Goal: Transaction & Acquisition: Purchase product/service

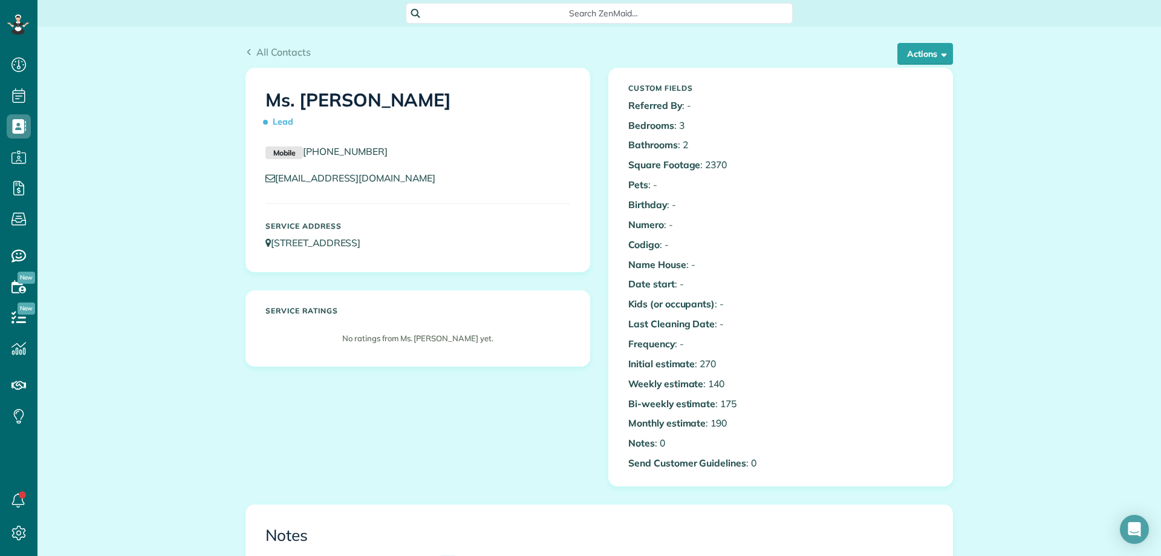
scroll to position [5, 5]
click at [593, 3] on div "Search ZenMaid…" at bounding box center [599, 13] width 387 height 21
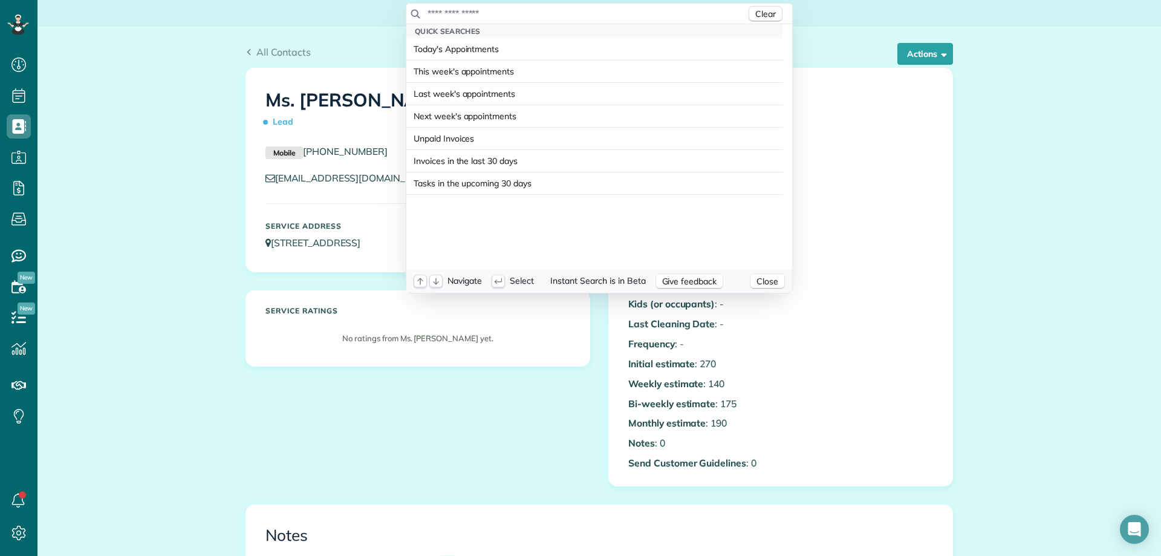
click at [600, 11] on input "text" at bounding box center [586, 13] width 319 height 12
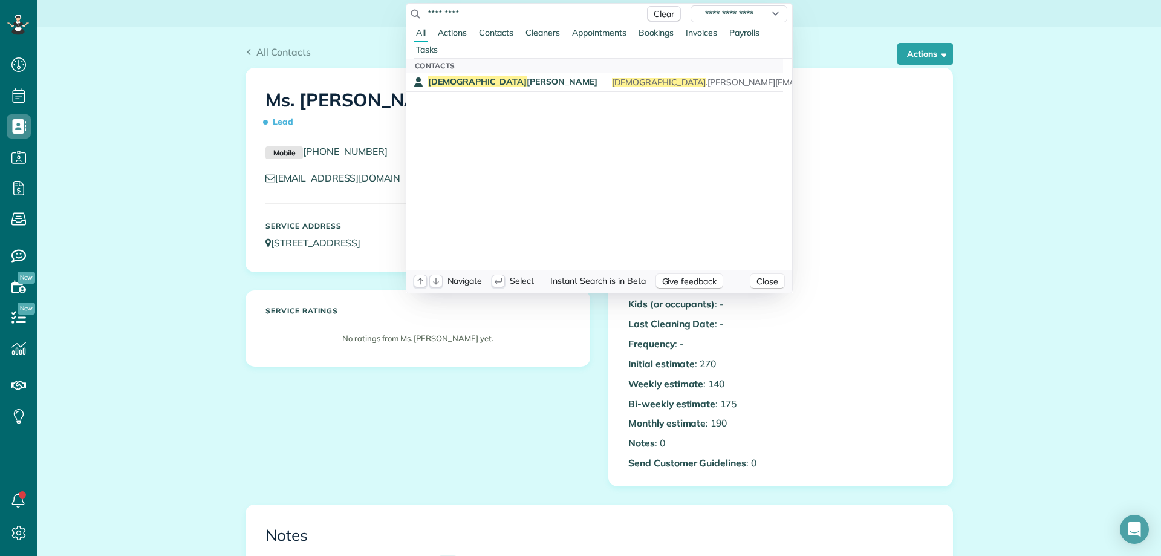
type input "*********"
click at [612, 80] on span "[PERSON_NAME] .[PERSON_NAME][EMAIL_ADDRESS][DOMAIN_NAME] [PHONE_NUMBER]" at bounding box center [804, 82] width 385 height 8
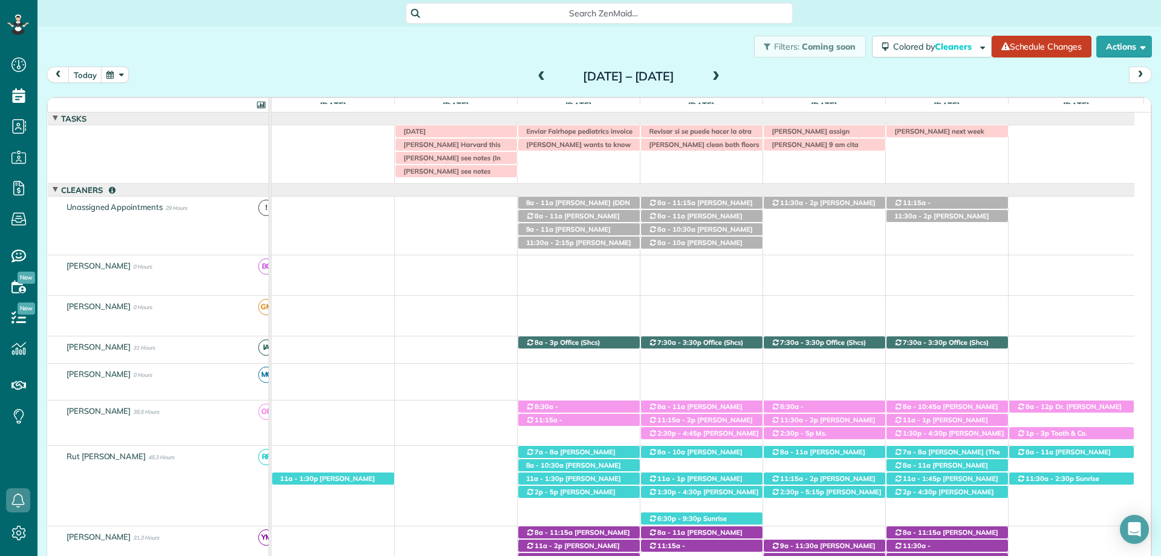
scroll to position [19, 0]
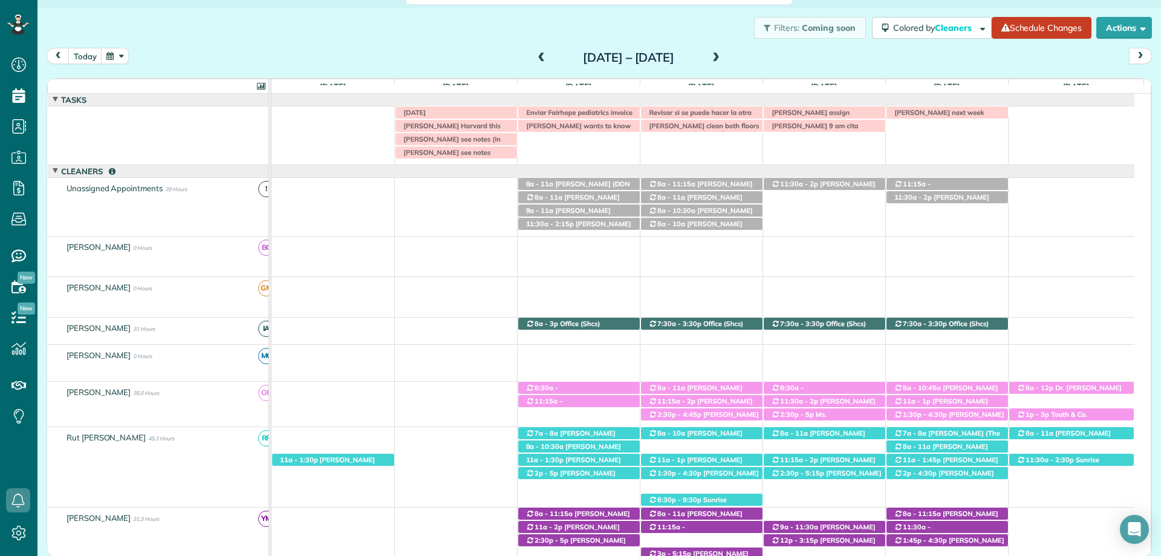
click at [503, 161] on div "LABOR DAY Susie clark assign Irma with another cleaner Revisar si se puede hace…" at bounding box center [703, 135] width 863 height 58
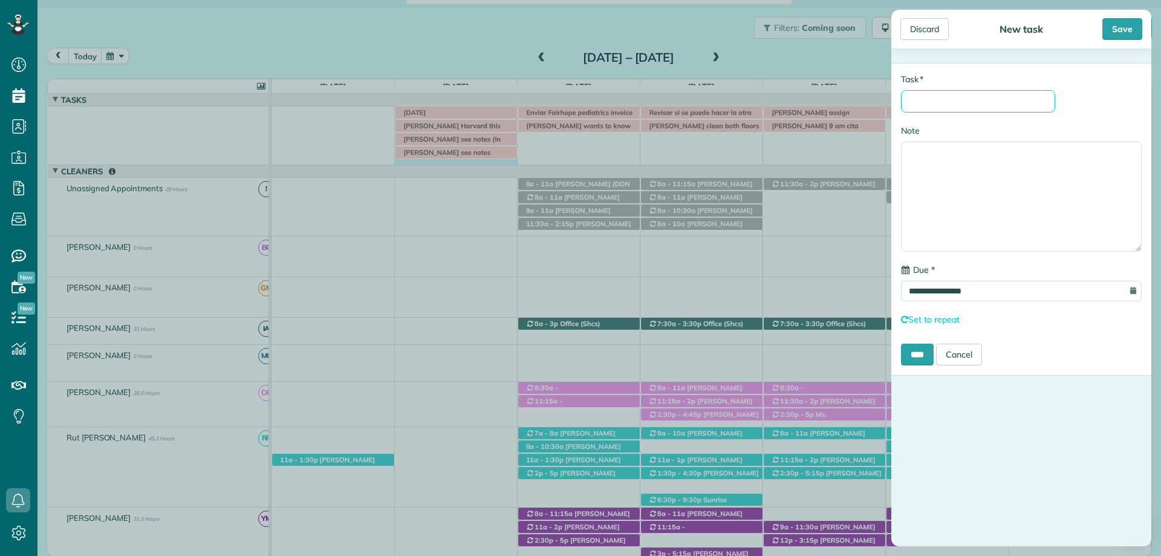
click at [1023, 107] on input "* Task" at bounding box center [978, 101] width 154 height 22
type input "**********"
click at [943, 146] on textarea "Note" at bounding box center [1021, 197] width 241 height 110
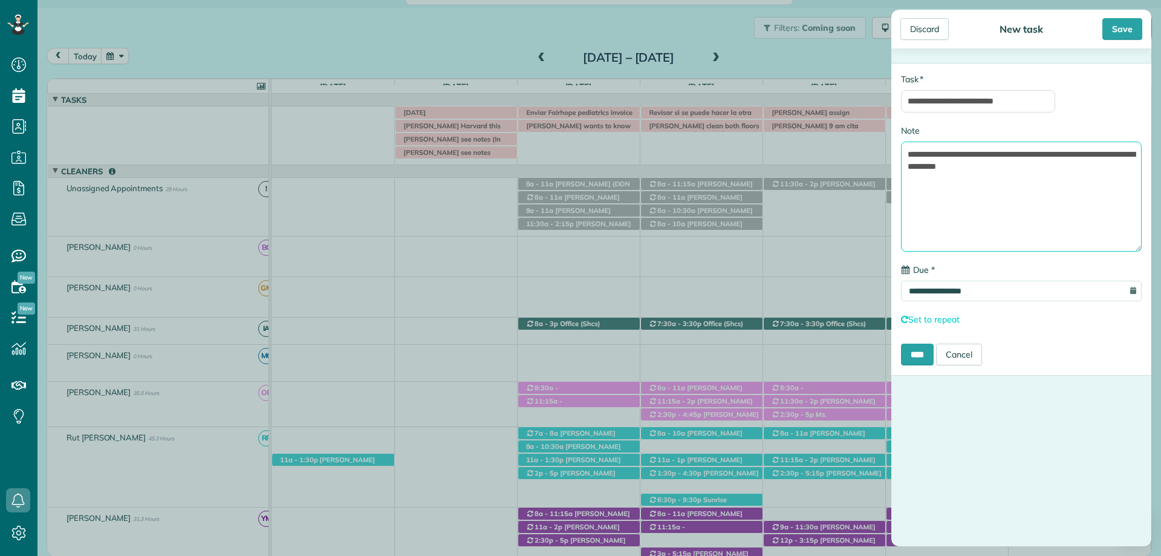
type textarea "**********"
drag, startPoint x: 514, startPoint y: 96, endPoint x: 547, endPoint y: 90, distance: 33.2
click at [514, 96] on div "**********" at bounding box center [580, 278] width 1161 height 556
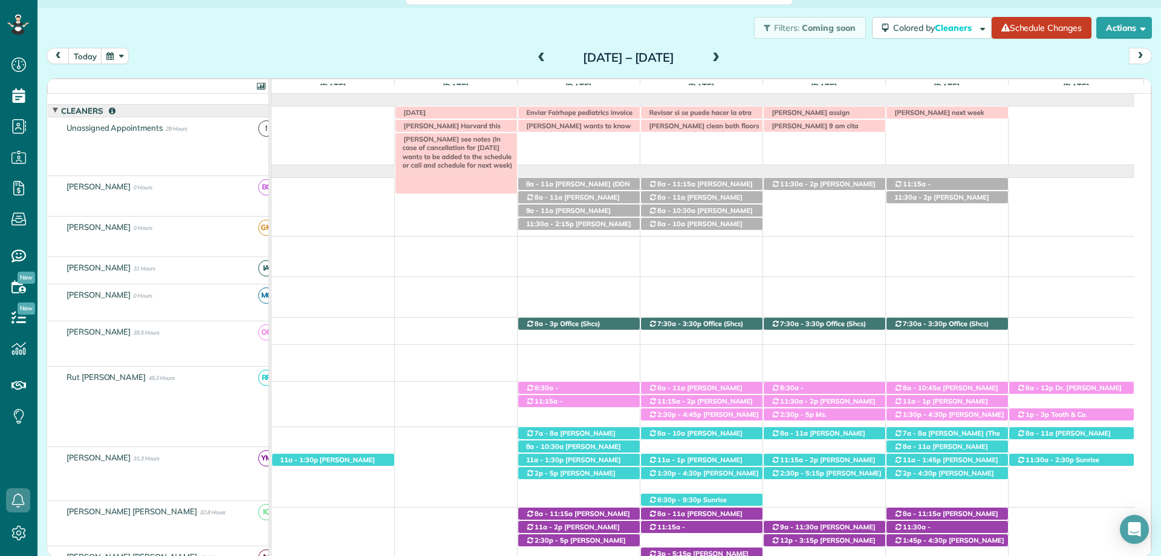
scroll to position [0, 0]
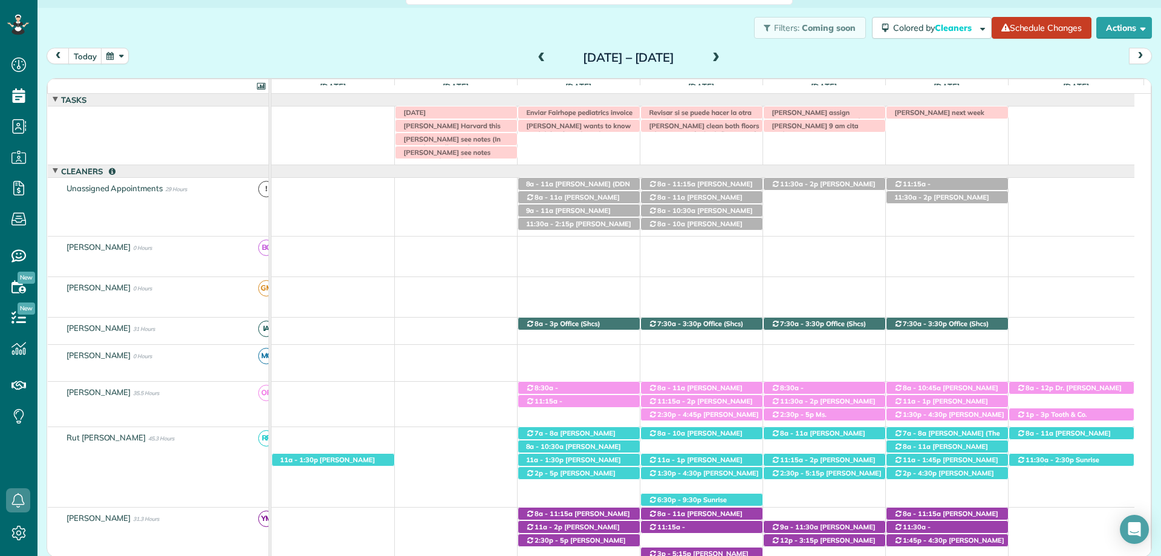
click at [494, 161] on div "LABOR DAY Susie clark assign Irma with another cleaner Revisar si se puede hace…" at bounding box center [703, 135] width 863 height 58
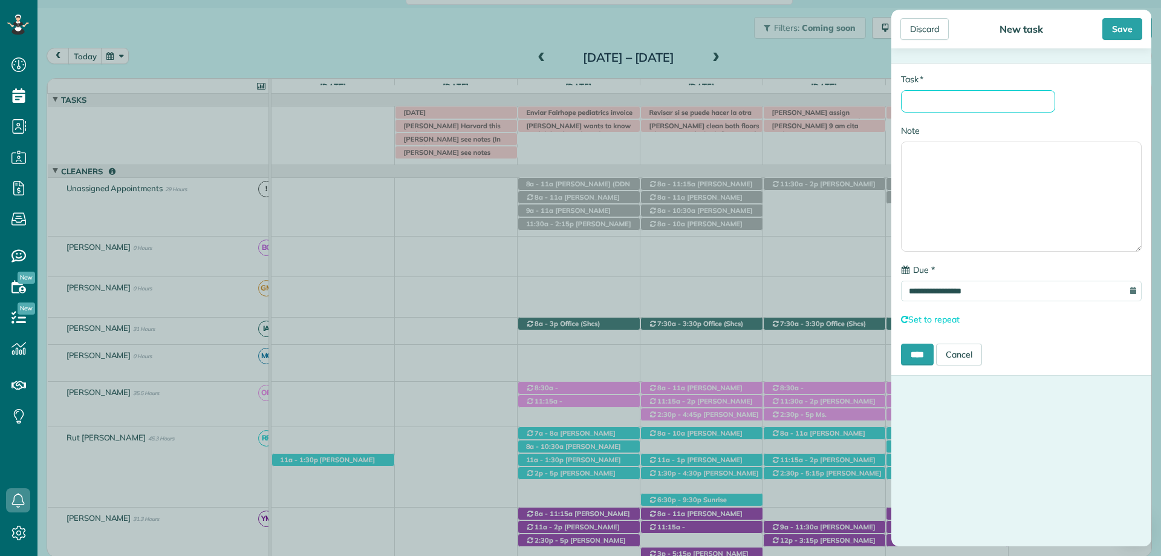
click at [945, 99] on input "* Task" at bounding box center [978, 101] width 154 height 22
type input "**********"
click at [977, 164] on textarea "Note" at bounding box center [1021, 197] width 241 height 110
type textarea "**********"
click at [1124, 22] on div "Save" at bounding box center [1122, 29] width 40 height 22
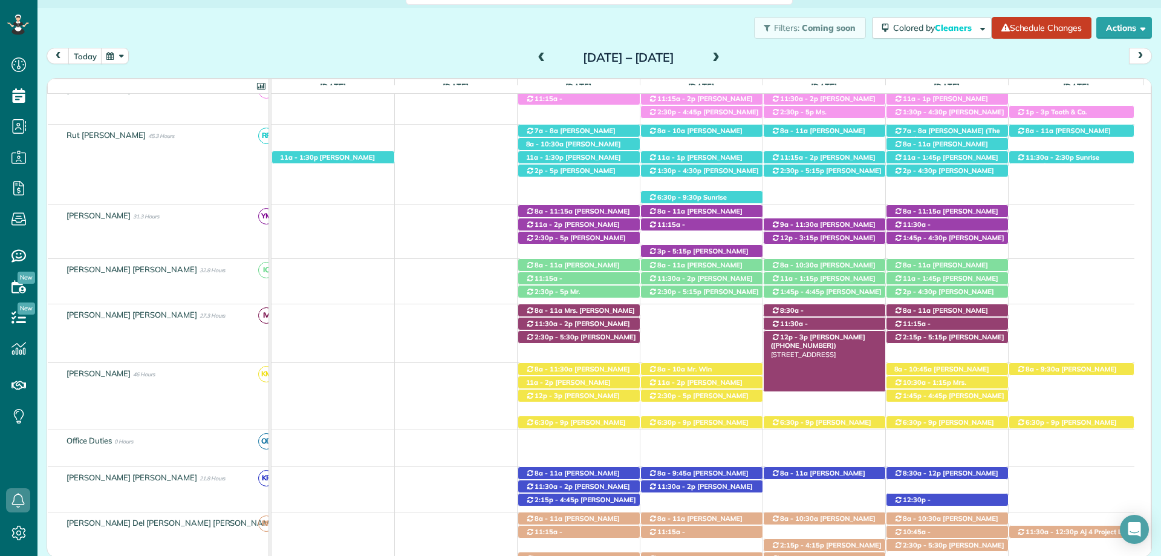
scroll to position [437, 0]
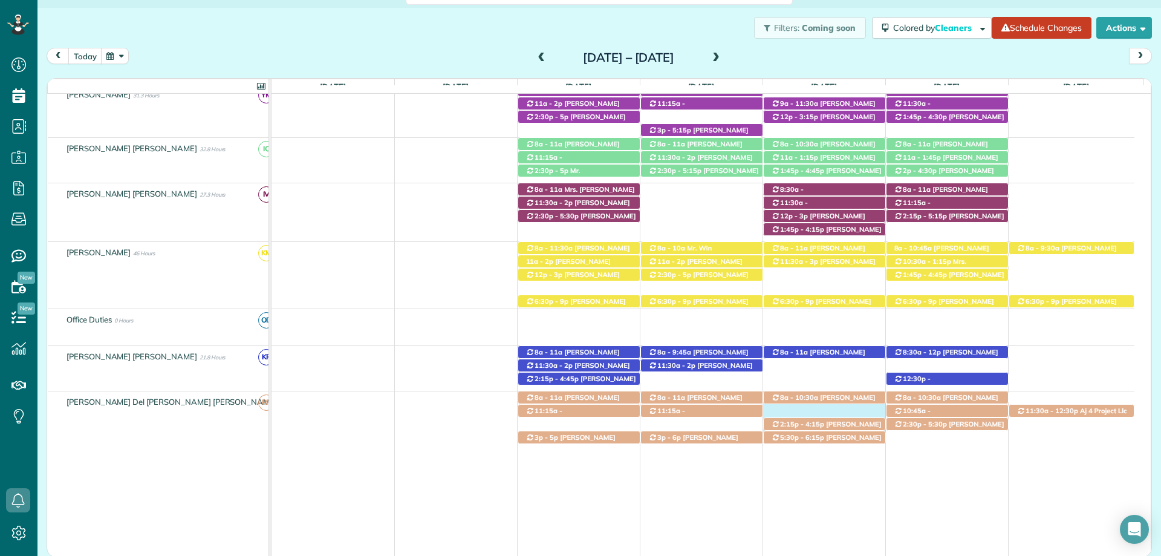
click at [799, 406] on div "8a - 10:30a Bianca Ingram (+12513705558) 11946 Jericho Drive - Daphne, AL, 3652…" at bounding box center [703, 413] width 863 height 45
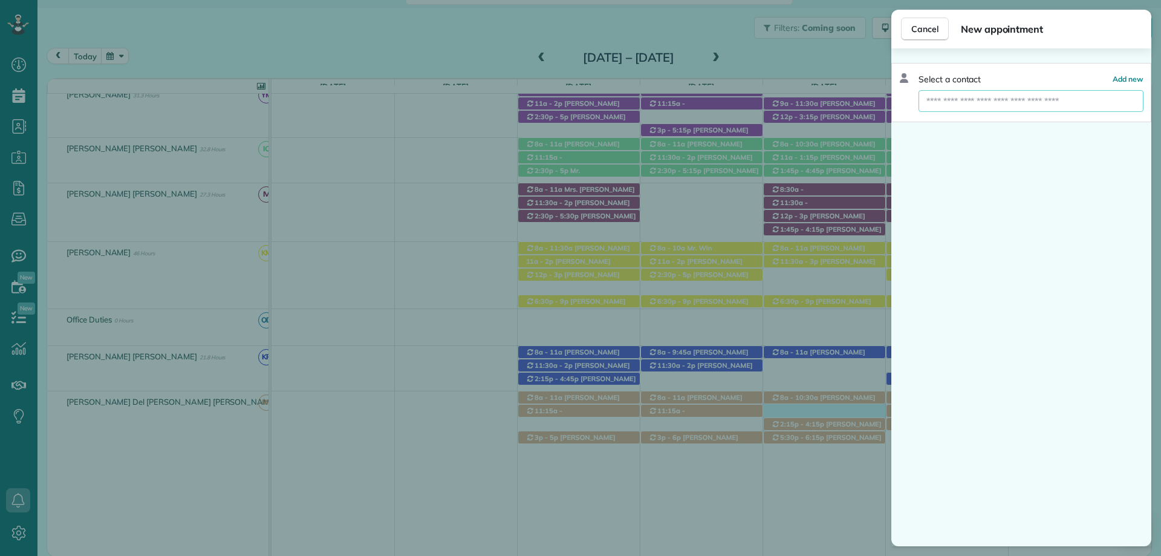
click at [1026, 99] on input "text" at bounding box center [1031, 101] width 225 height 22
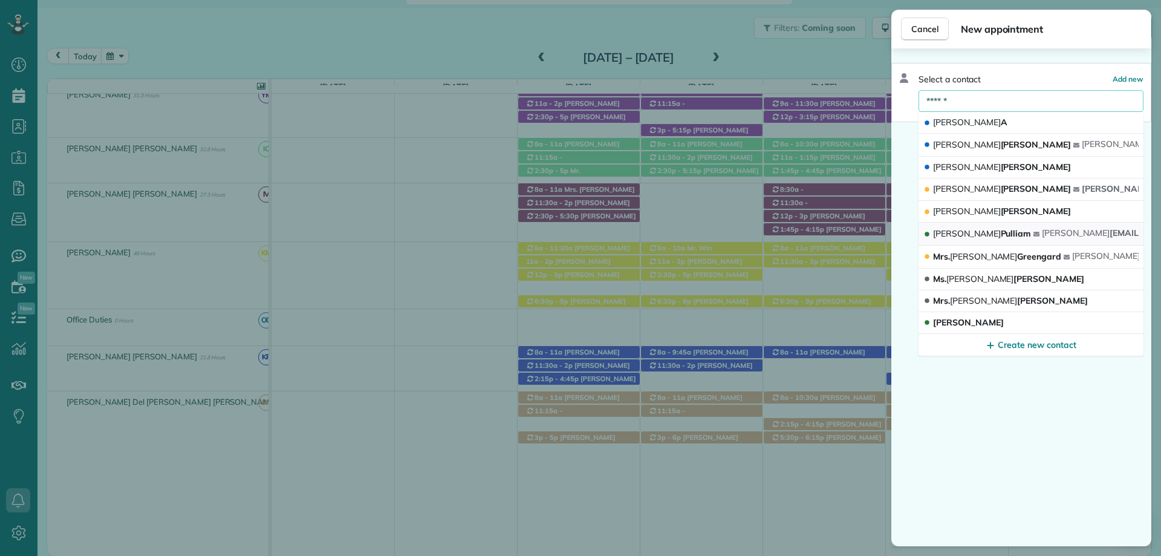
type input "******"
click at [968, 230] on span "Debbie Pulliam" at bounding box center [982, 233] width 98 height 11
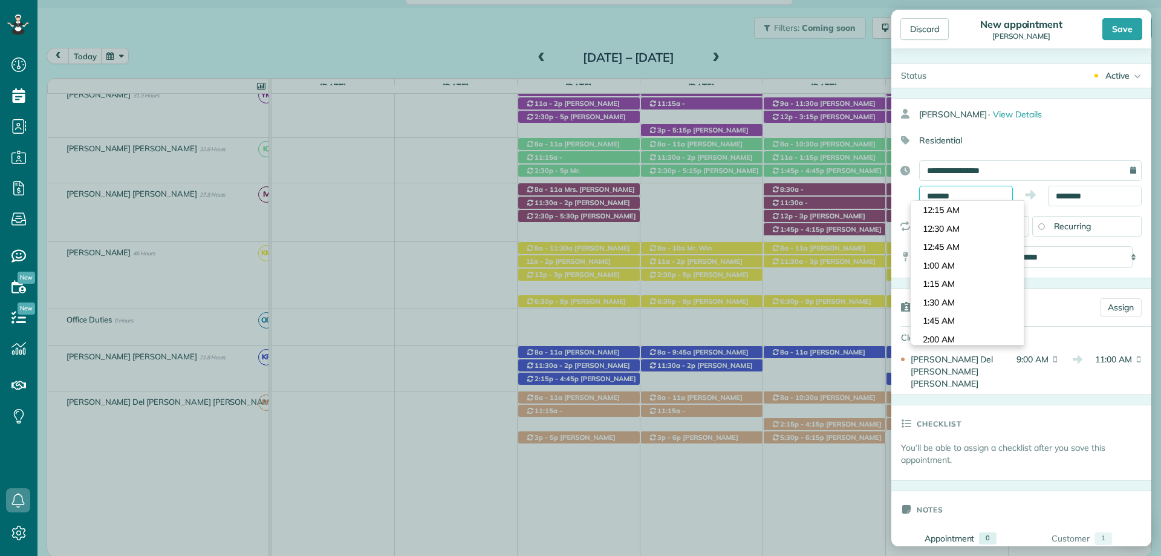
click at [949, 203] on body "Dashboard Scheduling Calendar View List View Dispatch View - Weekly scheduling …" at bounding box center [580, 278] width 1161 height 556
type input "********"
click at [951, 253] on body "Dashboard Scheduling Calendar View List View Dispatch View - Weekly scheduling …" at bounding box center [580, 278] width 1161 height 556
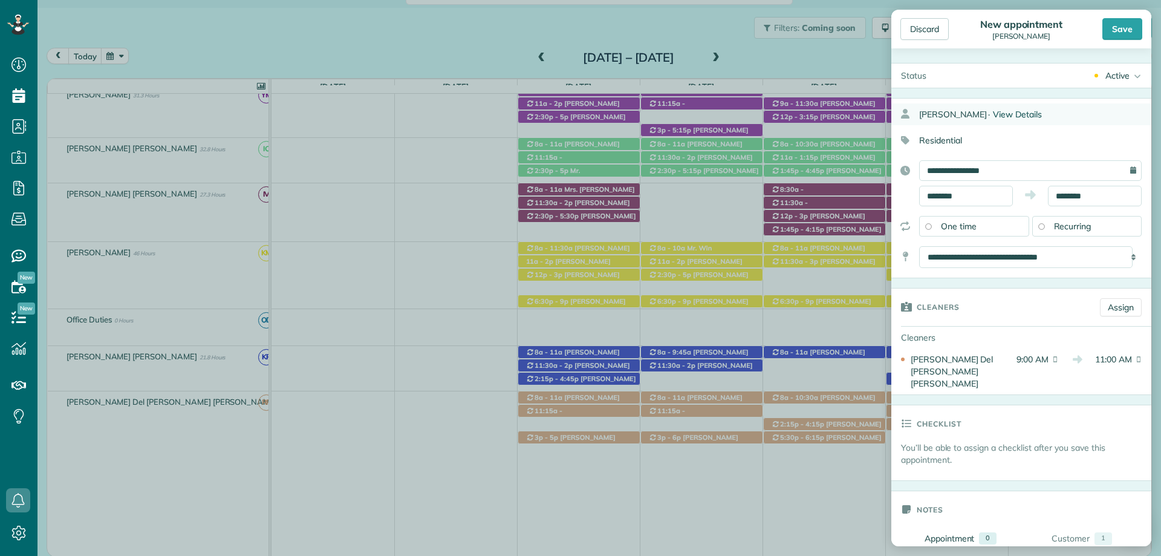
click at [1015, 117] on span "View Details" at bounding box center [1017, 114] width 49 height 11
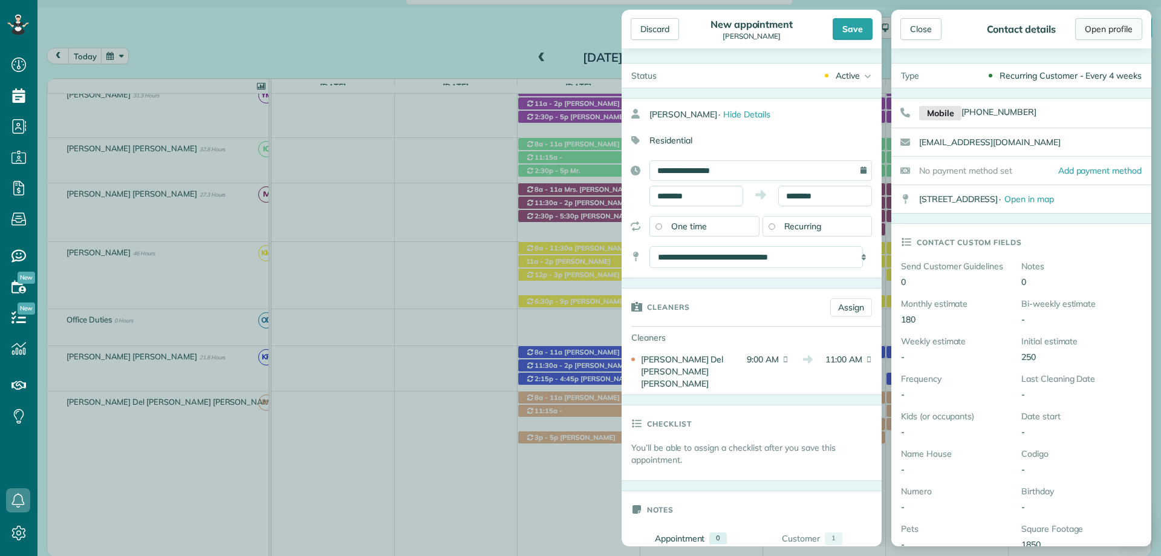
click at [1098, 34] on link "Open profile" at bounding box center [1108, 29] width 67 height 22
click at [923, 33] on div "Close" at bounding box center [920, 29] width 41 height 22
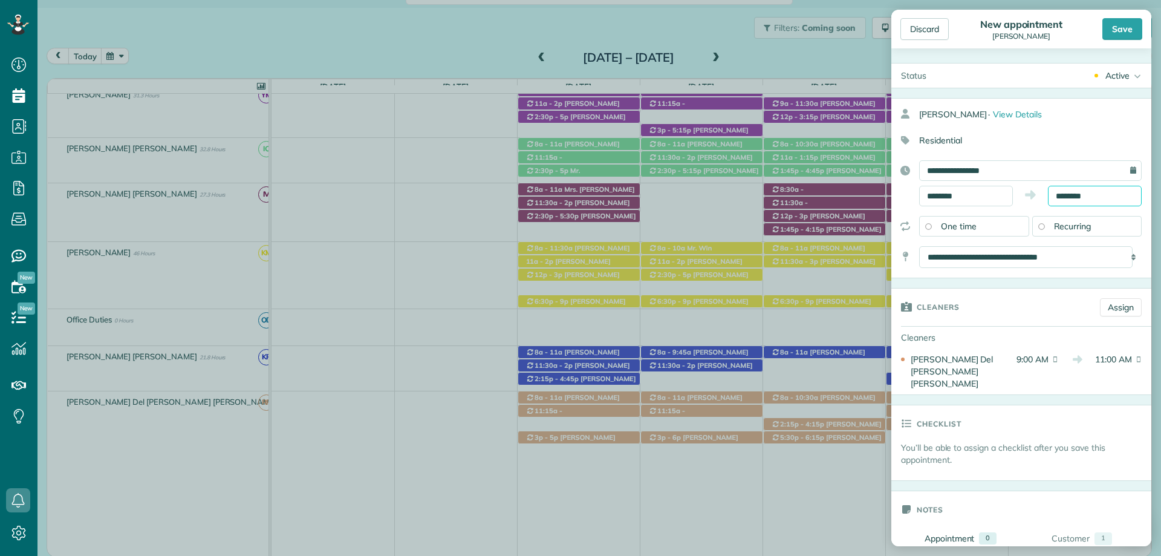
click at [1062, 196] on input "********" at bounding box center [1095, 196] width 94 height 21
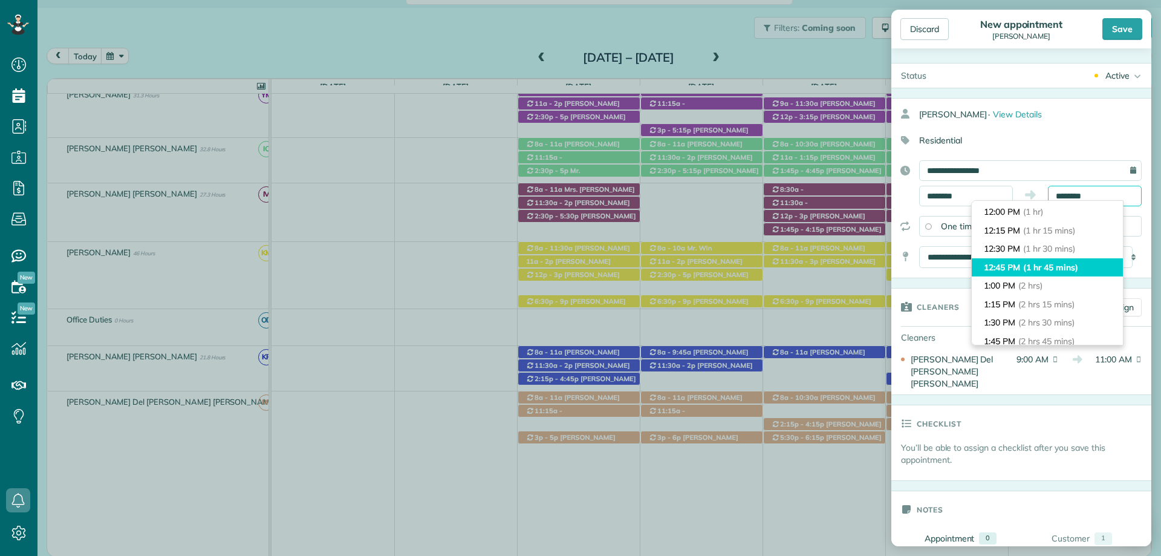
scroll to position [121, 0]
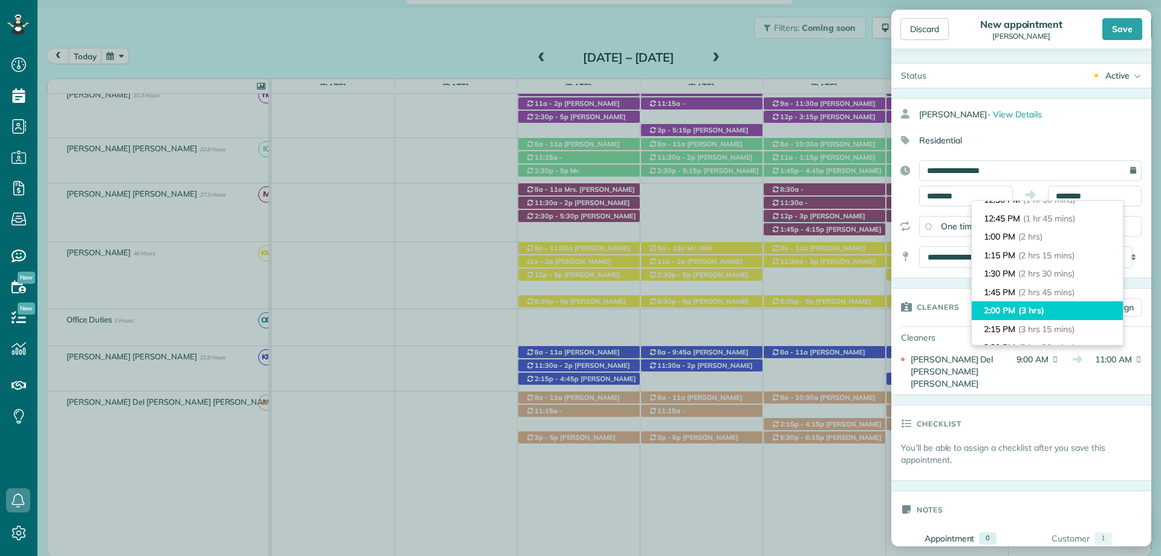
type input "*******"
click at [1075, 310] on li "2:00 PM (3 hrs)" at bounding box center [1047, 310] width 151 height 19
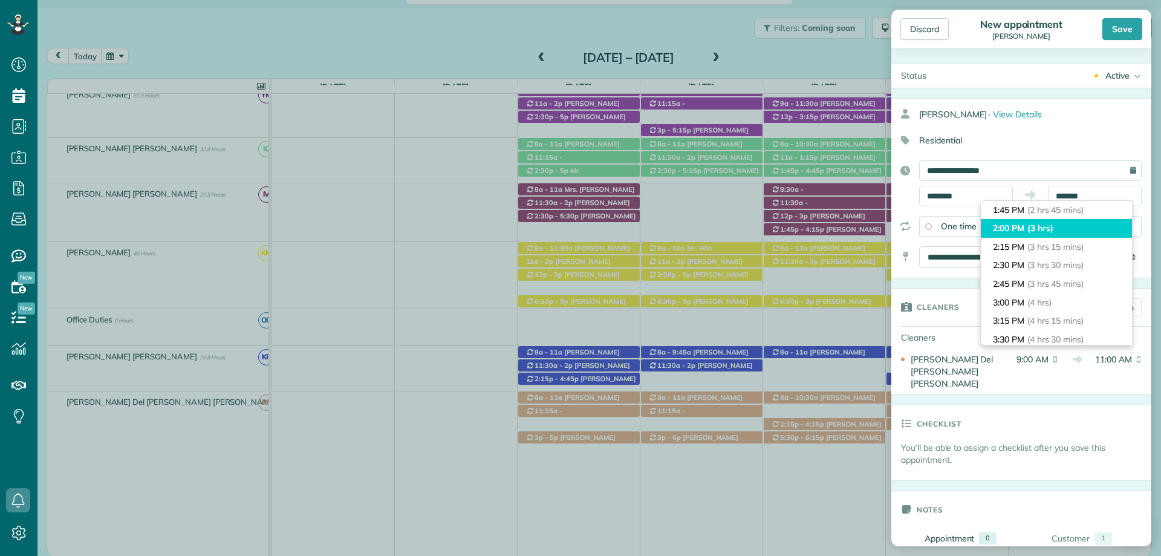
click at [1059, 229] on li "2:00 PM (3 hrs)" at bounding box center [1056, 228] width 151 height 19
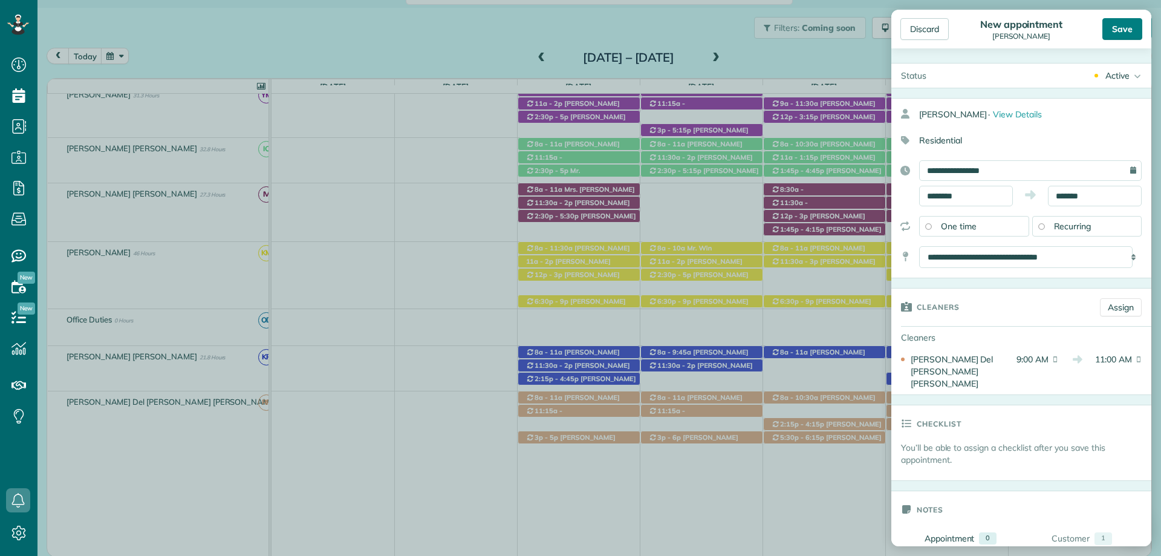
click at [1122, 26] on div "Save" at bounding box center [1122, 29] width 40 height 22
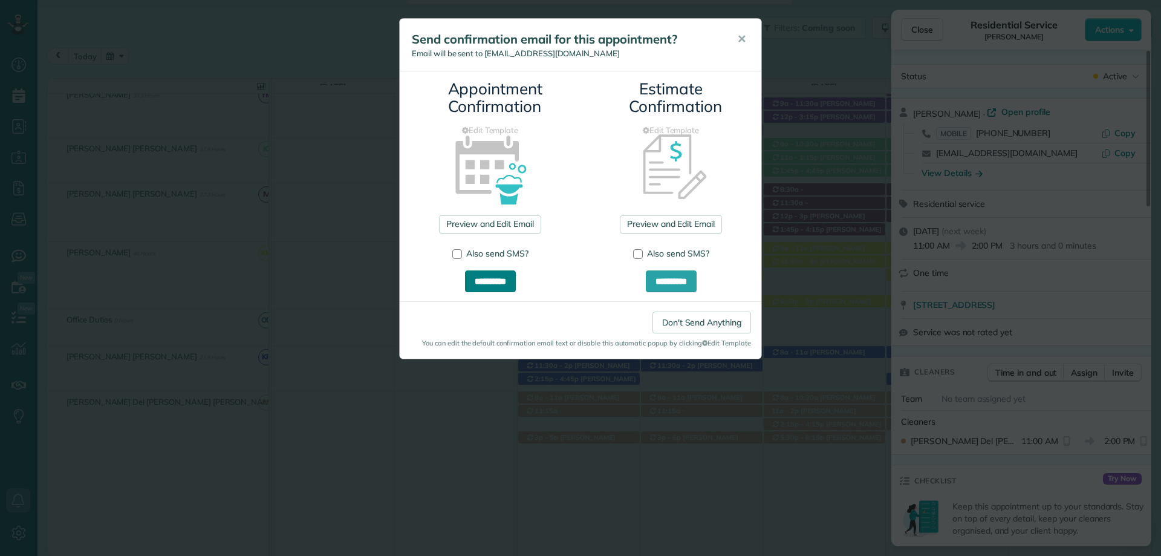
click at [498, 286] on input "**********" at bounding box center [490, 281] width 51 height 22
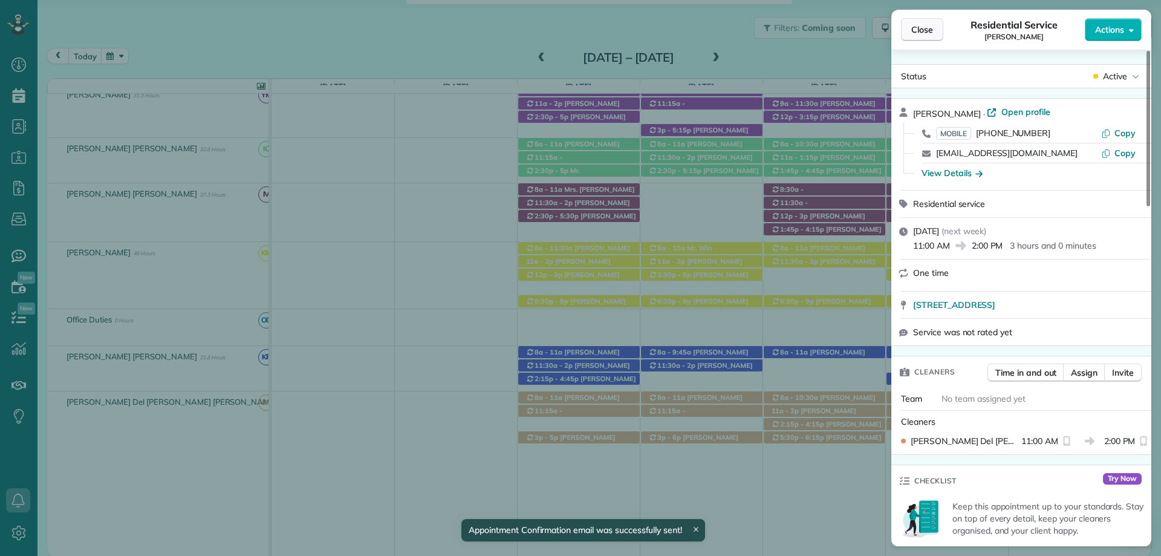
click at [924, 29] on span "Close" at bounding box center [922, 30] width 22 height 12
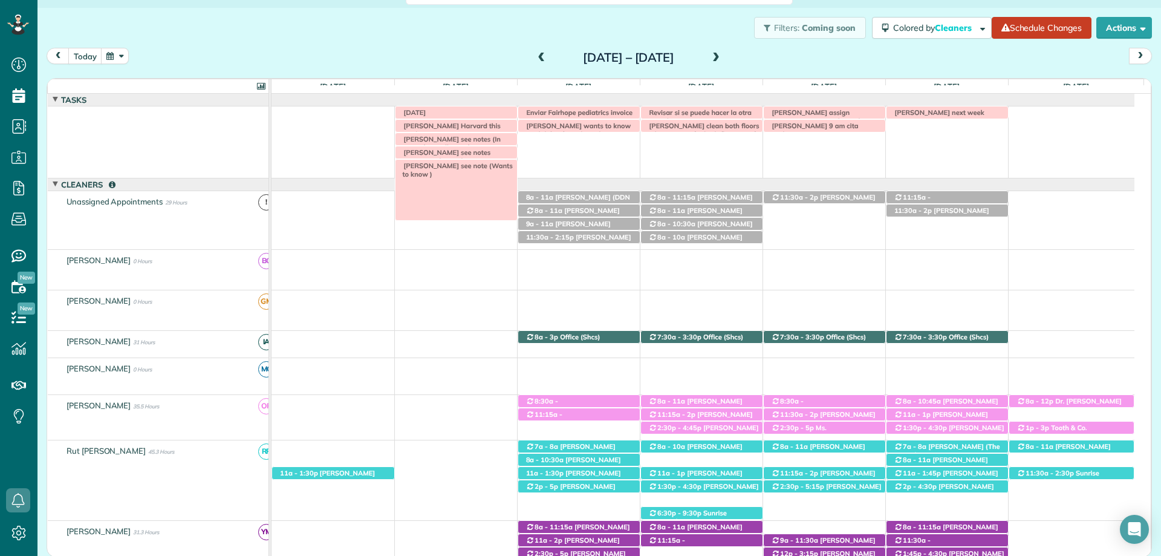
click at [464, 171] on div "Carmelita Mikkelson see note (Wants to know )" at bounding box center [456, 166] width 122 height 13
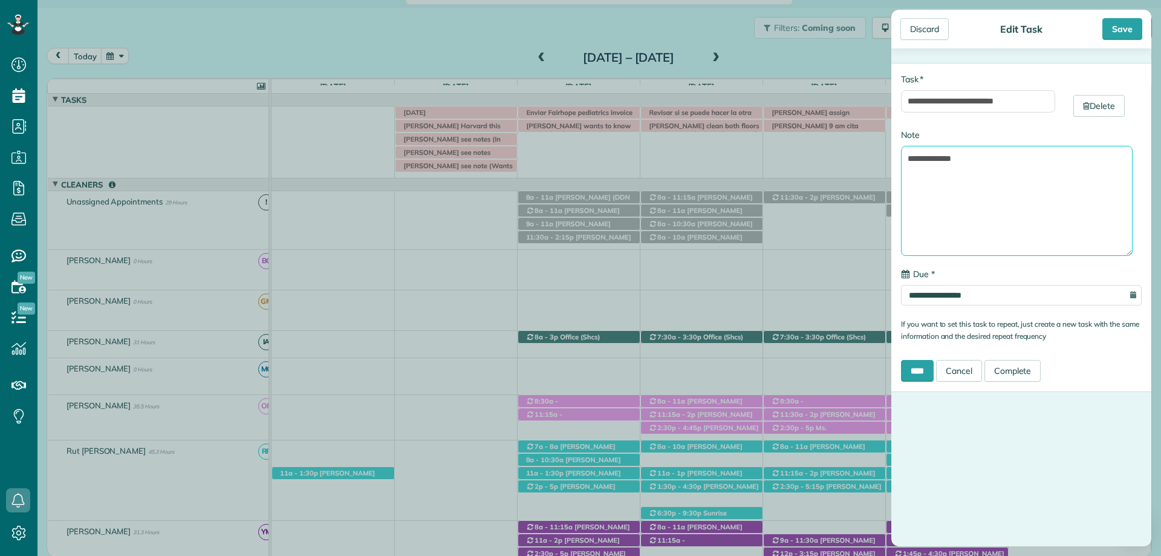
click at [975, 152] on textarea "**********" at bounding box center [1017, 201] width 232 height 110
type textarea "**********"
click at [1122, 30] on div "Save" at bounding box center [1122, 29] width 40 height 22
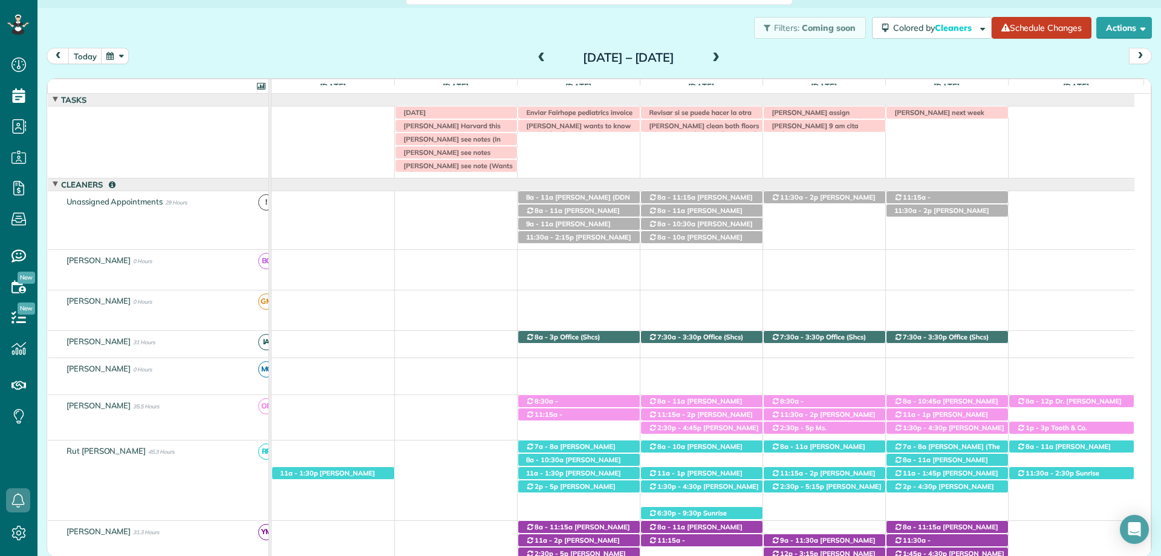
click at [535, 56] on span at bounding box center [541, 58] width 13 height 11
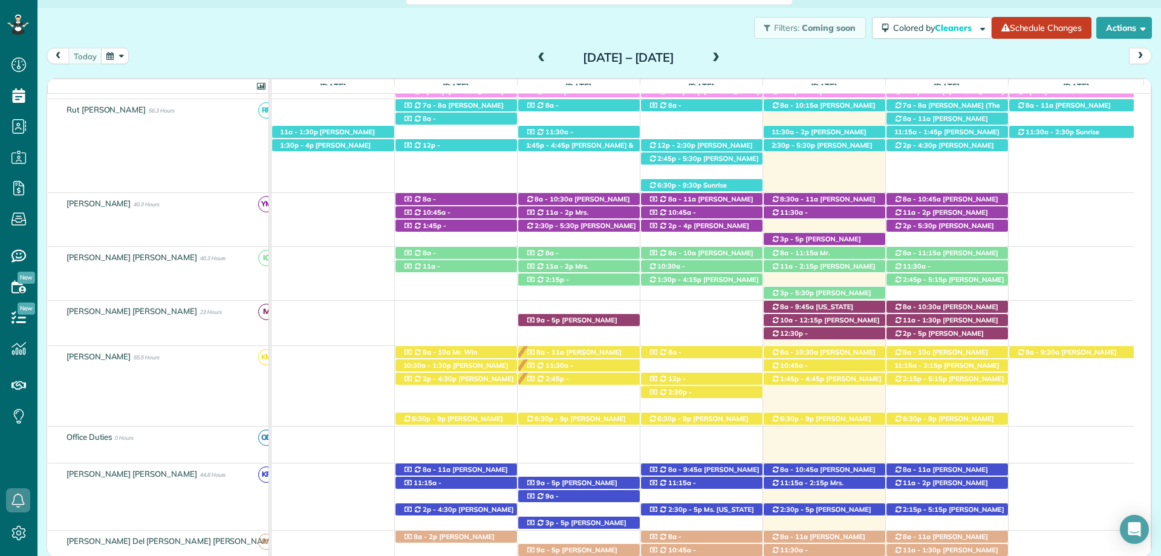
scroll to position [438, 0]
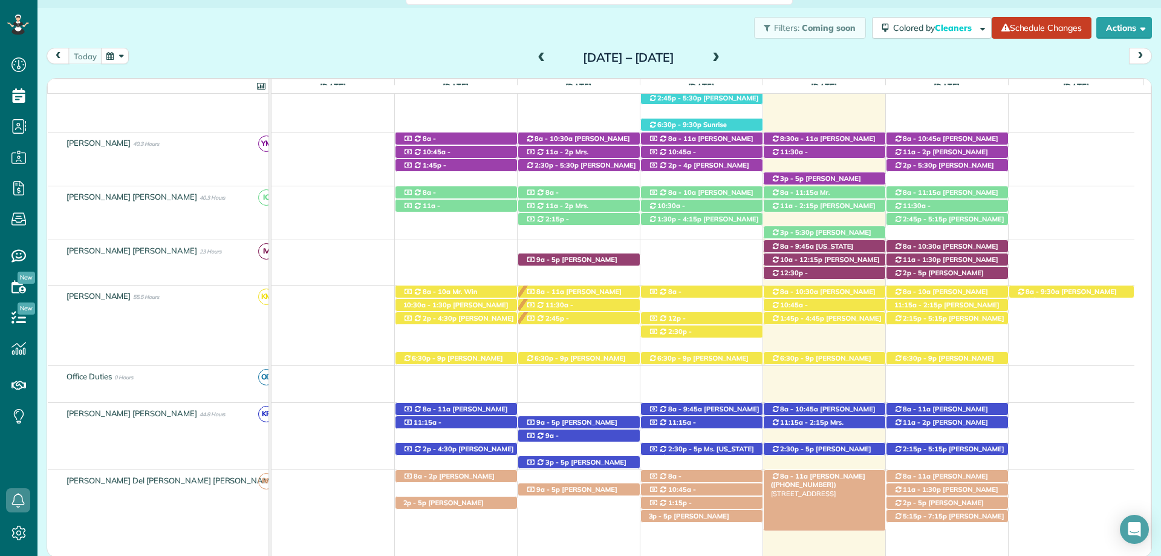
click at [865, 476] on span "Lindsey VonCannon (+17065374780)" at bounding box center [818, 480] width 94 height 17
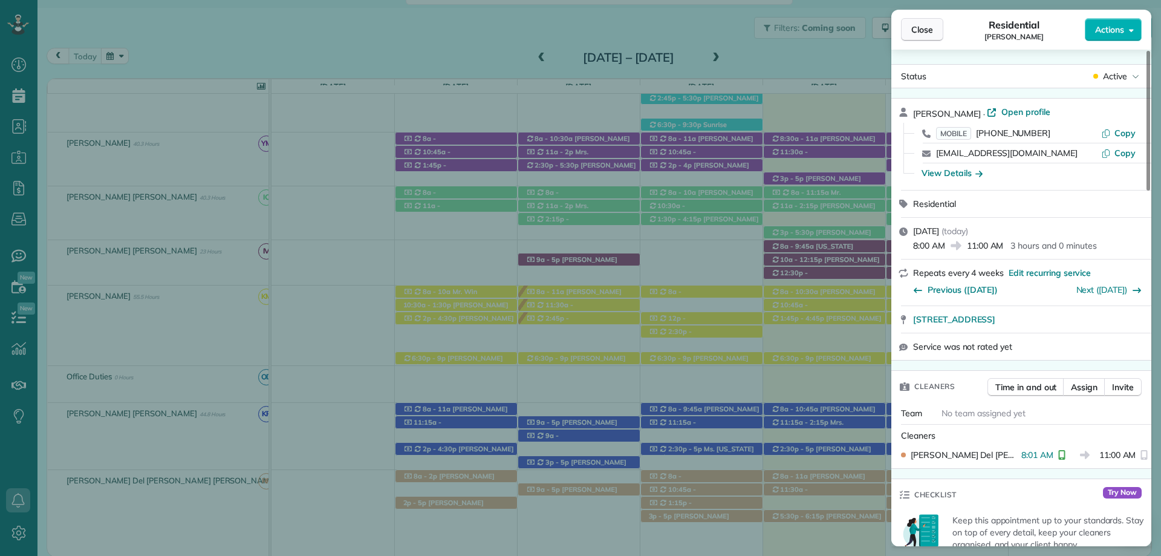
click at [932, 23] on button "Close" at bounding box center [922, 29] width 42 height 23
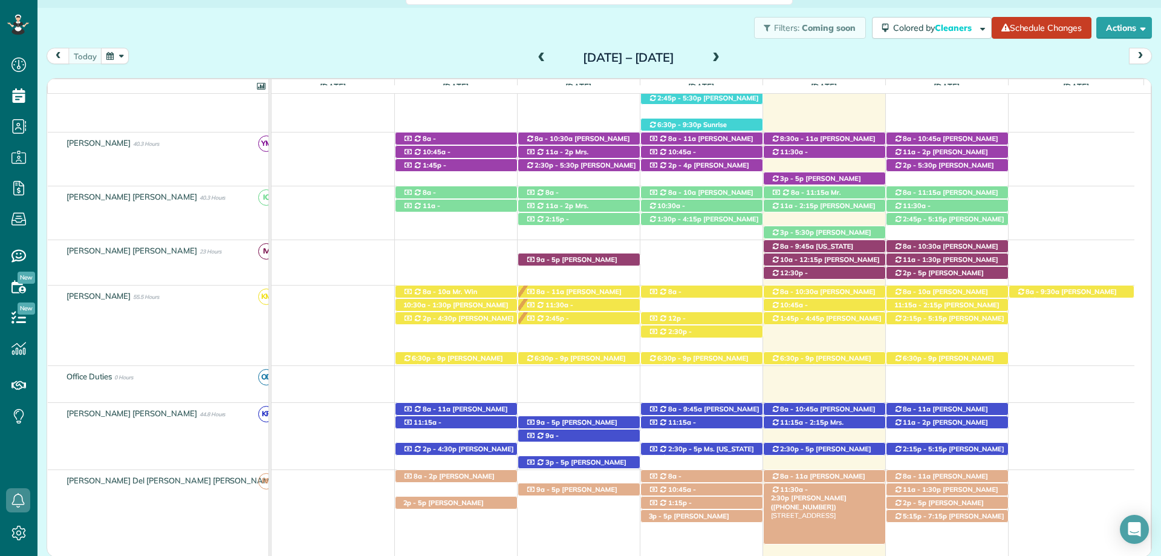
click at [828, 493] on span "Teresa Saad (+12517517202)" at bounding box center [809, 501] width 76 height 17
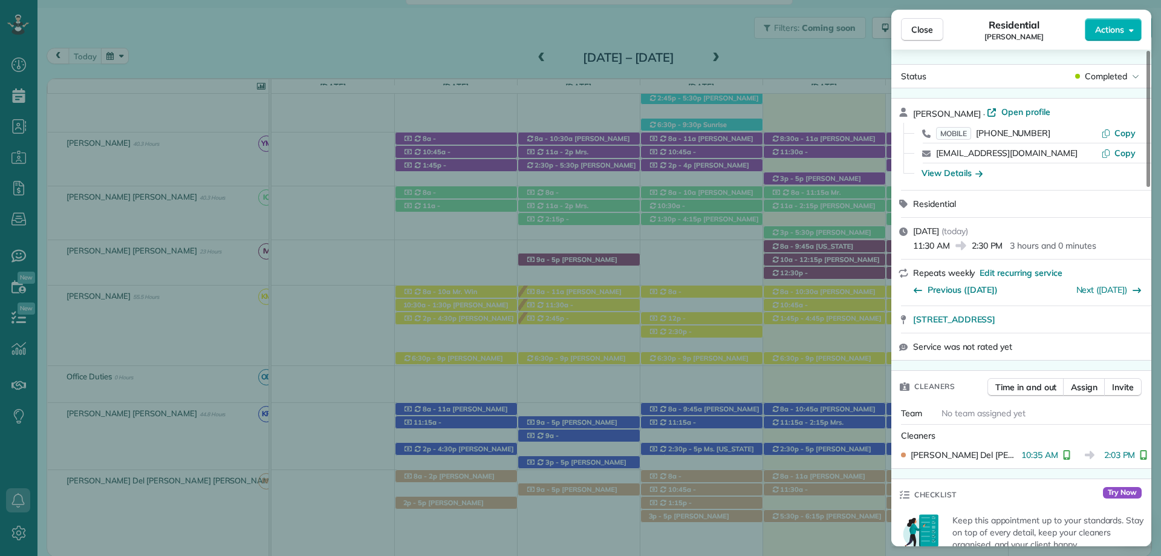
click at [914, 25] on span "Close" at bounding box center [922, 30] width 22 height 12
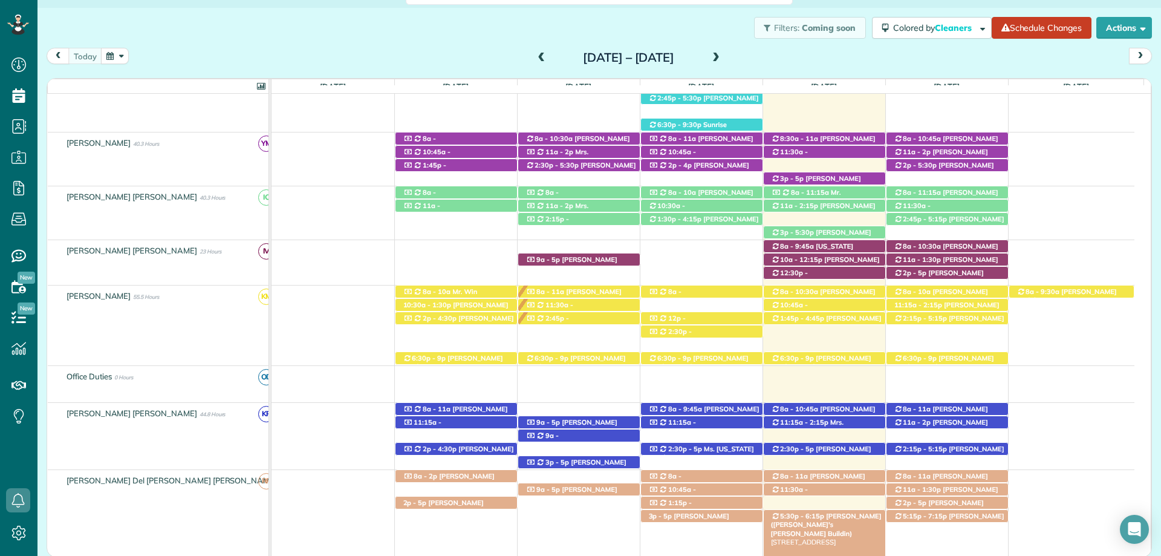
click at [851, 515] on span "Ms. Elizabeth Manci (Arthur's Manci Buildin)" at bounding box center [826, 525] width 111 height 26
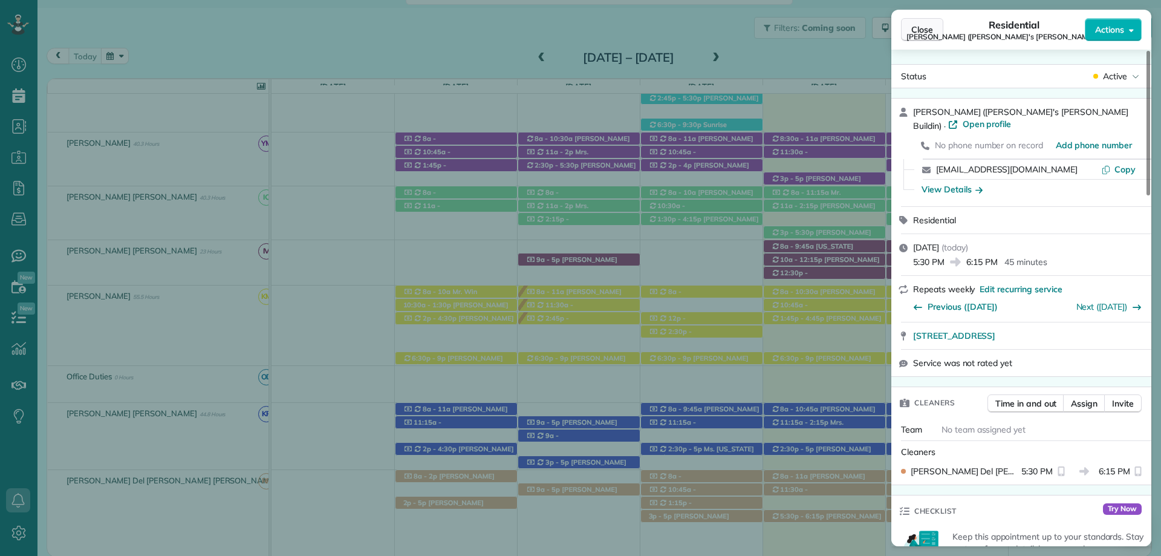
click at [919, 30] on span "Close" at bounding box center [922, 30] width 22 height 12
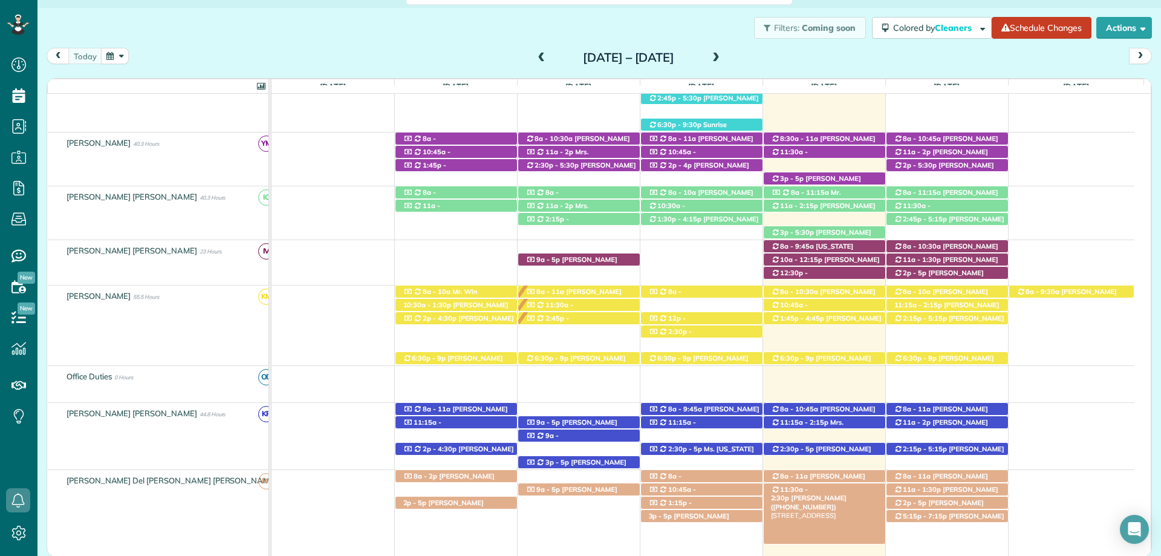
click at [847, 493] on span "Teresa Saad (+12517517202)" at bounding box center [809, 501] width 76 height 17
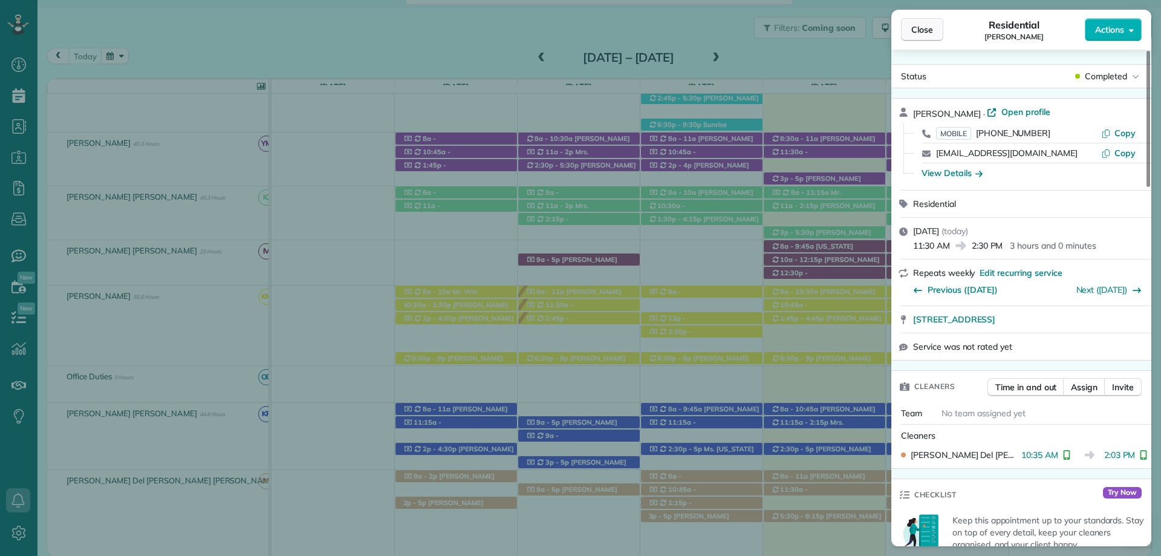
click at [920, 32] on span "Close" at bounding box center [922, 30] width 22 height 12
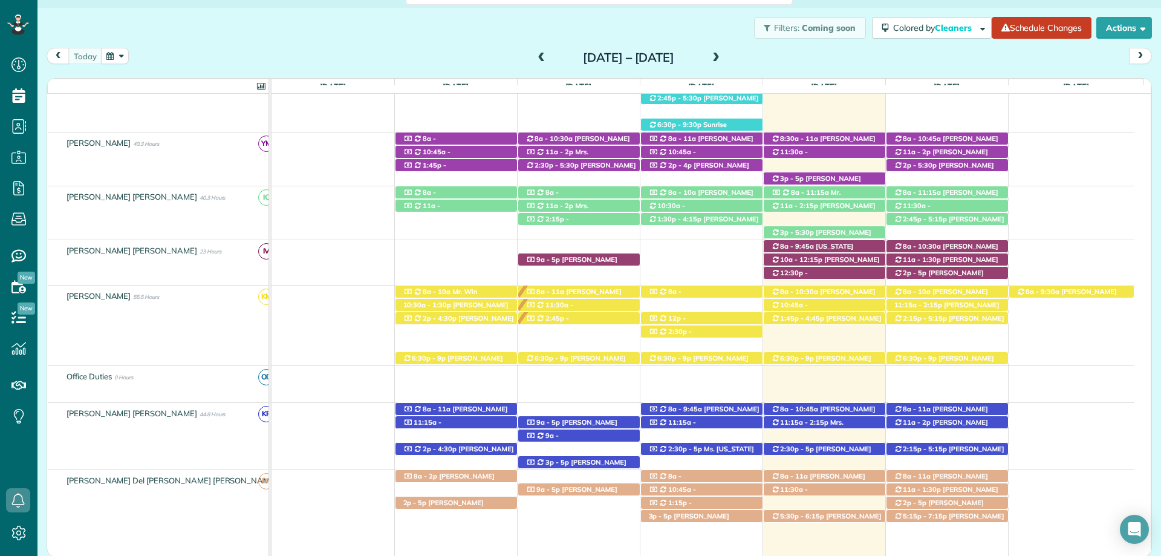
click at [805, 475] on span "Lindsey VonCannon (+17065374780)" at bounding box center [818, 480] width 94 height 17
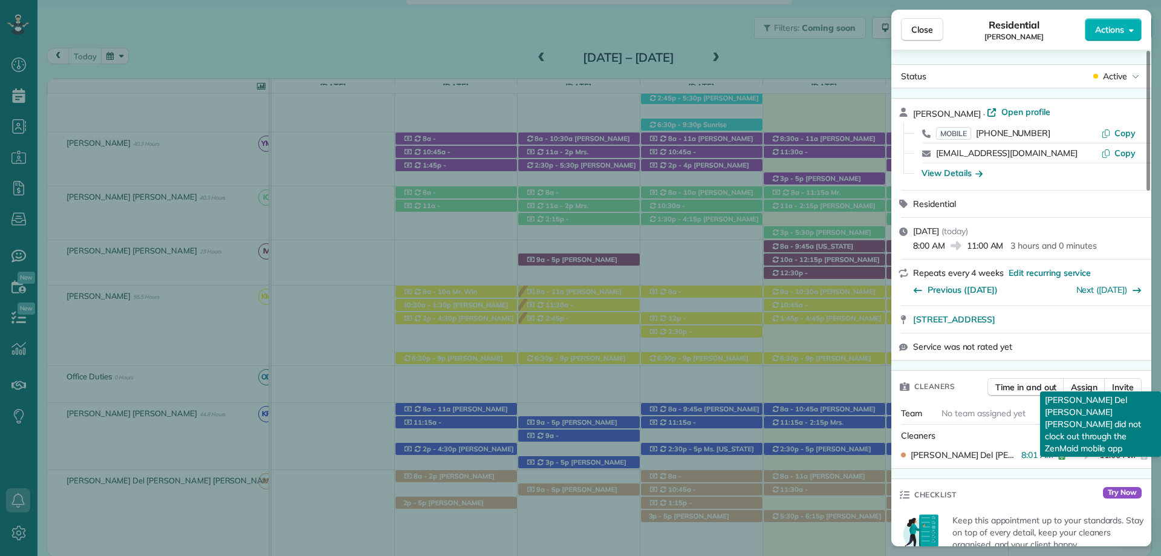
click at [1142, 453] on icon "reset" at bounding box center [1144, 455] width 10 height 10
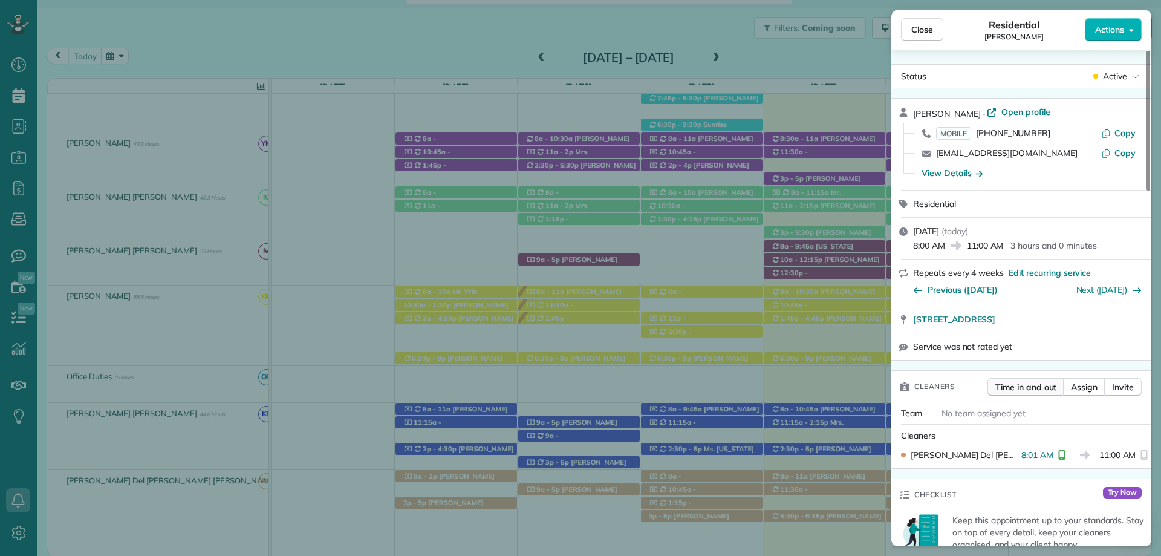
click at [1039, 383] on span "Time in and out" at bounding box center [1025, 387] width 61 height 12
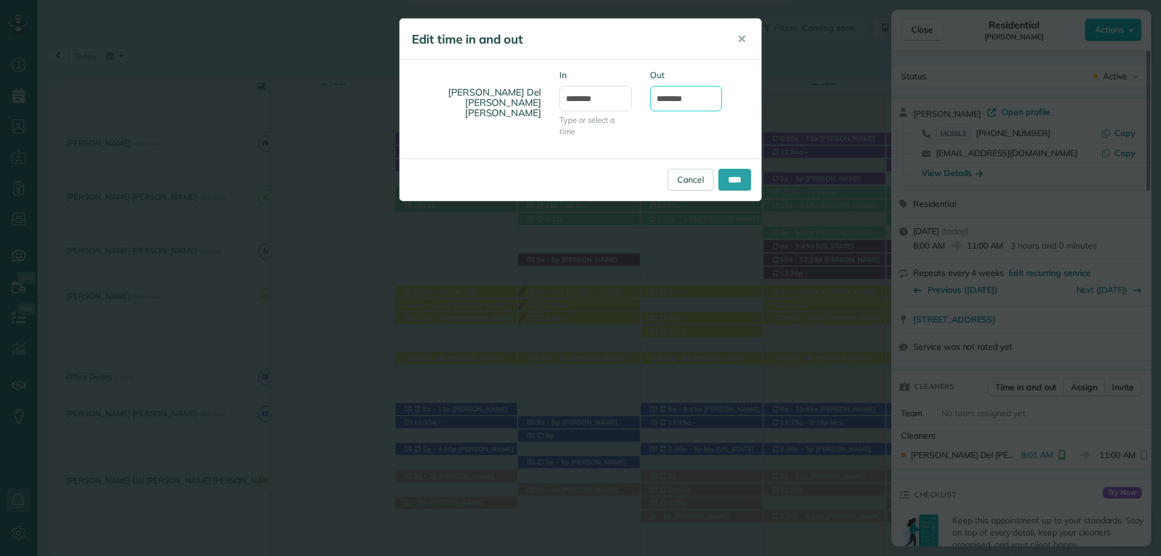
click at [682, 103] on input "********" at bounding box center [686, 98] width 73 height 25
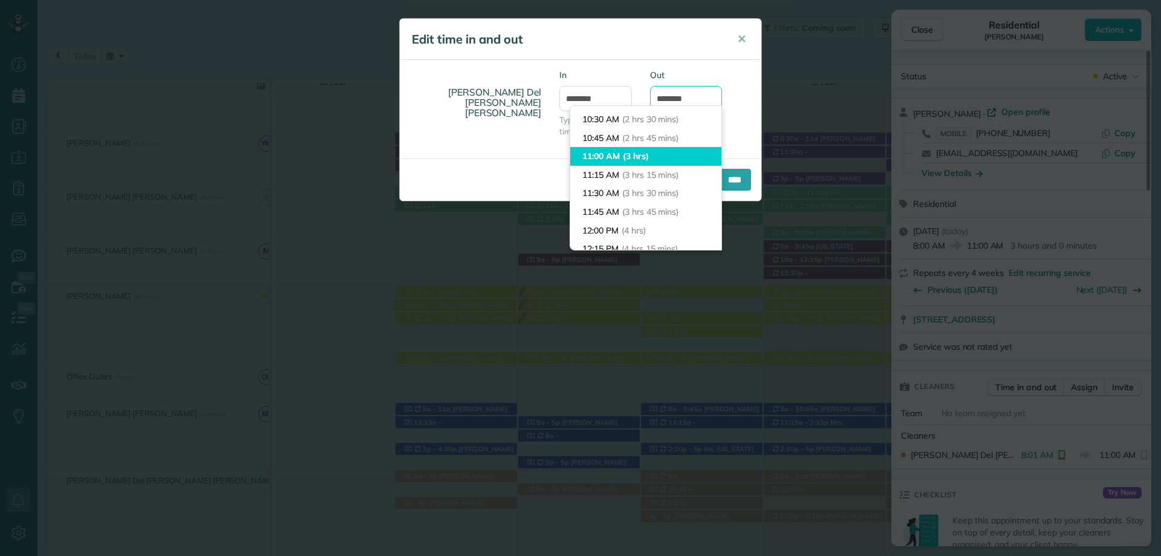
scroll to position [143, 0]
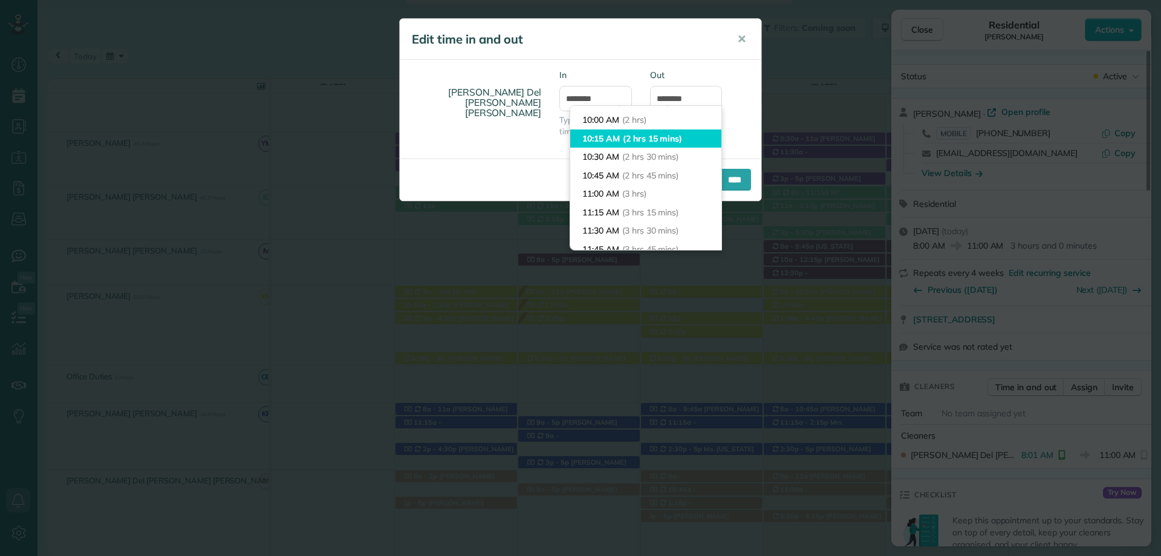
type input "********"
click at [642, 134] on body "Dashboard Scheduling Calendar View List View Dispatch View - Weekly scheduling …" at bounding box center [580, 278] width 1161 height 556
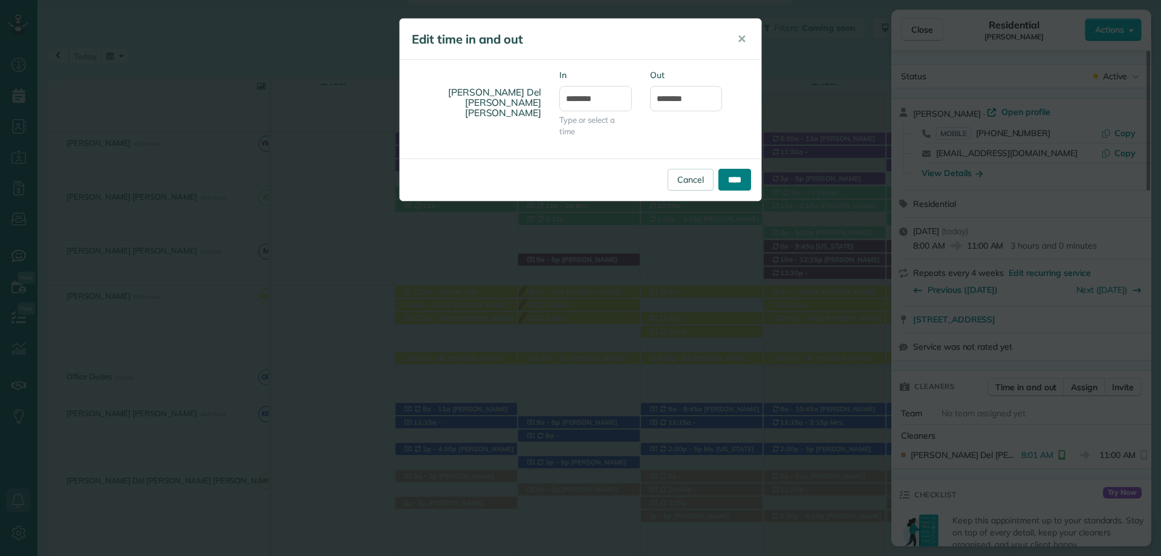
click at [735, 177] on input "****" at bounding box center [734, 180] width 33 height 22
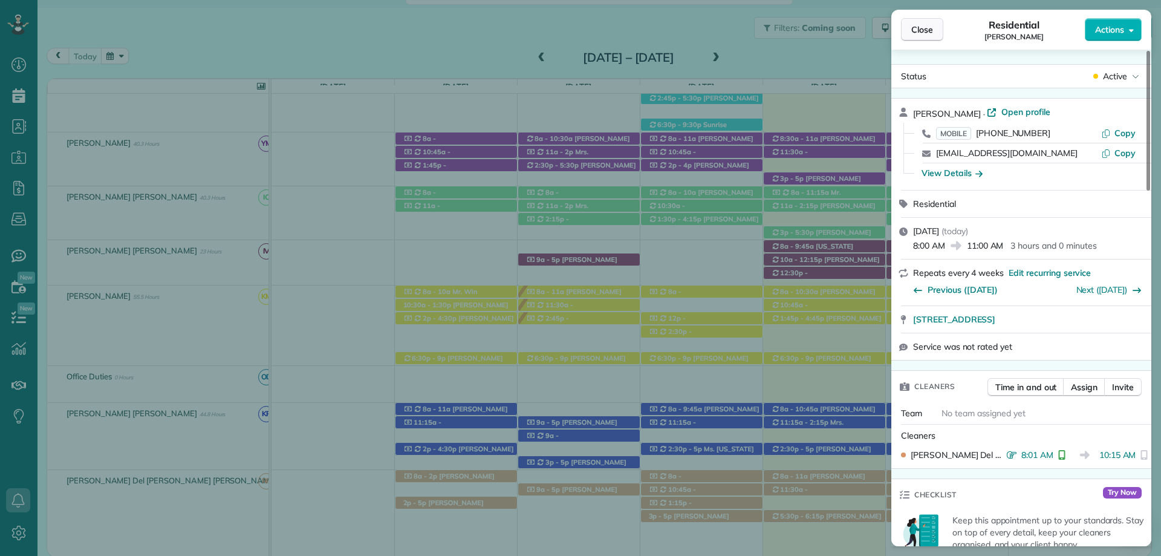
click at [929, 32] on span "Close" at bounding box center [922, 30] width 22 height 12
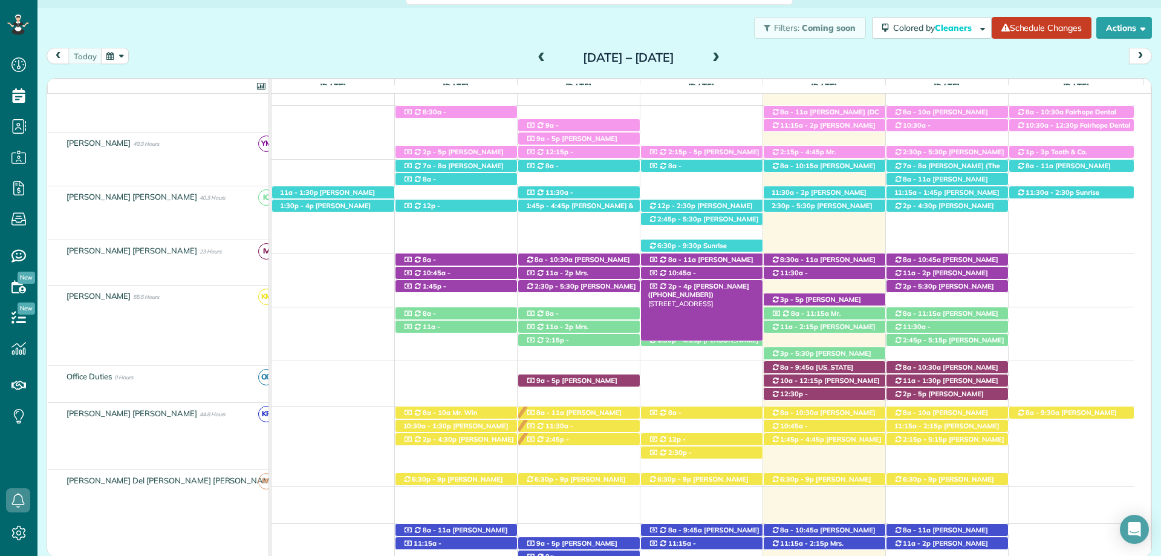
scroll to position [317, 0]
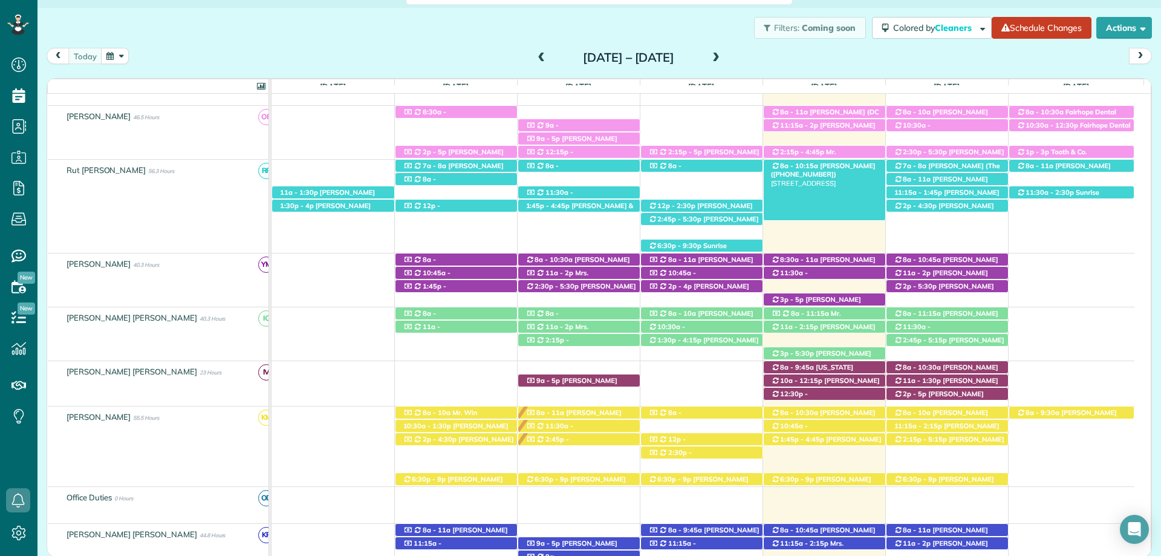
click at [805, 167] on span "8a - 10:15a" at bounding box center [798, 165] width 39 height 8
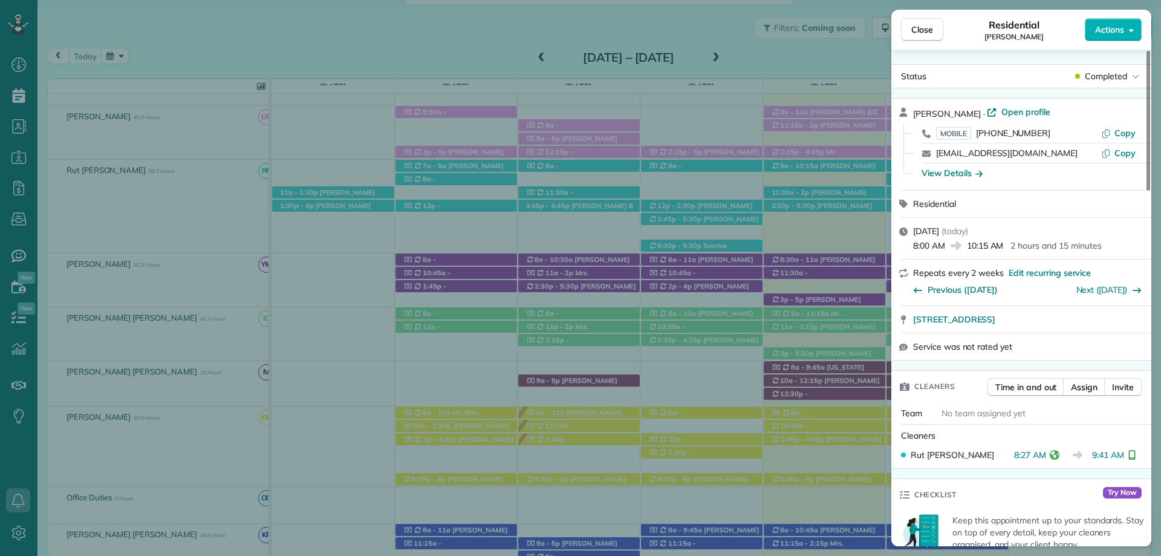
click at [796, 73] on div "Close Residential Chris McClanahan Actions Status Completed Chris McClanahan · …" at bounding box center [580, 278] width 1161 height 556
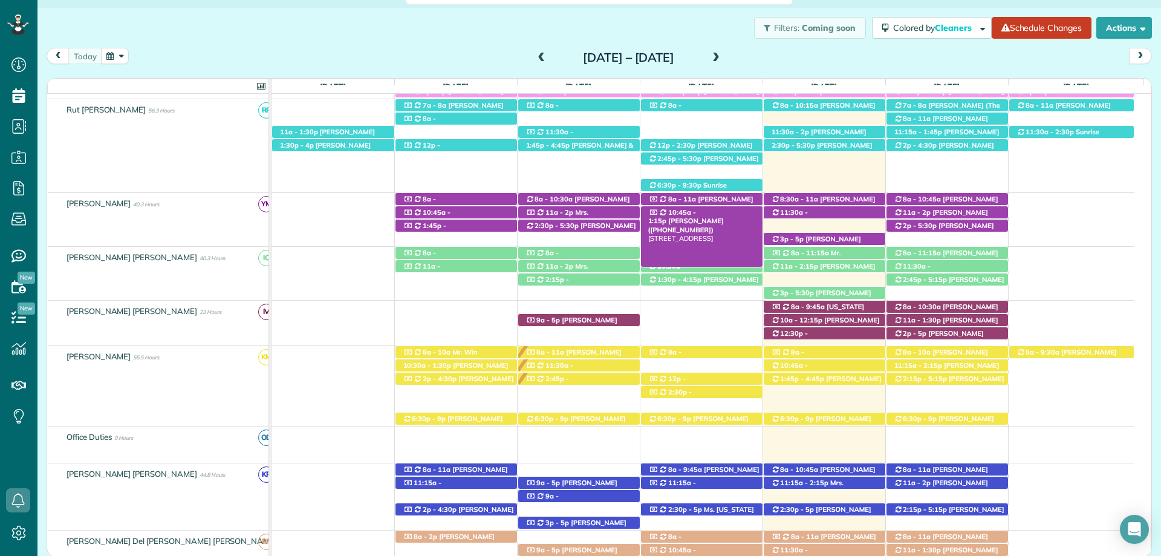
scroll to position [256, 0]
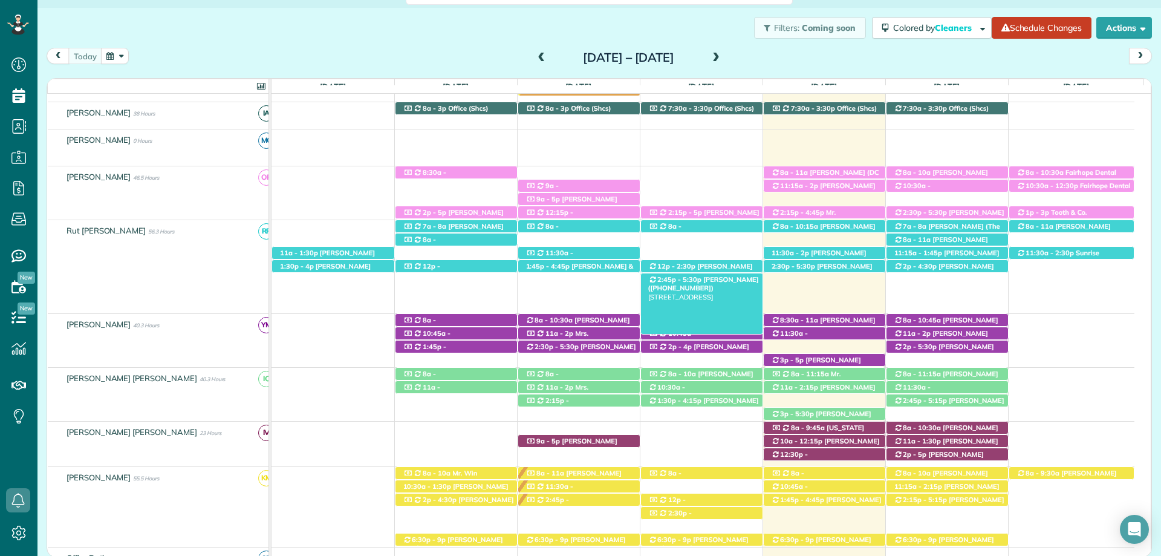
click at [709, 282] on span "Jennifer Allbritian (+12515999764)" at bounding box center [703, 283] width 111 height 17
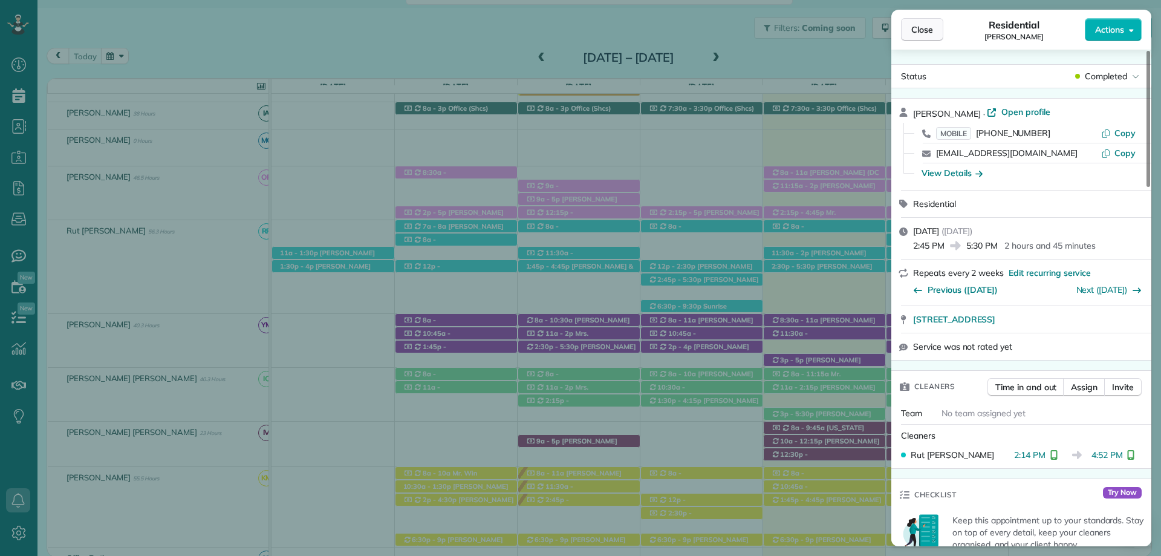
click at [927, 28] on span "Close" at bounding box center [922, 30] width 22 height 12
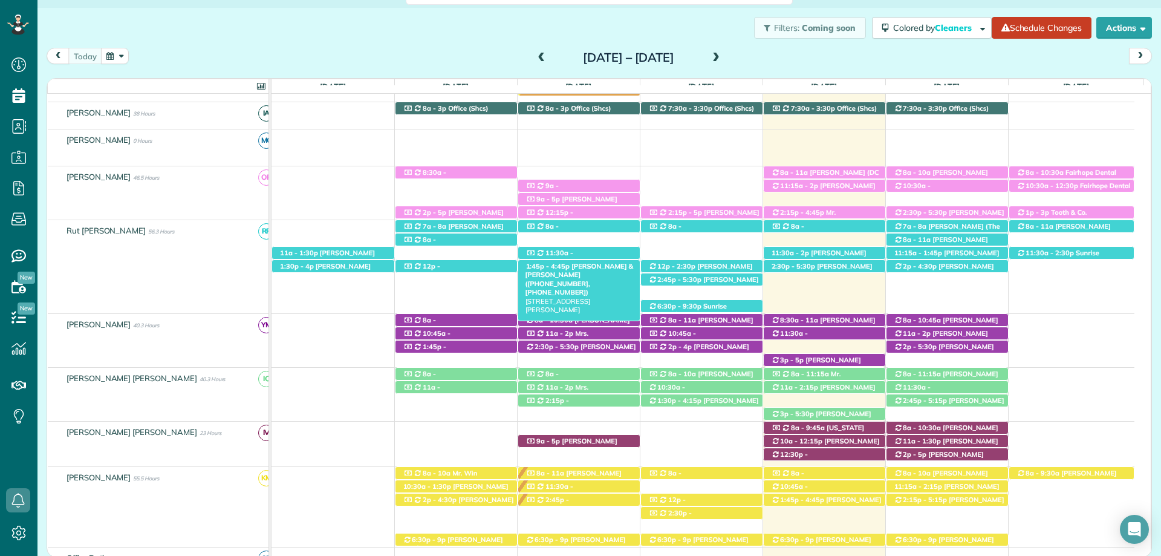
click at [564, 270] on span "Nina & Mike McBride (+12514220691, +12519791165)" at bounding box center [579, 279] width 108 height 34
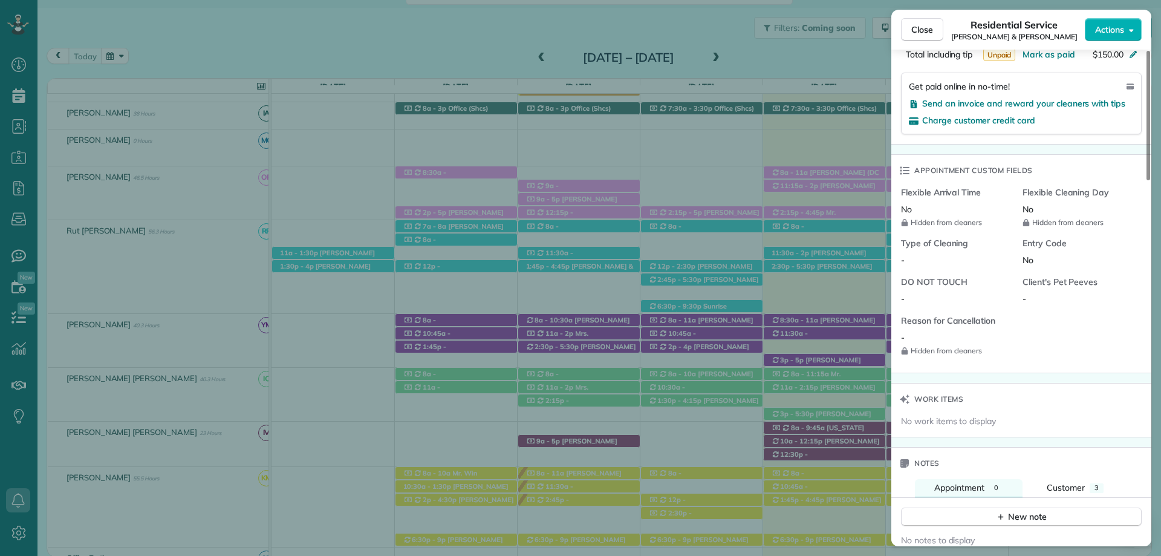
scroll to position [847, 0]
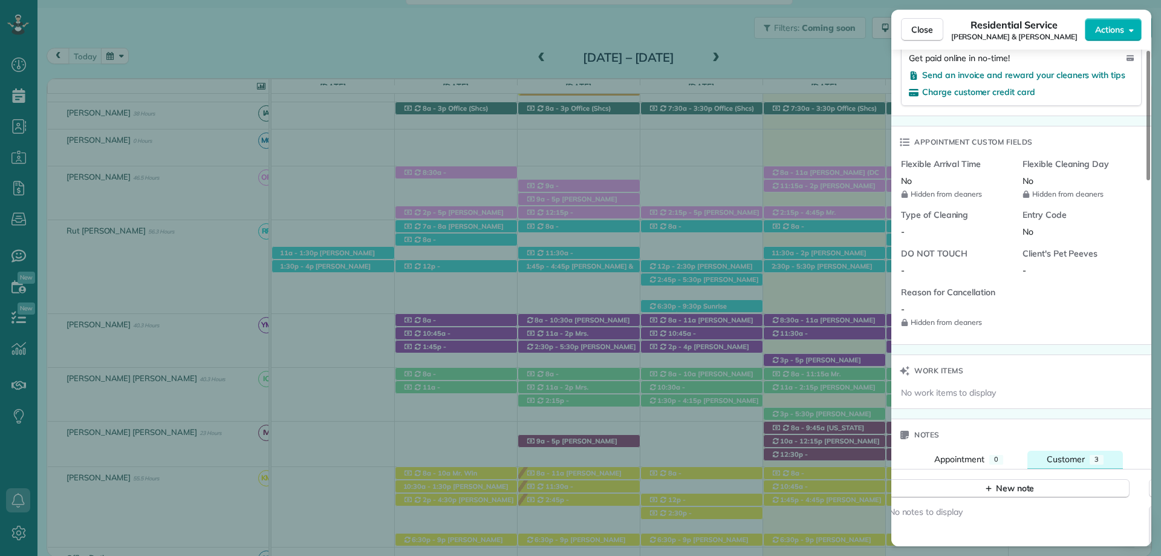
click at [1067, 460] on span "Customer" at bounding box center [1066, 459] width 38 height 11
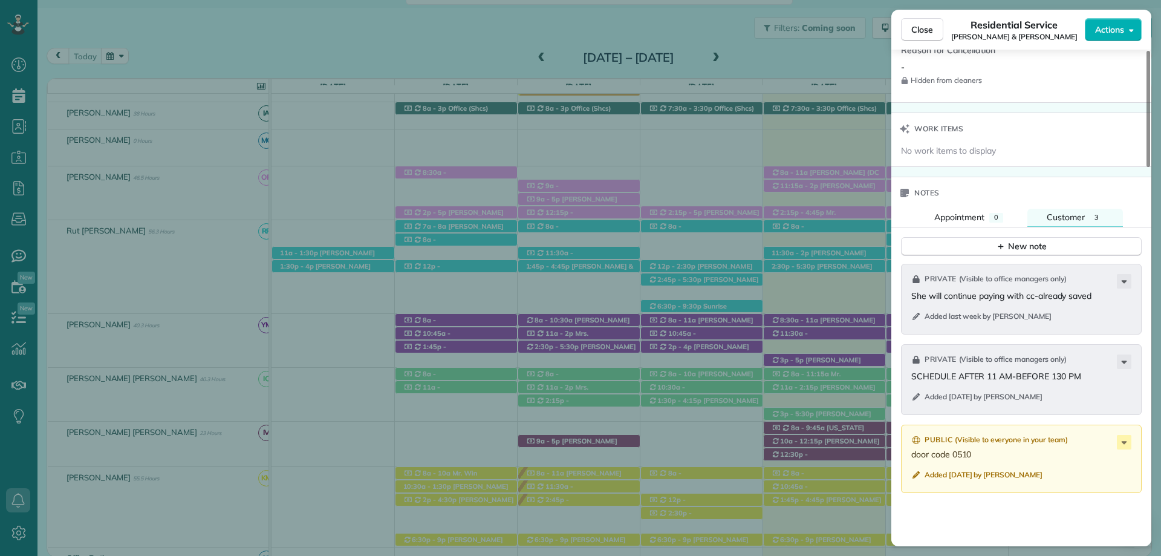
scroll to position [1209, 0]
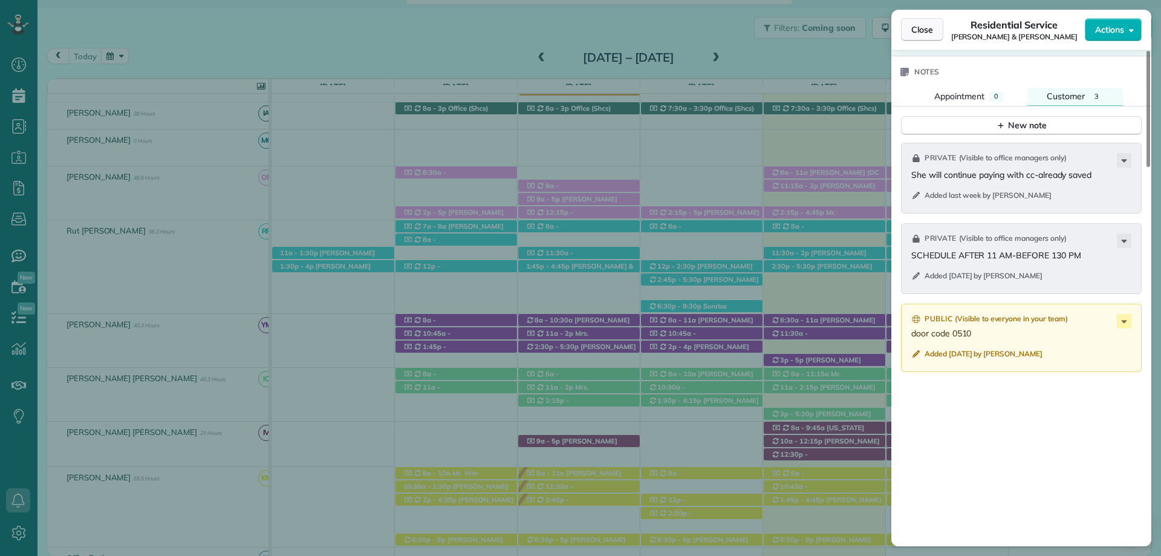
click at [920, 29] on span "Close" at bounding box center [922, 30] width 22 height 12
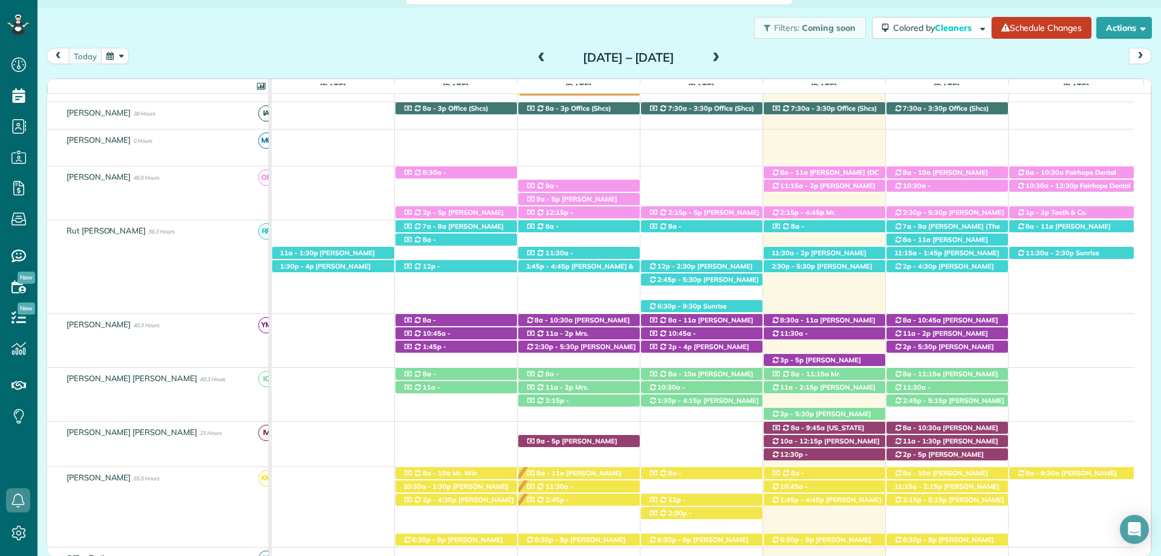
scroll to position [317, 0]
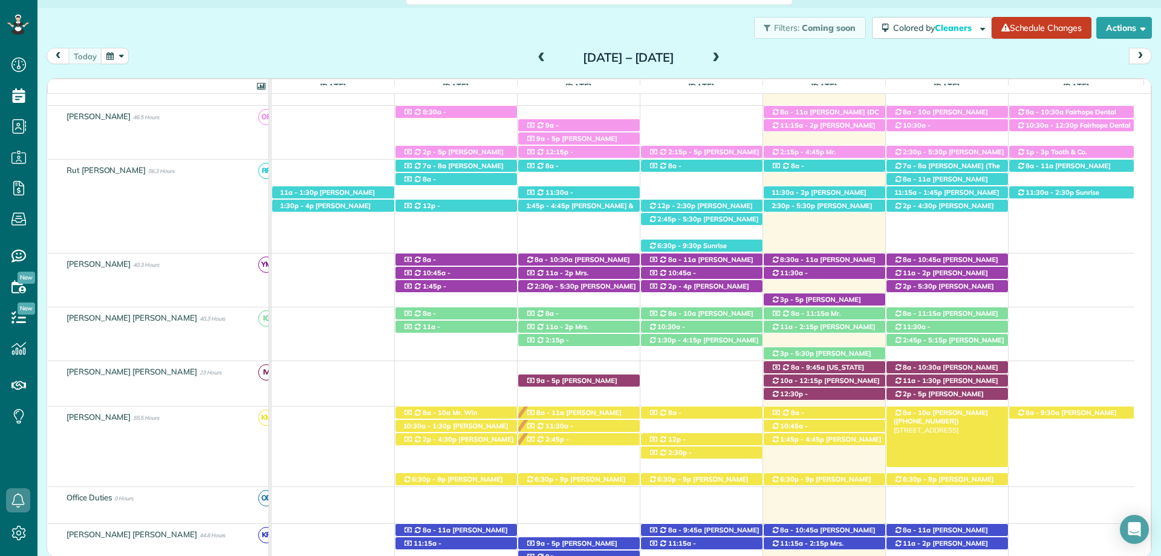
click at [962, 415] on span "Martha Miller (+12512755769)" at bounding box center [941, 416] width 94 height 17
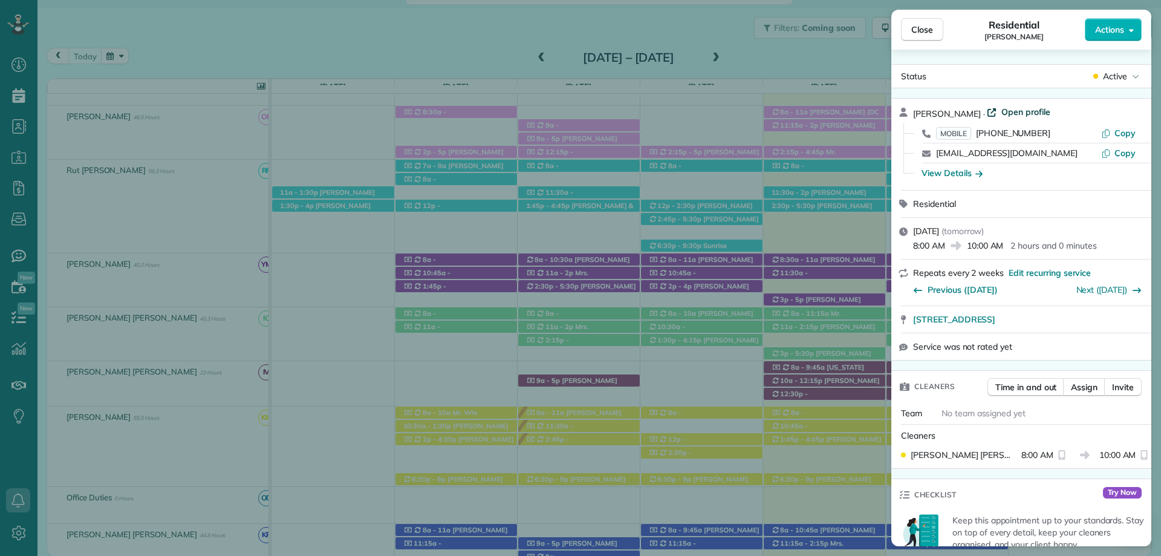
click at [1024, 110] on span "Open profile" at bounding box center [1025, 112] width 49 height 12
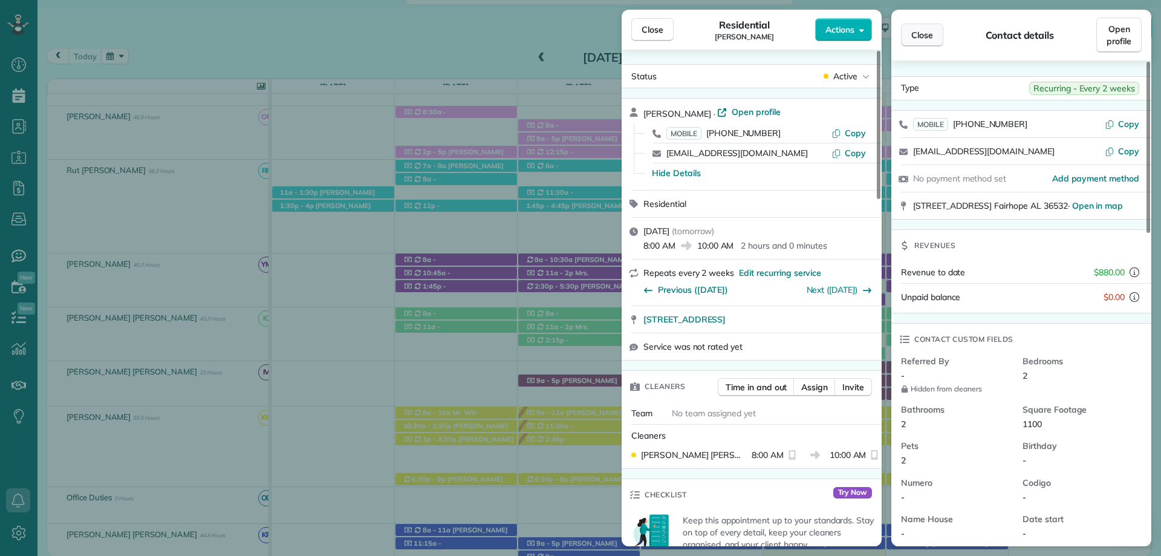
click at [922, 35] on span "Close" at bounding box center [922, 35] width 22 height 12
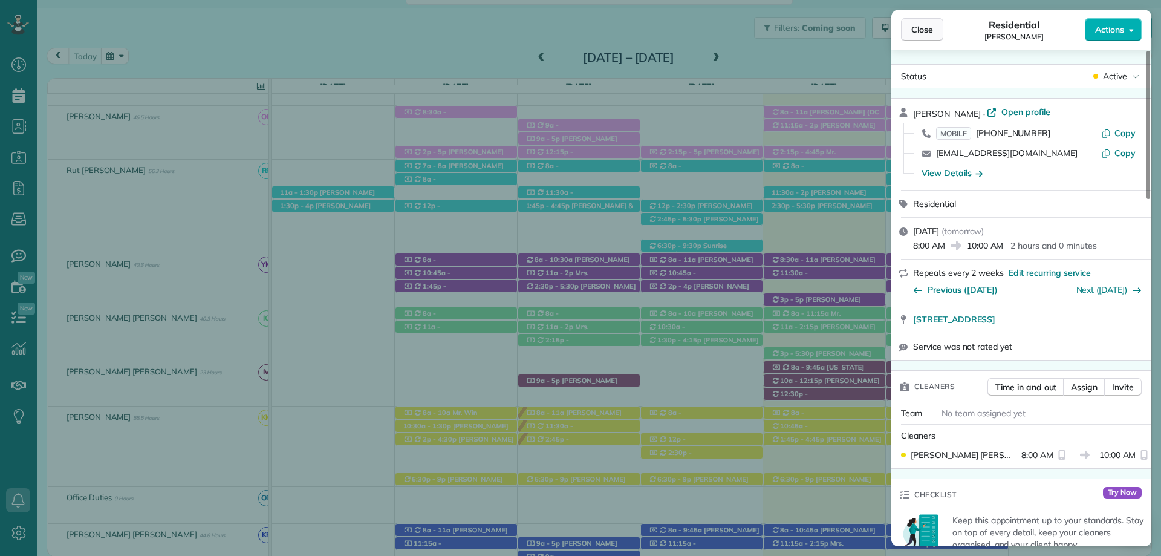
click at [909, 31] on button "Close" at bounding box center [922, 29] width 42 height 23
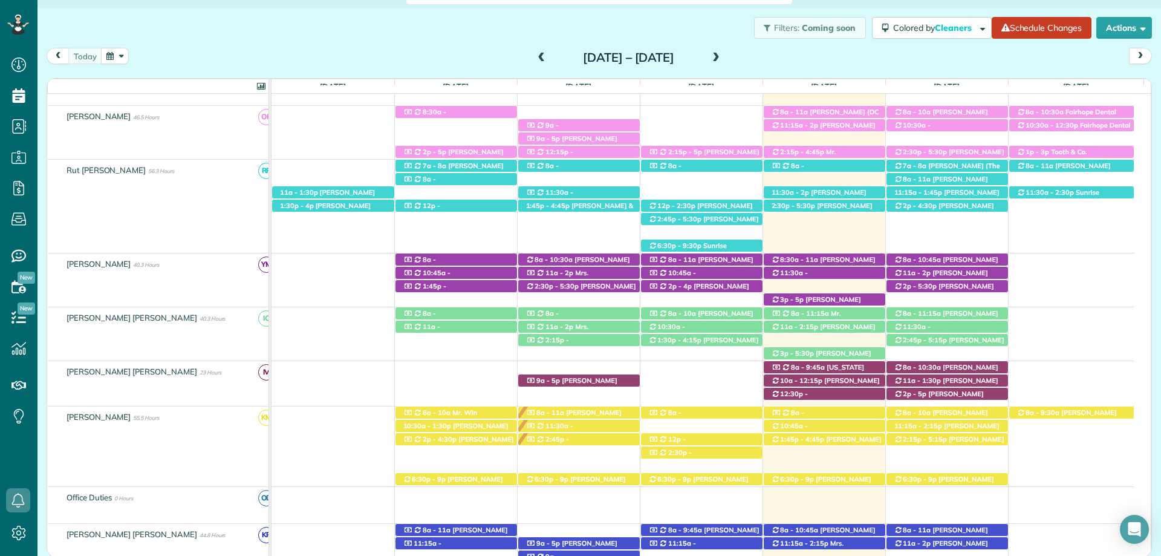
click at [723, 56] on span at bounding box center [715, 58] width 13 height 11
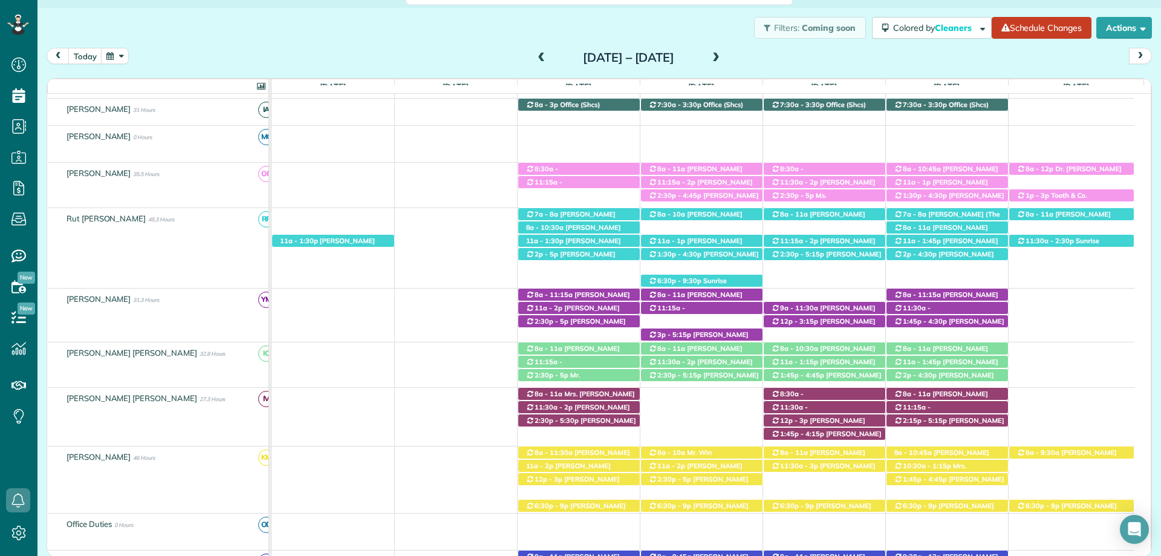
scroll to position [289, 0]
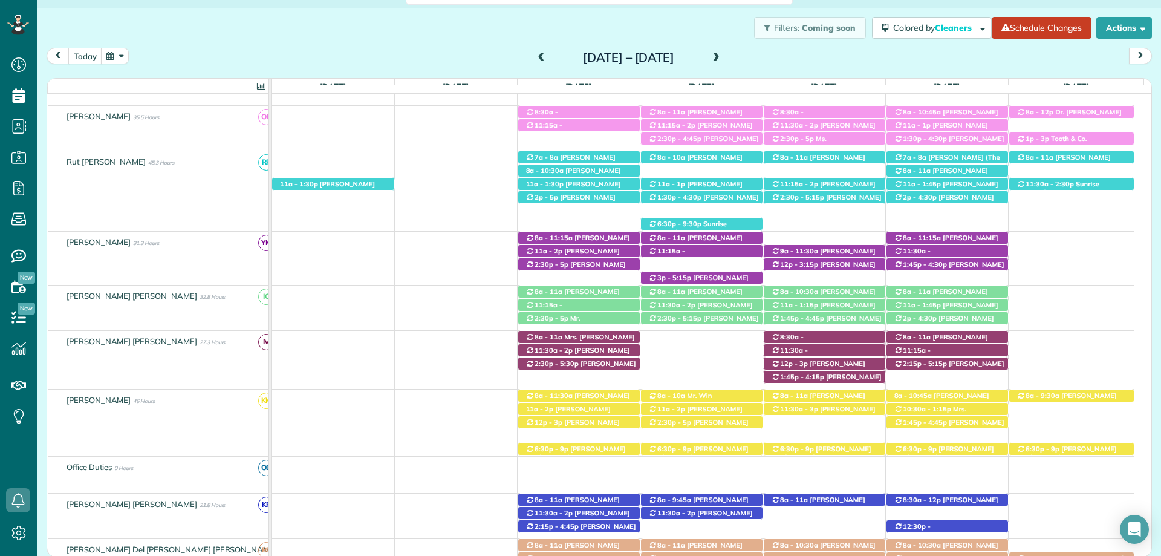
click at [723, 56] on span at bounding box center [715, 58] width 13 height 11
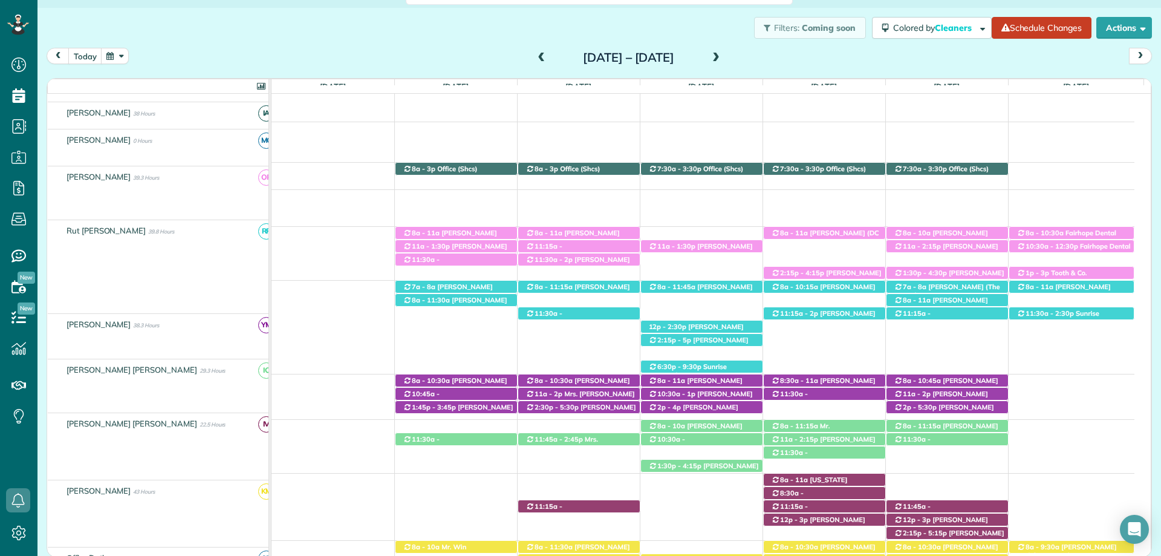
scroll to position [160, 0]
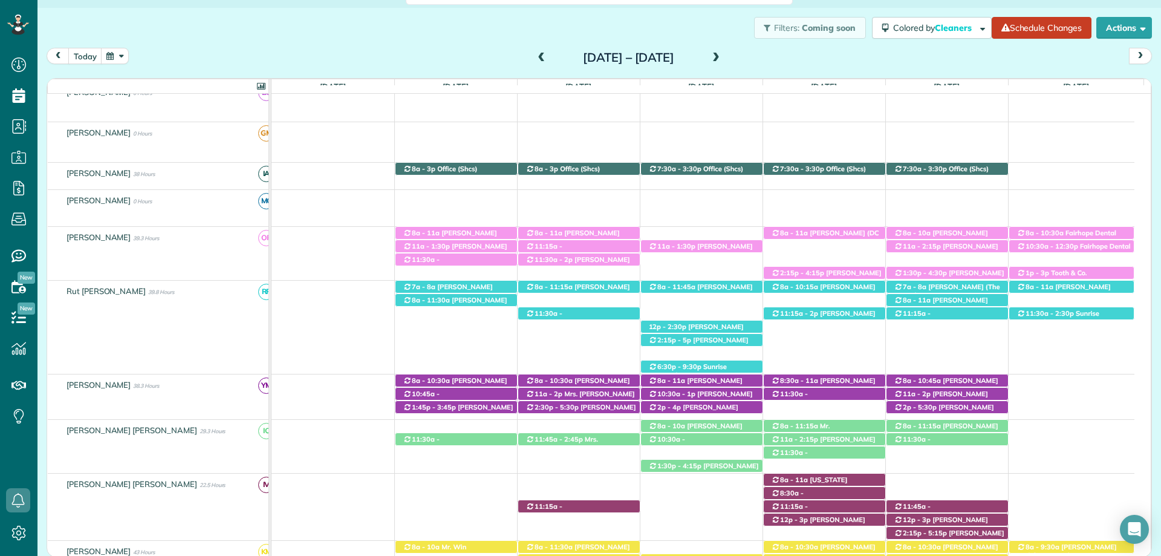
click at [535, 55] on span at bounding box center [541, 58] width 13 height 11
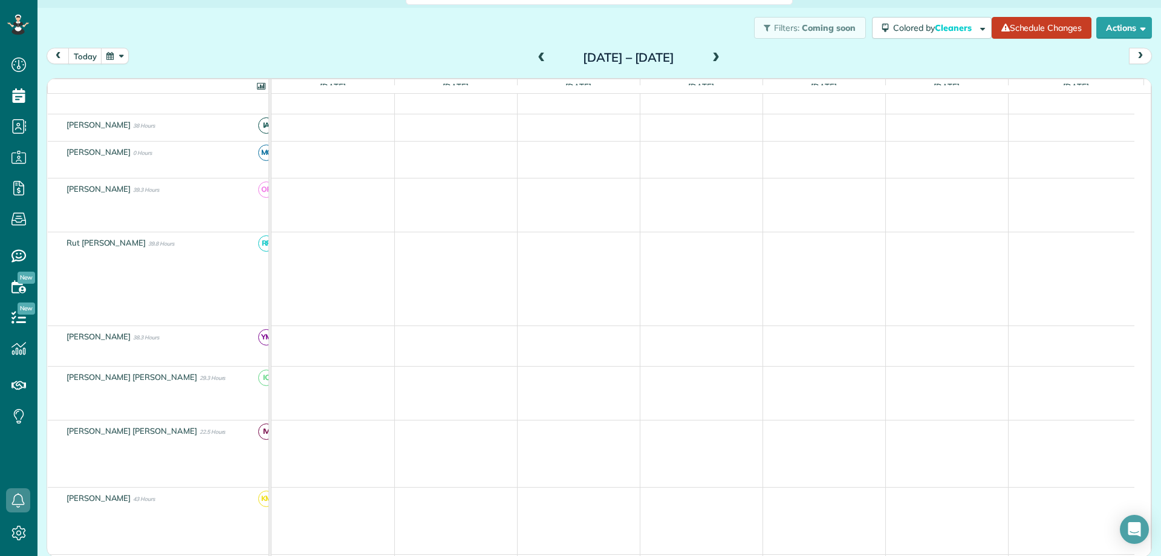
scroll to position [111, 0]
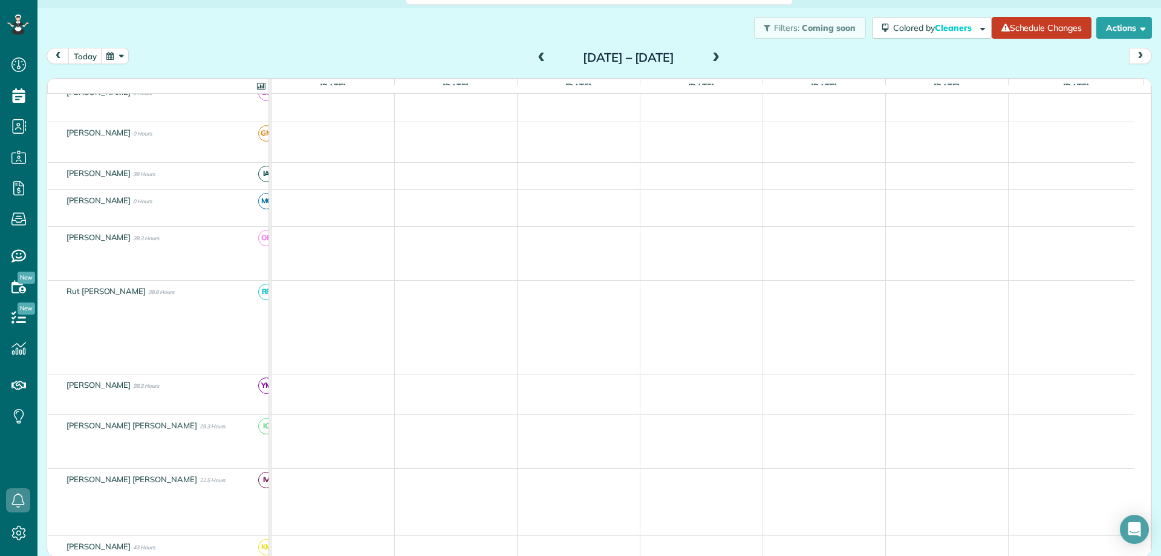
click at [535, 55] on span at bounding box center [541, 58] width 13 height 11
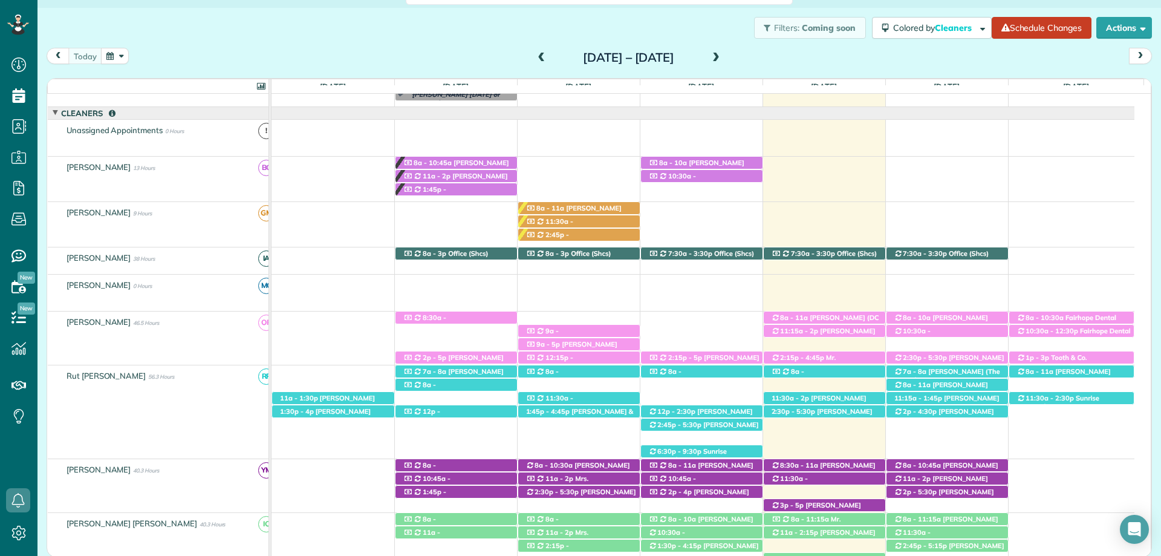
scroll to position [191, 0]
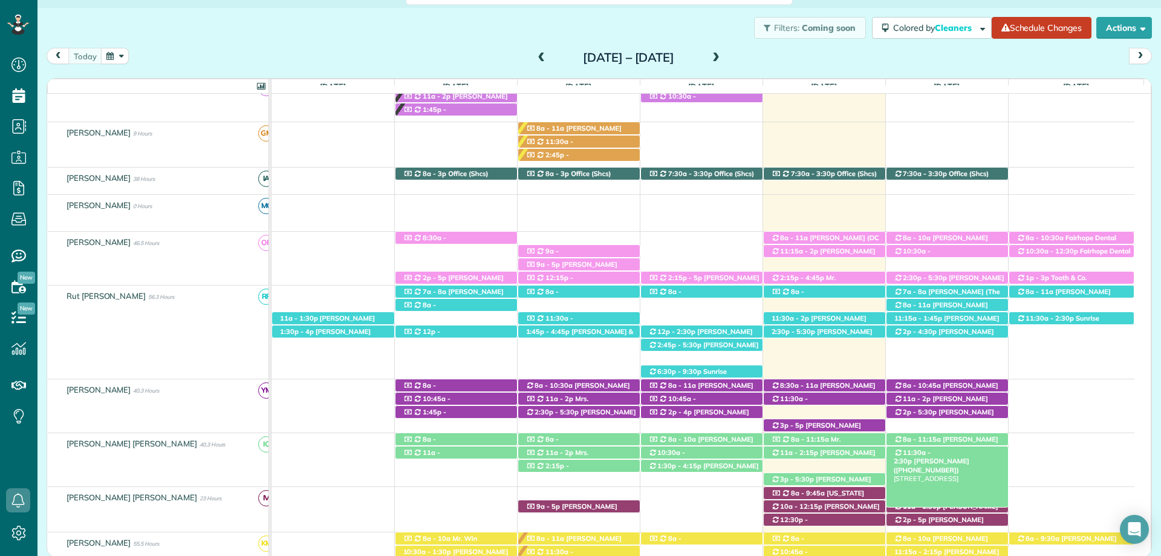
click at [958, 457] on span "Glen Cunningham (+12512708430)" at bounding box center [932, 465] width 76 height 17
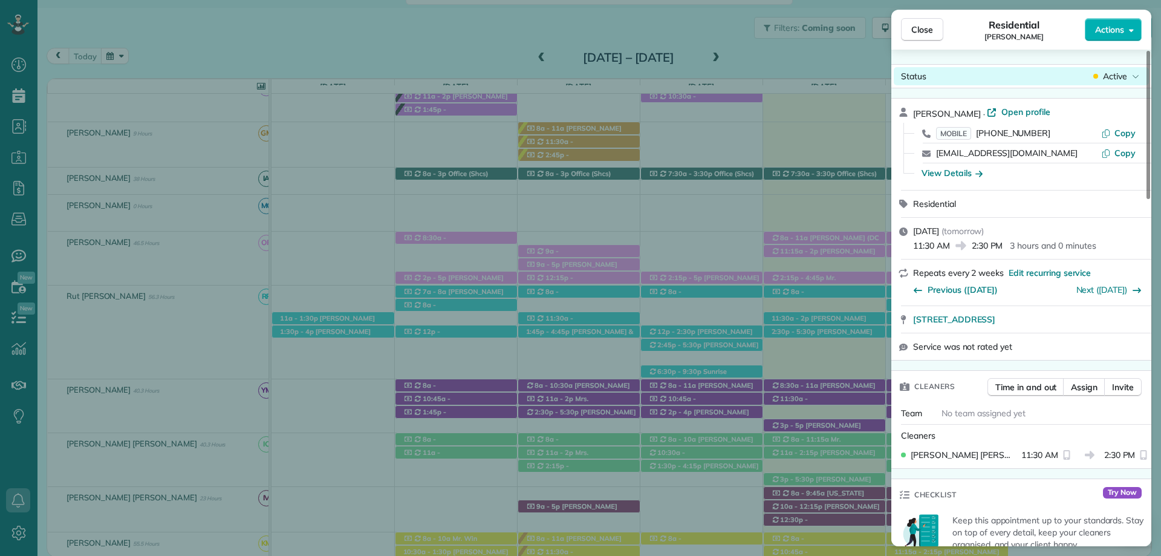
click at [1114, 77] on span "Active" at bounding box center [1115, 76] width 24 height 12
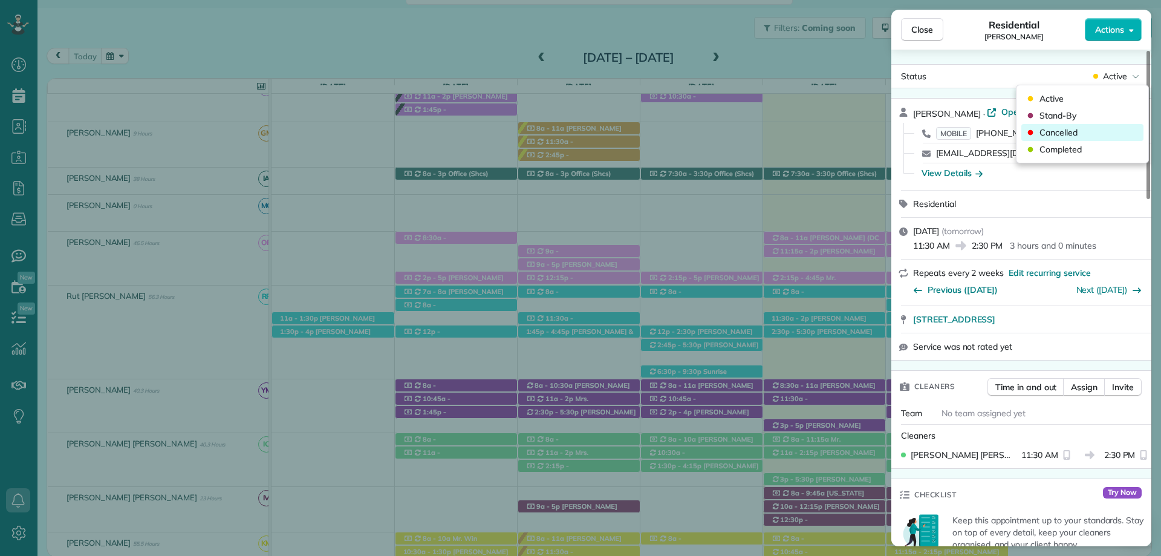
click at [1062, 135] on span "Cancelled" at bounding box center [1058, 132] width 38 height 12
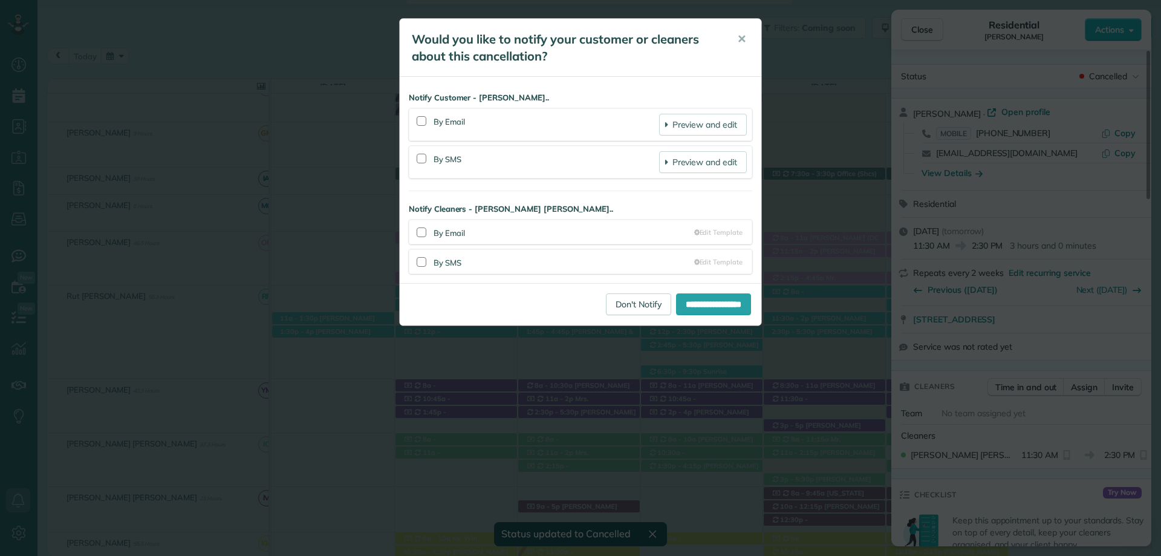
click at [421, 128] on div at bounding box center [421, 122] width 15 height 28
click at [421, 152] on div at bounding box center [421, 159] width 15 height 28
click at [415, 112] on div at bounding box center [421, 122] width 15 height 28
click at [421, 122] on div at bounding box center [422, 121] width 10 height 10
click at [423, 155] on div at bounding box center [422, 159] width 10 height 10
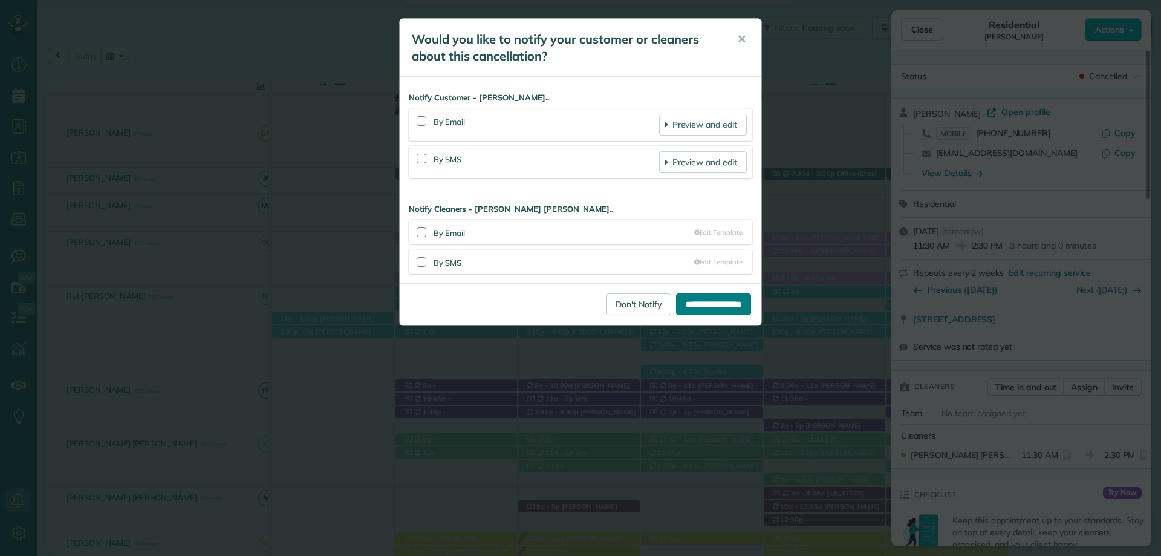
click at [712, 310] on input "**********" at bounding box center [713, 304] width 75 height 22
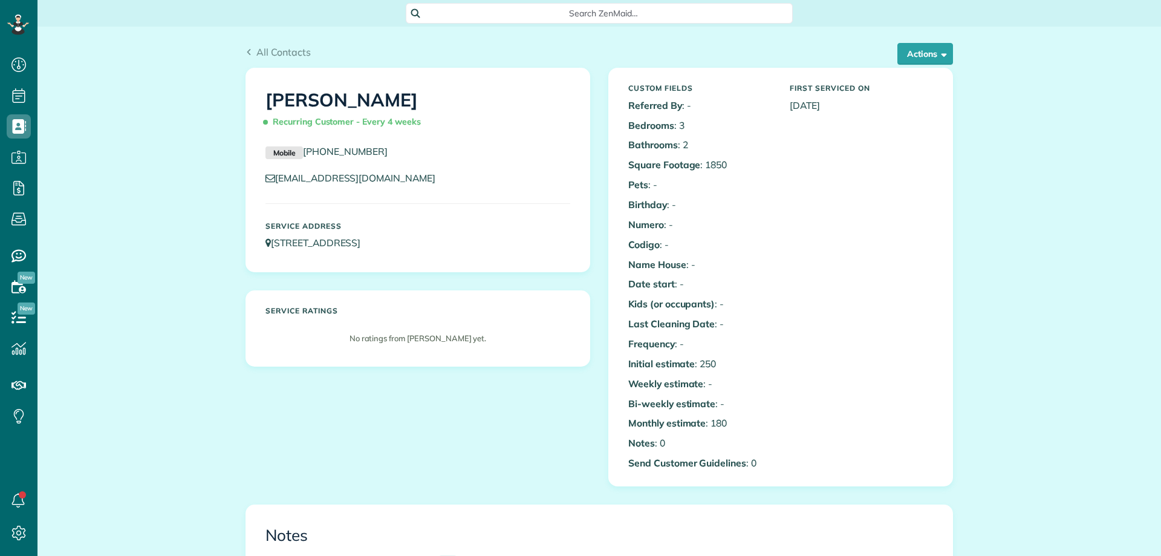
scroll to position [363, 0]
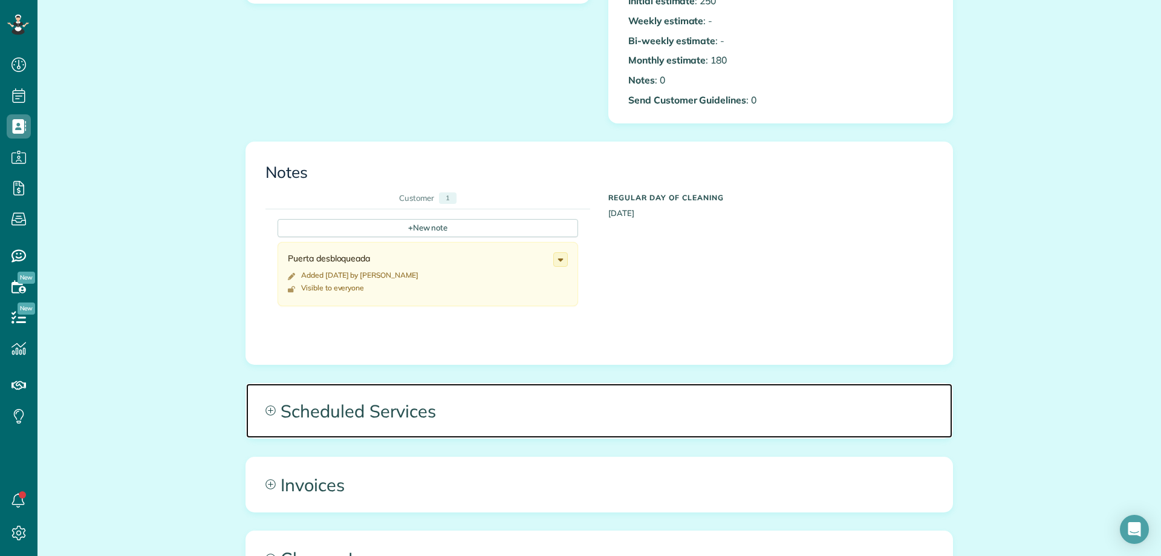
click at [389, 408] on span "Scheduled Services" at bounding box center [599, 410] width 706 height 54
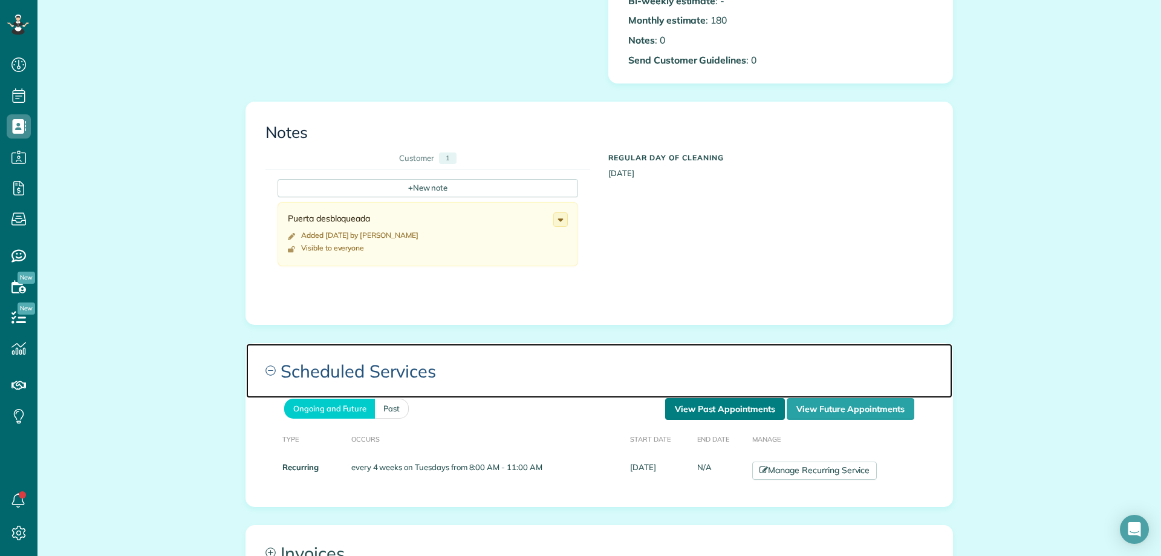
scroll to position [423, 0]
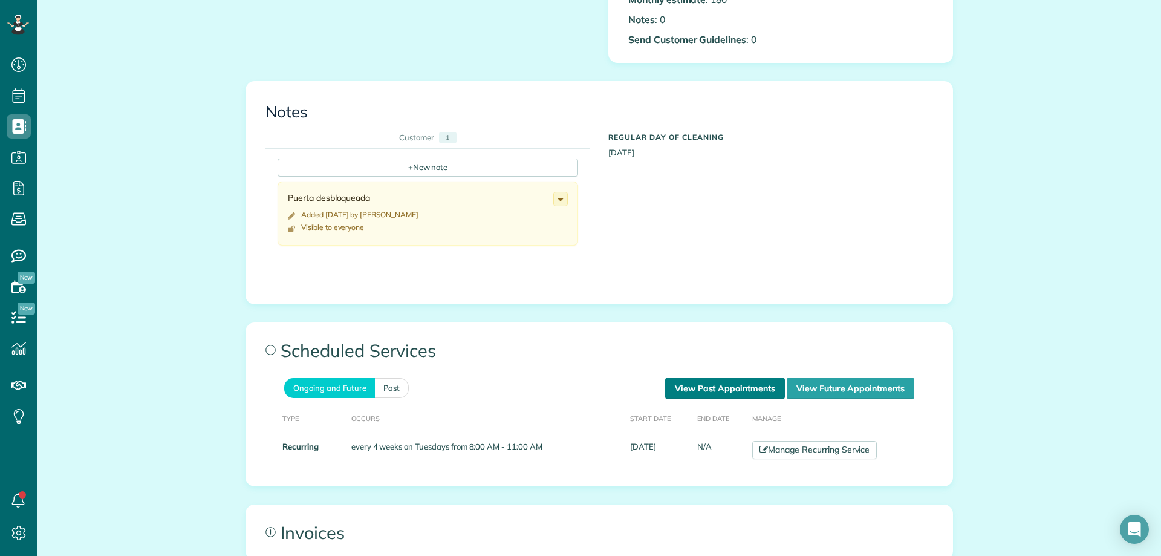
click at [703, 385] on link "View Past Appointments" at bounding box center [725, 388] width 120 height 22
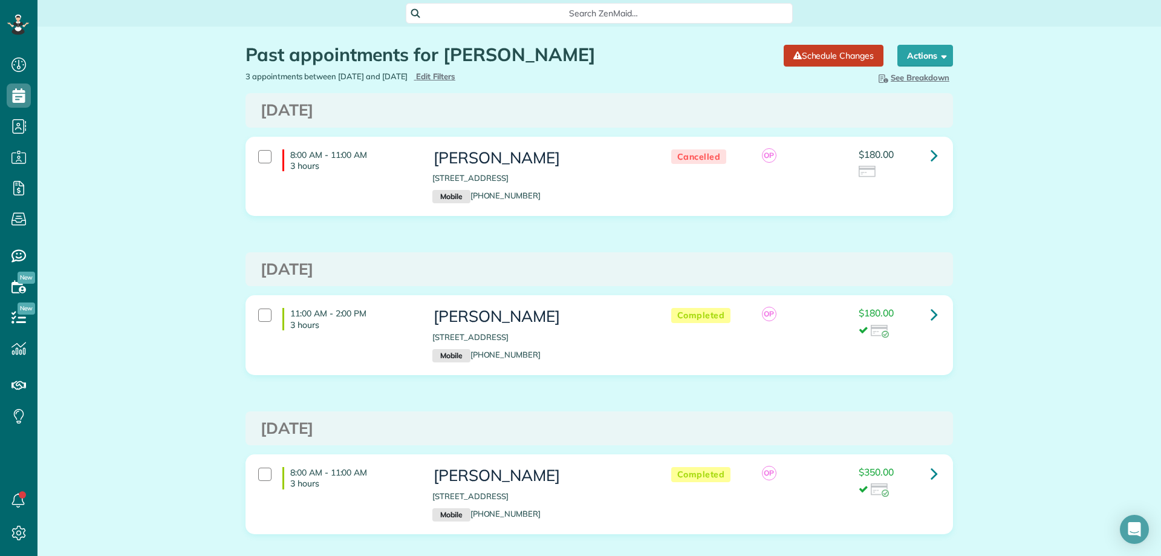
scroll to position [5, 5]
click at [455, 79] on span "Edit Filters" at bounding box center [435, 76] width 39 height 10
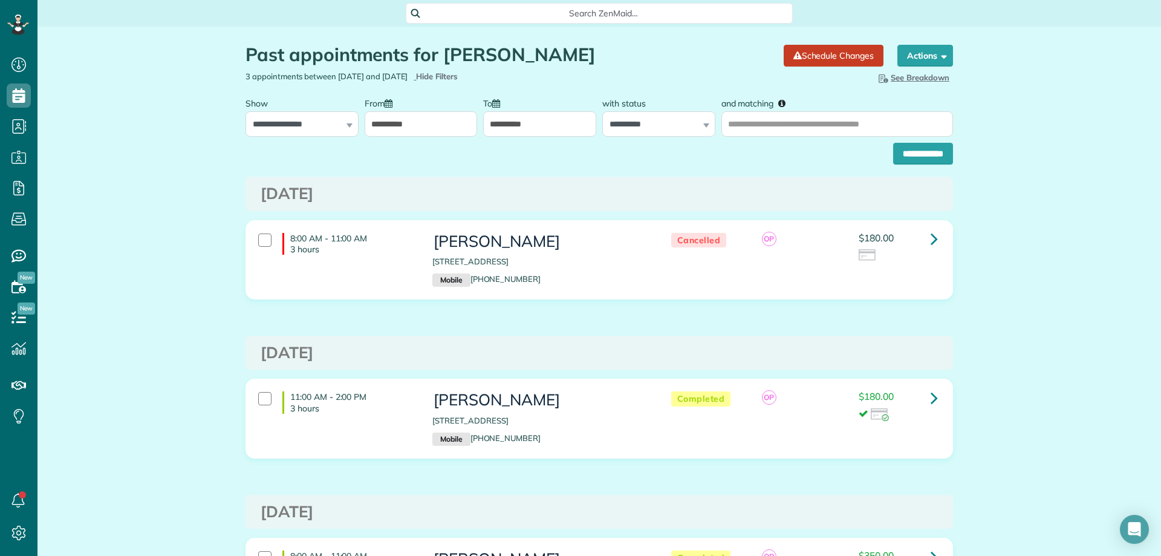
click at [375, 122] on input "**********" at bounding box center [421, 123] width 113 height 25
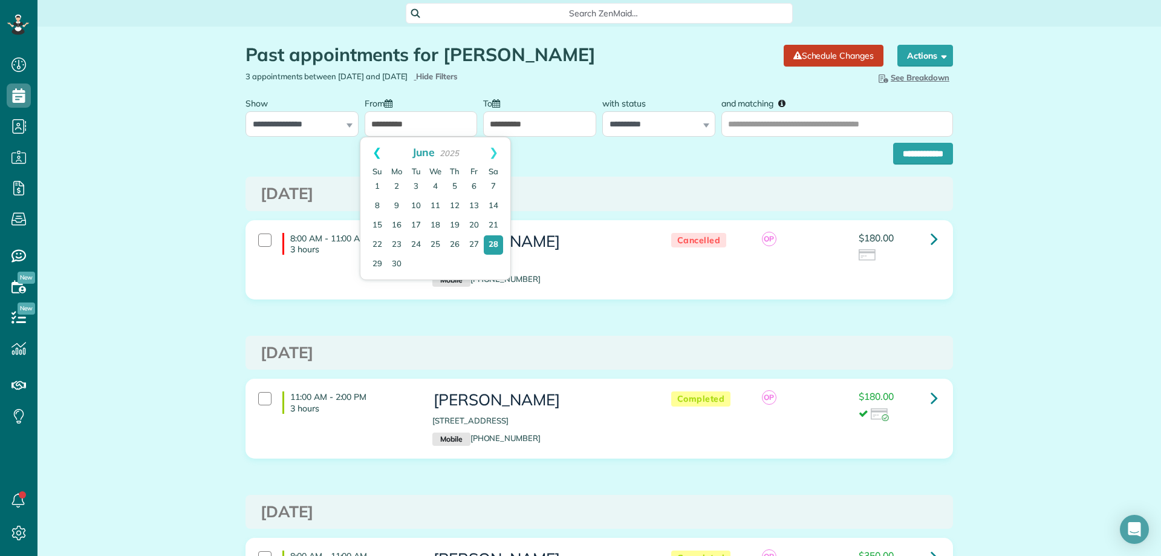
click at [377, 148] on link "Prev" at bounding box center [376, 152] width 33 height 30
click at [401, 202] on link "3" at bounding box center [396, 206] width 19 height 19
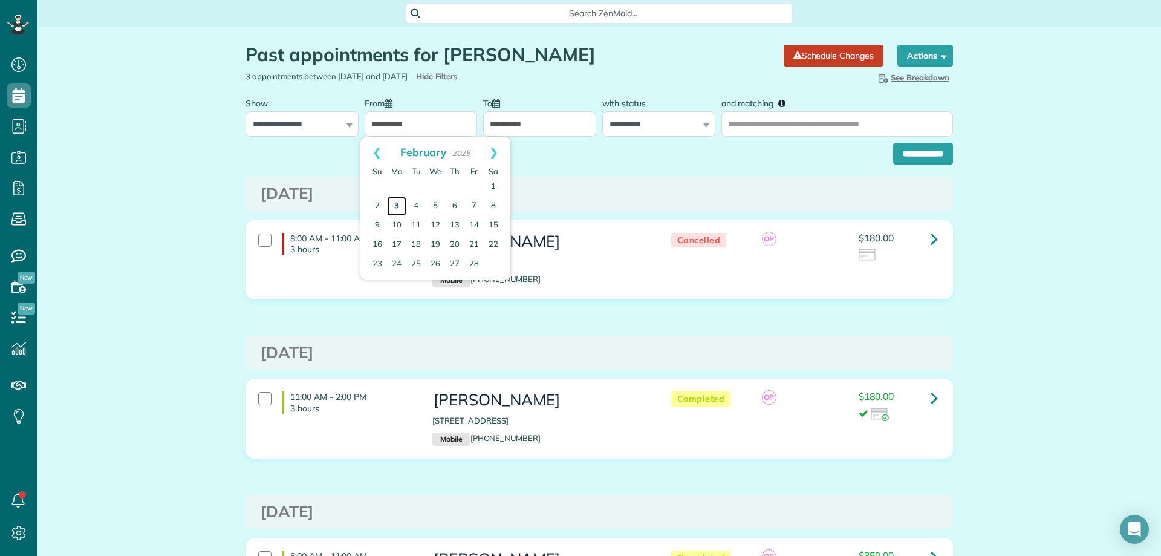
type input "**********"
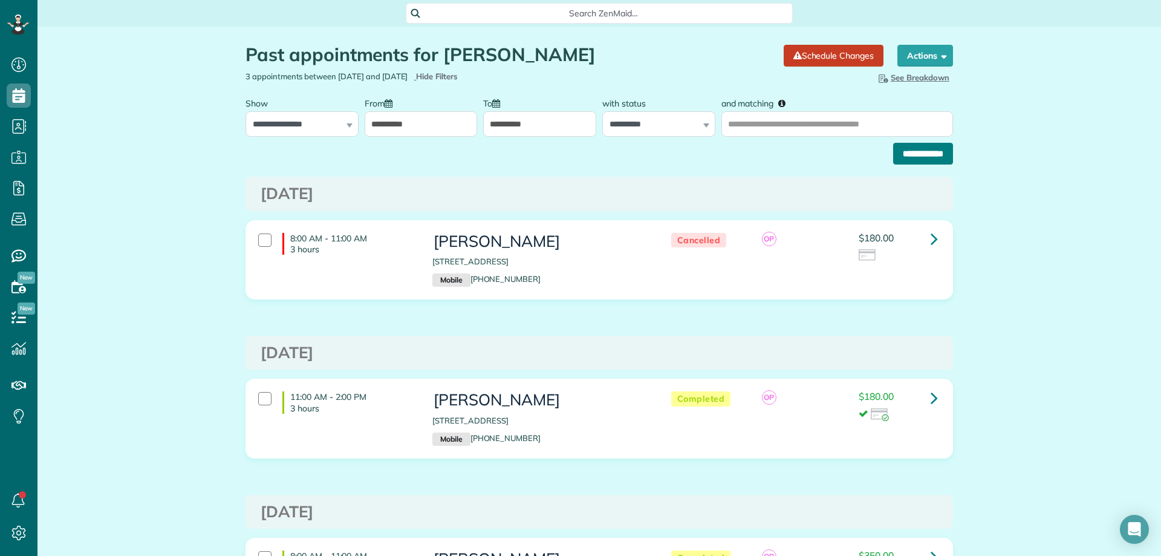
click at [902, 161] on input "**********" at bounding box center [923, 154] width 60 height 22
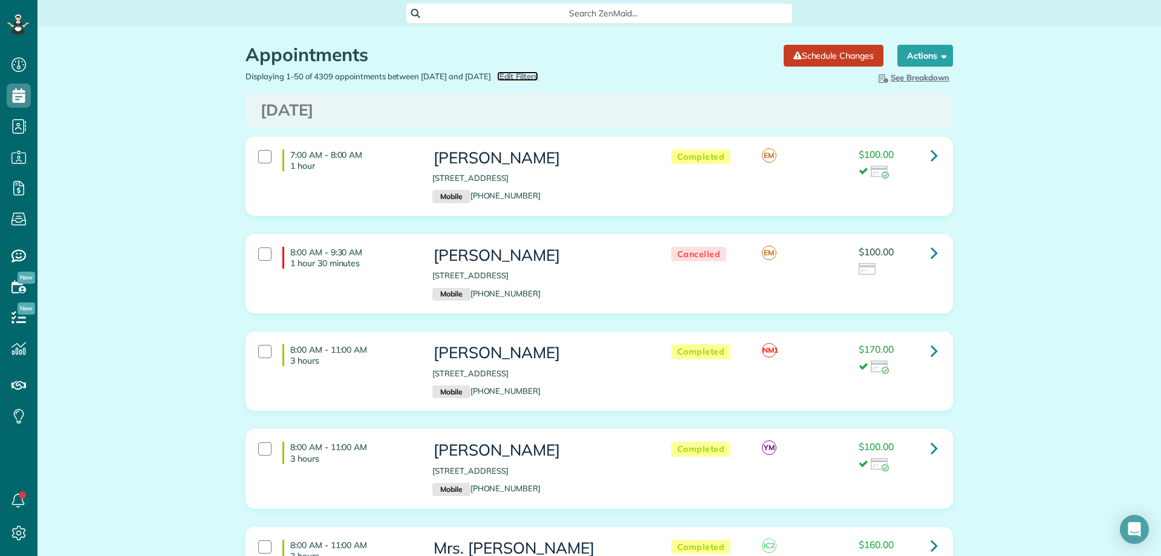
click at [539, 73] on span "Edit Filters" at bounding box center [518, 76] width 39 height 10
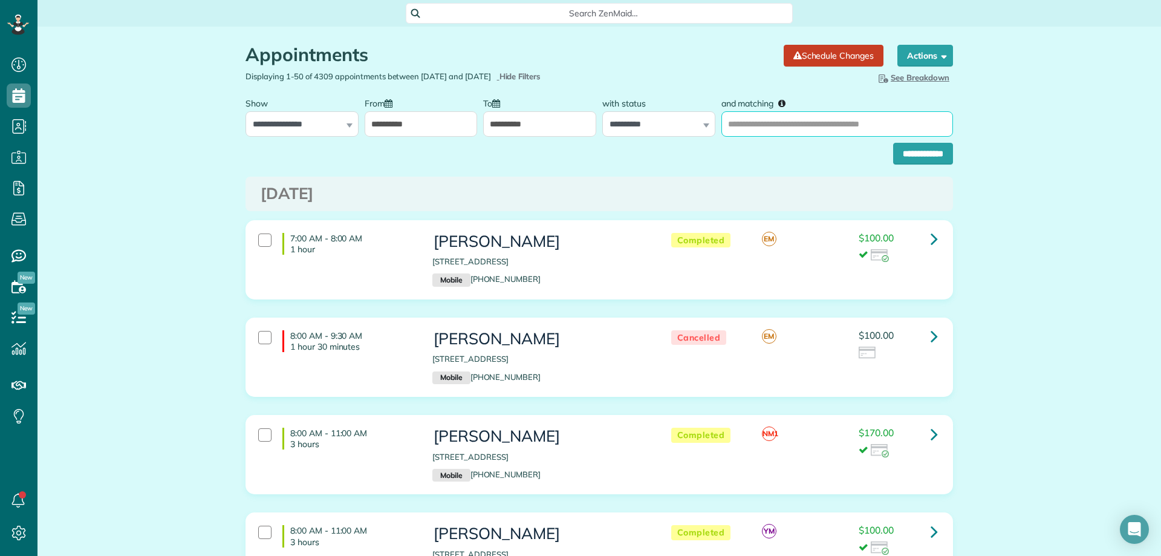
click at [779, 117] on input "and matching" at bounding box center [837, 123] width 232 height 25
type input "**********"
click at [893, 143] on input "**********" at bounding box center [923, 154] width 60 height 22
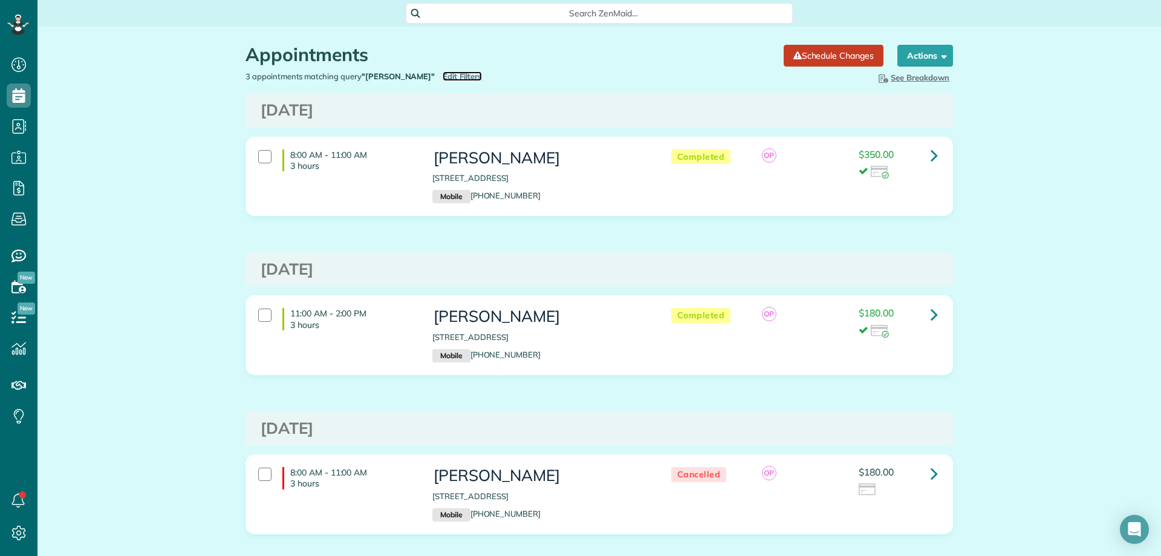
click at [443, 75] on span "Edit Filters" at bounding box center [462, 76] width 39 height 10
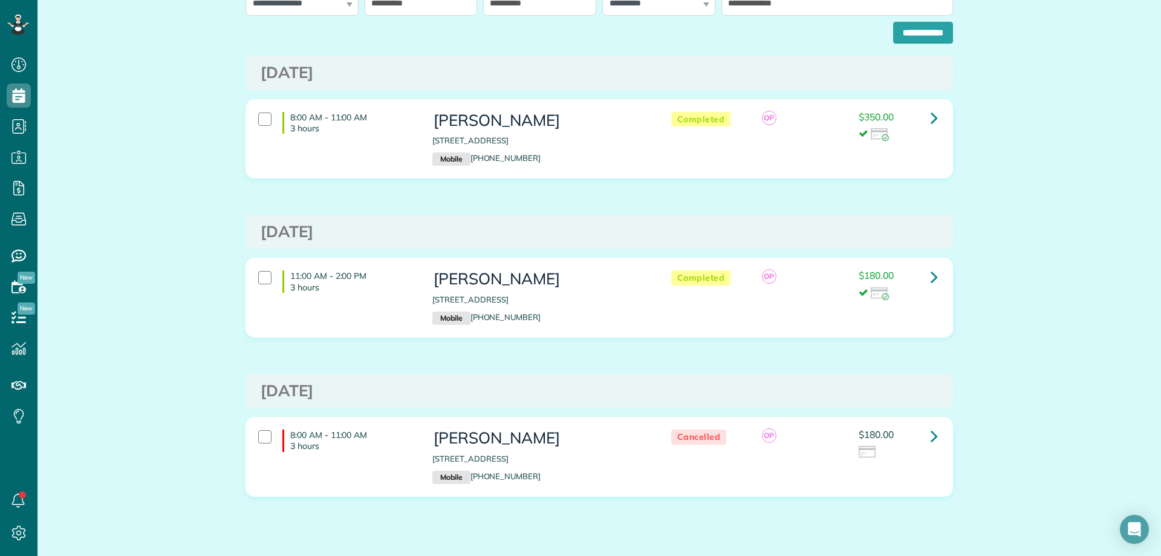
scroll to position [152, 0]
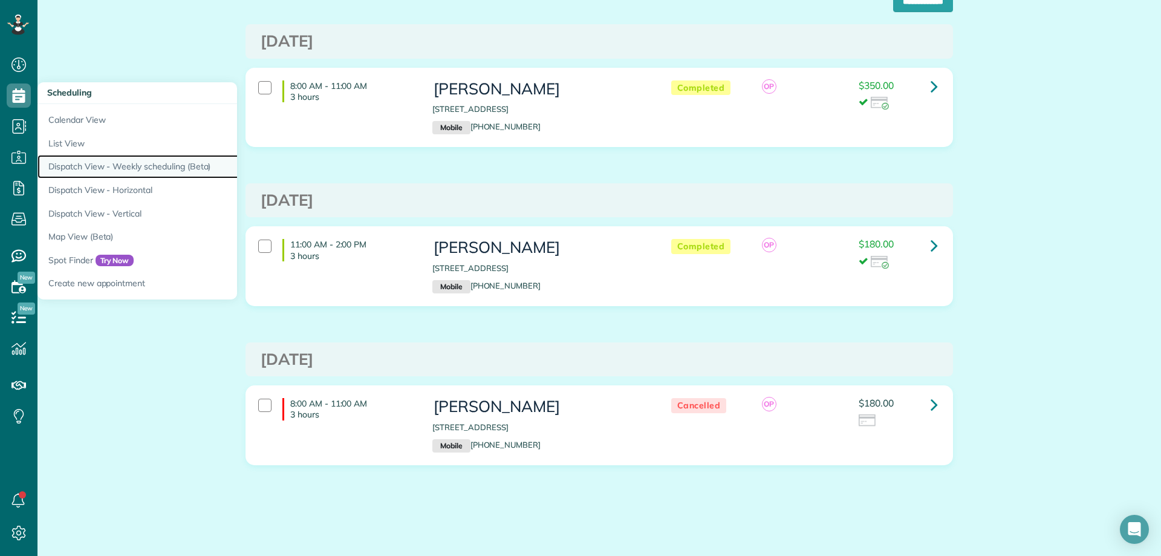
click at [137, 165] on link "Dispatch View - Weekly scheduling (Beta)" at bounding box center [188, 167] width 302 height 24
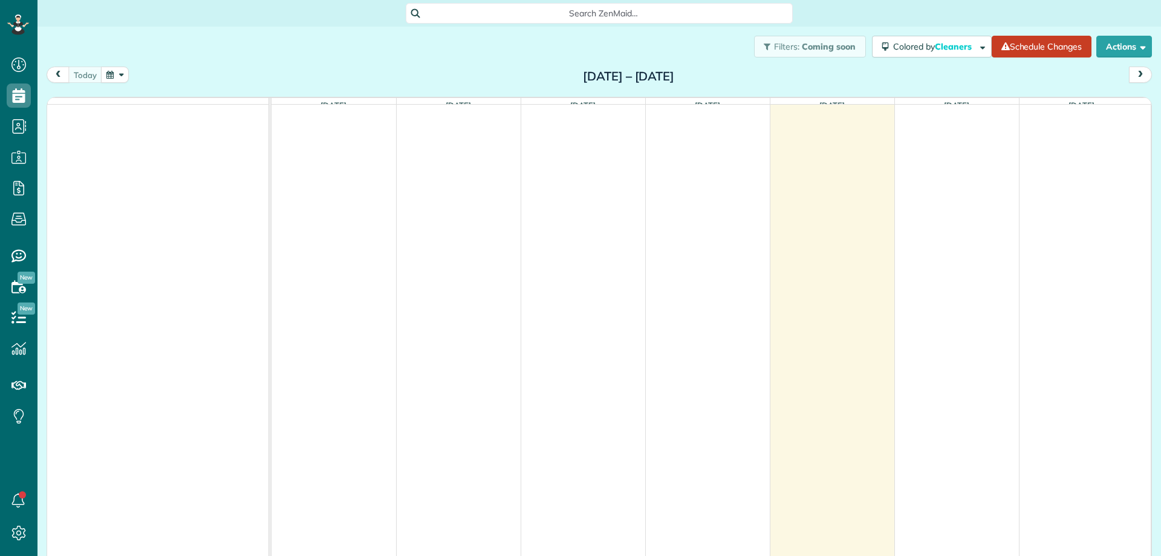
scroll to position [5, 5]
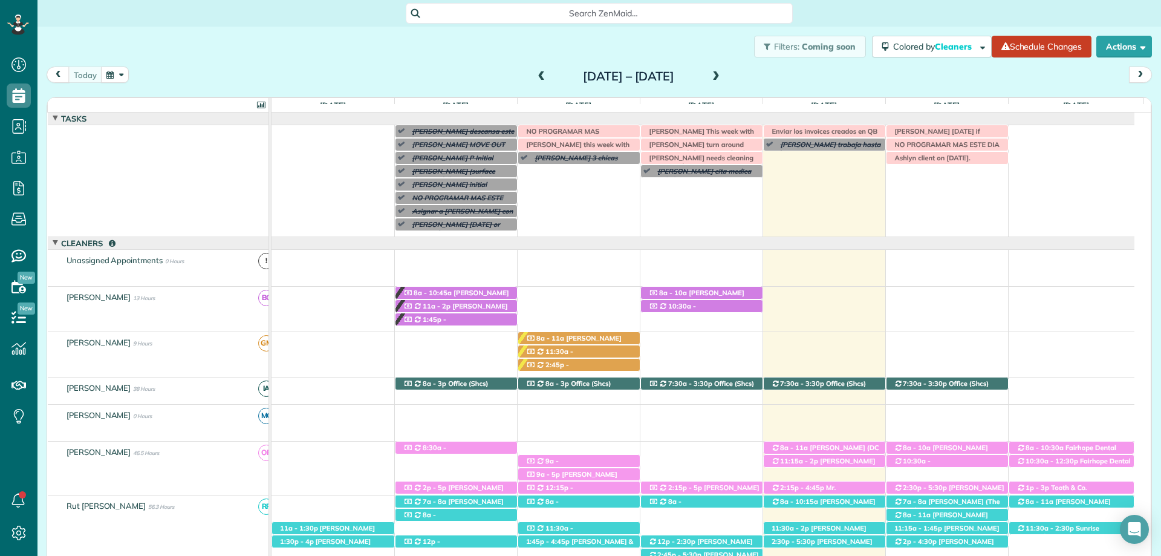
click at [723, 74] on span at bounding box center [715, 76] width 13 height 11
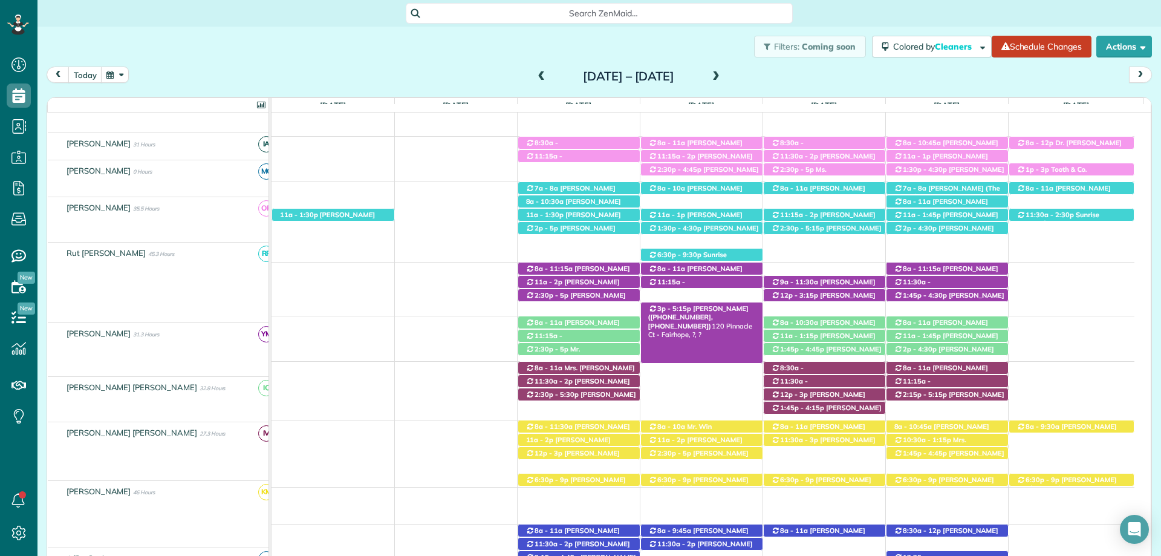
scroll to position [277, 0]
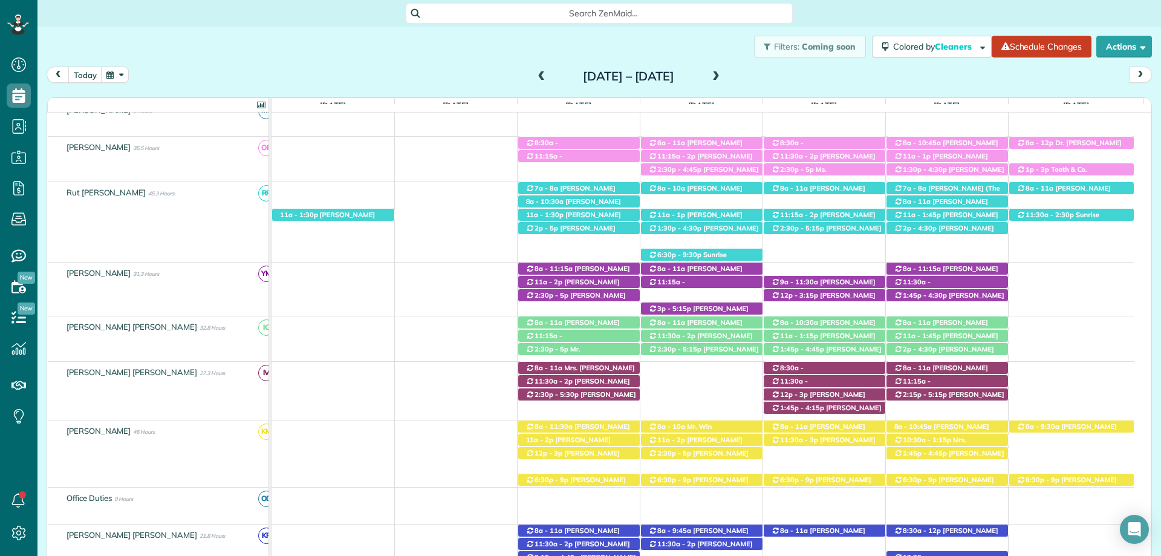
click at [829, 66] on div "Filters: Coming soon Colored by Cleaners Color by Cleaner Color by Team Color b…" at bounding box center [599, 47] width 1124 height 40
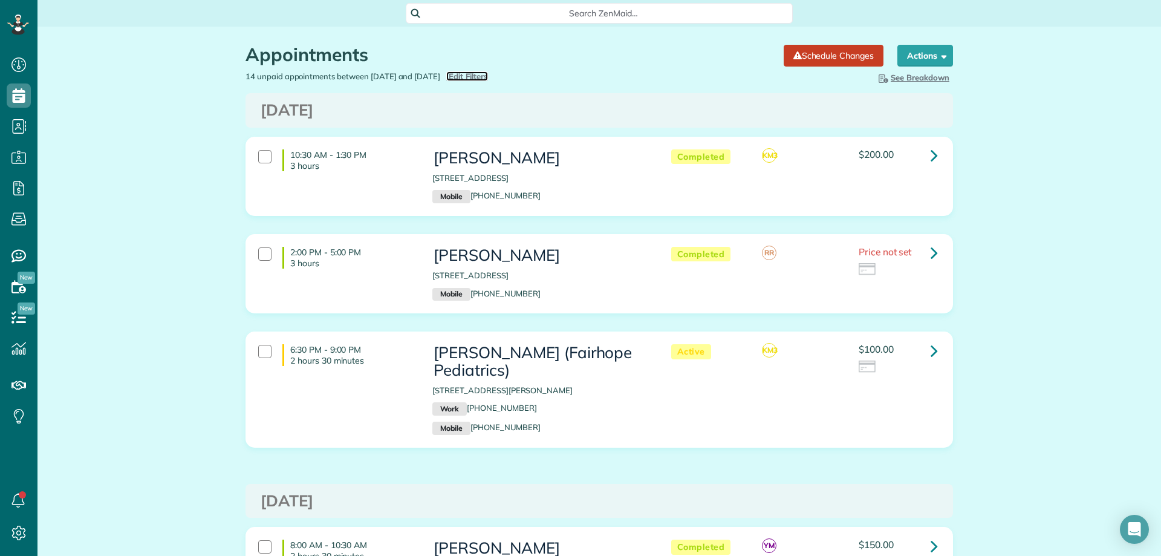
click at [488, 73] on span "Edit Filters" at bounding box center [468, 76] width 39 height 10
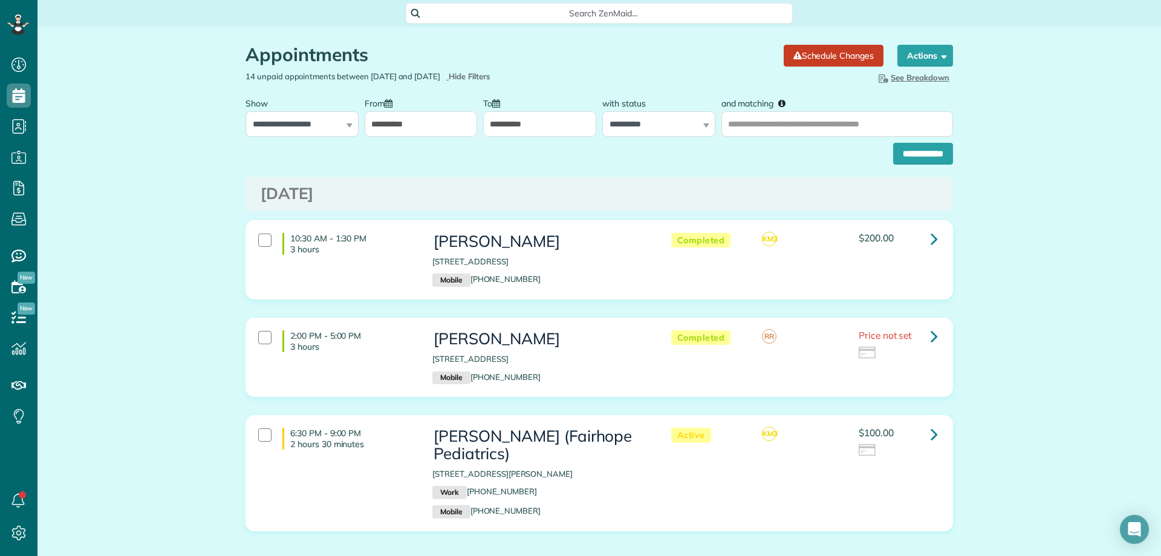
click at [441, 129] on input "**********" at bounding box center [421, 123] width 113 height 25
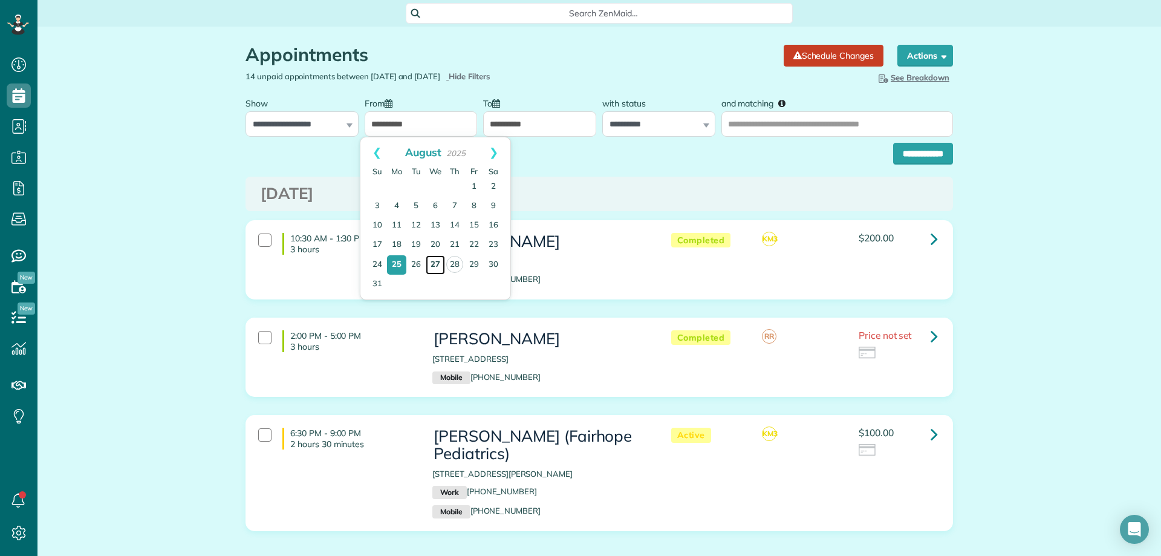
click at [431, 264] on link "27" at bounding box center [435, 264] width 19 height 19
type input "**********"
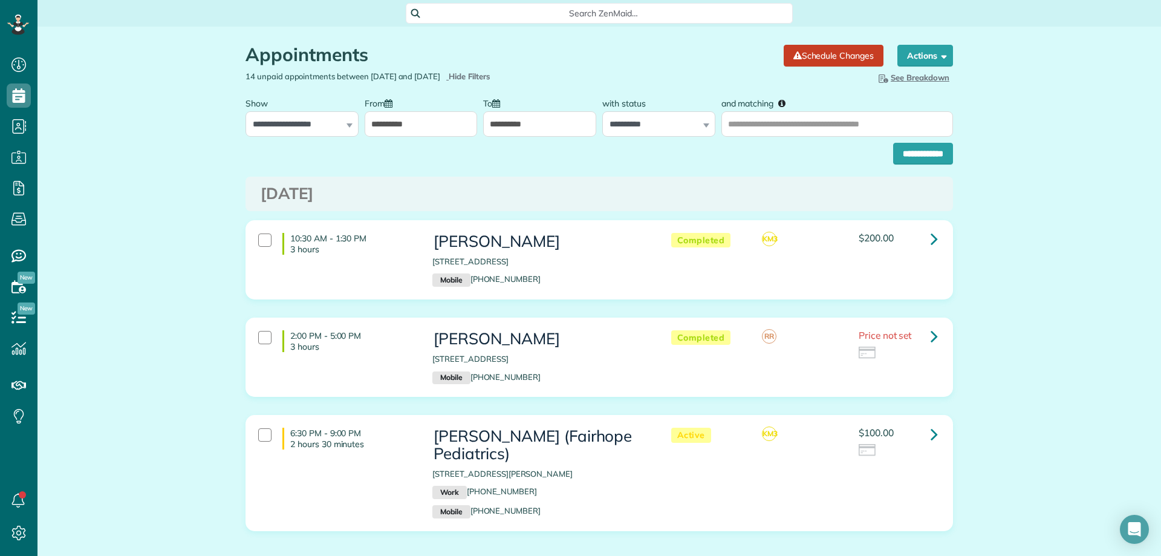
click at [533, 112] on input "**********" at bounding box center [539, 123] width 113 height 25
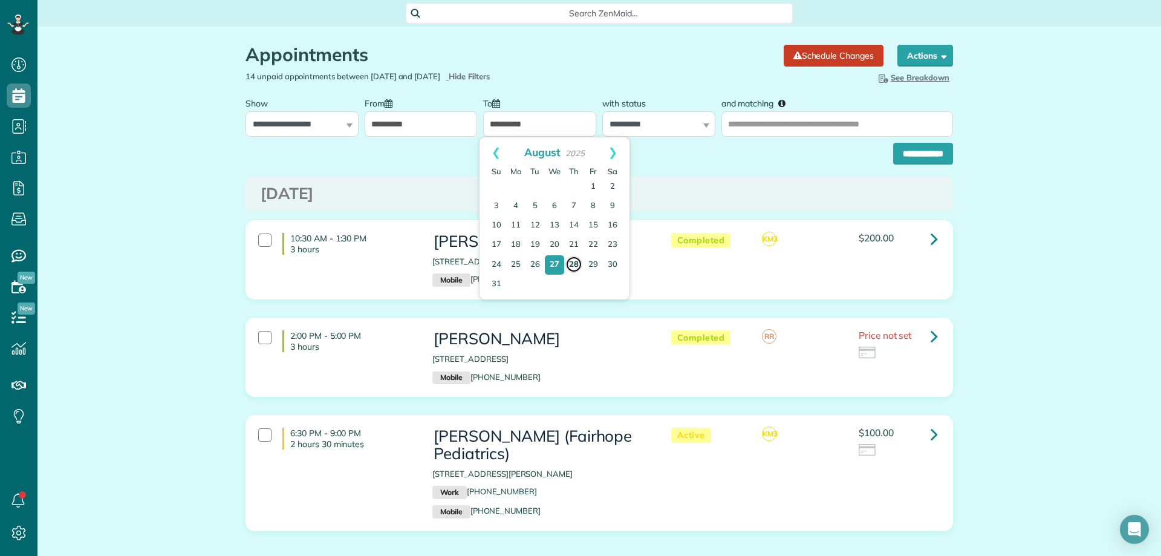
click at [576, 264] on link "28" at bounding box center [573, 264] width 17 height 17
type input "**********"
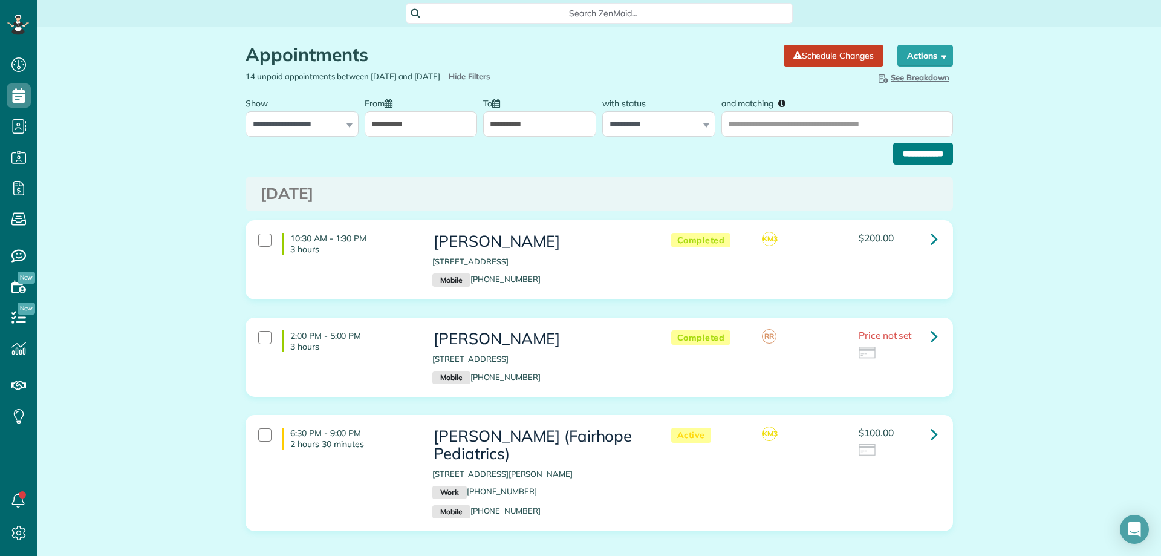
click at [917, 146] on input "**********" at bounding box center [923, 154] width 60 height 22
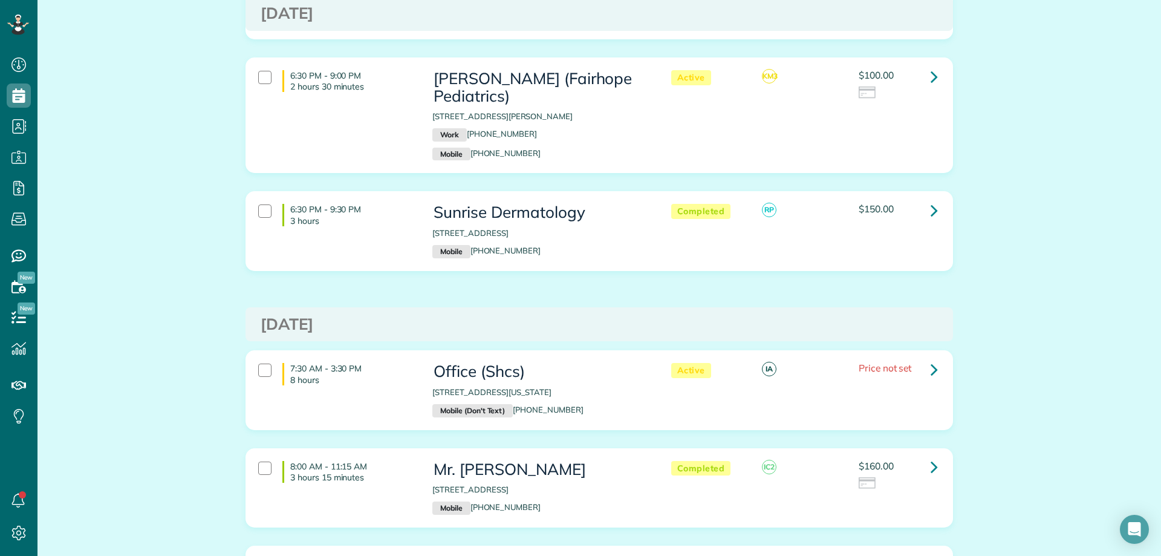
scroll to position [605, 0]
click at [935, 355] on link at bounding box center [934, 367] width 24 height 24
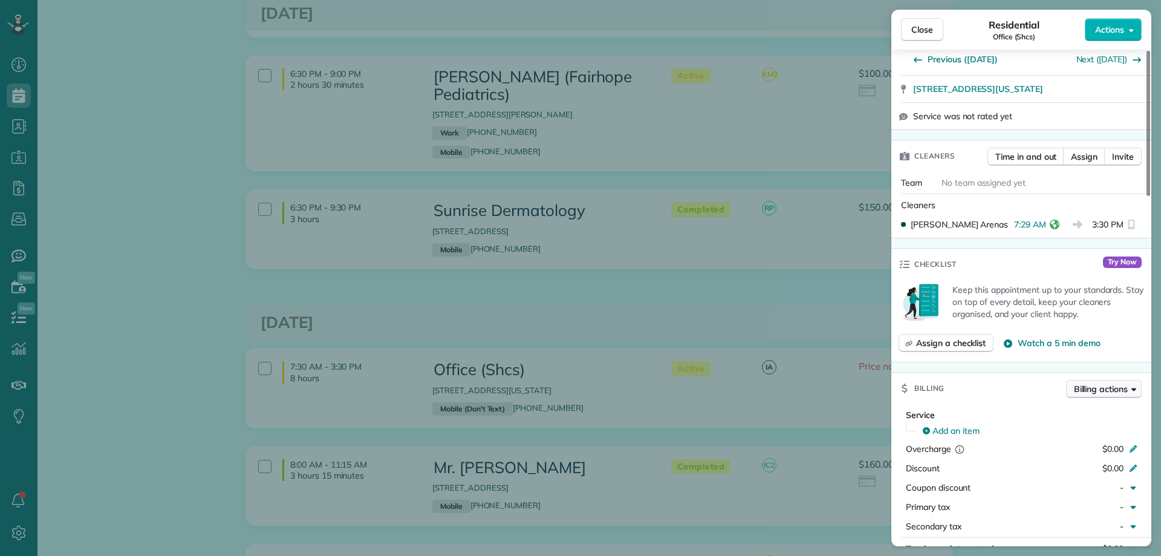
scroll to position [484, 0]
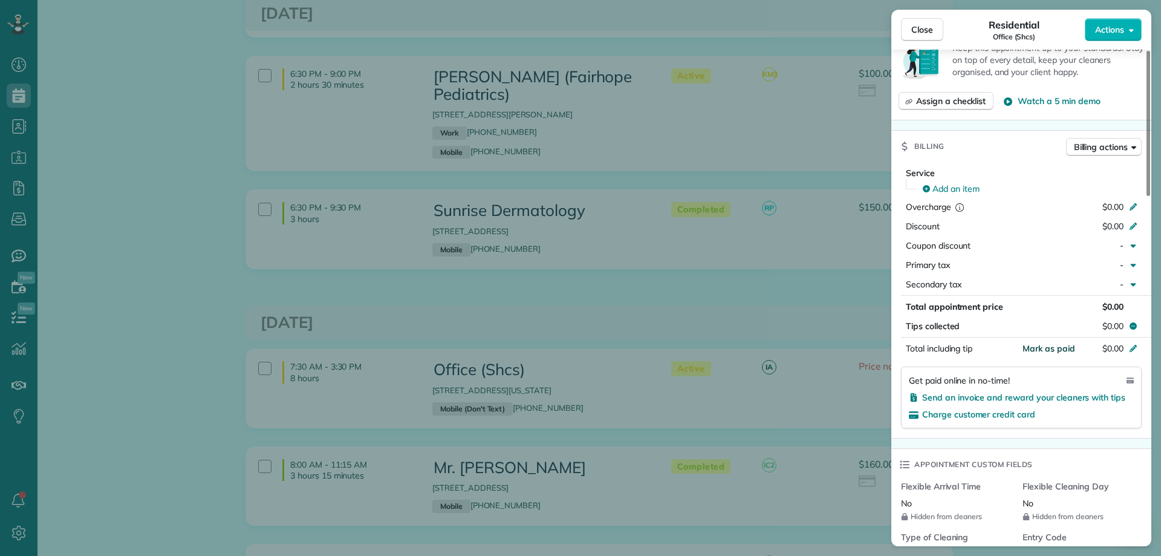
click at [1062, 343] on span "Mark as paid" at bounding box center [1049, 348] width 53 height 11
click at [930, 34] on span "Close" at bounding box center [922, 30] width 22 height 12
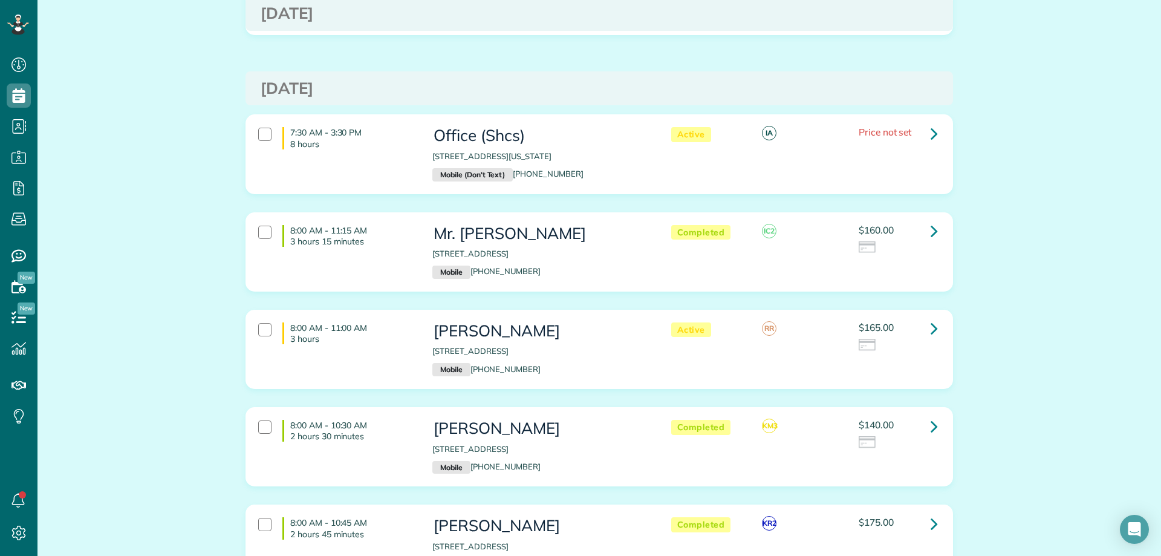
scroll to position [847, 0]
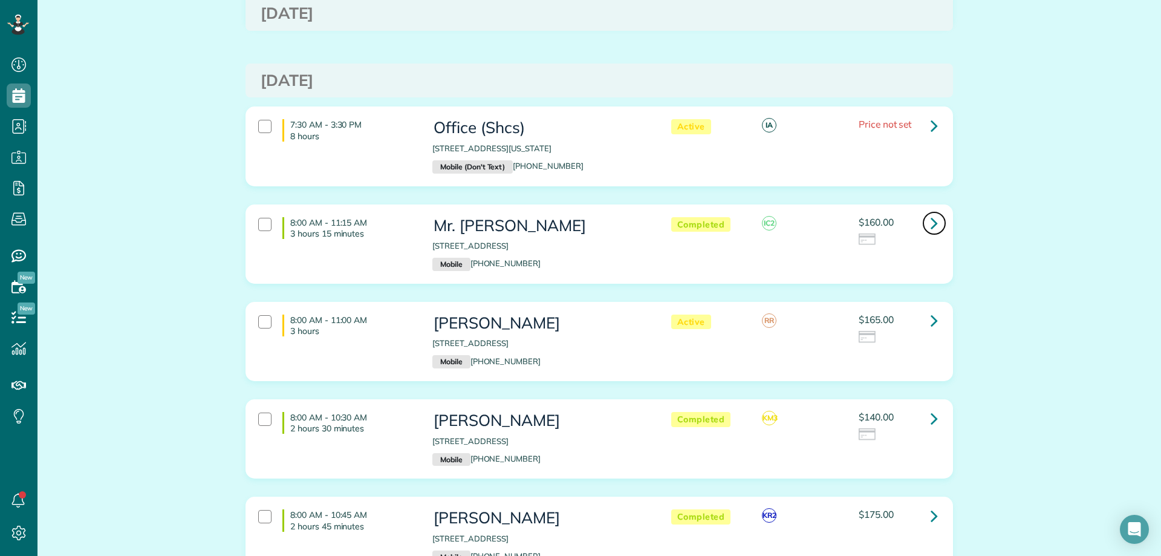
click at [931, 212] on icon at bounding box center [934, 222] width 7 height 21
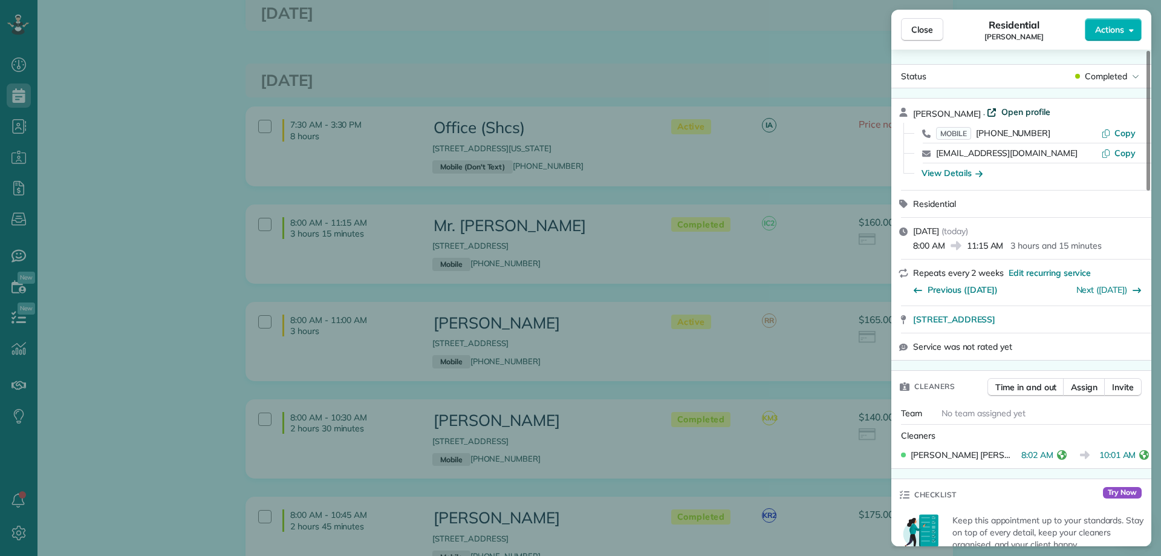
click at [1003, 112] on span "Open profile" at bounding box center [1025, 112] width 49 height 12
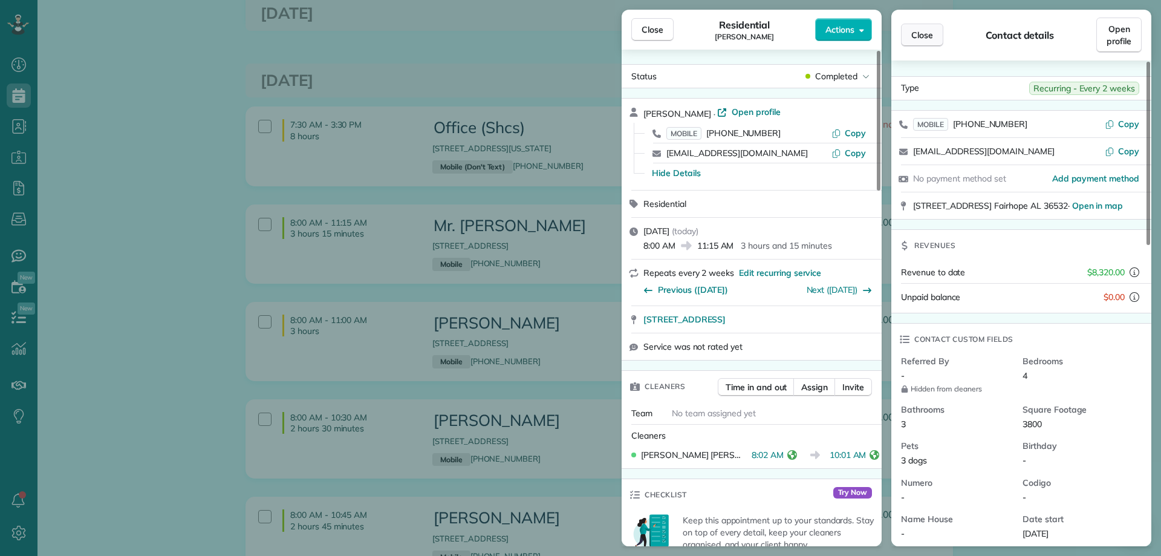
click at [932, 32] on span "Close" at bounding box center [922, 35] width 22 height 12
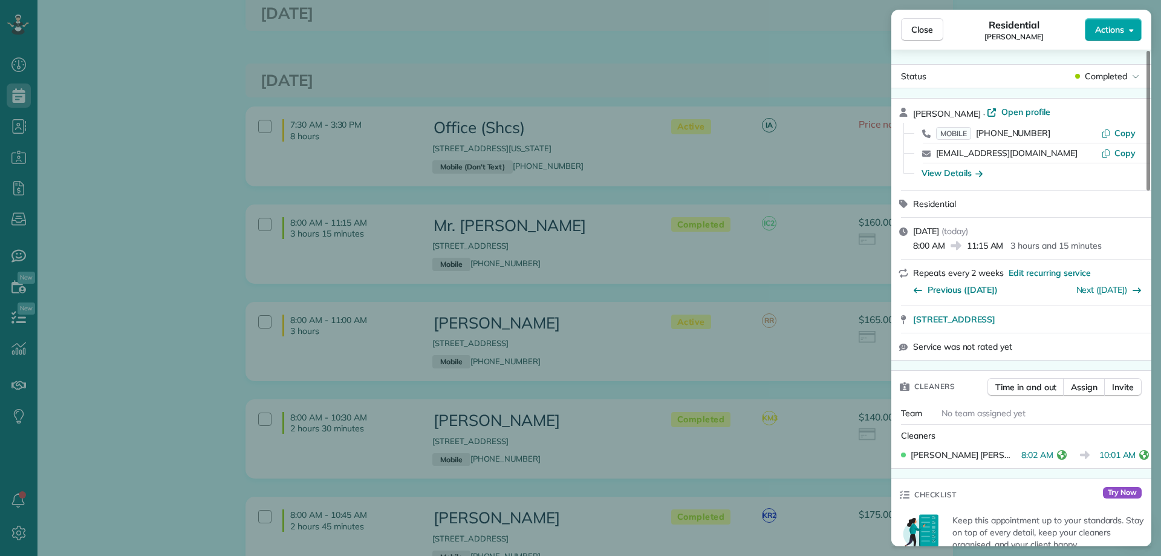
click at [1100, 35] on span "Actions" at bounding box center [1109, 30] width 29 height 12
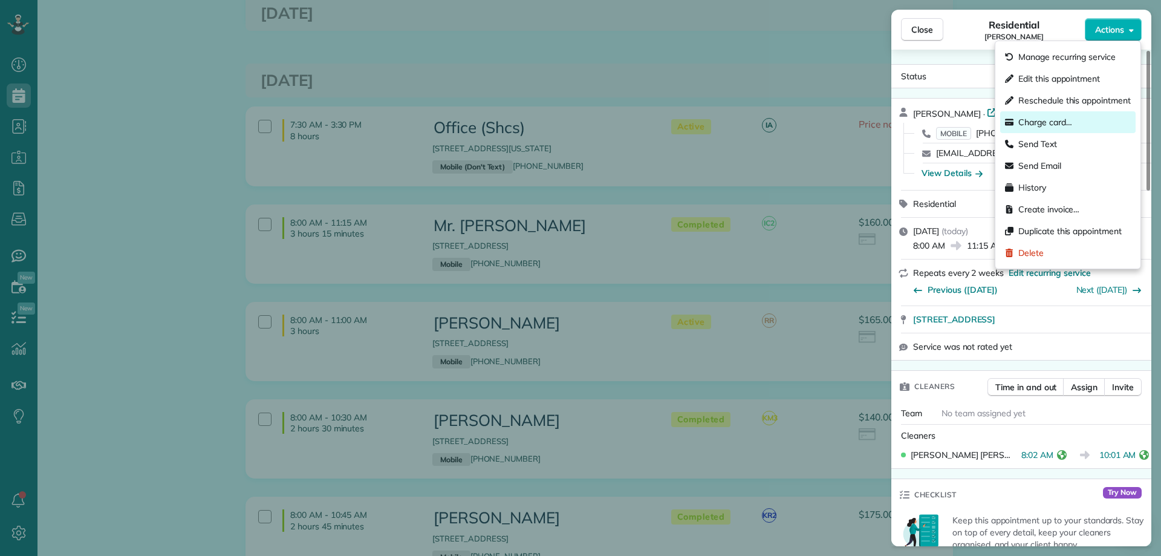
click at [1047, 122] on span "Charge card…" at bounding box center [1045, 122] width 54 height 12
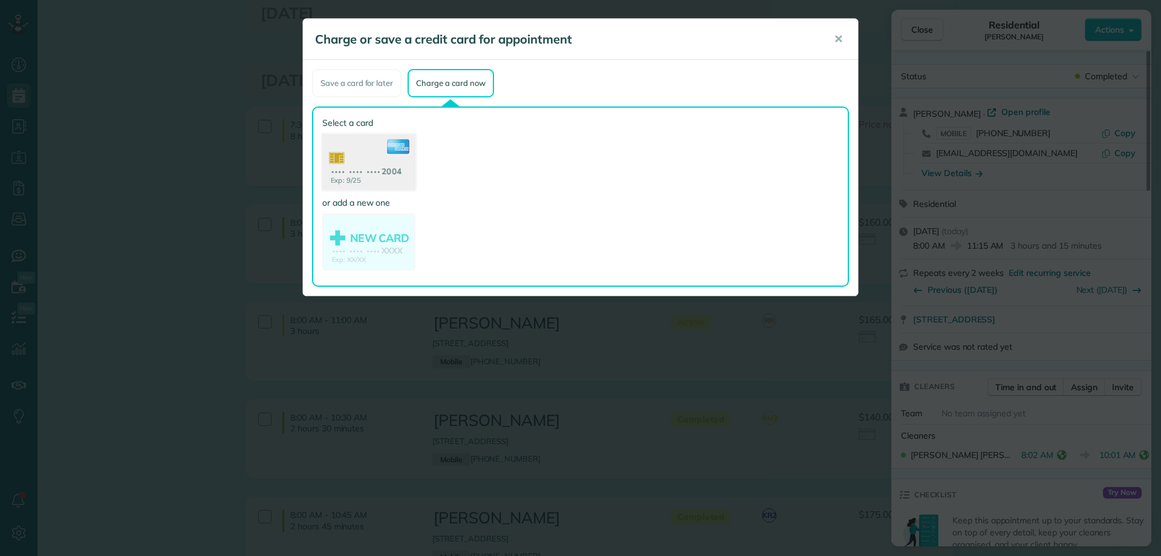
click at [400, 161] on use at bounding box center [368, 163] width 93 height 59
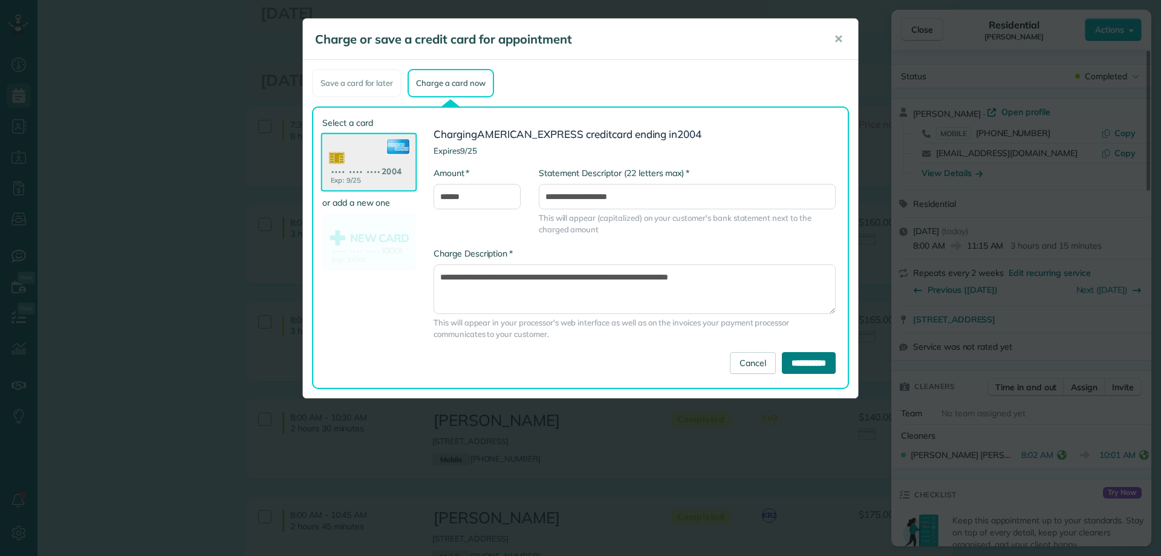
click at [802, 363] on input "**********" at bounding box center [809, 363] width 54 height 22
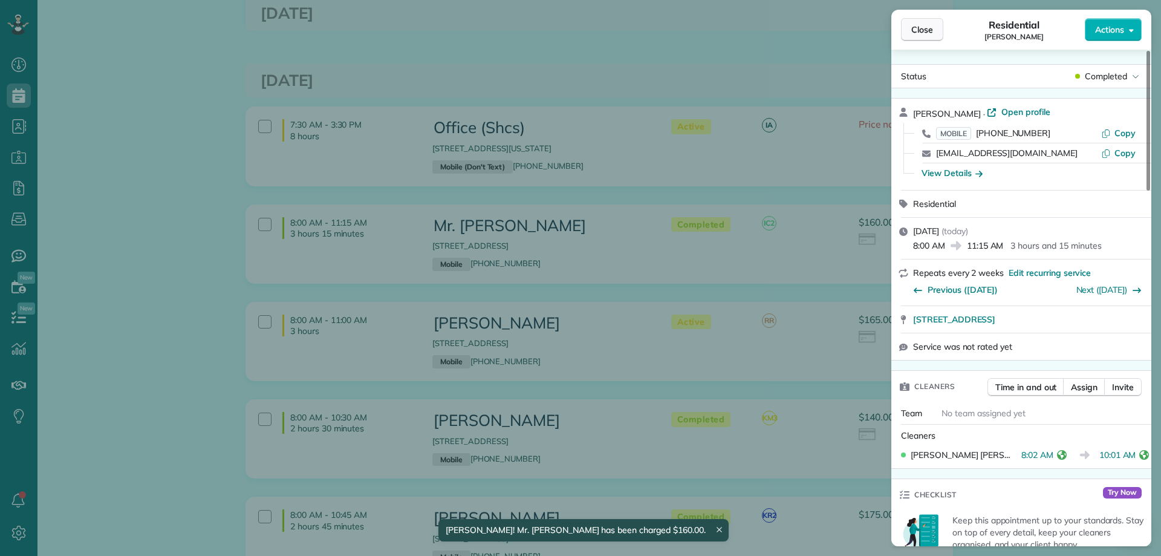
click at [927, 30] on span "Close" at bounding box center [922, 30] width 22 height 12
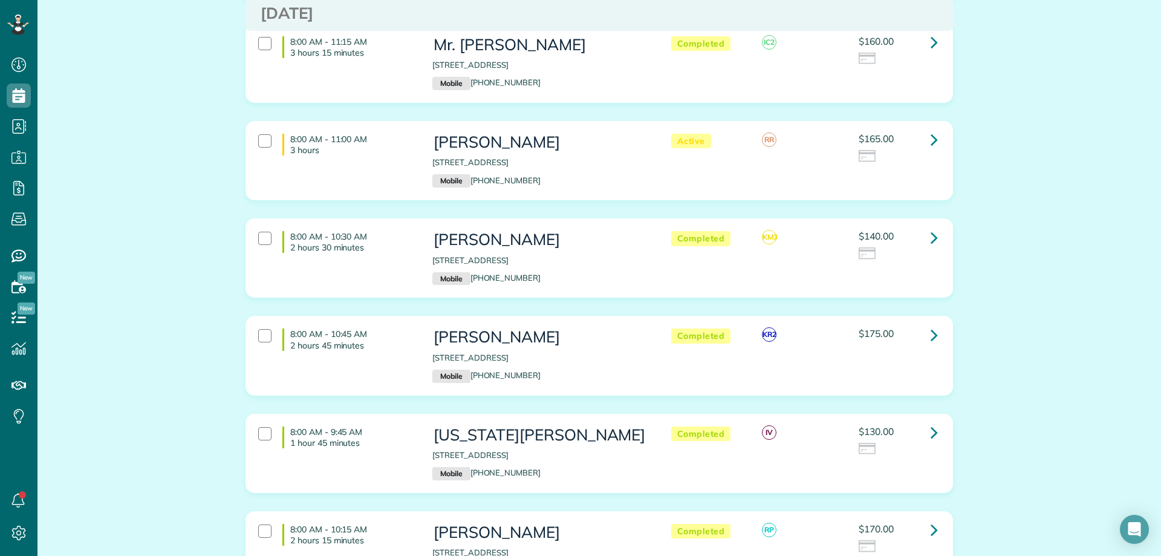
scroll to position [1028, 0]
click at [931, 128] on icon at bounding box center [934, 138] width 7 height 21
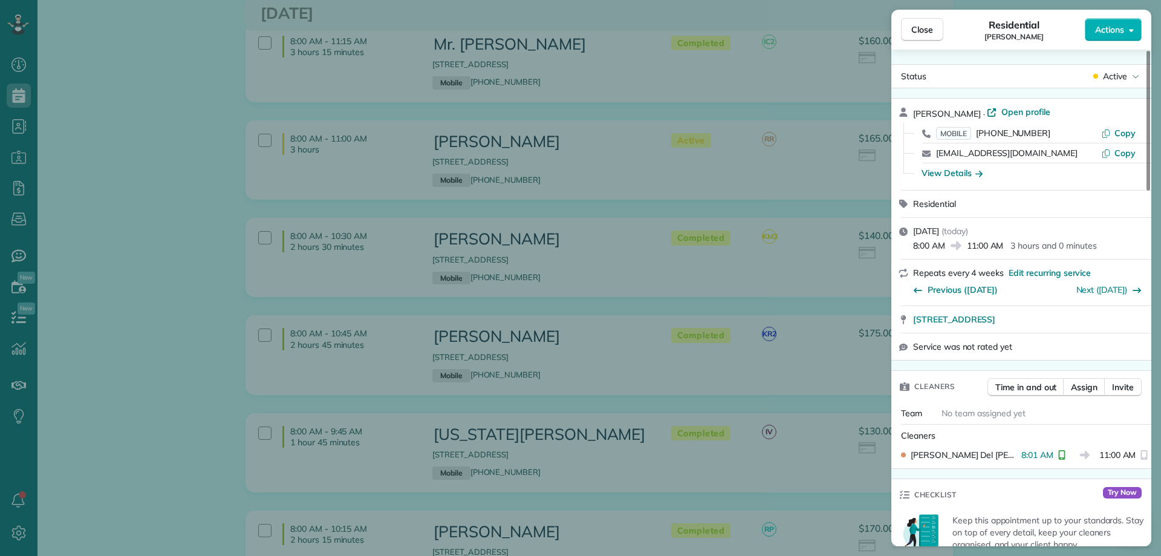
click at [1028, 110] on span "Open profile" at bounding box center [1025, 112] width 49 height 12
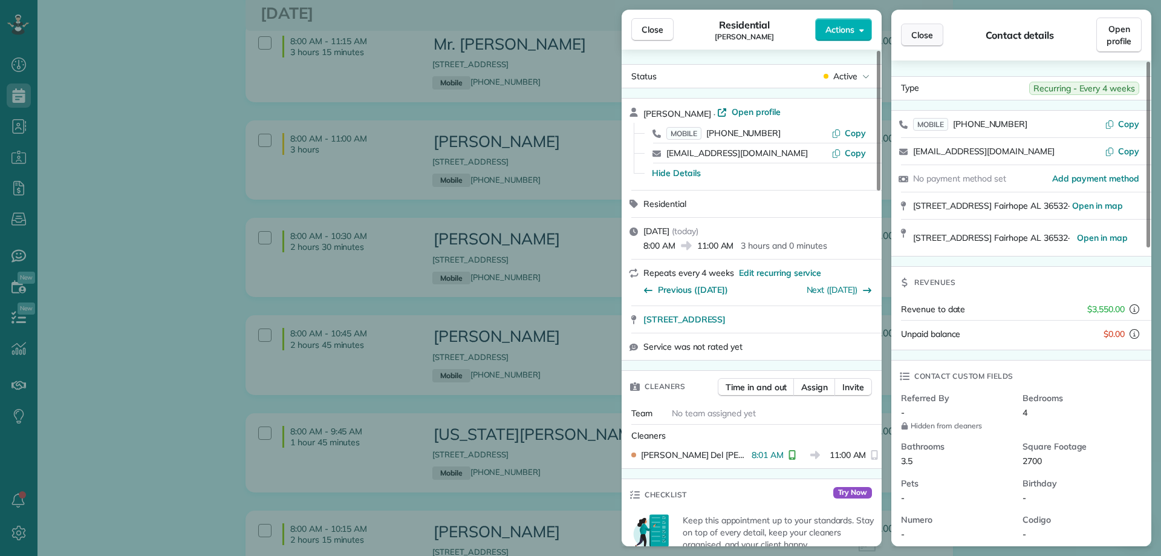
click at [926, 39] on span "Close" at bounding box center [922, 35] width 22 height 12
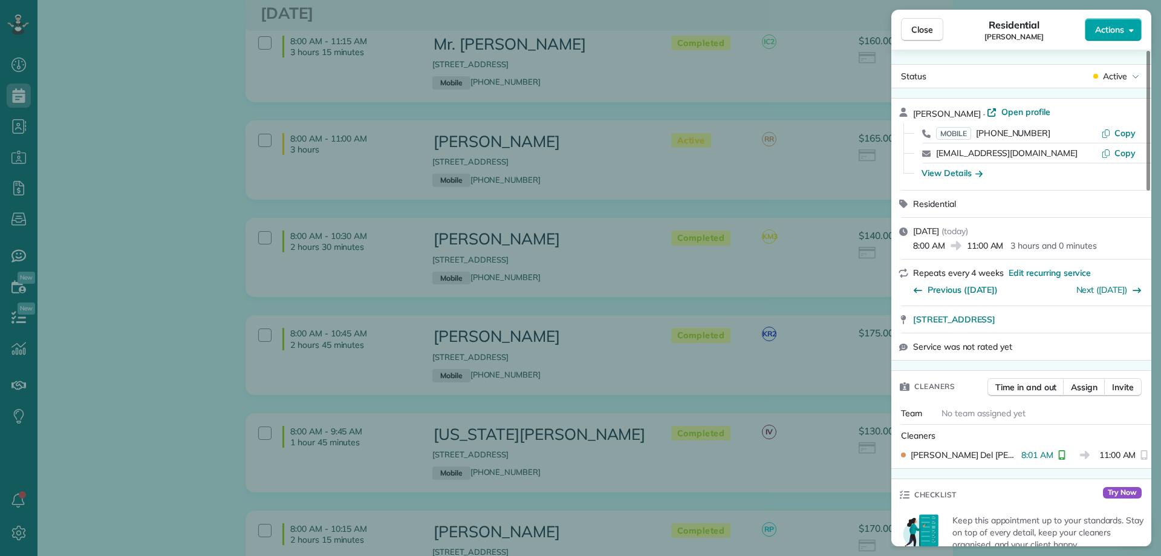
click at [1120, 31] on span "Actions" at bounding box center [1109, 30] width 29 height 12
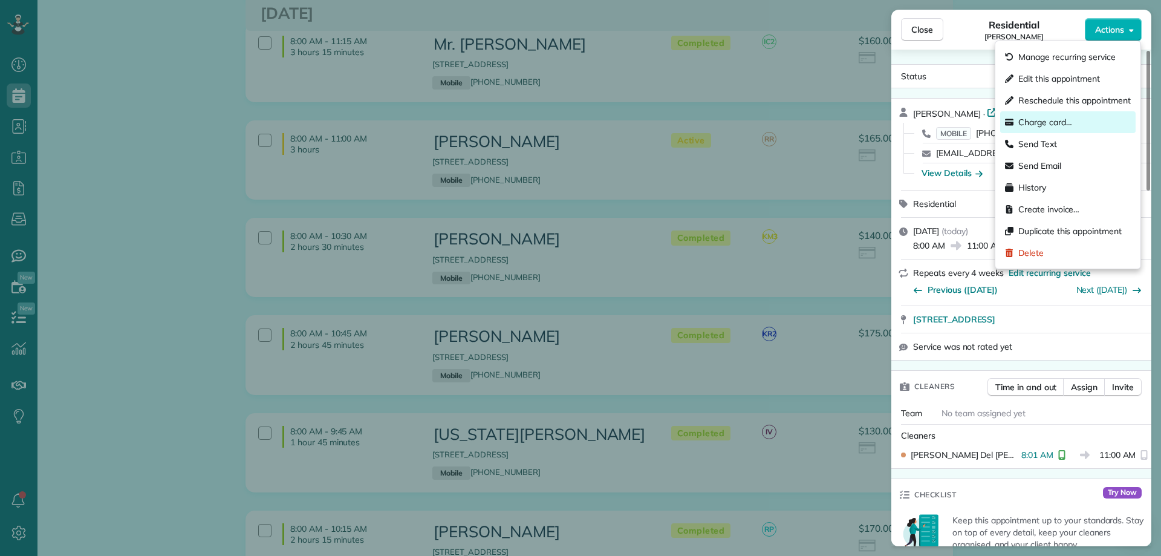
click at [1043, 123] on span "Charge card…" at bounding box center [1045, 122] width 54 height 12
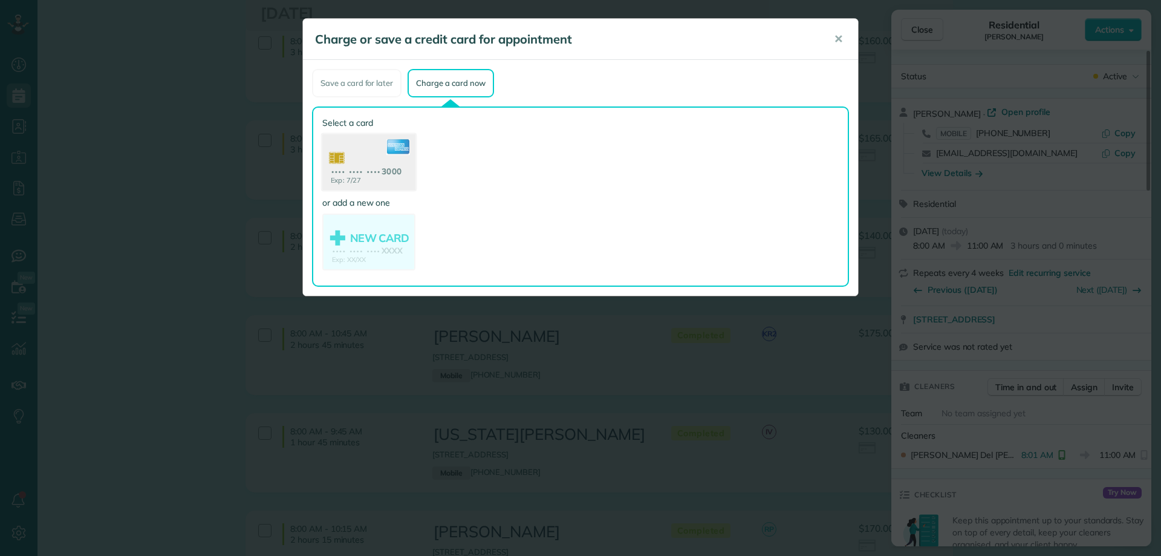
click at [373, 149] on use at bounding box center [368, 163] width 93 height 59
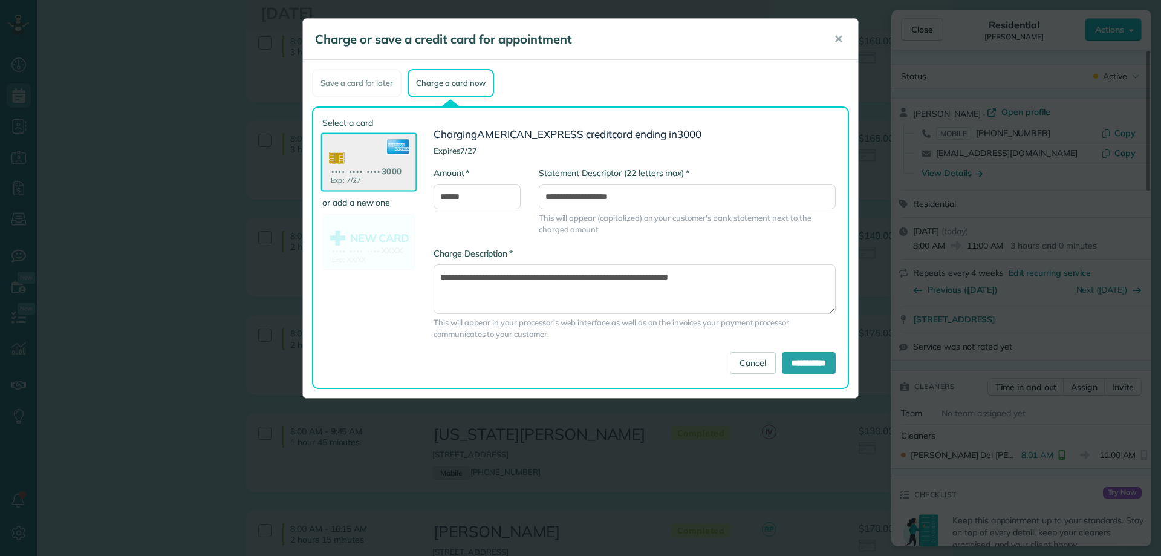
click at [700, 67] on div "Save a card for later Charge a card now Select a card Exp: 7/27 •••• •••• •••• …" at bounding box center [580, 229] width 555 height 338
click at [799, 363] on input "**********" at bounding box center [809, 363] width 54 height 22
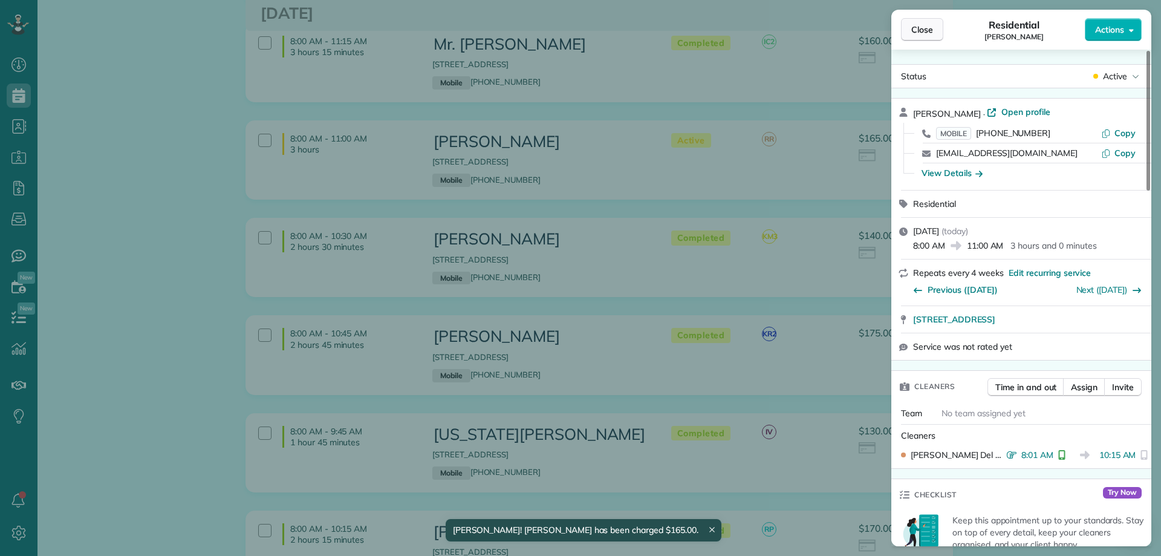
click at [917, 24] on span "Close" at bounding box center [922, 30] width 22 height 12
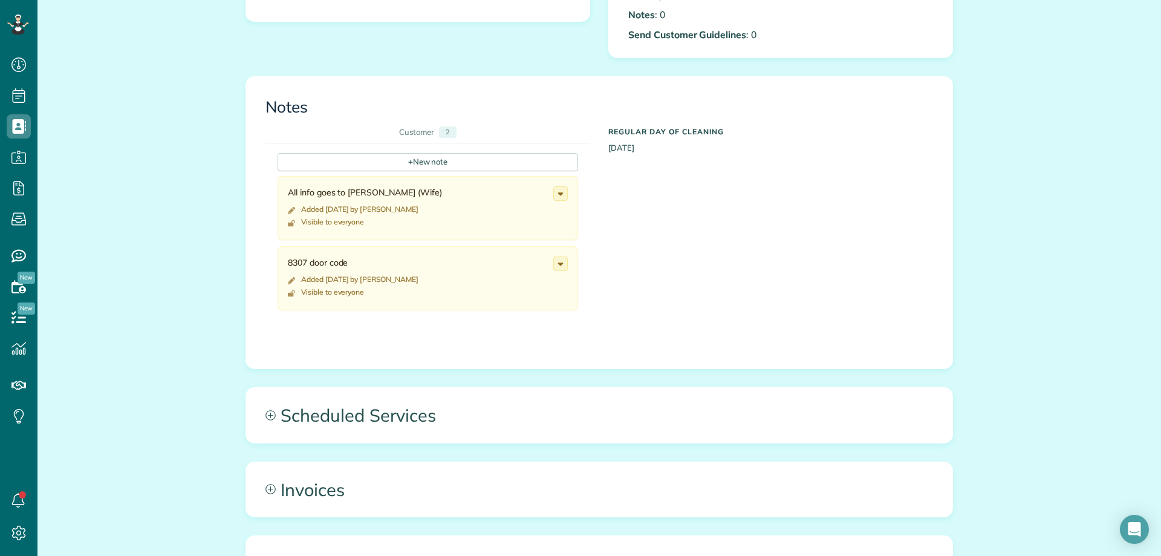
scroll to position [484, 0]
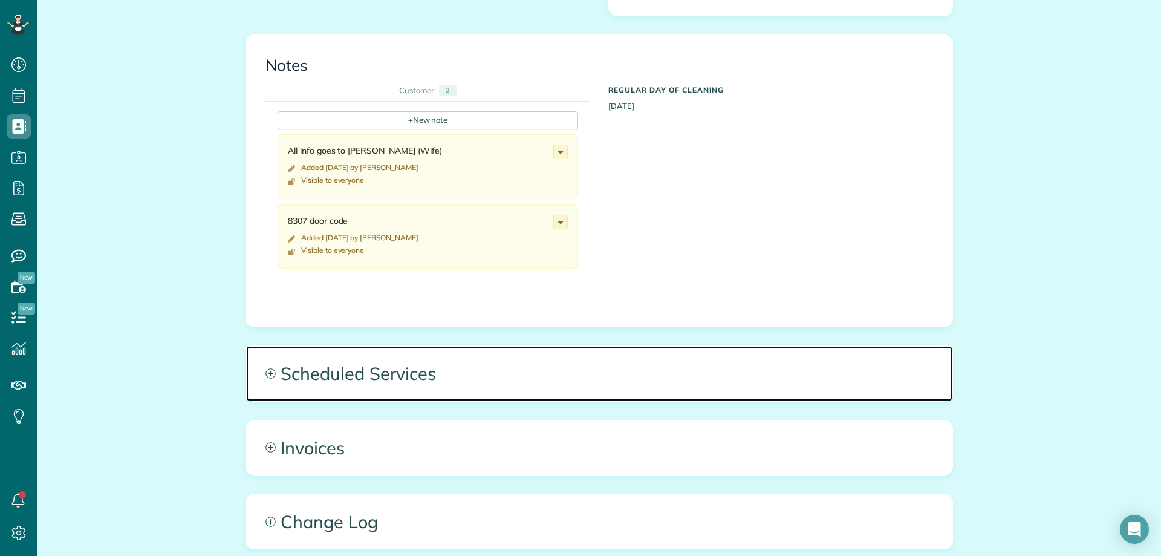
click at [496, 363] on span "Scheduled Services" at bounding box center [599, 373] width 706 height 54
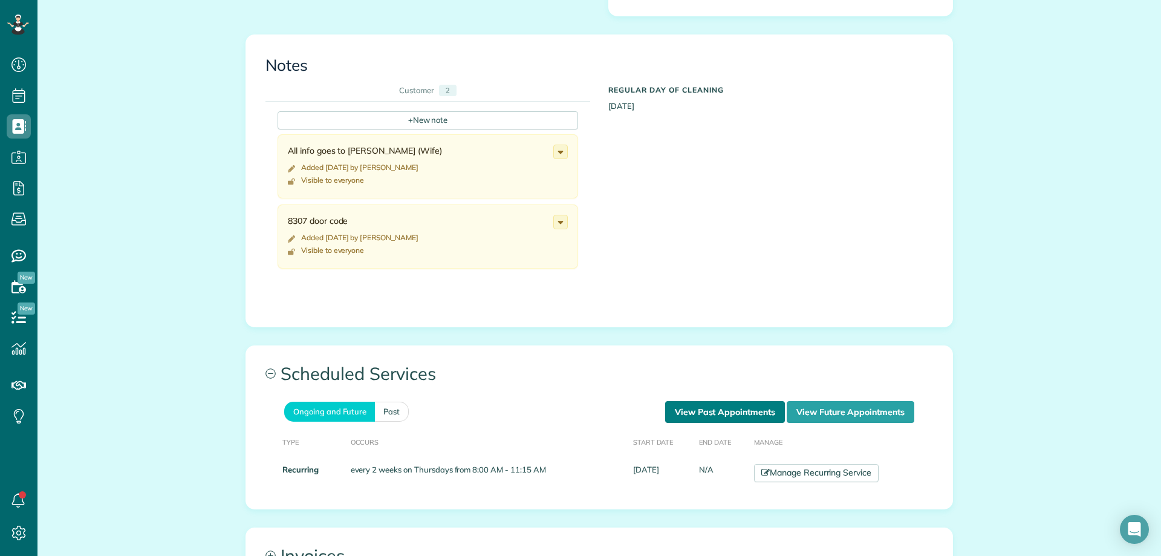
click at [712, 415] on link "View Past Appointments" at bounding box center [725, 412] width 120 height 22
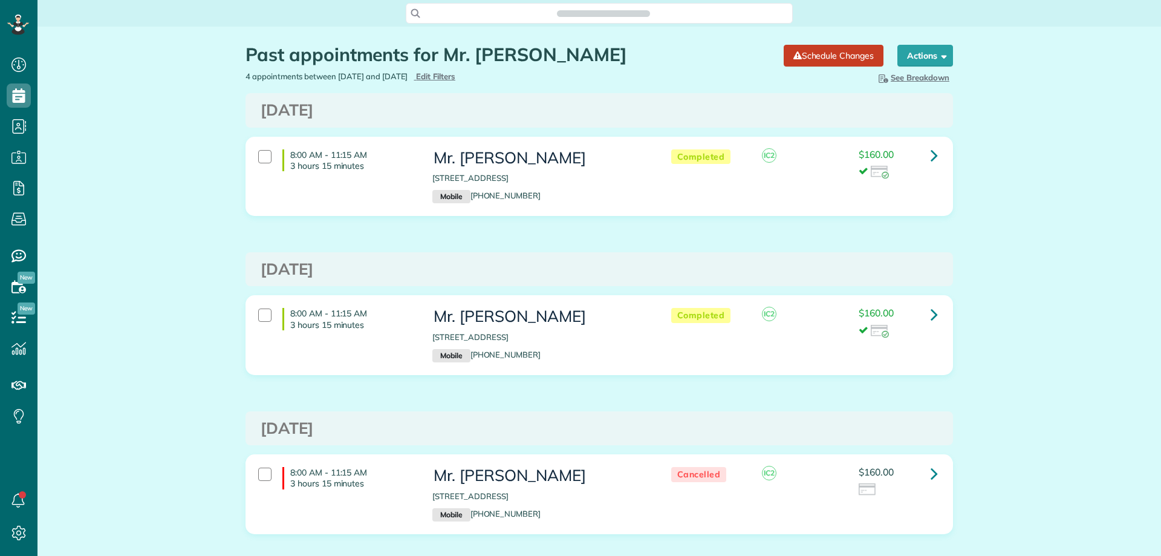
scroll to position [5, 5]
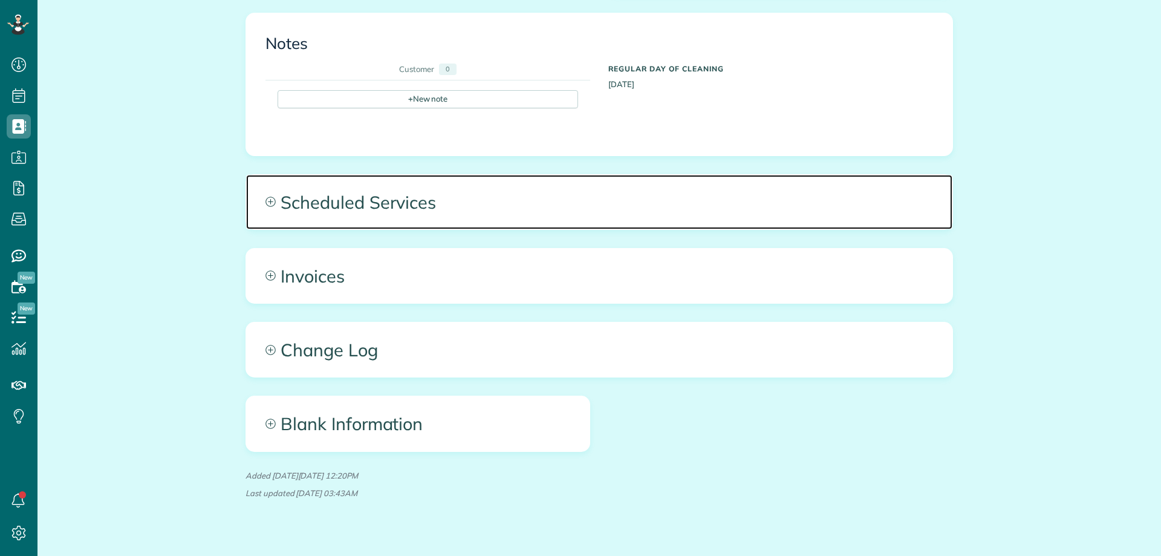
scroll to position [493, 0]
click at [425, 192] on span "Scheduled Services" at bounding box center [599, 201] width 706 height 54
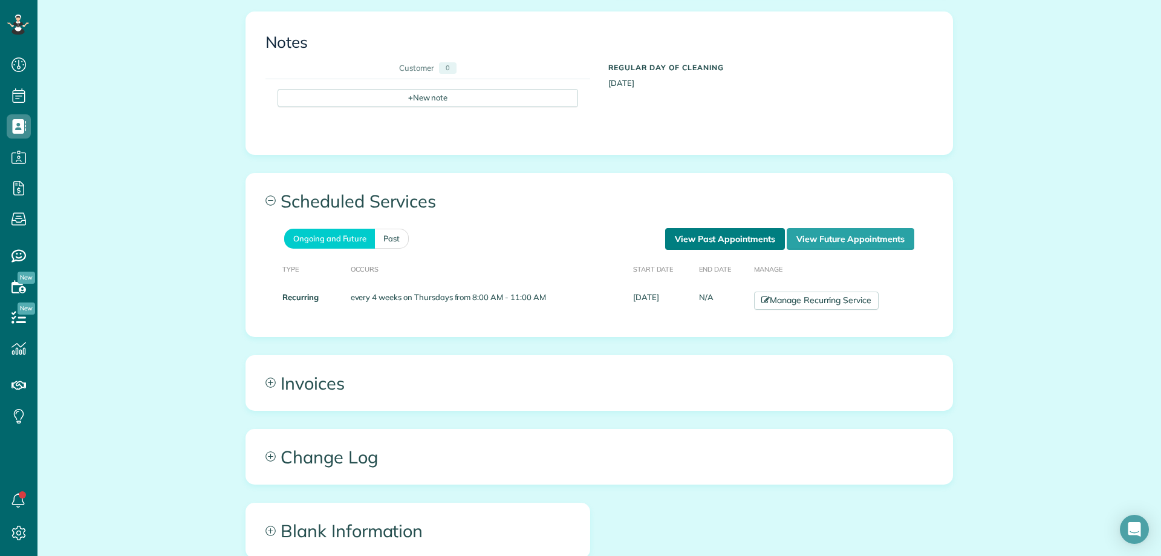
click at [694, 241] on link "View Past Appointments" at bounding box center [725, 239] width 120 height 22
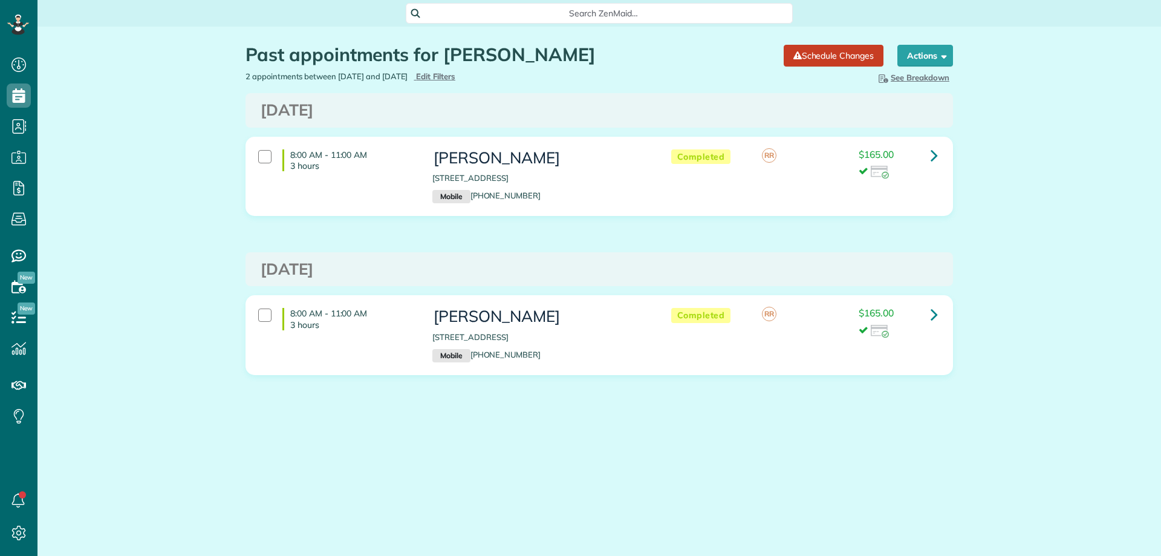
scroll to position [5, 5]
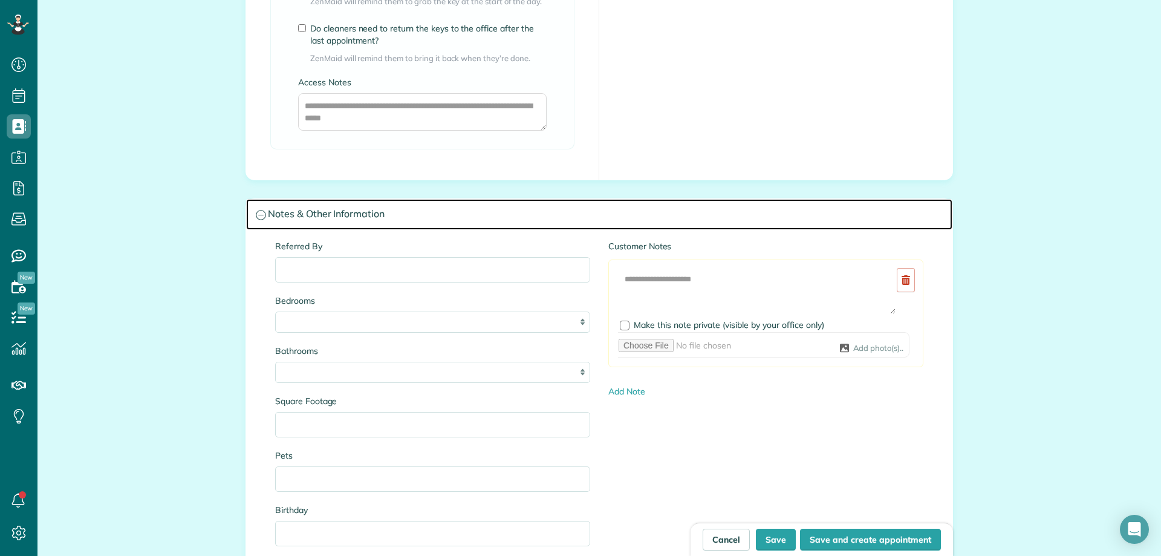
scroll to position [1028, 0]
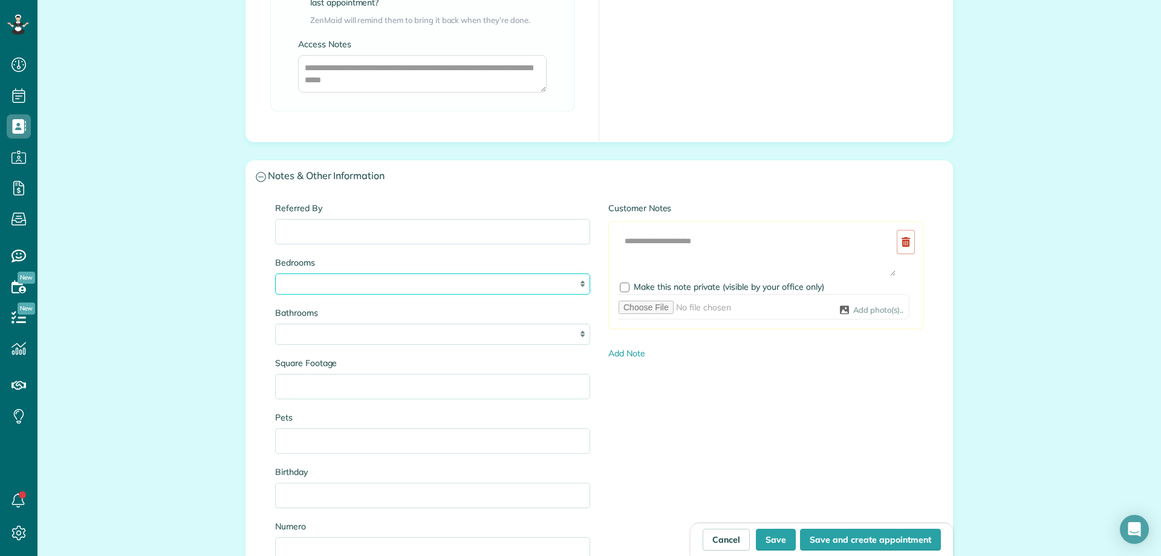
click at [301, 279] on select "* * * * **" at bounding box center [432, 283] width 315 height 21
click at [275, 273] on select "* * * * **" at bounding box center [432, 283] width 315 height 21
select select "*"
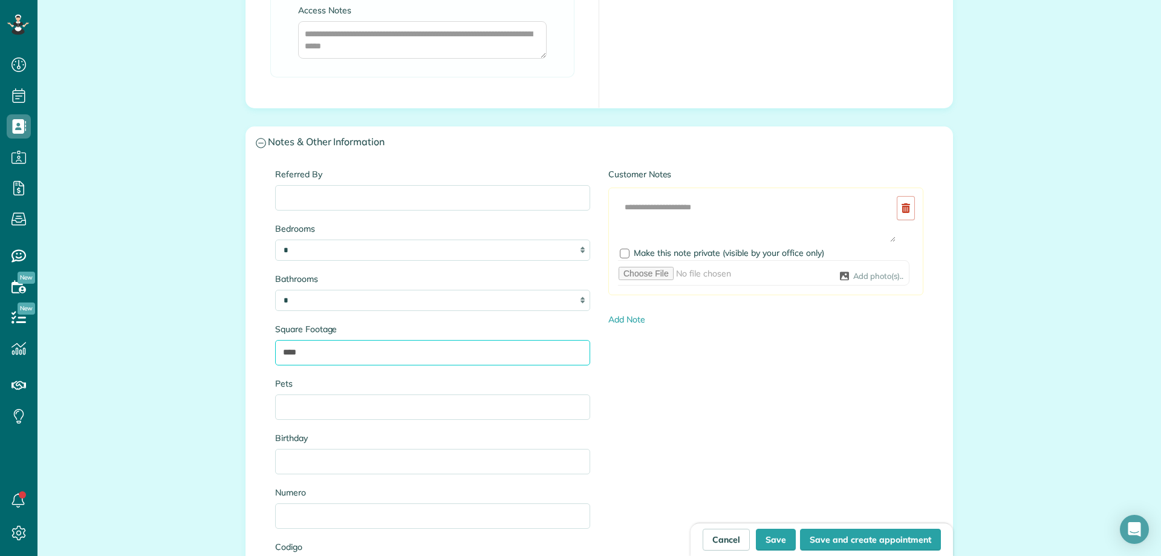
scroll to position [1088, 0]
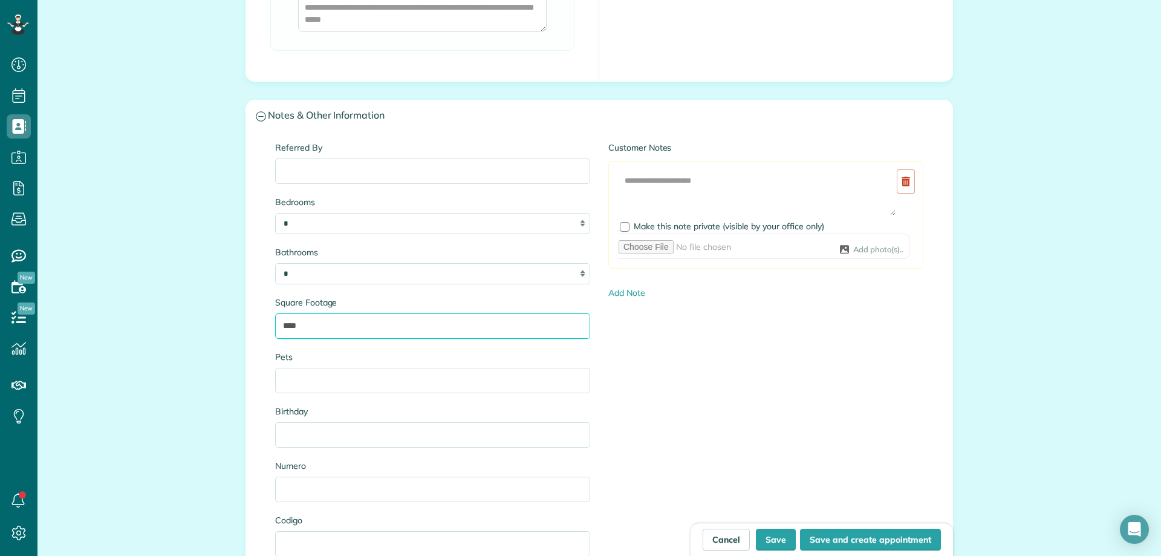
type input "****"
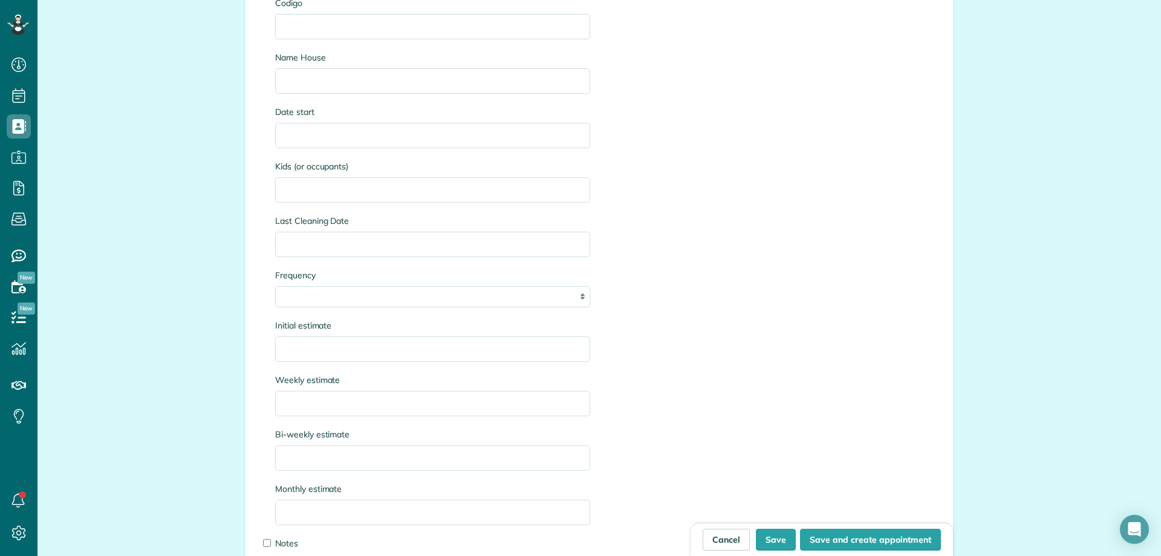
scroll to position [1633, 0]
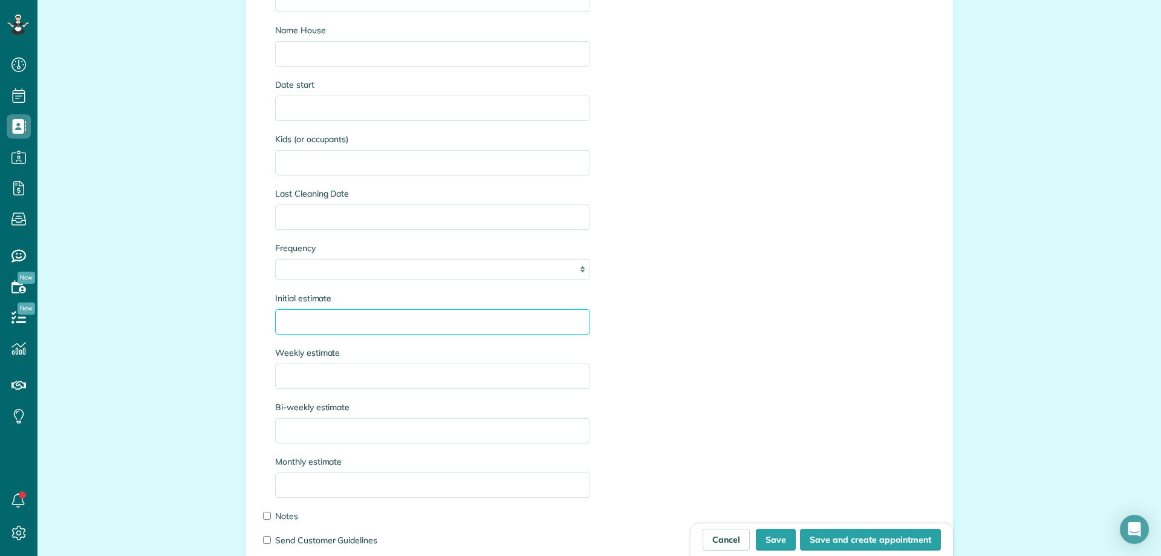
click at [301, 315] on input "Initial estimate" at bounding box center [432, 321] width 315 height 25
type input "**********"
click at [760, 537] on button "Save" at bounding box center [776, 540] width 40 height 22
type input "**********"
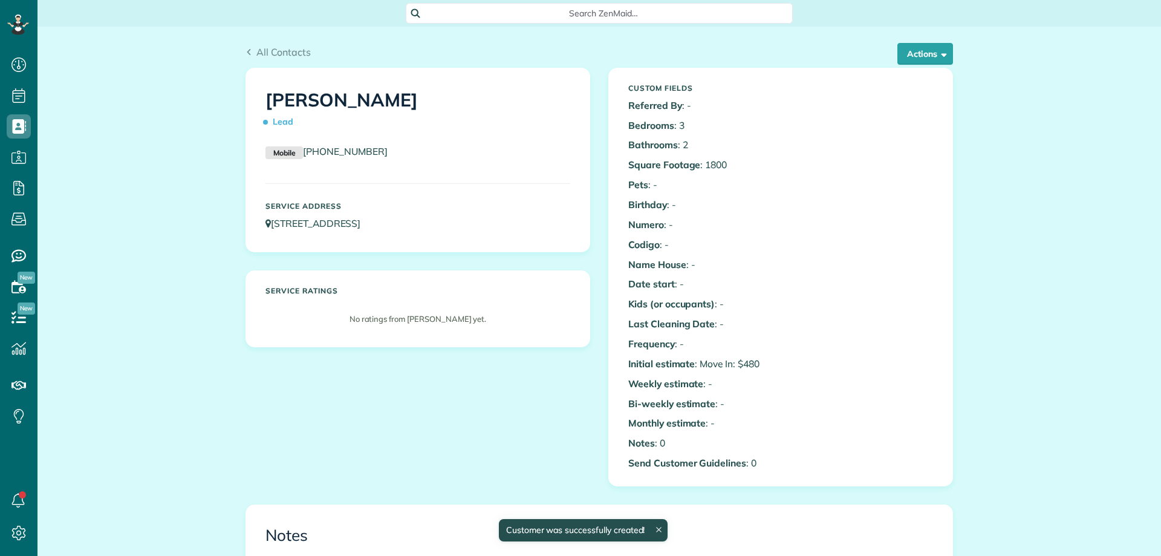
scroll to position [5, 5]
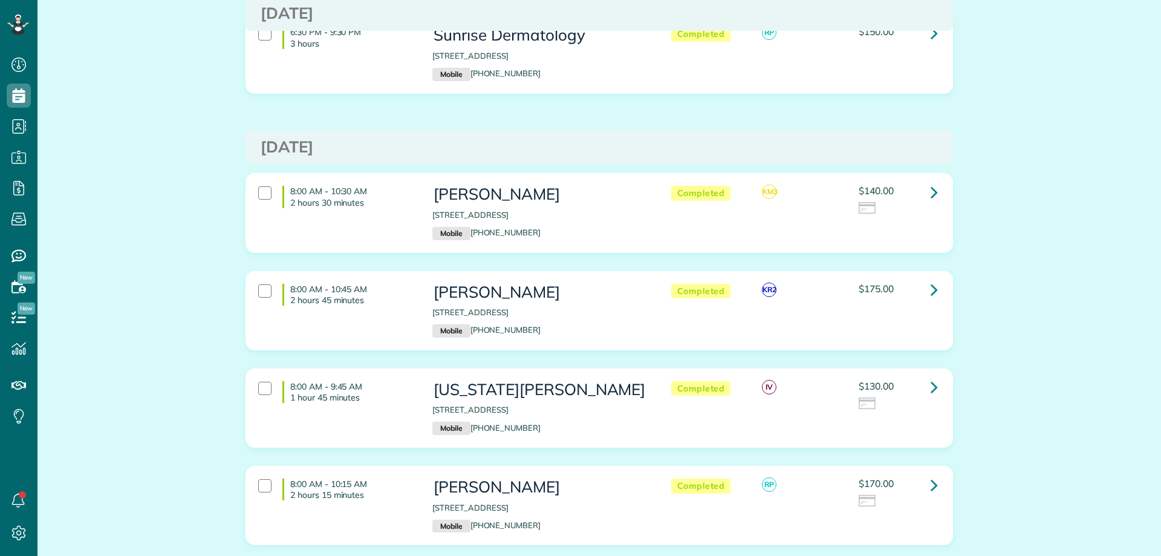
scroll to position [786, 0]
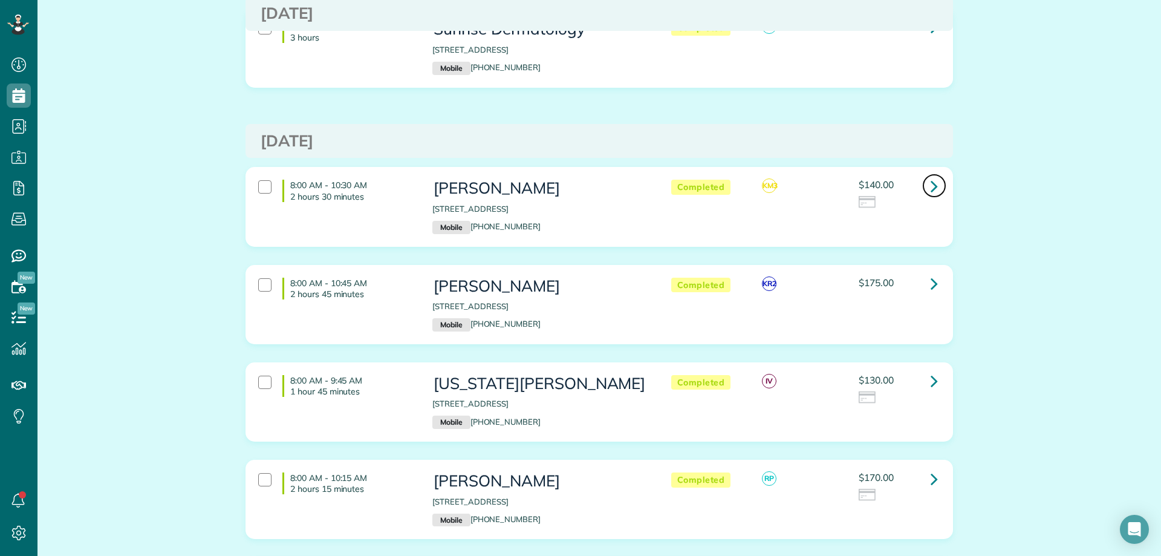
click at [931, 175] on icon at bounding box center [934, 185] width 7 height 21
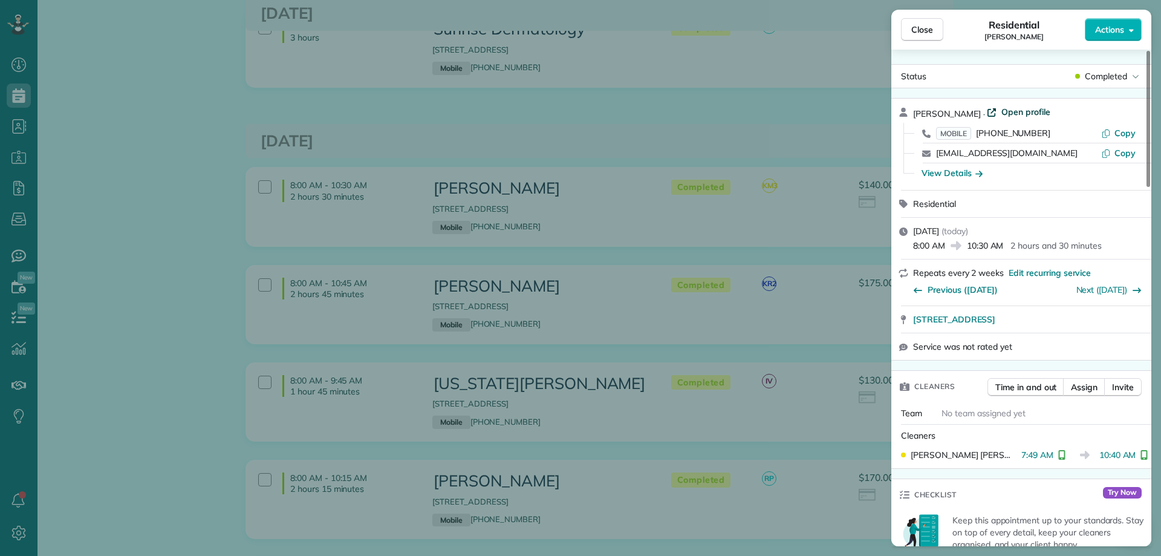
click at [1011, 111] on span "Open profile" at bounding box center [1025, 112] width 49 height 12
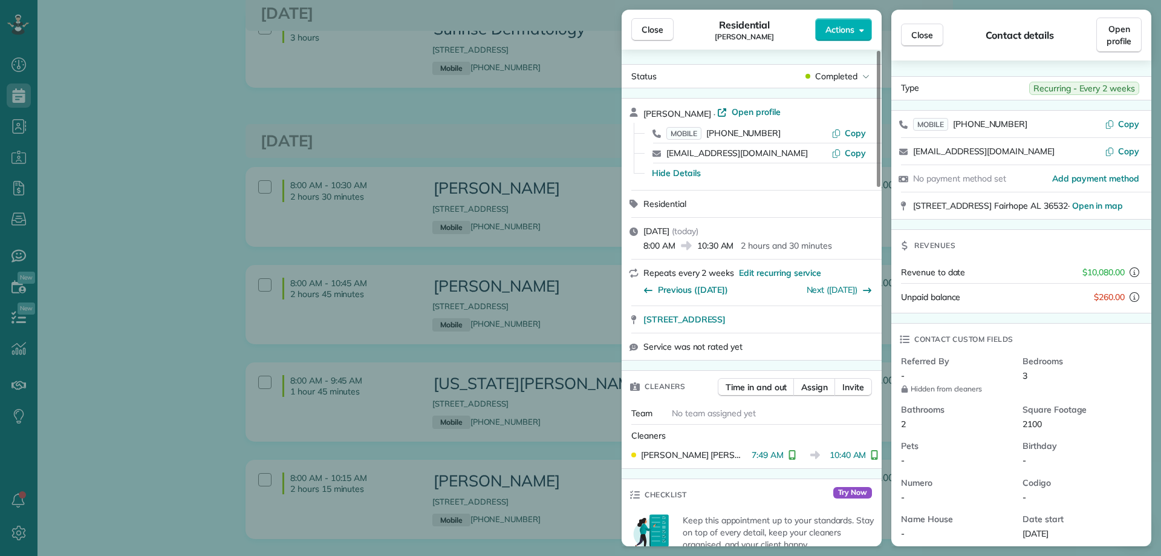
click at [929, 34] on span "Close" at bounding box center [922, 35] width 22 height 12
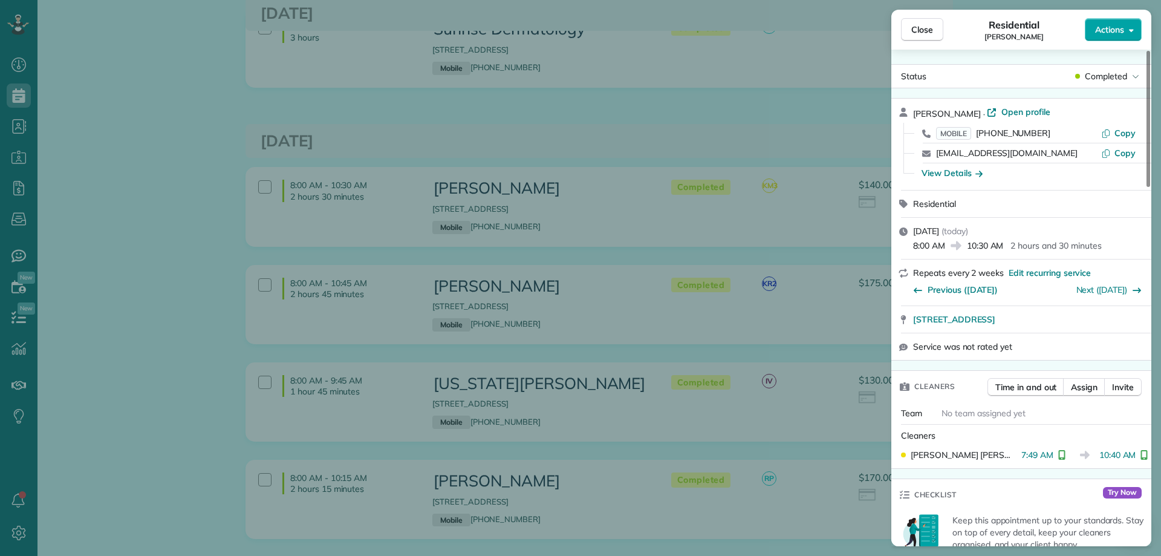
click at [1108, 33] on span "Actions" at bounding box center [1109, 30] width 29 height 12
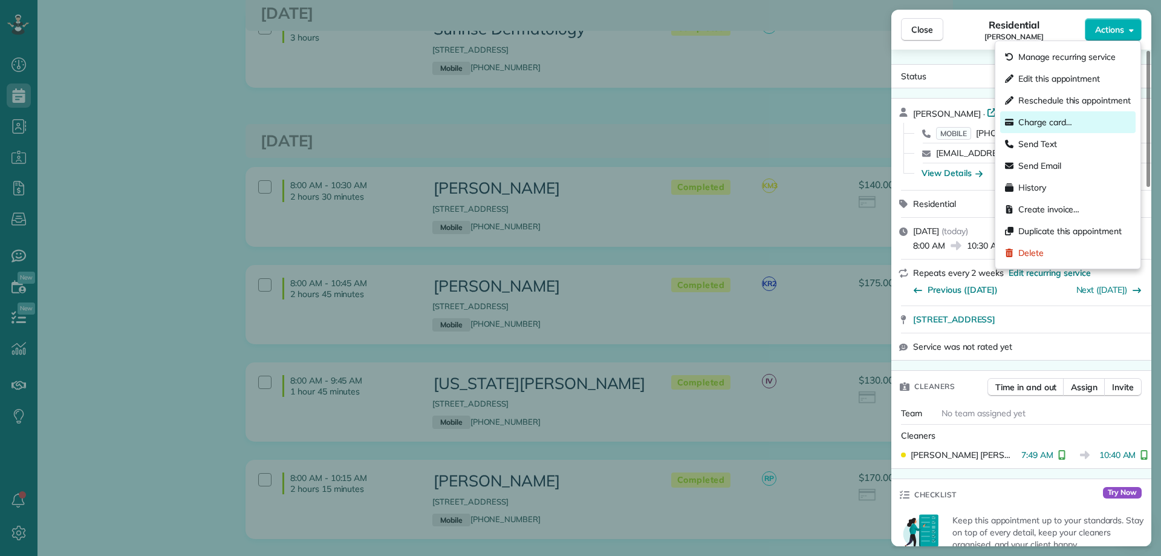
click at [1064, 118] on span "Charge card…" at bounding box center [1045, 122] width 54 height 12
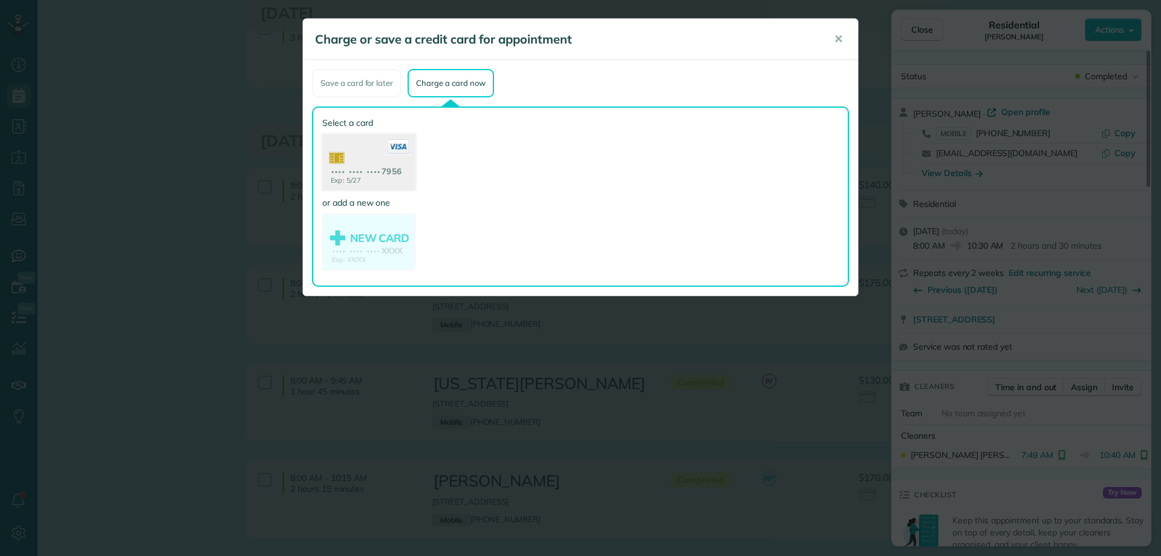
click at [384, 173] on use at bounding box center [368, 163] width 93 height 59
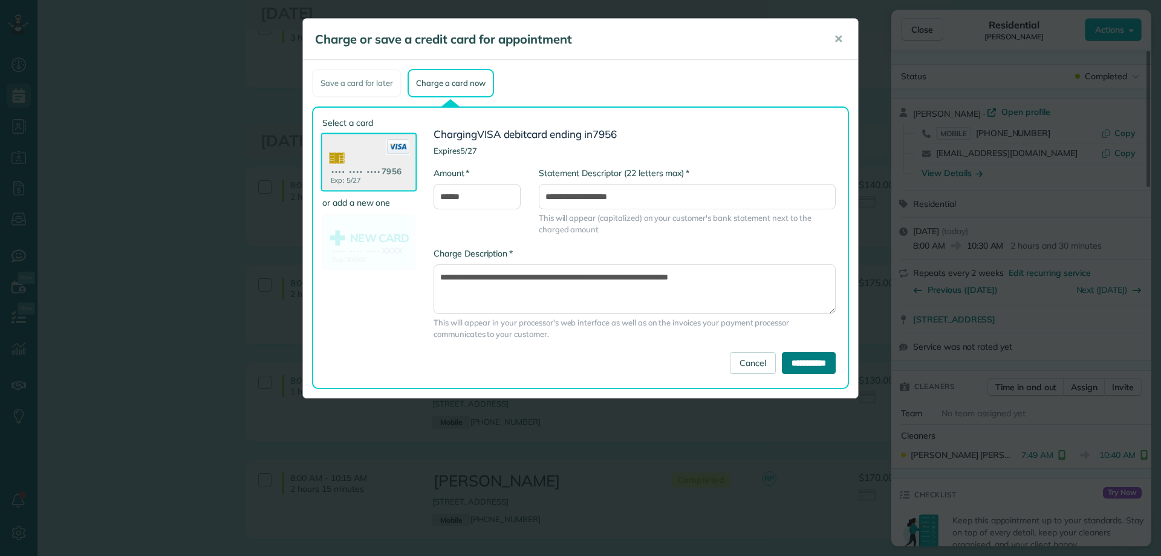
click at [808, 360] on input "**********" at bounding box center [809, 363] width 54 height 22
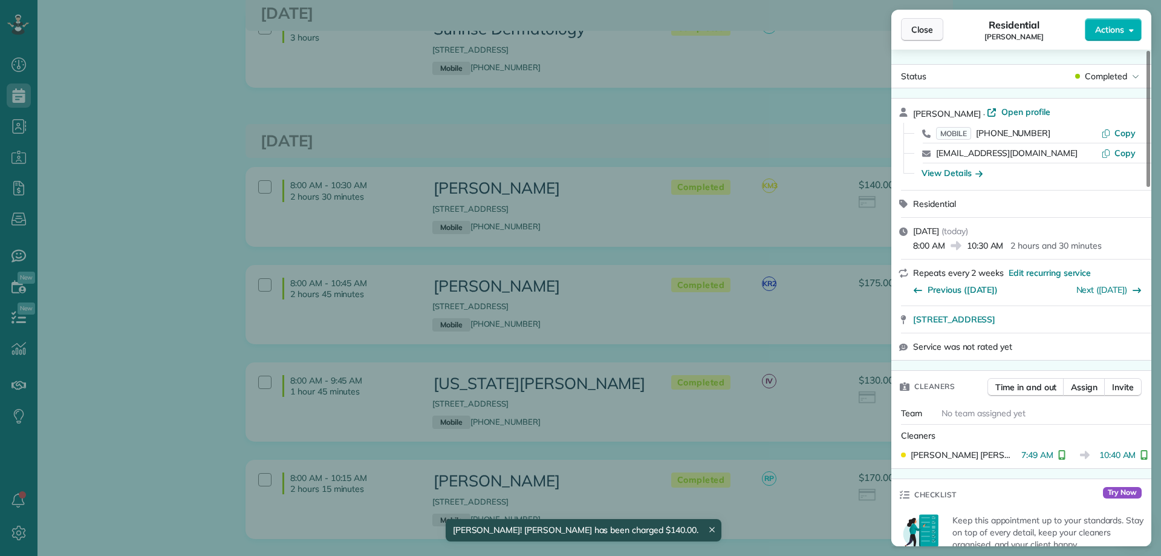
click at [917, 30] on span "Close" at bounding box center [922, 30] width 22 height 12
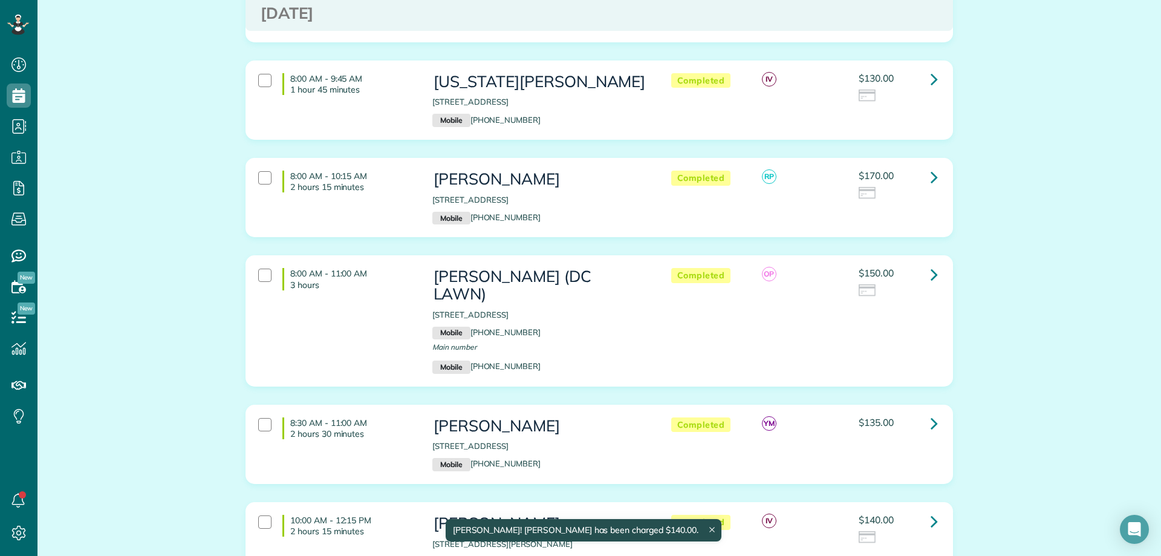
scroll to position [1088, 0]
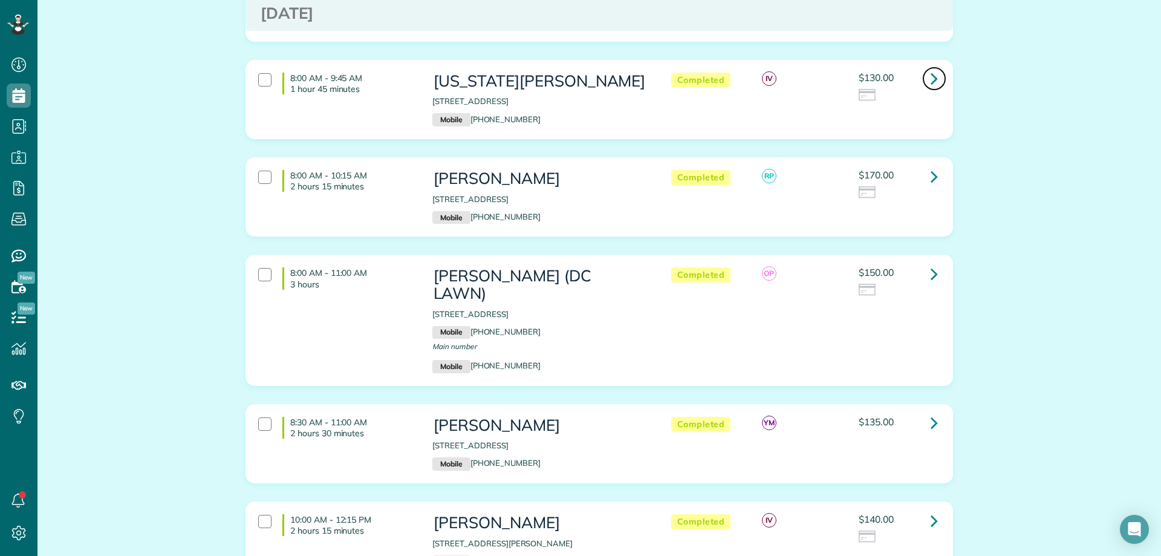
click at [925, 67] on link at bounding box center [934, 79] width 24 height 24
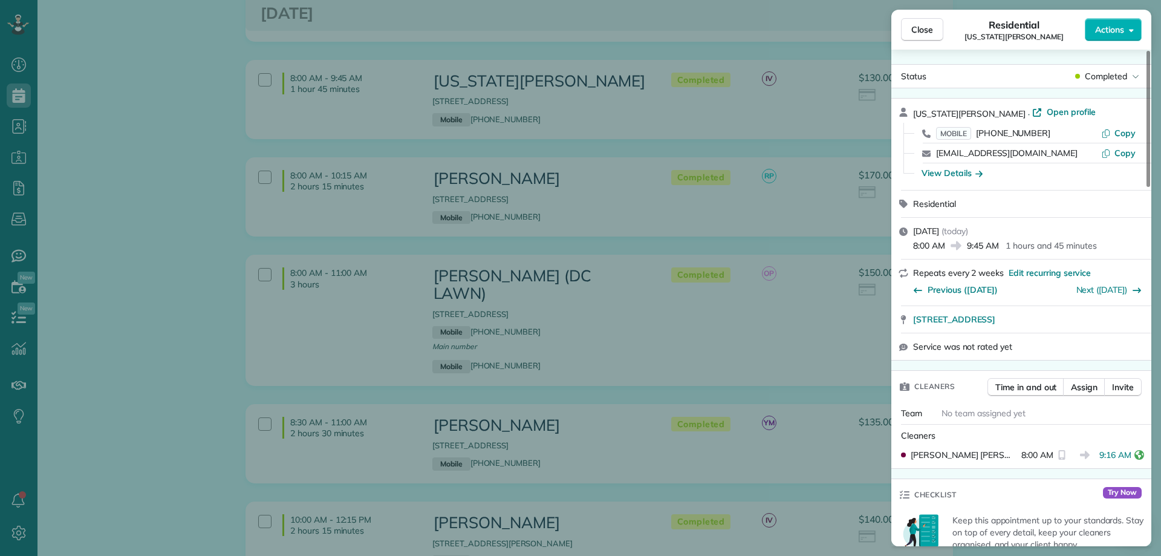
click at [1035, 105] on div "Virginia Seebrat · Open profile MOBILE (334) 320-5377 Copy vseebrat@bishopcabin…" at bounding box center [1021, 144] width 260 height 91
click at [1047, 108] on span "Open profile" at bounding box center [1071, 112] width 49 height 12
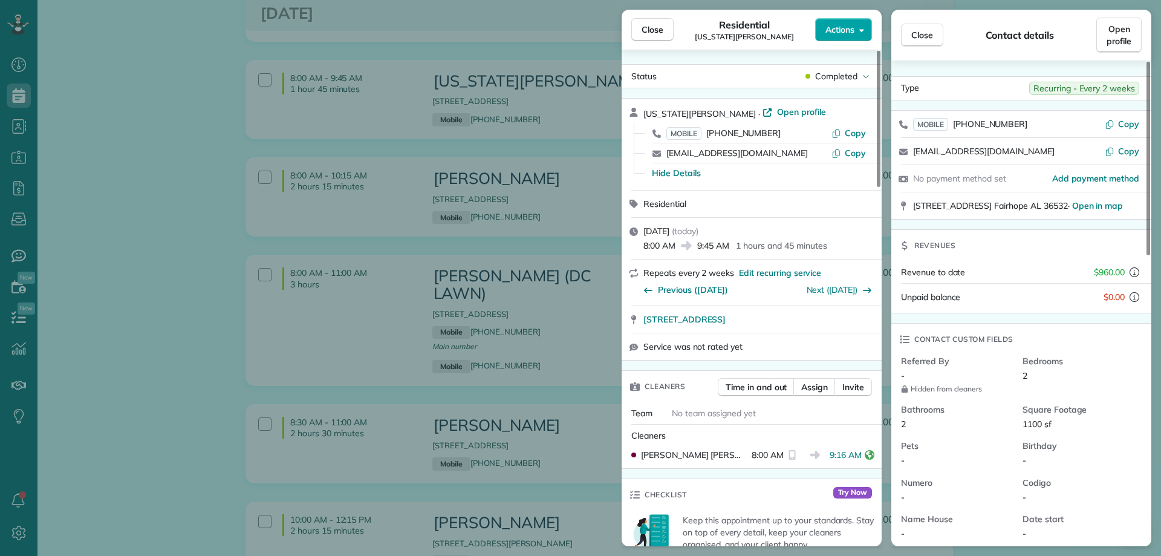
click at [853, 33] on span "Actions" at bounding box center [839, 30] width 29 height 12
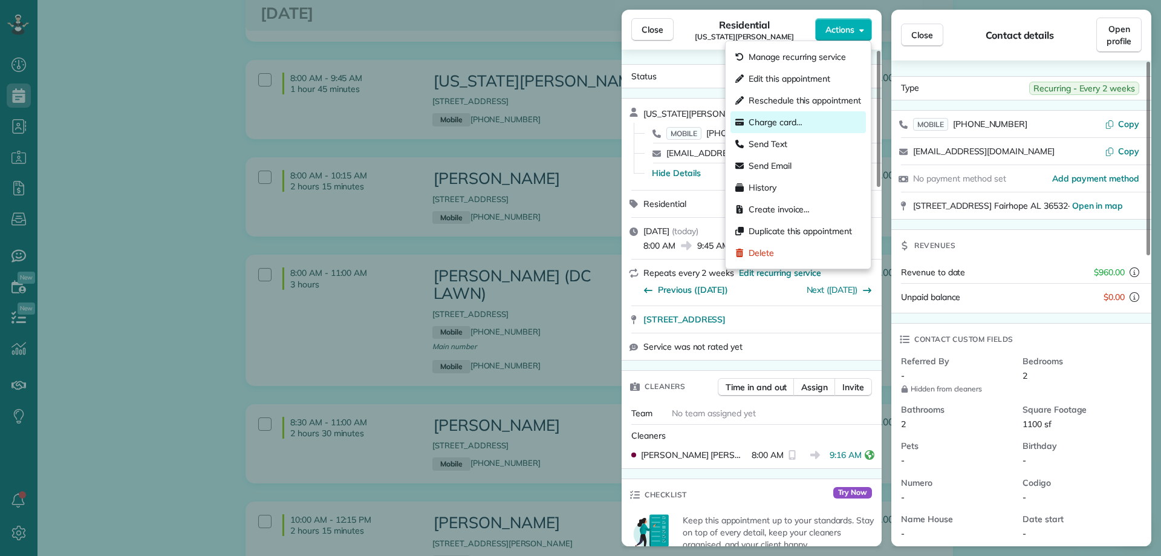
click at [773, 118] on span "Charge card…" at bounding box center [776, 122] width 54 height 12
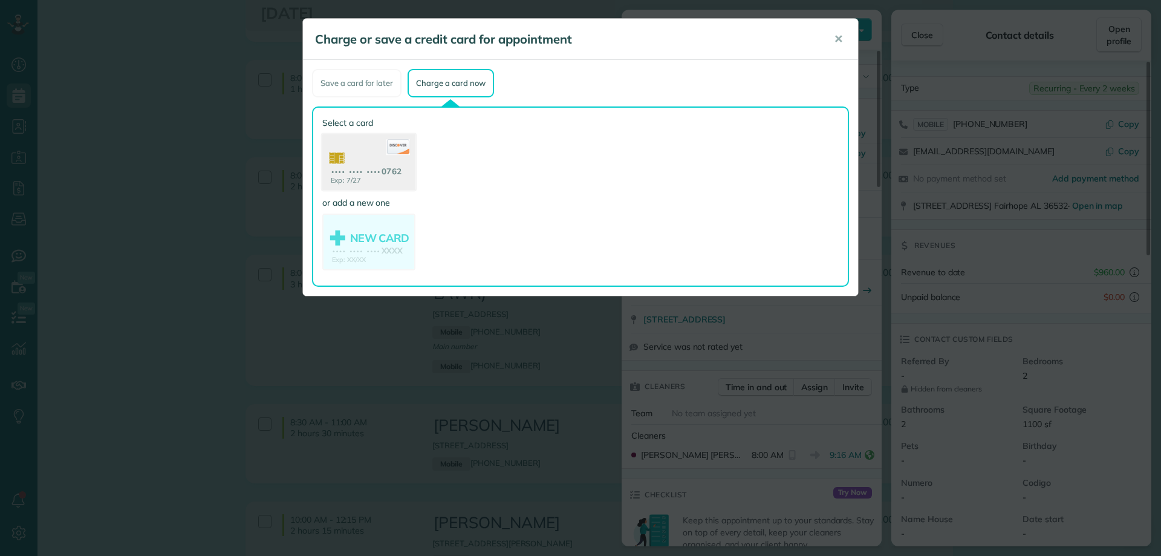
click at [398, 162] on use at bounding box center [368, 163] width 93 height 59
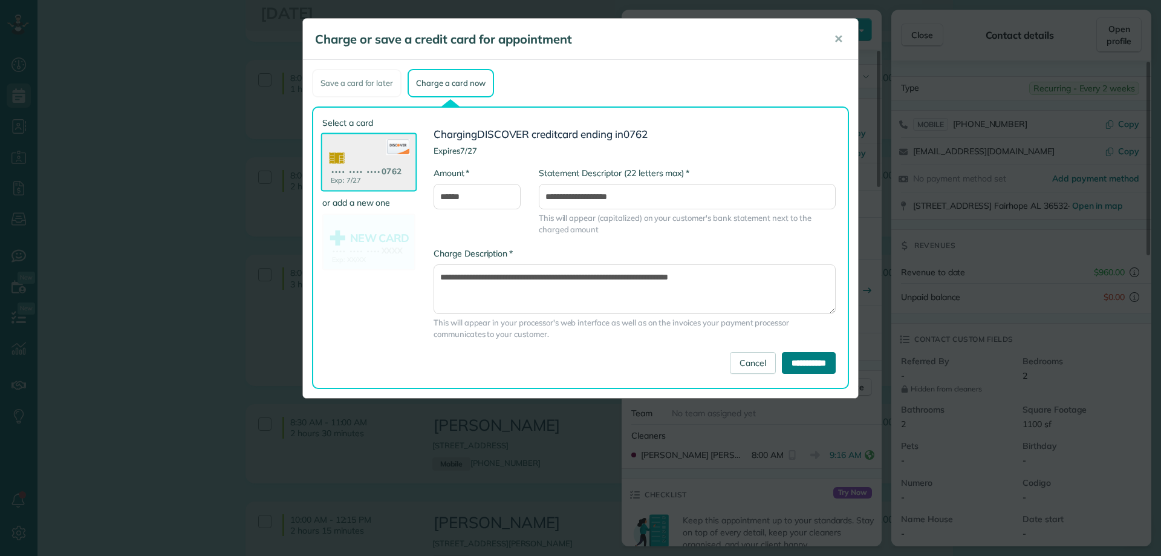
click at [810, 363] on input "**********" at bounding box center [809, 363] width 54 height 22
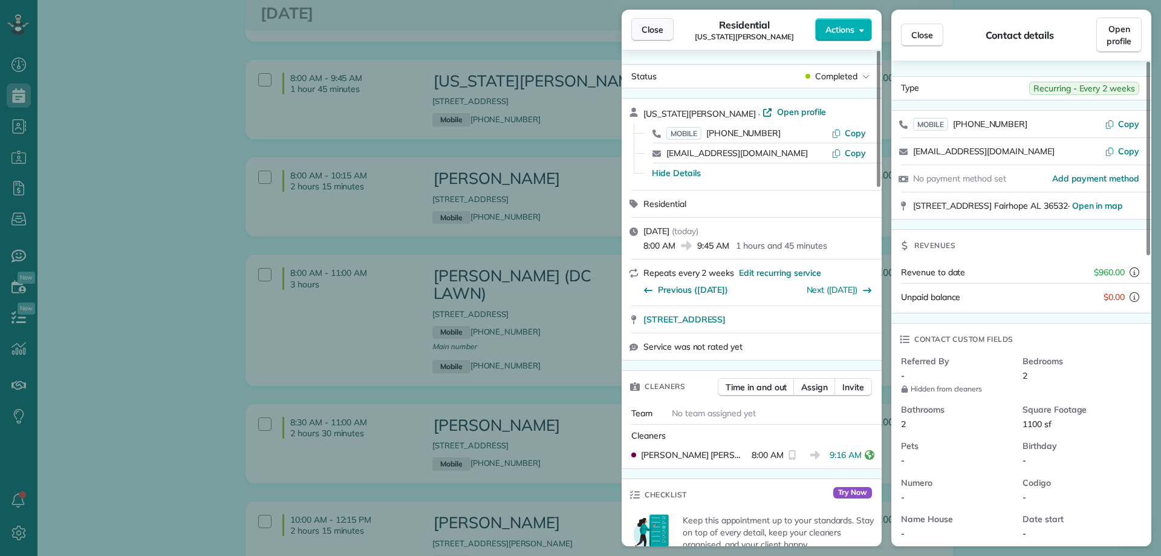
click at [655, 27] on span "Close" at bounding box center [653, 30] width 22 height 12
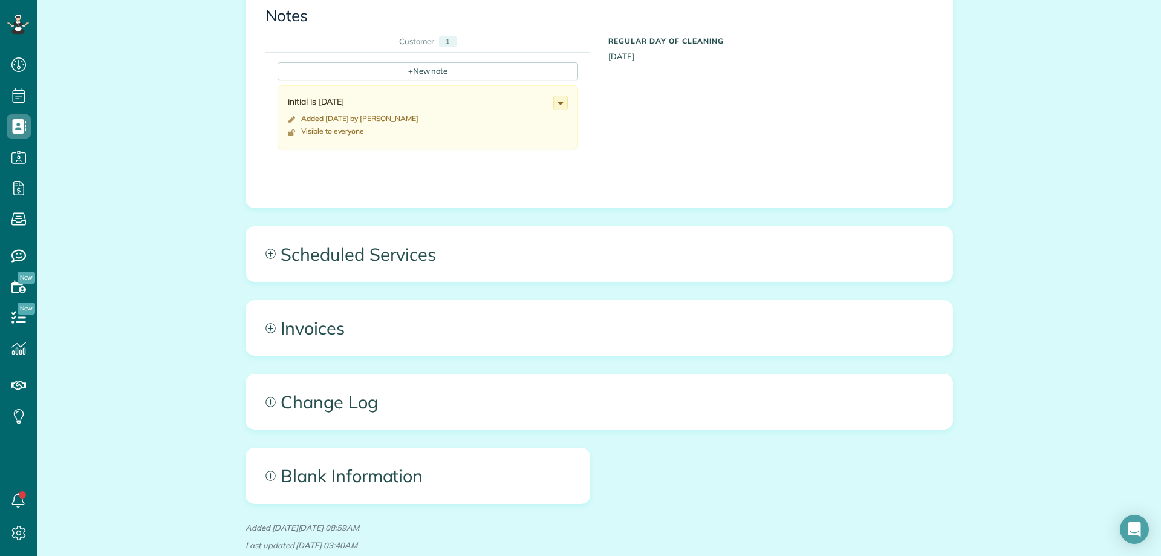
scroll to position [544, 0]
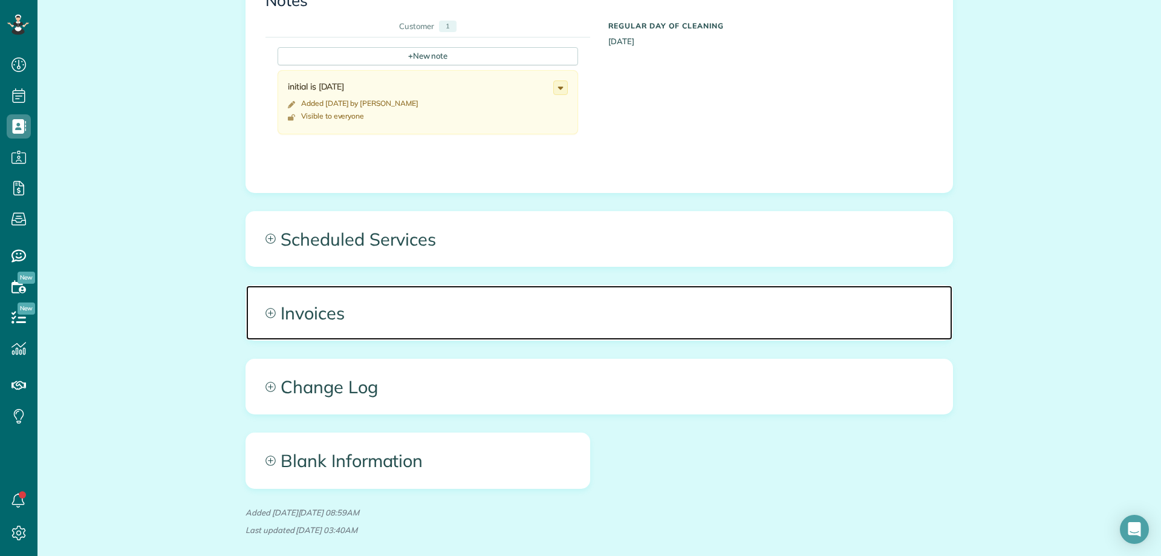
click at [371, 321] on span "Invoices" at bounding box center [599, 312] width 706 height 54
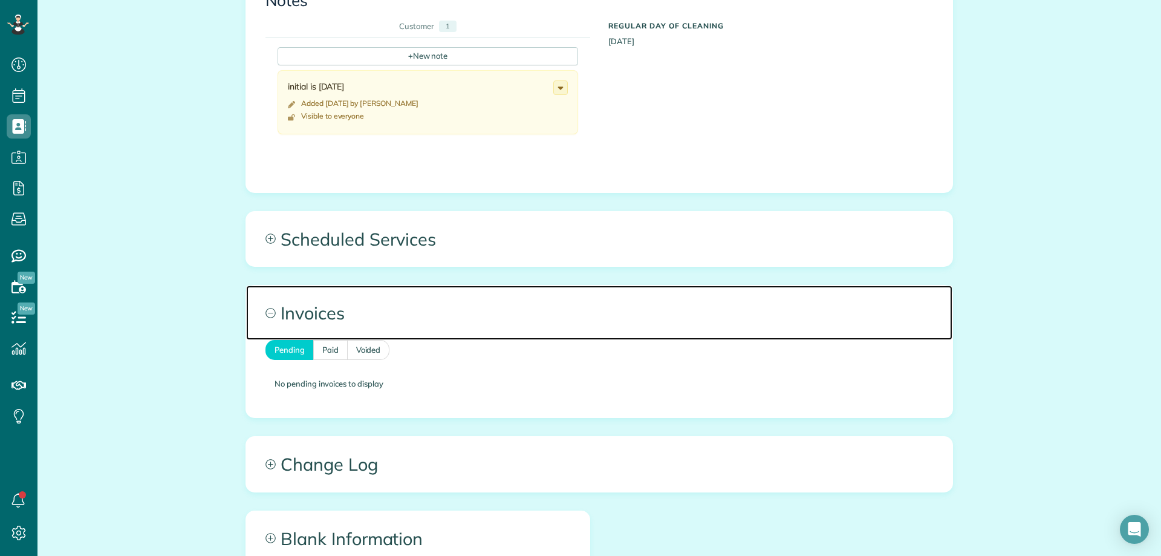
click at [363, 311] on span "Invoices" at bounding box center [599, 312] width 706 height 54
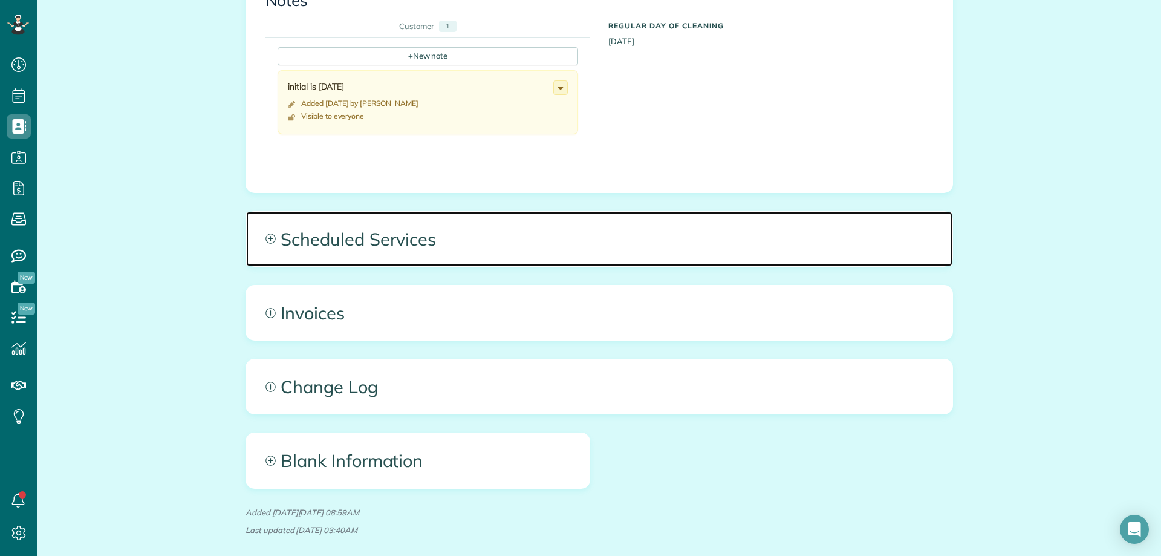
click at [392, 257] on span "Scheduled Services" at bounding box center [599, 239] width 706 height 54
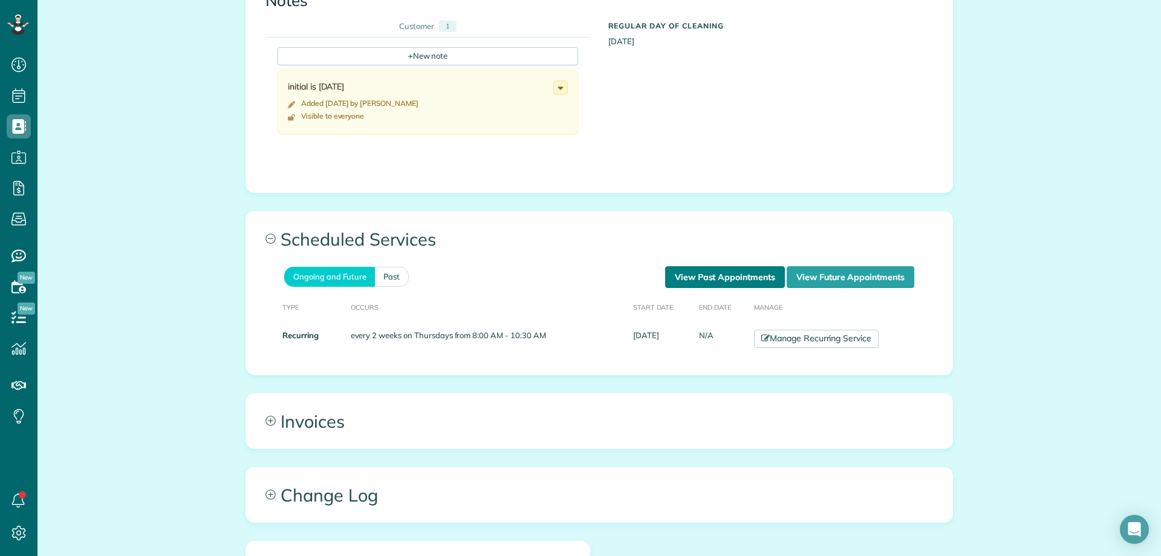
click at [729, 278] on link "View Past Appointments" at bounding box center [725, 277] width 120 height 22
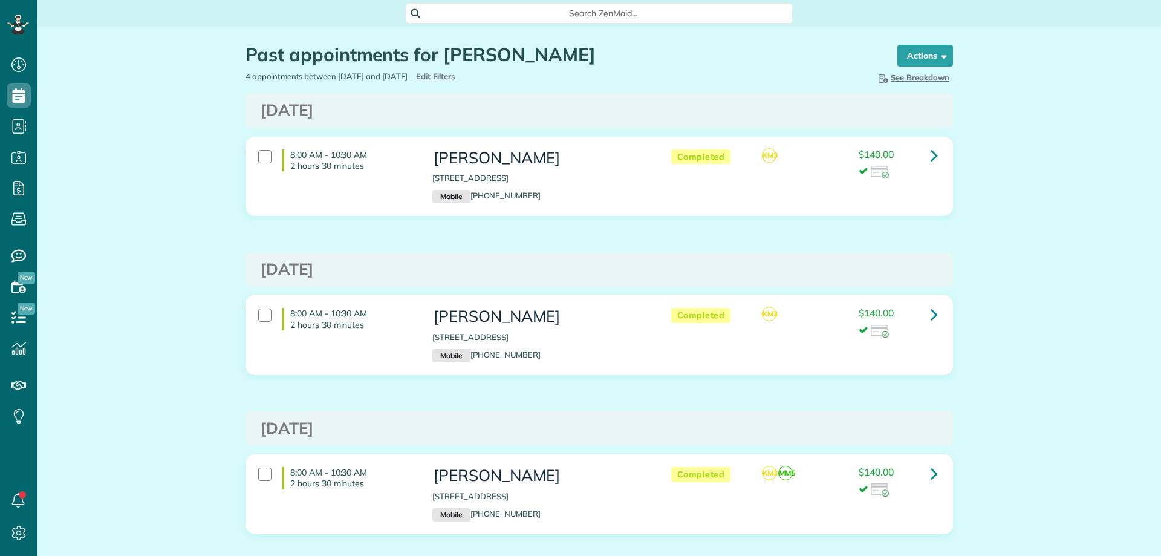
scroll to position [5, 5]
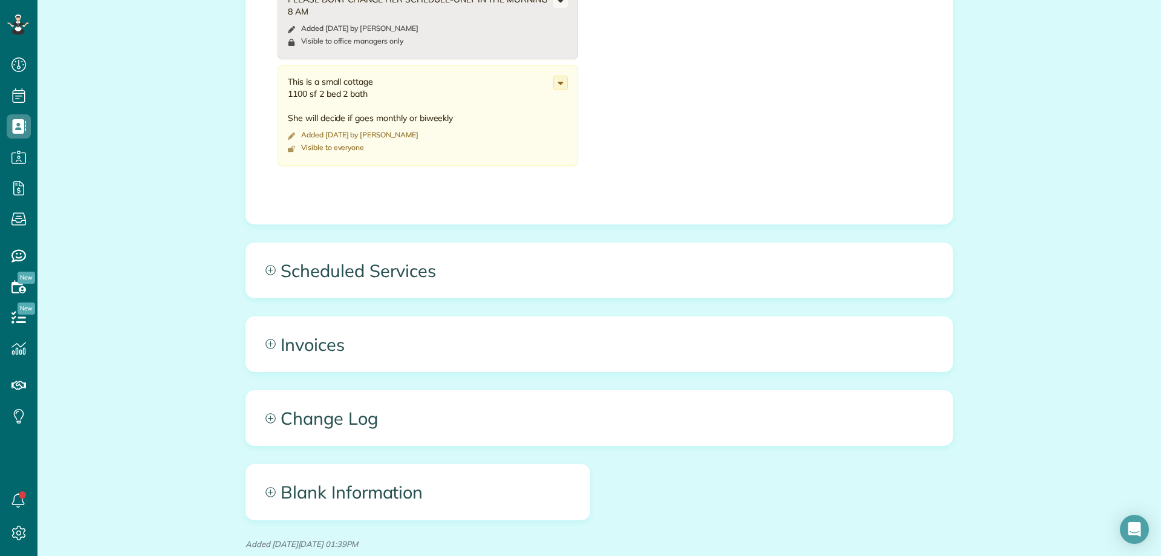
scroll to position [665, 0]
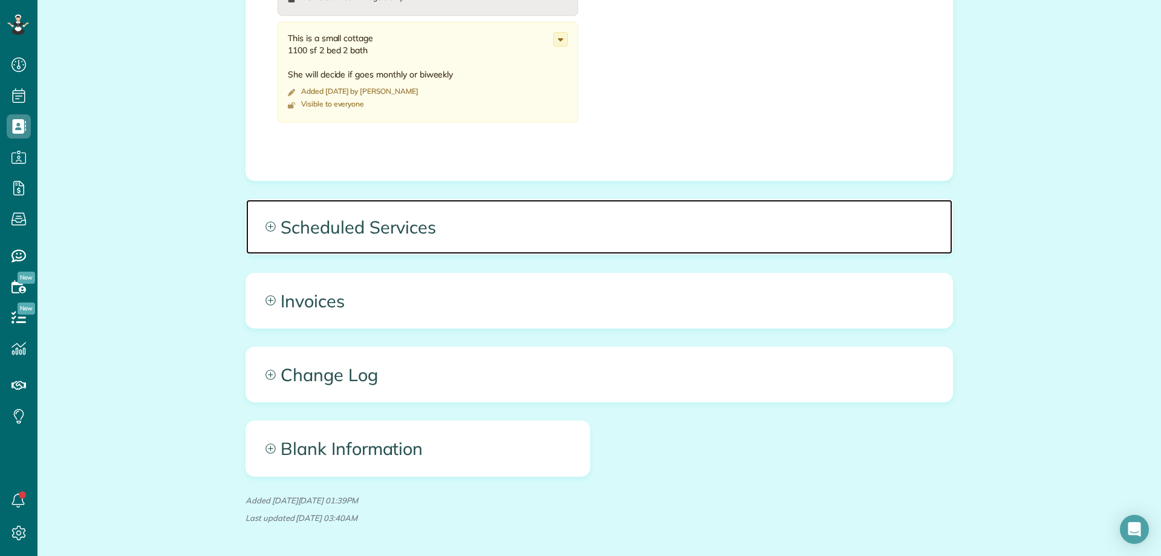
click at [542, 242] on span "Scheduled Services" at bounding box center [599, 227] width 706 height 54
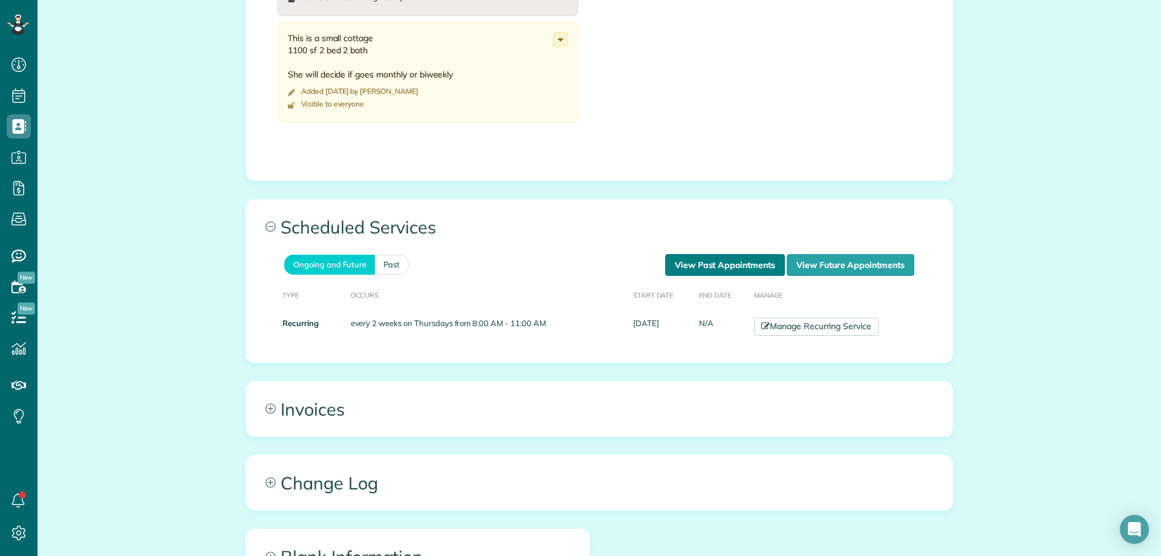
click at [672, 255] on link "View Past Appointments" at bounding box center [725, 265] width 120 height 22
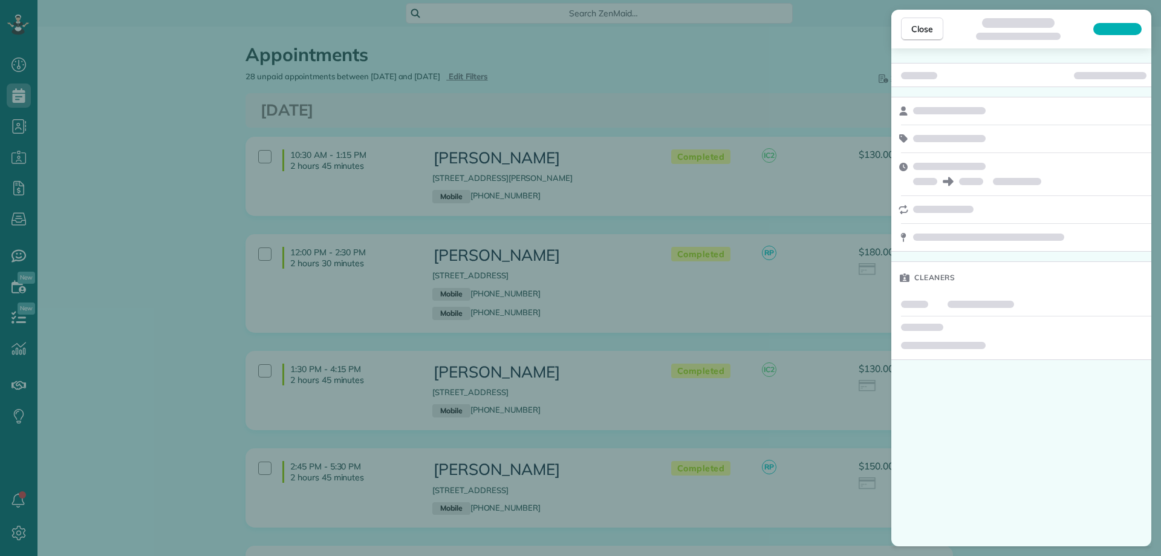
scroll to position [786, 0]
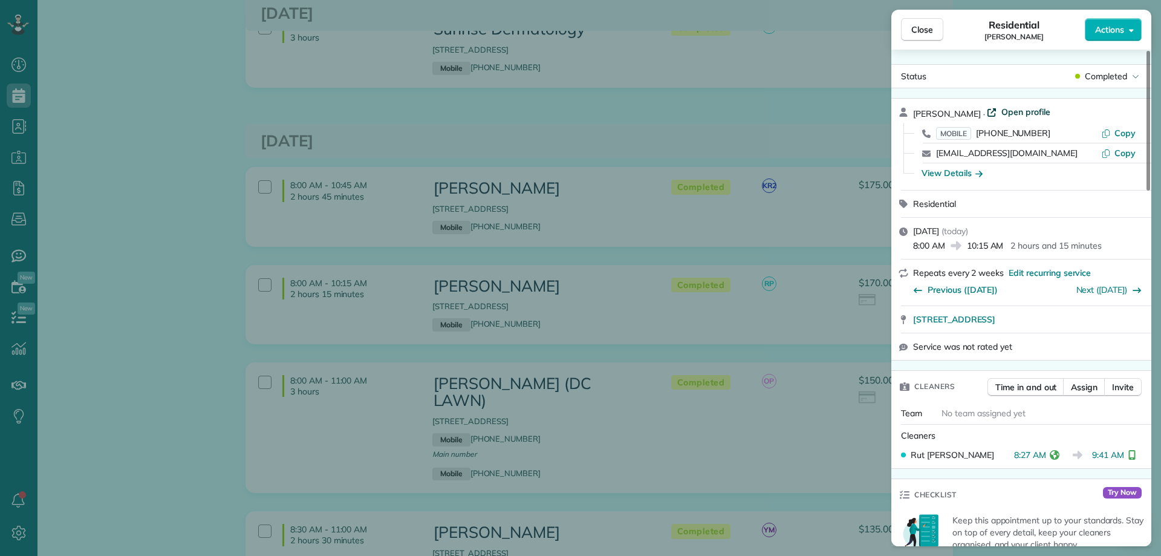
click at [1010, 114] on span "Open profile" at bounding box center [1025, 112] width 49 height 12
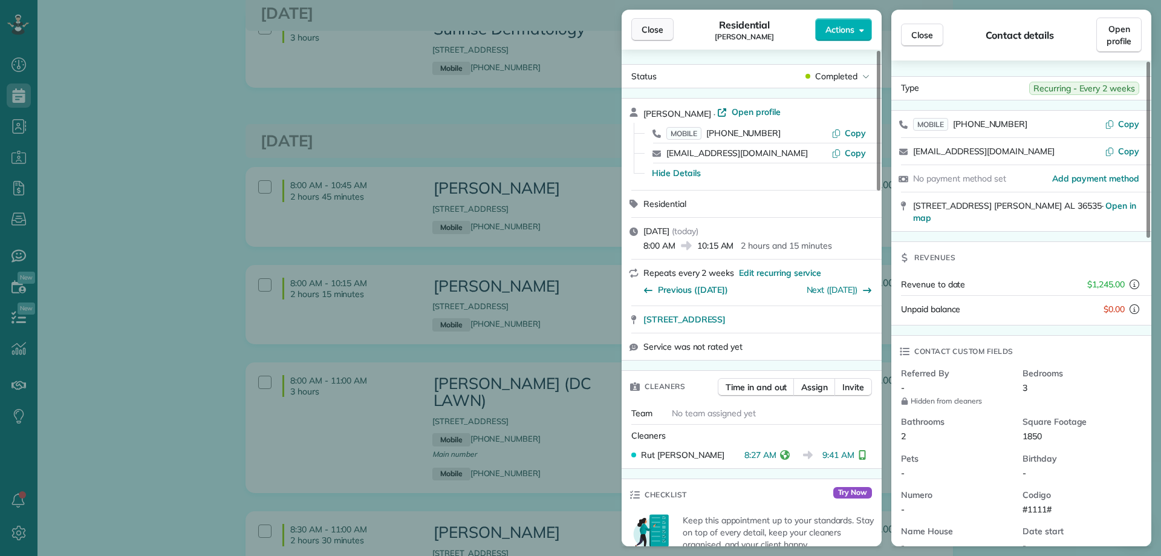
click at [640, 26] on button "Close" at bounding box center [652, 29] width 42 height 23
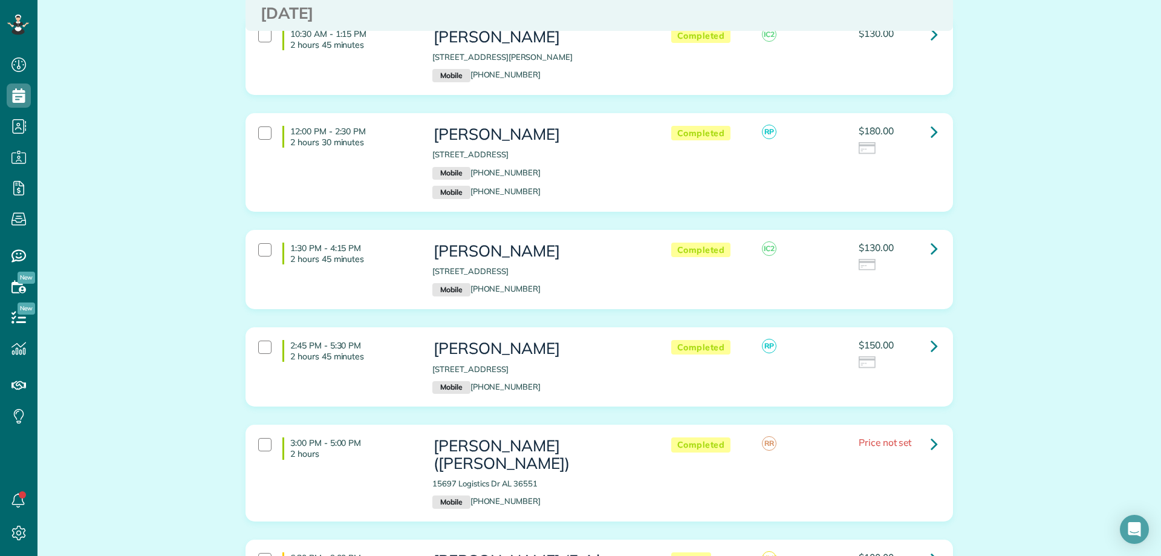
scroll to position [181, 0]
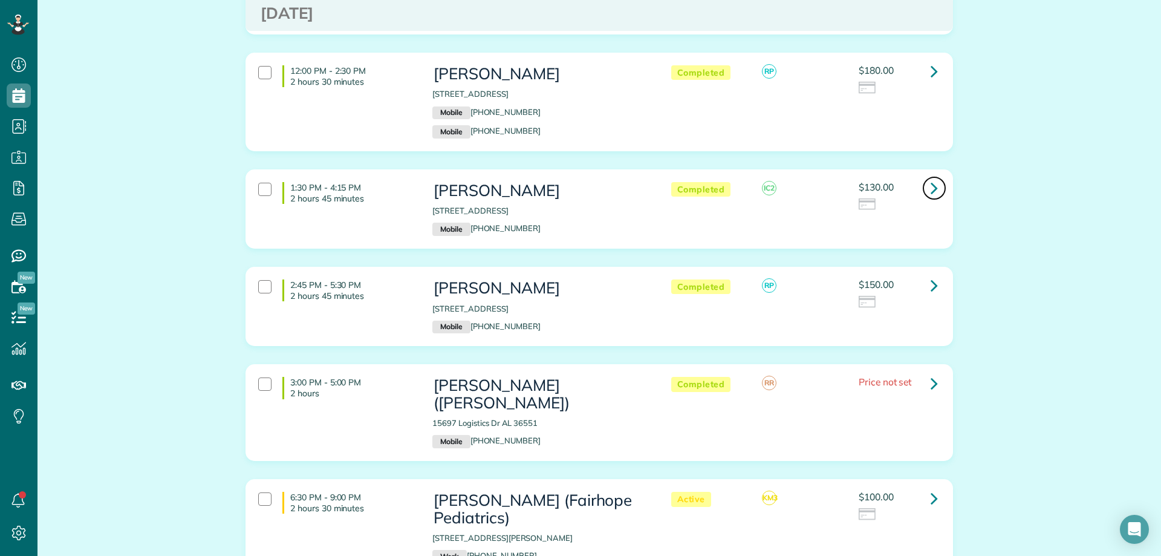
click at [923, 188] on link at bounding box center [934, 188] width 24 height 24
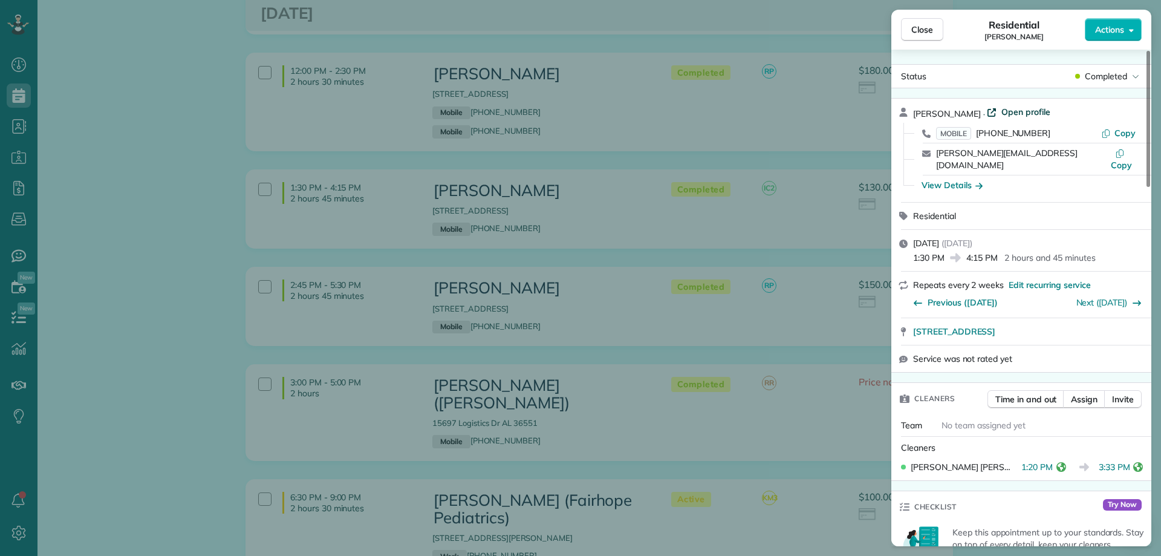
click at [1001, 112] on span "Open profile" at bounding box center [1025, 112] width 49 height 12
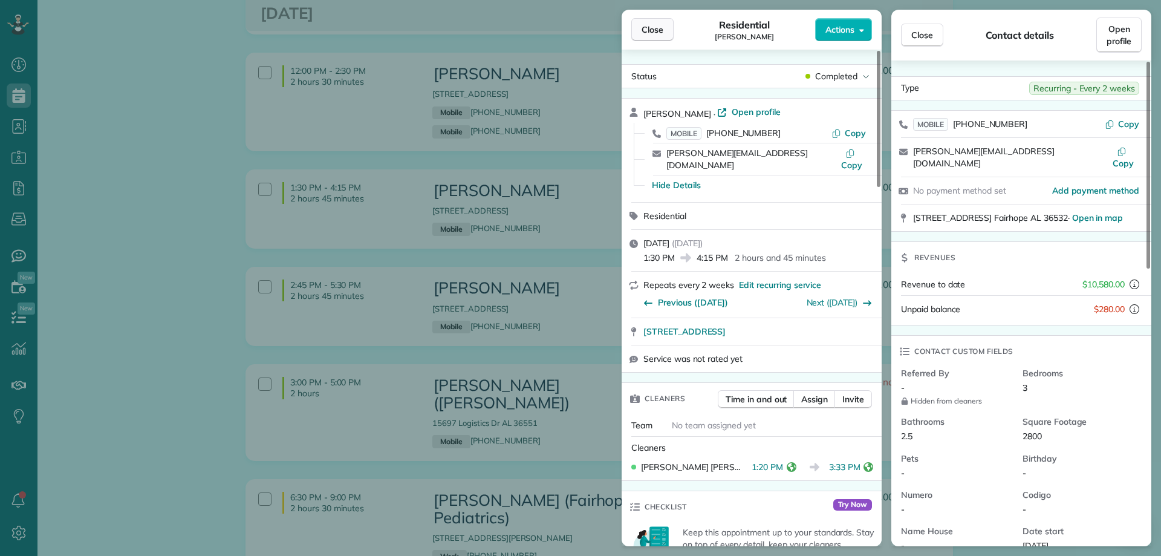
click at [649, 32] on span "Close" at bounding box center [653, 30] width 22 height 12
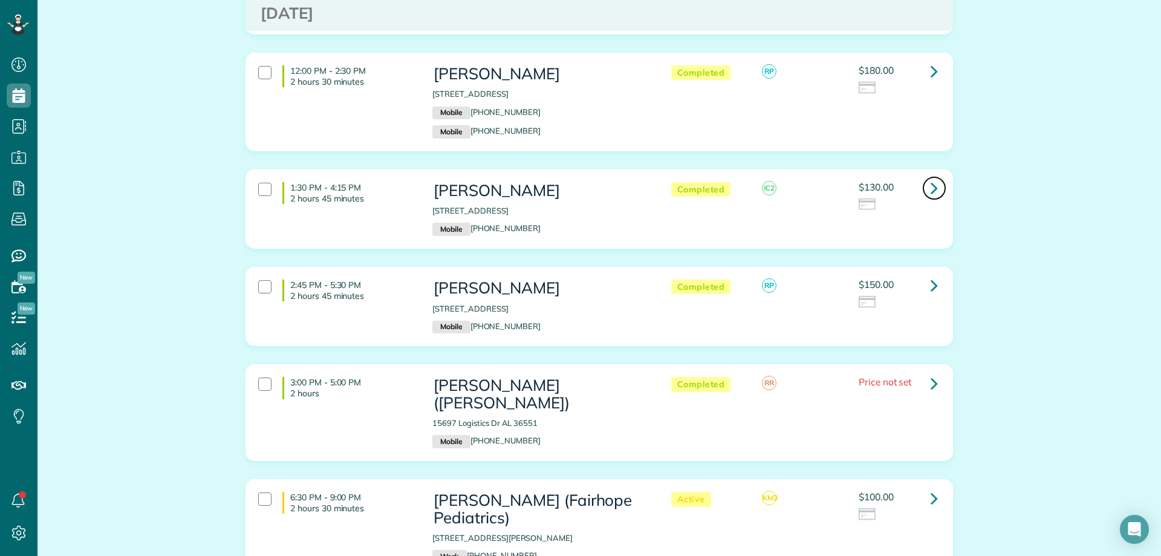
click at [931, 189] on icon at bounding box center [934, 187] width 7 height 21
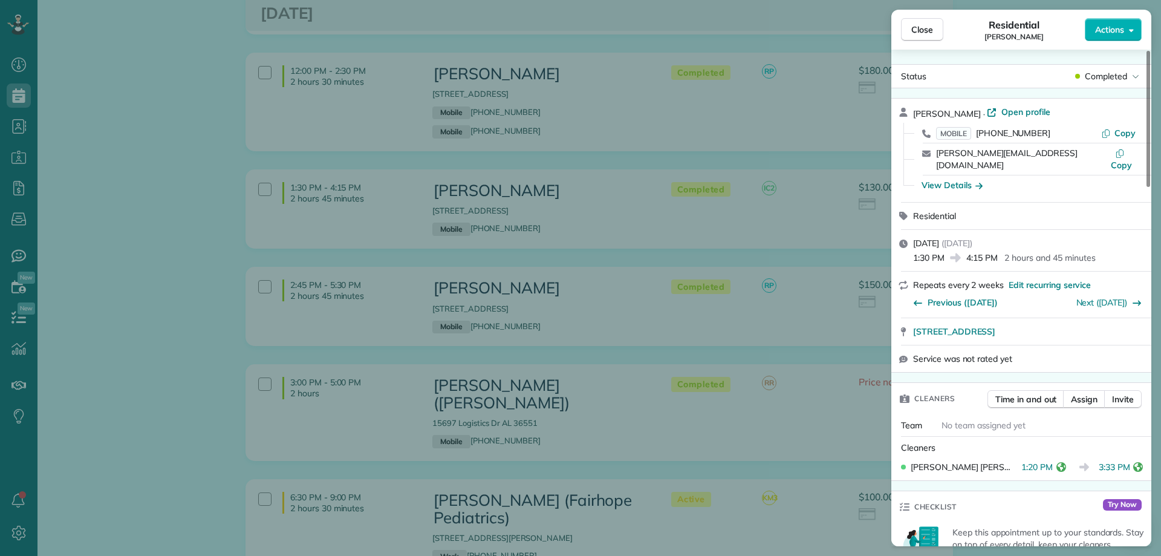
click at [248, 165] on div "Close Residential Lisa Taylor Actions Status Completed Lisa Taylor · Open profi…" at bounding box center [580, 278] width 1161 height 556
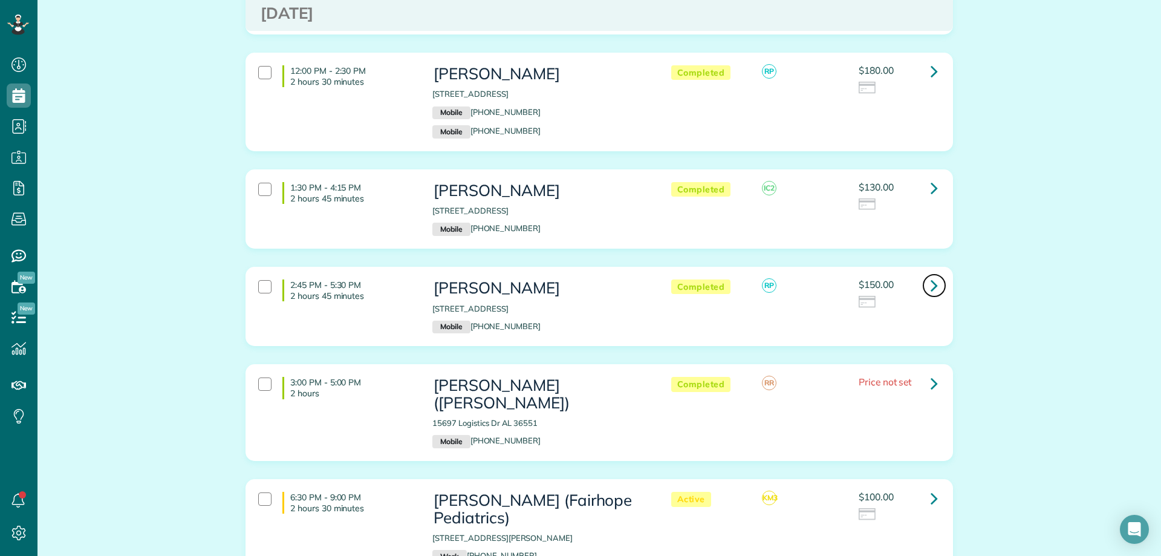
click at [931, 283] on icon at bounding box center [934, 285] width 7 height 21
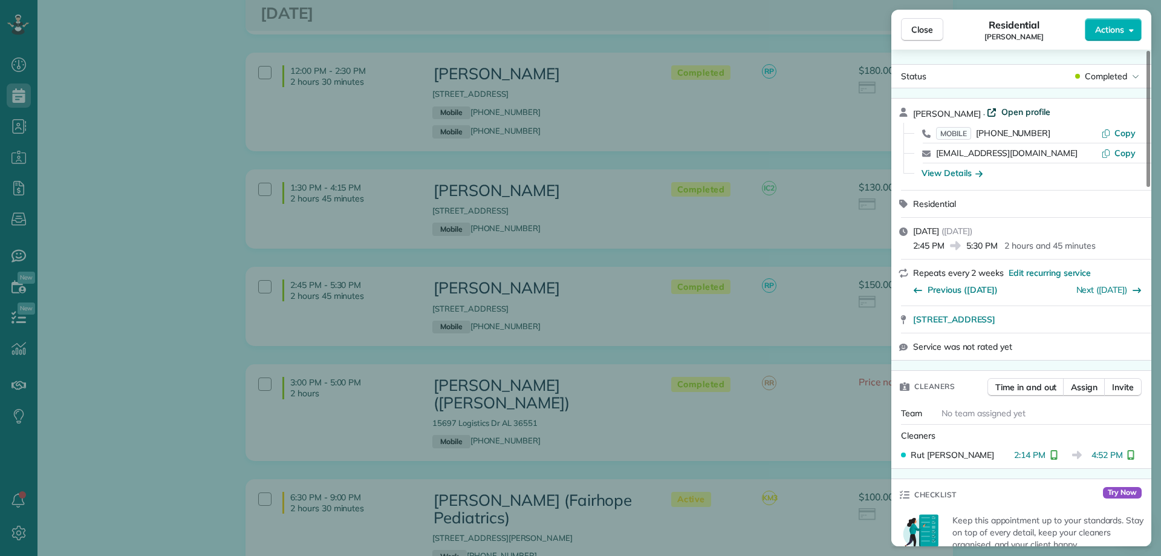
click at [1027, 112] on span "Open profile" at bounding box center [1025, 112] width 49 height 12
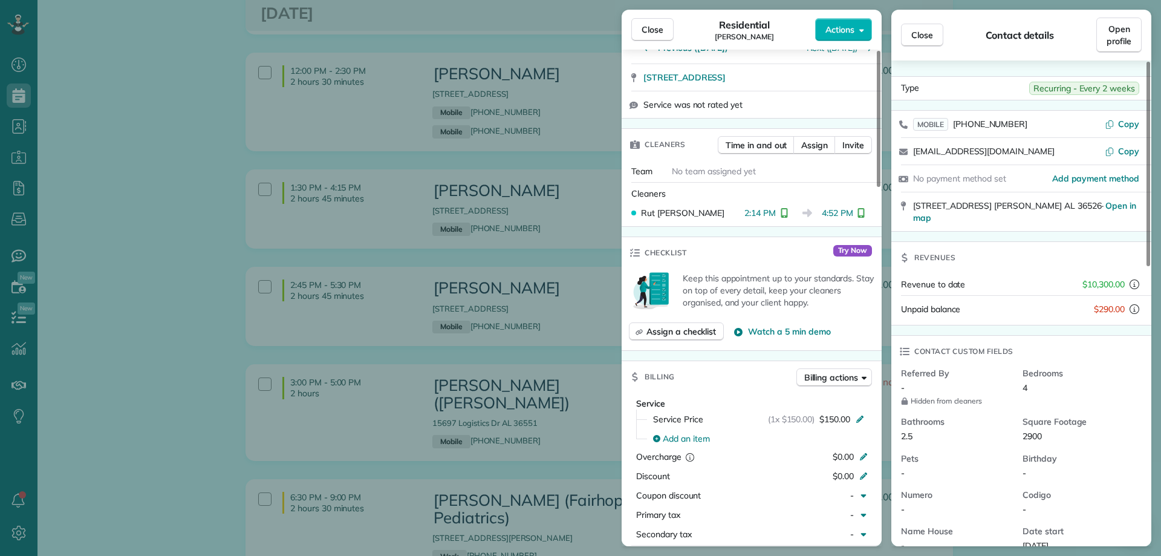
scroll to position [605, 0]
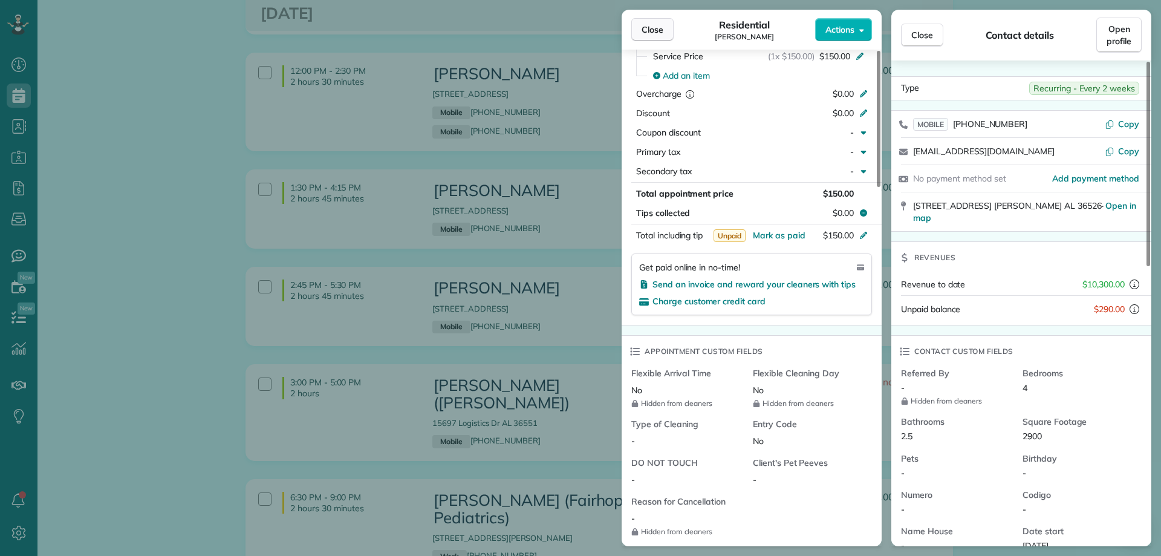
click at [655, 31] on span "Close" at bounding box center [653, 30] width 22 height 12
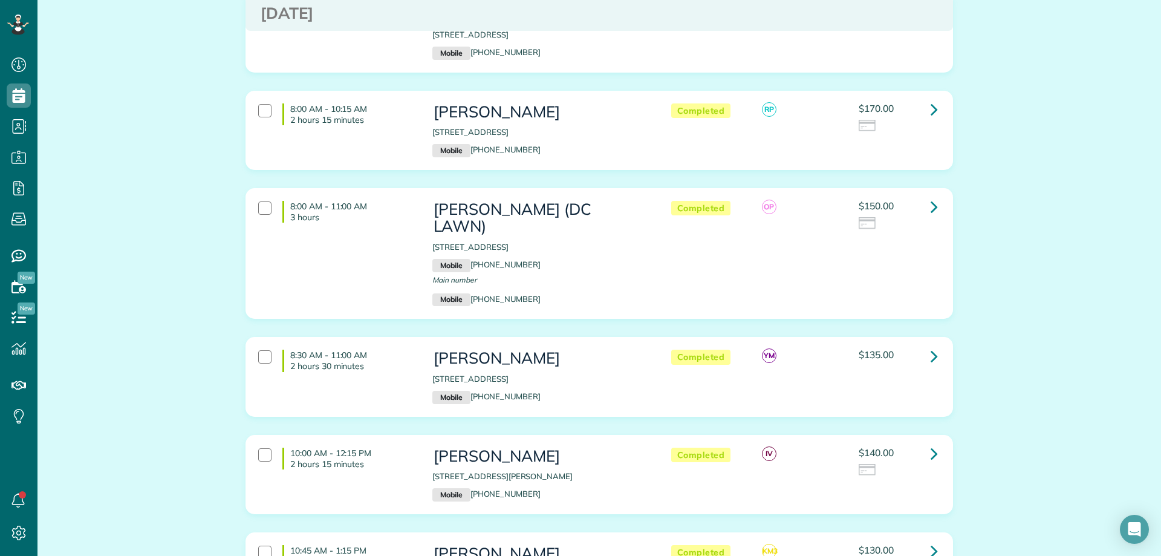
scroll to position [968, 0]
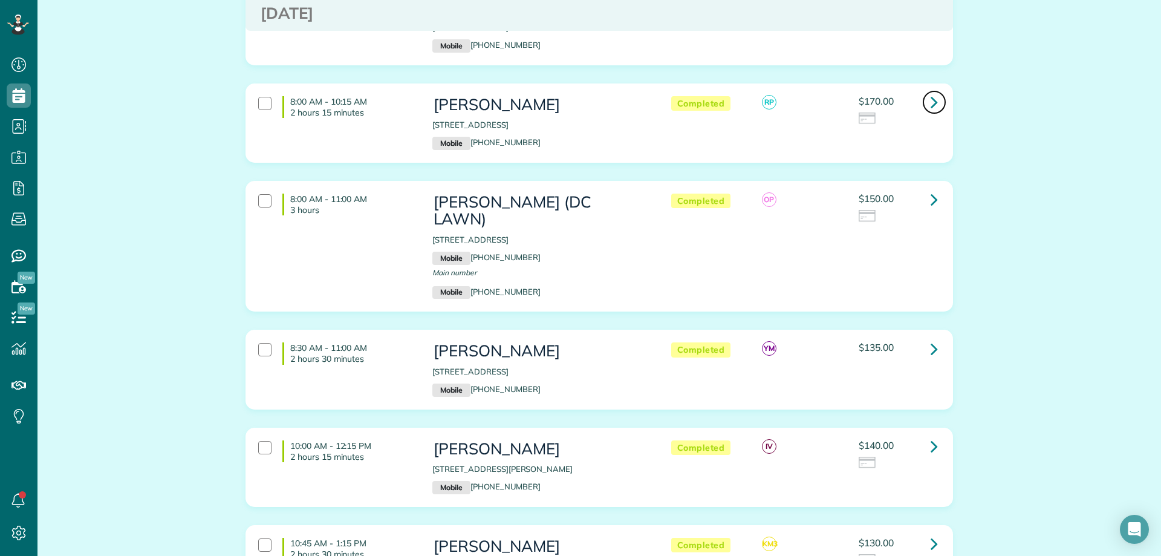
click at [931, 91] on icon at bounding box center [934, 101] width 7 height 21
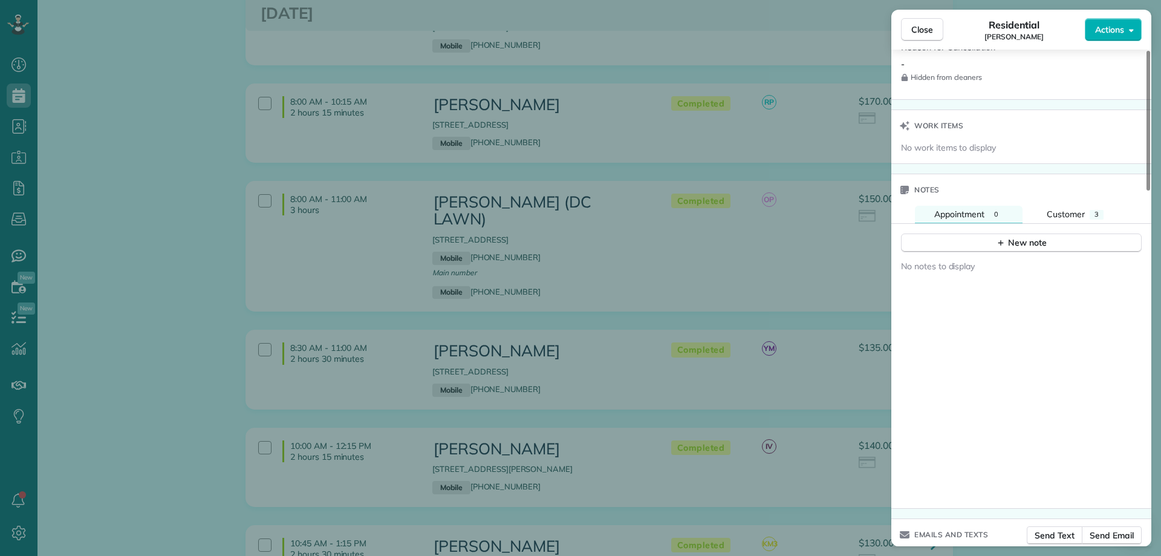
scroll to position [1088, 0]
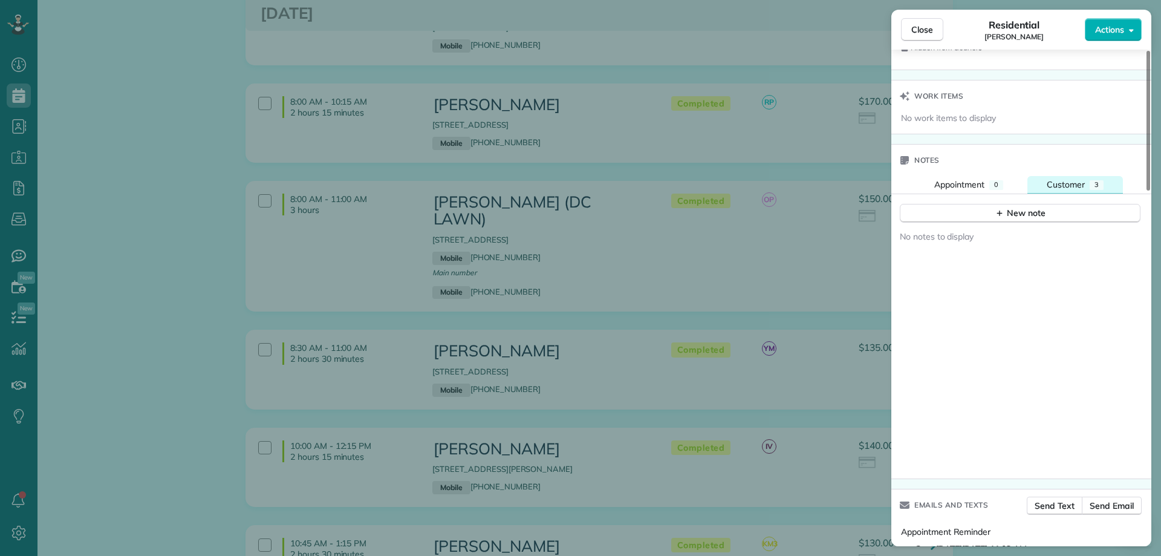
click at [1076, 182] on span "Customer" at bounding box center [1066, 184] width 38 height 11
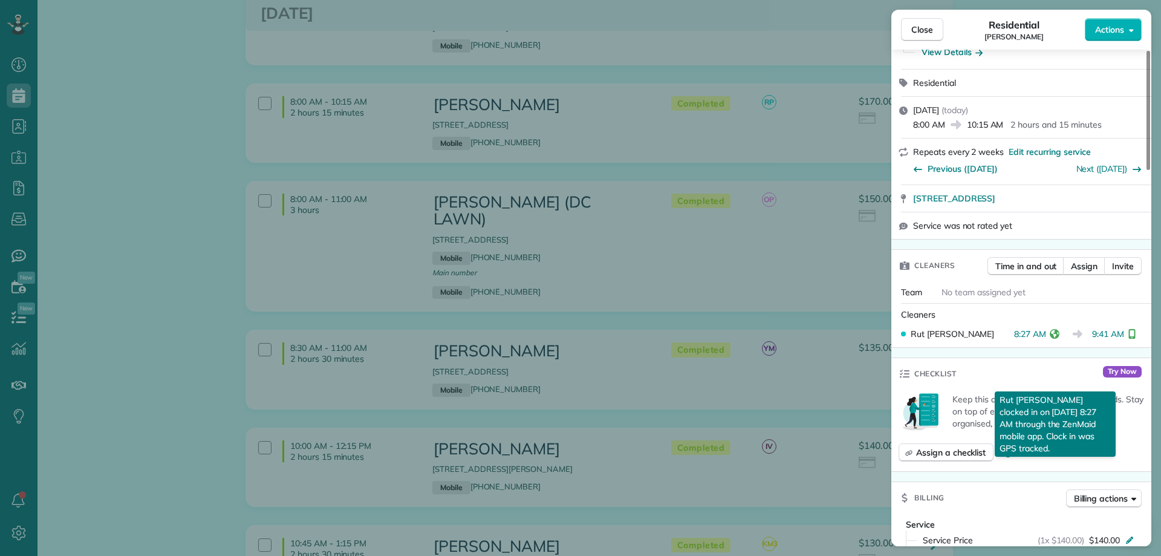
scroll to position [0, 0]
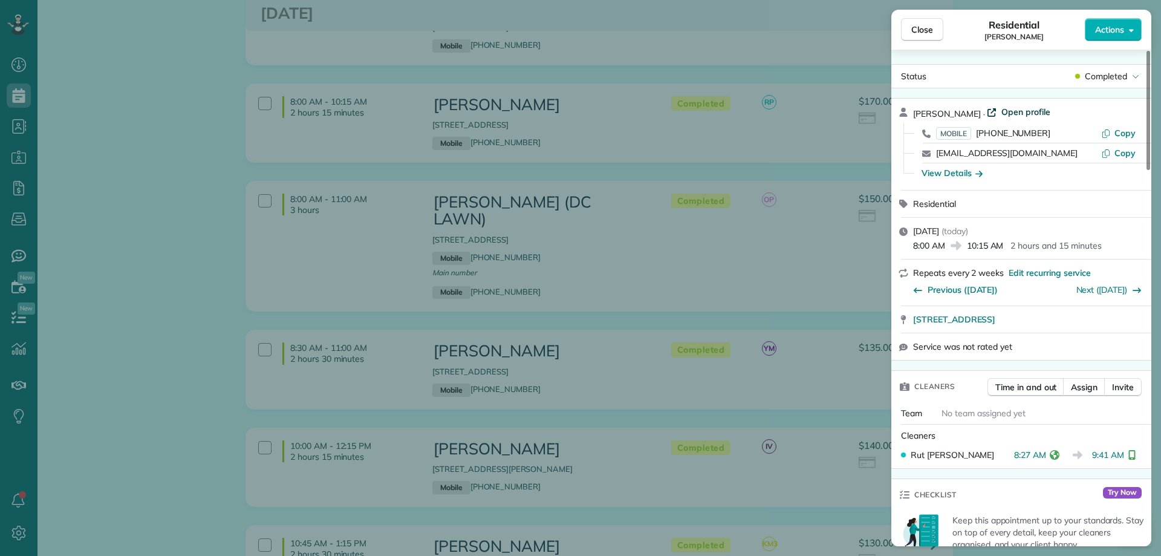
click at [1019, 110] on span "Open profile" at bounding box center [1025, 112] width 49 height 12
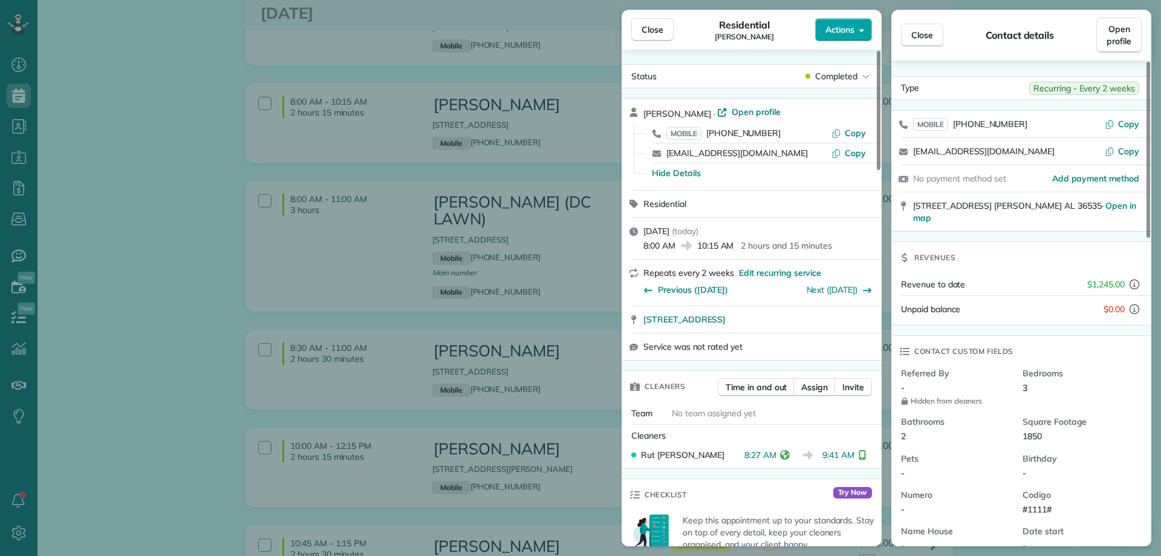
click at [854, 28] on span "Actions" at bounding box center [839, 30] width 29 height 12
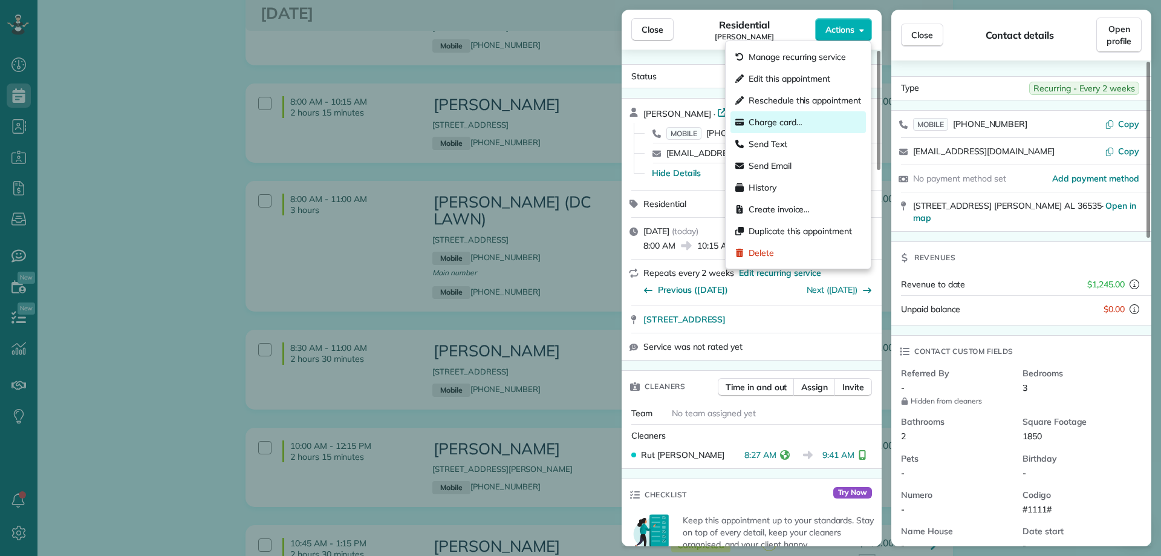
click at [802, 126] on span "Charge card…" at bounding box center [776, 122] width 54 height 12
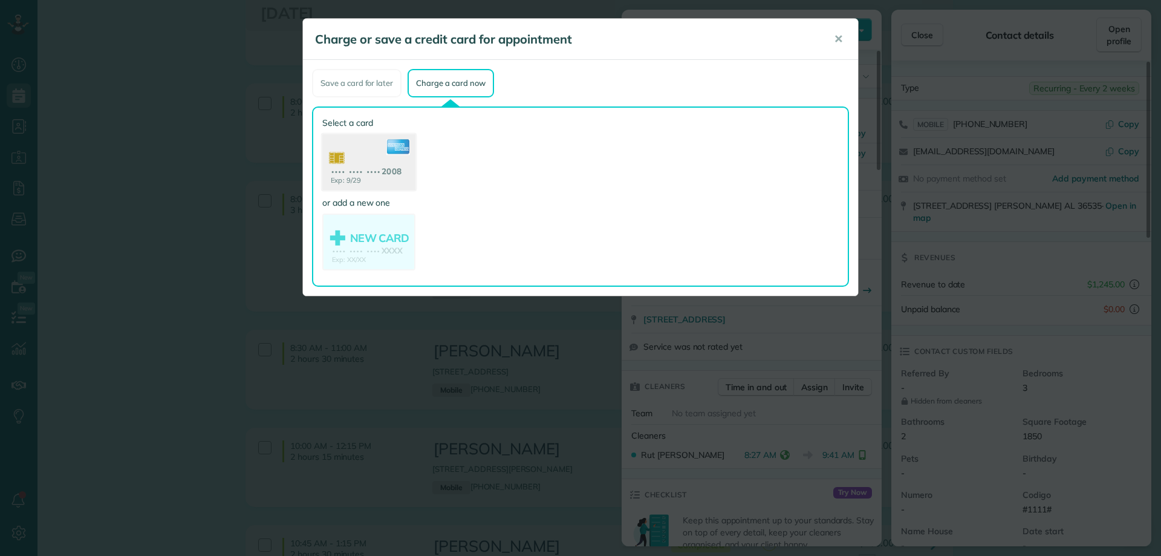
click at [389, 163] on use at bounding box center [368, 163] width 93 height 59
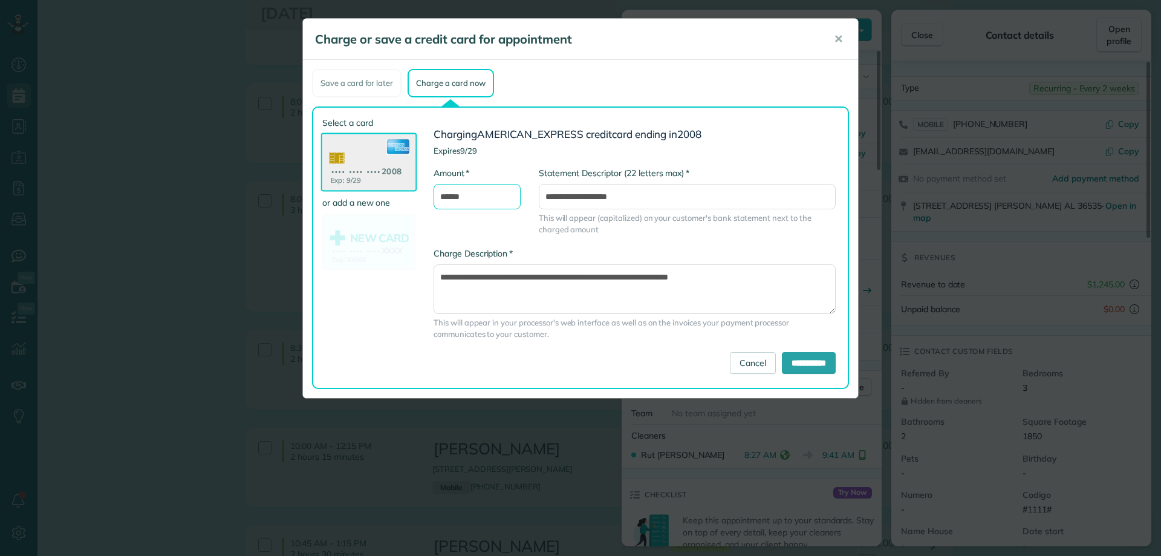
click at [464, 192] on input "******" at bounding box center [477, 196] width 87 height 25
click at [452, 195] on input "******" at bounding box center [477, 196] width 87 height 25
type input "******"
click at [508, 218] on div "* Amount ******" at bounding box center [477, 194] width 105 height 54
click at [814, 363] on input "**********" at bounding box center [809, 363] width 54 height 22
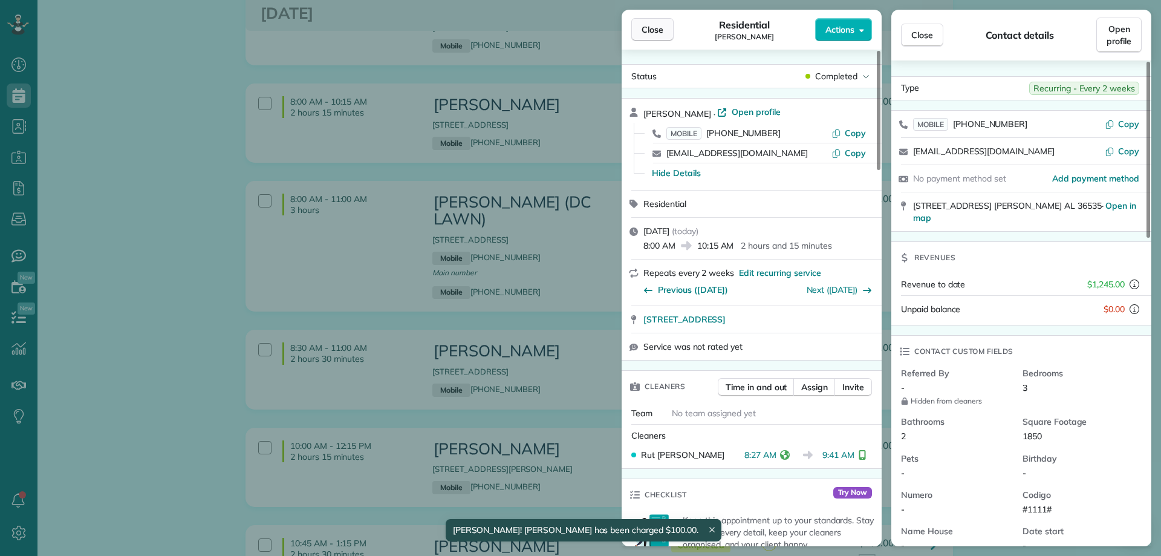
click at [645, 21] on button "Close" at bounding box center [652, 29] width 42 height 23
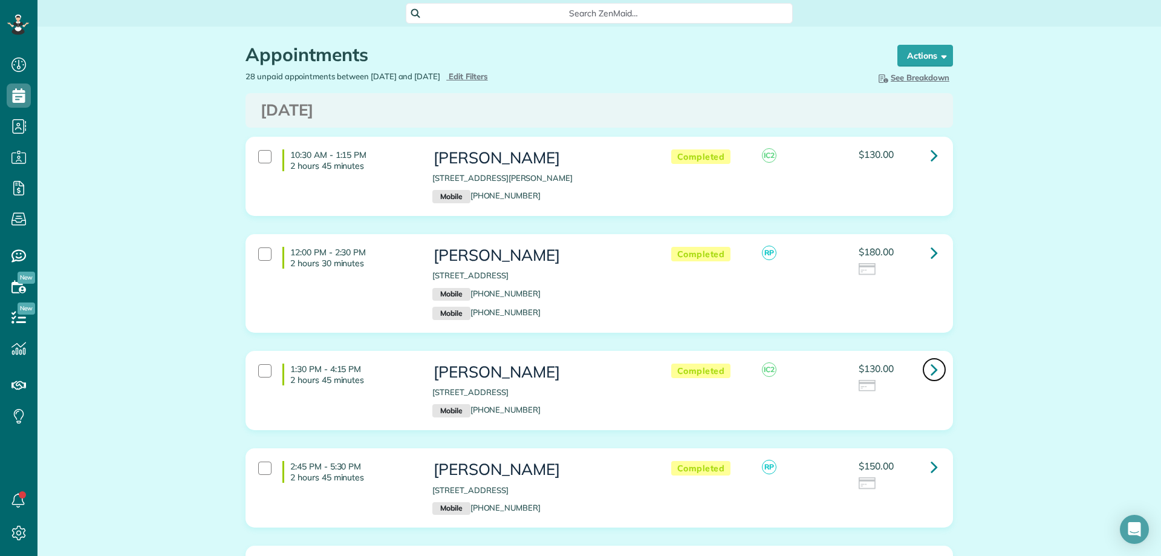
click at [931, 369] on icon at bounding box center [934, 369] width 7 height 21
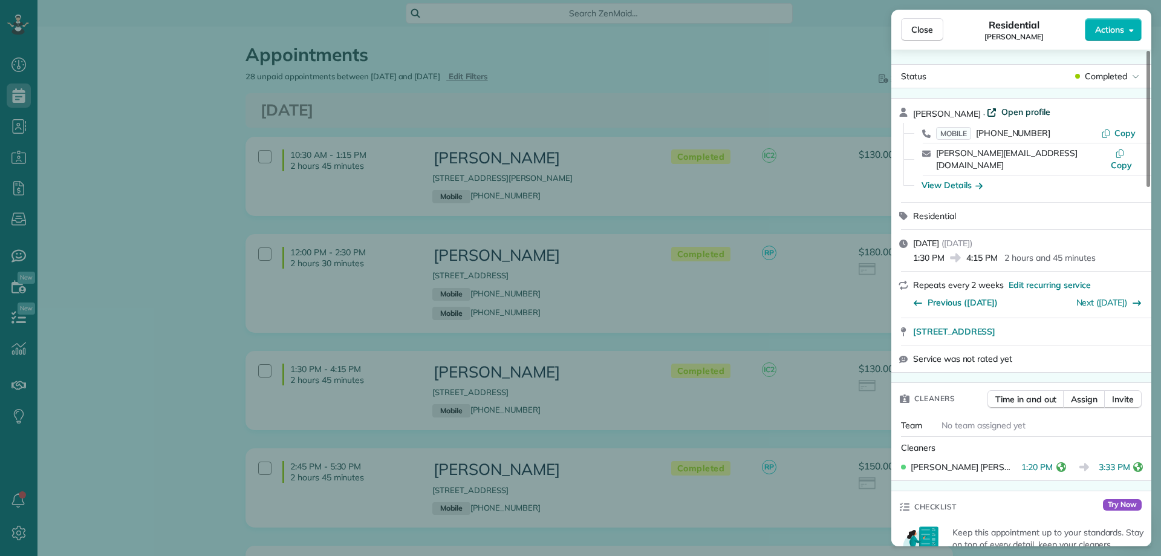
click at [1001, 108] on span "Open profile" at bounding box center [1025, 112] width 49 height 12
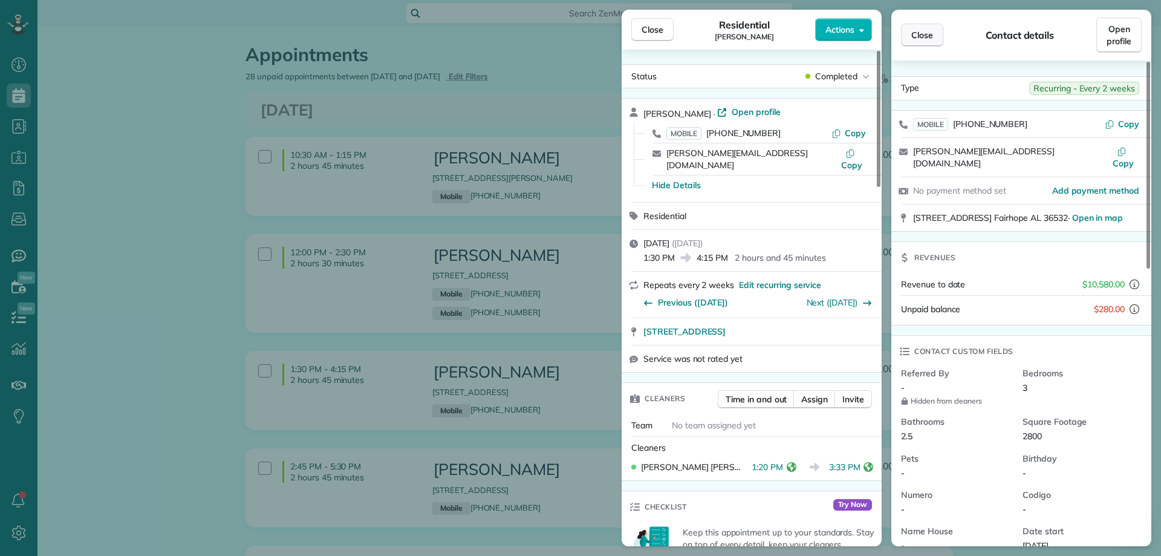
click at [920, 37] on span "Close" at bounding box center [922, 35] width 22 height 12
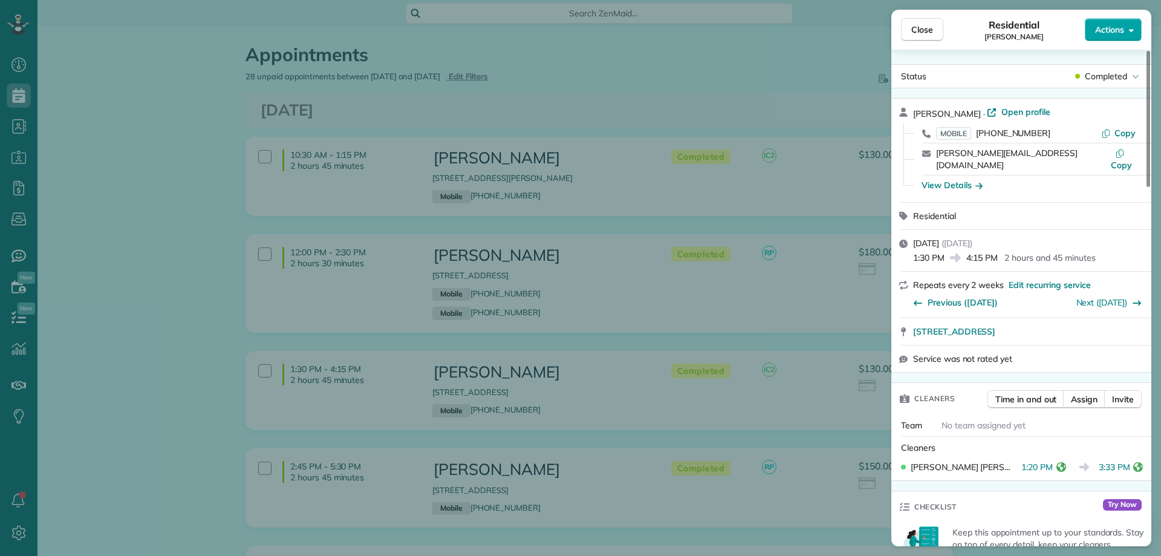
click at [1128, 27] on button "Actions" at bounding box center [1113, 29] width 57 height 23
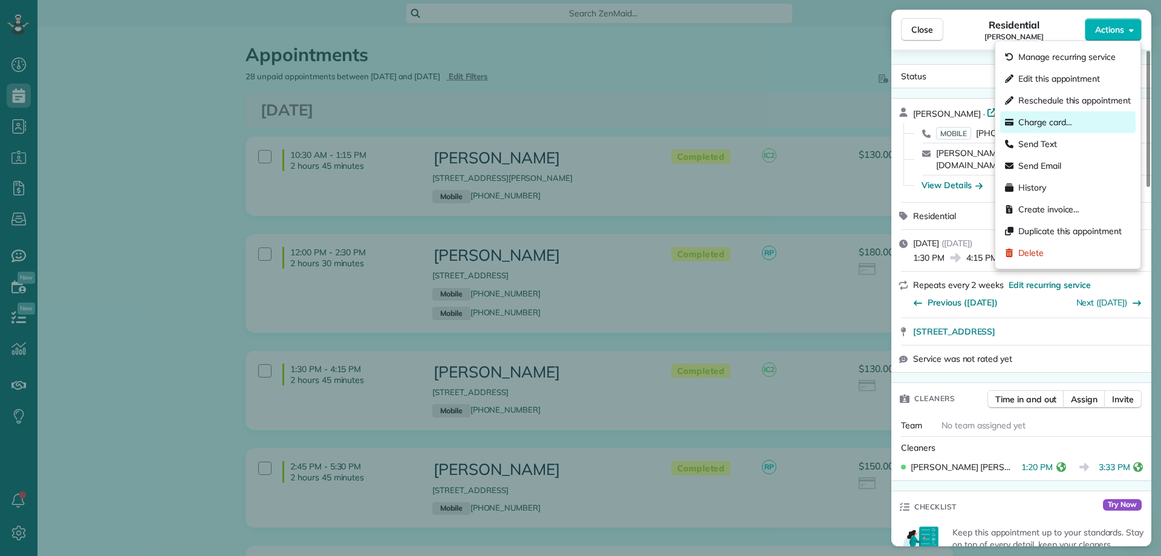
click at [1052, 126] on span "Charge card…" at bounding box center [1045, 122] width 54 height 12
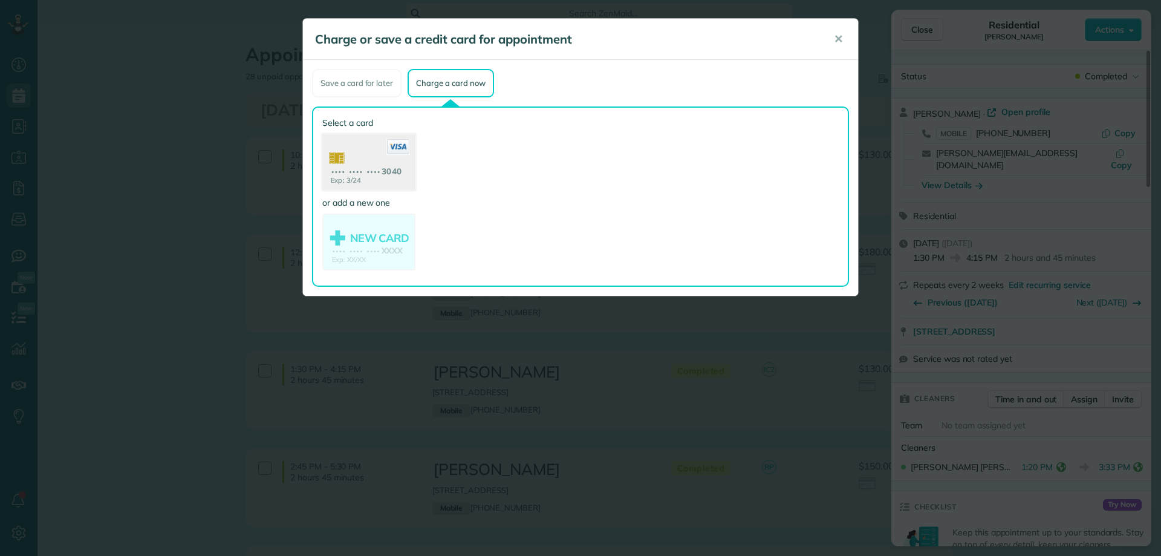
click at [392, 165] on use at bounding box center [368, 163] width 93 height 59
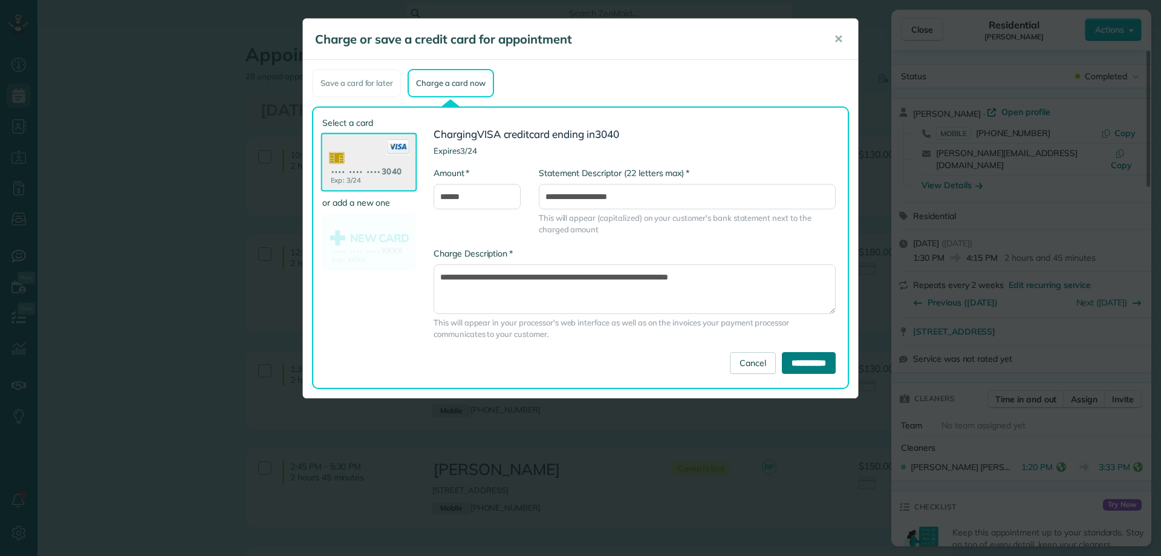
click at [813, 359] on input "**********" at bounding box center [809, 363] width 54 height 22
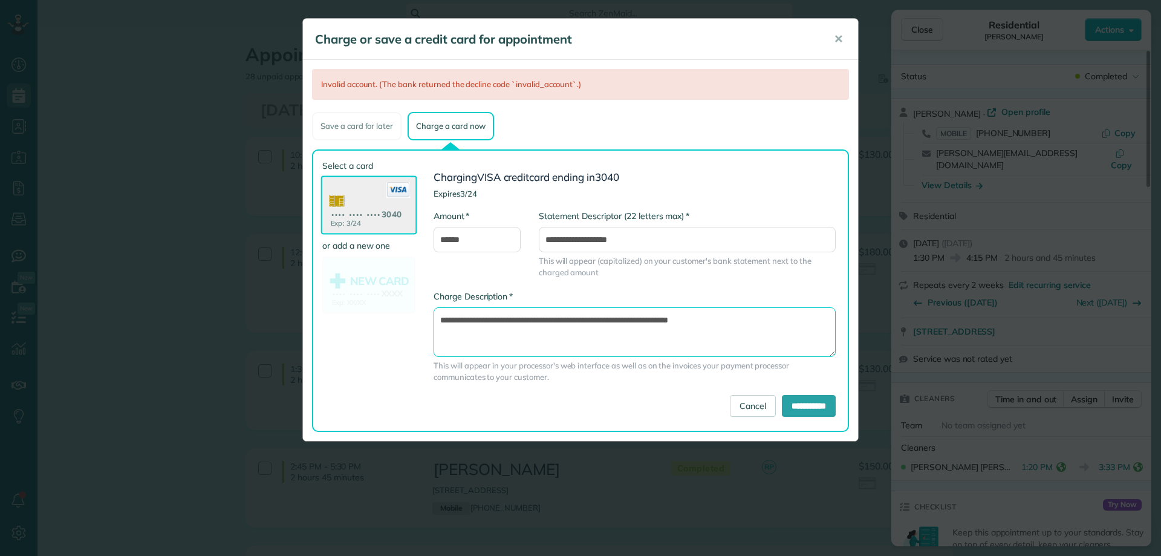
click at [642, 316] on textarea "**********" at bounding box center [635, 332] width 402 height 50
click at [643, 316] on textarea "**********" at bounding box center [635, 332] width 402 height 50
type textarea "**********"
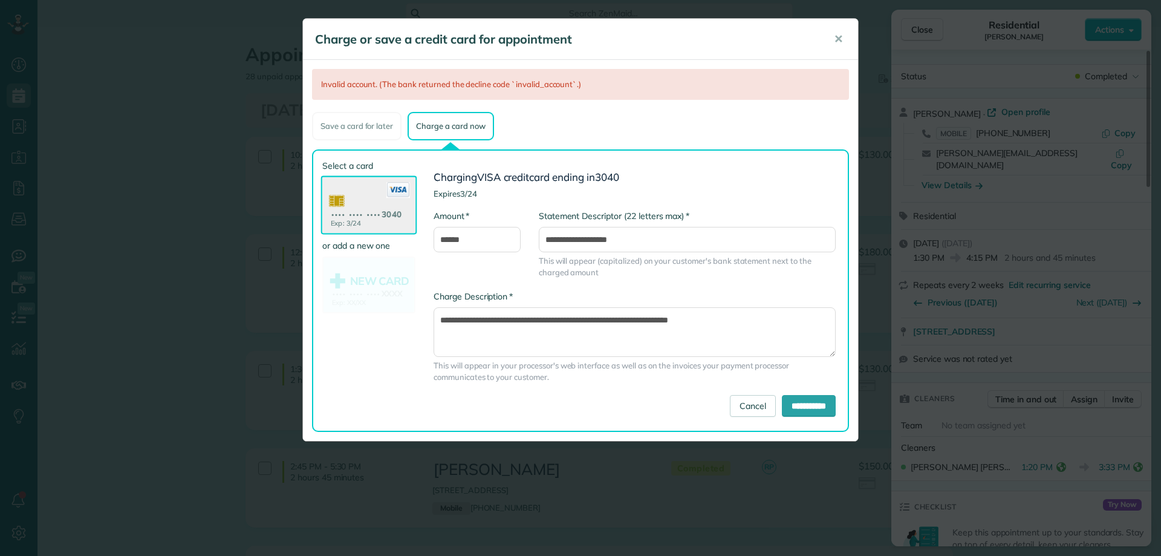
click at [736, 286] on div "**********" at bounding box center [687, 250] width 315 height 80
click at [389, 123] on div "Save a card for later" at bounding box center [356, 126] width 89 height 28
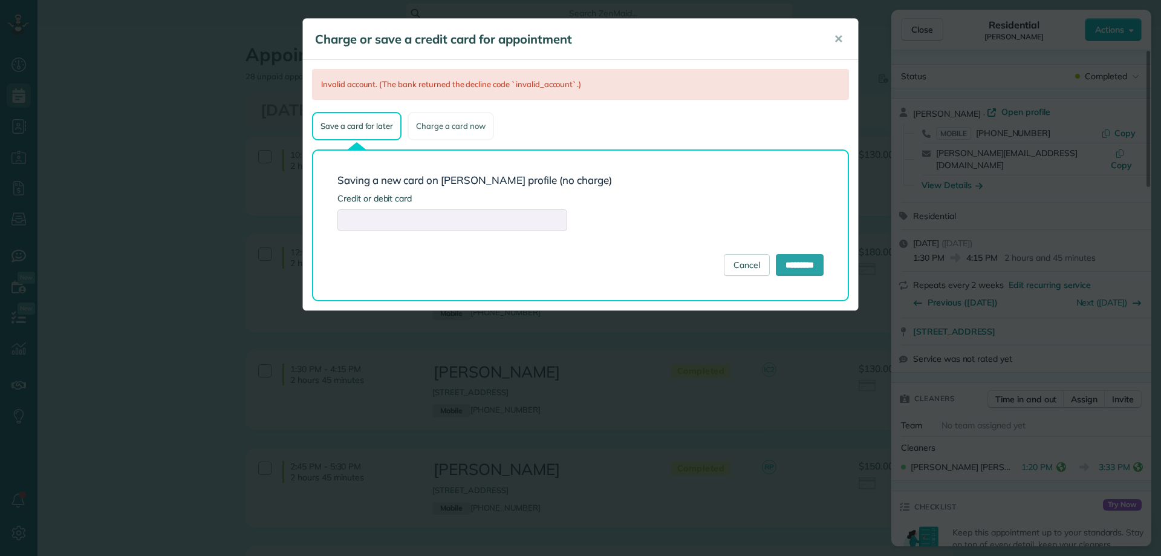
click at [452, 126] on div "Charge a card now" at bounding box center [451, 126] width 86 height 28
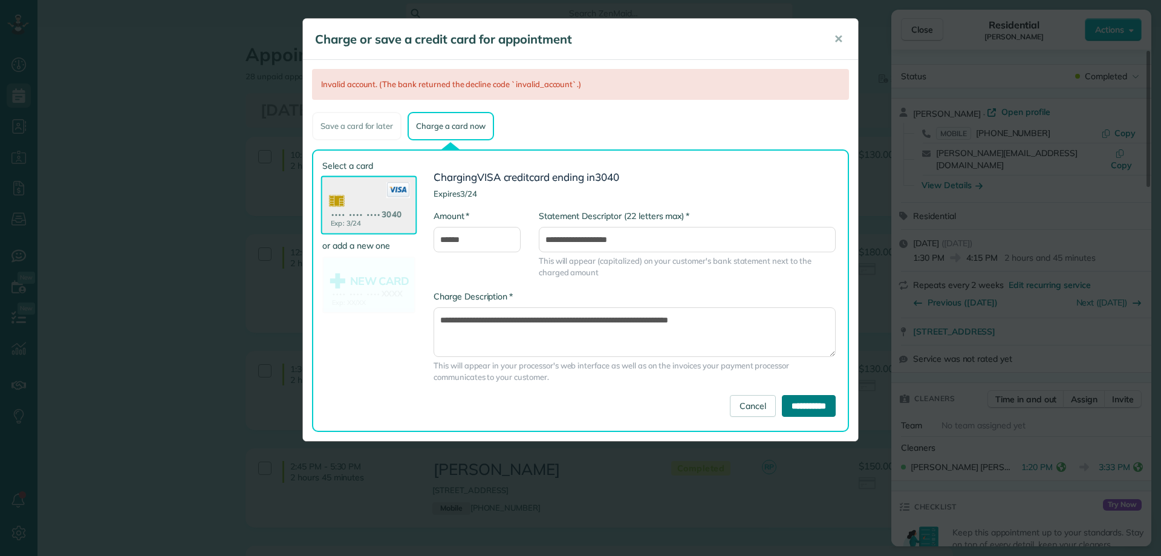
click at [804, 405] on input "**********" at bounding box center [809, 406] width 54 height 22
click at [730, 400] on link "Cancel" at bounding box center [753, 406] width 46 height 22
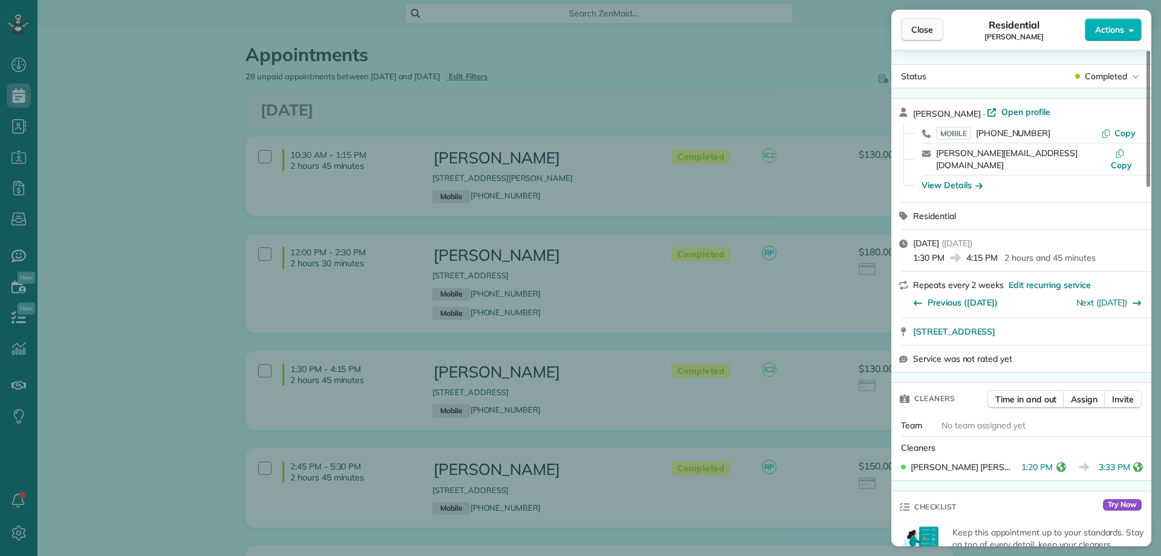
click at [923, 26] on span "Close" at bounding box center [922, 30] width 22 height 12
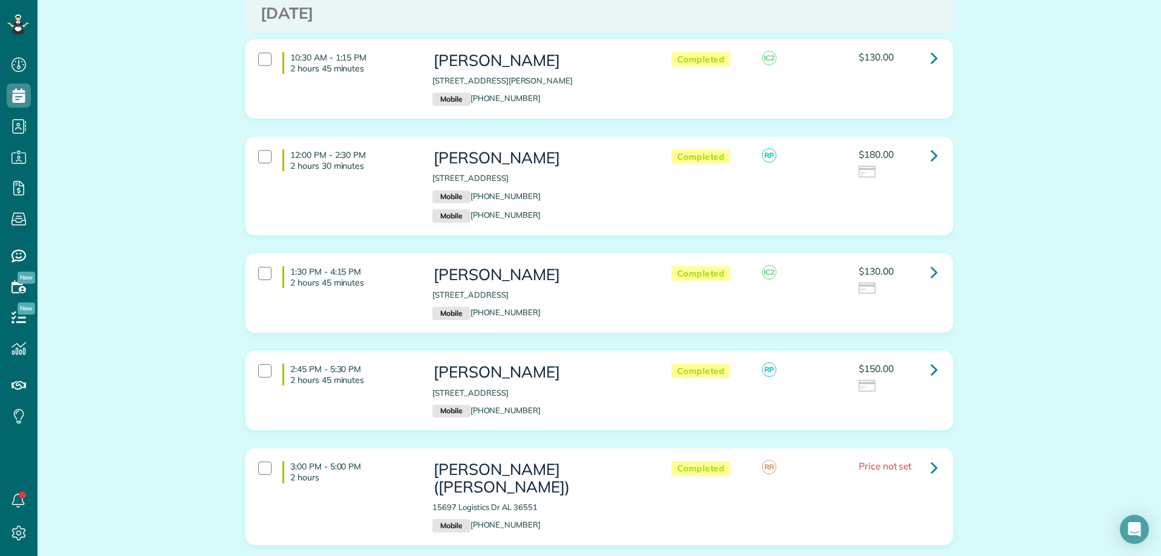
scroll to position [121, 0]
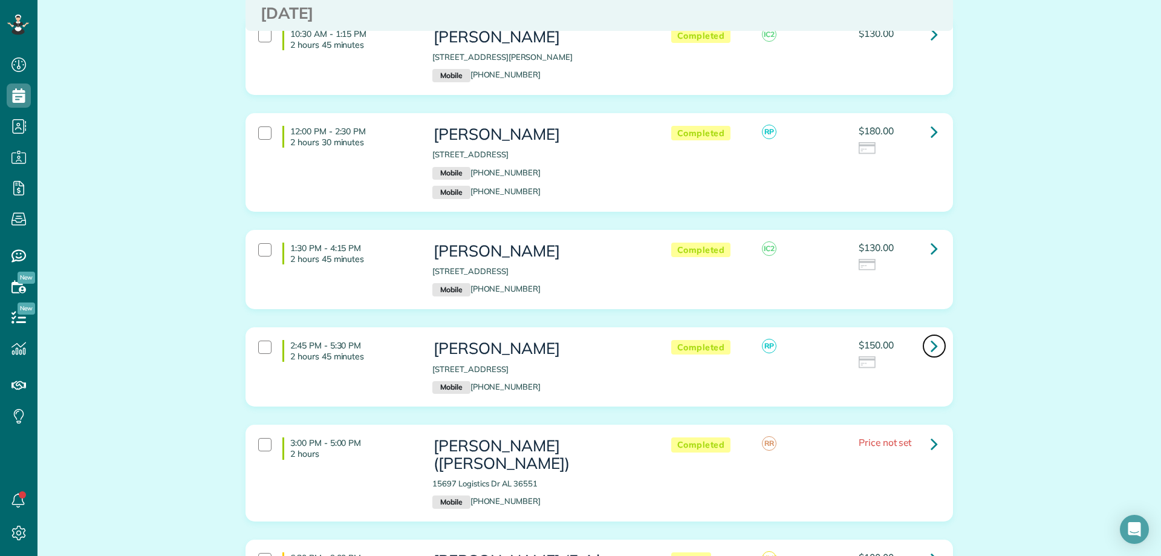
click at [931, 340] on icon at bounding box center [934, 345] width 7 height 21
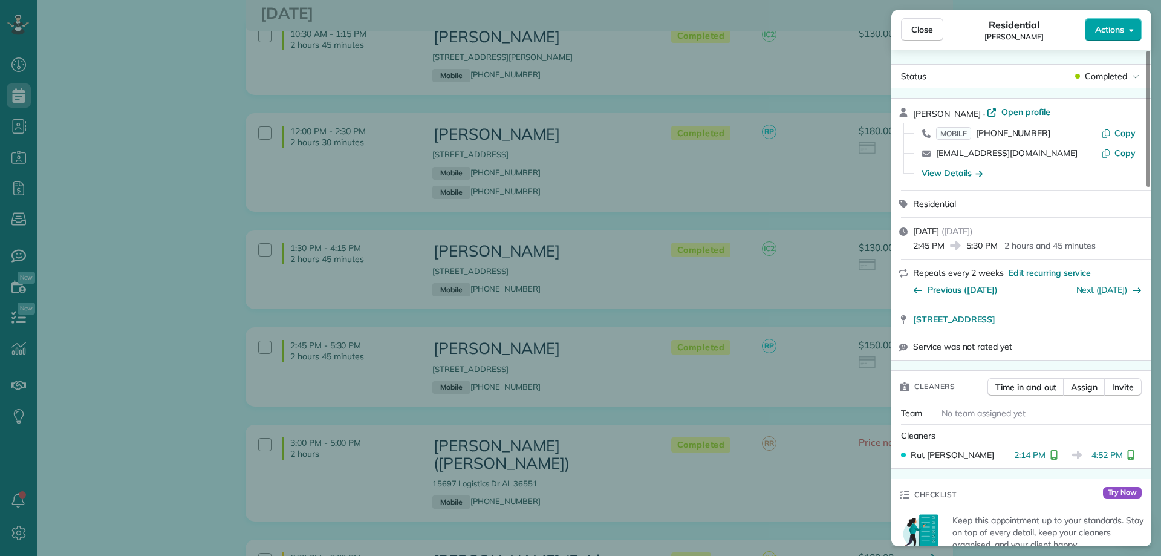
click at [1124, 31] on span "Actions" at bounding box center [1109, 30] width 29 height 12
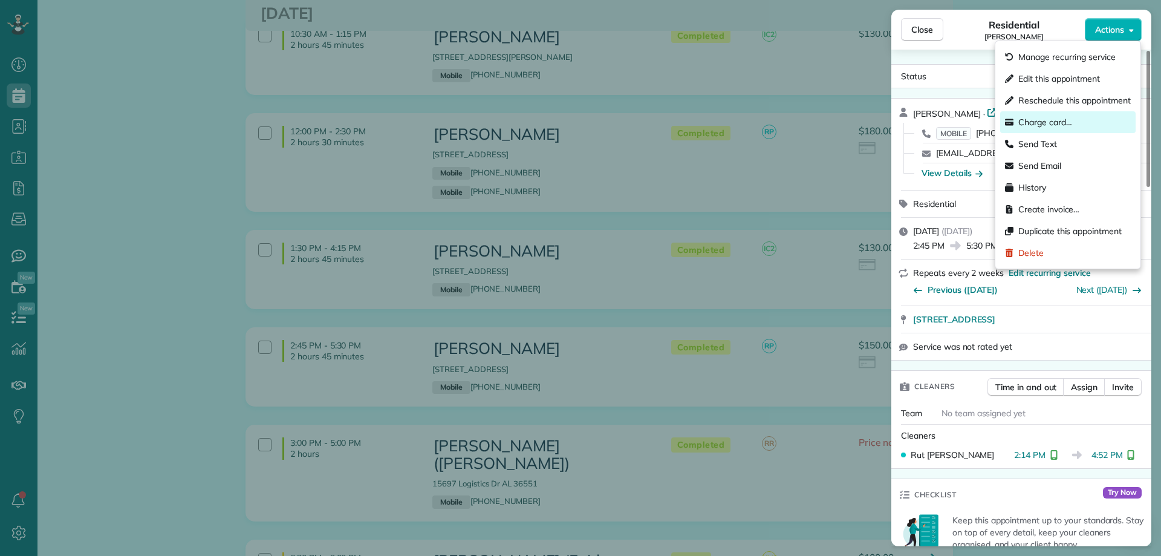
click at [1050, 123] on span "Charge card…" at bounding box center [1045, 122] width 54 height 12
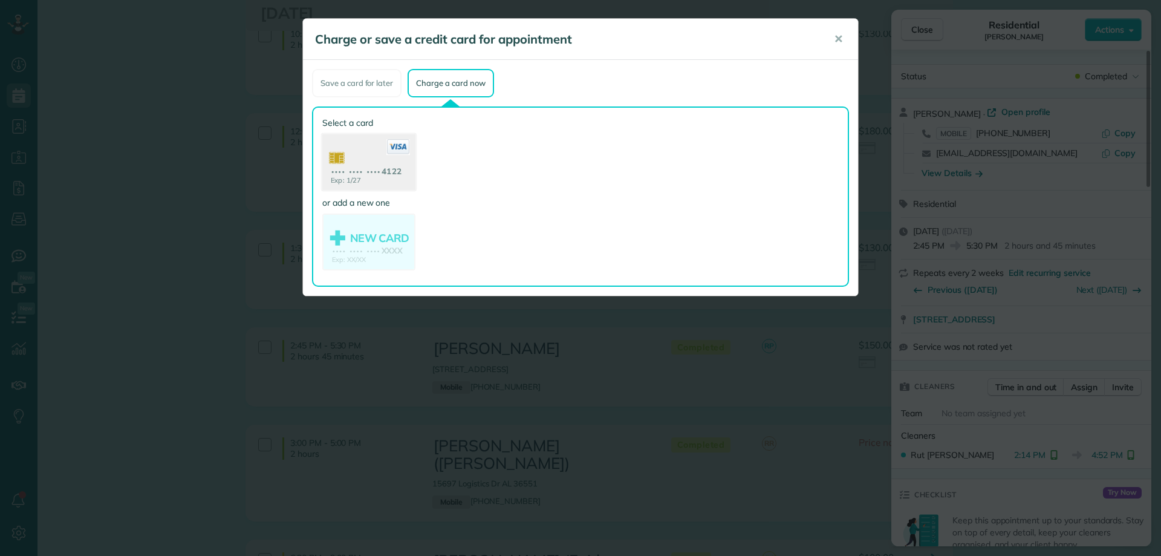
click at [387, 169] on use at bounding box center [368, 163] width 93 height 59
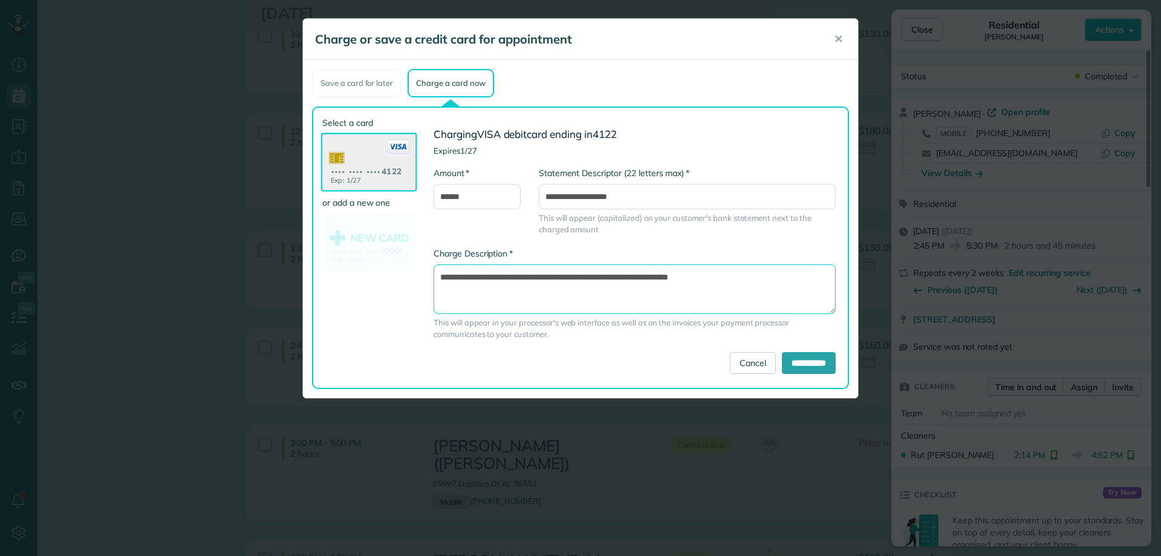
click at [644, 279] on textarea "**********" at bounding box center [635, 289] width 402 height 50
type textarea "**********"
click at [804, 366] on input "**********" at bounding box center [809, 363] width 54 height 22
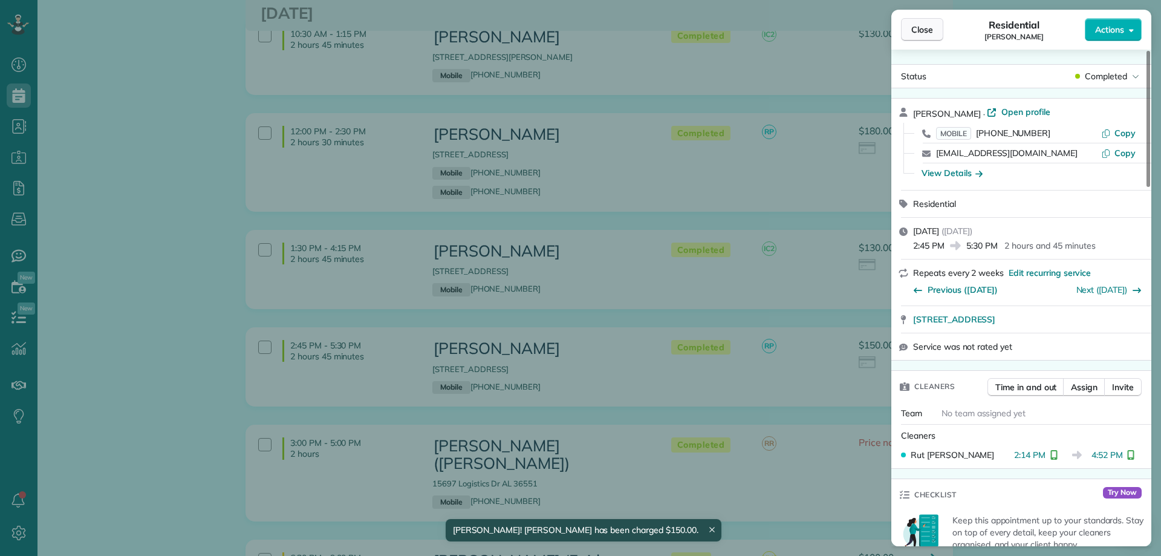
click at [921, 34] on span "Close" at bounding box center [922, 30] width 22 height 12
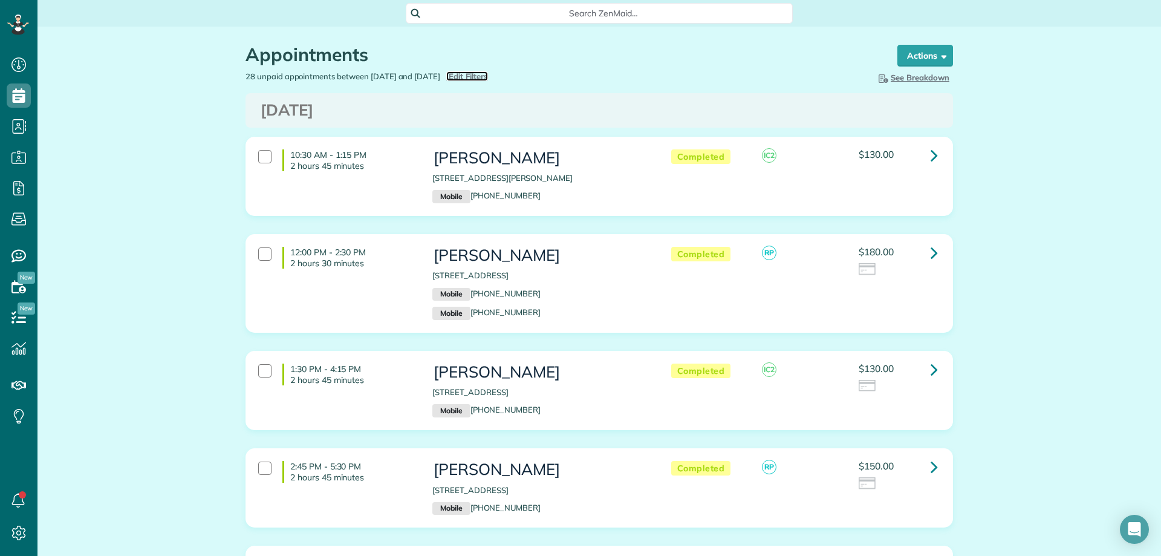
click at [488, 80] on span "Edit Filters" at bounding box center [468, 76] width 39 height 10
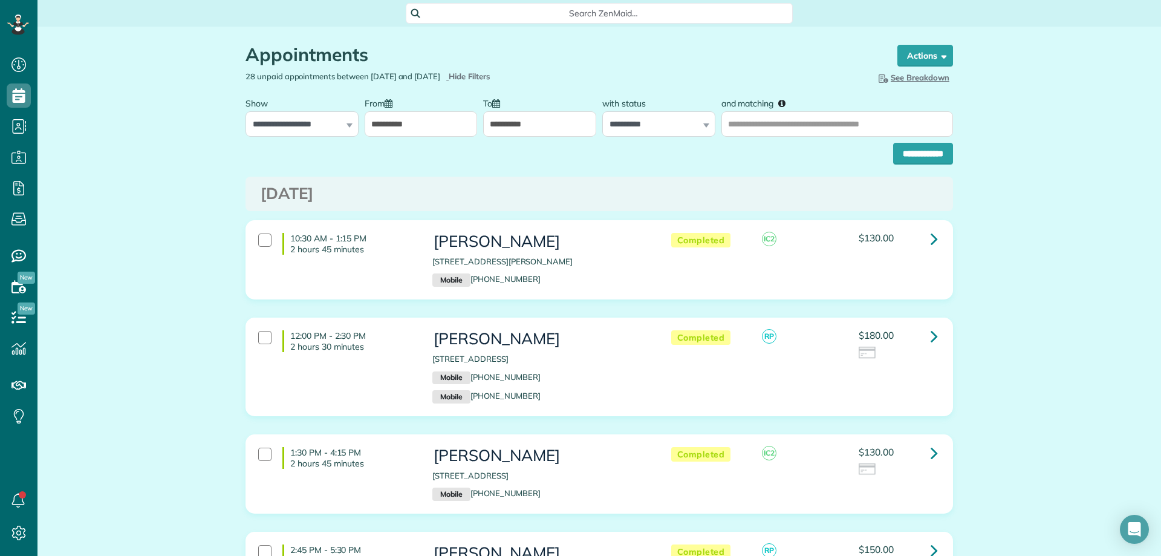
click at [435, 125] on input "**********" at bounding box center [421, 123] width 113 height 25
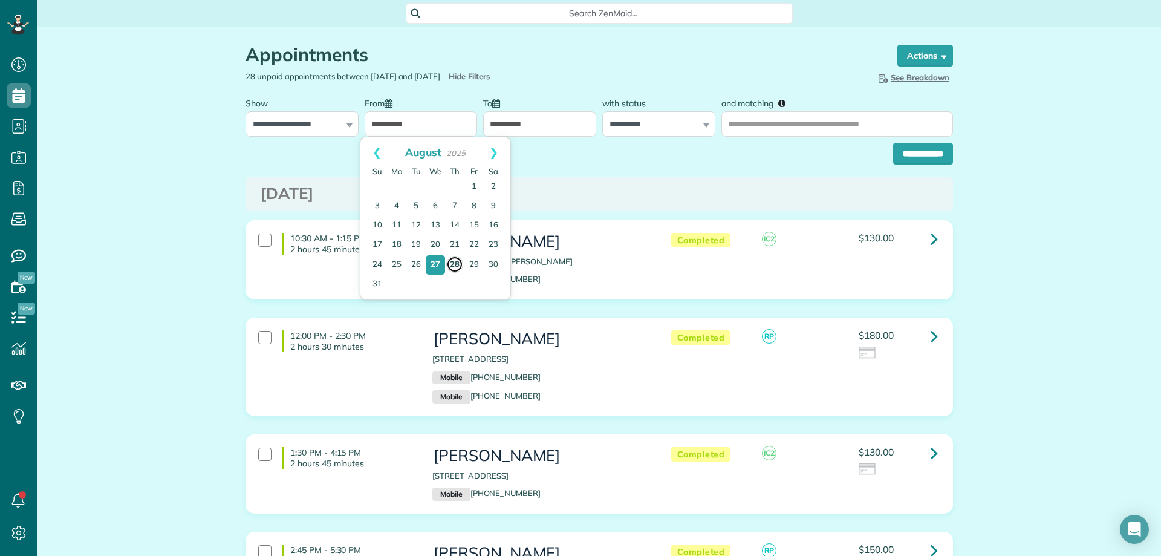
click at [454, 256] on link "28" at bounding box center [454, 264] width 17 height 17
type input "**********"
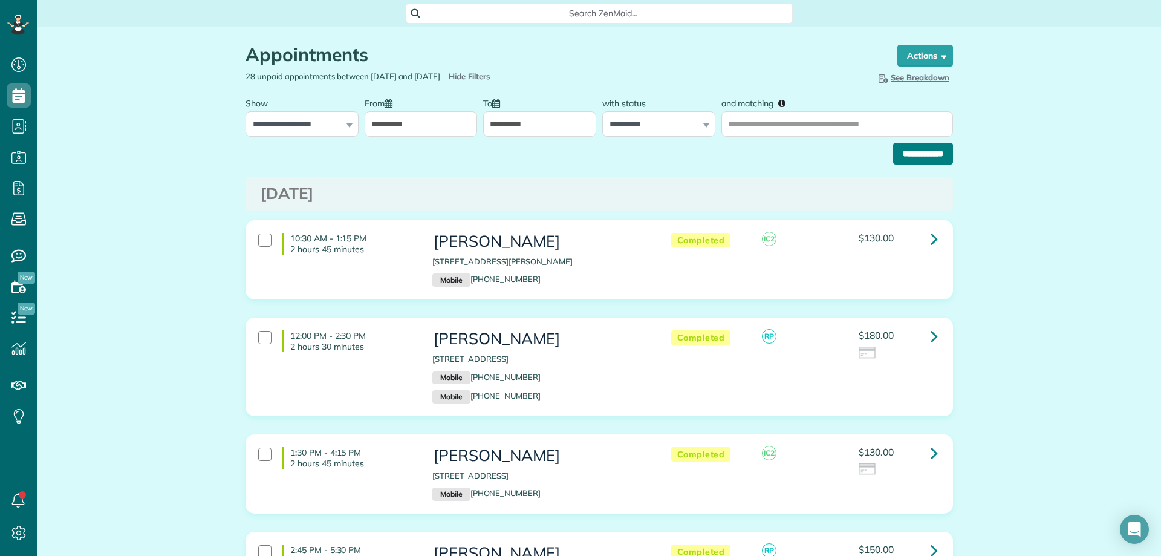
click at [931, 157] on input "**********" at bounding box center [923, 154] width 60 height 22
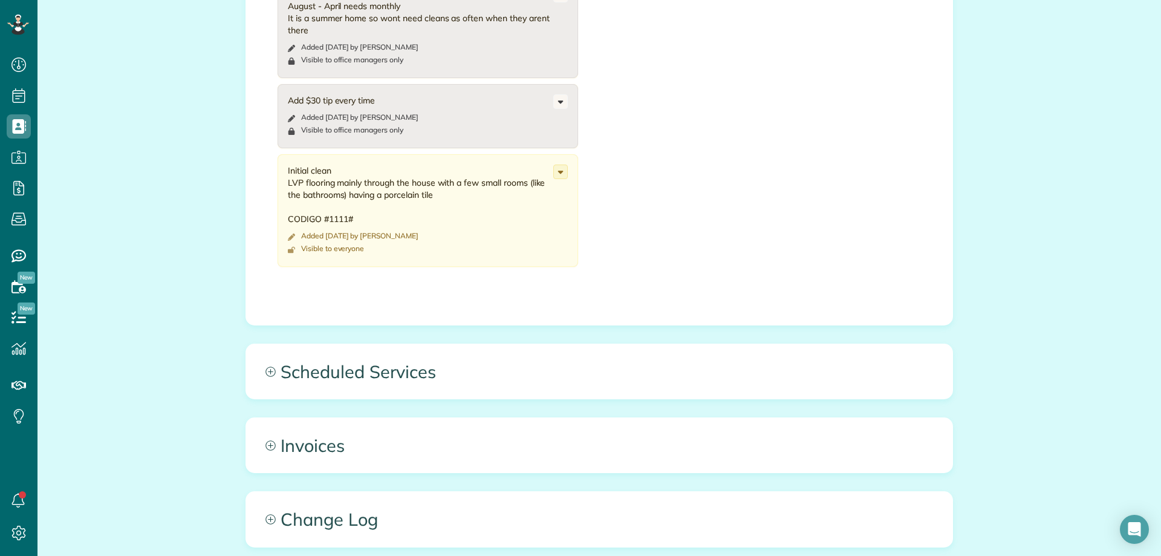
scroll to position [665, 0]
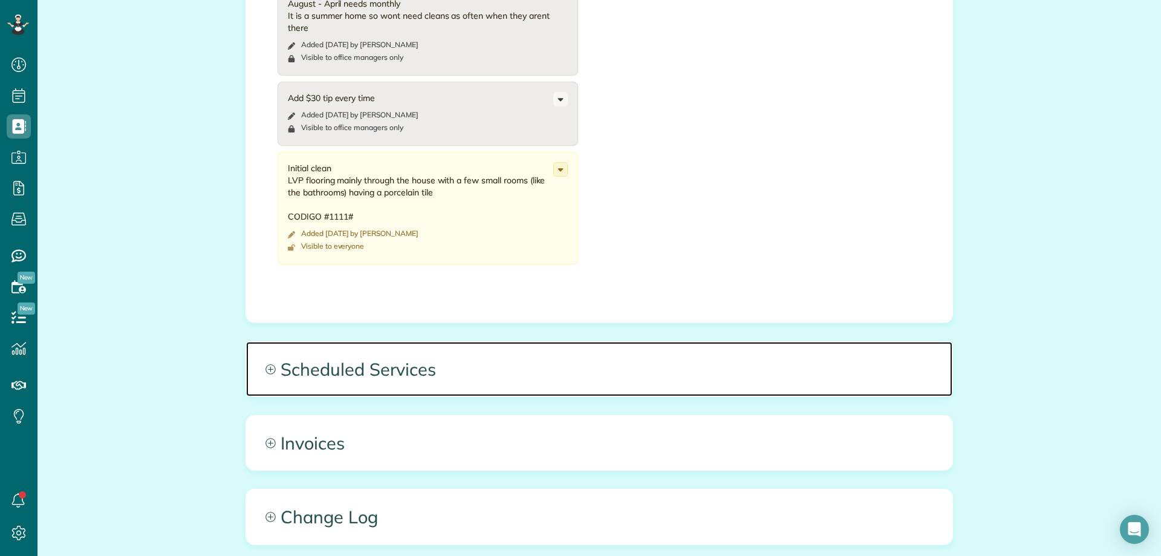
click at [493, 376] on span "Scheduled Services" at bounding box center [599, 369] width 706 height 54
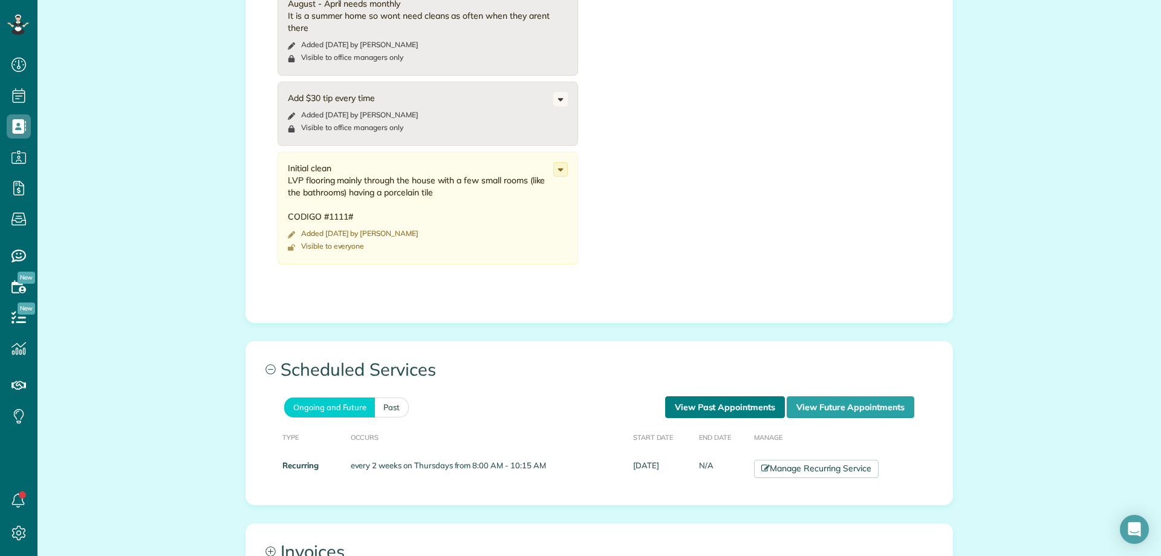
click at [726, 399] on link "View Past Appointments" at bounding box center [725, 407] width 120 height 22
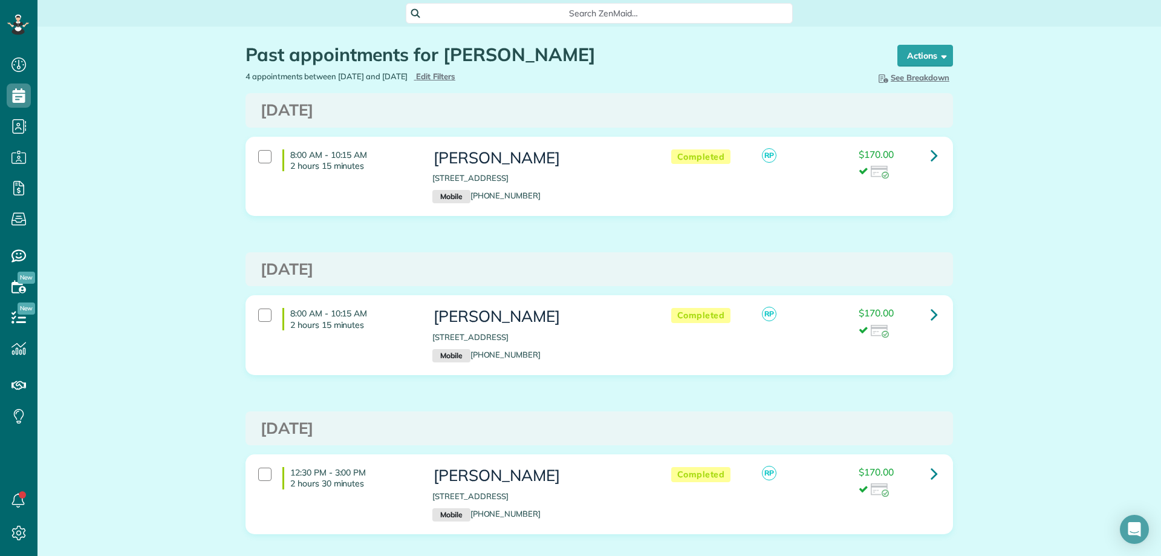
click at [643, 108] on h3 "[DATE]" at bounding box center [599, 111] width 677 height 18
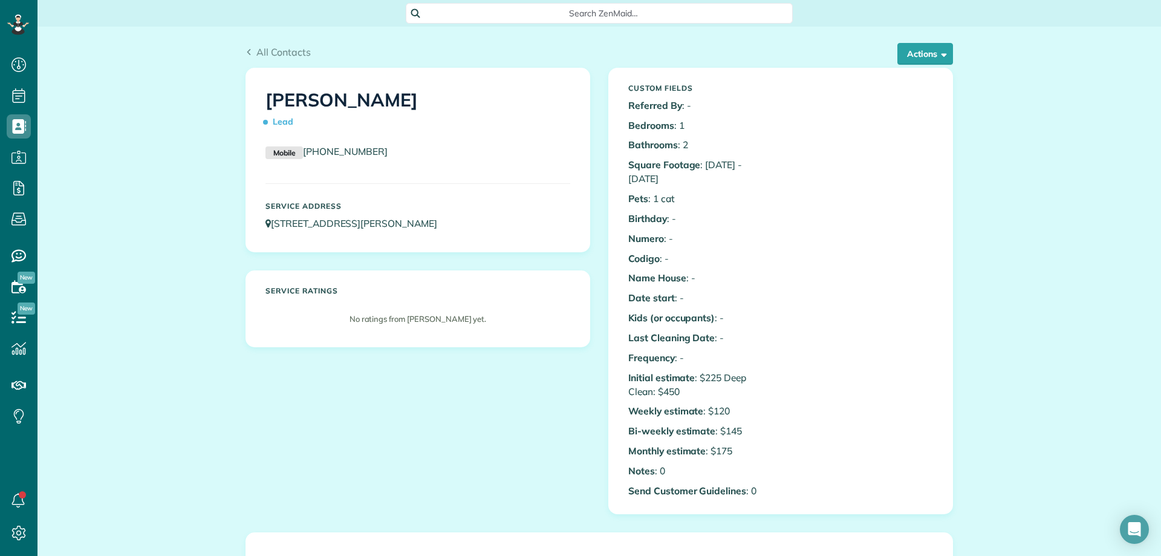
scroll to position [5, 5]
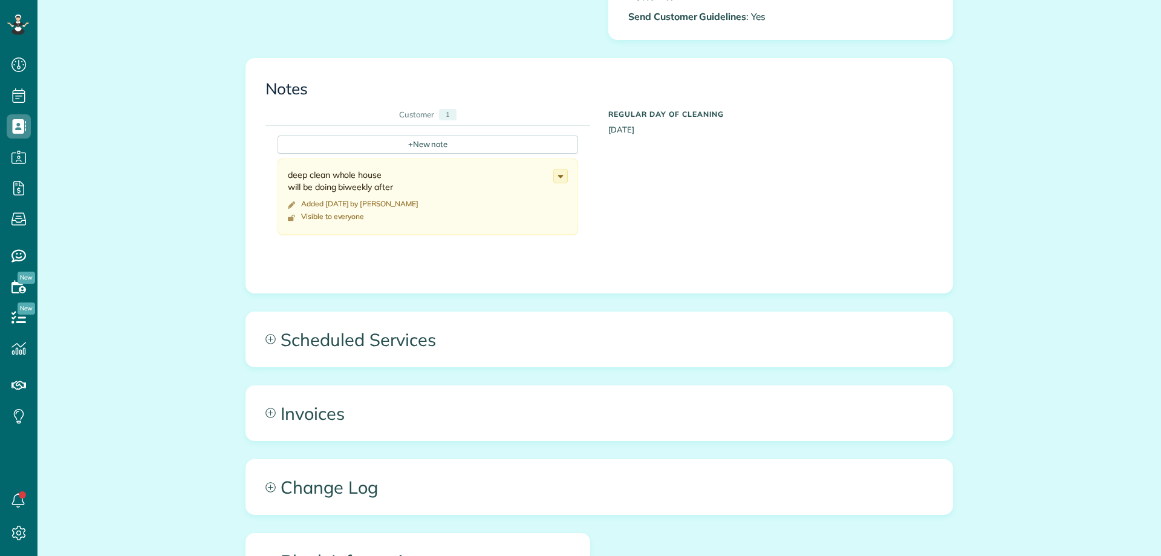
scroll to position [484, 0]
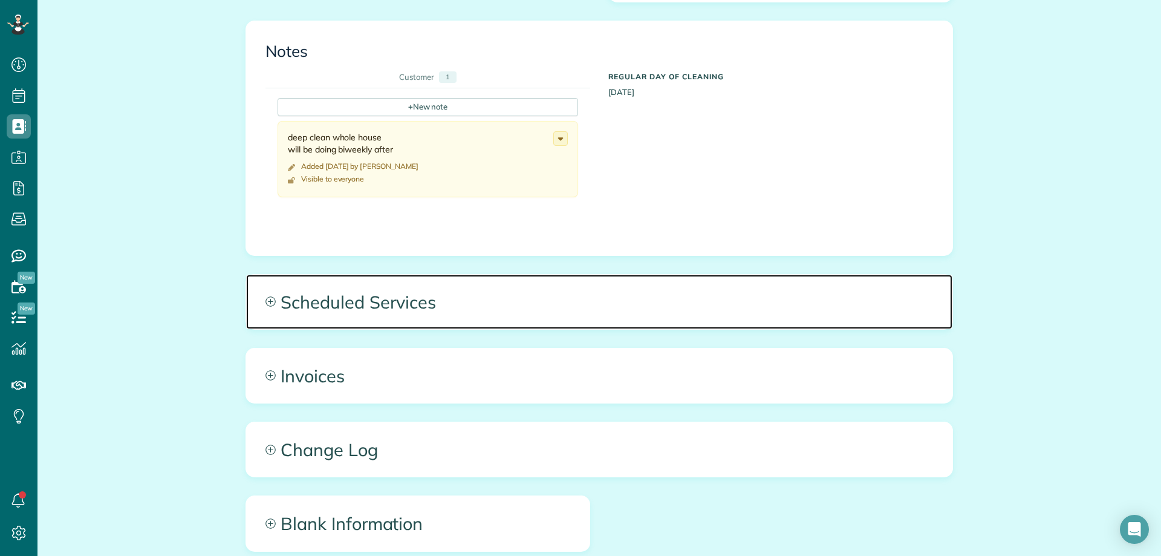
click at [431, 310] on span "Scheduled Services" at bounding box center [599, 302] width 706 height 54
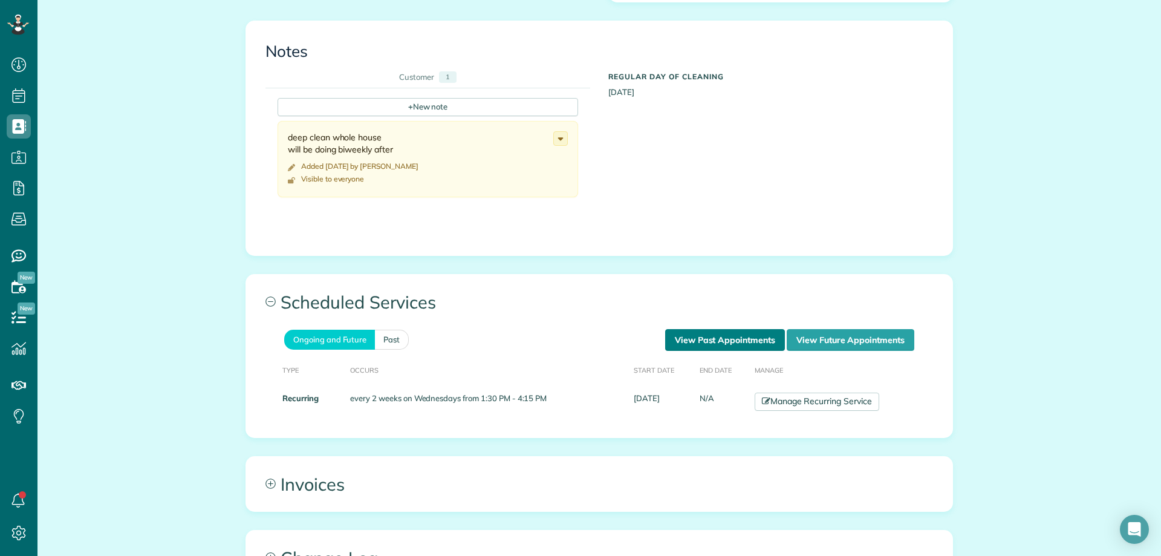
click at [698, 343] on link "View Past Appointments" at bounding box center [725, 340] width 120 height 22
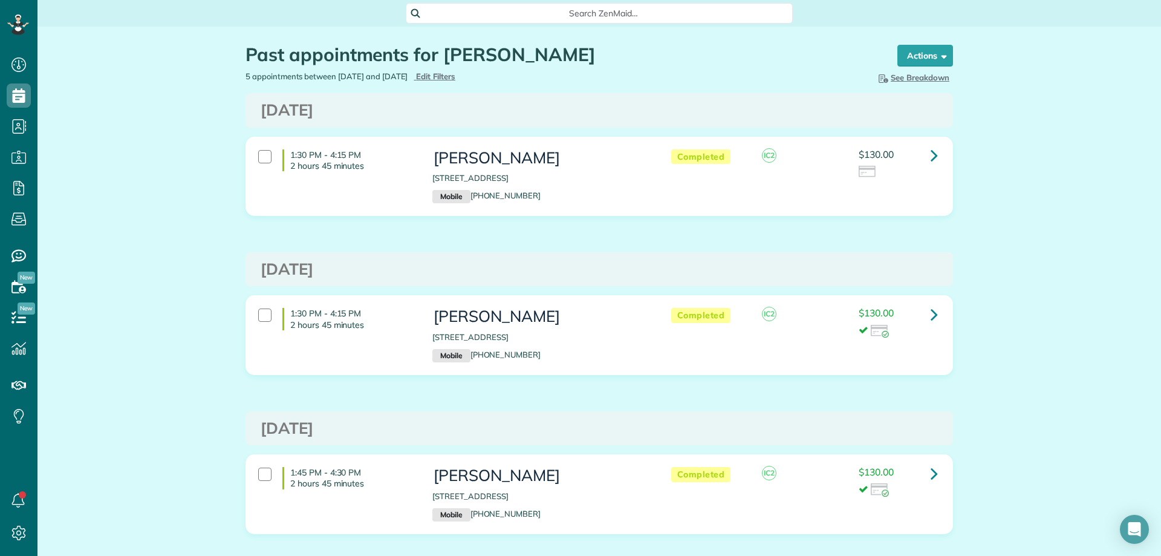
scroll to position [60, 0]
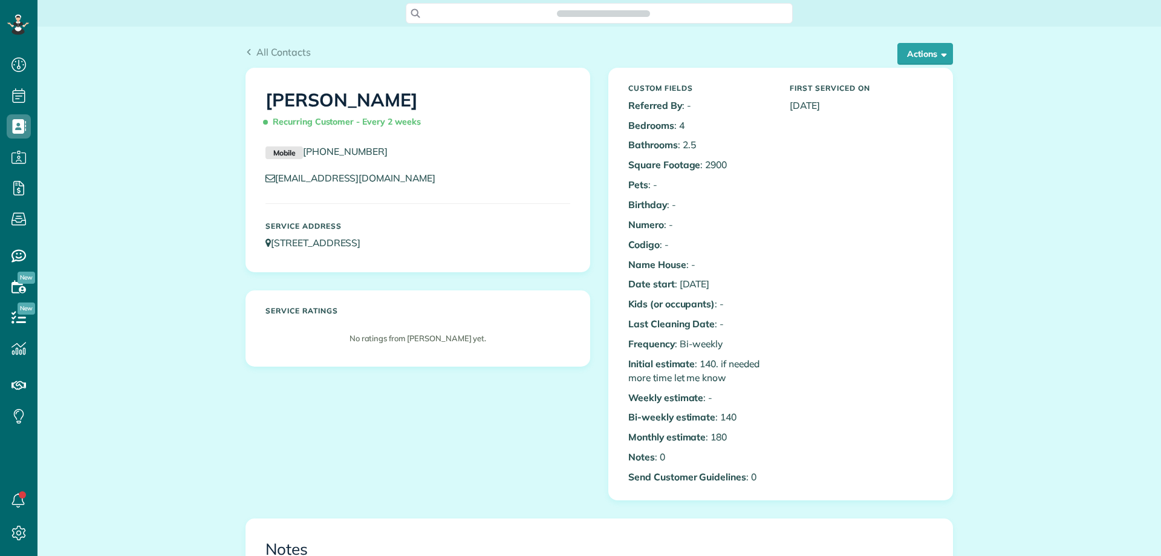
scroll to position [484, 0]
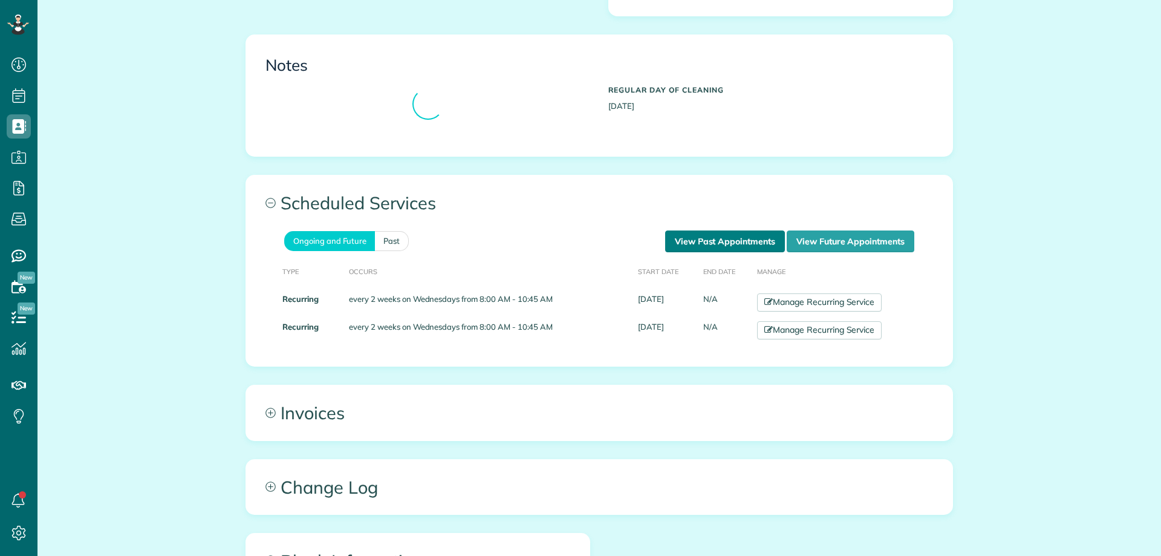
click at [685, 235] on link "View Past Appointments" at bounding box center [725, 241] width 120 height 22
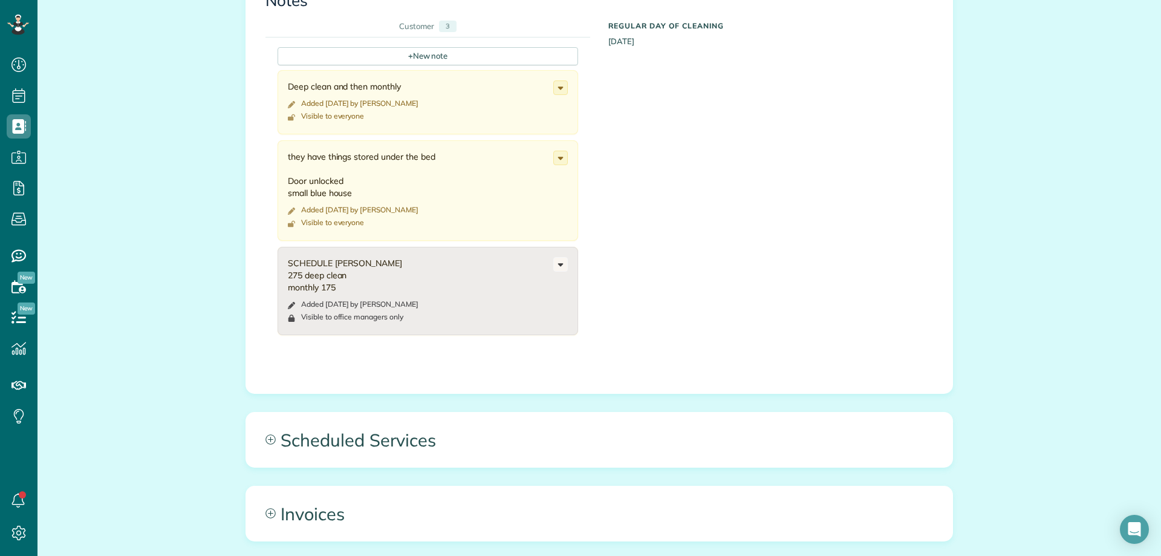
scroll to position [726, 0]
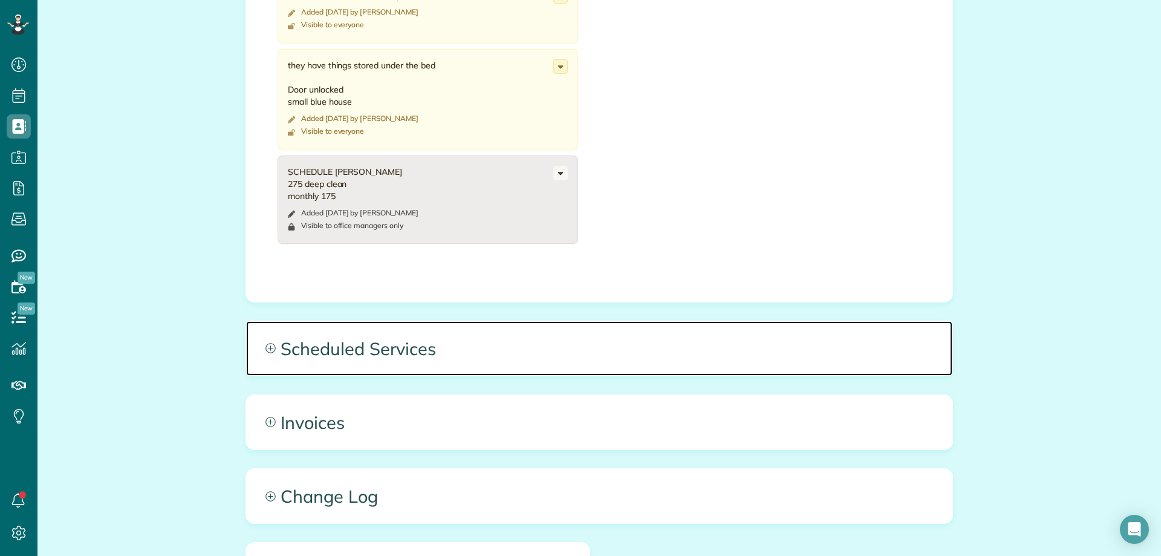
click at [414, 350] on span "Scheduled Services" at bounding box center [599, 348] width 706 height 54
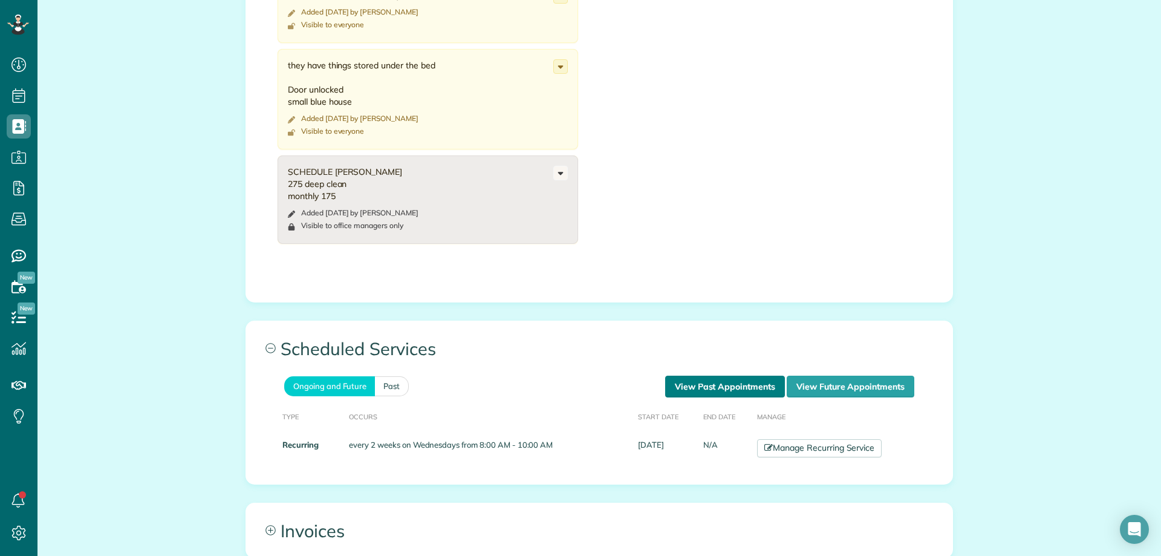
click at [730, 391] on link "View Past Appointments" at bounding box center [725, 387] width 120 height 22
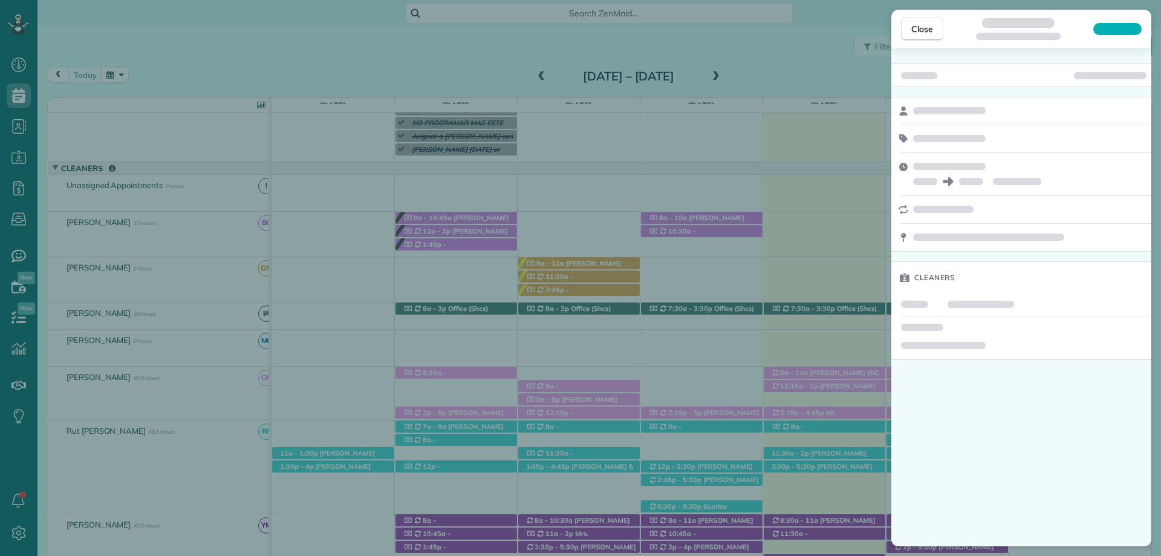
scroll to position [5, 5]
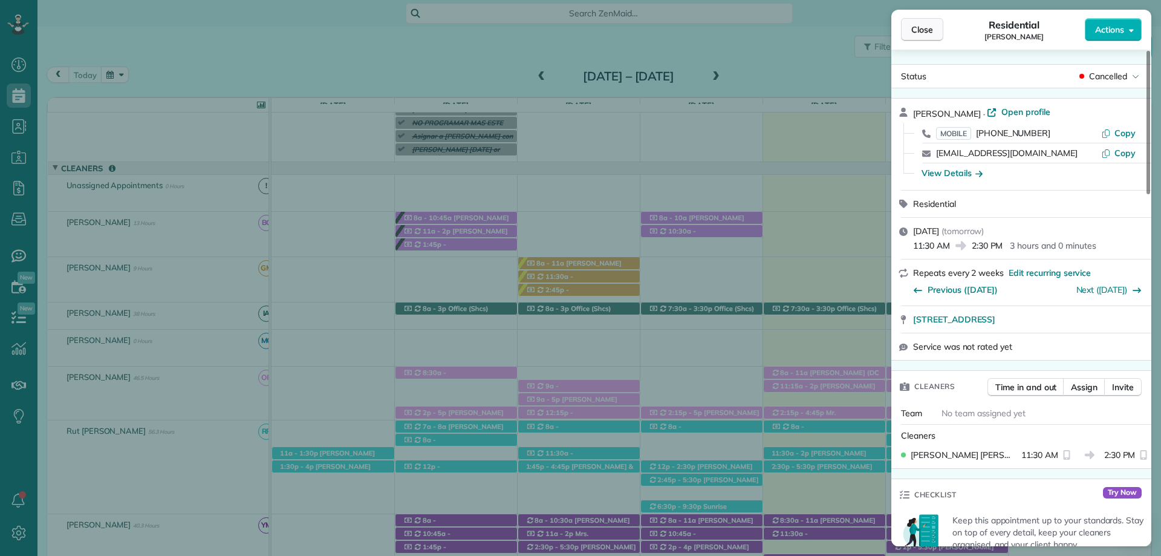
click at [916, 25] on span "Close" at bounding box center [922, 30] width 22 height 12
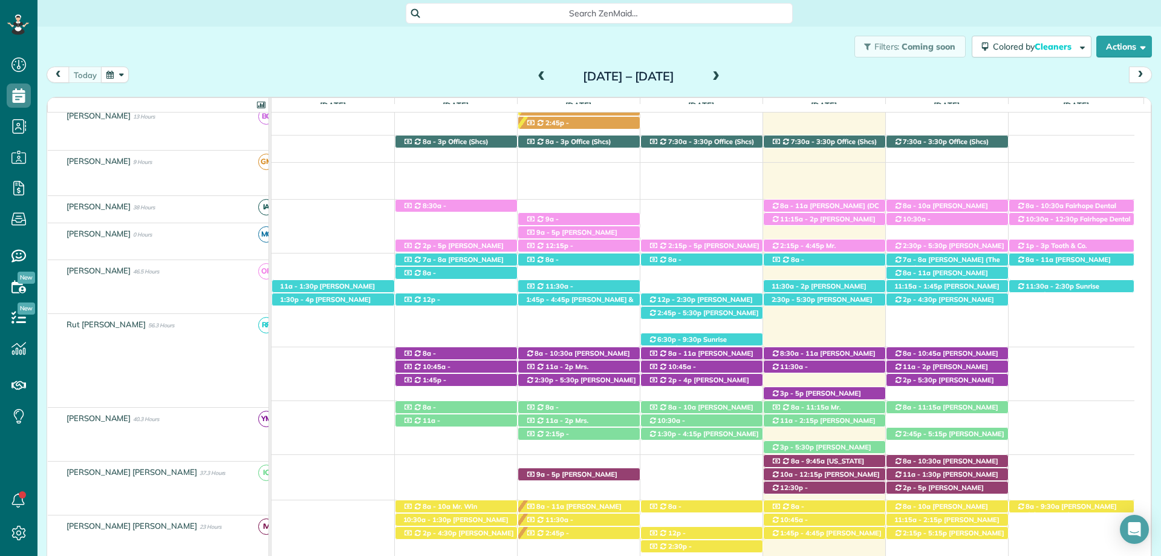
scroll to position [242, 0]
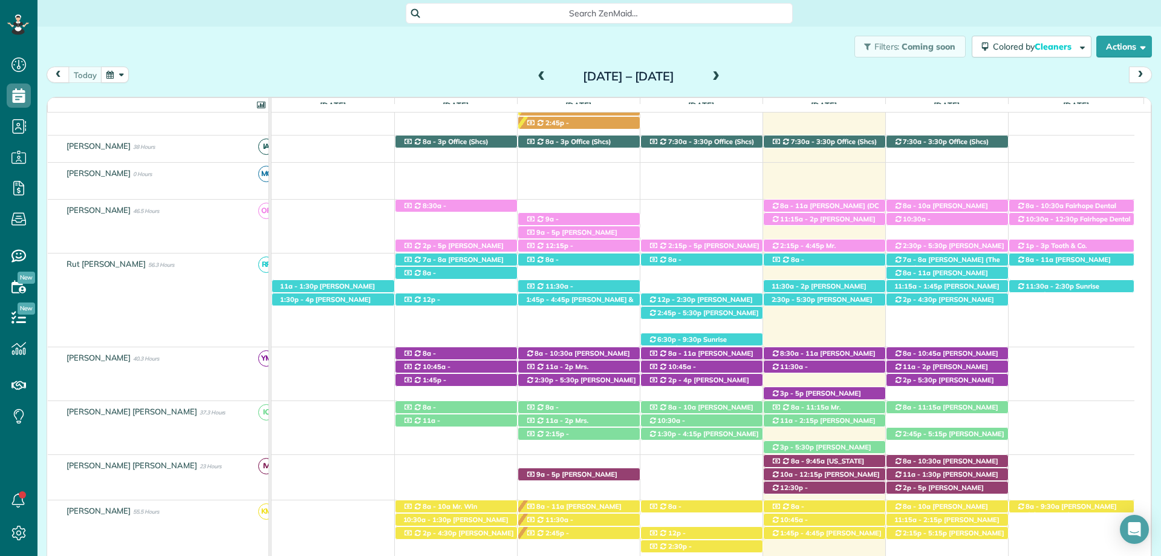
click at [905, 419] on div "3p - 5:30p Mrs. Kim Ambrose (+12057990124) 705 Winesap Drive - Fairhope, AL, 36…" at bounding box center [703, 423] width 863 height 45
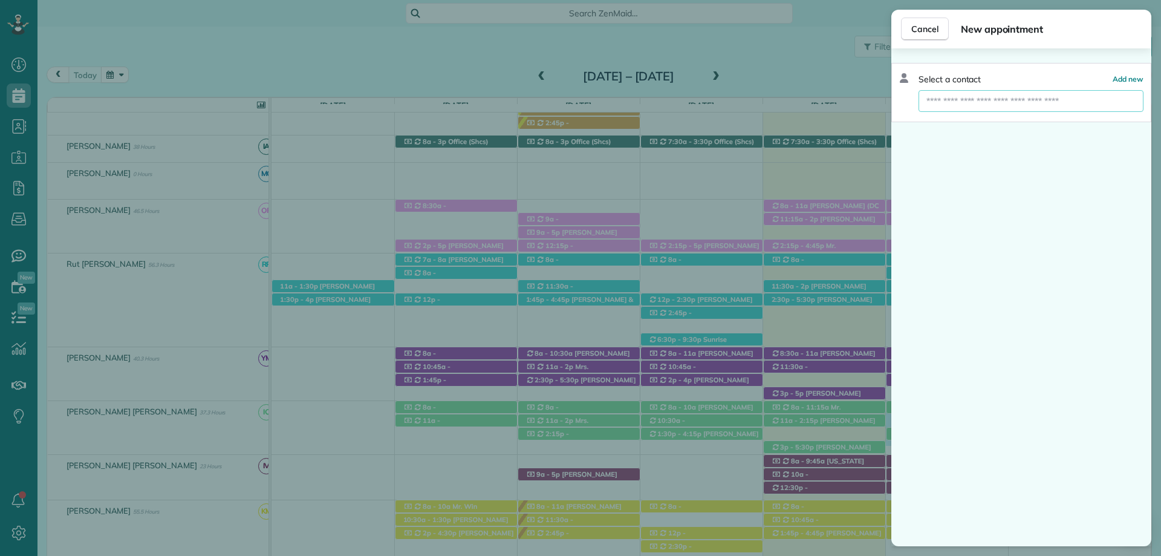
click at [1026, 111] on input "text" at bounding box center [1031, 101] width 225 height 22
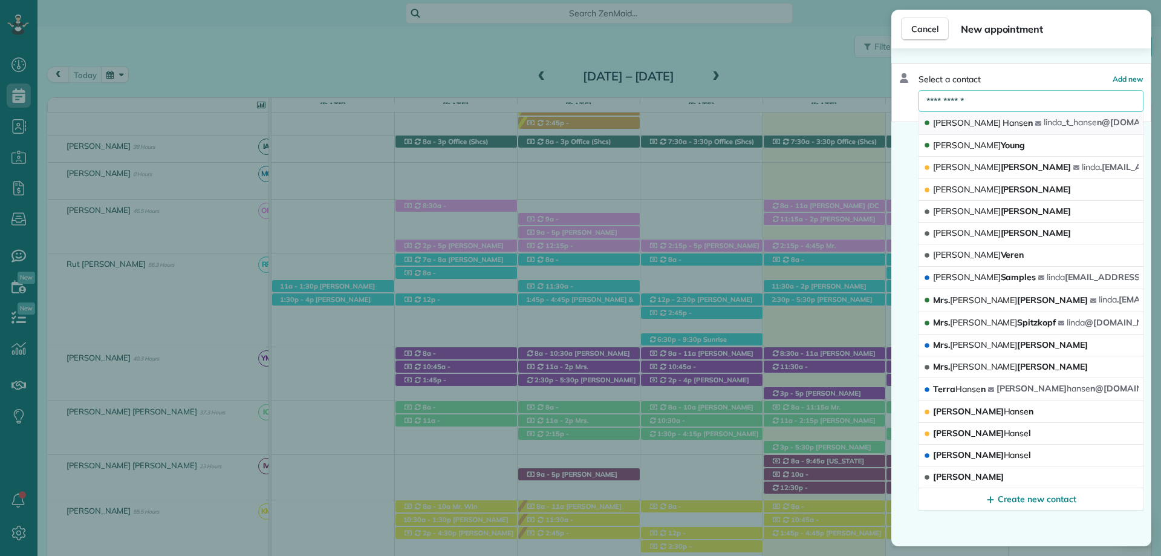
type input "**********"
click at [1003, 121] on span "Hanse" at bounding box center [1015, 122] width 25 height 11
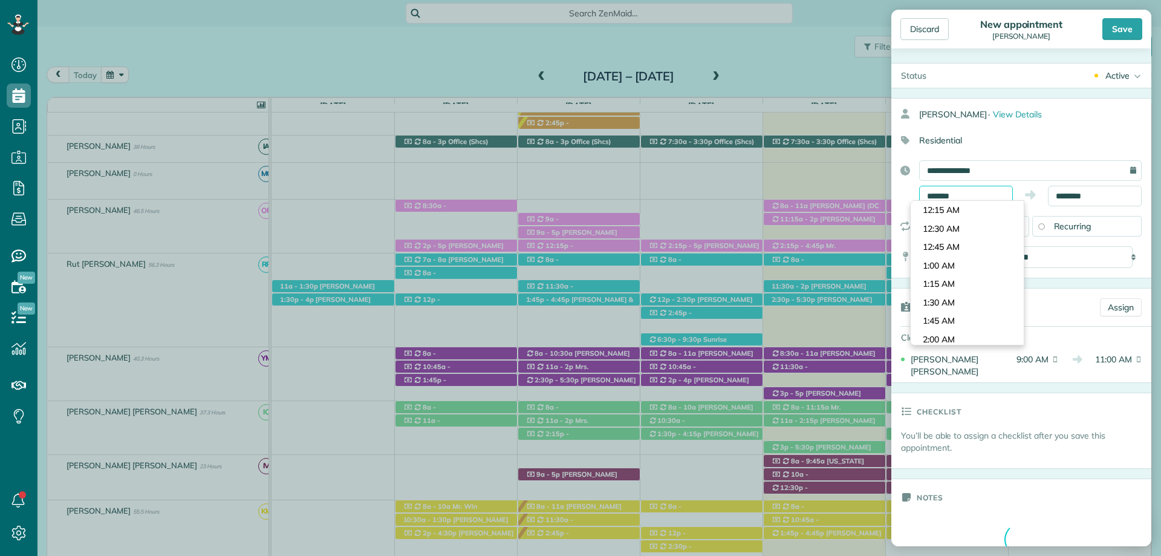
click at [960, 190] on input "*******" at bounding box center [966, 196] width 94 height 21
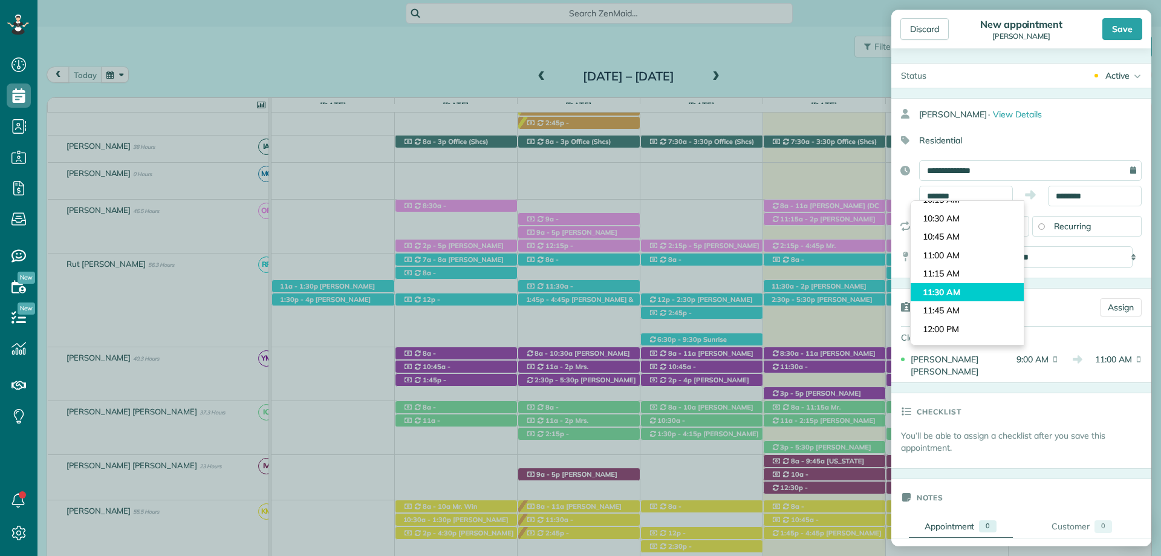
type input "********"
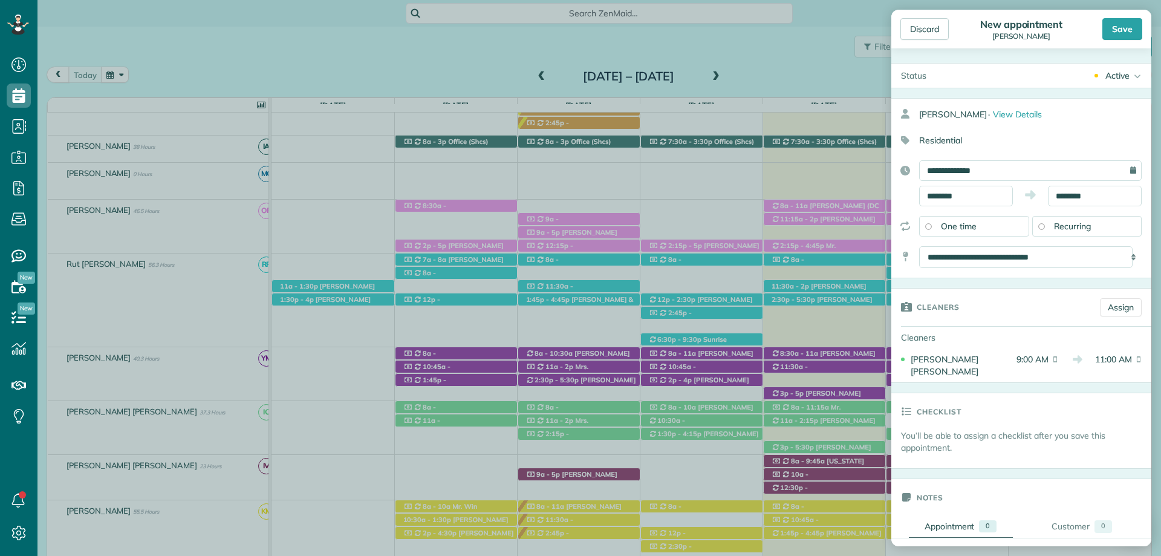
click at [960, 296] on body "Dashboard Scheduling Calendar View List View Dispatch View - Weekly scheduling …" at bounding box center [580, 278] width 1161 height 556
click at [1077, 205] on body "Dashboard Scheduling Calendar View List View Dispatch View - Weekly scheduling …" at bounding box center [580, 278] width 1161 height 556
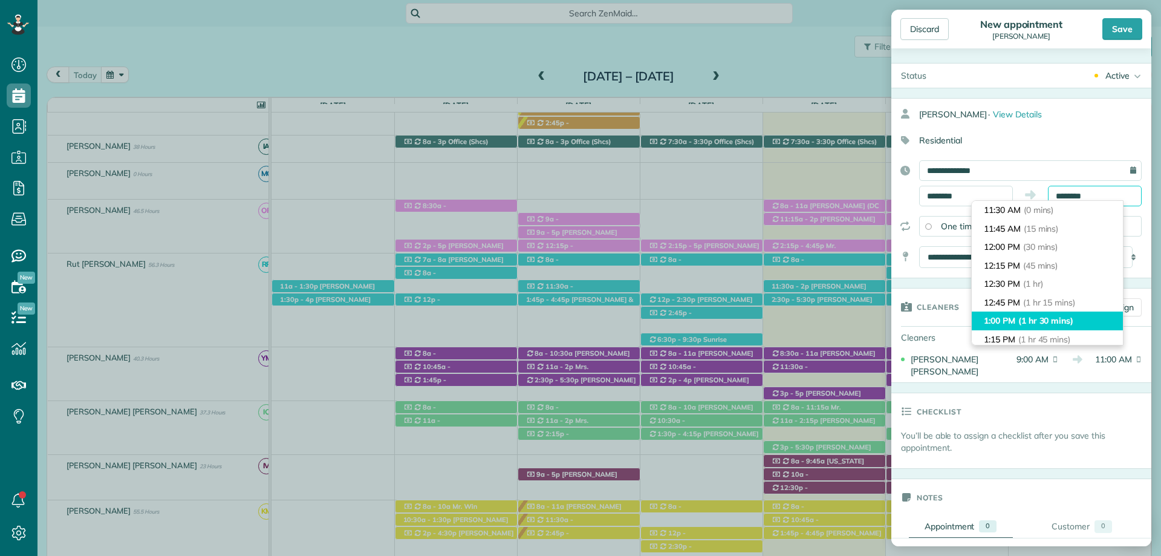
scroll to position [121, 0]
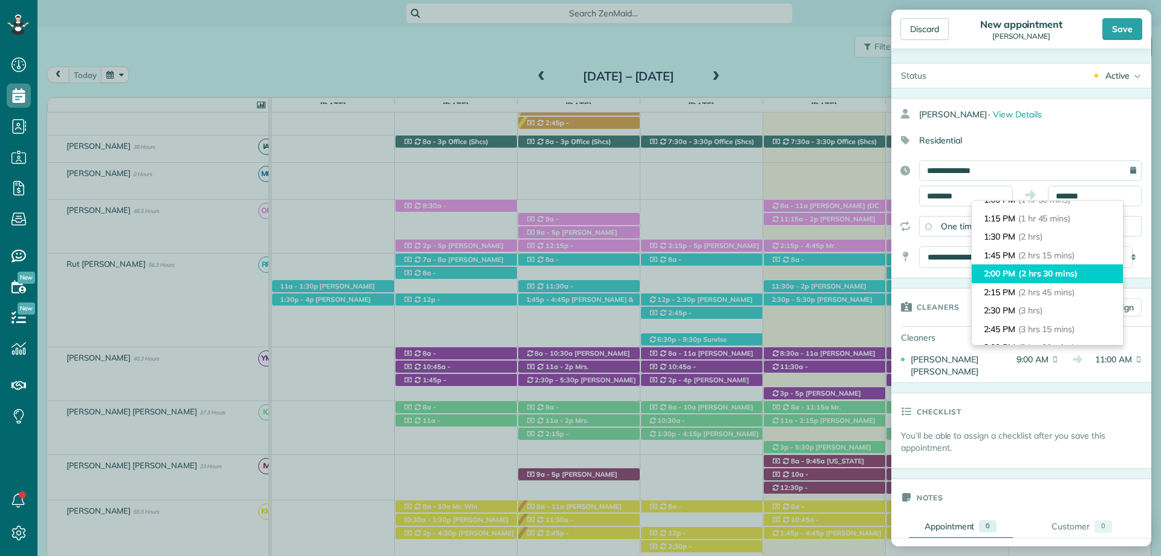
click at [1060, 278] on span "(2 hrs 30 mins)" at bounding box center [1047, 273] width 59 height 11
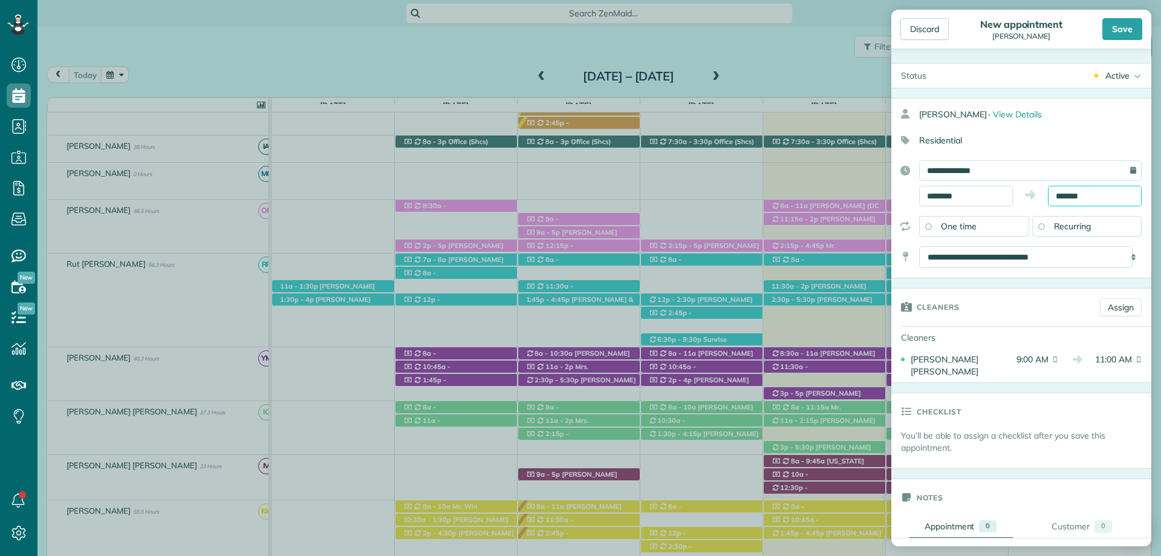
click at [1082, 202] on input "*******" at bounding box center [1095, 196] width 94 height 21
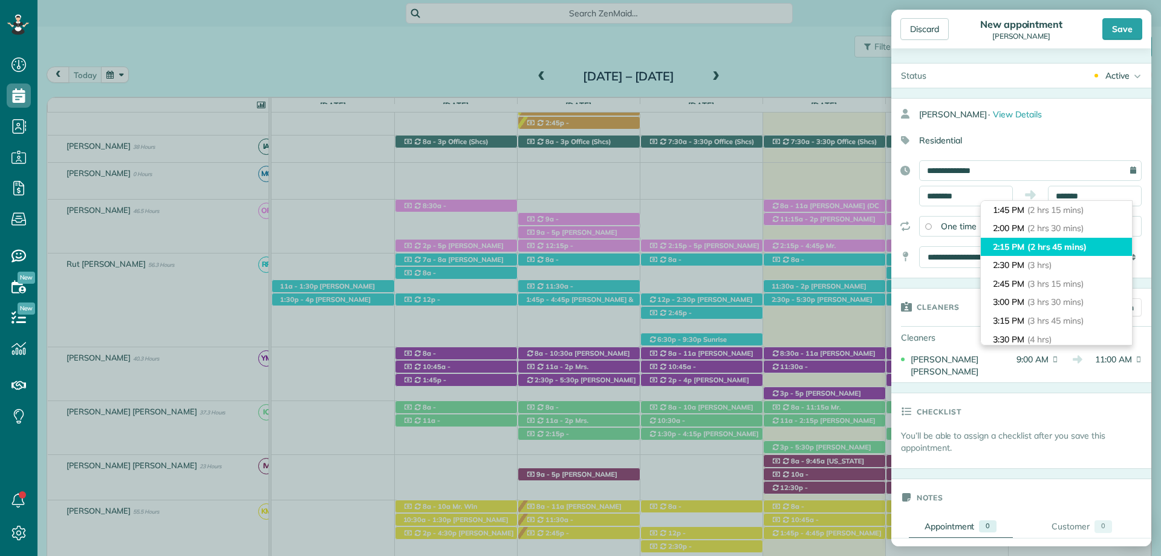
type input "*******"
click at [1066, 250] on span "(2 hrs 45 mins)" at bounding box center [1056, 246] width 59 height 11
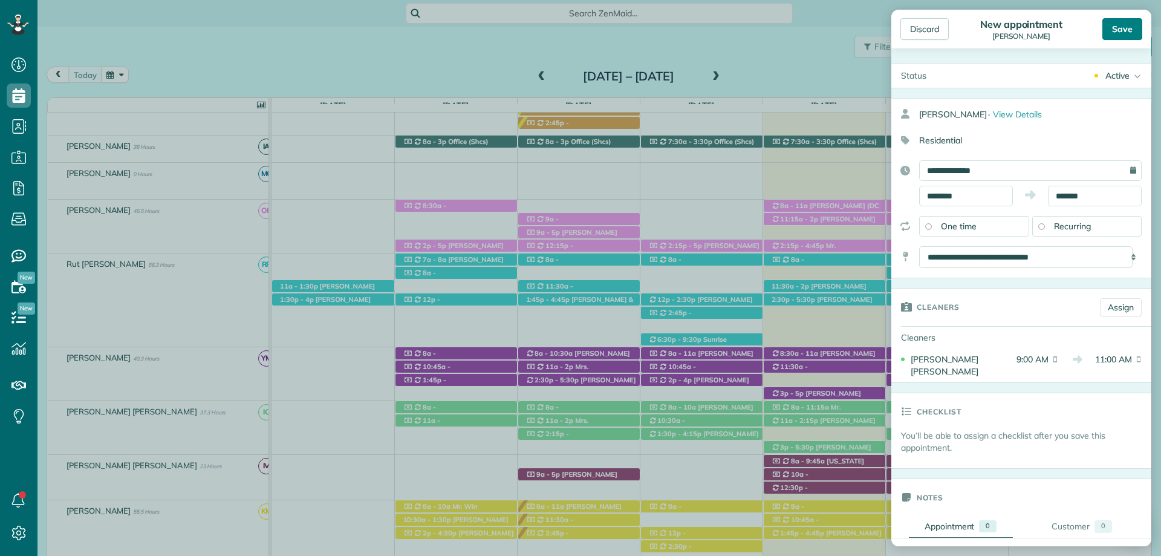
click at [1116, 26] on div "Save" at bounding box center [1122, 29] width 40 height 22
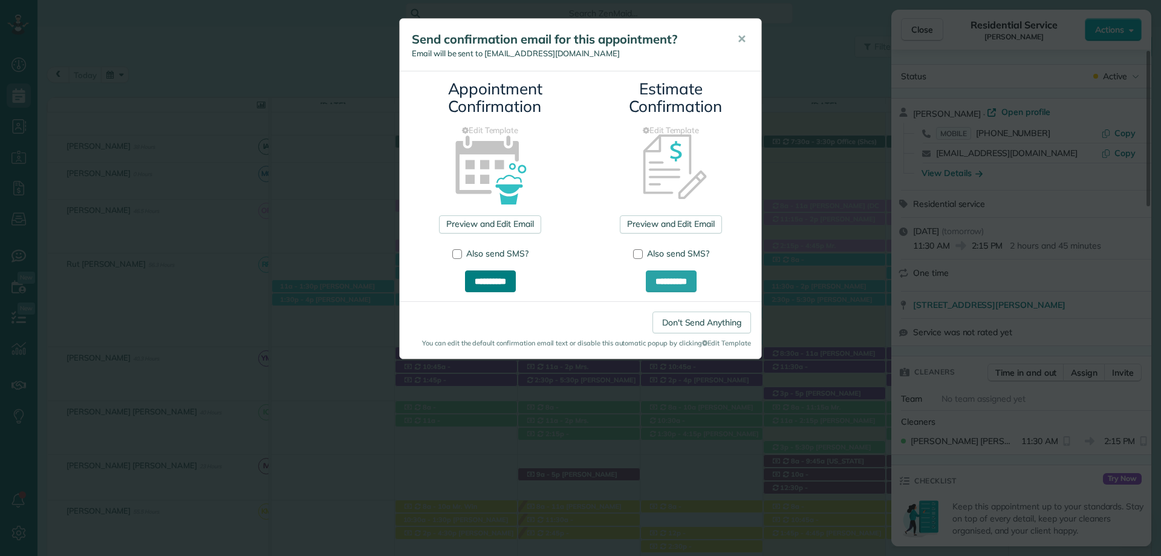
click at [498, 277] on input "**********" at bounding box center [490, 281] width 51 height 22
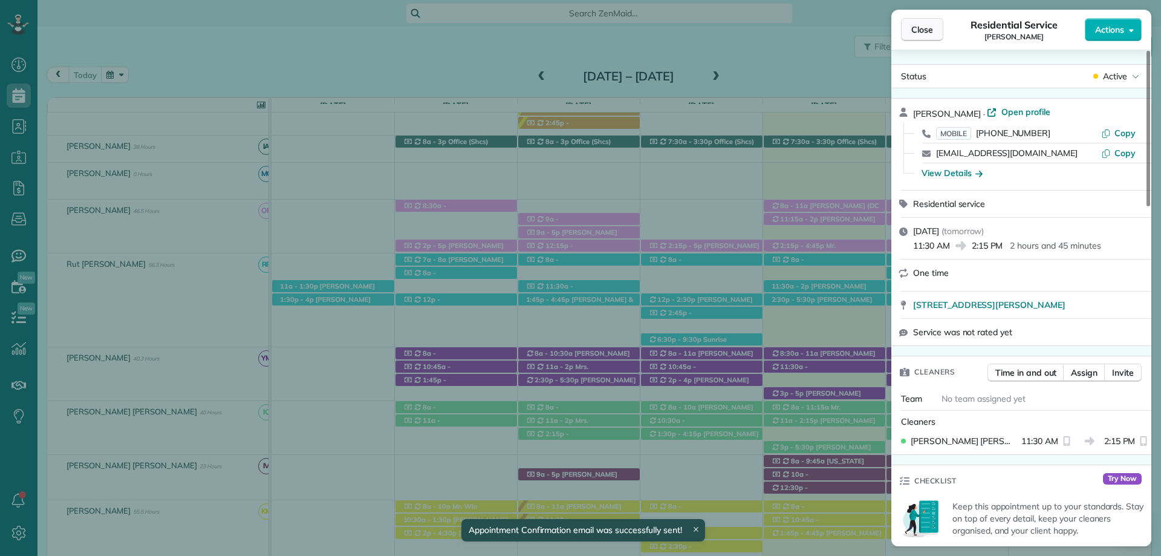
click at [930, 30] on span "Close" at bounding box center [922, 30] width 22 height 12
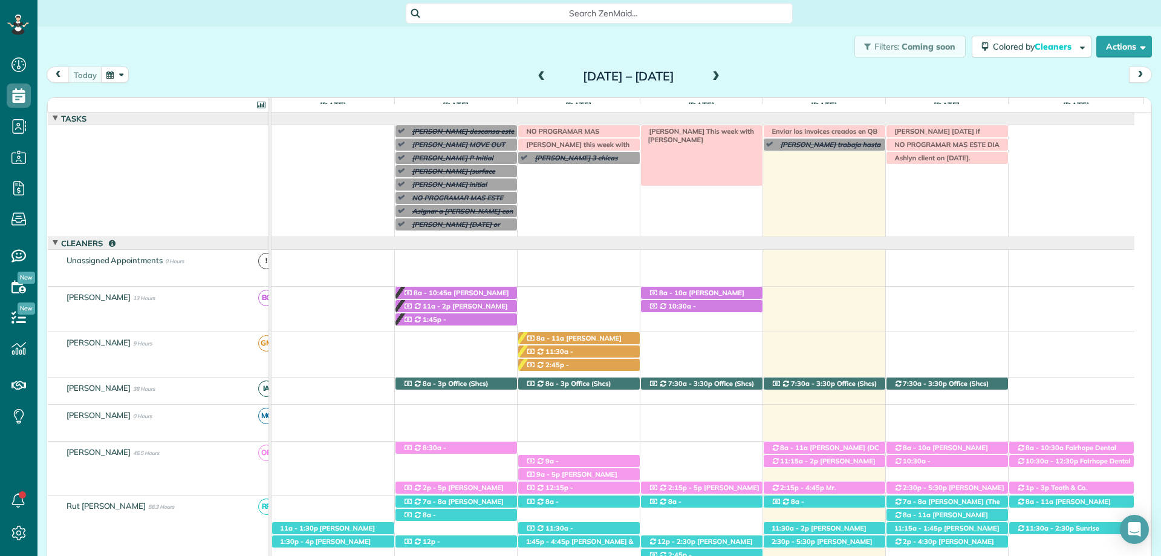
click at [708, 130] on span "Linda Hansen This week with Irma CH" at bounding box center [698, 135] width 111 height 17
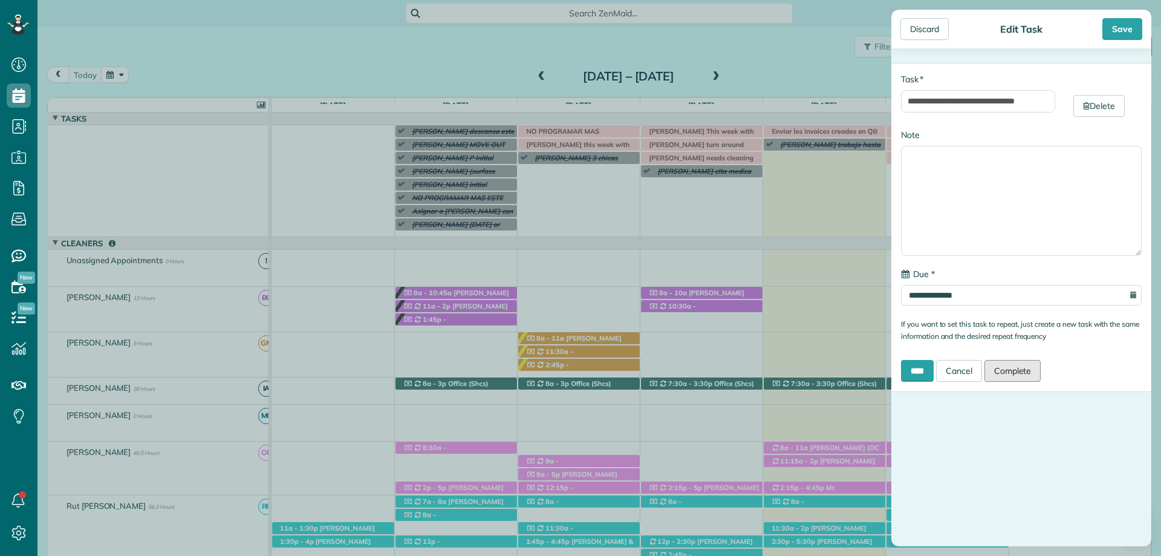
click at [1020, 366] on link "Complete" at bounding box center [1012, 371] width 57 height 22
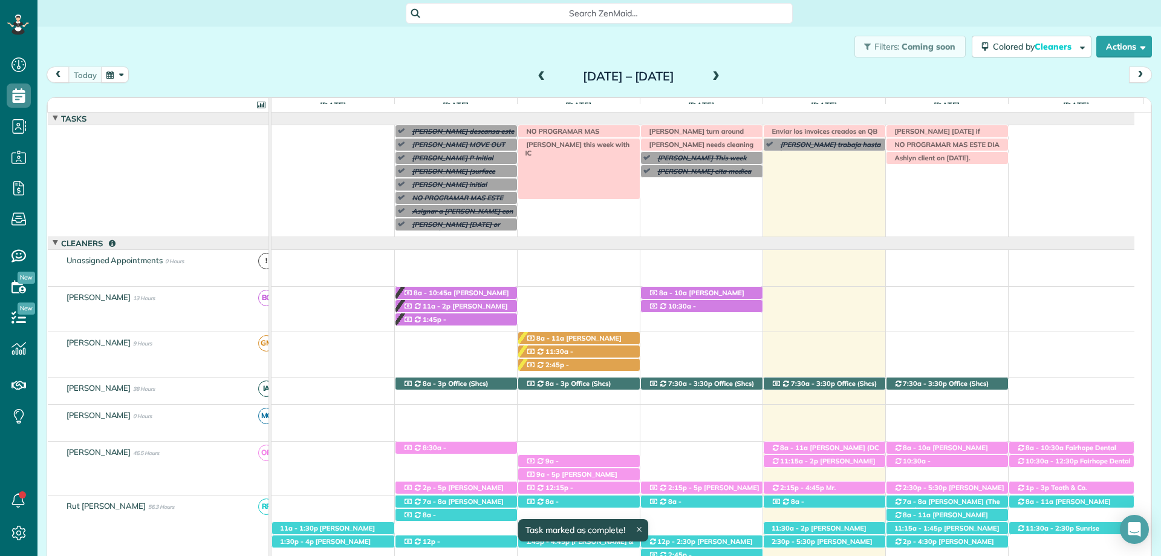
click at [608, 146] on span "Linda Hamsen this week with IC" at bounding box center [575, 148] width 109 height 17
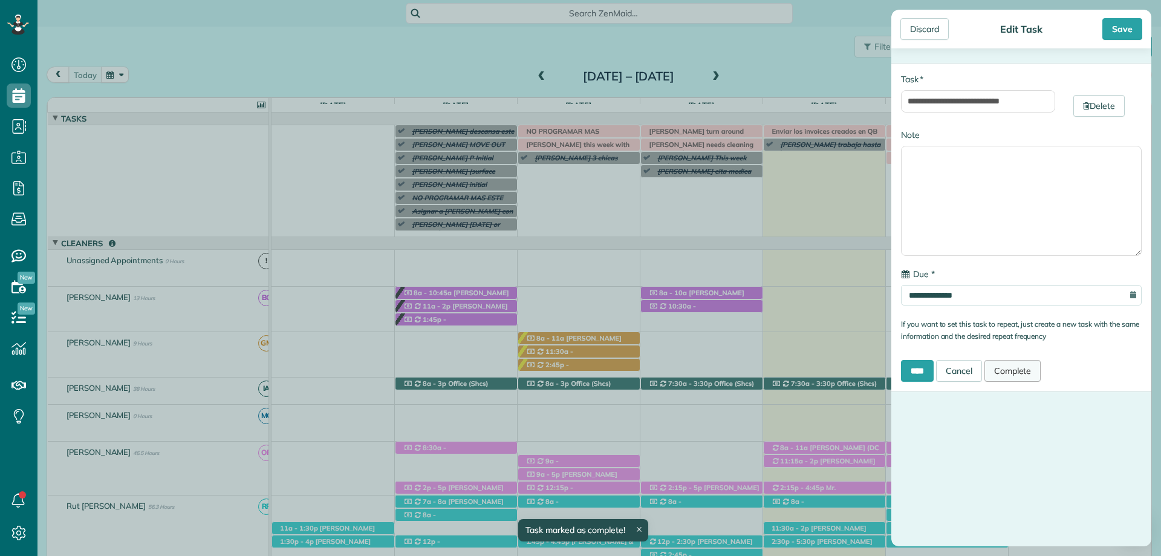
click at [1026, 375] on link "Complete" at bounding box center [1012, 371] width 57 height 22
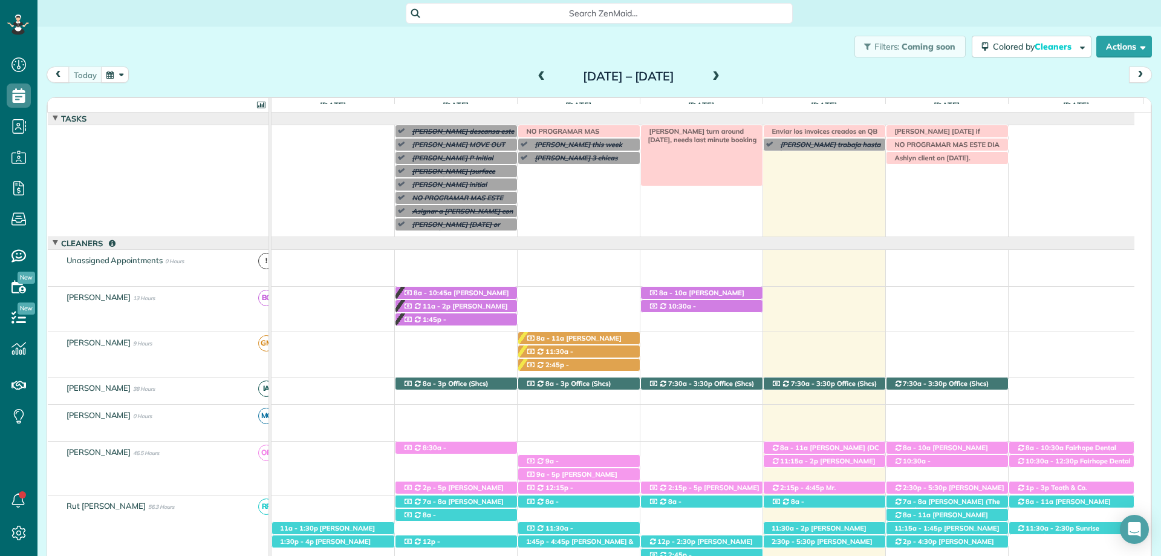
click at [676, 129] on span "DK Nyguen turn around Aug 29, needs last minute booking" at bounding box center [700, 135] width 114 height 17
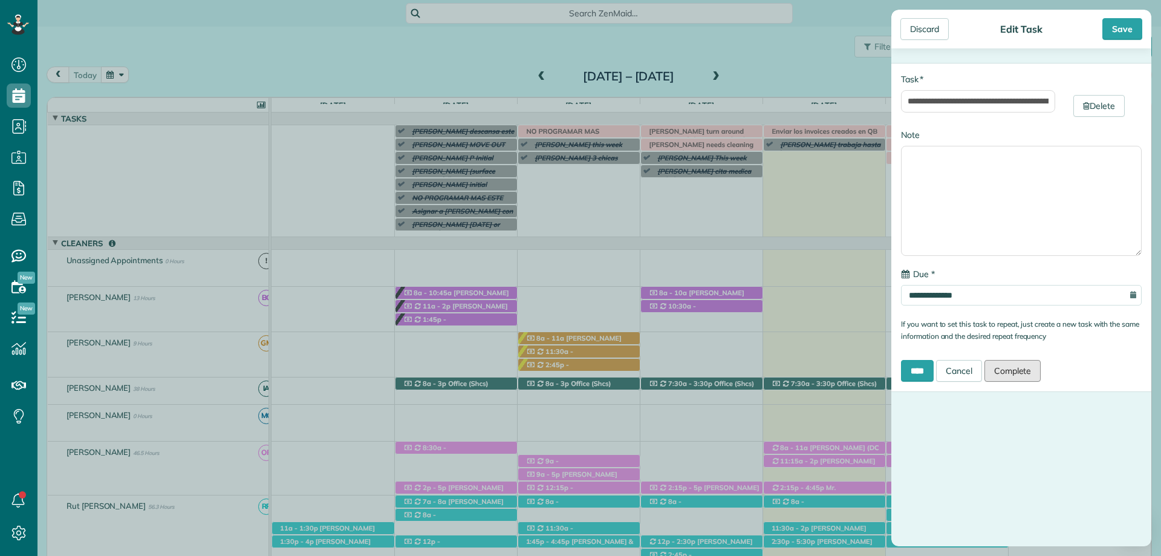
click at [1017, 372] on link "Complete" at bounding box center [1012, 371] width 57 height 22
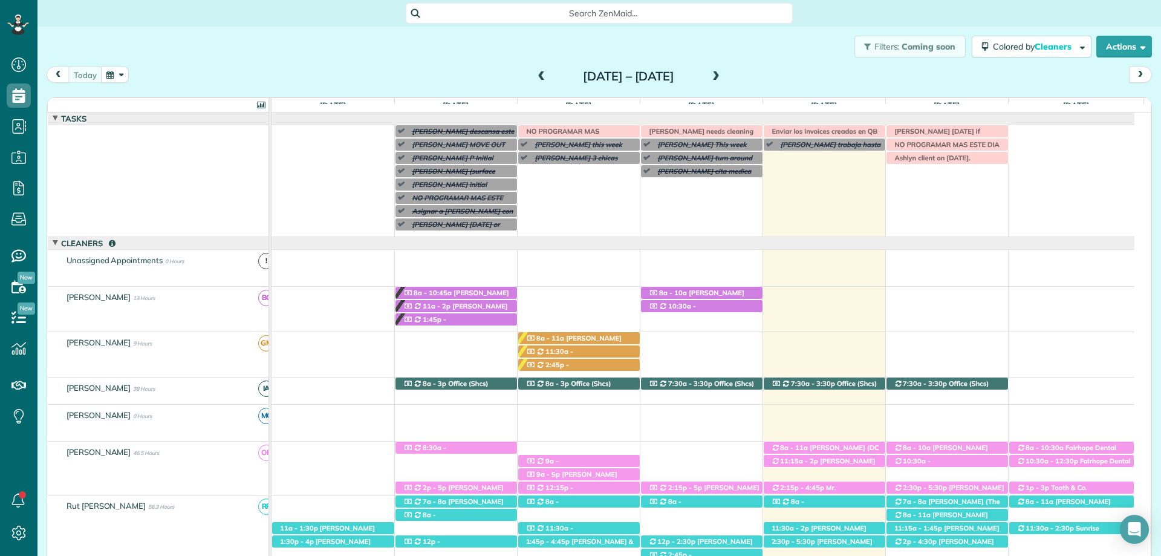
scroll to position [60, 0]
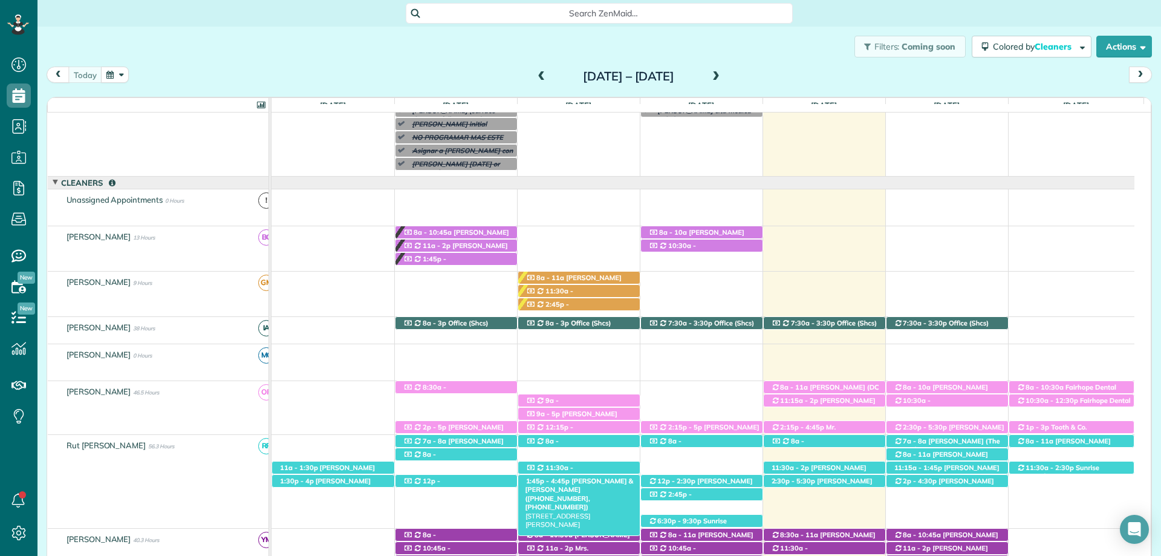
click at [601, 485] on span "Nina & Mike McBride (+12514220691, +12519791165)" at bounding box center [579, 494] width 108 height 34
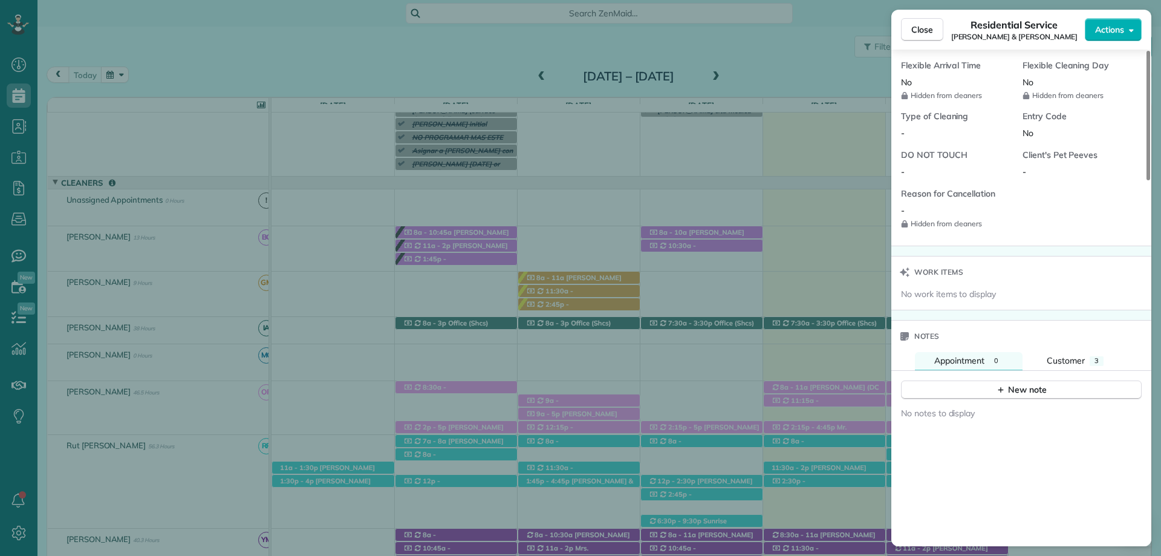
scroll to position [1027, 0]
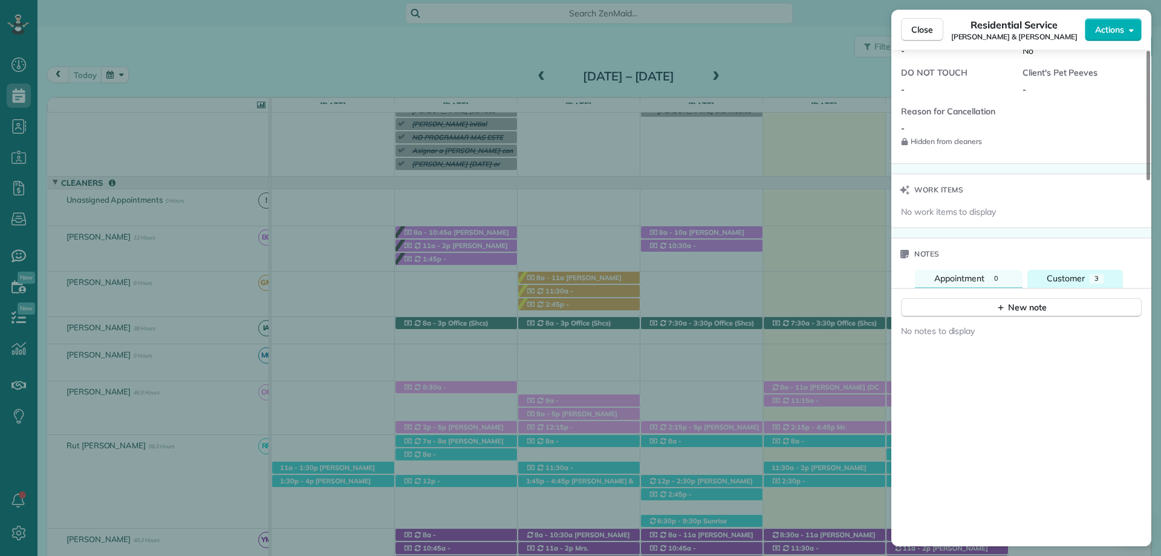
click at [1082, 272] on div "Customer" at bounding box center [1066, 278] width 38 height 13
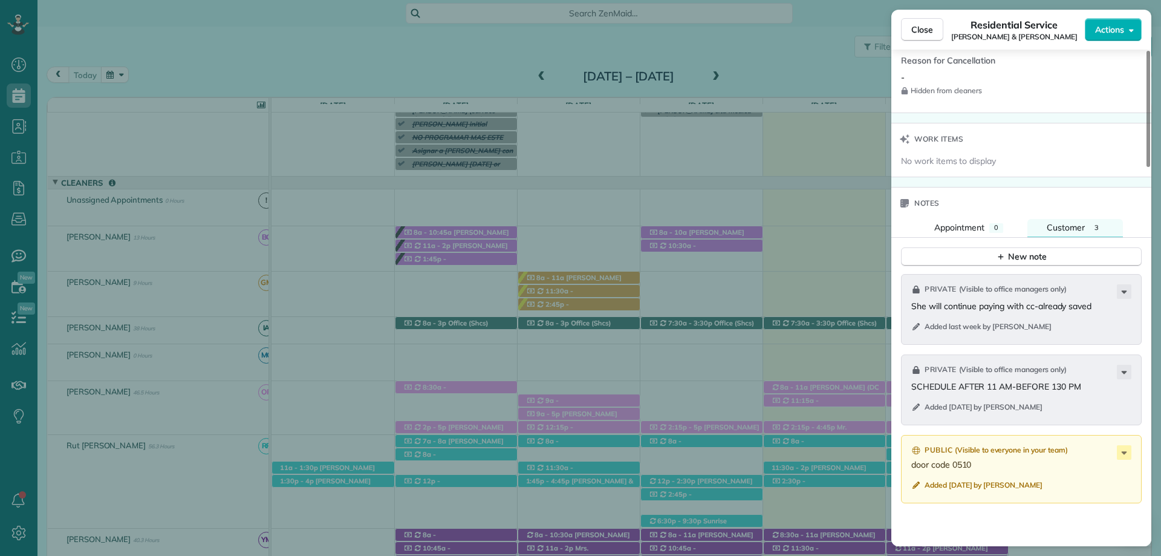
scroll to position [846, 0]
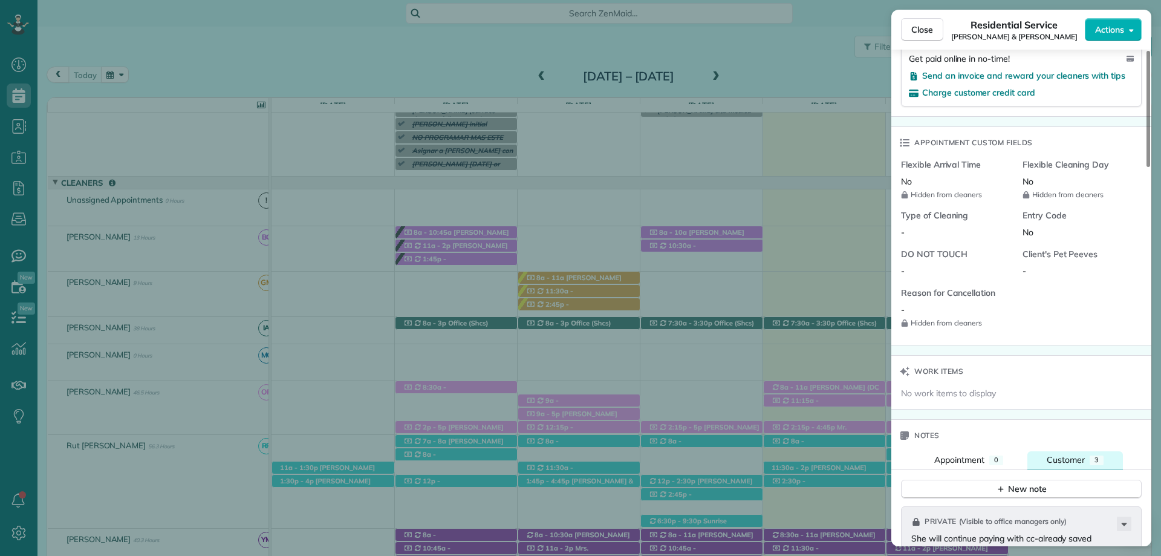
click at [1067, 457] on span "Customer" at bounding box center [1066, 459] width 38 height 11
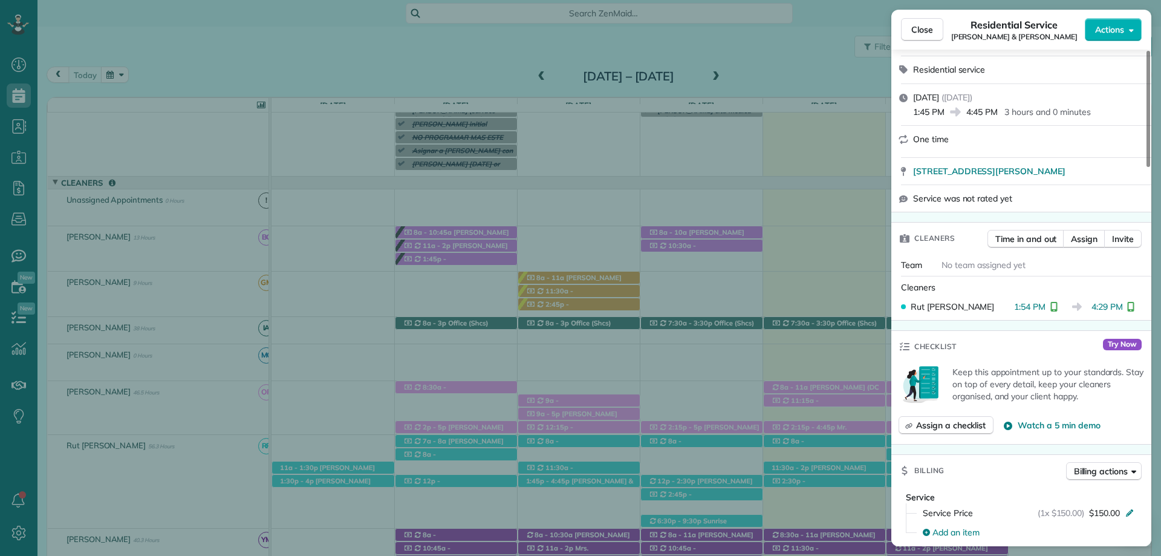
scroll to position [0, 0]
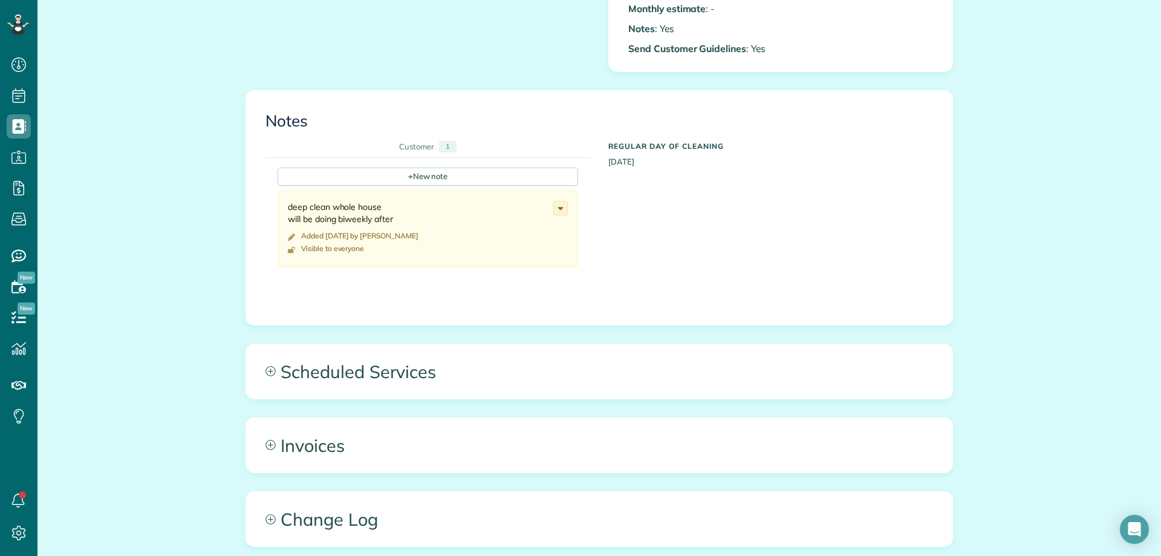
scroll to position [484, 0]
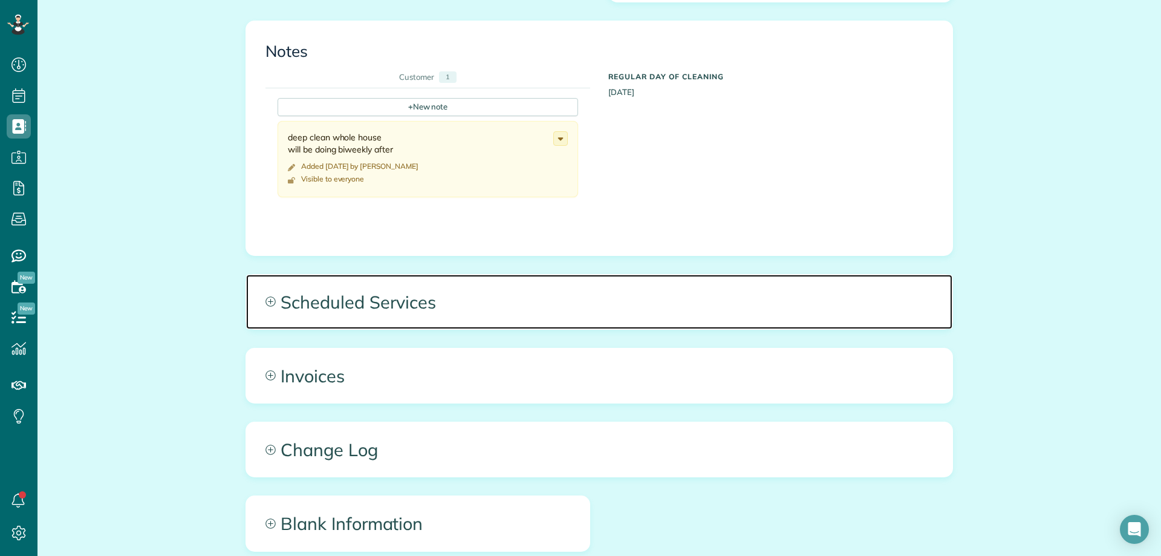
click at [518, 304] on span "Scheduled Services" at bounding box center [599, 302] width 706 height 54
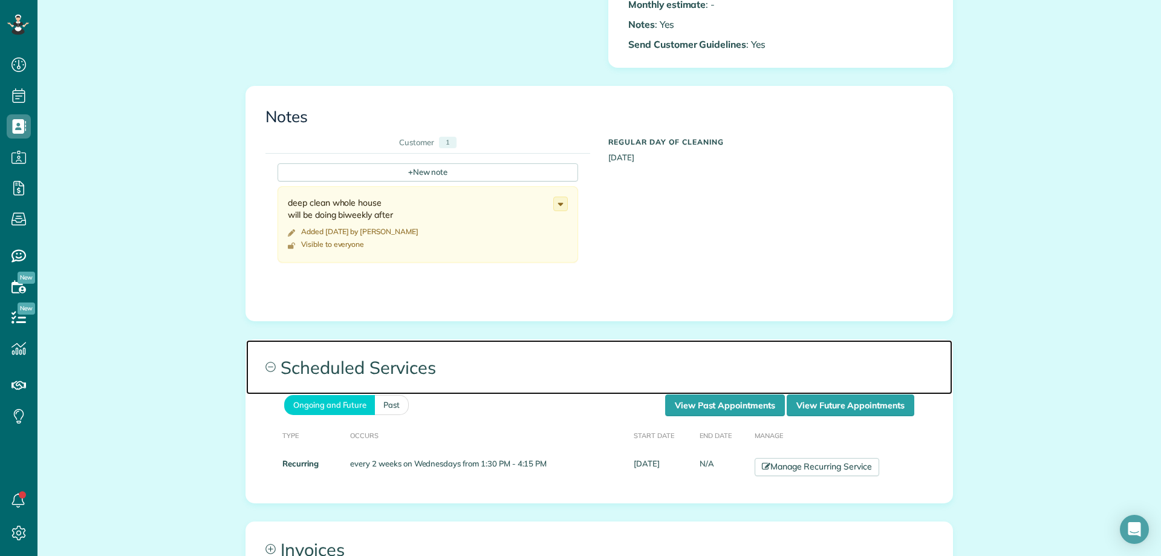
scroll to position [423, 0]
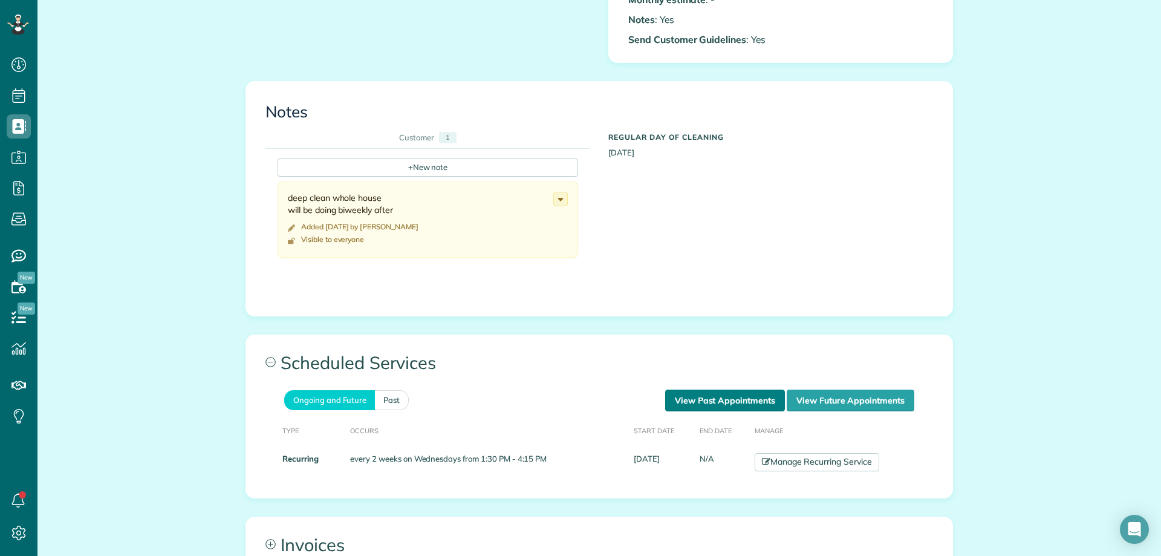
click at [697, 392] on link "View Past Appointments" at bounding box center [725, 400] width 120 height 22
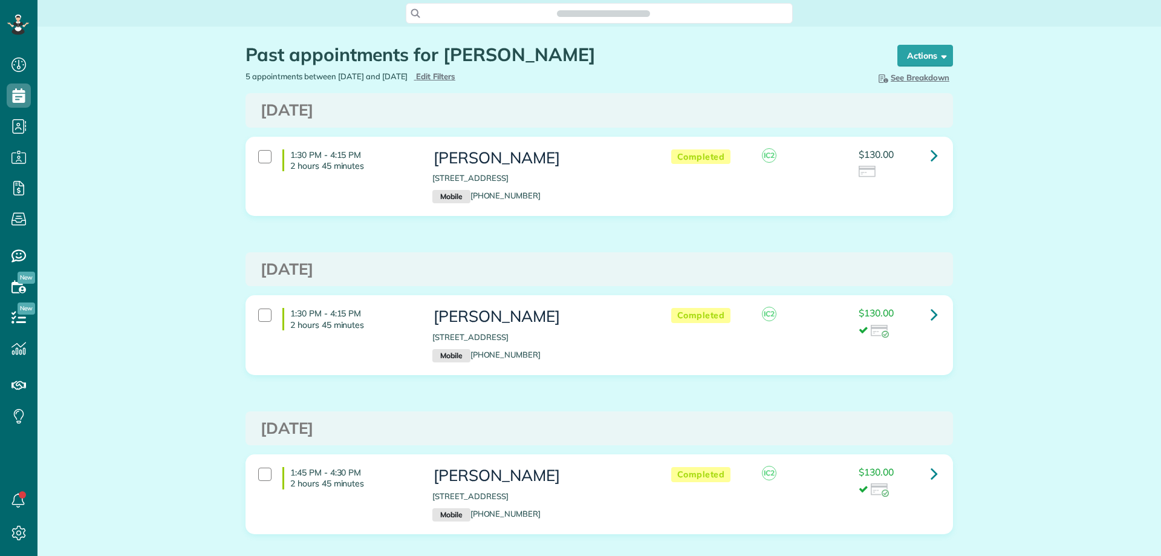
scroll to position [5, 5]
click at [177, 232] on div "Past appointments for [PERSON_NAME] Schedule Changes Actions Create Appointment…" at bounding box center [599, 485] width 1124 height 916
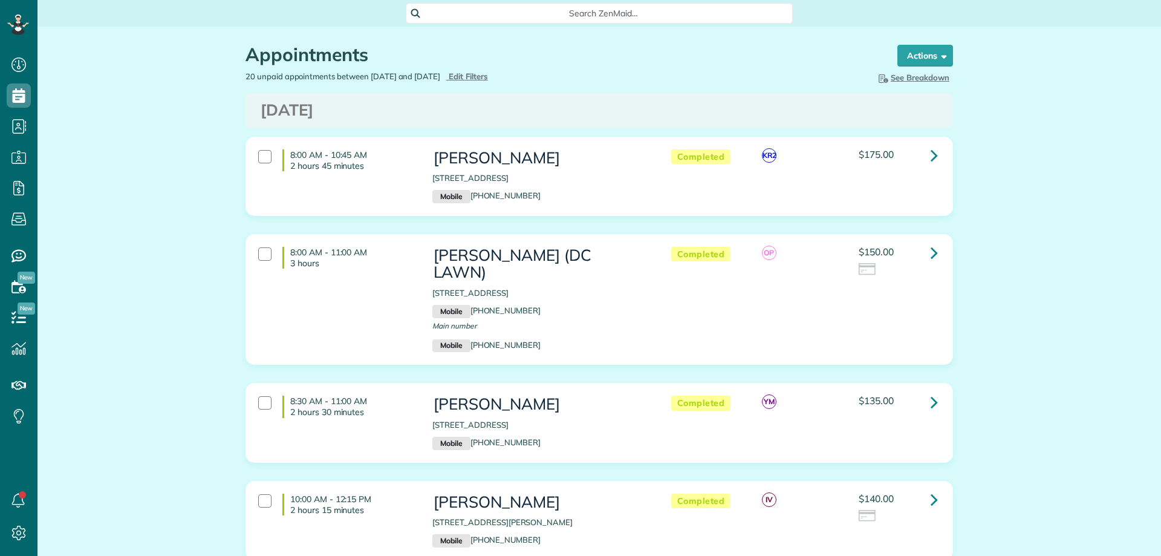
scroll to position [5, 5]
click at [933, 255] on icon at bounding box center [934, 252] width 7 height 21
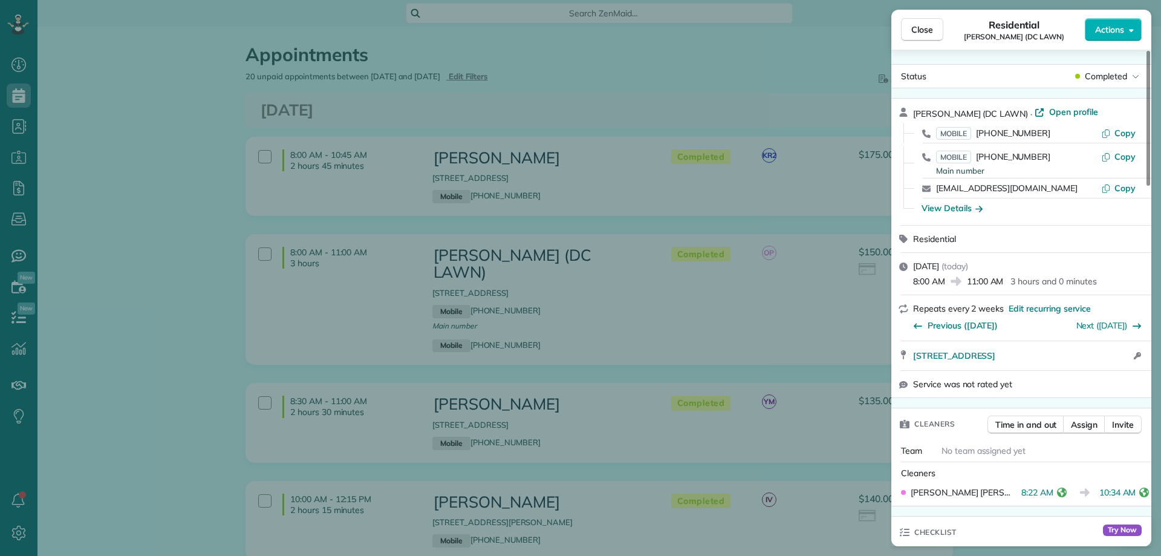
click at [1049, 111] on span "Open profile" at bounding box center [1073, 112] width 49 height 12
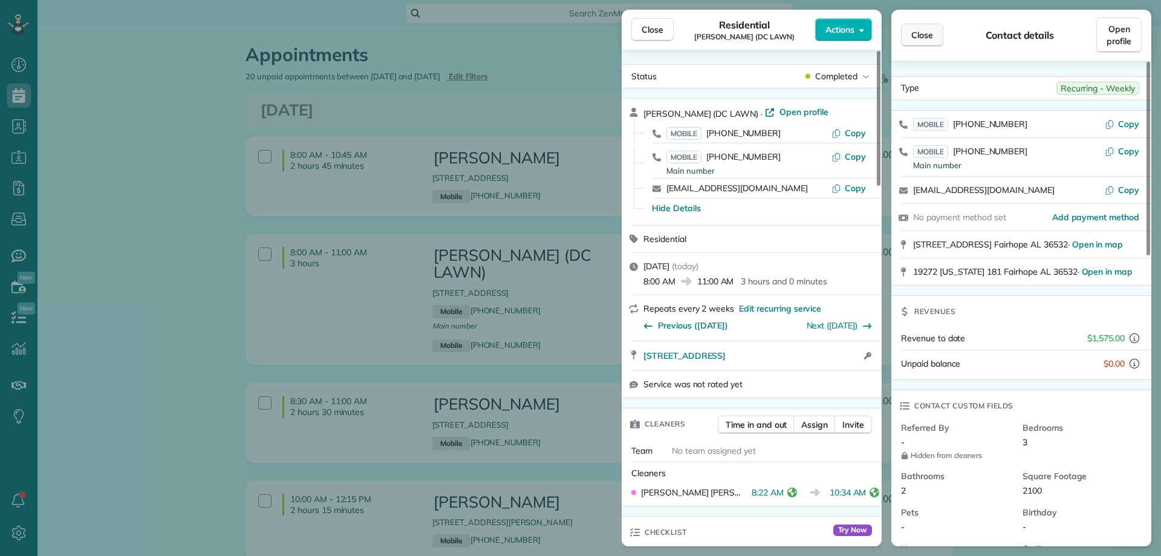
click at [923, 33] on span "Close" at bounding box center [922, 35] width 22 height 12
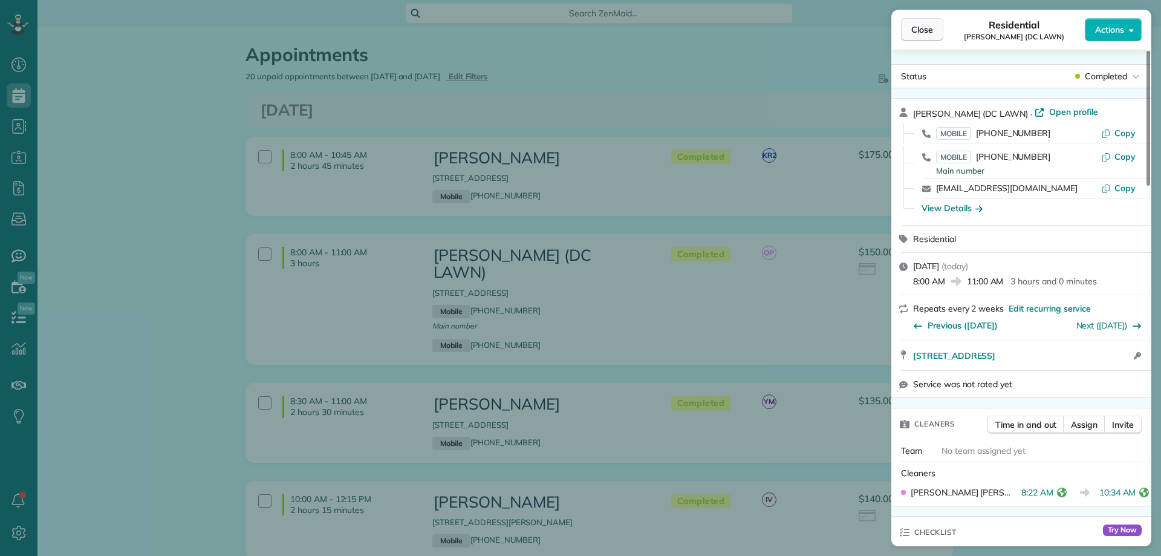
click at [921, 24] on span "Close" at bounding box center [922, 30] width 22 height 12
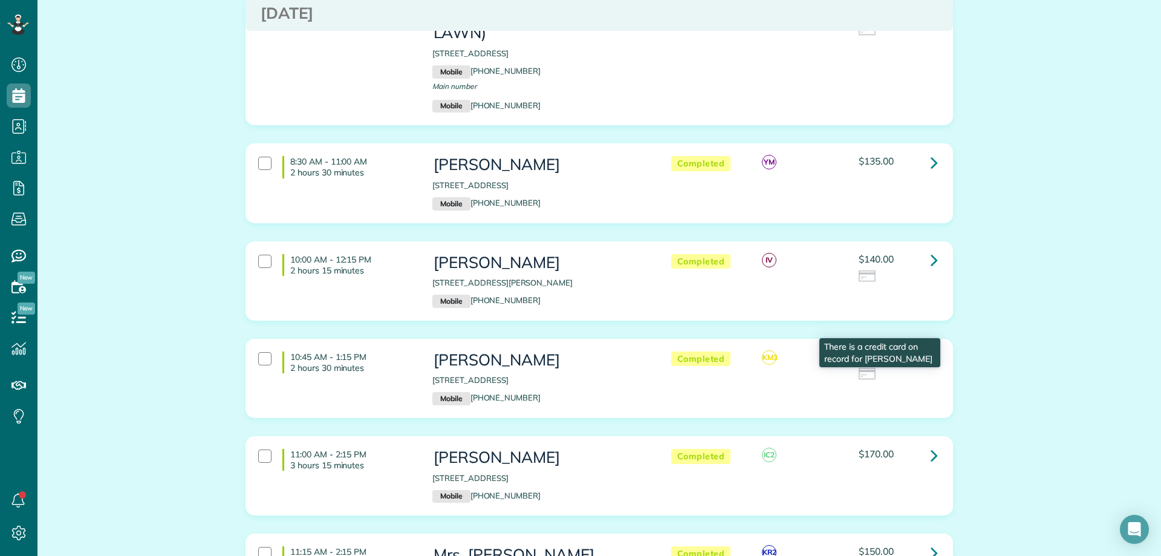
scroll to position [242, 0]
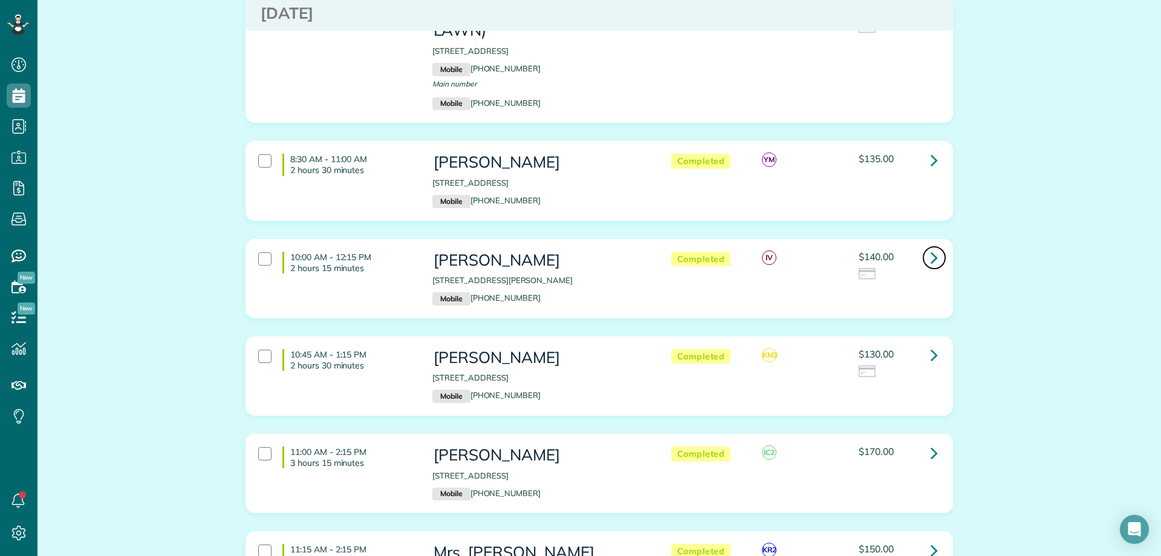
click at [931, 247] on icon at bounding box center [934, 257] width 7 height 21
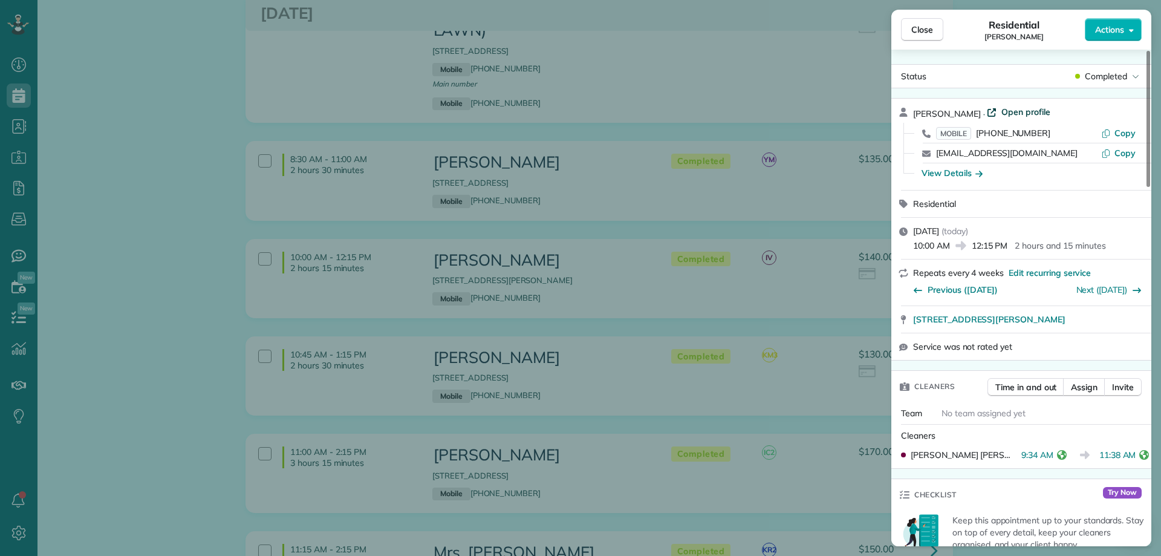
click at [1026, 111] on span "Open profile" at bounding box center [1025, 112] width 49 height 12
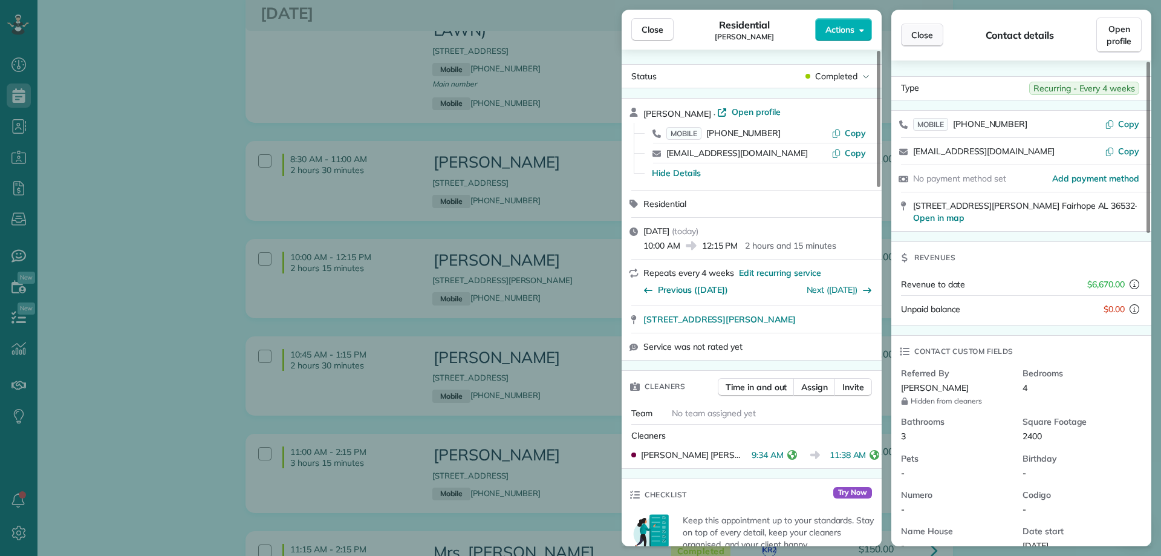
click at [934, 33] on button "Close" at bounding box center [922, 35] width 42 height 23
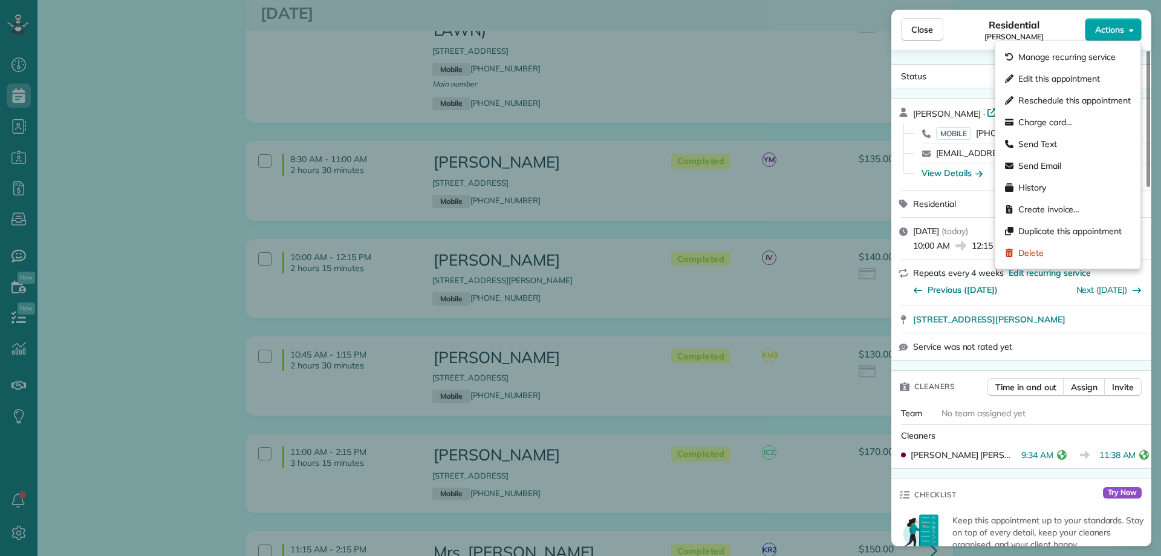
click at [1124, 35] on button "Actions" at bounding box center [1113, 29] width 57 height 23
click at [1080, 117] on div "Charge card…" at bounding box center [1067, 122] width 135 height 22
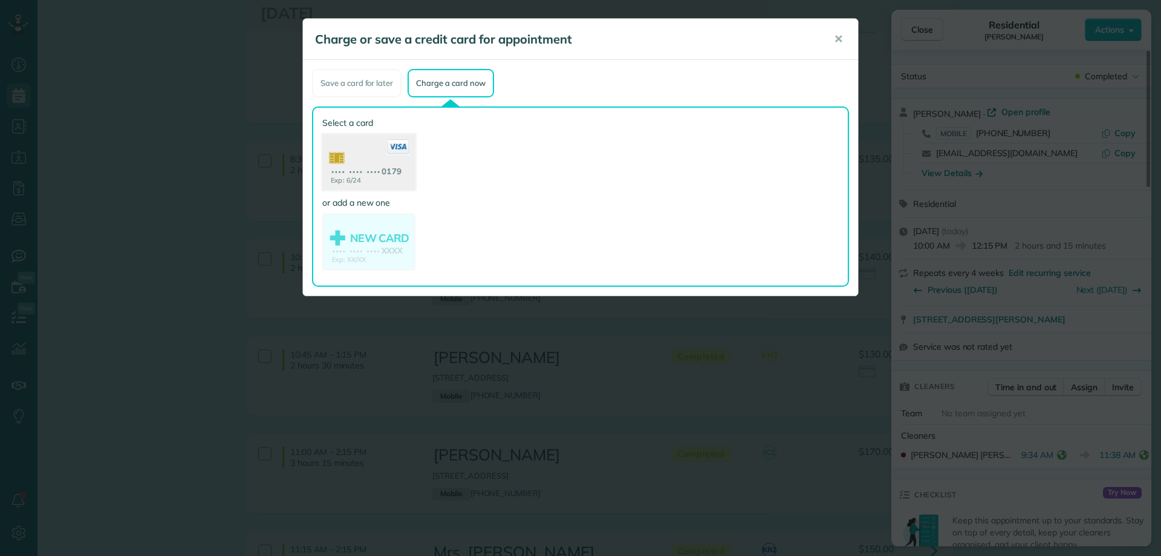
click at [391, 174] on use at bounding box center [368, 163] width 93 height 59
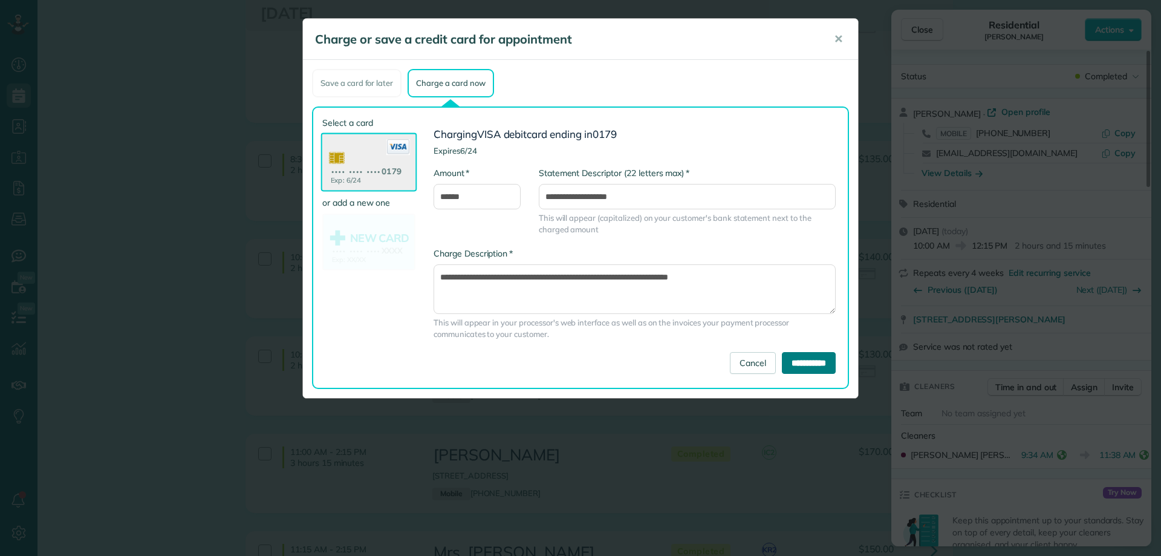
click at [803, 356] on input "**********" at bounding box center [809, 363] width 54 height 22
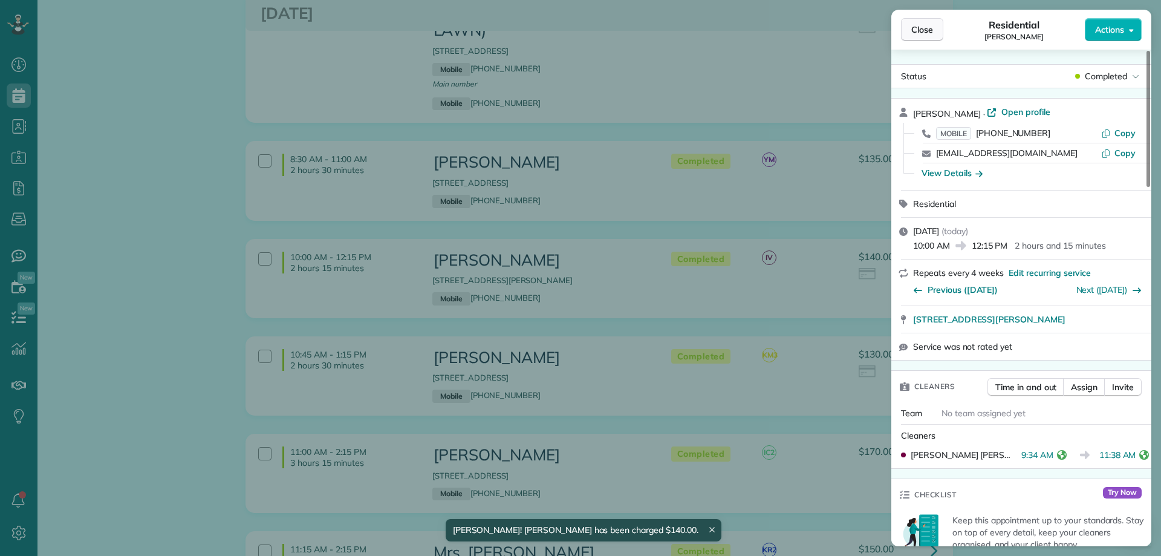
click at [927, 37] on button "Close" at bounding box center [922, 29] width 42 height 23
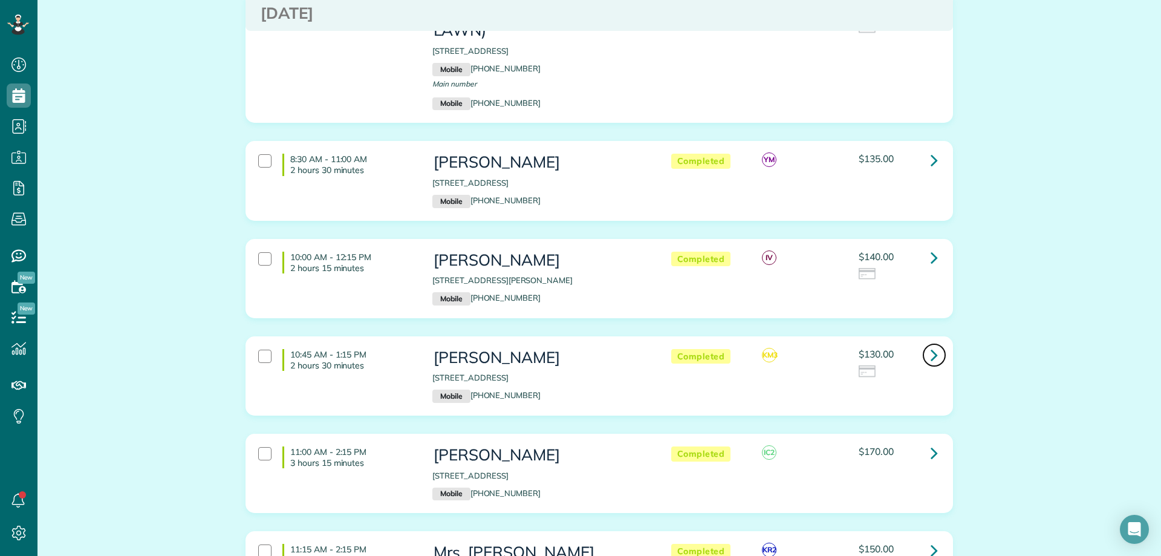
click at [931, 344] on icon at bounding box center [934, 354] width 7 height 21
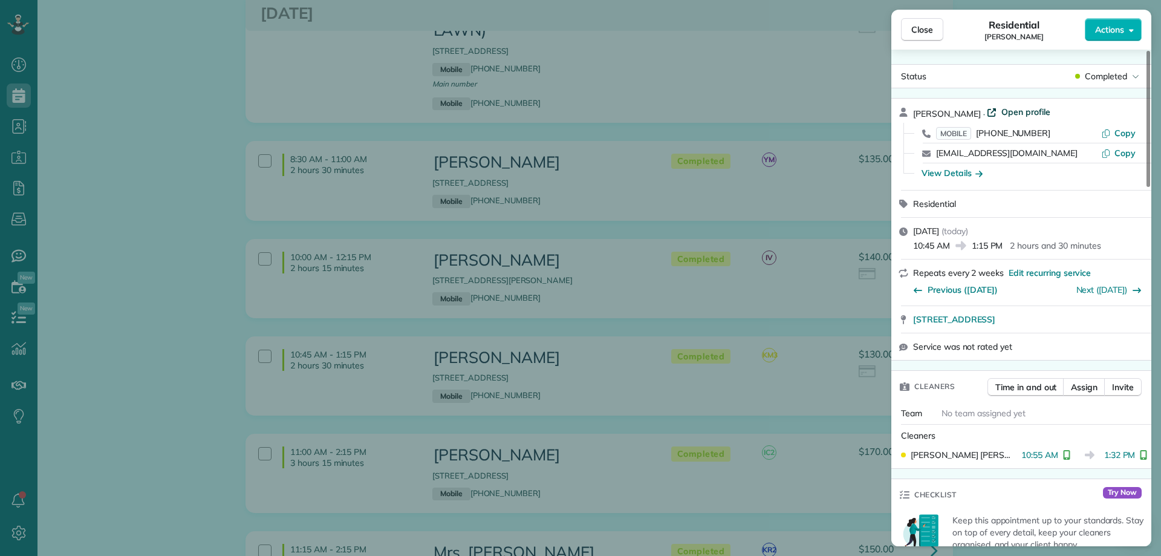
click at [1024, 111] on span "Open profile" at bounding box center [1025, 112] width 49 height 12
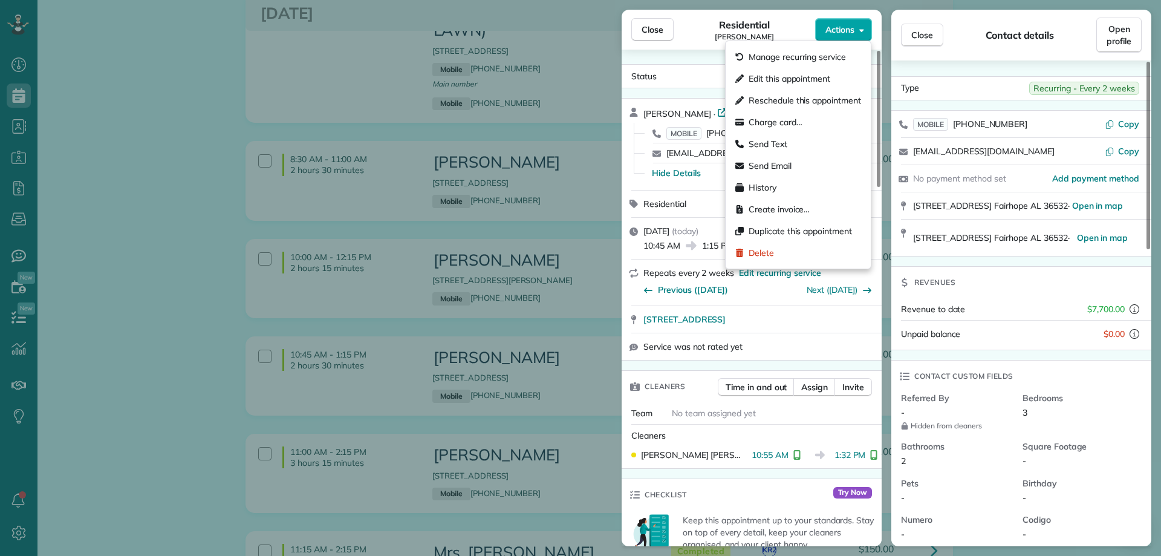
click at [839, 33] on span "Actions" at bounding box center [839, 30] width 29 height 12
click at [799, 123] on span "Charge card…" at bounding box center [776, 122] width 54 height 12
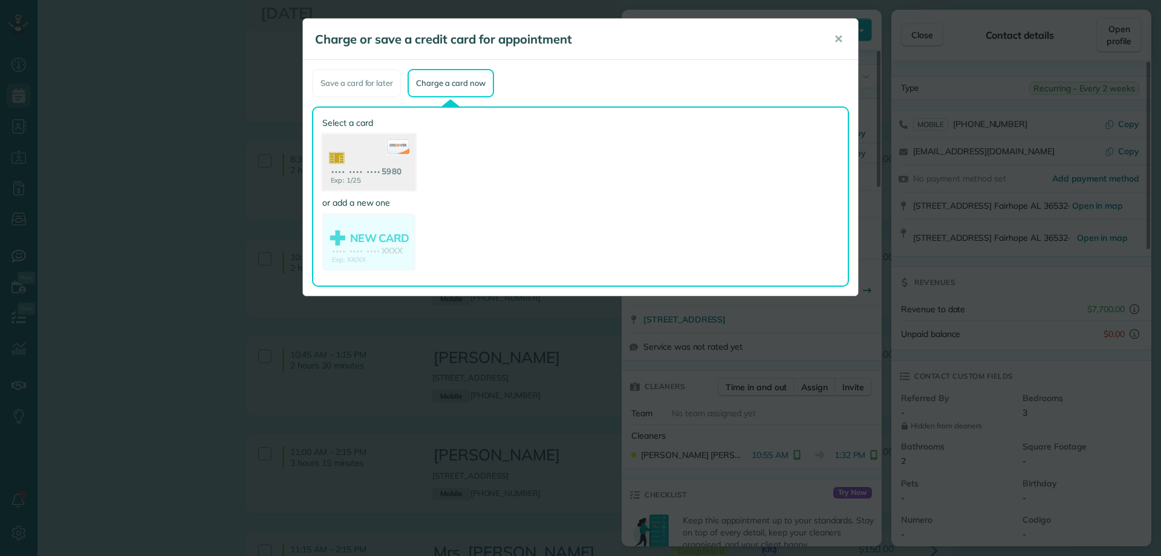
click at [388, 157] on use at bounding box center [368, 163] width 93 height 59
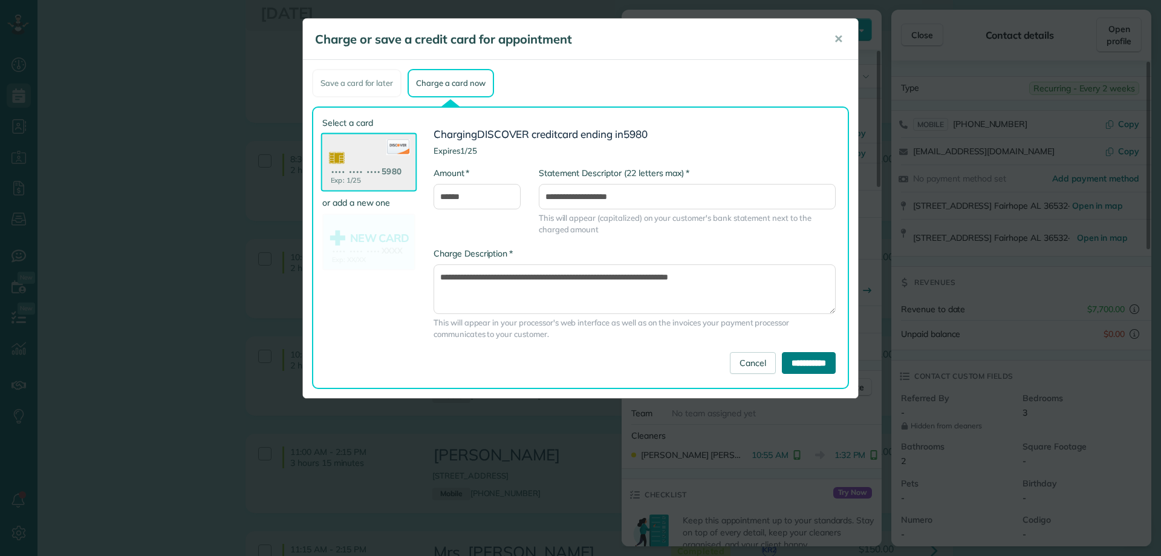
click at [823, 358] on input "**********" at bounding box center [809, 363] width 54 height 22
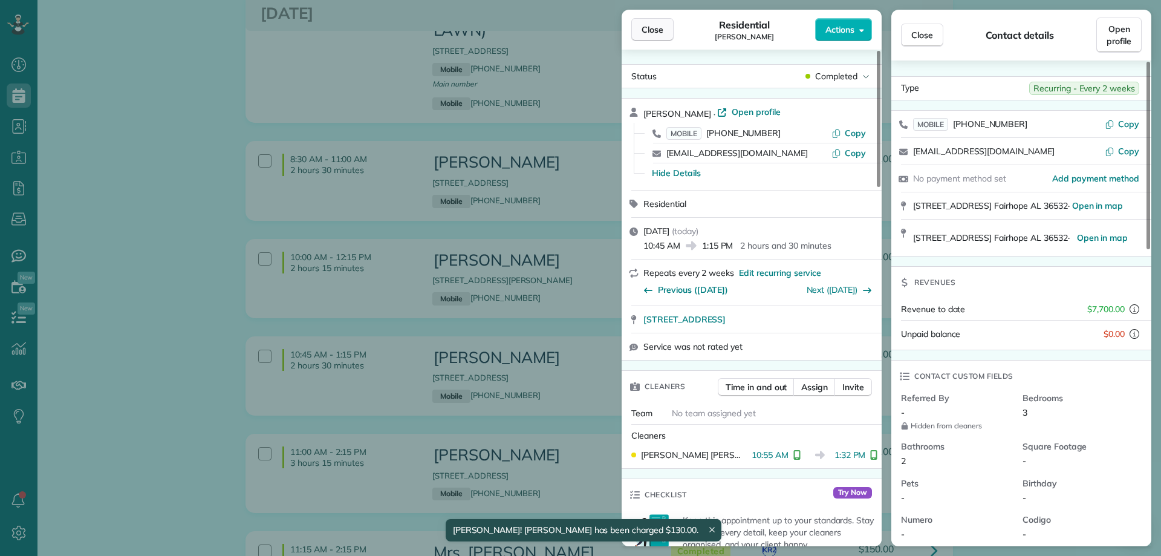
click at [654, 29] on span "Close" at bounding box center [653, 30] width 22 height 12
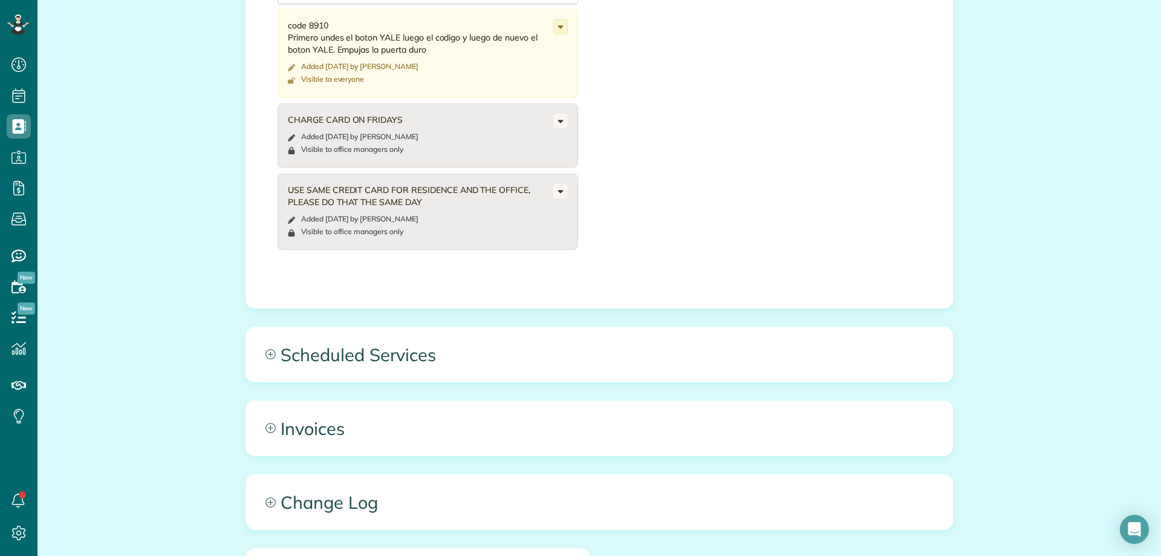
scroll to position [665, 0]
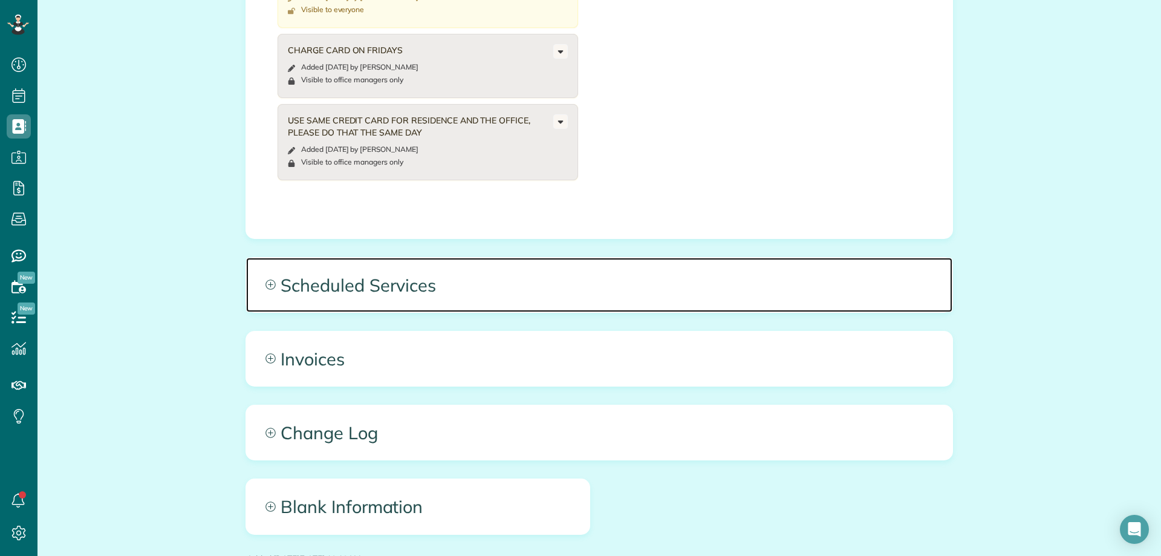
click at [471, 273] on span "Scheduled Services" at bounding box center [599, 285] width 706 height 54
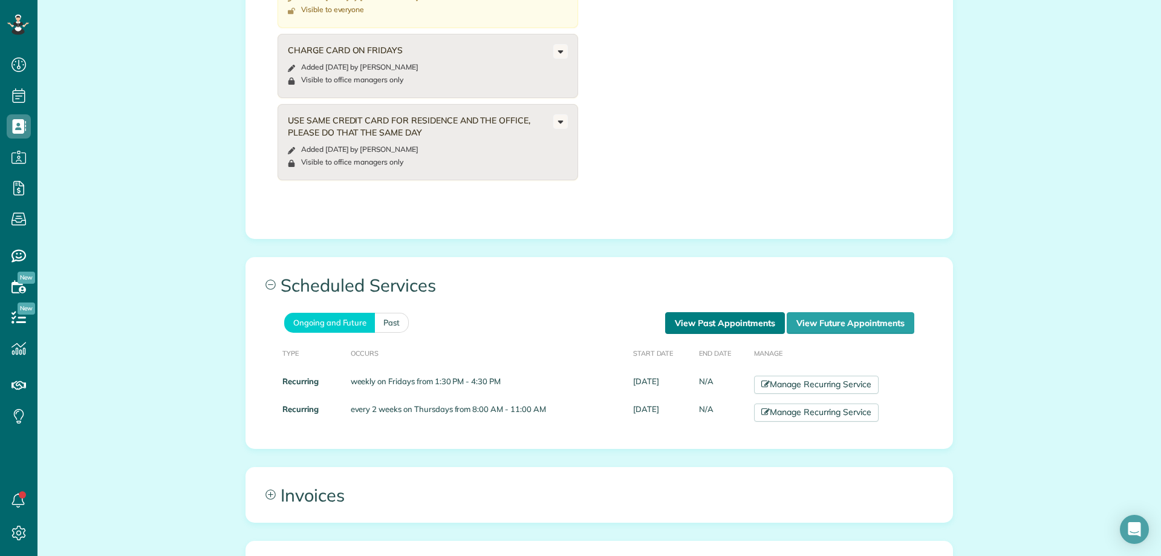
click at [720, 319] on link "View Past Appointments" at bounding box center [725, 323] width 120 height 22
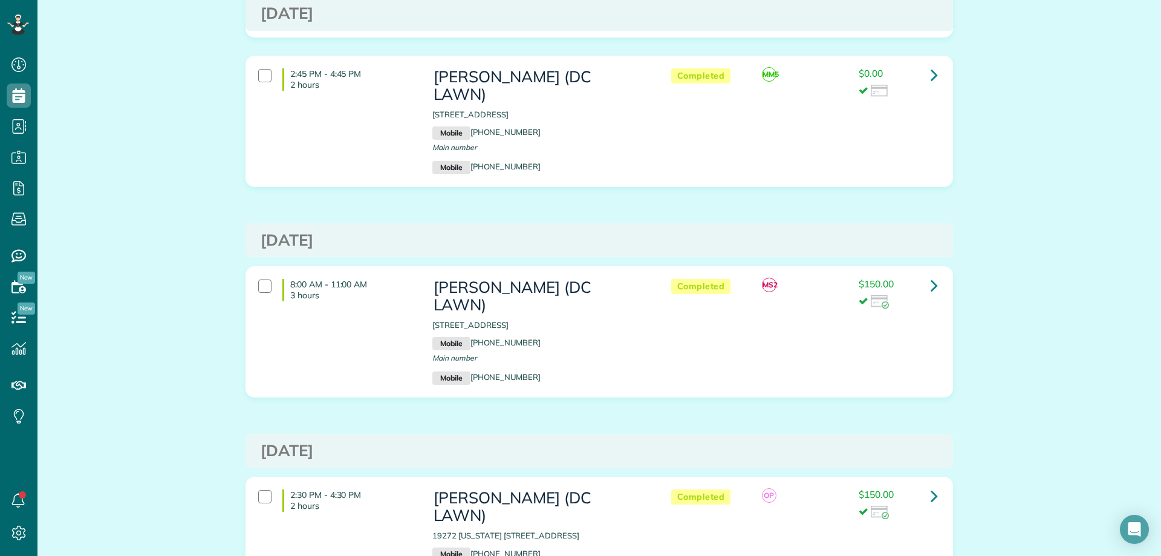
scroll to position [978, 0]
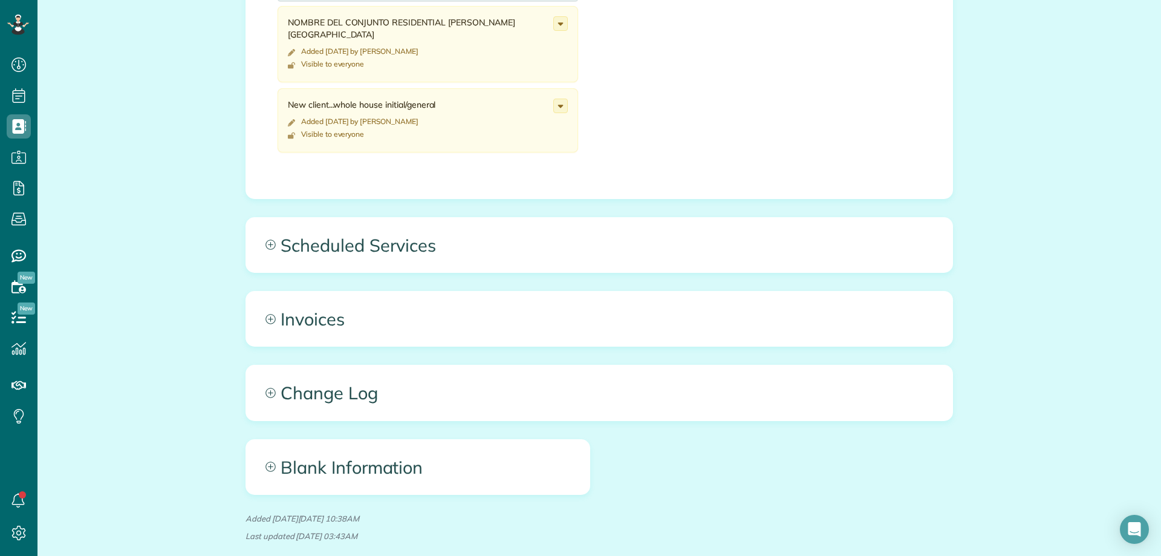
scroll to position [726, 0]
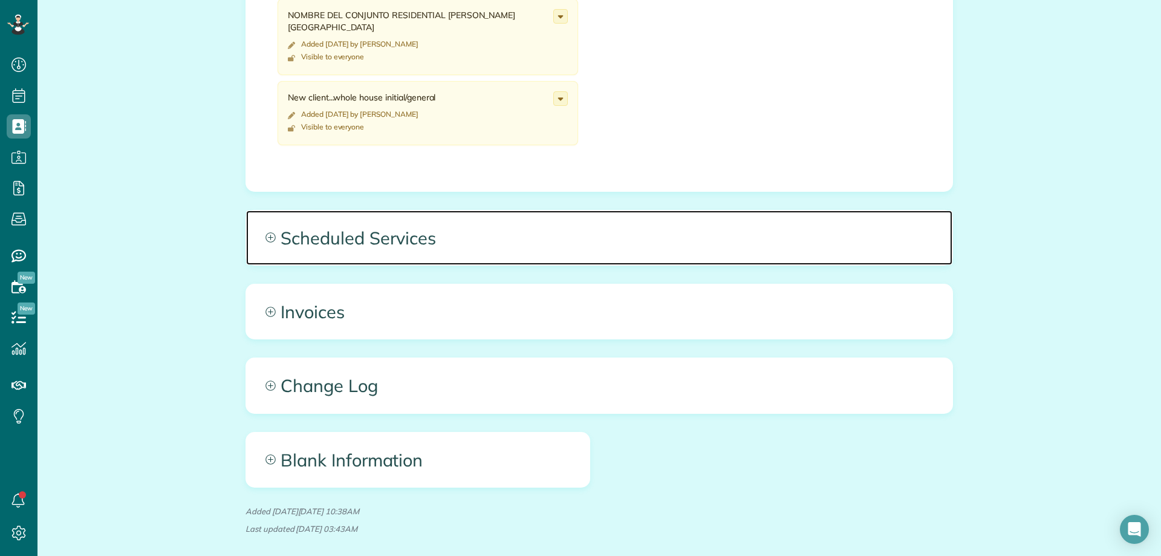
click at [532, 247] on span "Scheduled Services" at bounding box center [599, 237] width 706 height 54
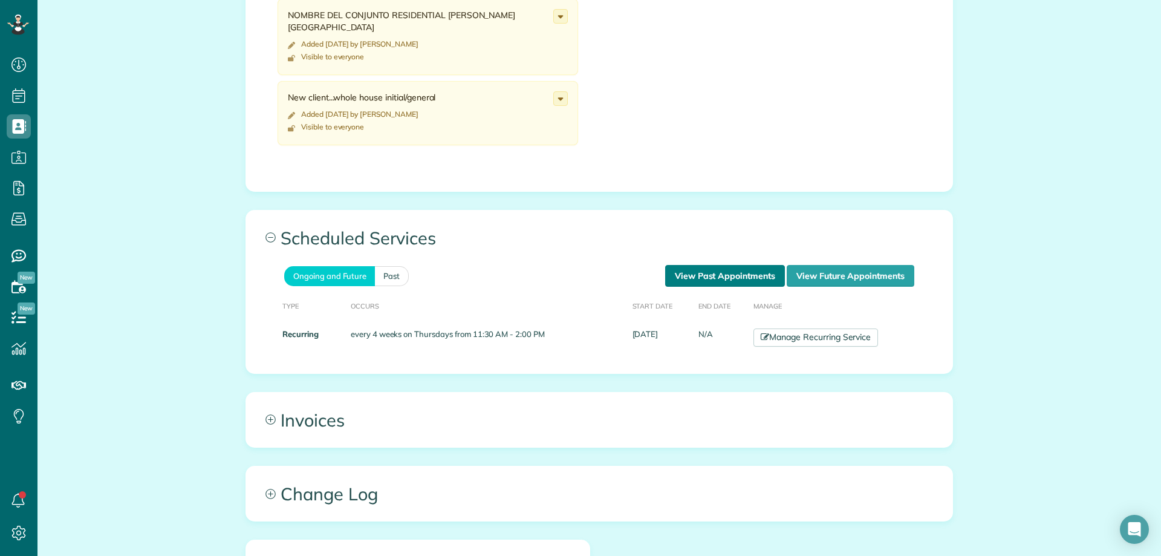
click at [718, 271] on link "View Past Appointments" at bounding box center [725, 276] width 120 height 22
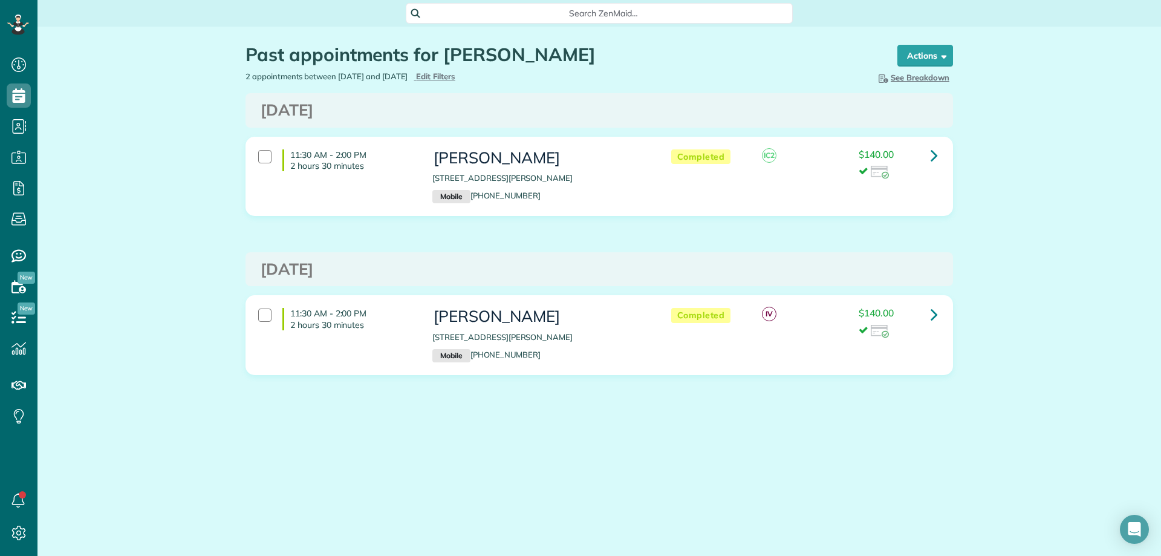
scroll to position [5, 5]
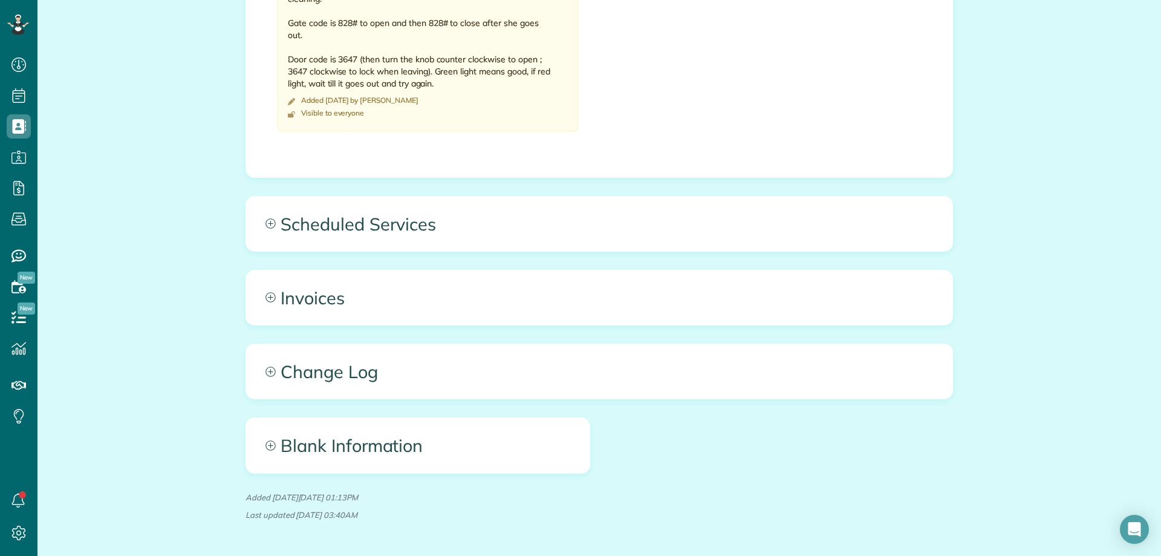
scroll to position [665, 0]
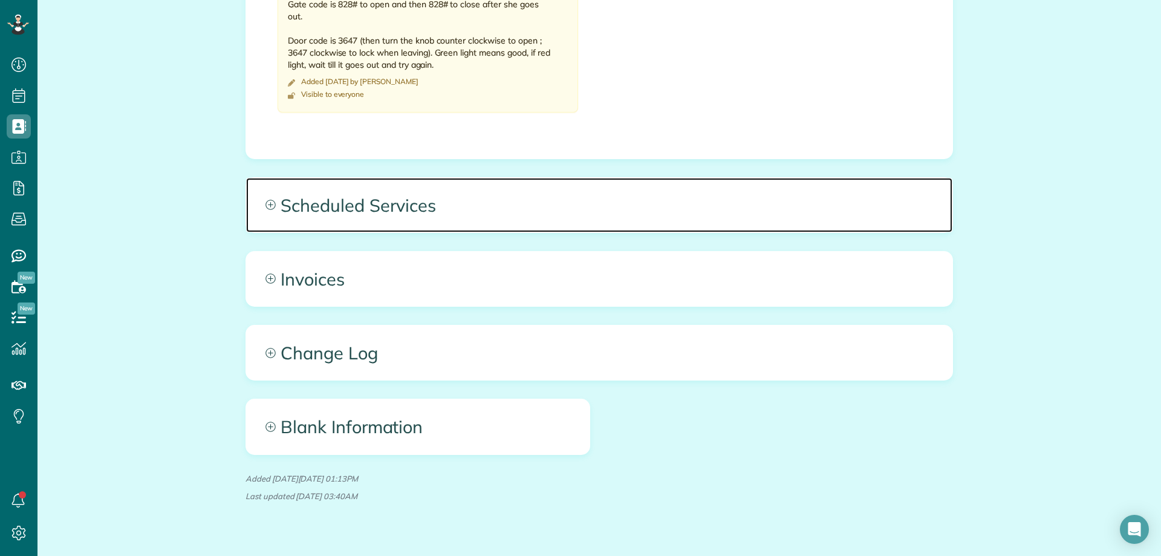
click at [669, 216] on span "Scheduled Services" at bounding box center [599, 205] width 706 height 54
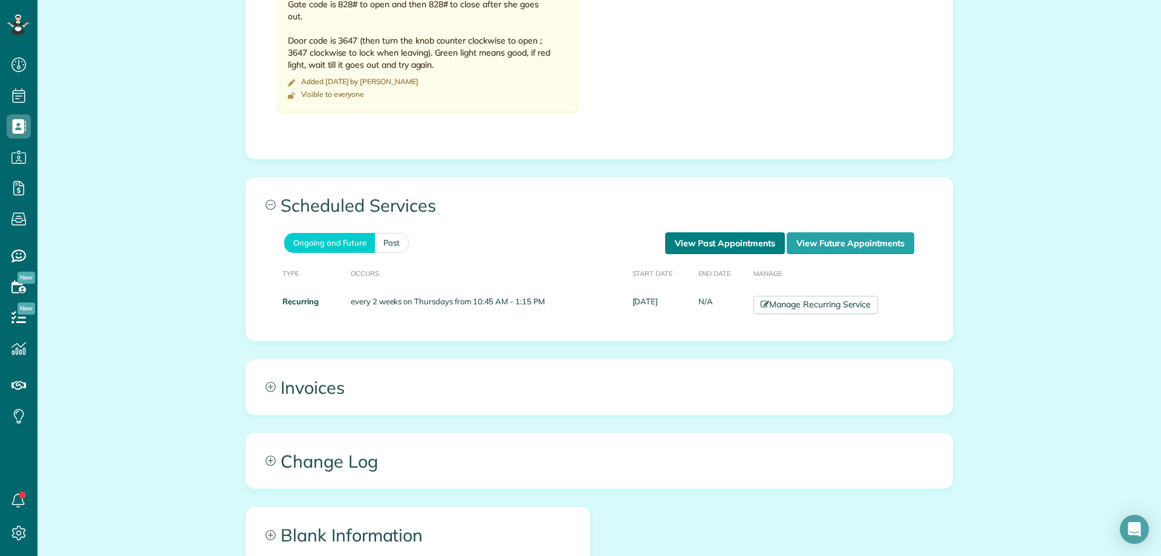
click at [720, 246] on link "View Past Appointments" at bounding box center [725, 243] width 120 height 22
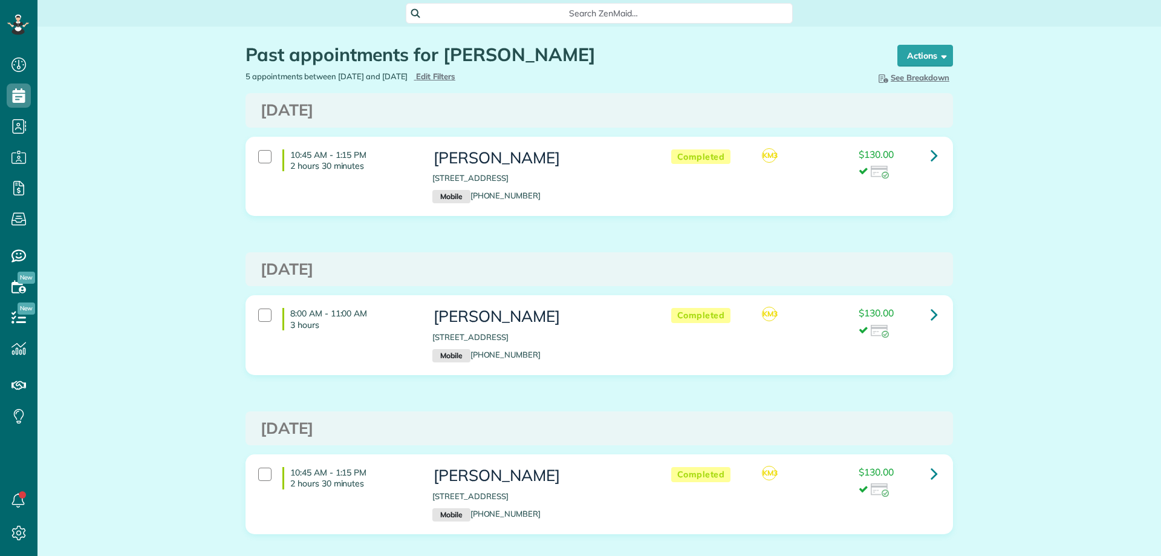
scroll to position [5, 5]
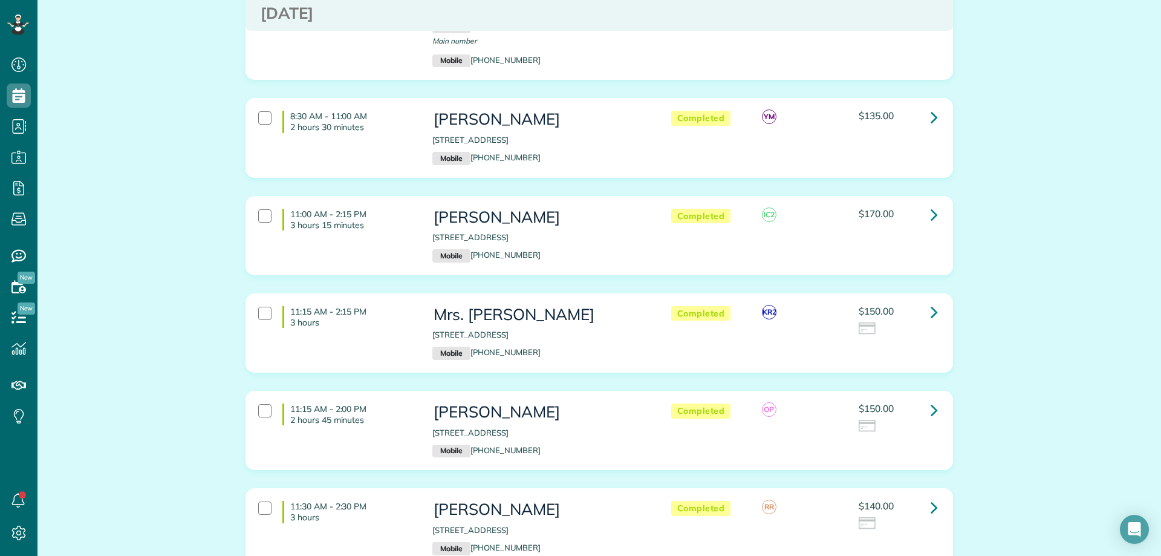
scroll to position [302, 0]
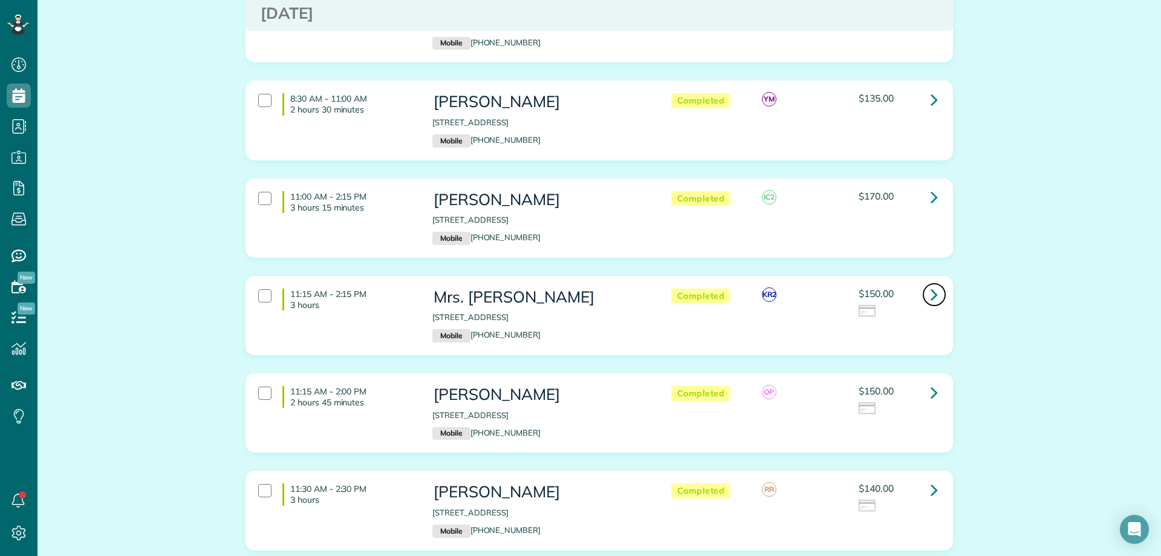
click at [922, 282] on link at bounding box center [934, 294] width 24 height 24
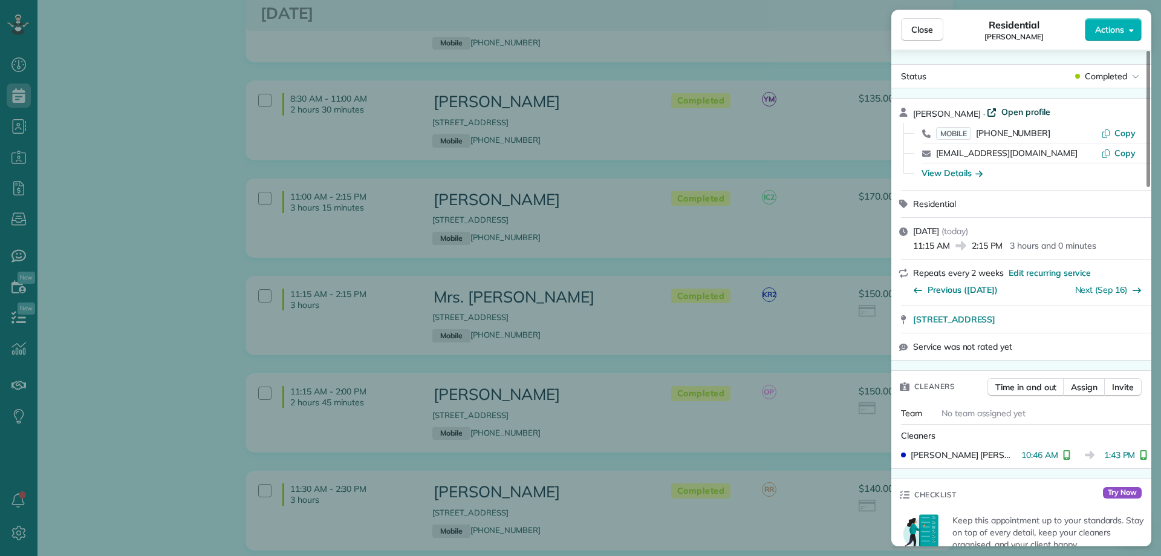
click at [1014, 108] on span "Open profile" at bounding box center [1025, 112] width 49 height 12
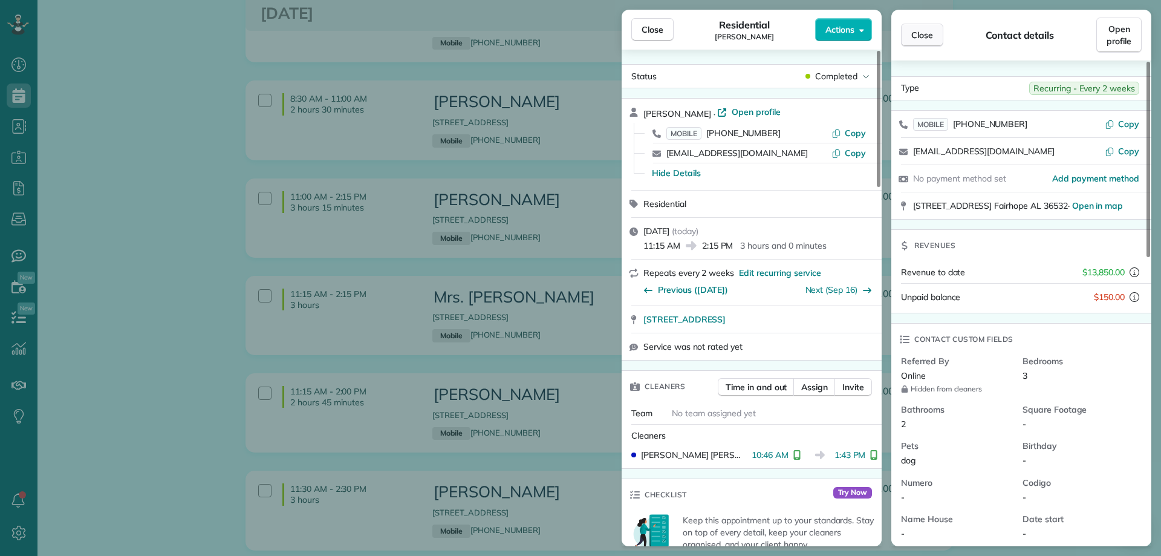
click at [917, 27] on button "Close" at bounding box center [922, 35] width 42 height 23
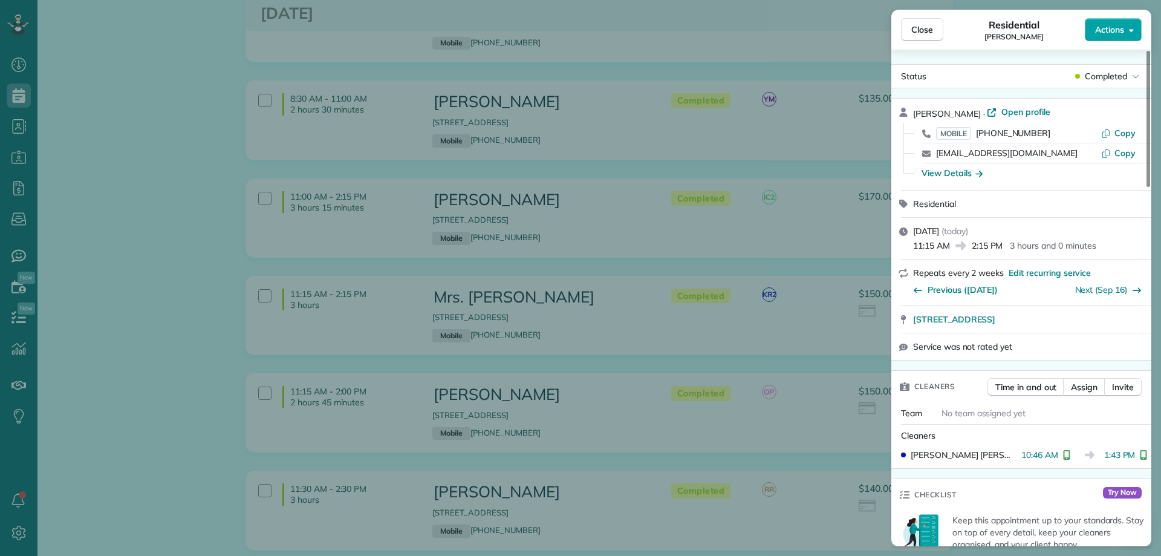
click at [1099, 25] on span "Actions" at bounding box center [1109, 30] width 29 height 12
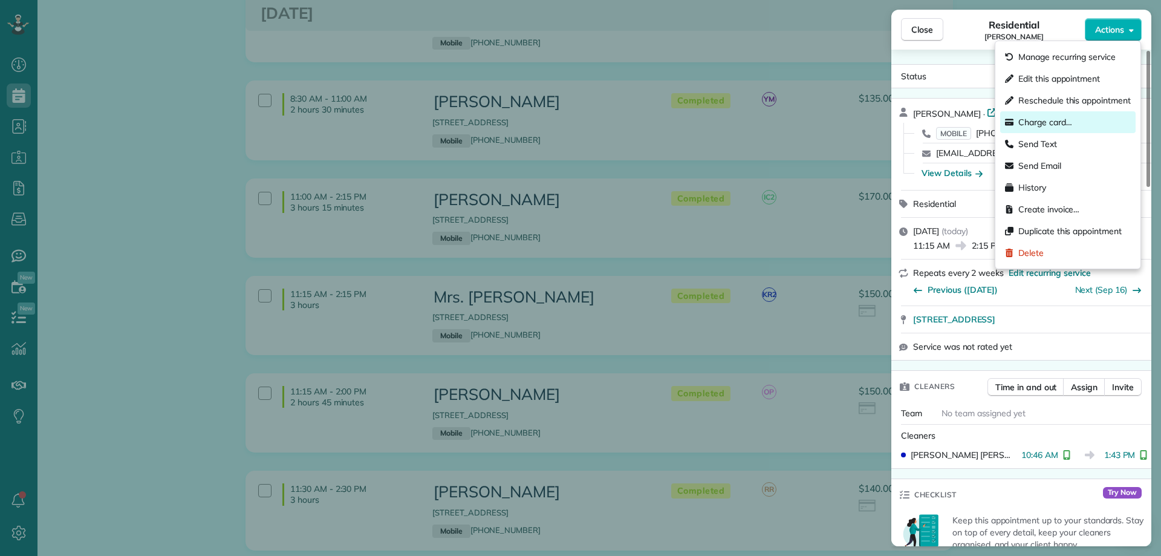
click at [1053, 123] on span "Charge card…" at bounding box center [1045, 122] width 54 height 12
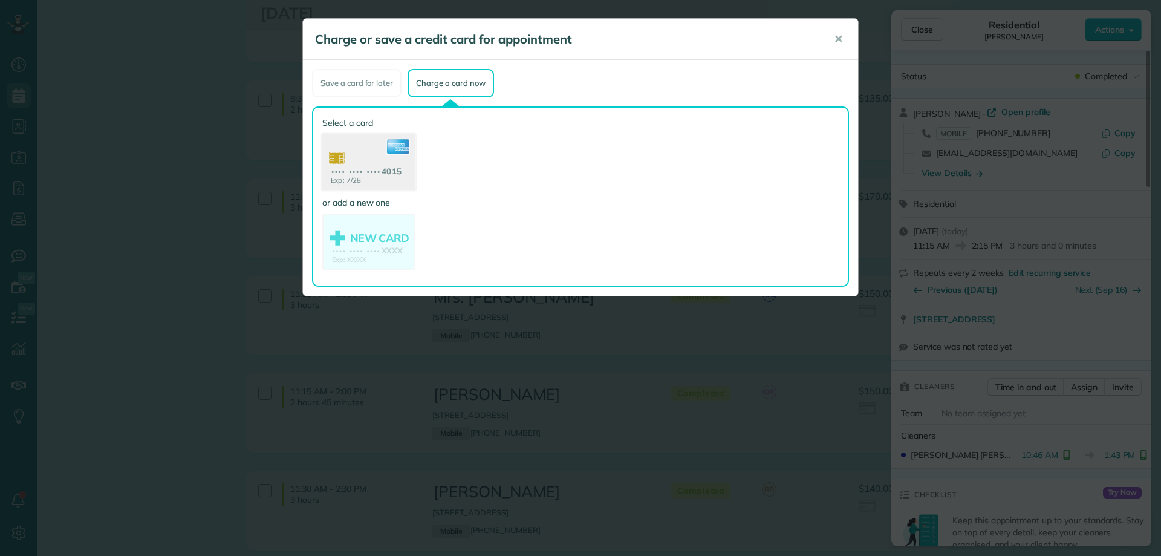
click at [392, 171] on use at bounding box center [368, 163] width 93 height 59
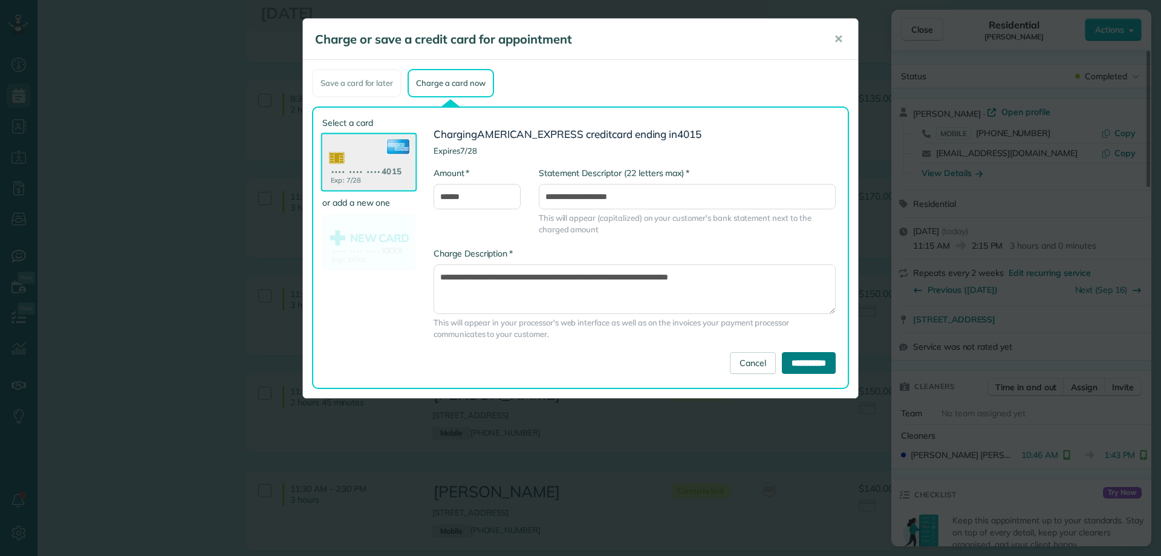
click at [802, 359] on input "**********" at bounding box center [809, 363] width 54 height 22
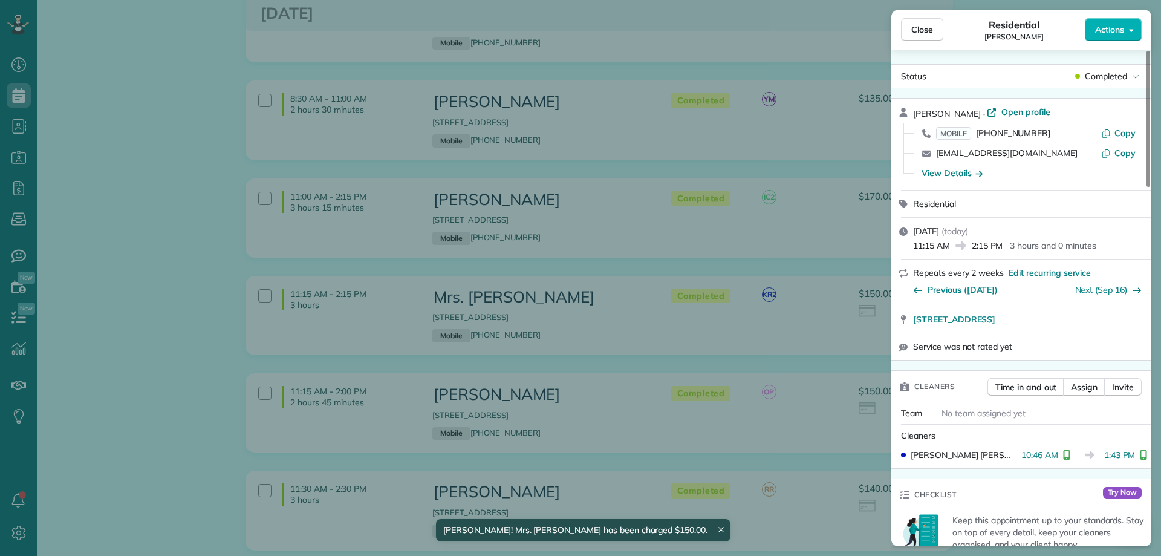
click at [916, 27] on span "Close" at bounding box center [922, 30] width 22 height 12
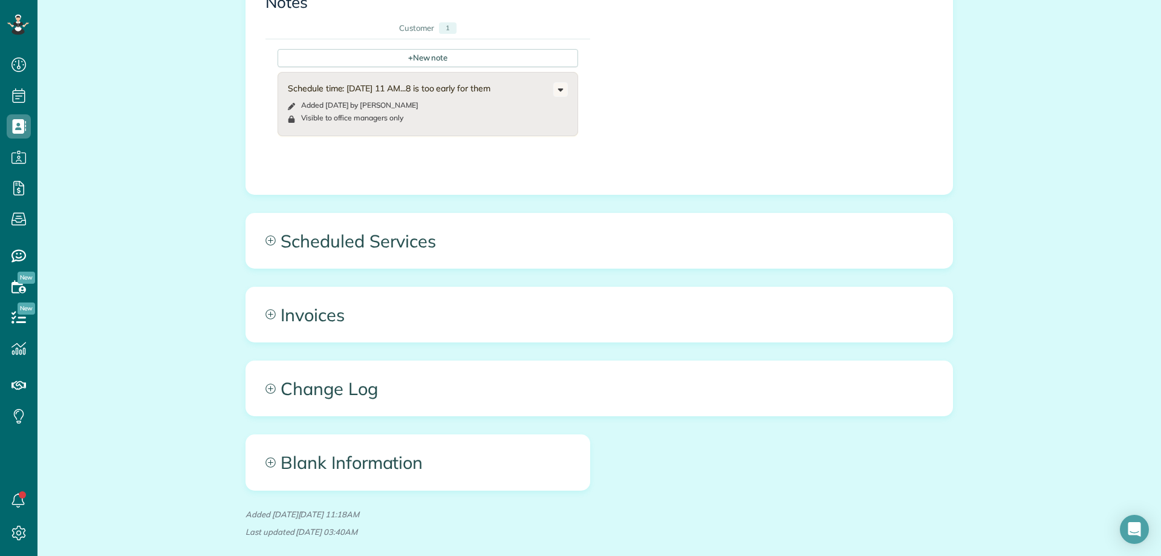
scroll to position [593, 0]
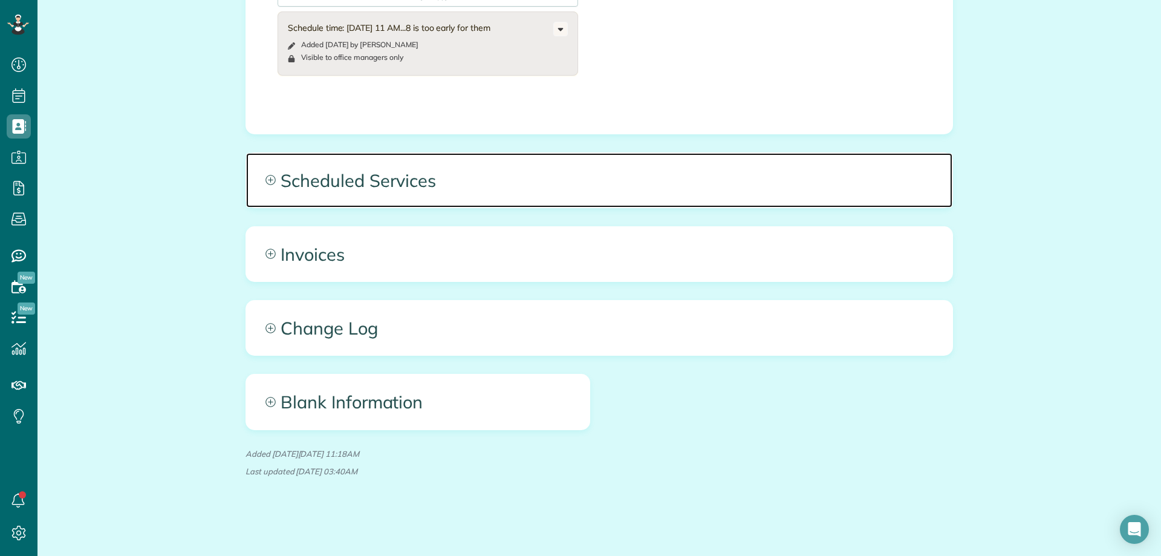
click at [494, 180] on span "Scheduled Services" at bounding box center [599, 180] width 706 height 54
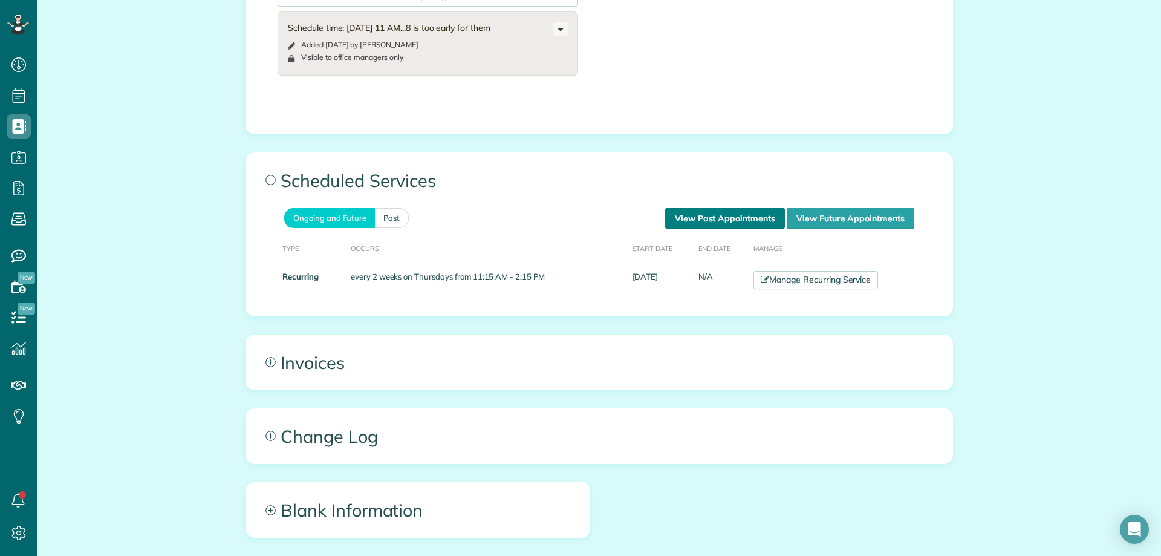
click at [712, 225] on link "View Past Appointments" at bounding box center [725, 218] width 120 height 22
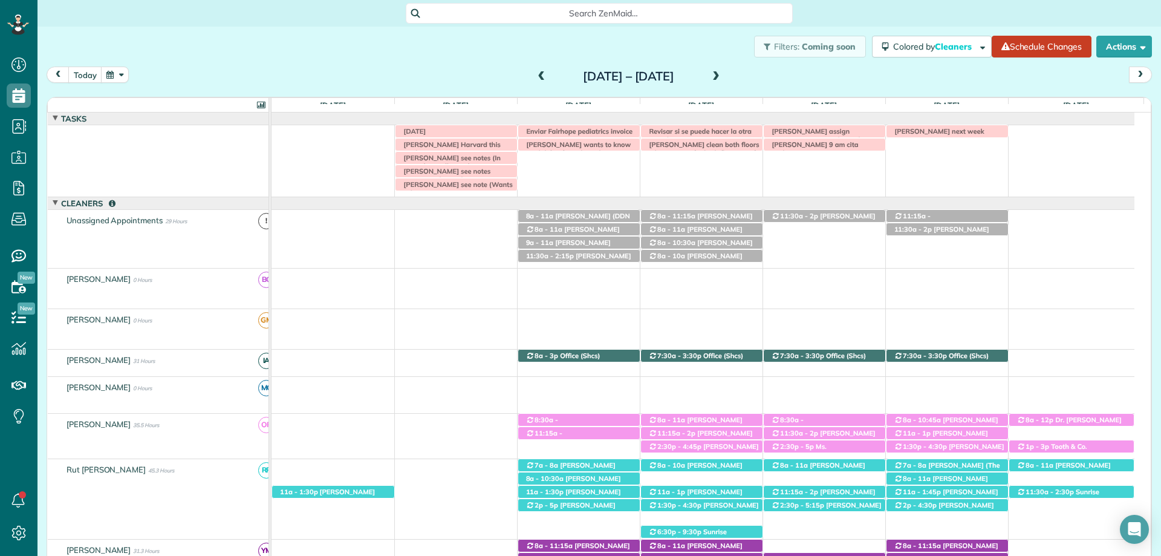
scroll to position [277, 0]
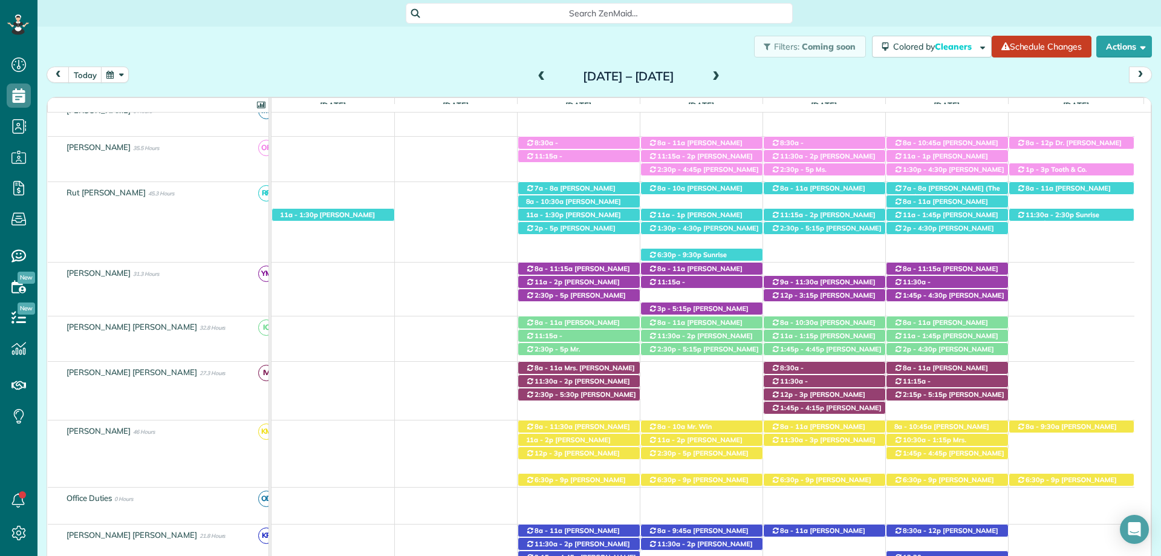
click at [532, 74] on div "[DATE] – [DATE]" at bounding box center [629, 76] width 194 height 19
click at [535, 73] on span at bounding box center [541, 76] width 13 height 11
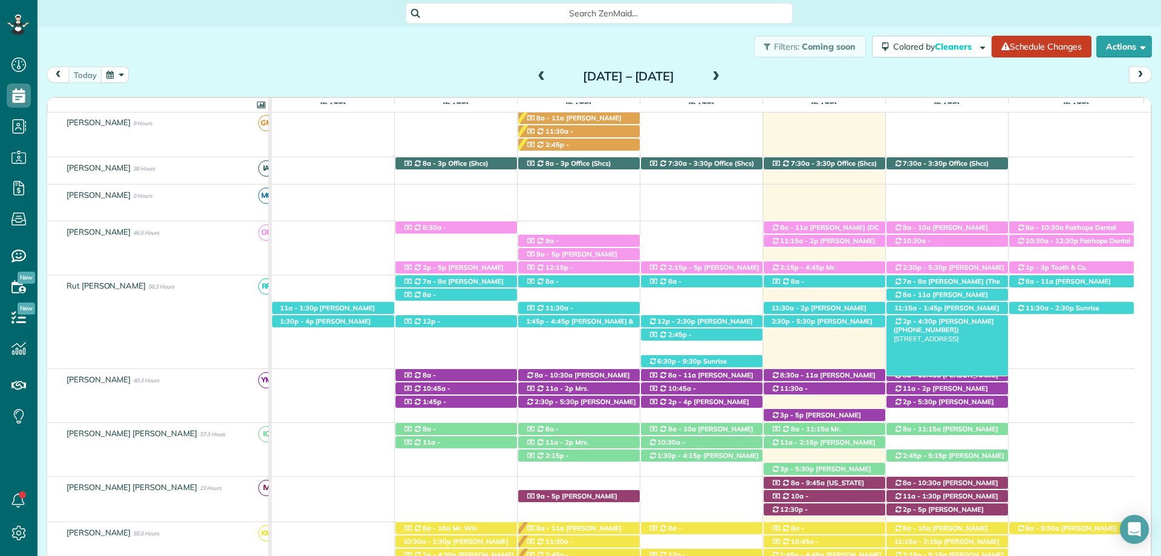
scroll to position [305, 0]
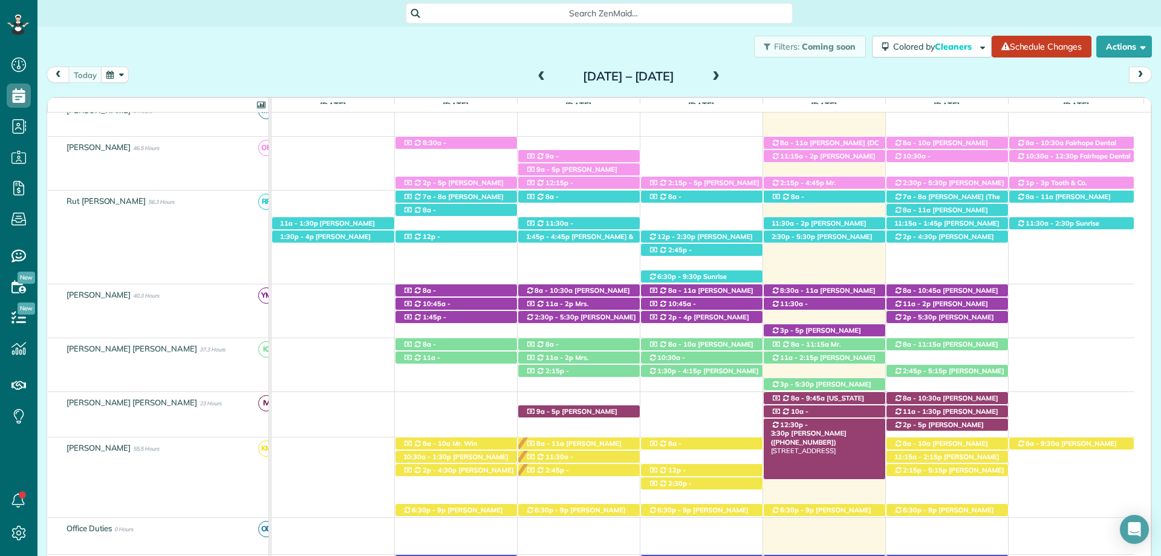
click at [853, 421] on div "12:30p - 3:30p Shelby Norton (+12512091316) 2601 Main Street - Daphne, AL, 36526" at bounding box center [825, 424] width 122 height 13
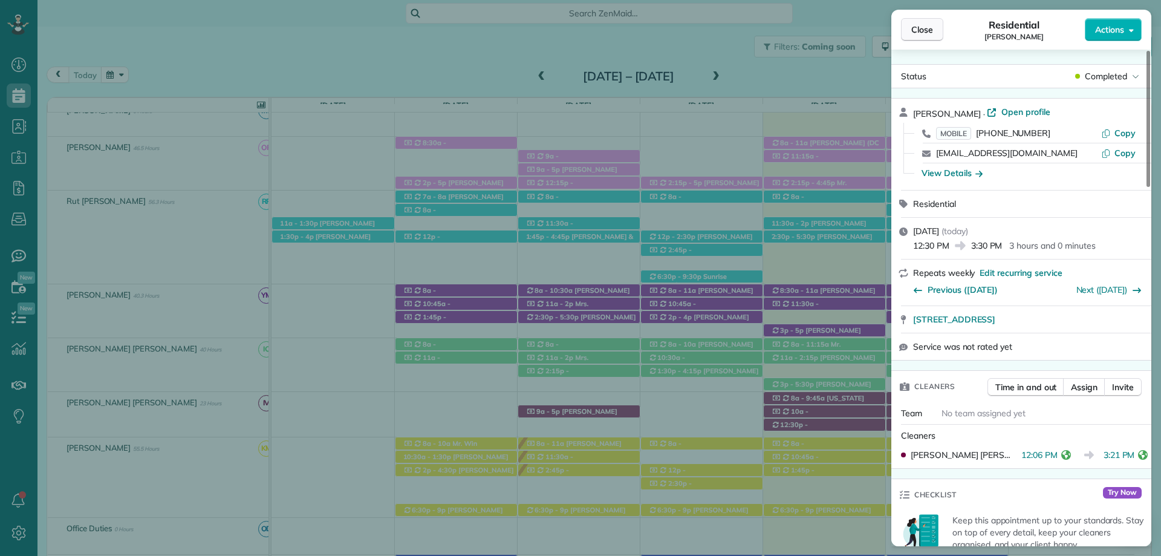
click at [929, 31] on span "Close" at bounding box center [922, 30] width 22 height 12
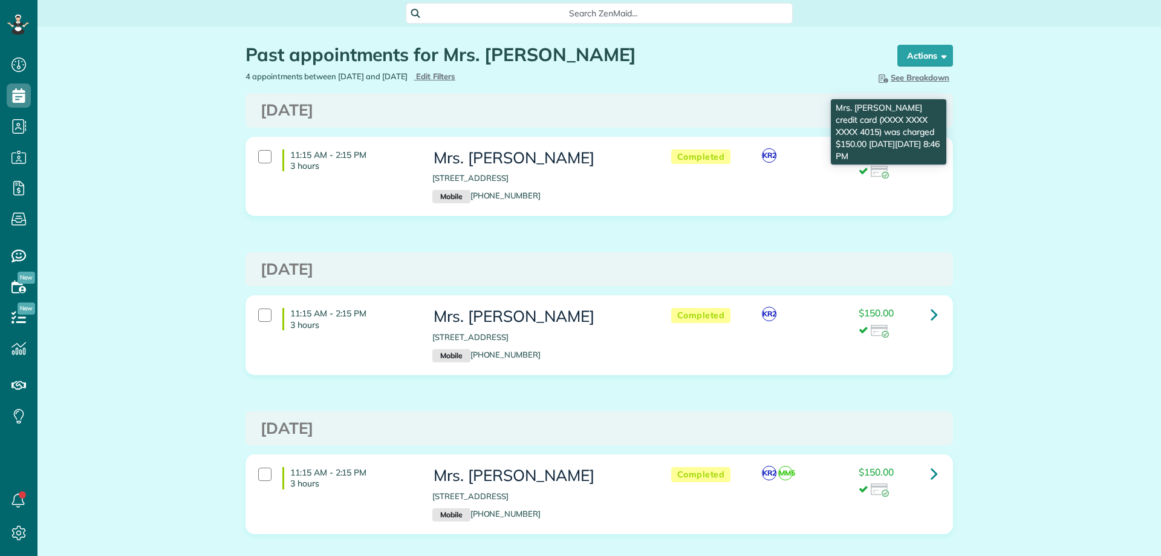
scroll to position [5, 5]
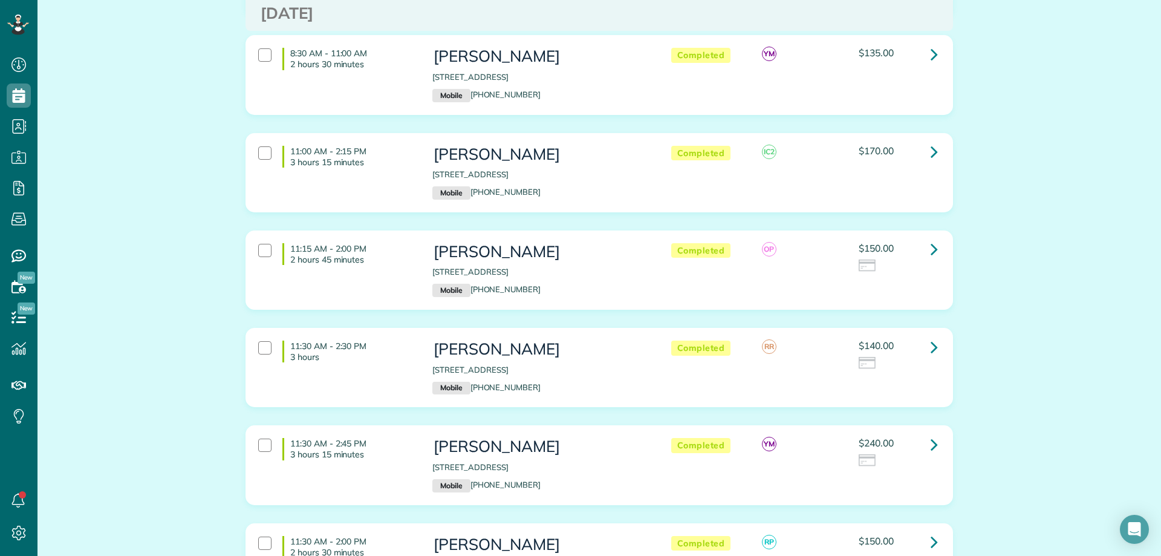
scroll to position [352, 0]
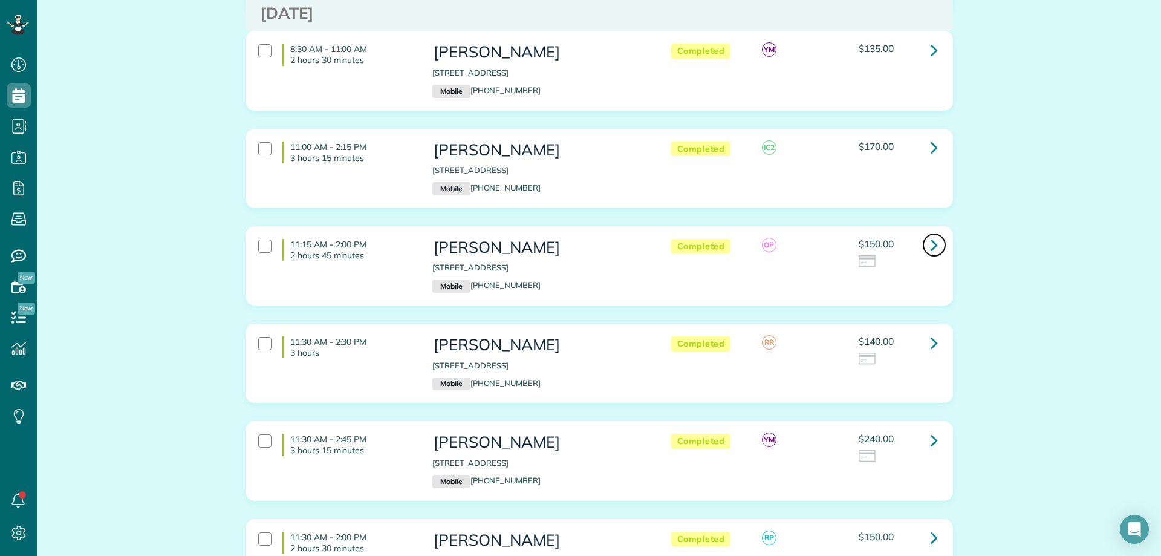
click at [931, 234] on icon at bounding box center [934, 244] width 7 height 21
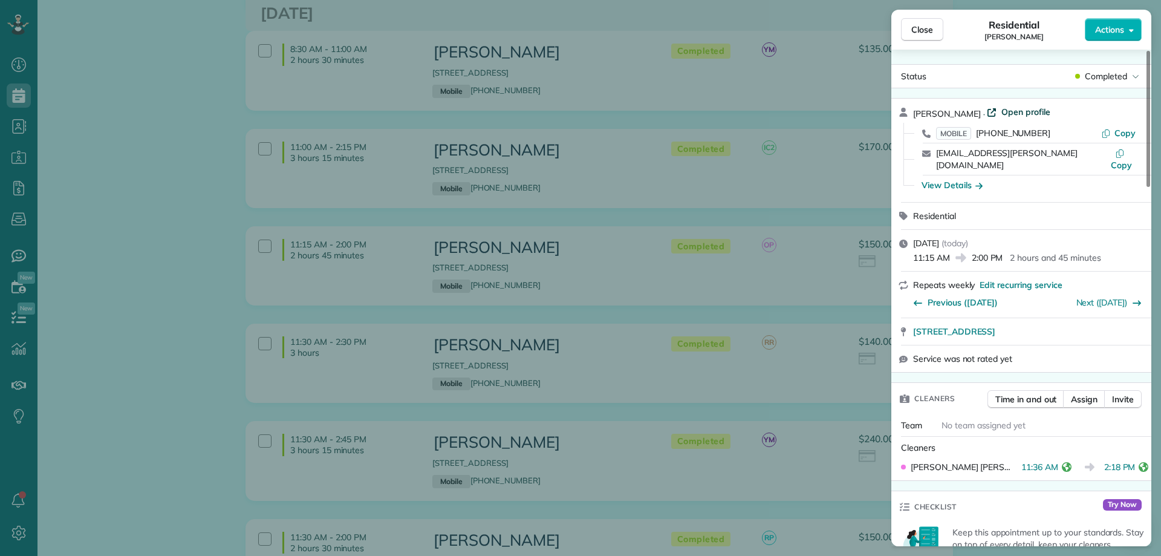
click at [1001, 112] on span "Open profile" at bounding box center [1025, 112] width 49 height 12
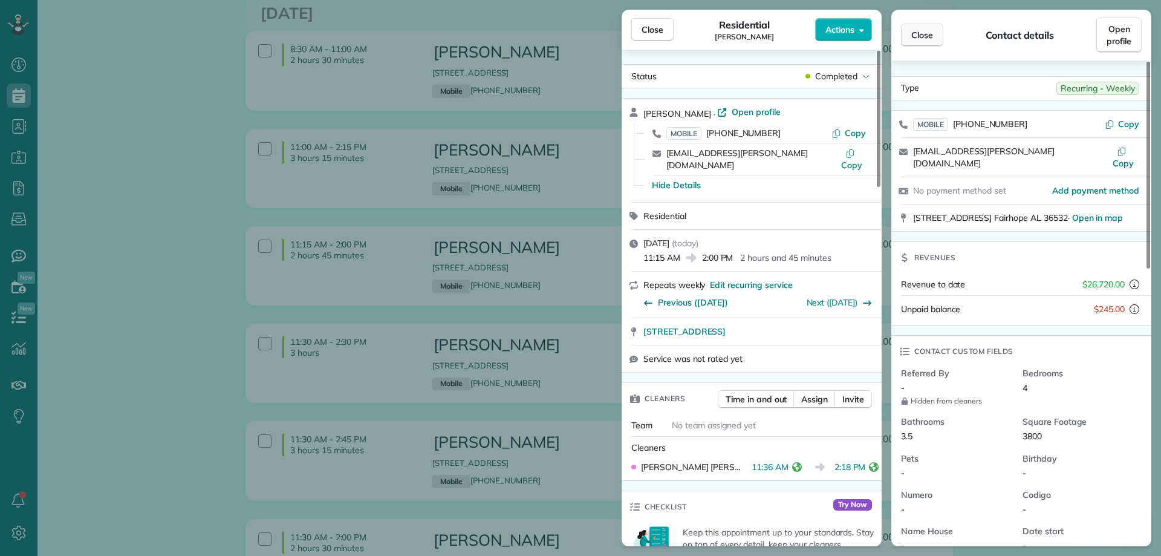
click at [918, 30] on span "Close" at bounding box center [922, 35] width 22 height 12
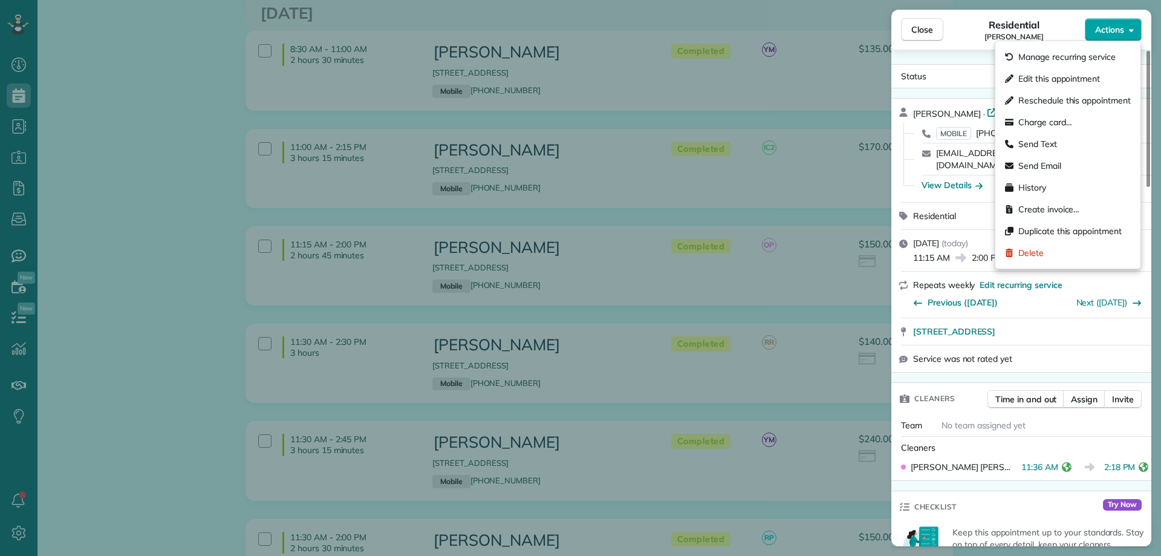
click at [1102, 37] on button "Actions" at bounding box center [1113, 29] width 57 height 23
click at [1060, 113] on div "Charge card…" at bounding box center [1067, 122] width 135 height 22
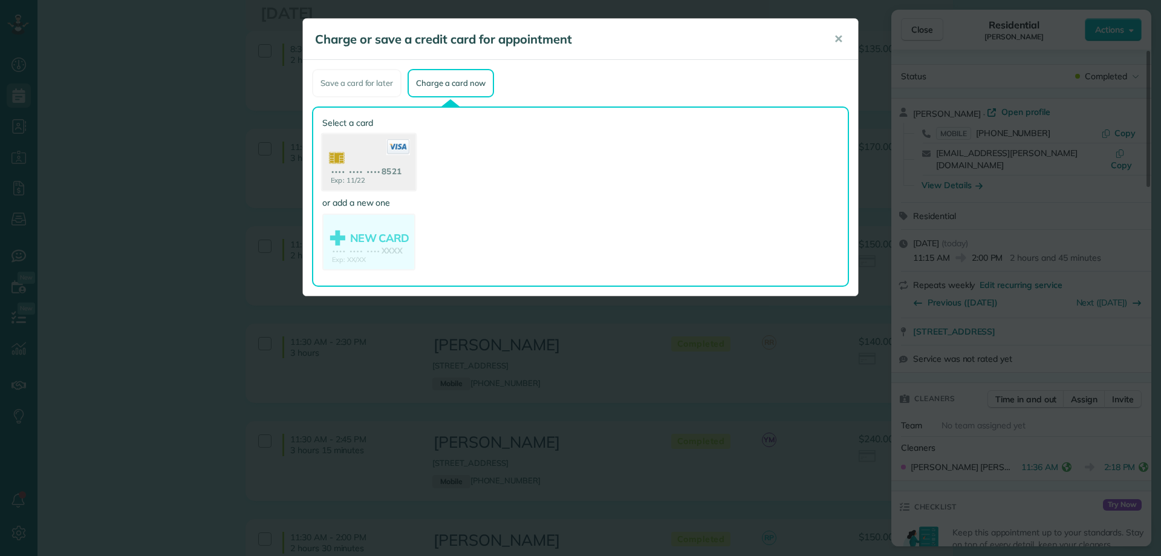
click at [403, 169] on use at bounding box center [368, 163] width 93 height 59
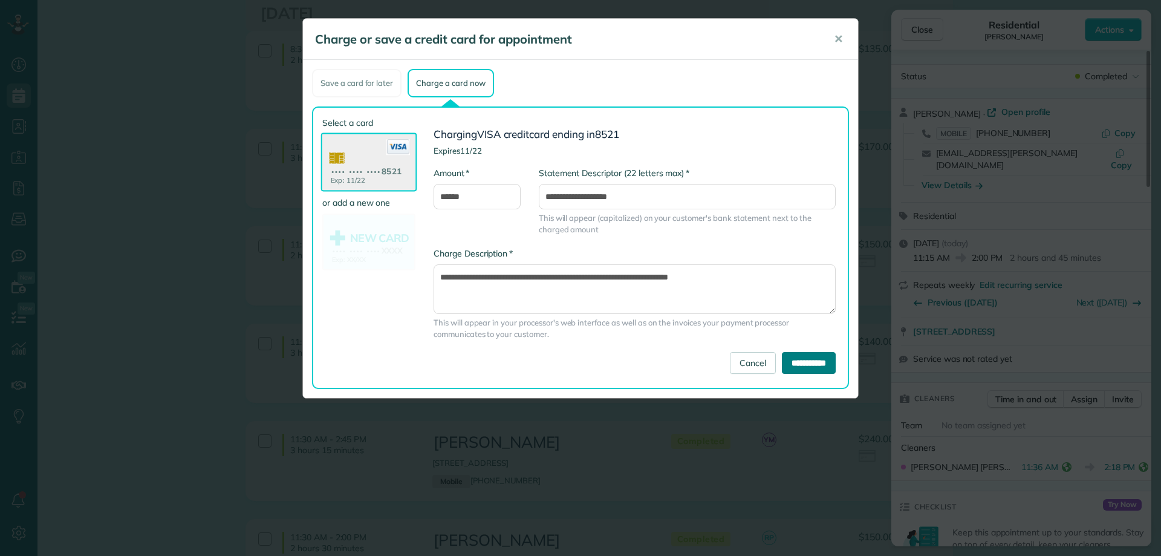
click at [810, 363] on input "**********" at bounding box center [809, 363] width 54 height 22
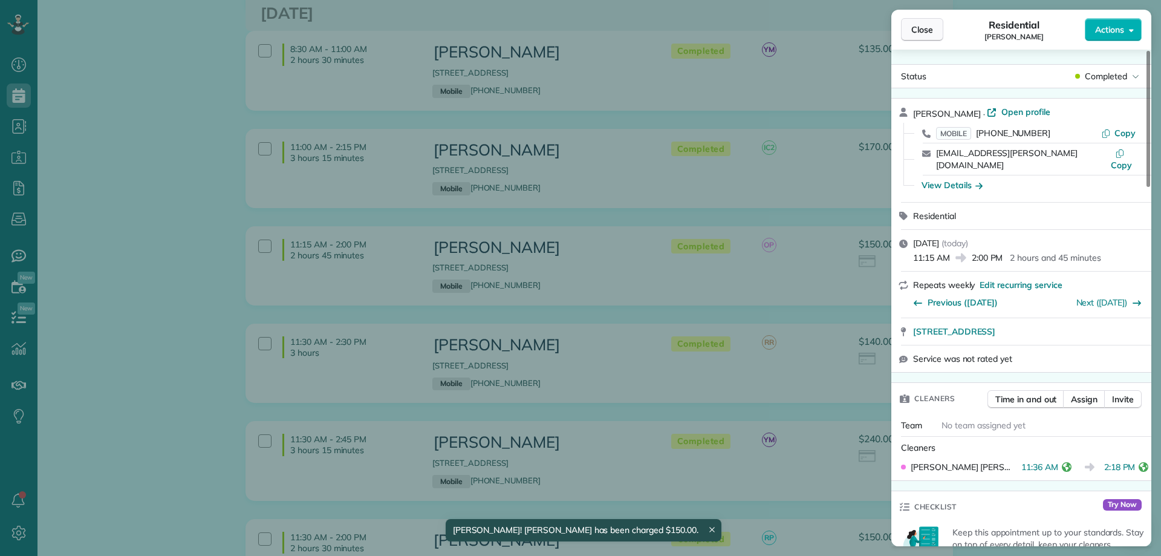
click at [922, 31] on span "Close" at bounding box center [922, 30] width 22 height 12
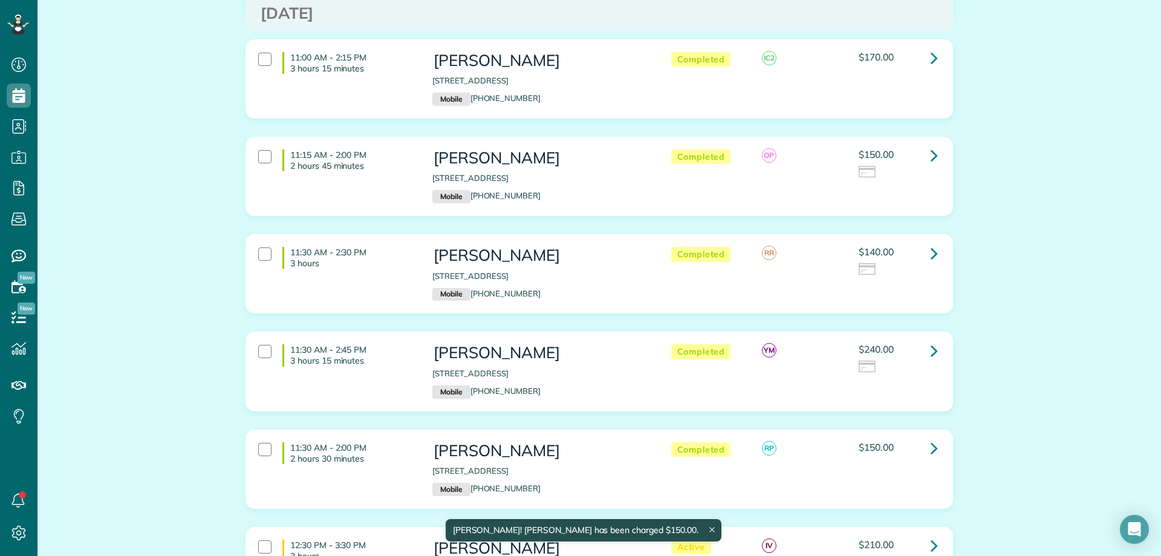
scroll to position [473, 0]
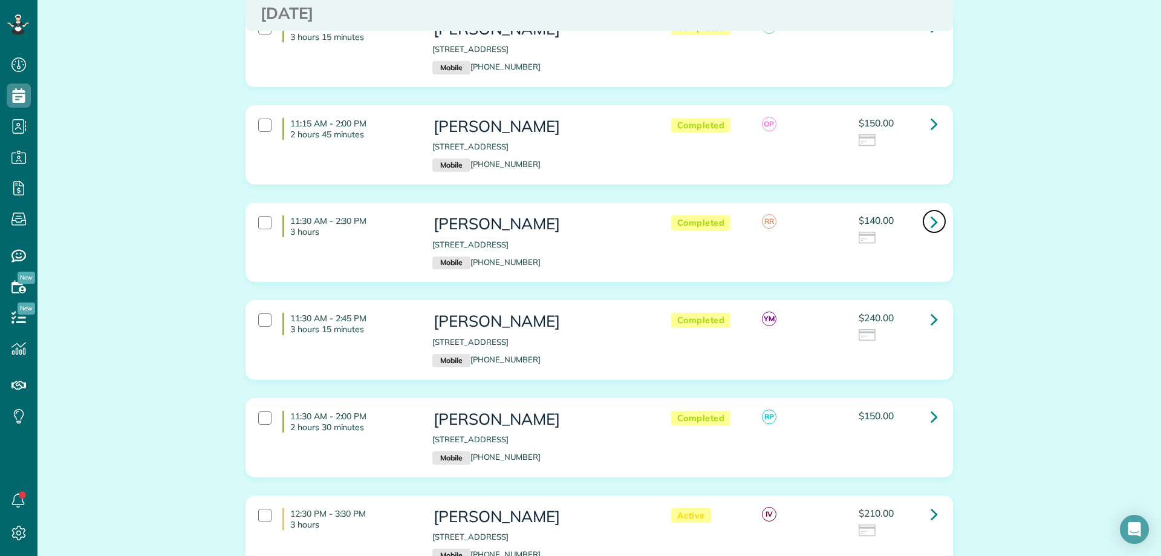
click at [932, 211] on icon at bounding box center [934, 221] width 7 height 21
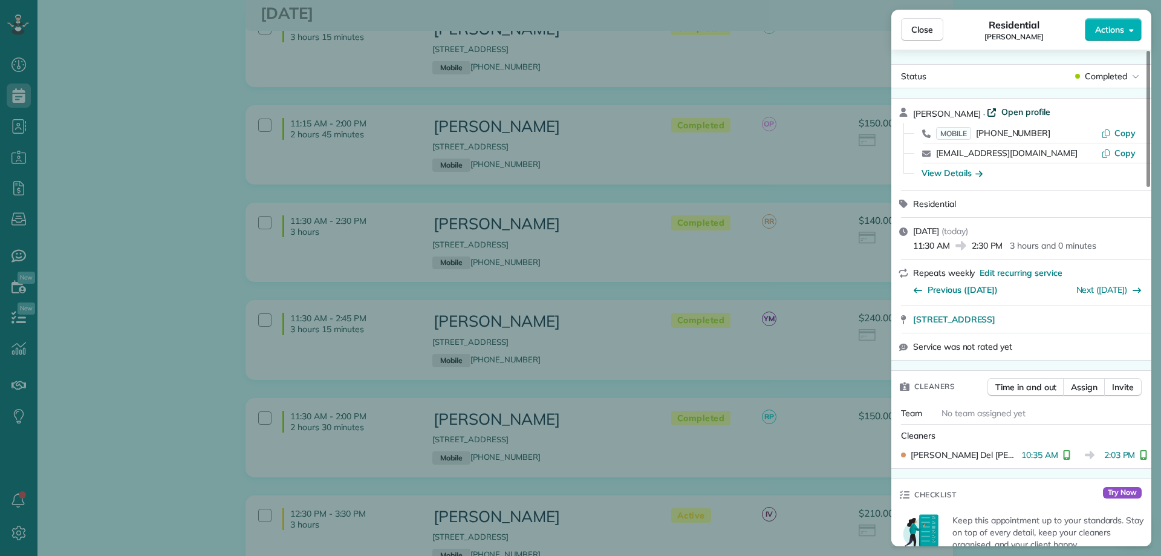
click at [1001, 108] on span "Open profile" at bounding box center [1025, 112] width 49 height 12
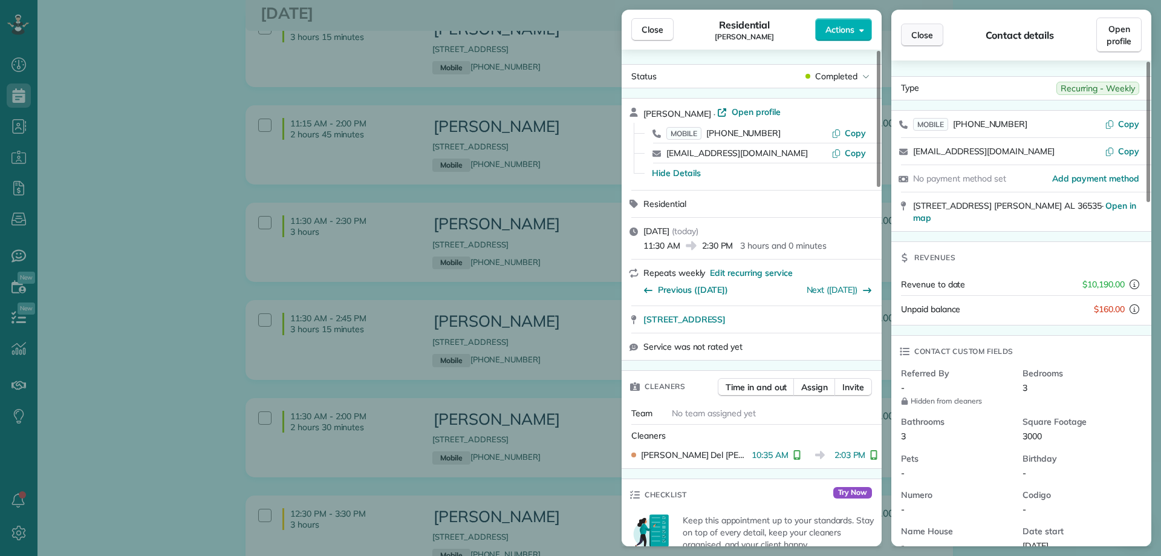
click at [926, 28] on button "Close" at bounding box center [922, 35] width 42 height 23
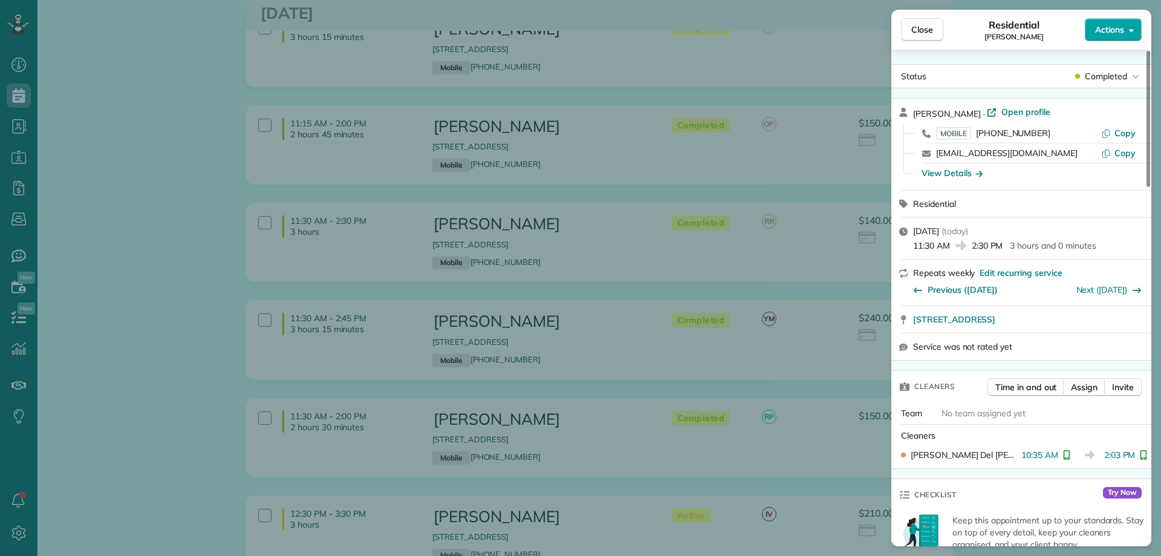
click at [1102, 33] on span "Actions" at bounding box center [1109, 30] width 29 height 12
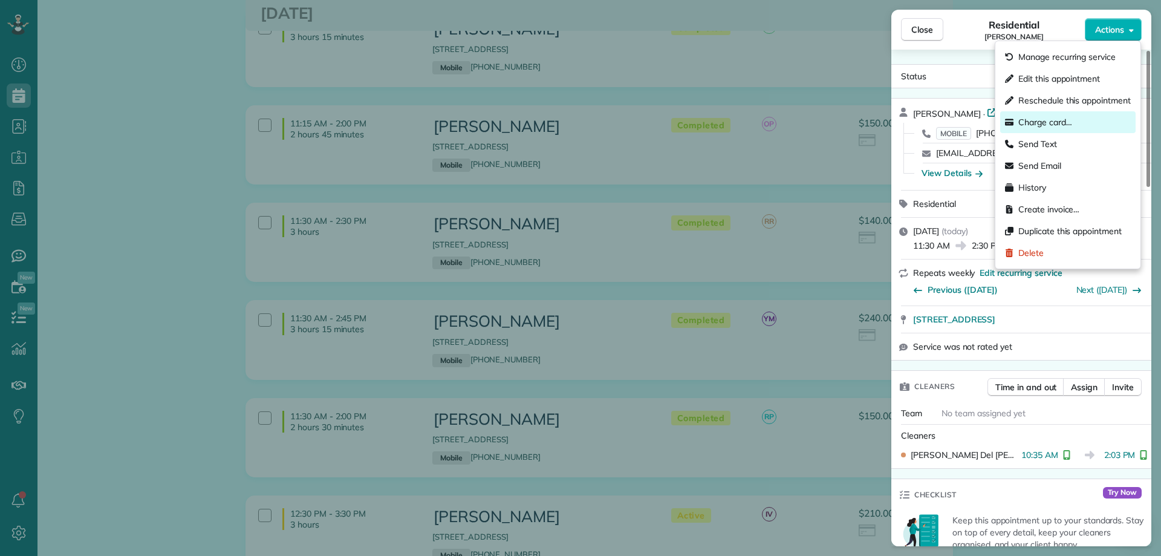
click at [1060, 122] on span "Charge card…" at bounding box center [1045, 122] width 54 height 12
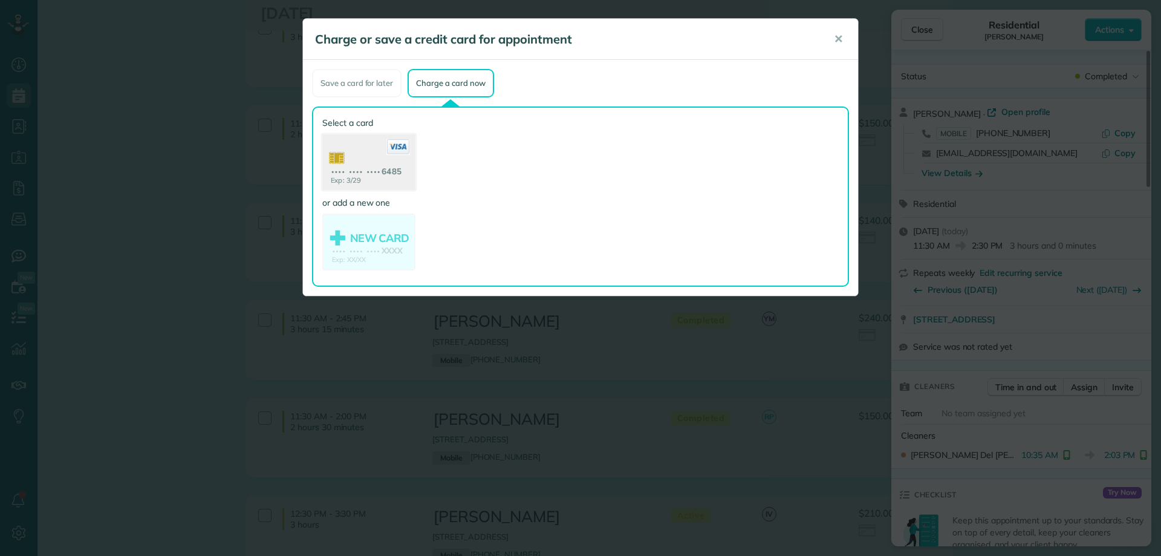
click at [393, 174] on use at bounding box center [368, 163] width 93 height 59
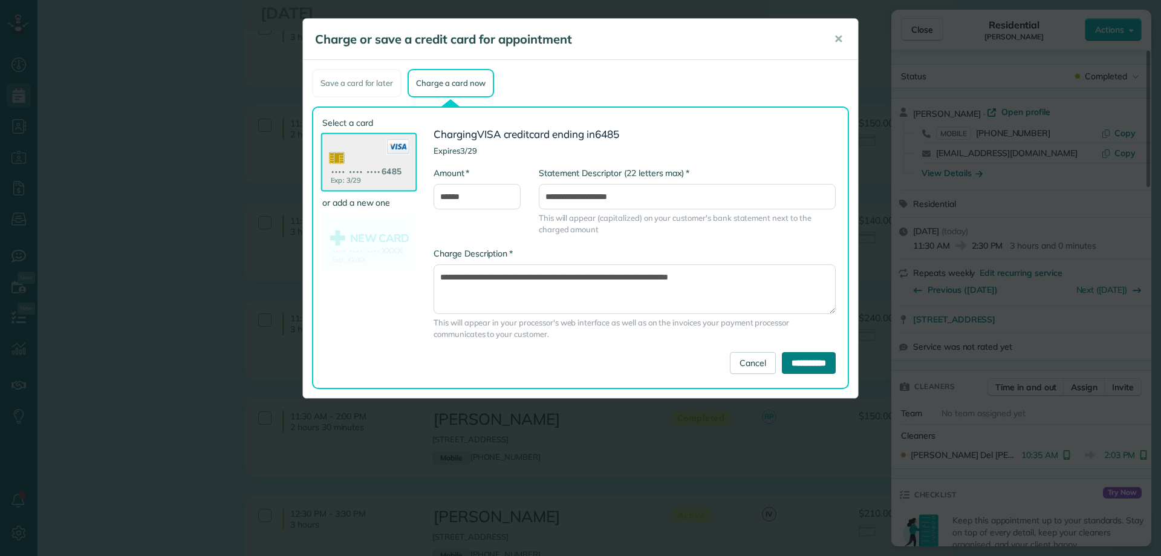
click at [787, 360] on input "**********" at bounding box center [809, 363] width 54 height 22
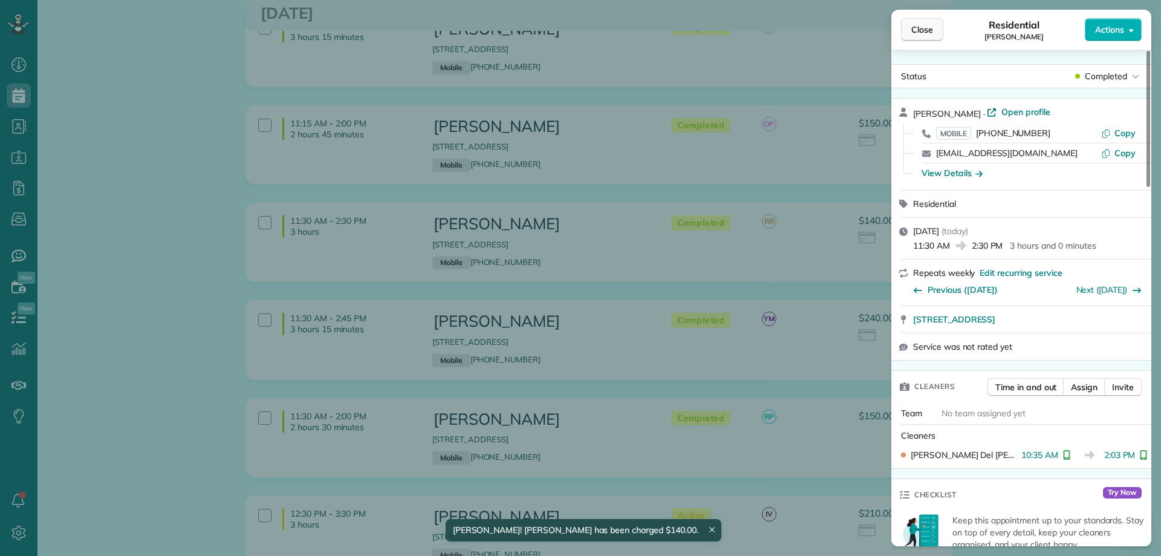
click at [926, 35] on span "Close" at bounding box center [922, 30] width 22 height 12
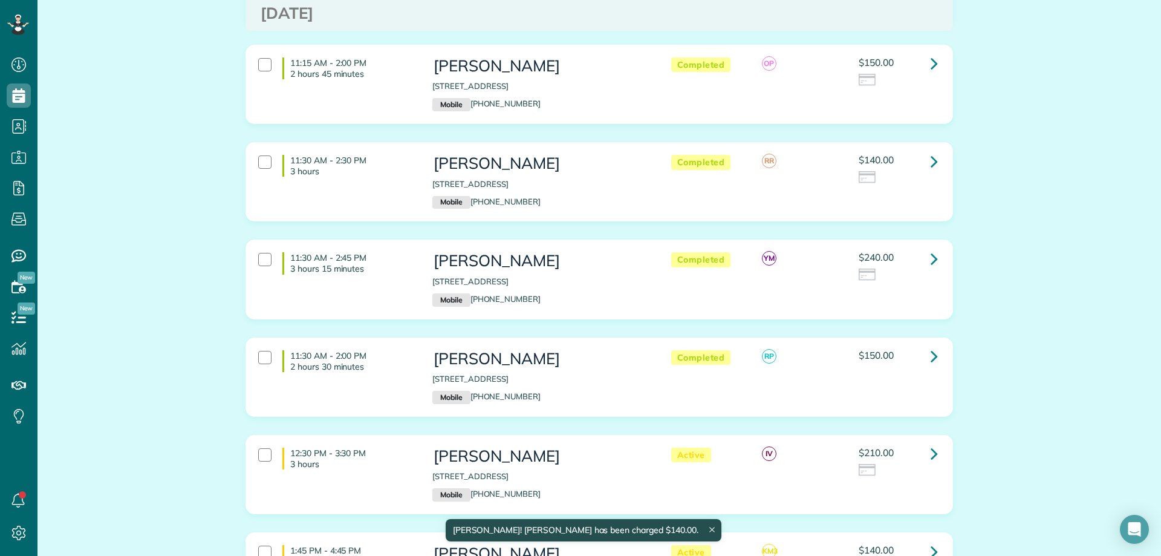
scroll to position [594, 0]
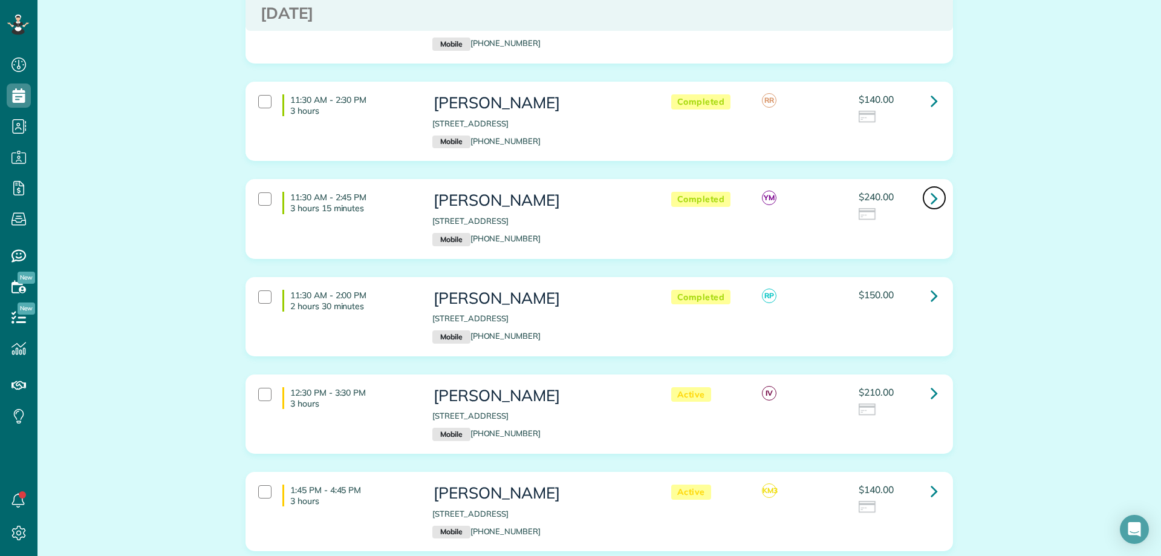
click at [922, 186] on link at bounding box center [934, 198] width 24 height 24
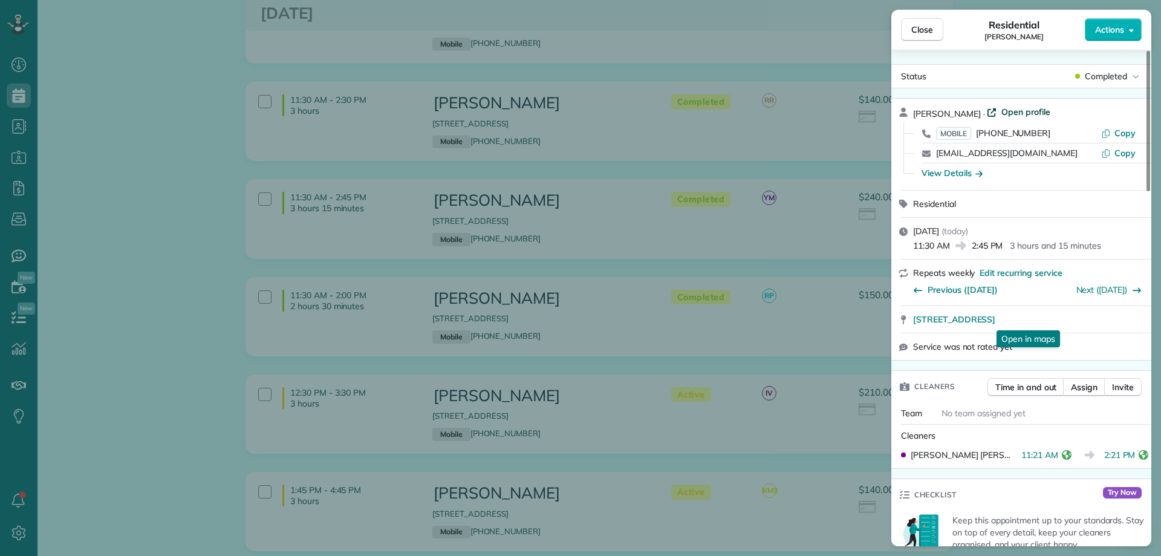
click at [1024, 109] on span "Open profile" at bounding box center [1025, 112] width 49 height 12
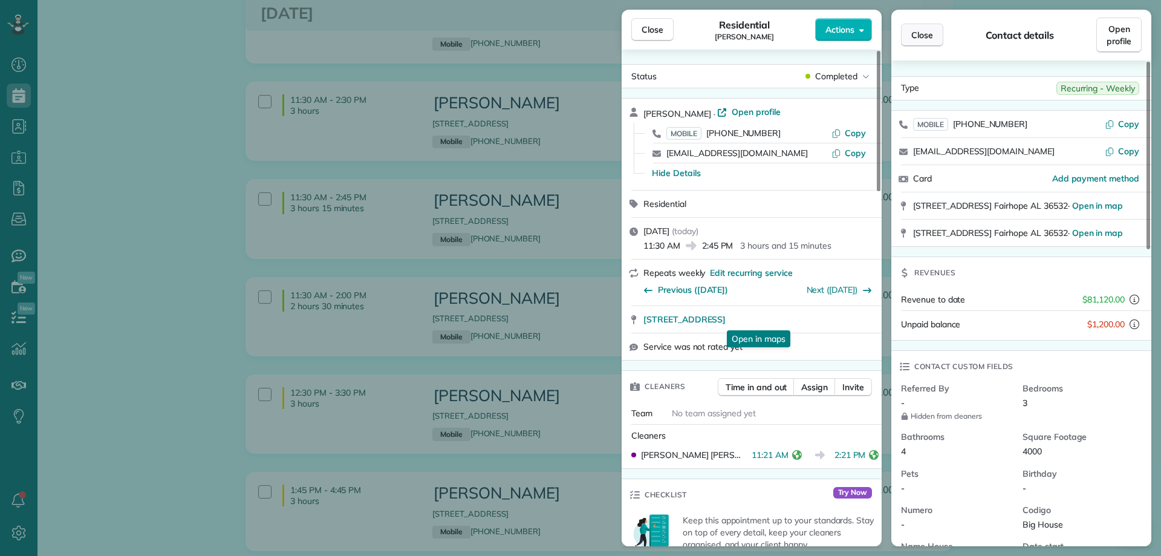
click at [919, 30] on span "Close" at bounding box center [922, 35] width 22 height 12
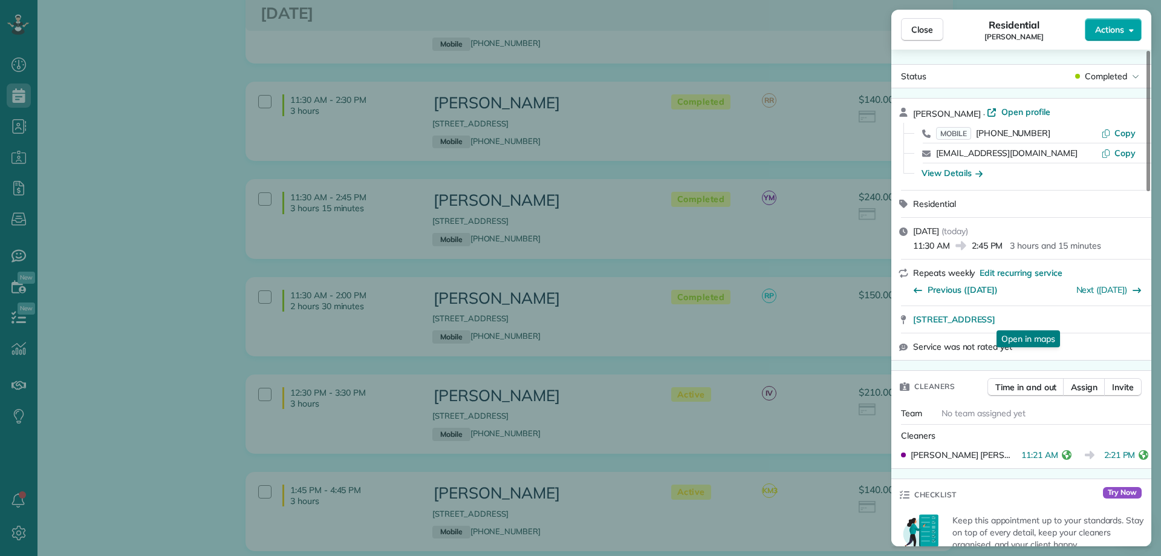
click at [1113, 28] on span "Actions" at bounding box center [1109, 30] width 29 height 12
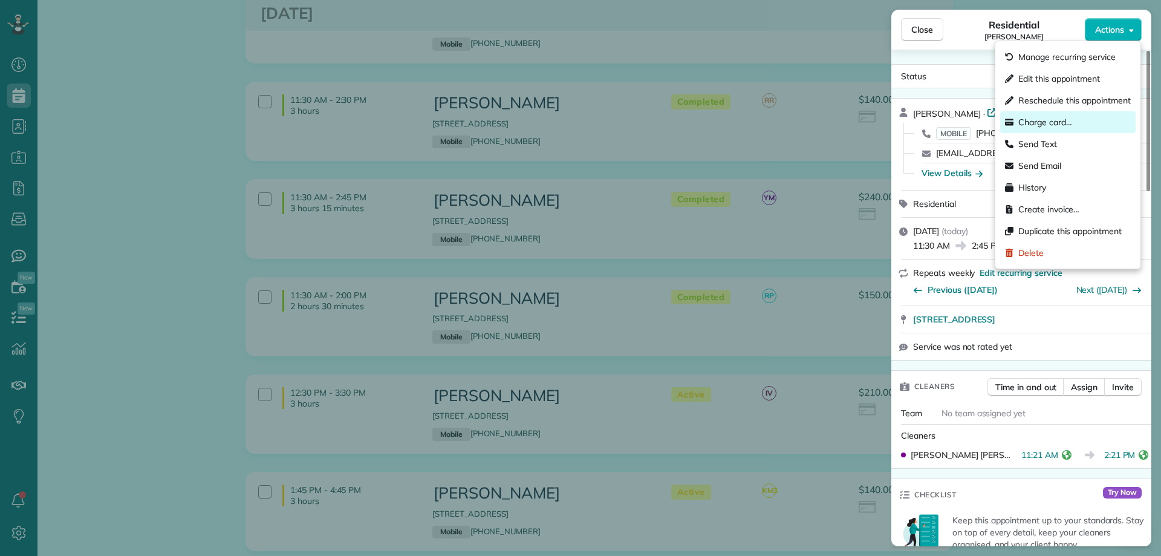
click at [1039, 122] on span "Charge card…" at bounding box center [1045, 122] width 54 height 12
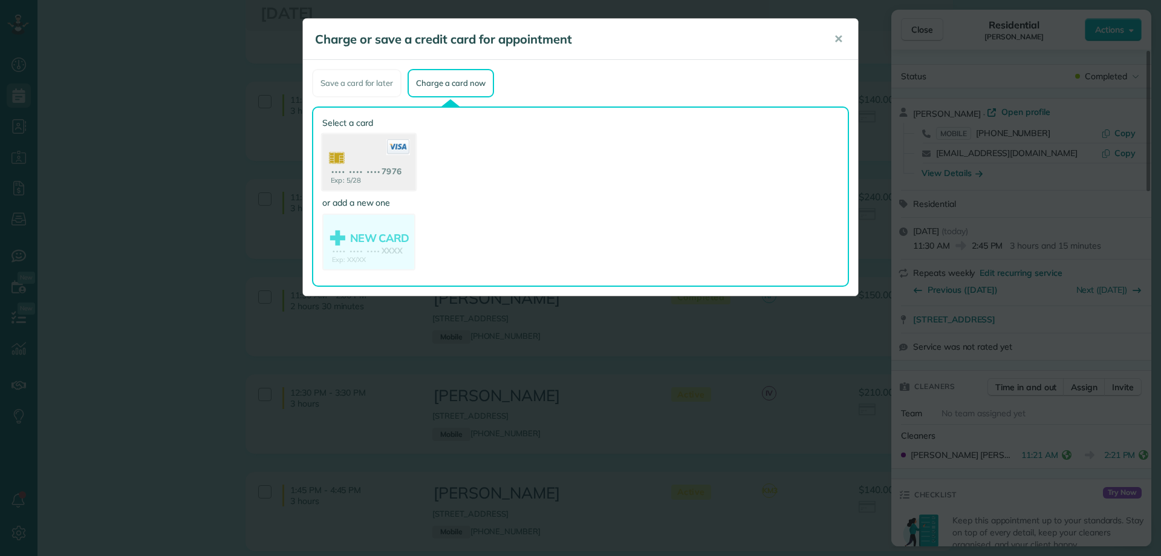
click at [372, 154] on use at bounding box center [368, 163] width 93 height 59
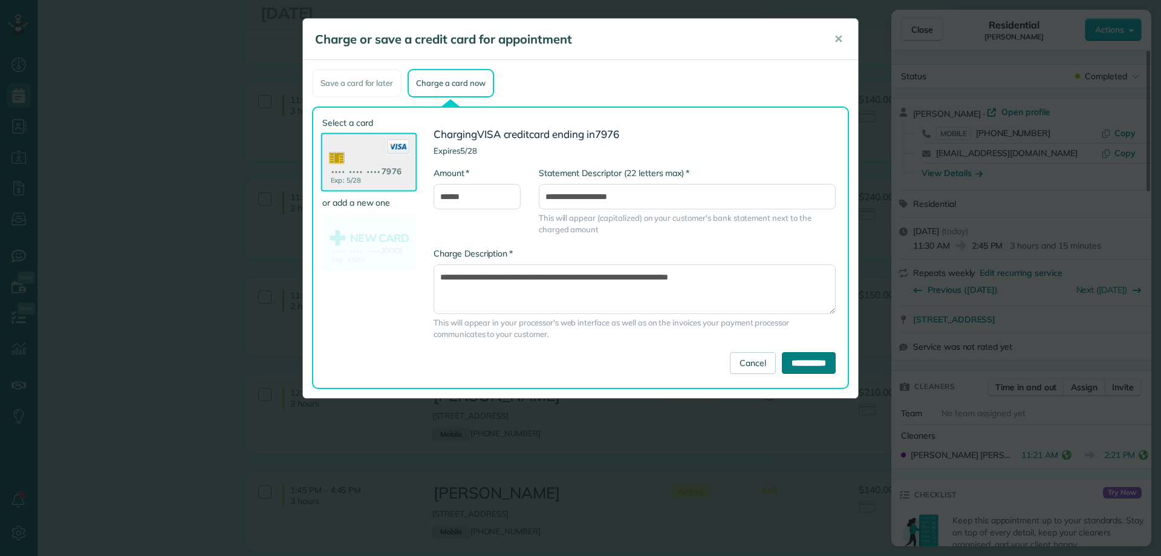
click at [813, 360] on input "**********" at bounding box center [809, 363] width 54 height 22
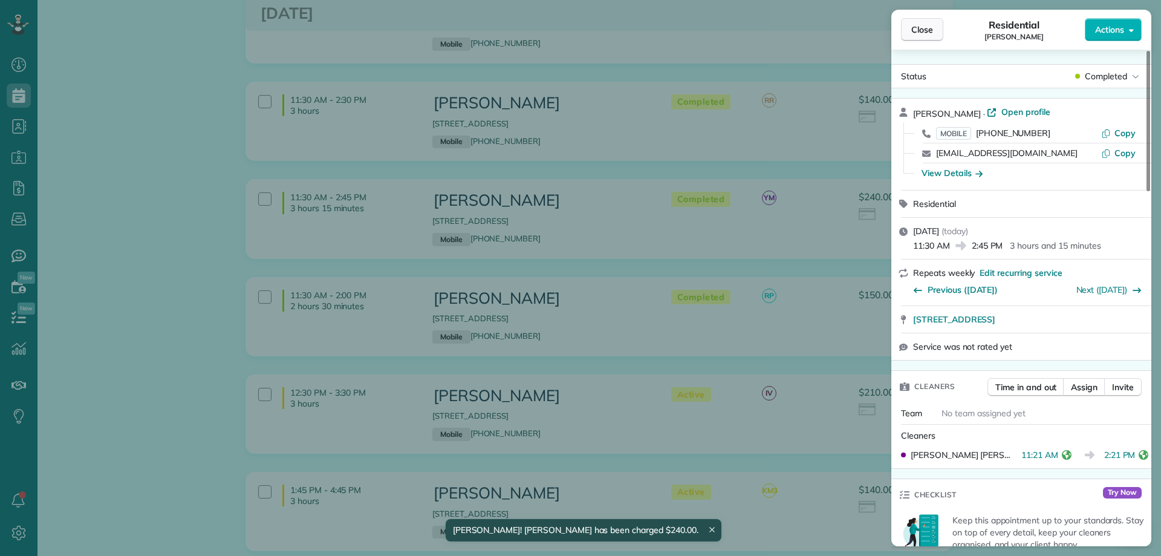
click at [934, 26] on button "Close" at bounding box center [922, 29] width 42 height 23
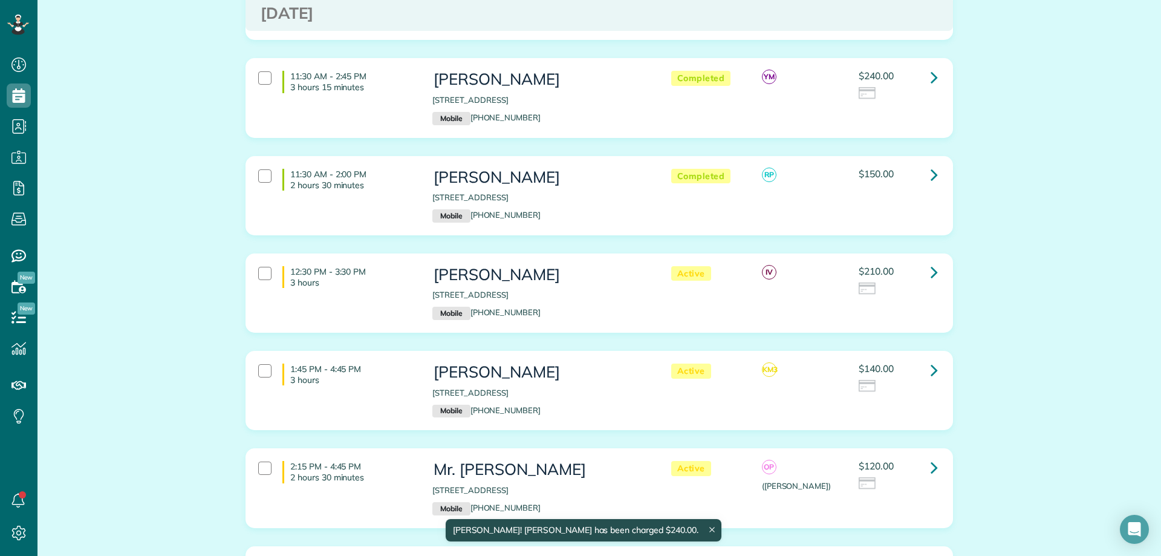
scroll to position [836, 0]
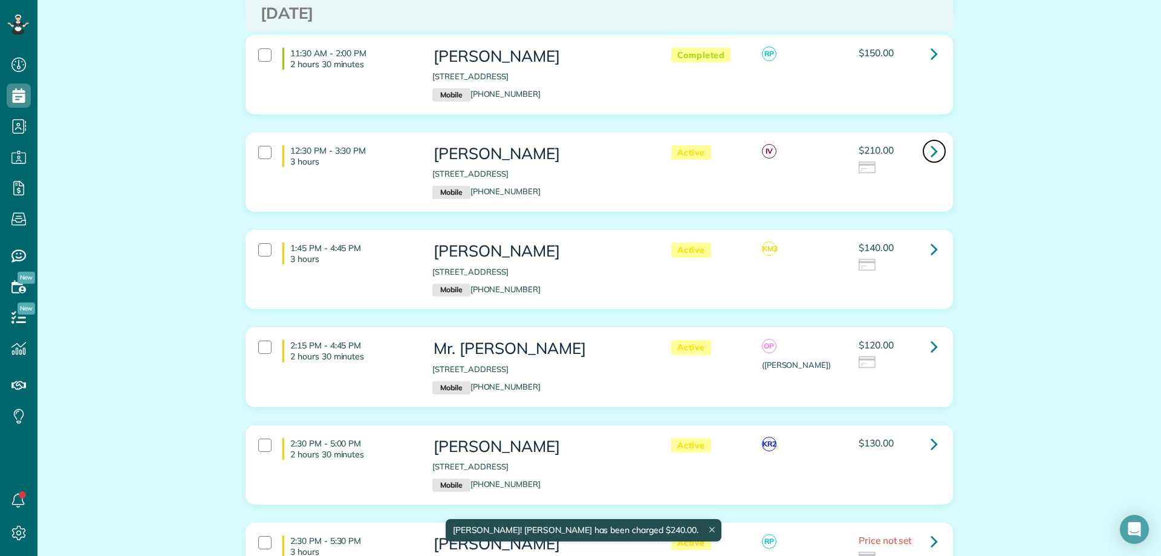
click at [931, 140] on icon at bounding box center [934, 150] width 7 height 21
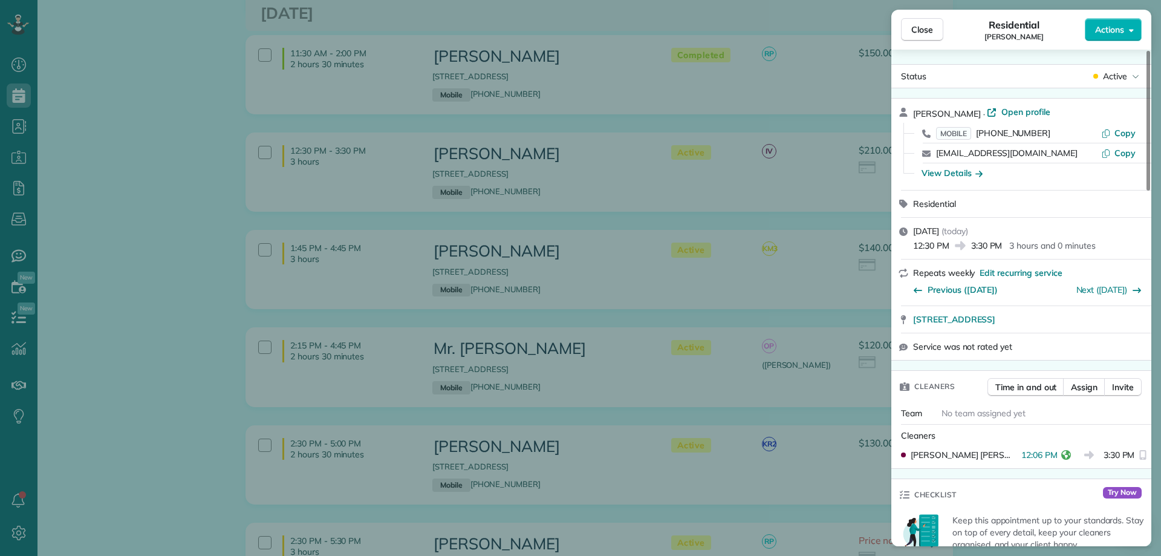
click at [1021, 105] on div "Shelby Norton · Open profile MOBILE (251) 209-1316 Copy shelbynortn@gmail.com C…" at bounding box center [1021, 144] width 260 height 91
click at [1019, 109] on span "Open profile" at bounding box center [1025, 112] width 49 height 12
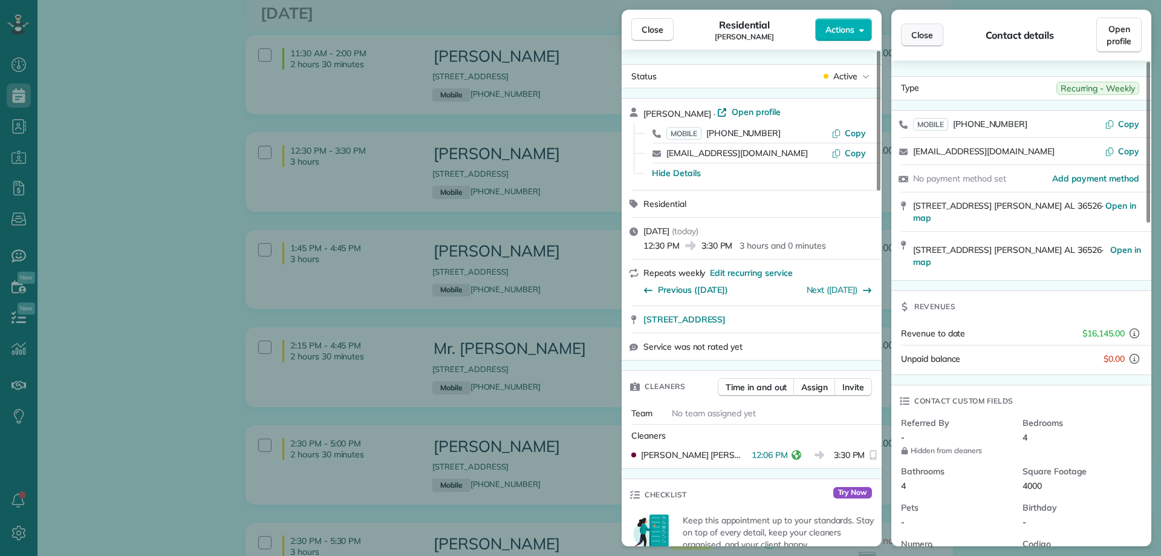
click at [929, 31] on span "Close" at bounding box center [922, 35] width 22 height 12
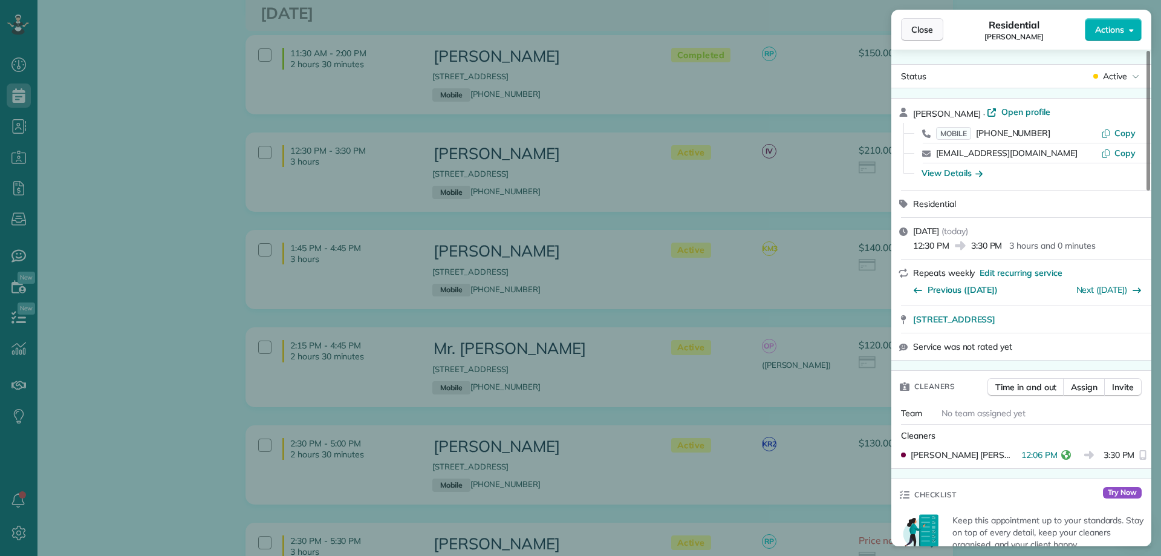
click at [919, 31] on span "Close" at bounding box center [922, 30] width 22 height 12
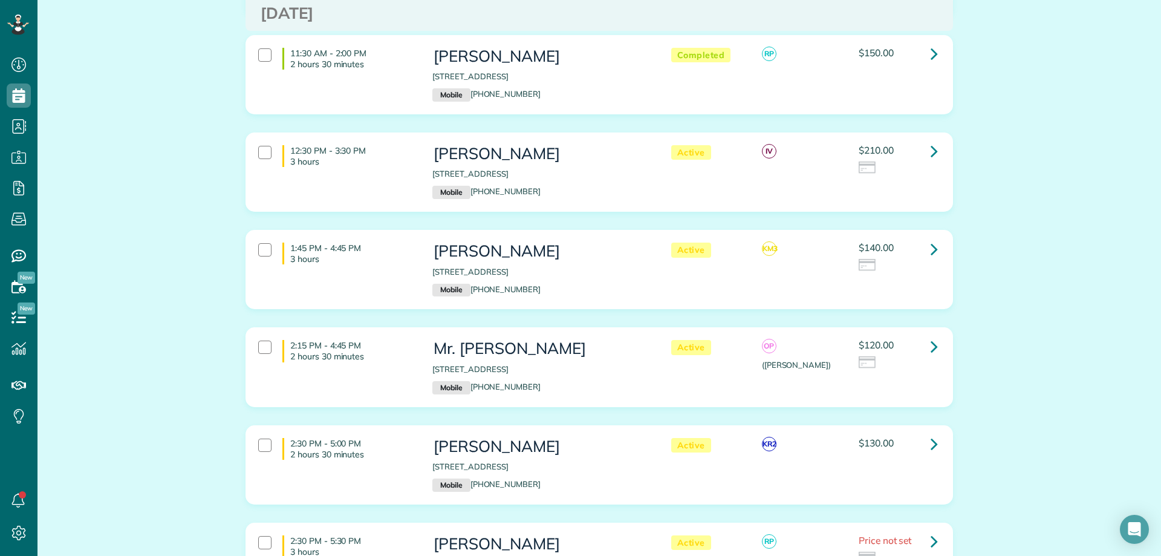
scroll to position [896, 0]
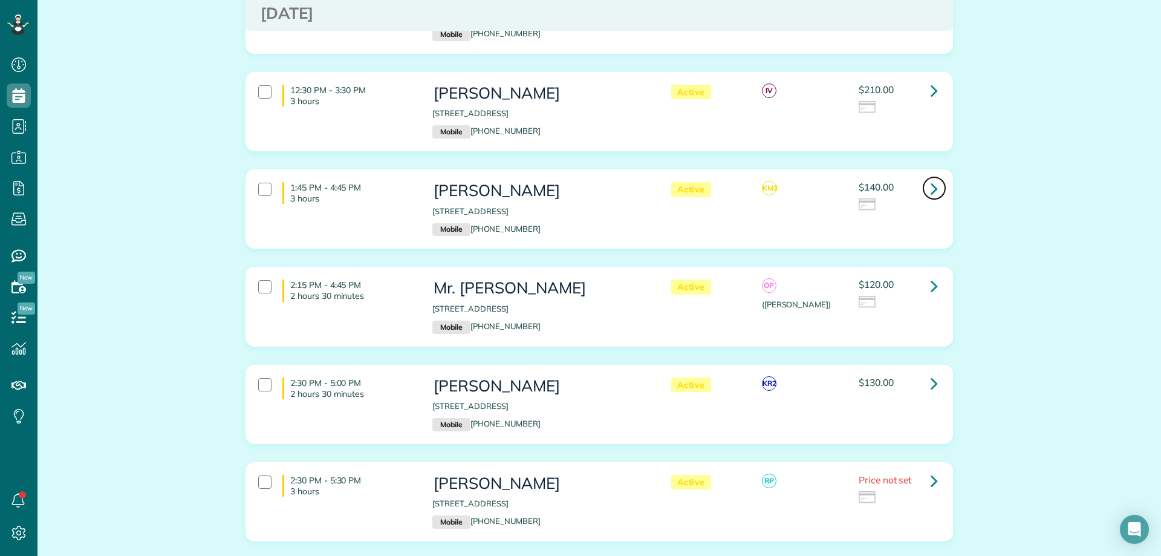
click at [932, 178] on icon at bounding box center [934, 188] width 7 height 21
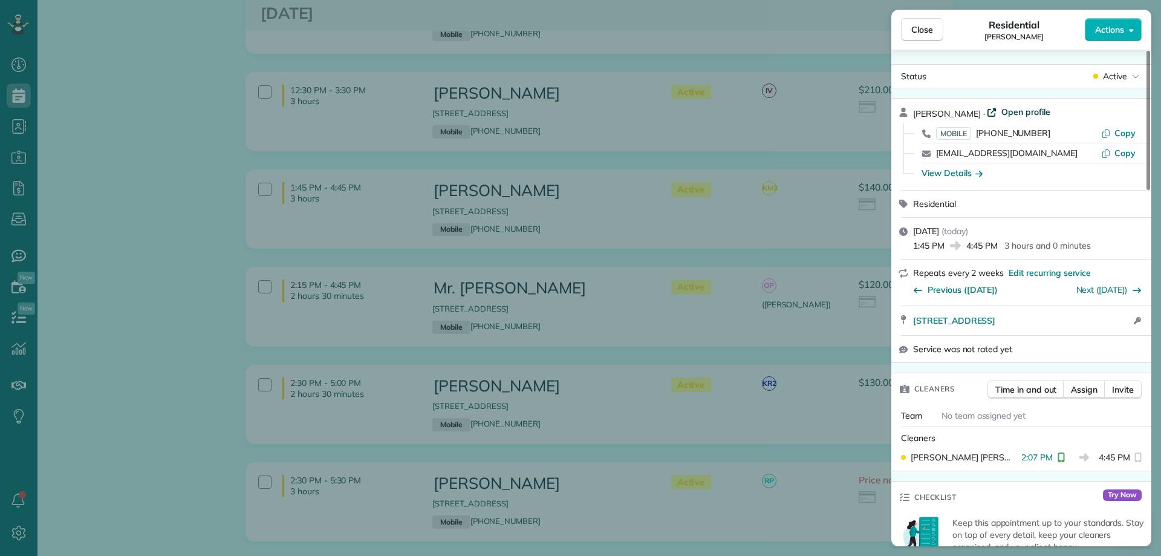
click at [1004, 114] on span "Open profile" at bounding box center [1025, 112] width 49 height 12
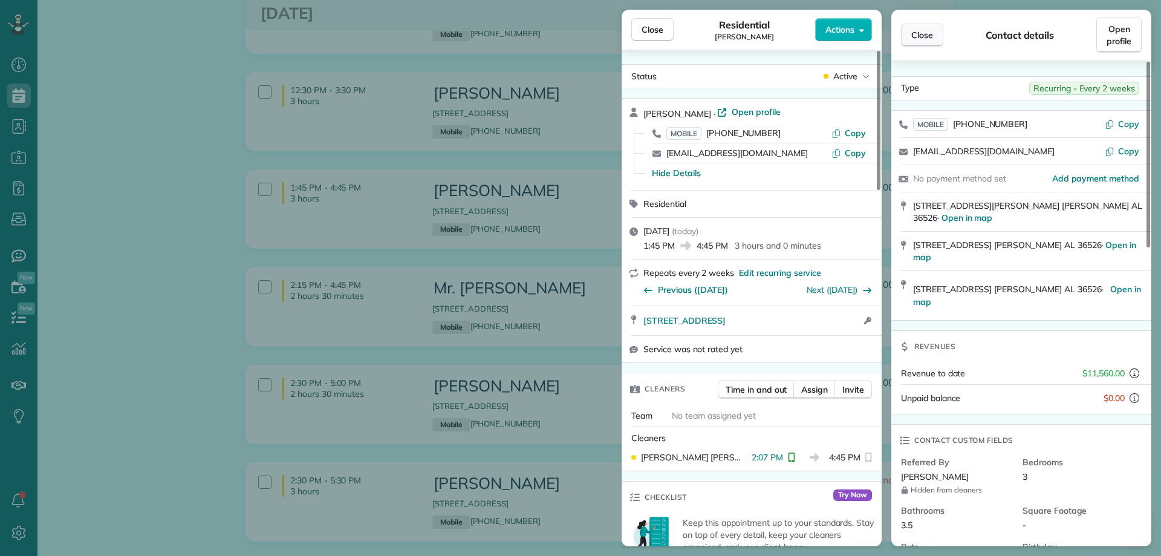
click at [927, 29] on span "Close" at bounding box center [922, 35] width 22 height 12
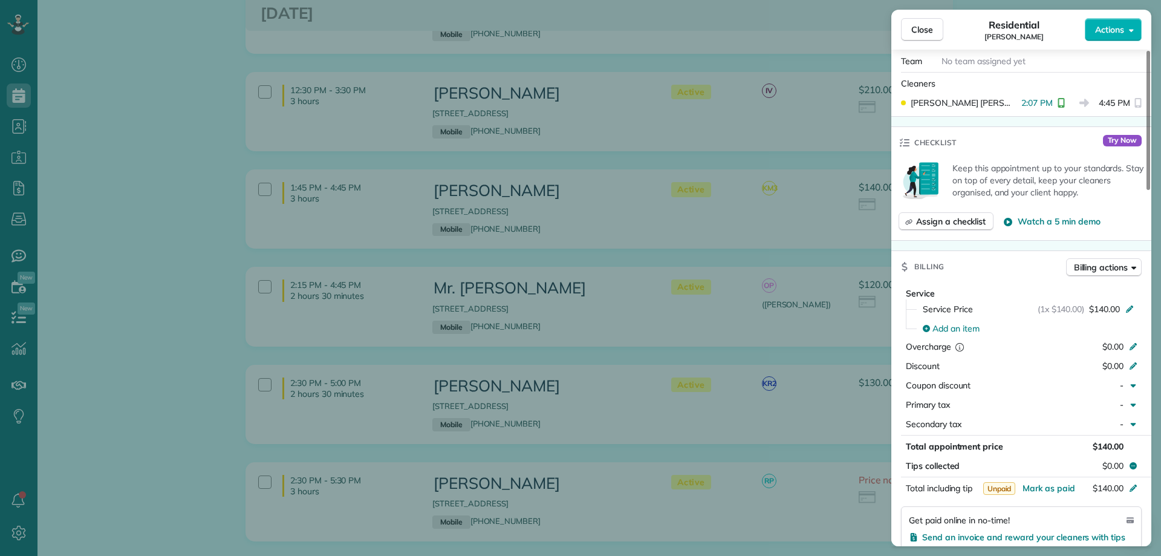
scroll to position [363, 0]
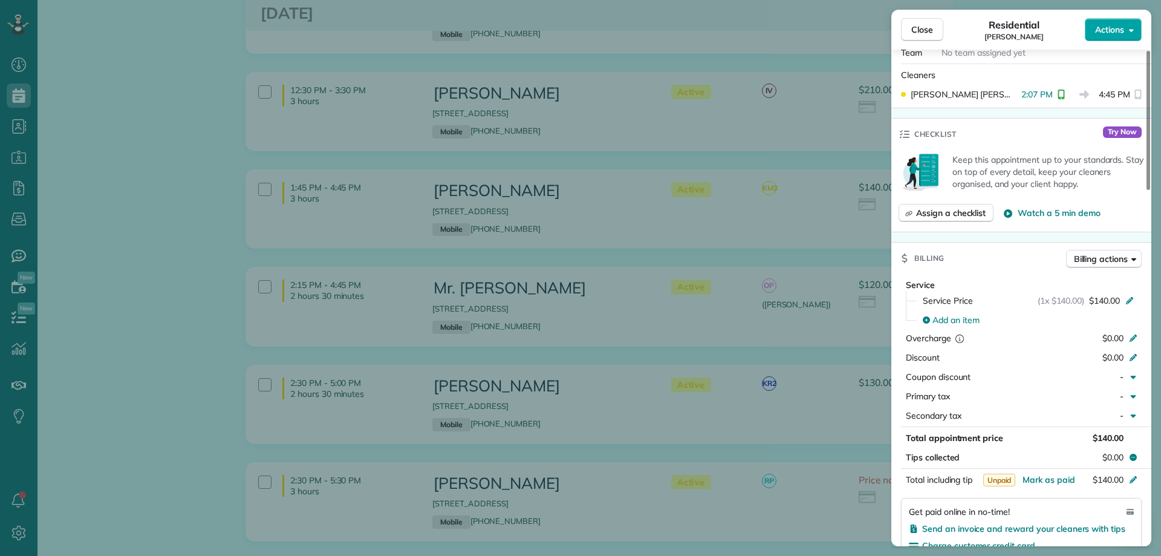
click at [1114, 23] on button "Actions" at bounding box center [1113, 29] width 57 height 23
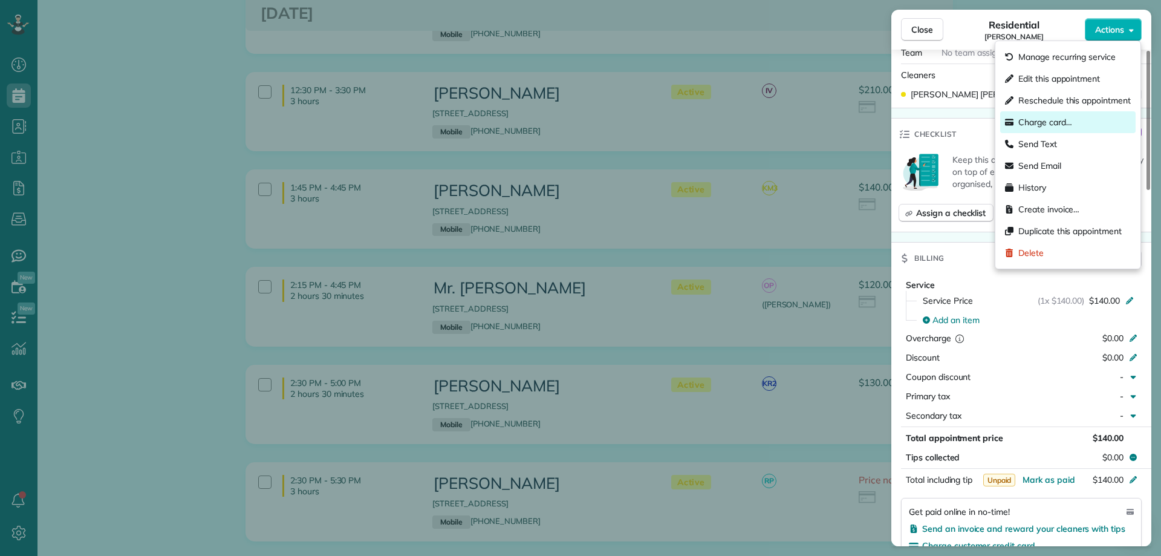
click at [1052, 122] on span "Charge card…" at bounding box center [1045, 122] width 54 height 12
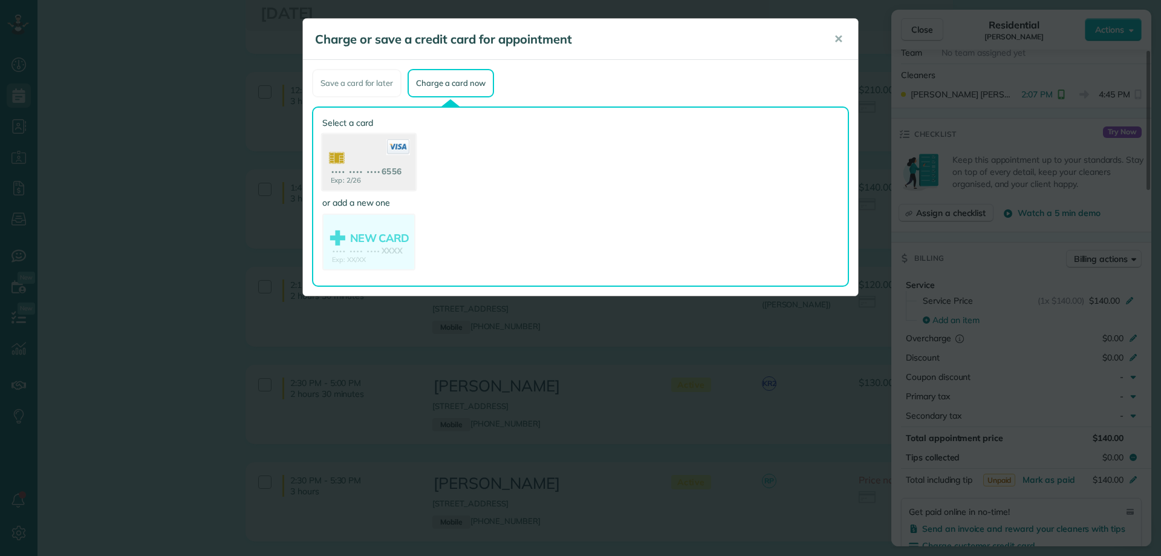
click at [367, 146] on use at bounding box center [368, 163] width 93 height 59
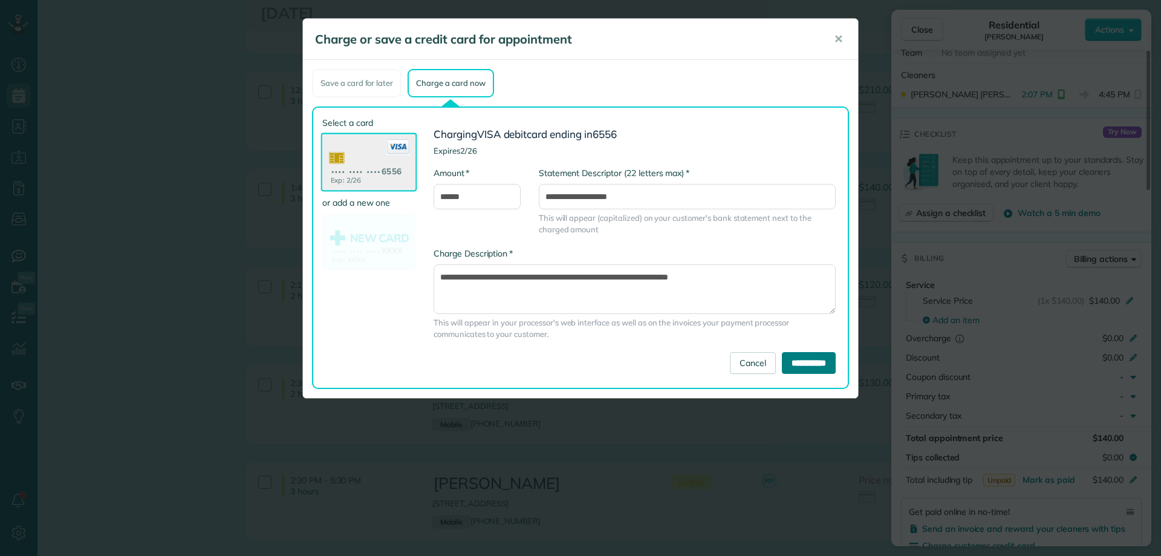
click at [818, 366] on input "**********" at bounding box center [809, 363] width 54 height 22
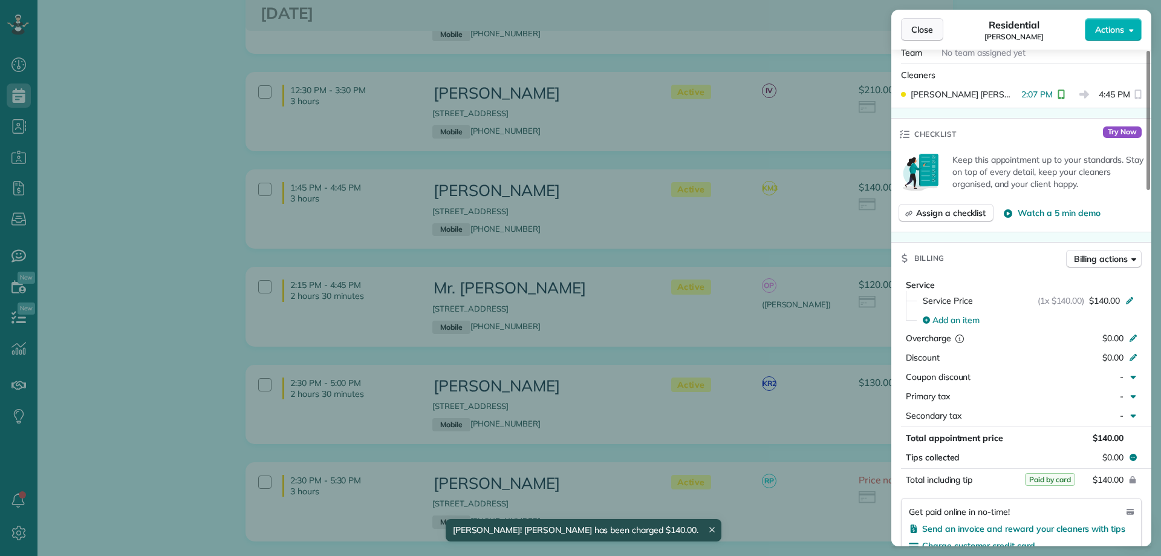
click at [926, 34] on span "Close" at bounding box center [922, 30] width 22 height 12
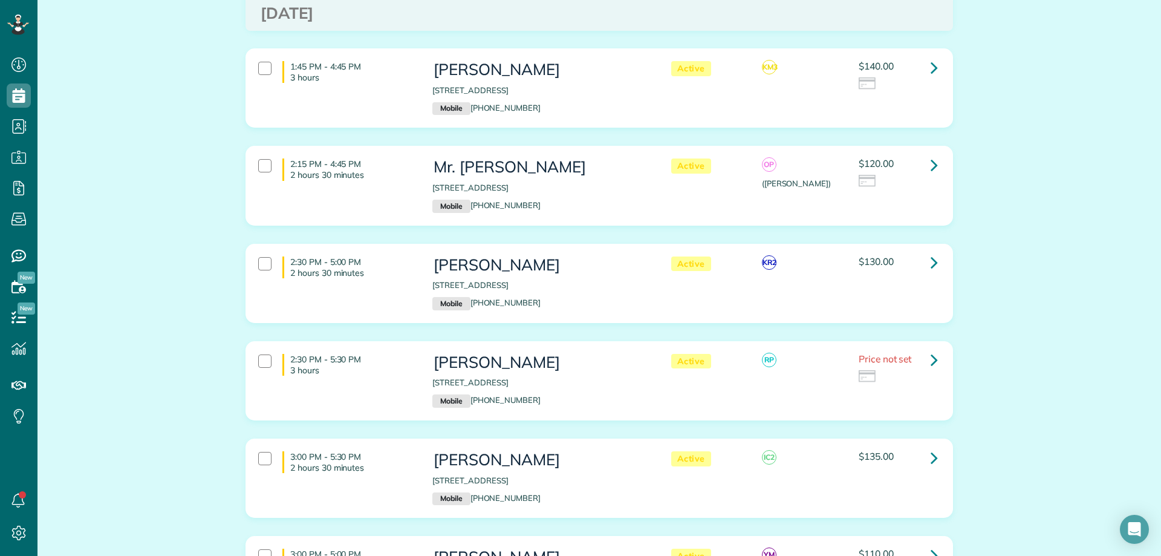
scroll to position [1078, 0]
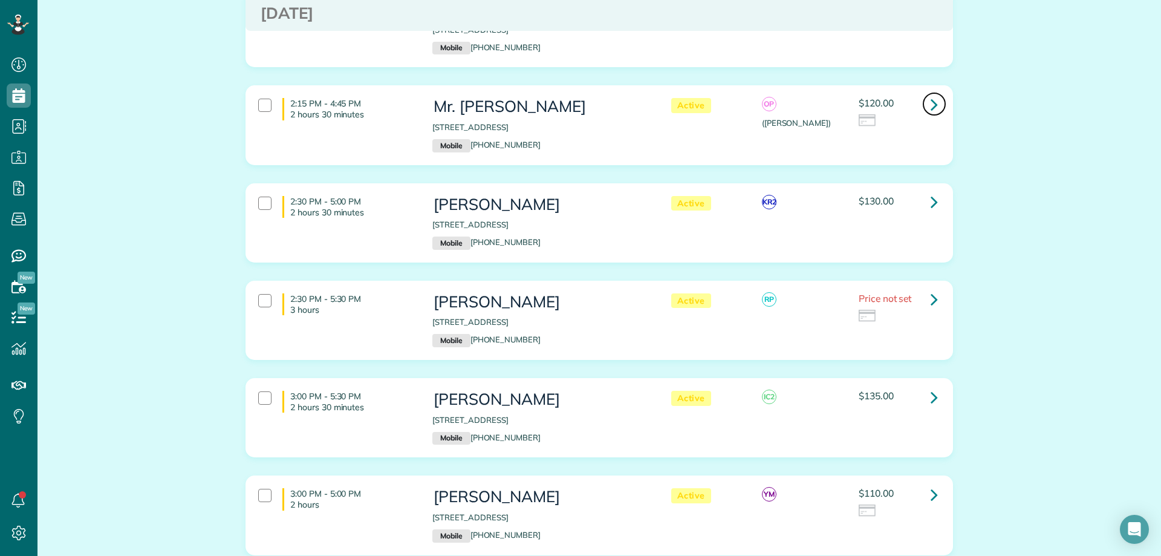
click at [931, 94] on icon at bounding box center [934, 104] width 7 height 21
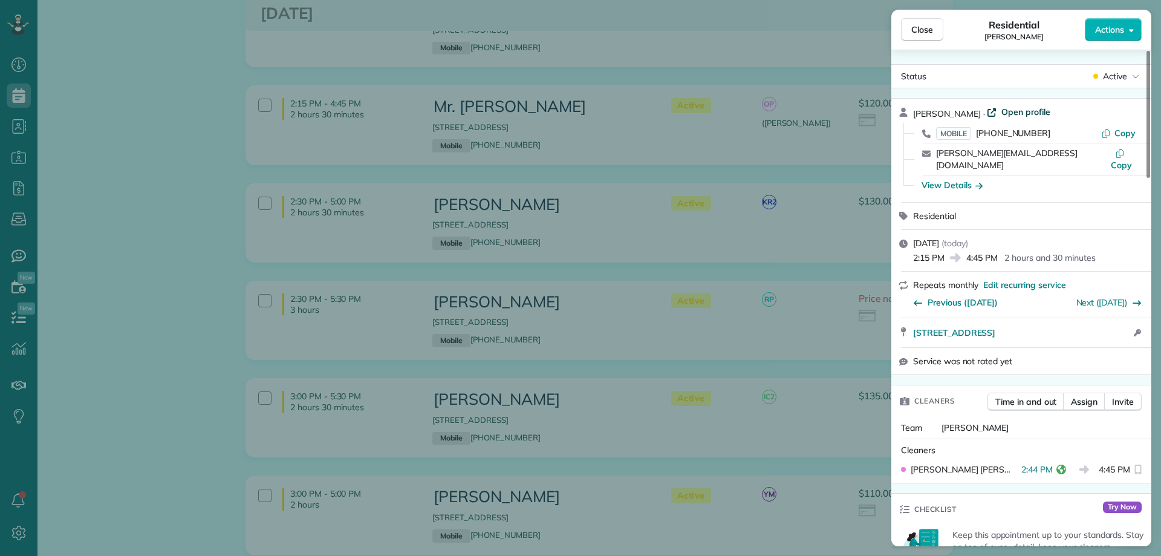
click at [1032, 109] on span "Open profile" at bounding box center [1025, 112] width 49 height 12
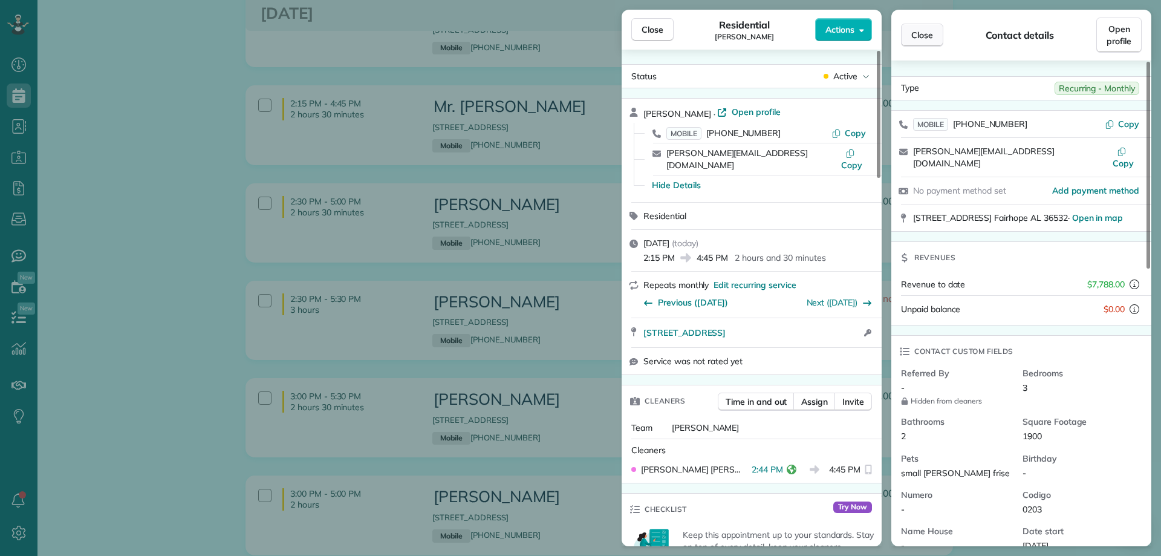
click at [917, 30] on span "Close" at bounding box center [922, 35] width 22 height 12
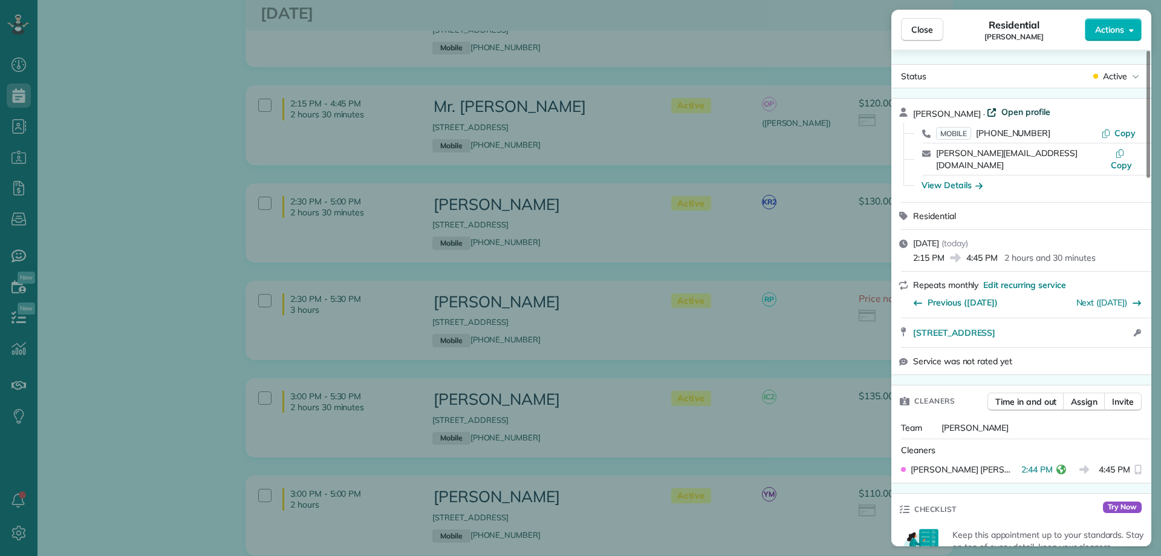
click at [1001, 113] on span "Open profile" at bounding box center [1025, 112] width 49 height 12
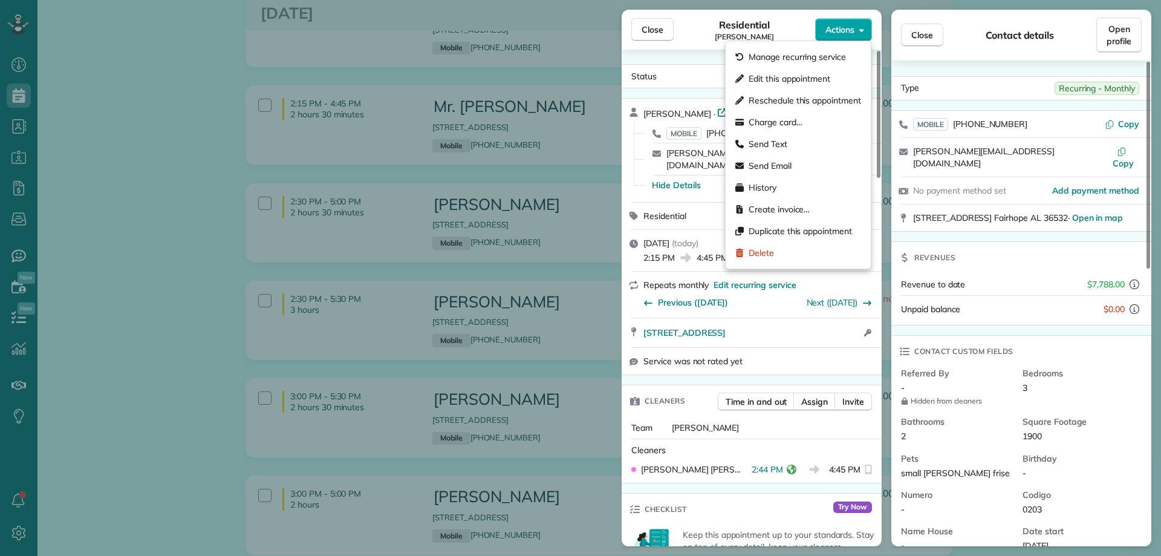
click at [859, 36] on button "Actions" at bounding box center [843, 29] width 57 height 23
click at [791, 119] on span "Charge card…" at bounding box center [776, 122] width 54 height 12
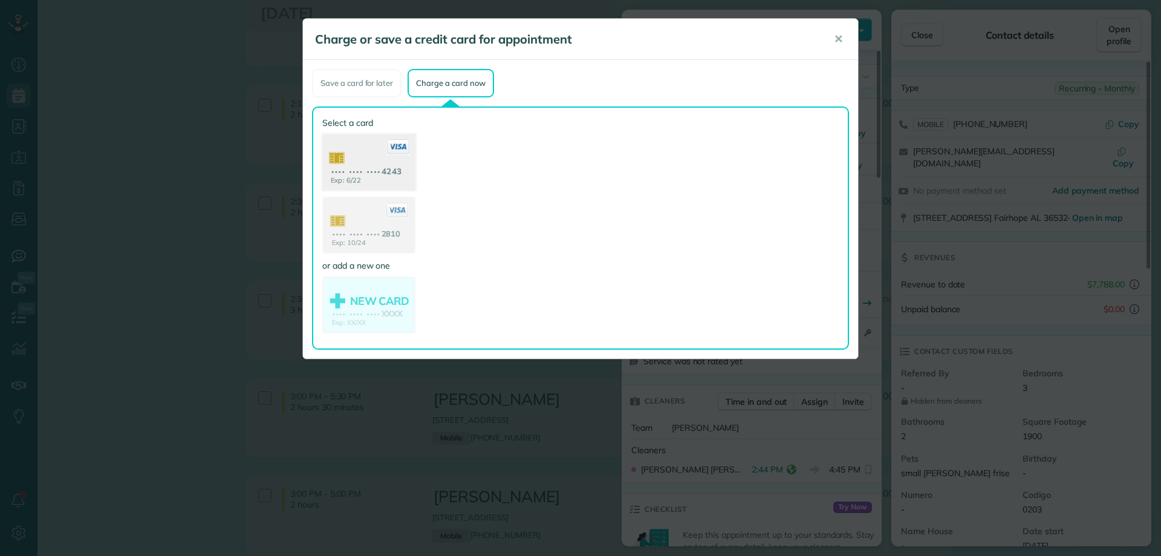
click at [398, 155] on icon at bounding box center [398, 147] width 24 height 16
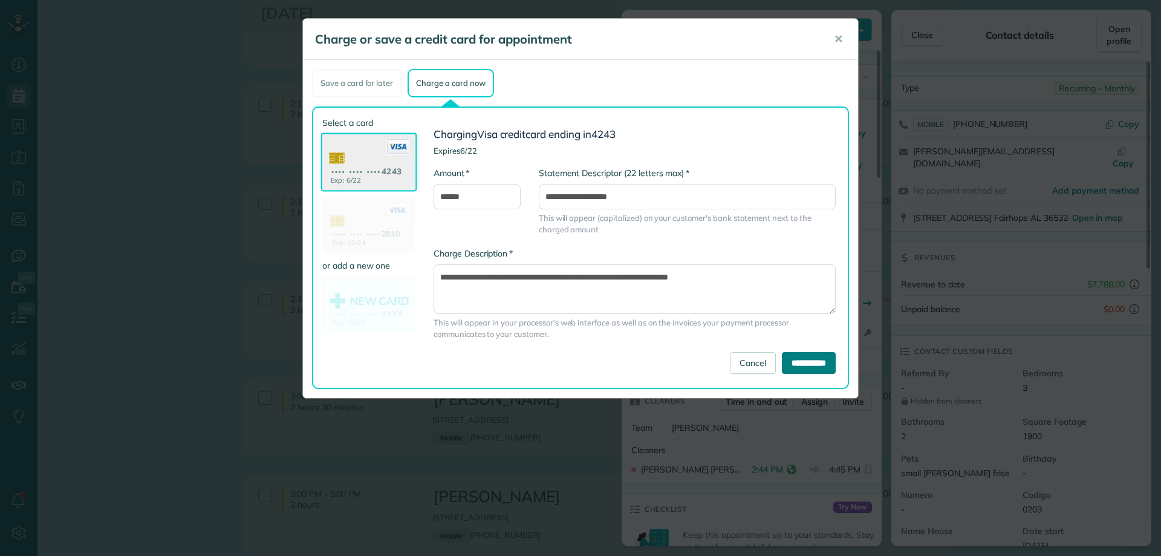
click at [812, 366] on input "**********" at bounding box center [809, 363] width 54 height 22
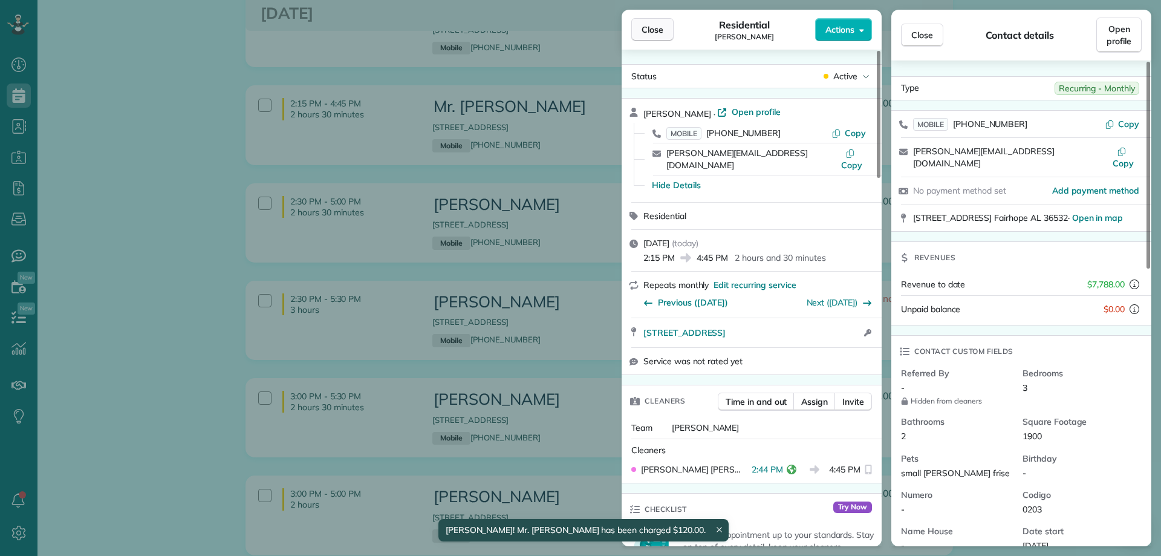
click at [650, 28] on span "Close" at bounding box center [653, 30] width 22 height 12
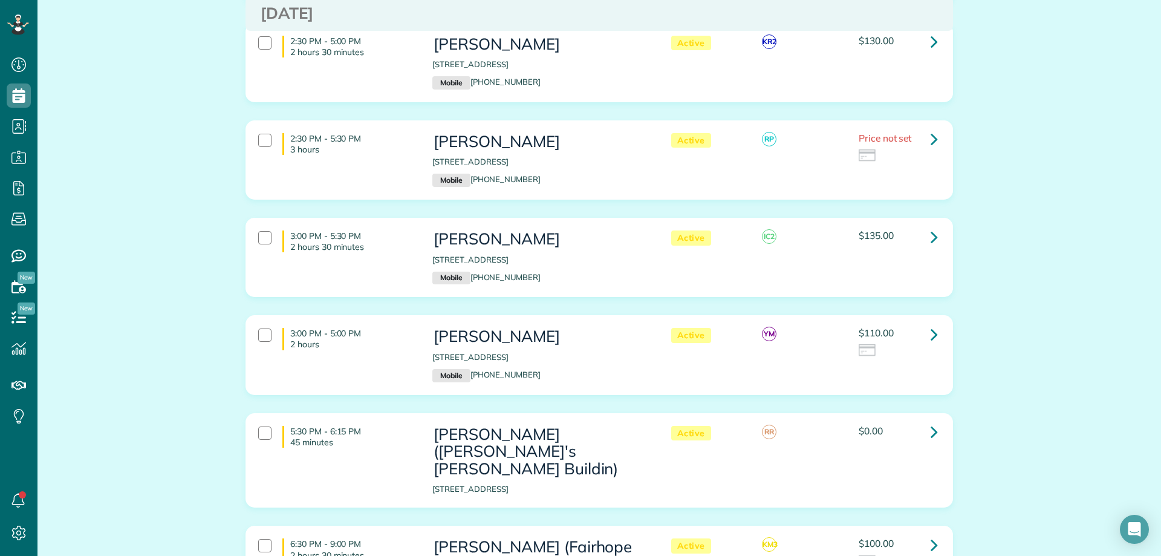
scroll to position [1259, 0]
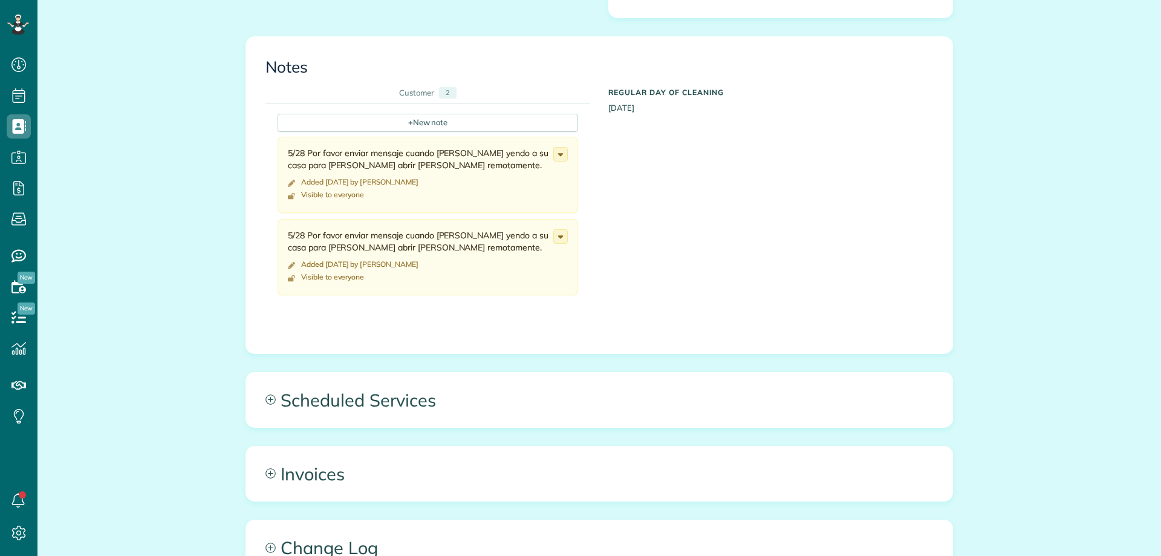
scroll to position [544, 0]
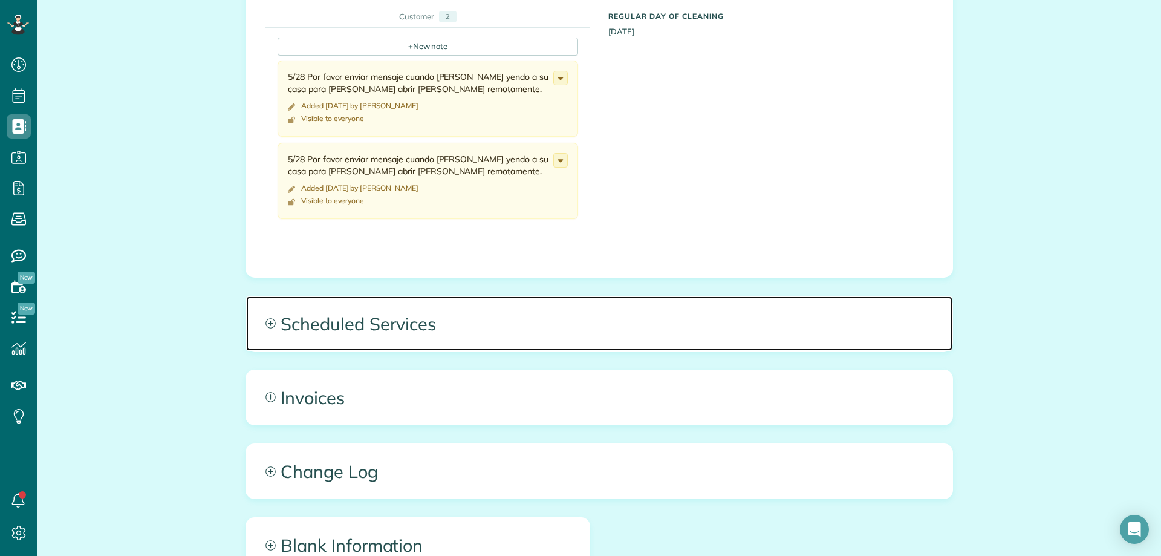
click at [386, 334] on span "Scheduled Services" at bounding box center [599, 323] width 706 height 54
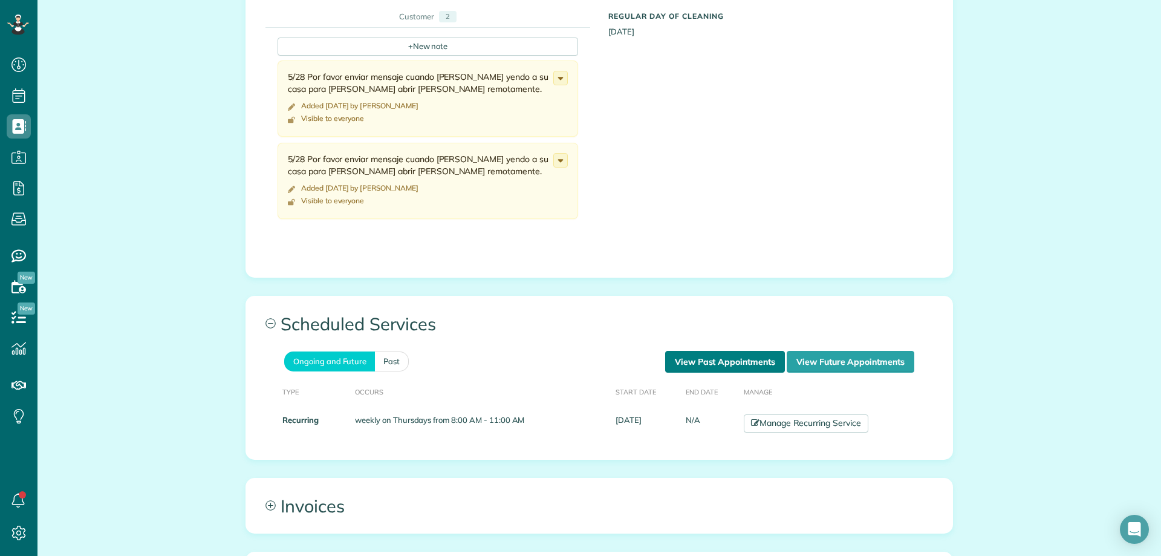
click at [724, 360] on link "View Past Appointments" at bounding box center [725, 362] width 120 height 22
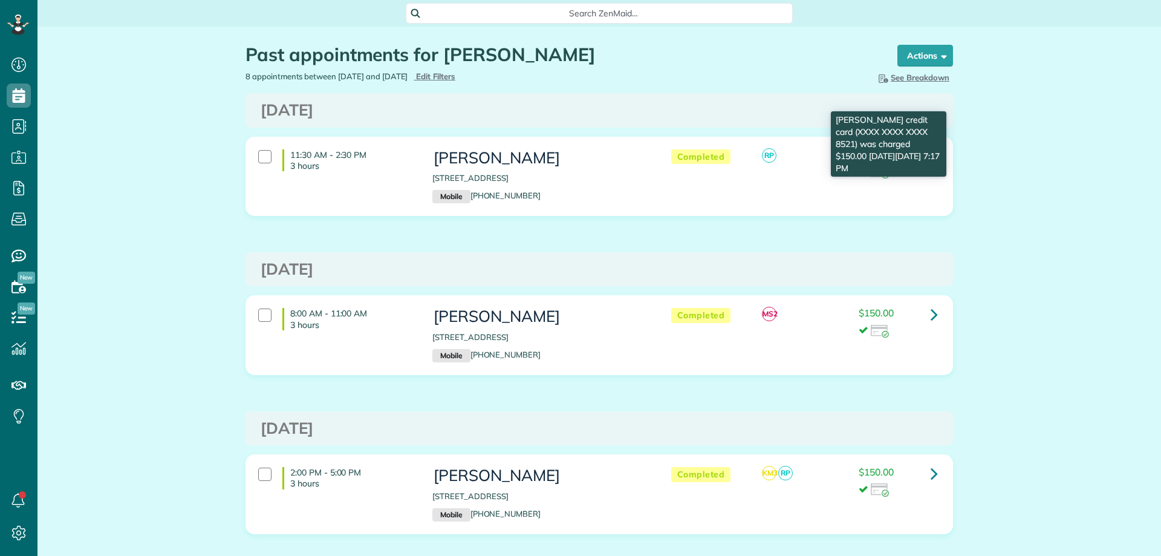
scroll to position [5, 5]
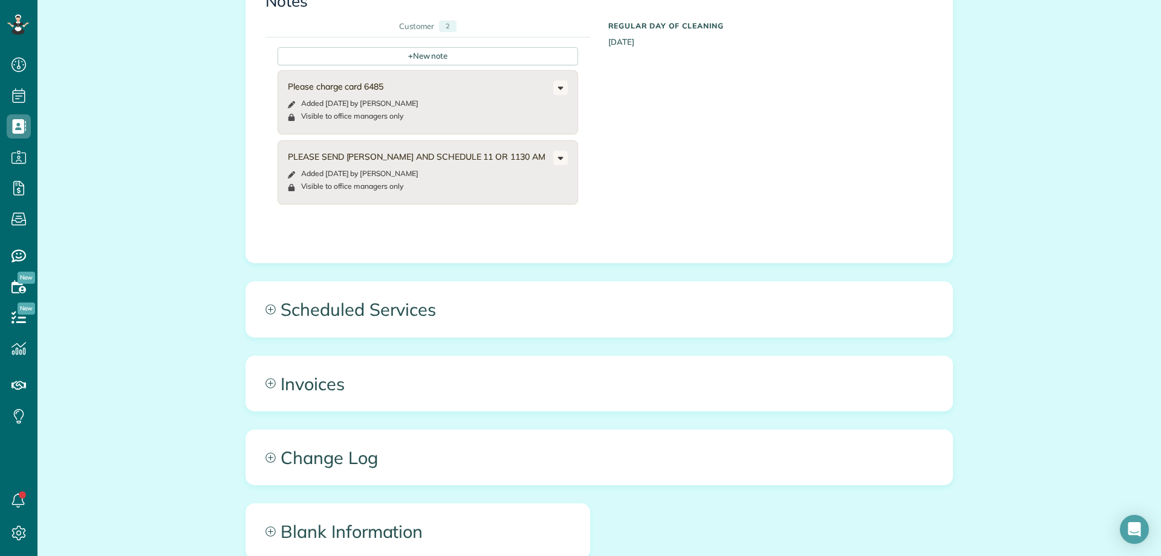
scroll to position [614, 0]
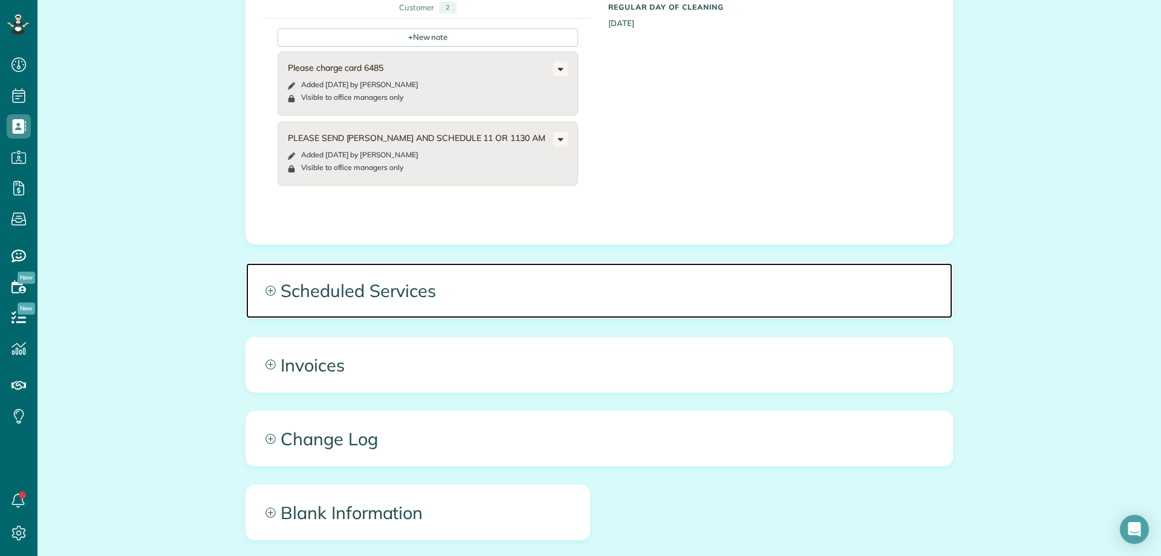
click at [565, 266] on span "Scheduled Services" at bounding box center [599, 290] width 706 height 54
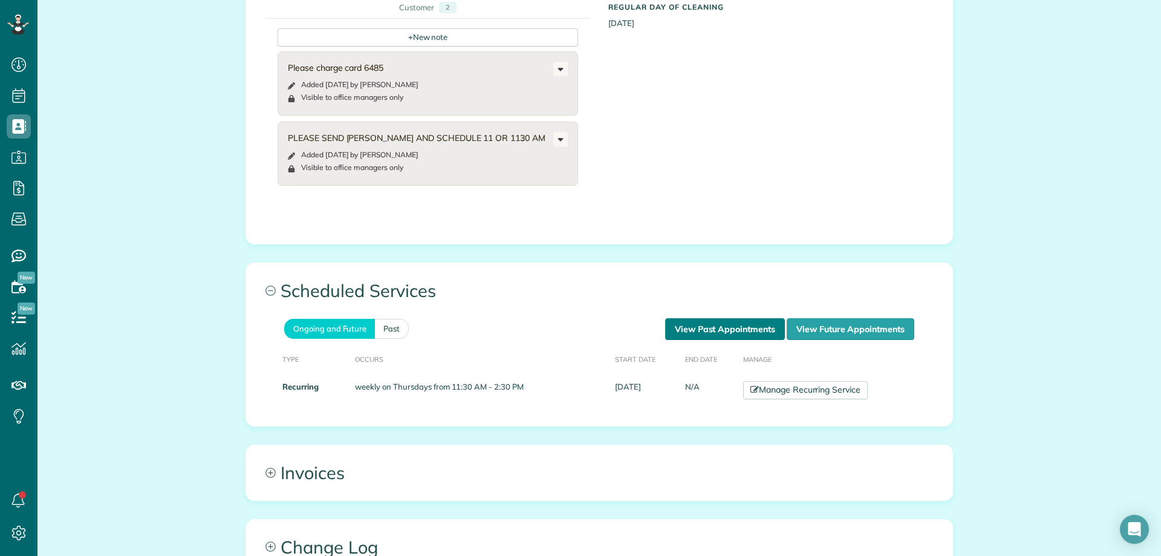
click at [694, 323] on link "View Past Appointments" at bounding box center [725, 329] width 120 height 22
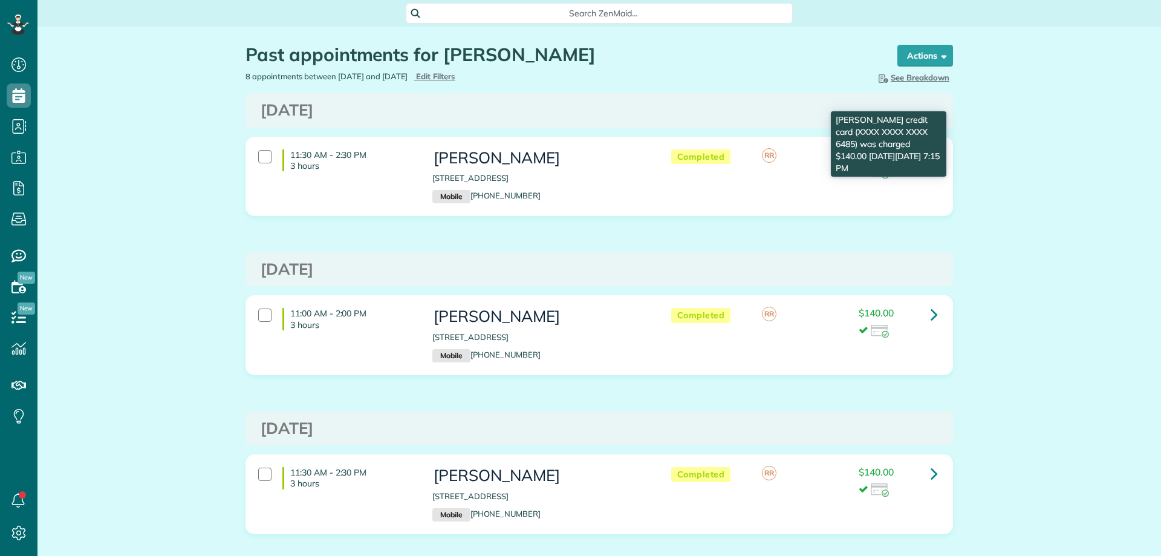
scroll to position [5, 5]
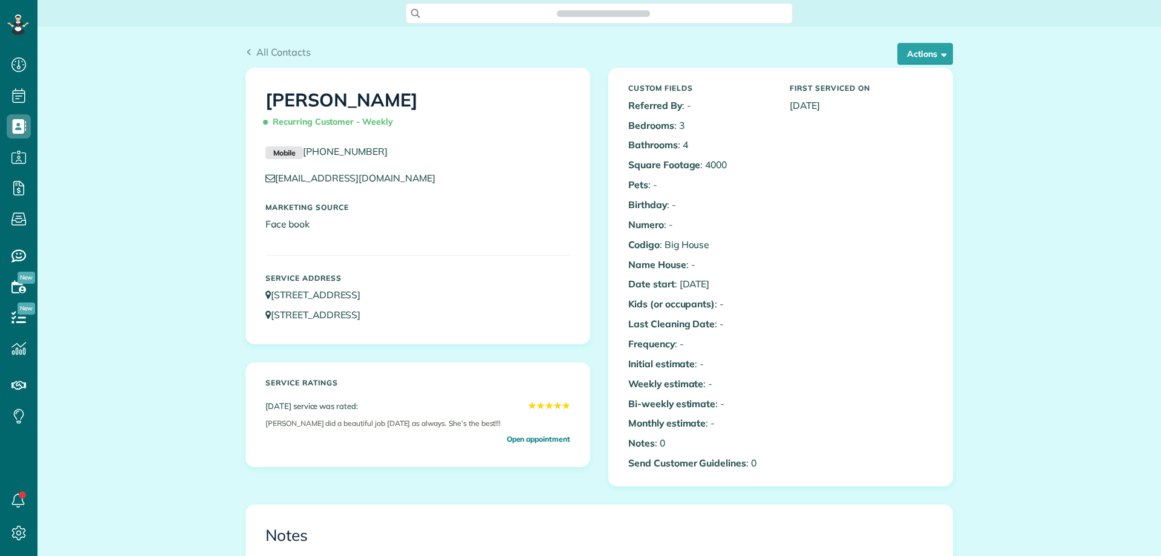
scroll to position [302, 0]
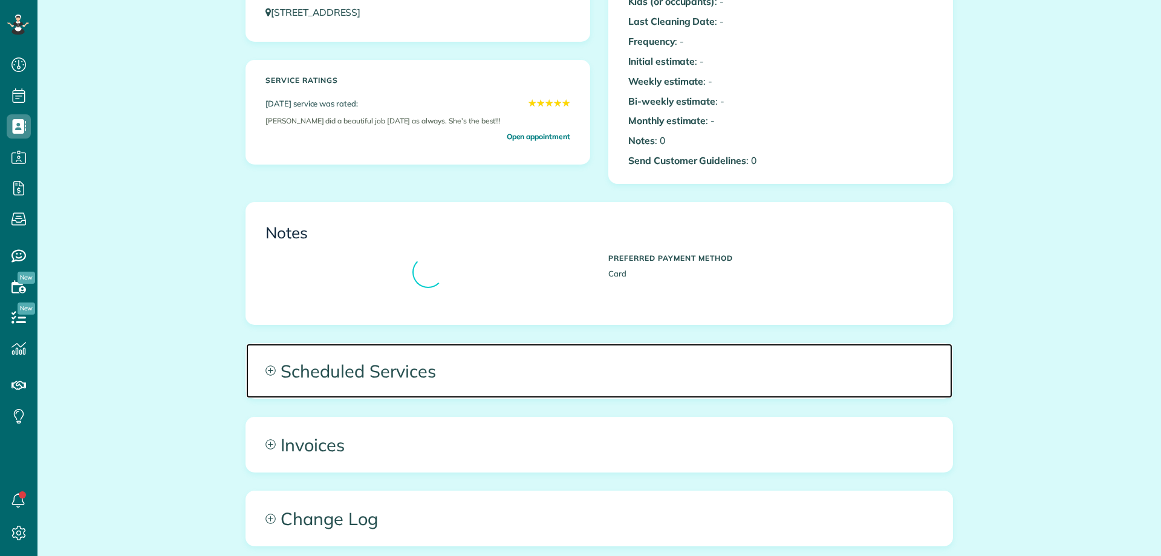
click at [350, 369] on span "Scheduled Services" at bounding box center [599, 370] width 706 height 54
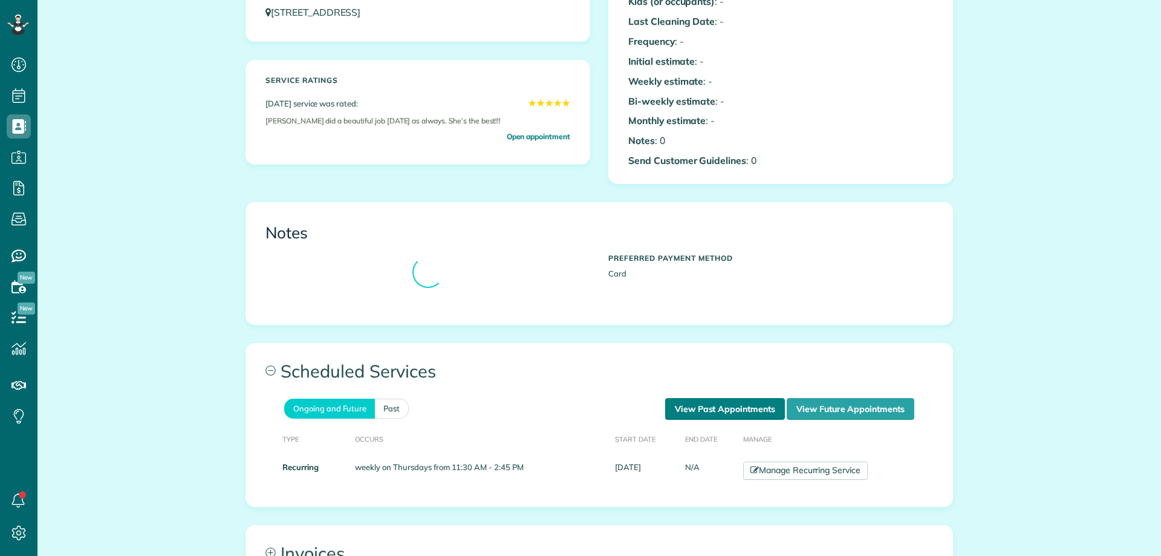
click at [683, 403] on link "View Past Appointments" at bounding box center [725, 409] width 120 height 22
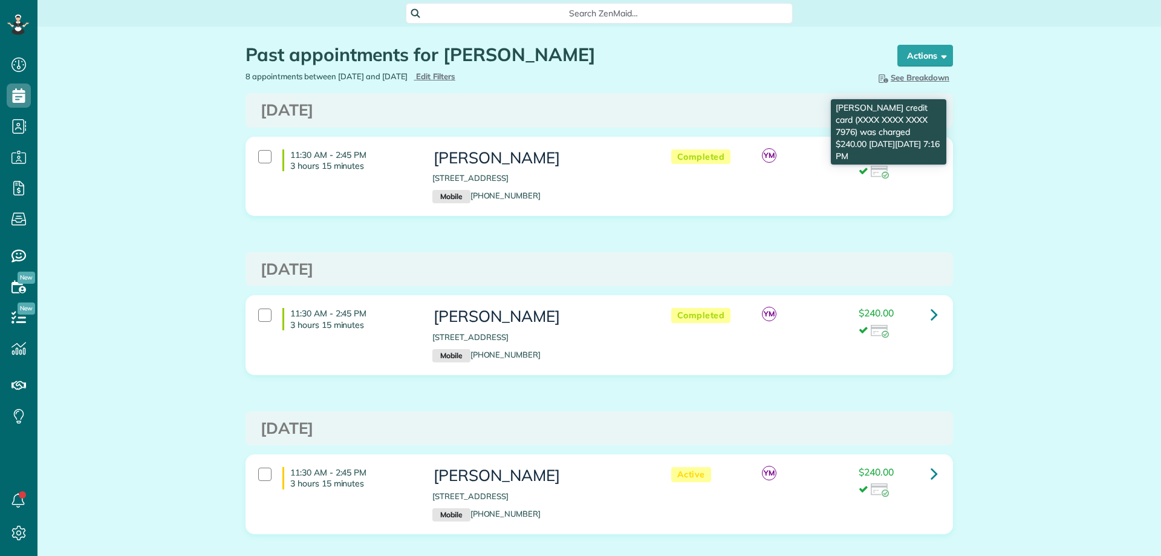
scroll to position [5, 5]
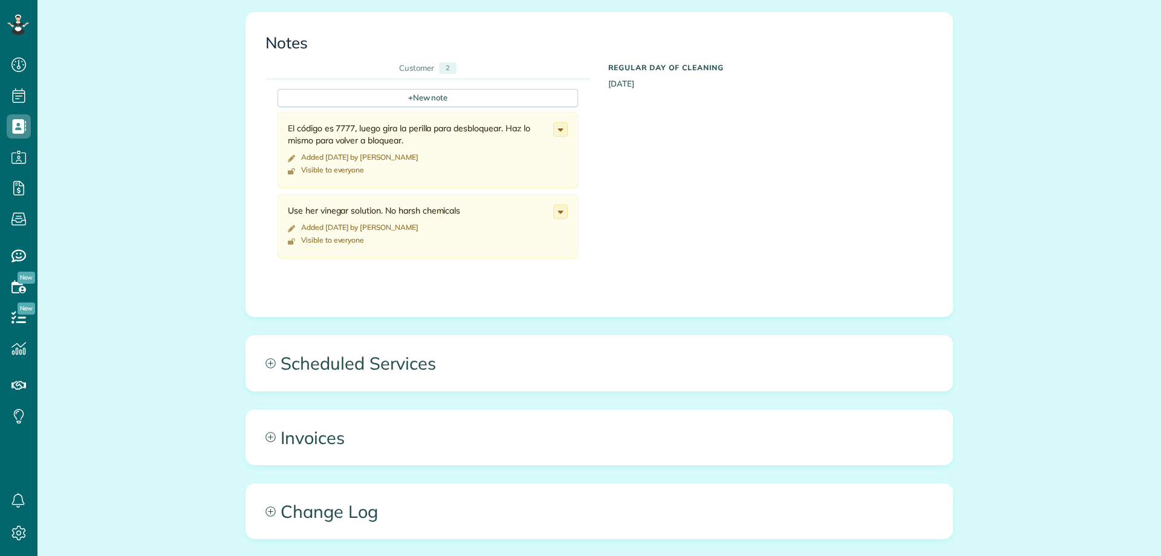
scroll to position [678, 0]
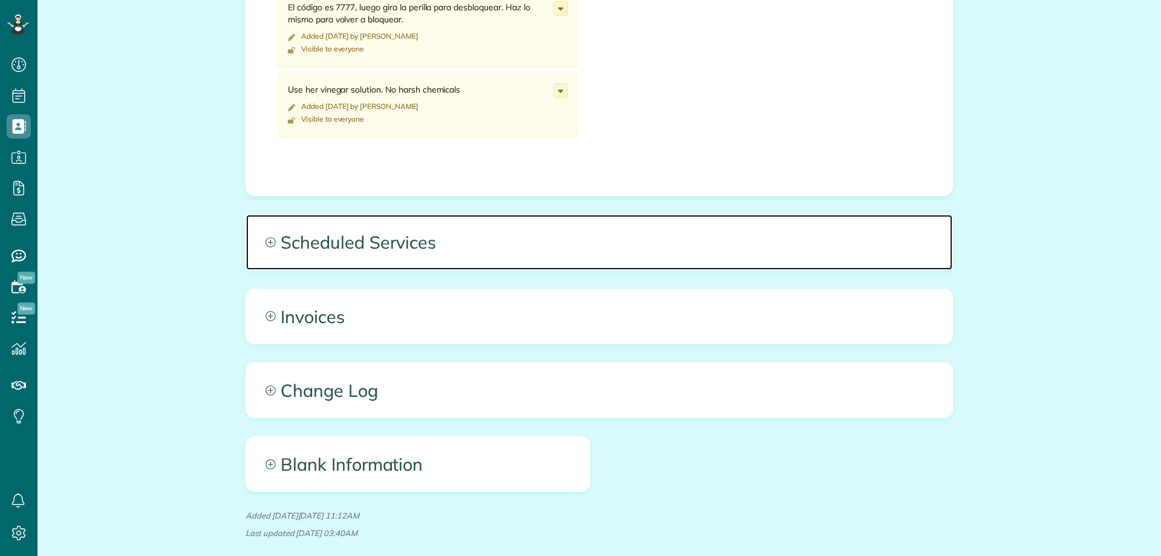
click at [535, 245] on span "Scheduled Services" at bounding box center [599, 242] width 706 height 54
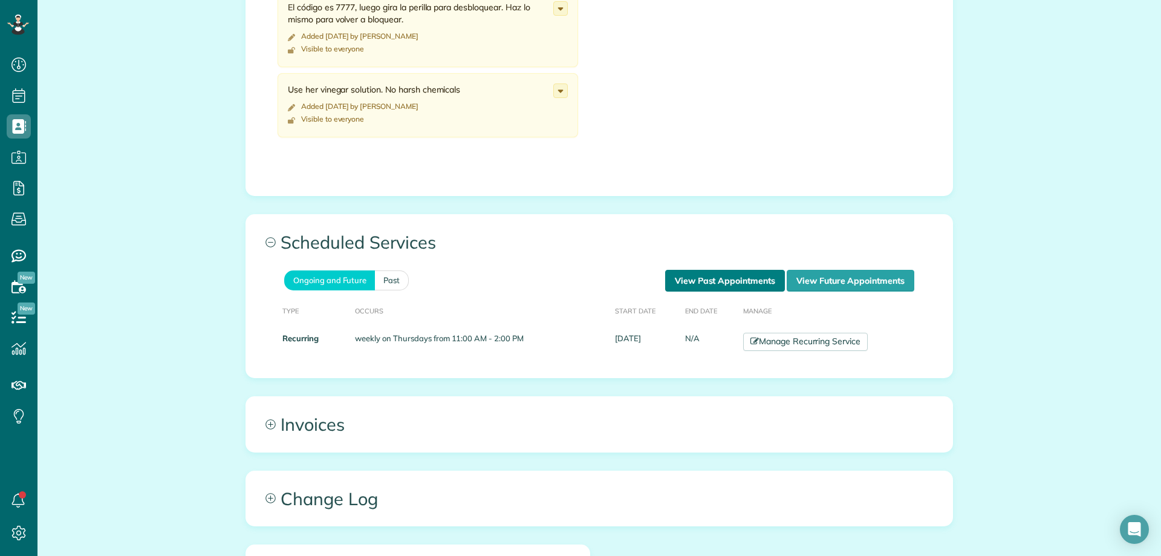
click at [698, 287] on link "View Past Appointments" at bounding box center [725, 281] width 120 height 22
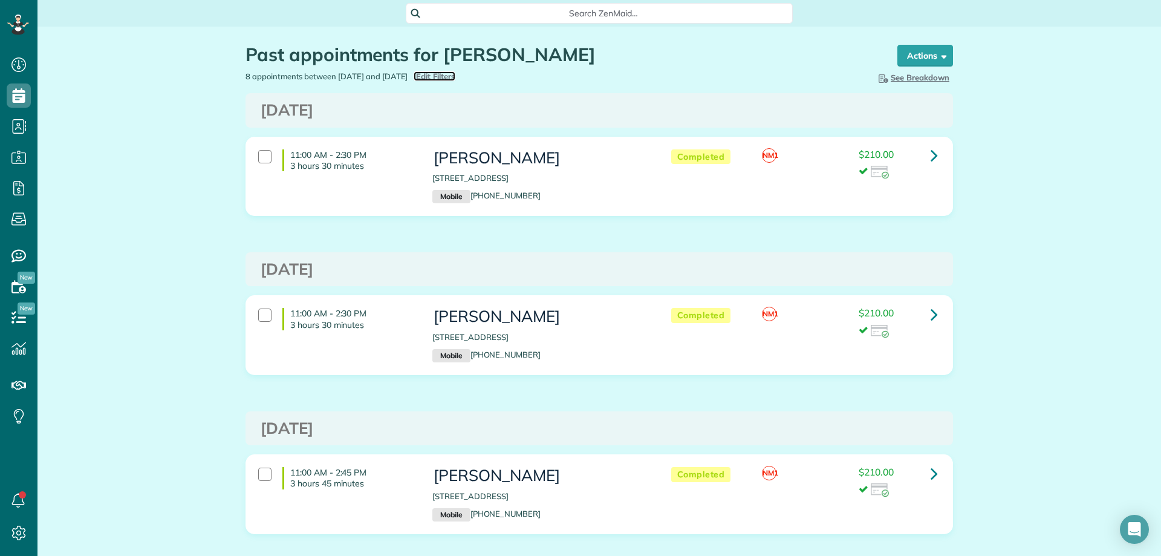
click at [455, 72] on span "Edit Filters" at bounding box center [435, 76] width 39 height 10
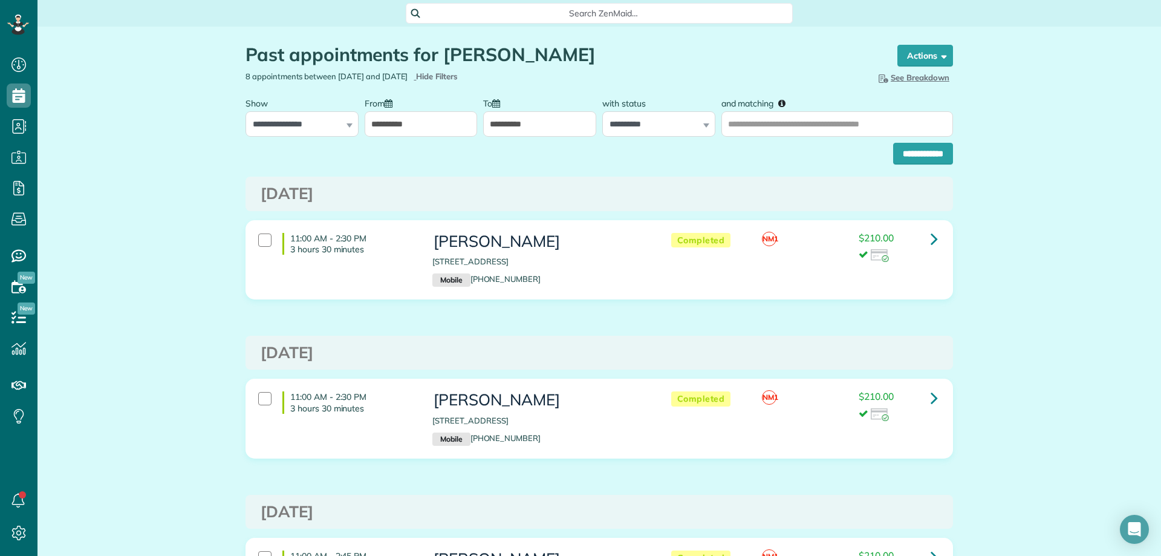
click at [408, 120] on input "**********" at bounding box center [421, 123] width 113 height 25
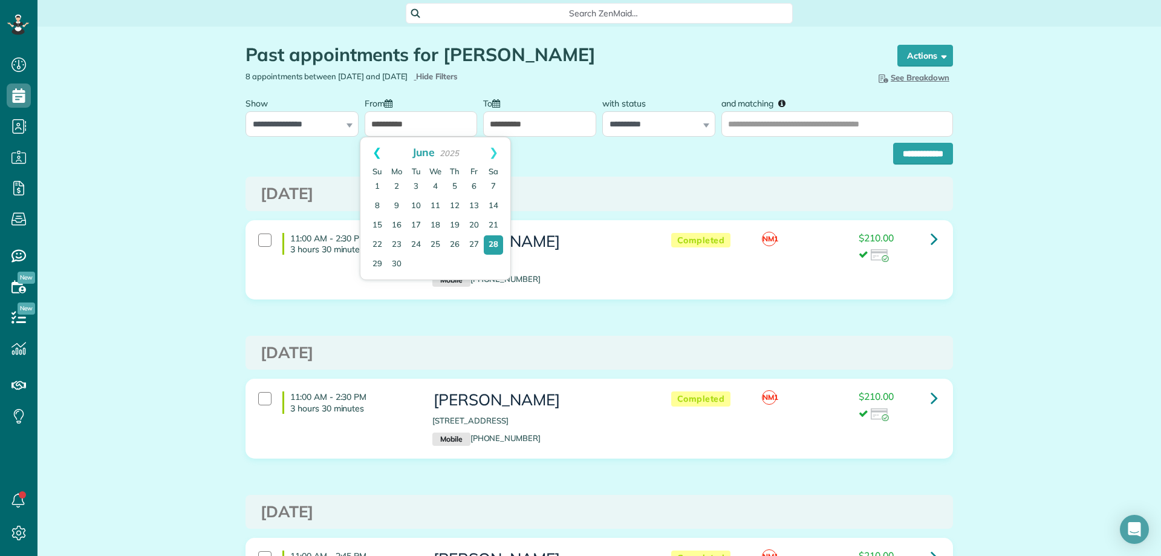
click at [379, 149] on link "Prev" at bounding box center [376, 152] width 33 height 30
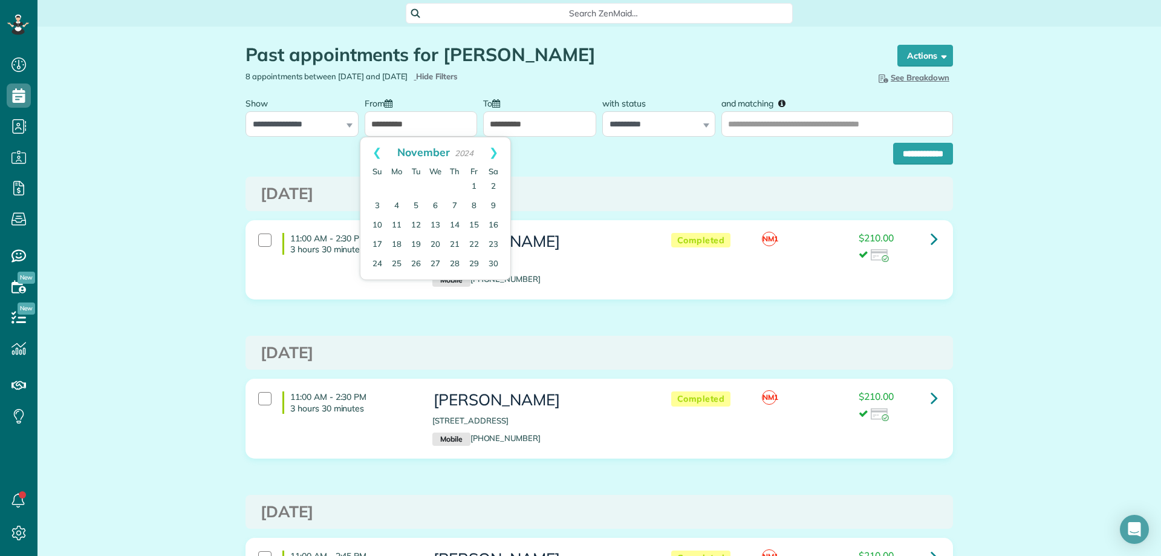
click at [379, 149] on link "Prev" at bounding box center [376, 152] width 33 height 30
click at [400, 186] on link "1" at bounding box center [396, 186] width 19 height 19
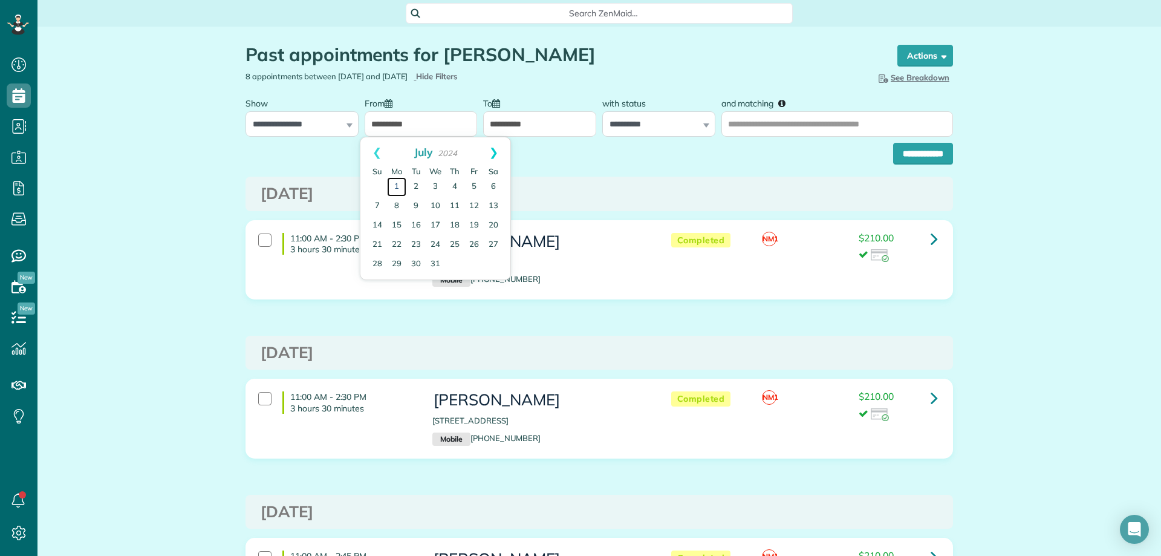
type input "**********"
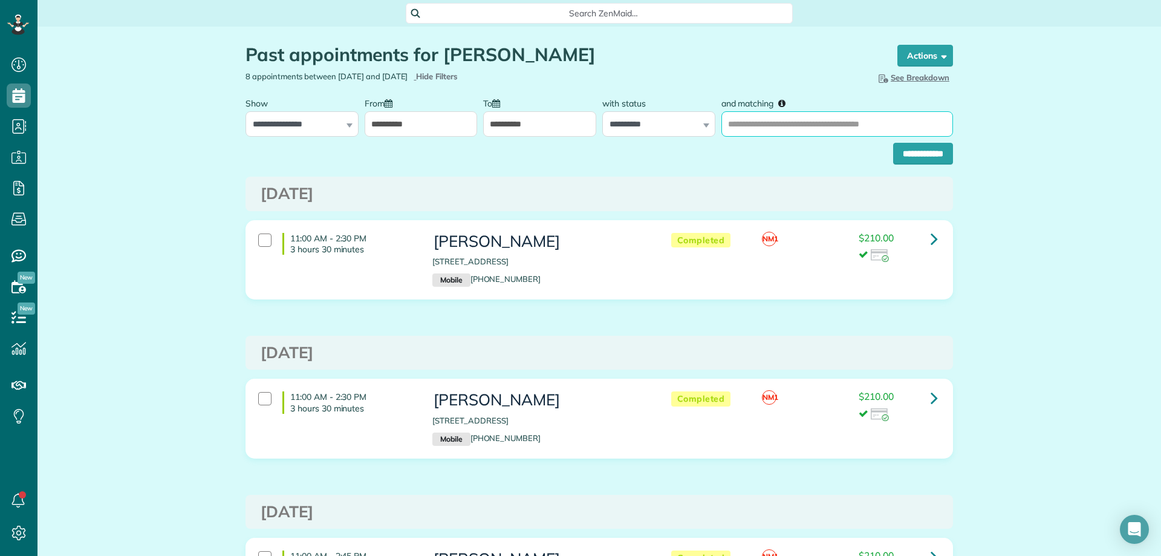
click at [768, 116] on input "and matching" at bounding box center [837, 123] width 232 height 25
type input "**********"
click at [893, 143] on input "**********" at bounding box center [923, 154] width 60 height 22
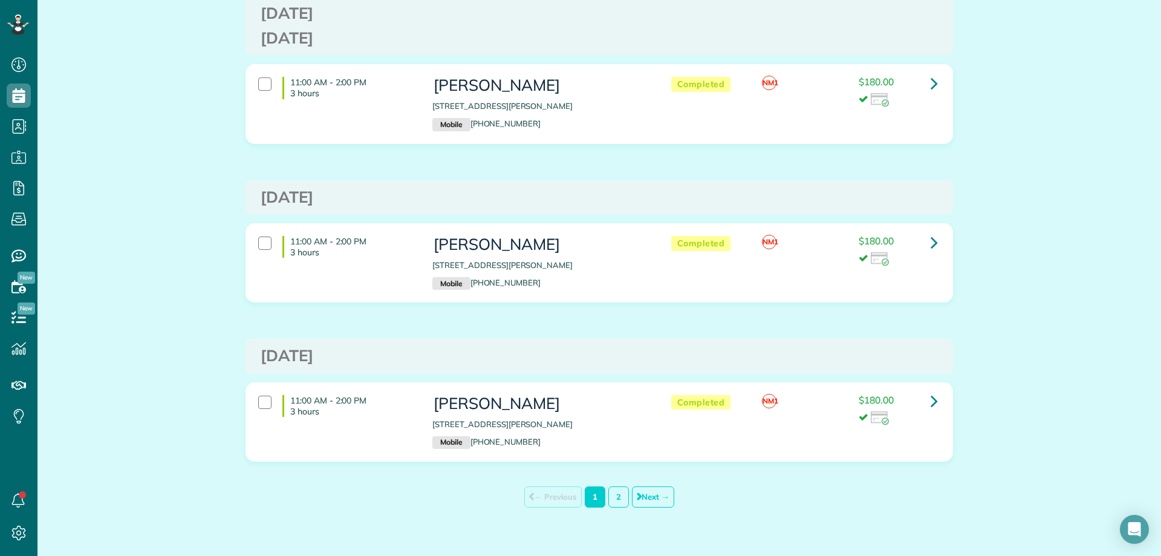
scroll to position [7567, 0]
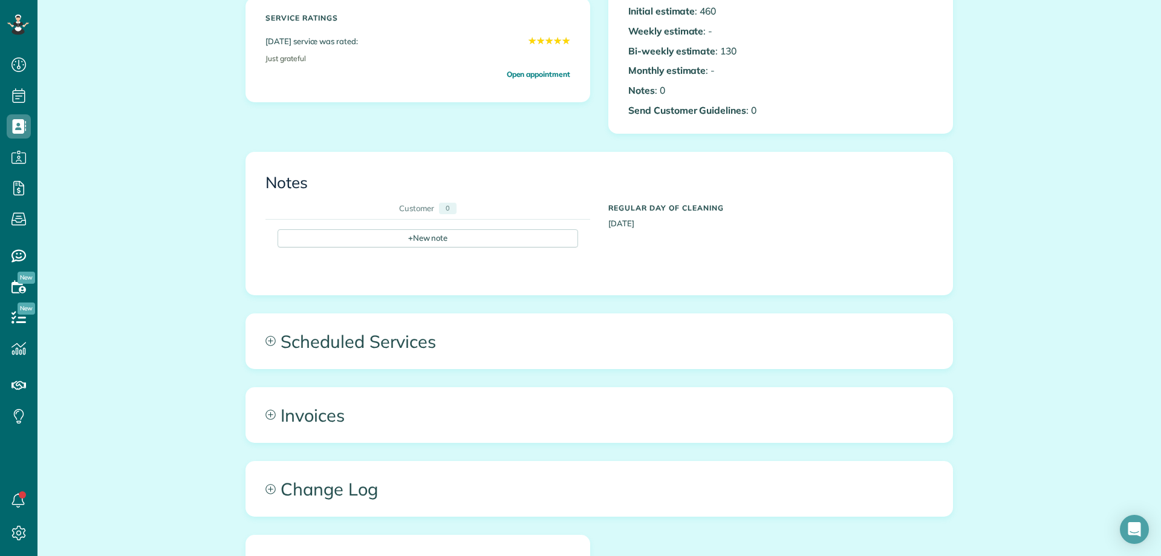
scroll to position [423, 0]
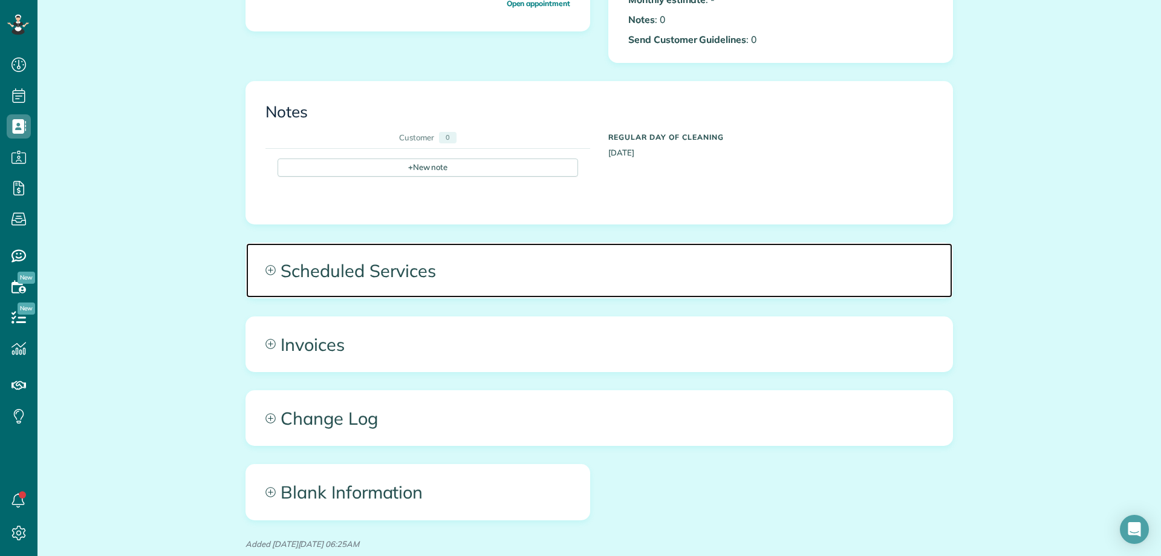
click at [514, 276] on span "Scheduled Services" at bounding box center [599, 270] width 706 height 54
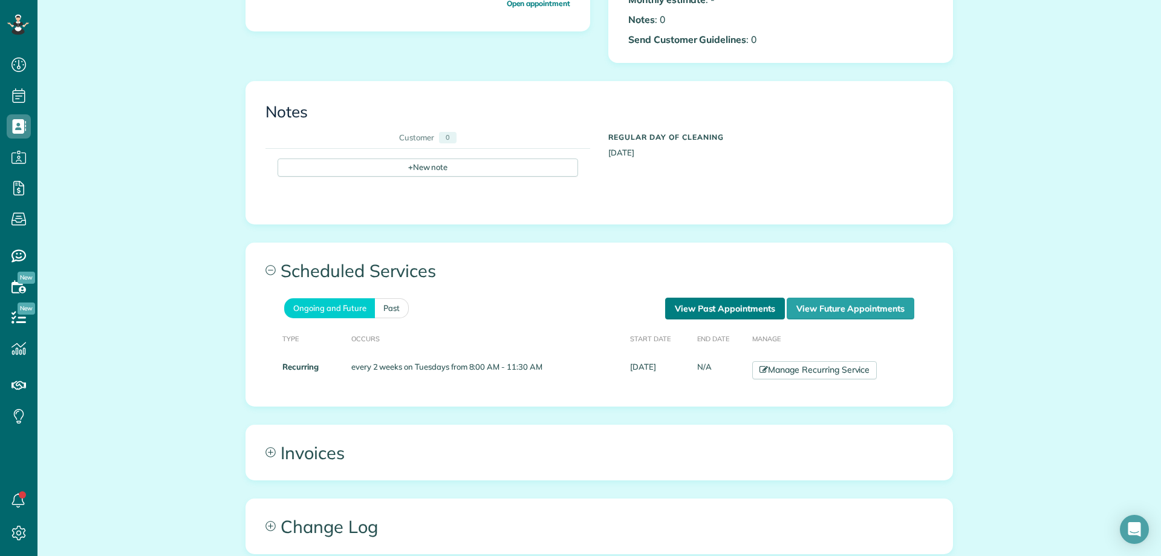
click at [720, 304] on link "View Past Appointments" at bounding box center [725, 309] width 120 height 22
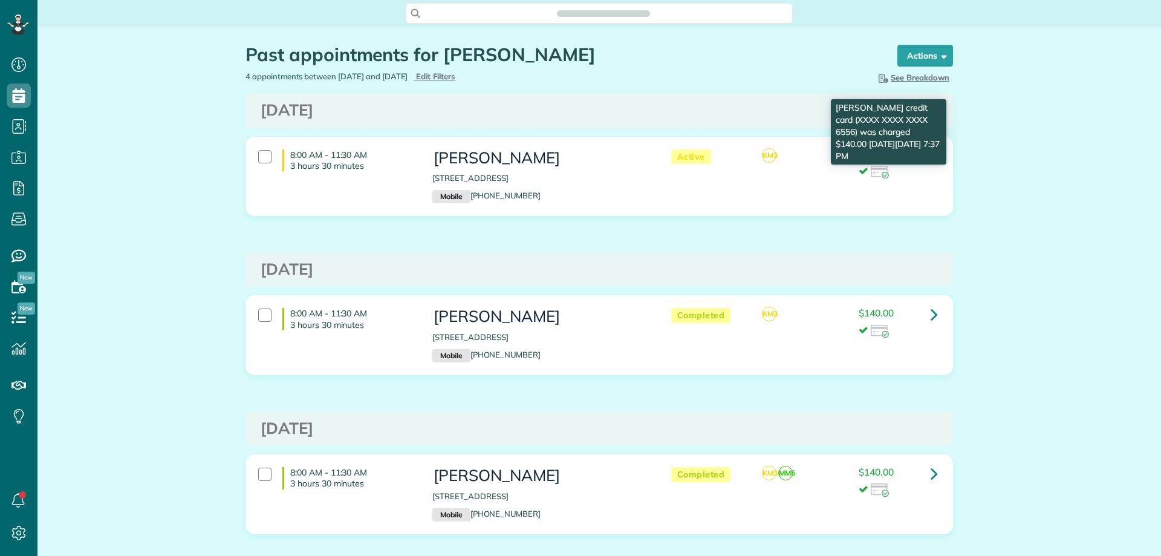
scroll to position [5, 5]
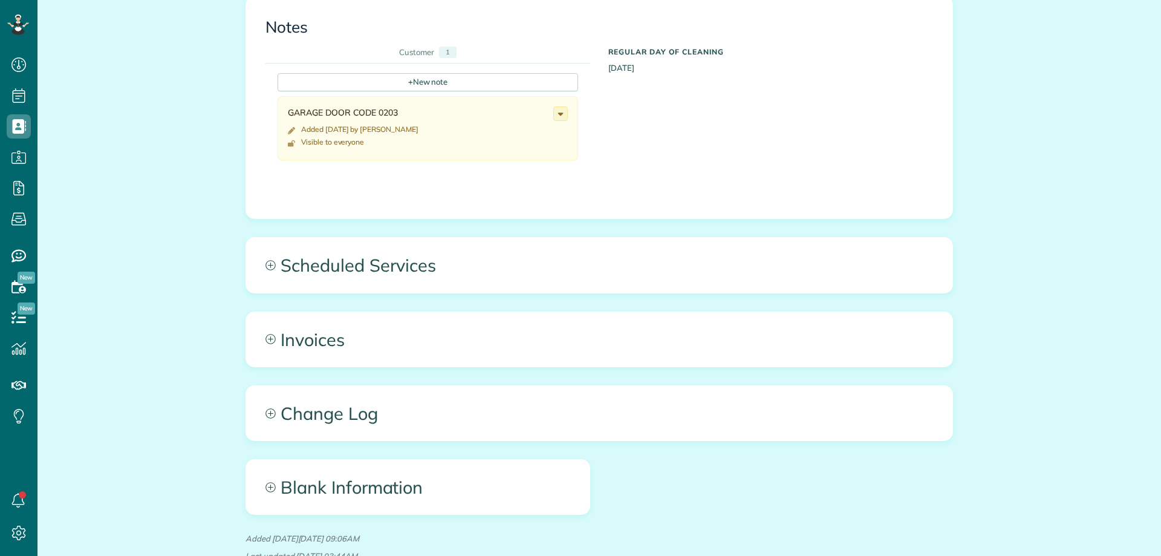
scroll to position [544, 0]
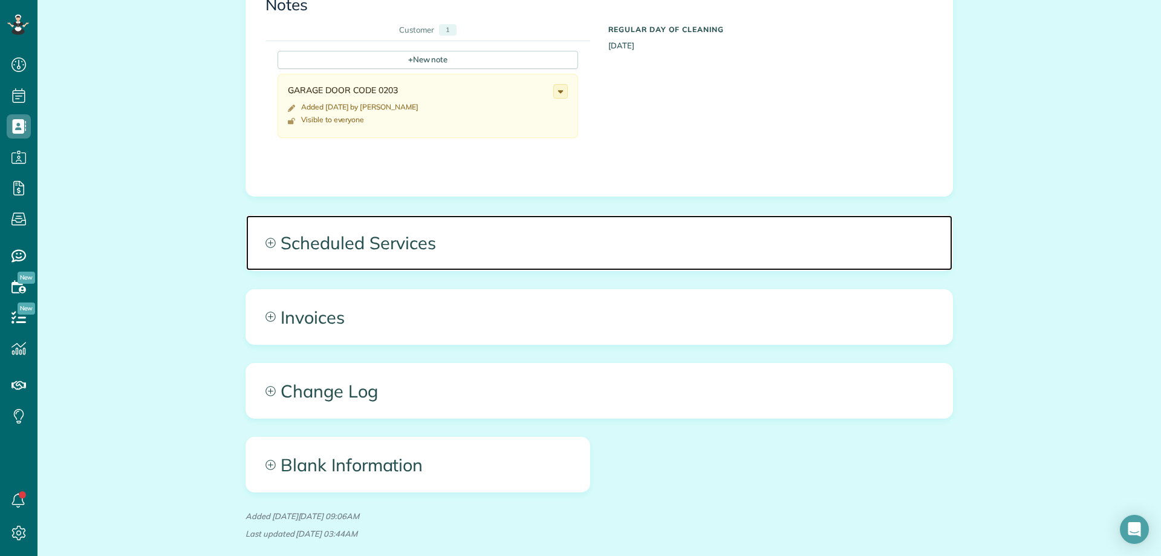
click at [373, 247] on span "Scheduled Services" at bounding box center [599, 242] width 706 height 54
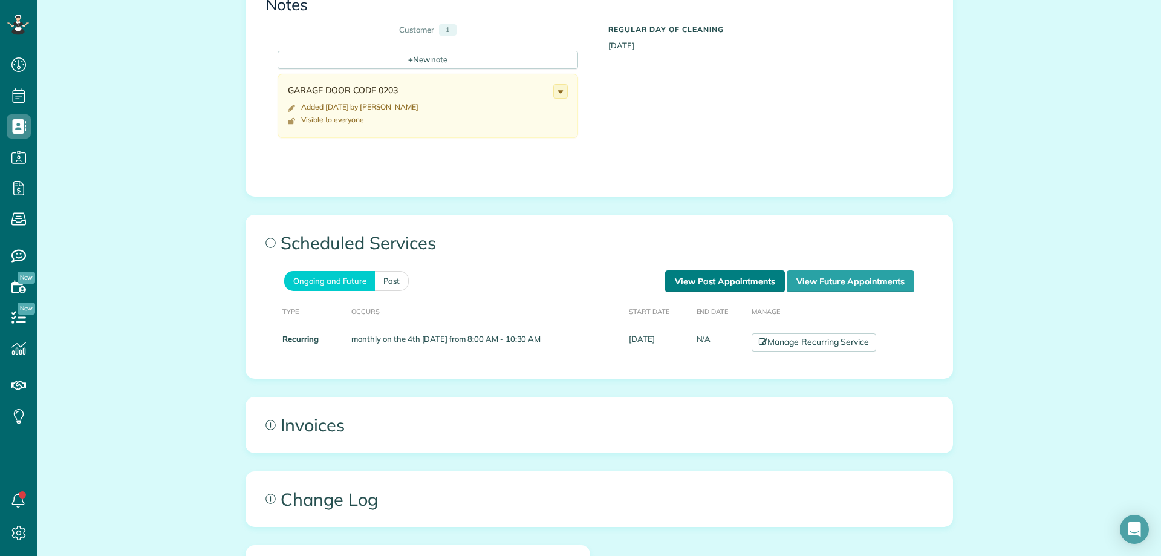
click at [695, 270] on link "View Past Appointments" at bounding box center [725, 281] width 120 height 22
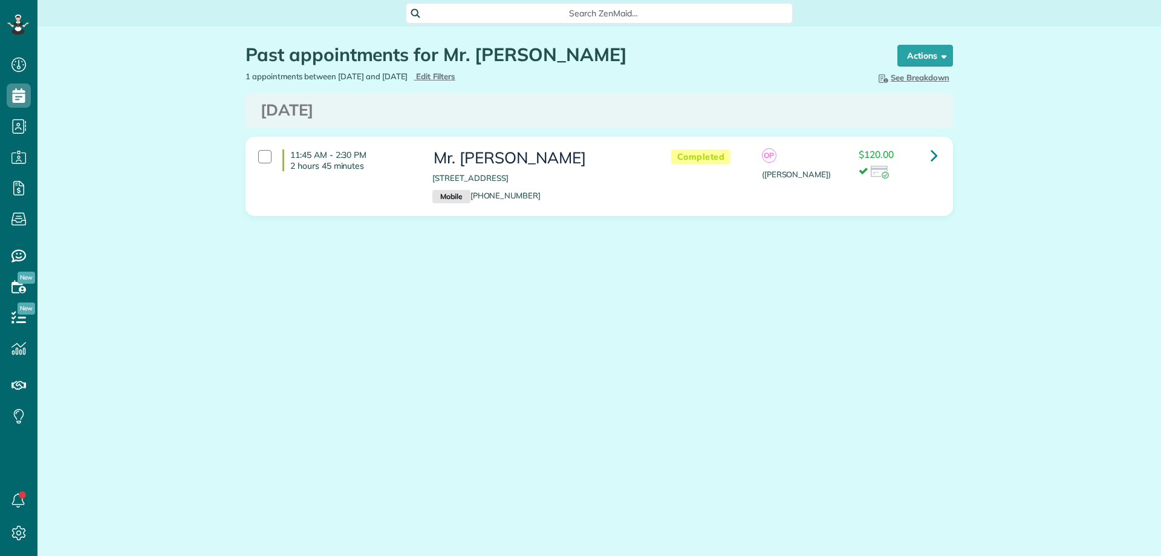
scroll to position [5, 5]
click at [455, 77] on span "Edit Filters" at bounding box center [435, 76] width 39 height 10
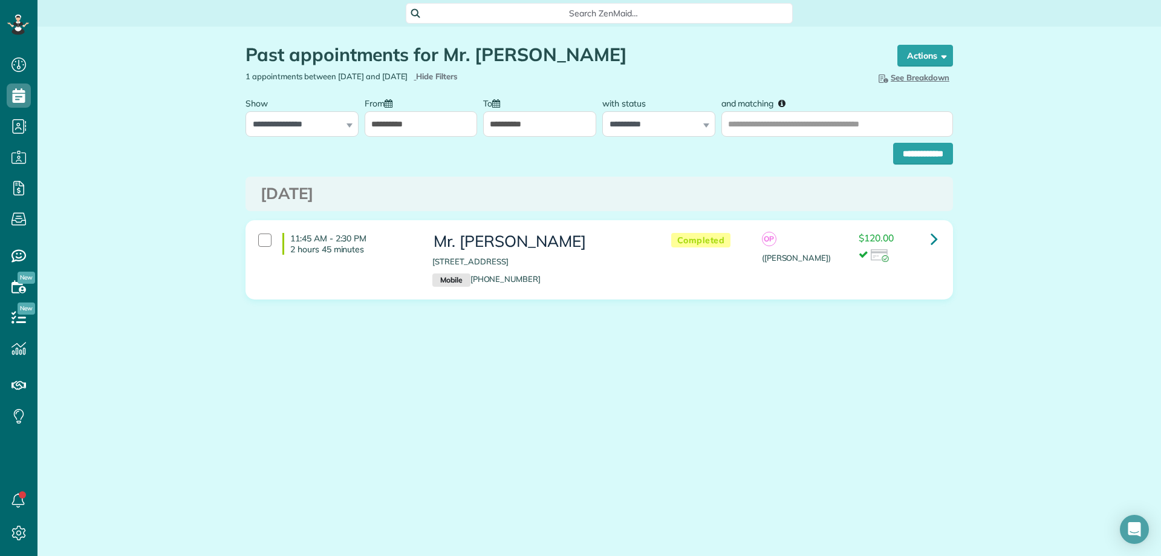
click at [416, 123] on input "**********" at bounding box center [421, 123] width 113 height 25
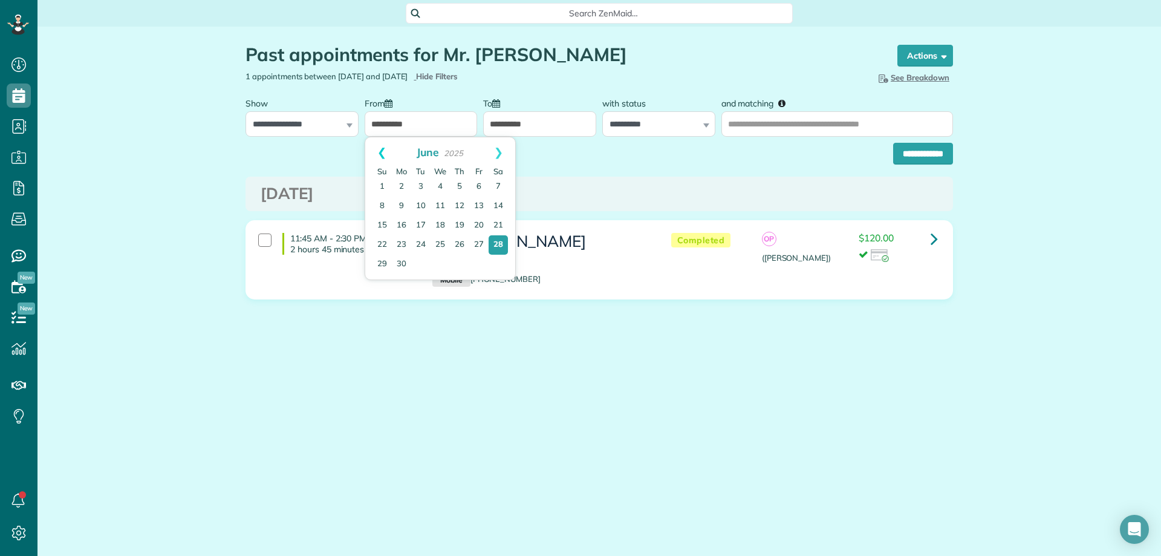
click at [382, 149] on link "Prev" at bounding box center [381, 152] width 33 height 30
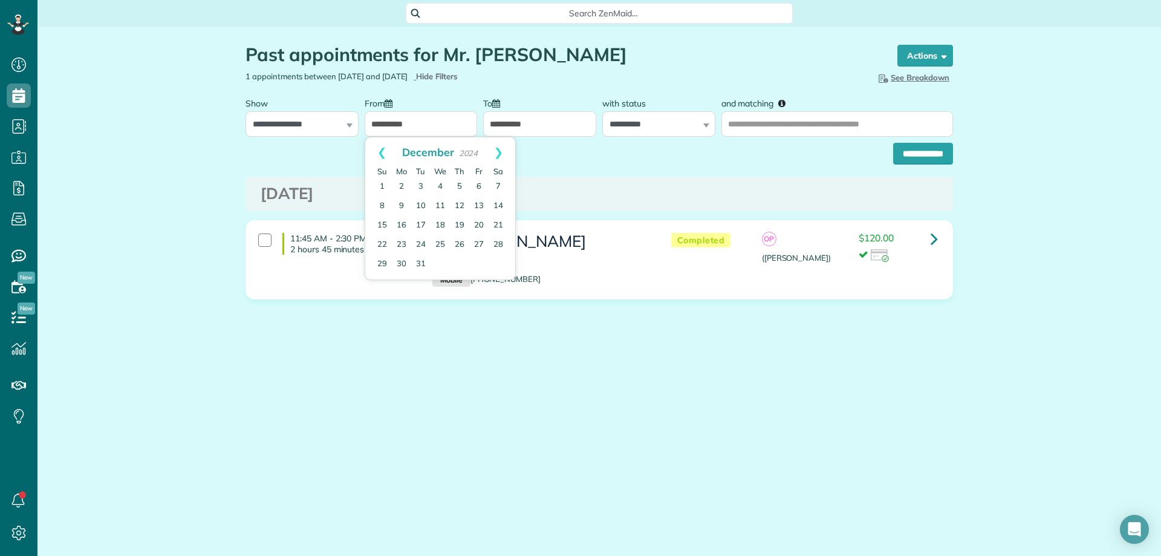
click at [382, 149] on link "Prev" at bounding box center [381, 152] width 33 height 30
click at [435, 183] on link "2" at bounding box center [440, 186] width 19 height 19
type input "**********"
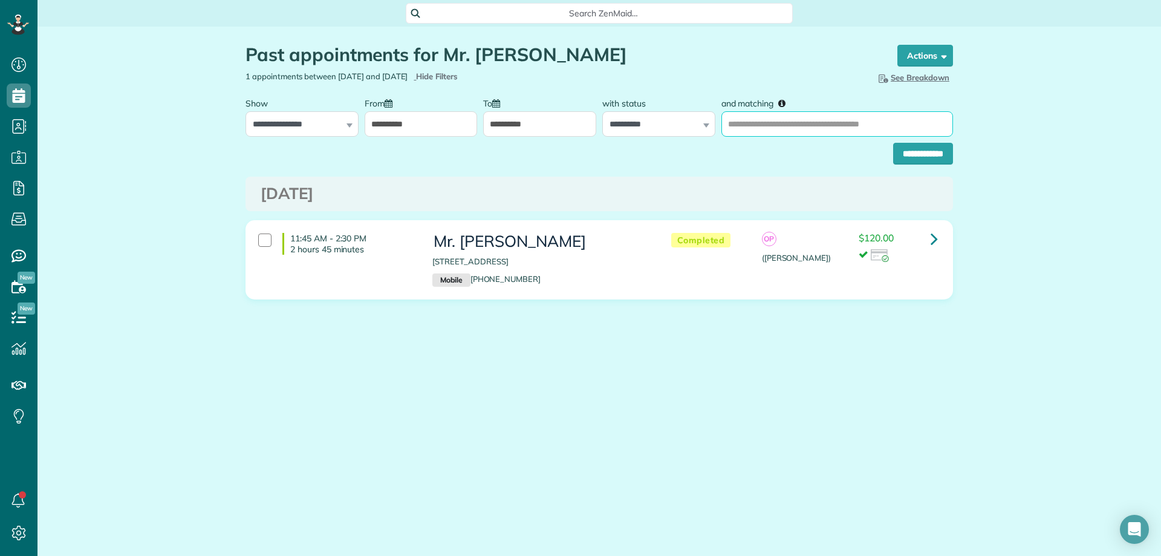
click at [773, 120] on input "and matching" at bounding box center [837, 123] width 232 height 25
type input "**********"
click at [893, 143] on input "**********" at bounding box center [923, 154] width 60 height 22
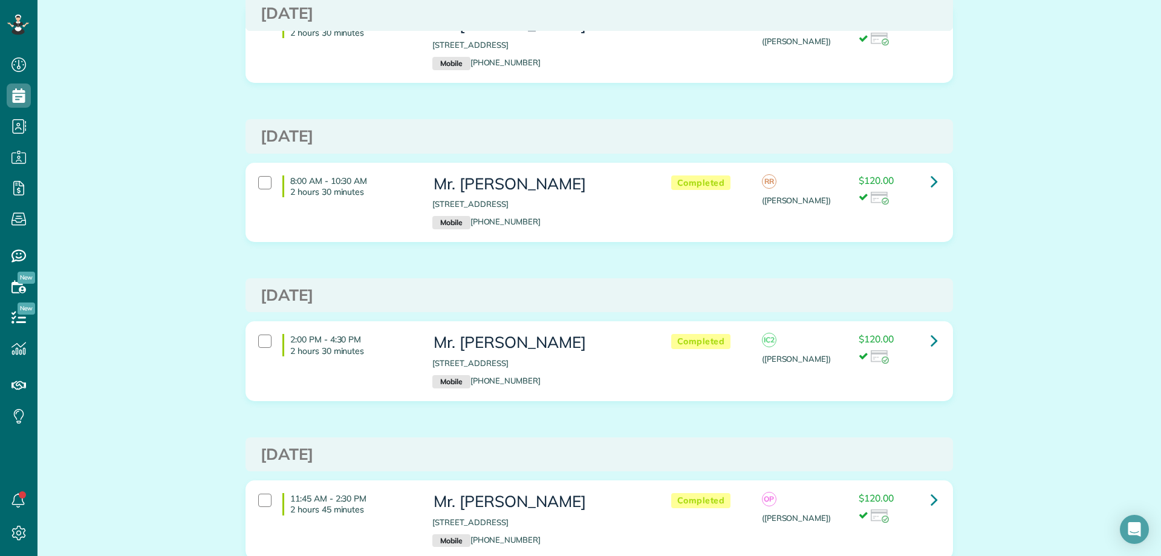
scroll to position [1181, 0]
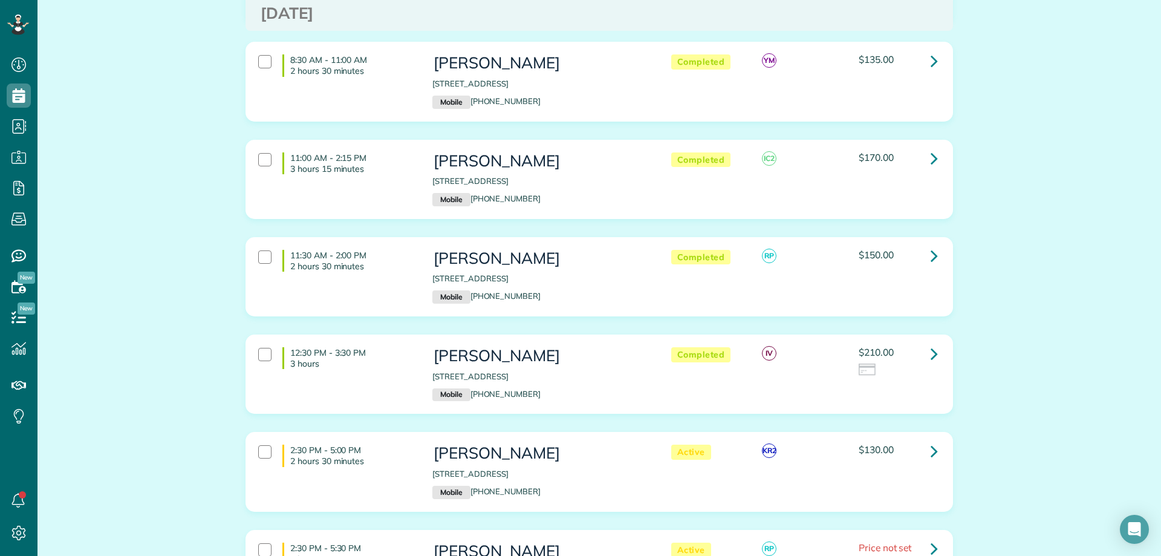
scroll to position [363, 0]
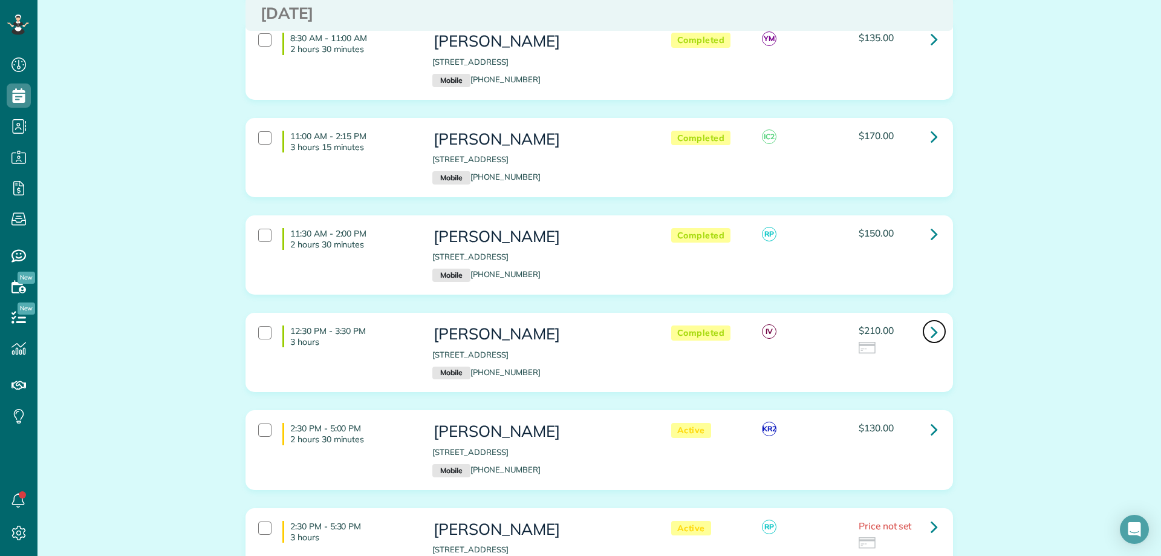
click at [934, 319] on link at bounding box center [934, 331] width 24 height 24
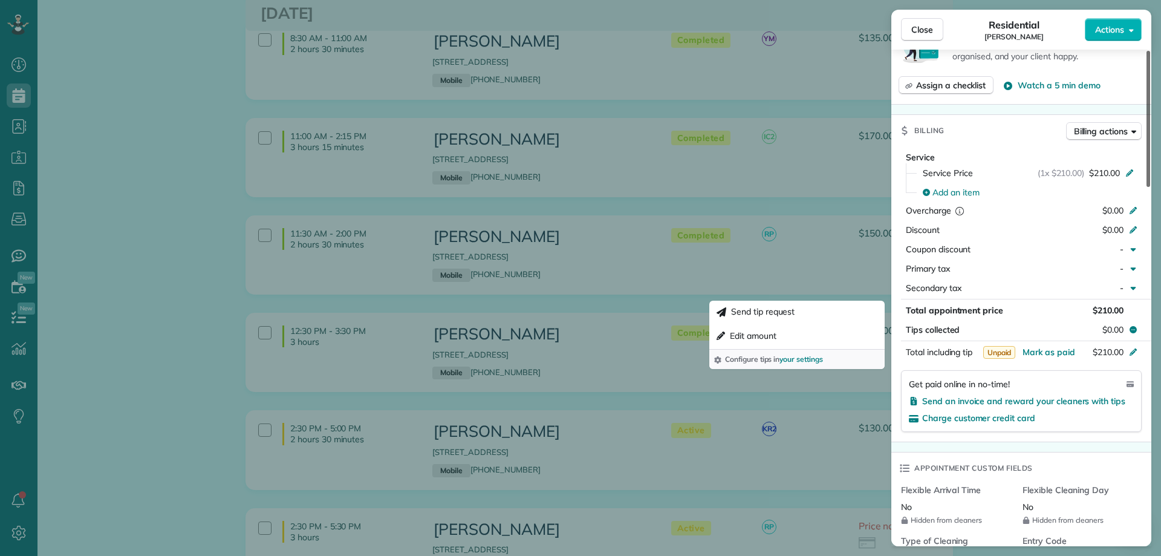
scroll to position [484, 0]
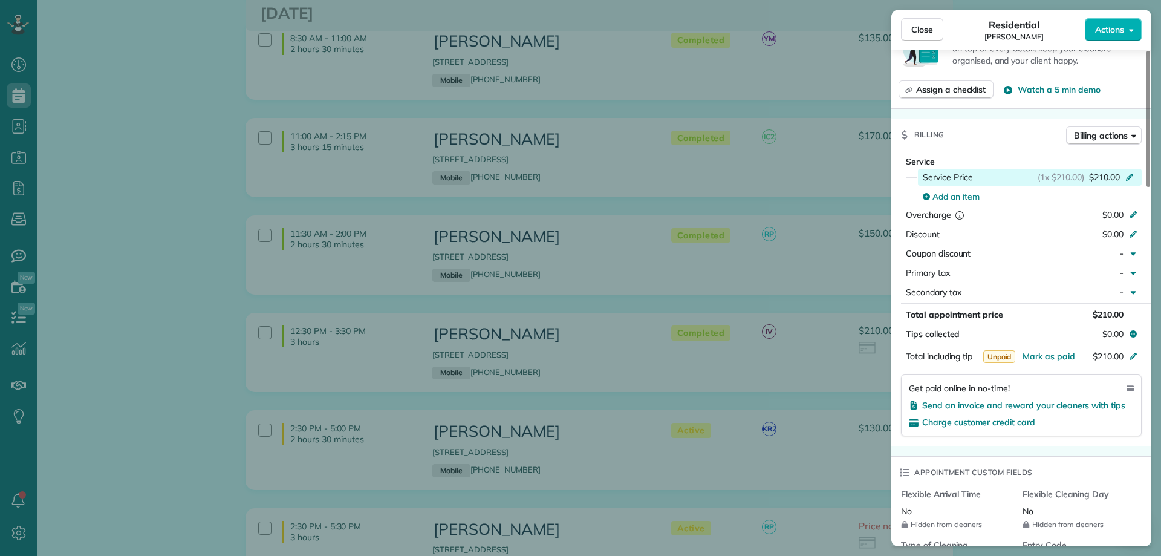
click at [1102, 174] on span "$210.00" at bounding box center [1104, 177] width 31 height 12
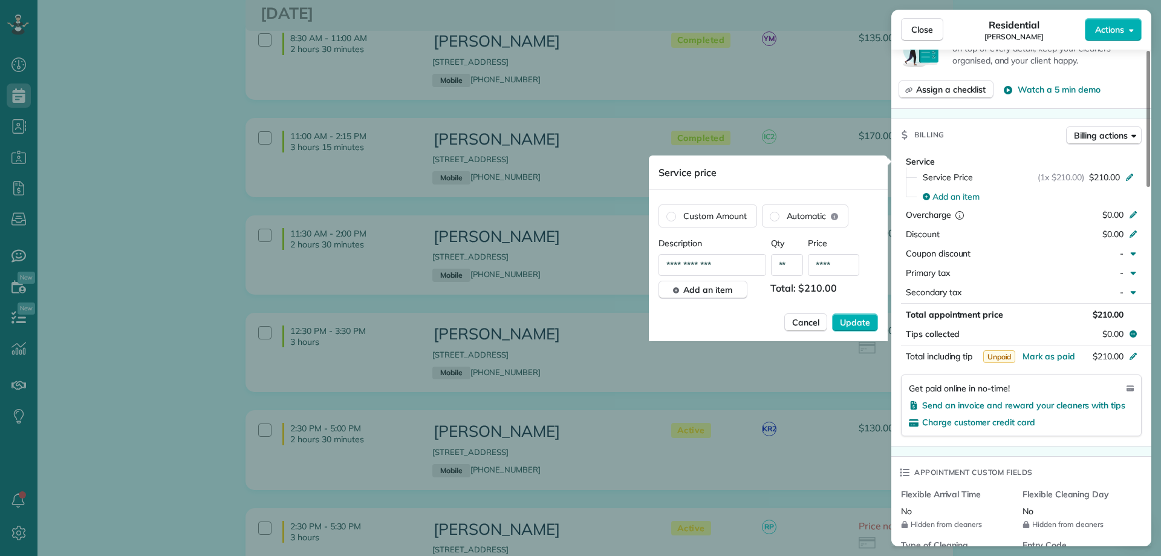
click at [830, 264] on input "****" at bounding box center [833, 265] width 51 height 22
type input "****"
click at [865, 323] on span "Update" at bounding box center [855, 322] width 30 height 12
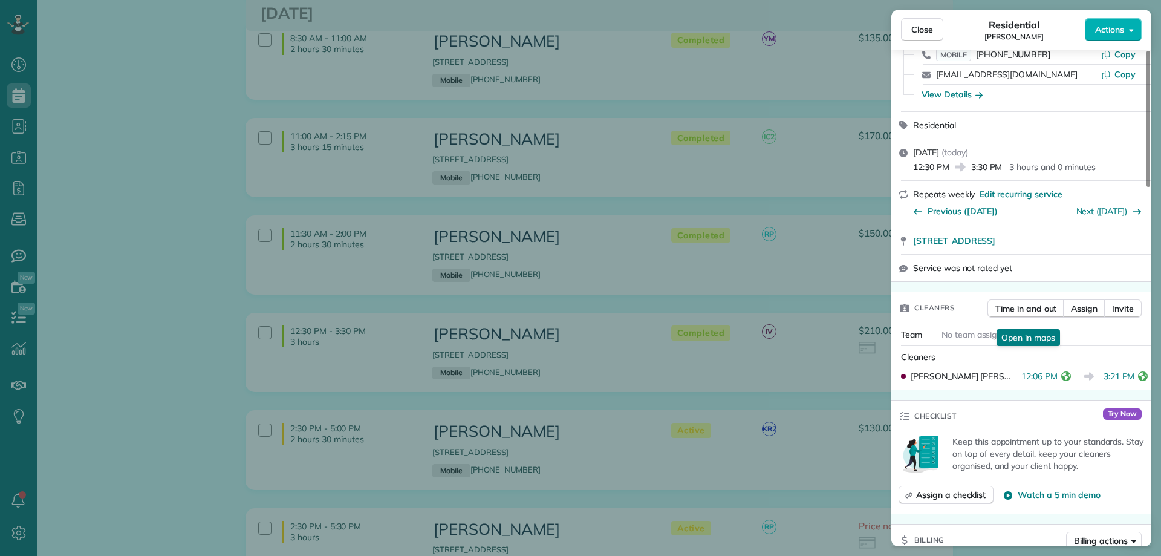
scroll to position [0, 0]
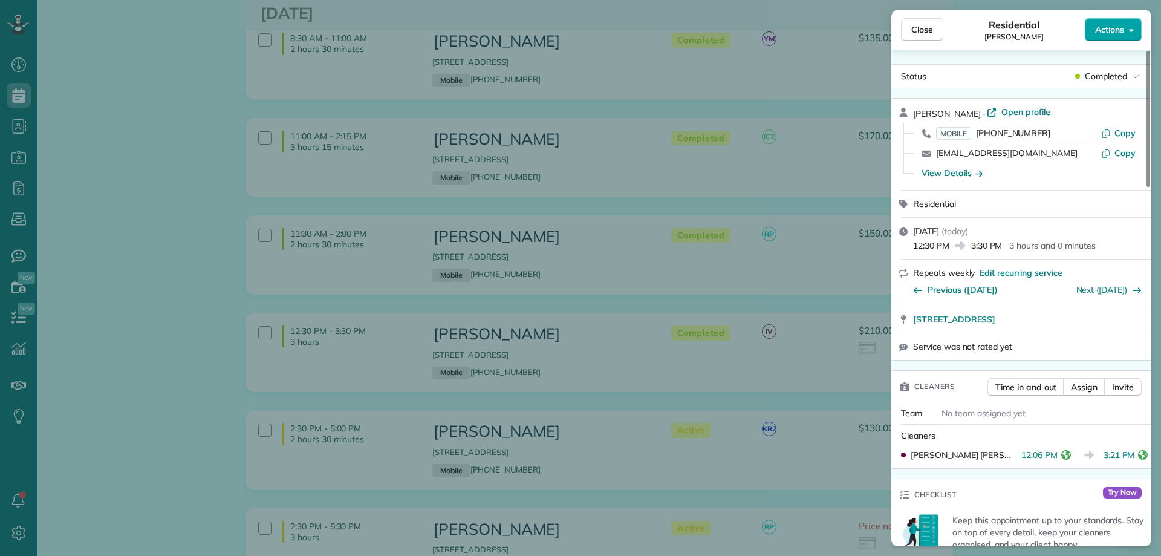
click at [1122, 37] on button "Actions" at bounding box center [1113, 29] width 57 height 23
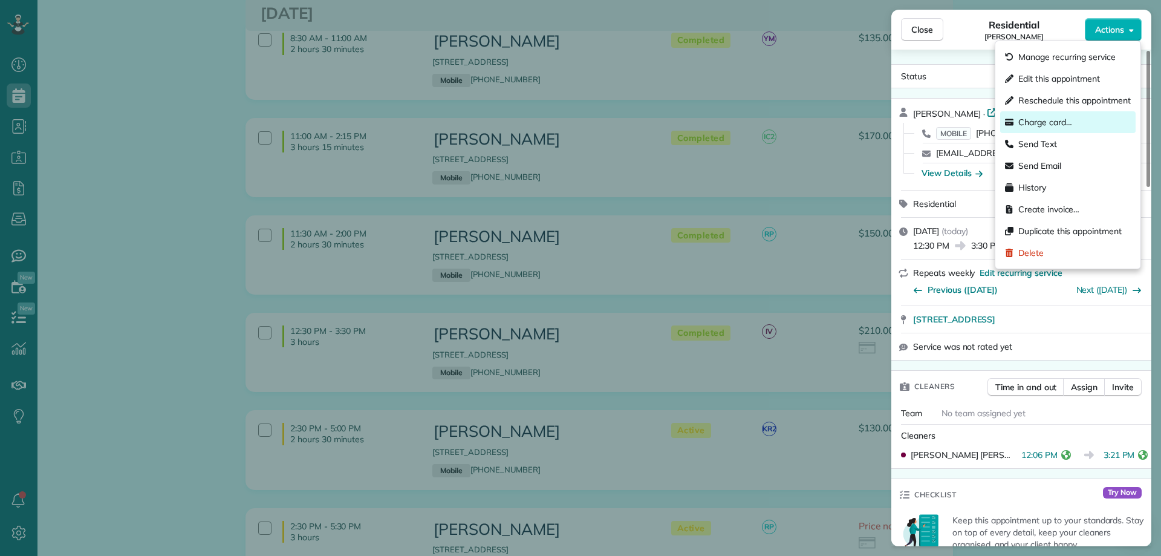
click at [1056, 118] on span "Charge card…" at bounding box center [1045, 122] width 54 height 12
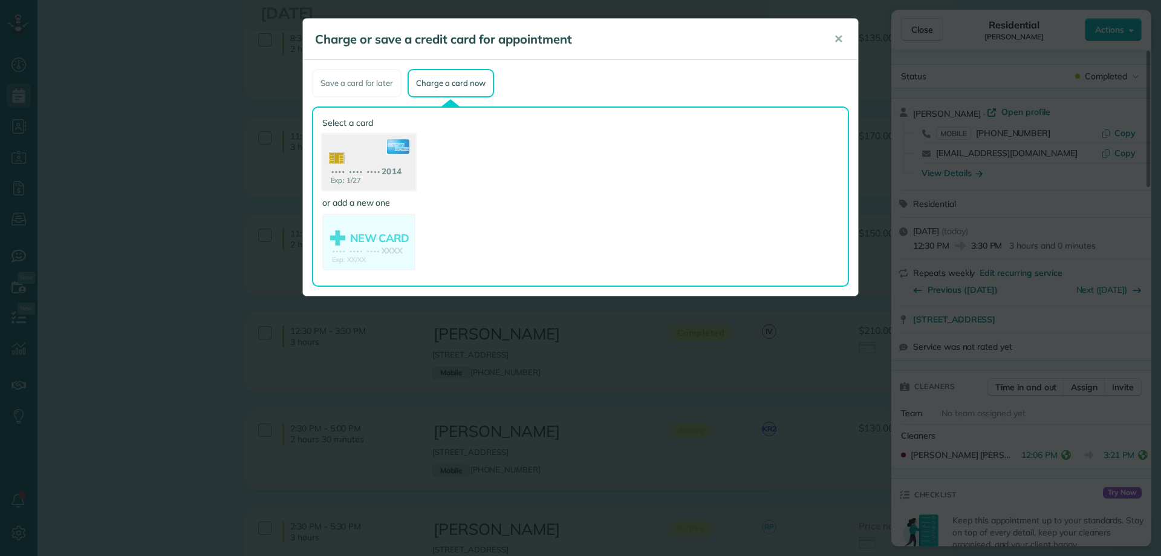
click at [388, 169] on use at bounding box center [368, 163] width 93 height 59
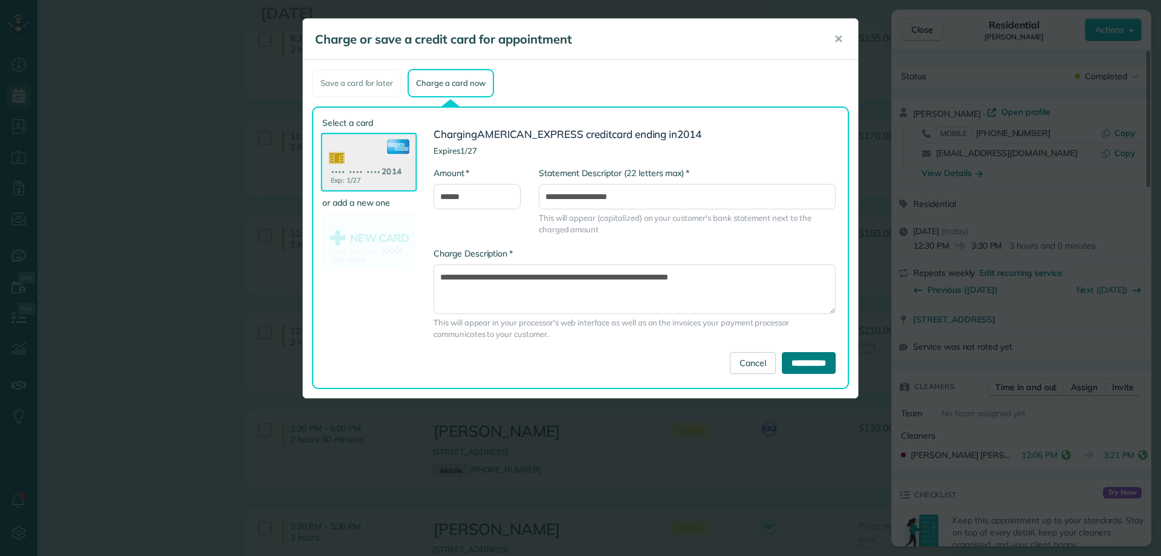
click at [804, 360] on input "**********" at bounding box center [809, 363] width 54 height 22
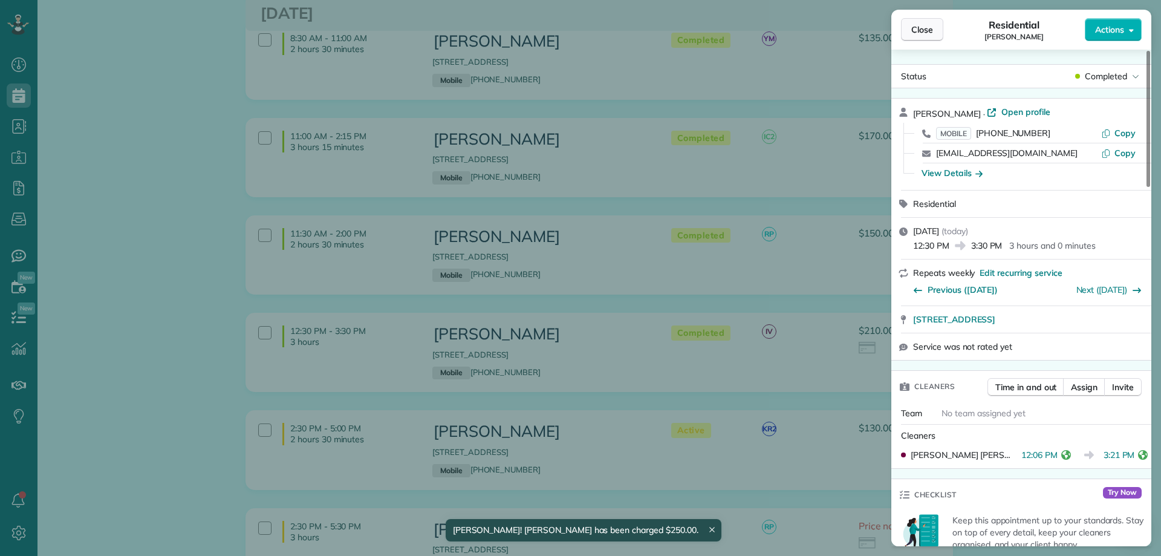
click at [918, 28] on span "Close" at bounding box center [922, 30] width 22 height 12
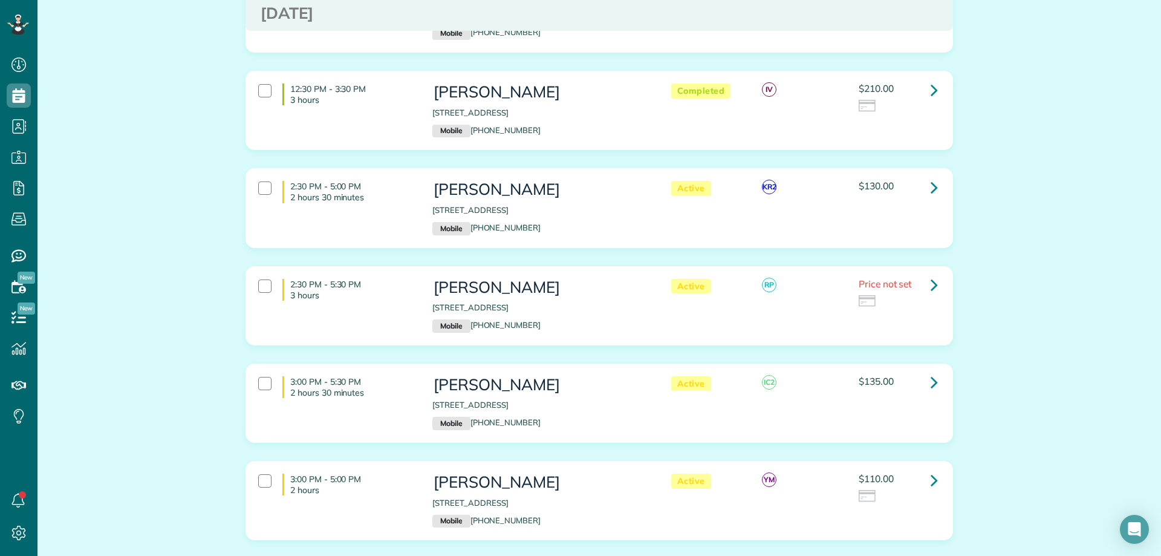
scroll to position [726, 0]
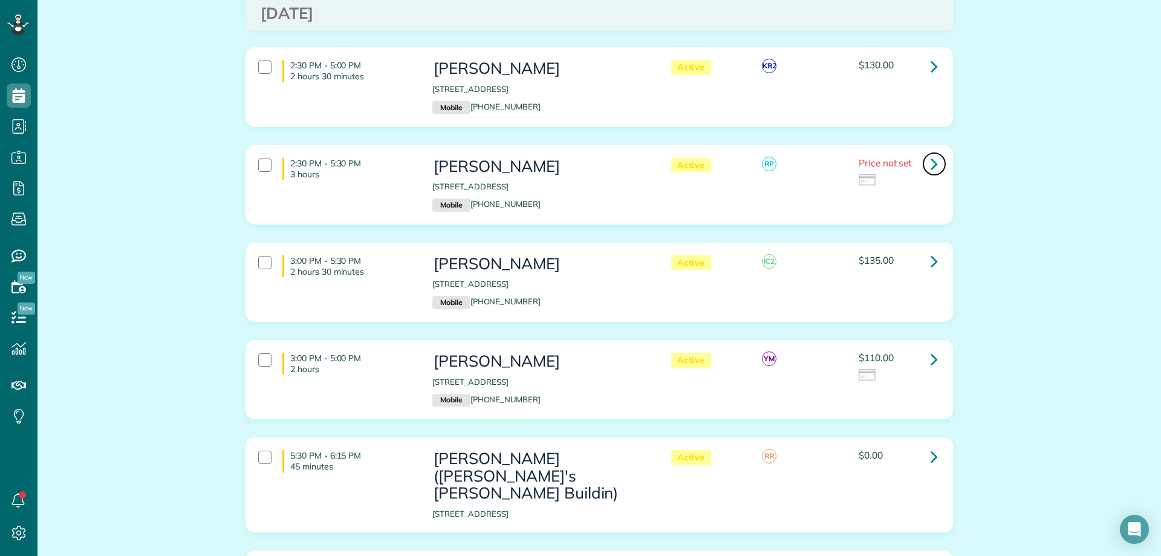
click at [931, 153] on icon at bounding box center [934, 163] width 7 height 21
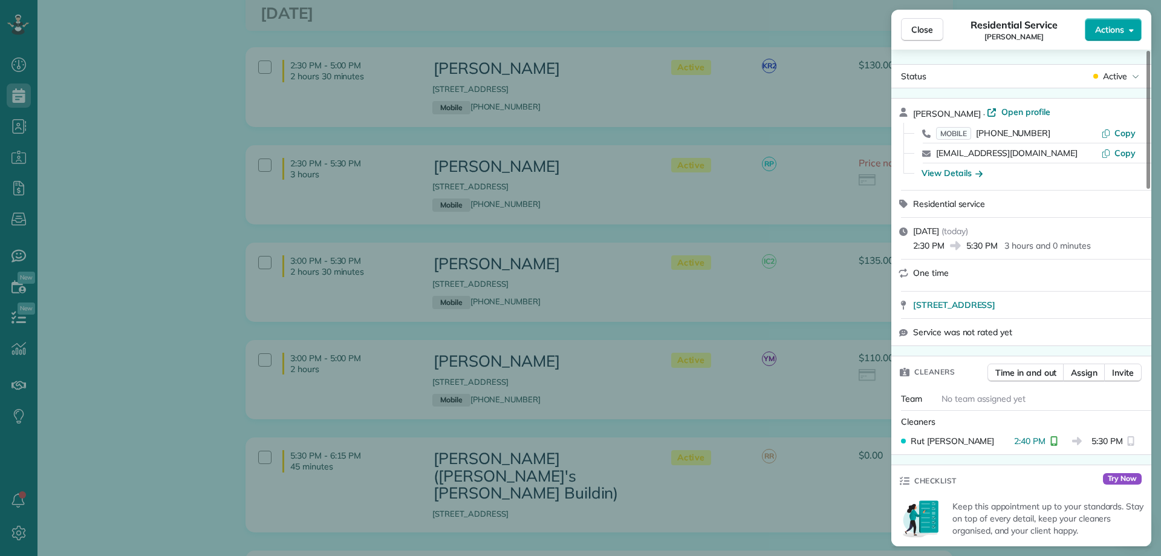
click at [1121, 33] on span "Actions" at bounding box center [1109, 30] width 29 height 12
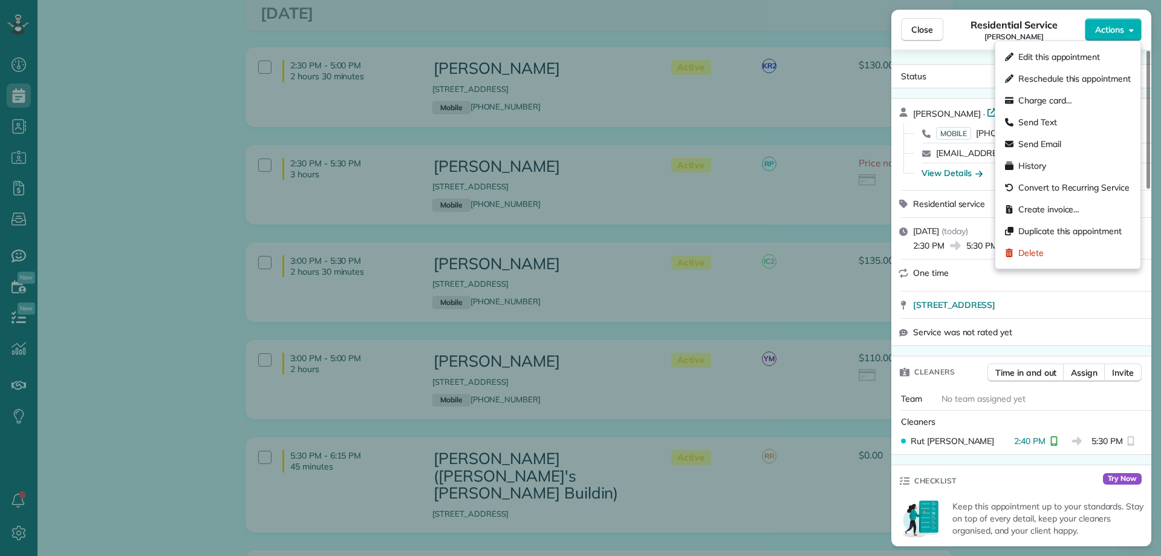
click at [980, 47] on div "Close Residential Service Kelly Ellis Actions" at bounding box center [1021, 30] width 260 height 40
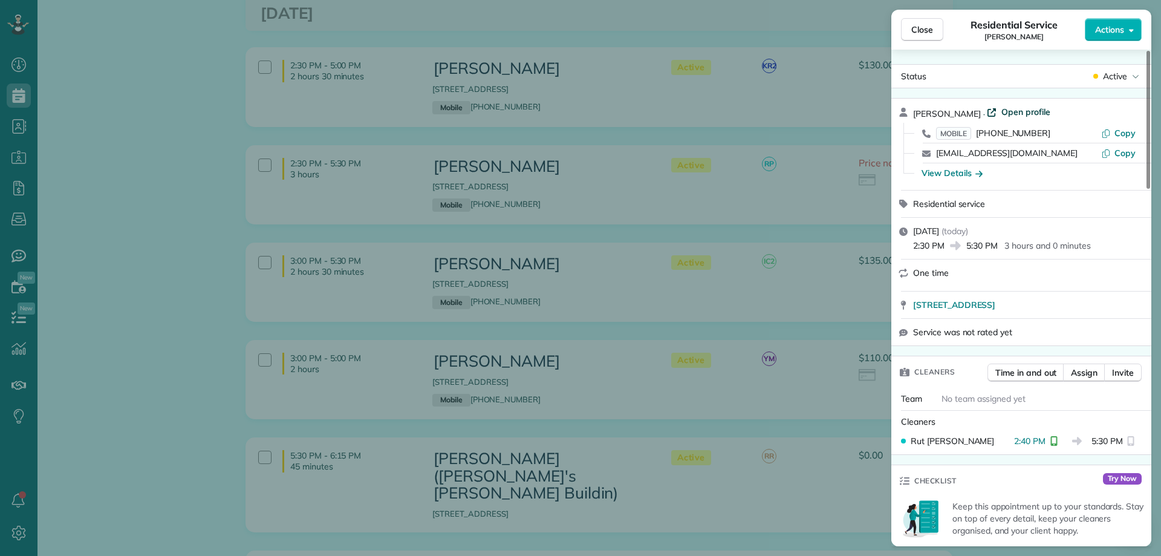
click at [1003, 106] on span "Open profile" at bounding box center [1025, 112] width 49 height 12
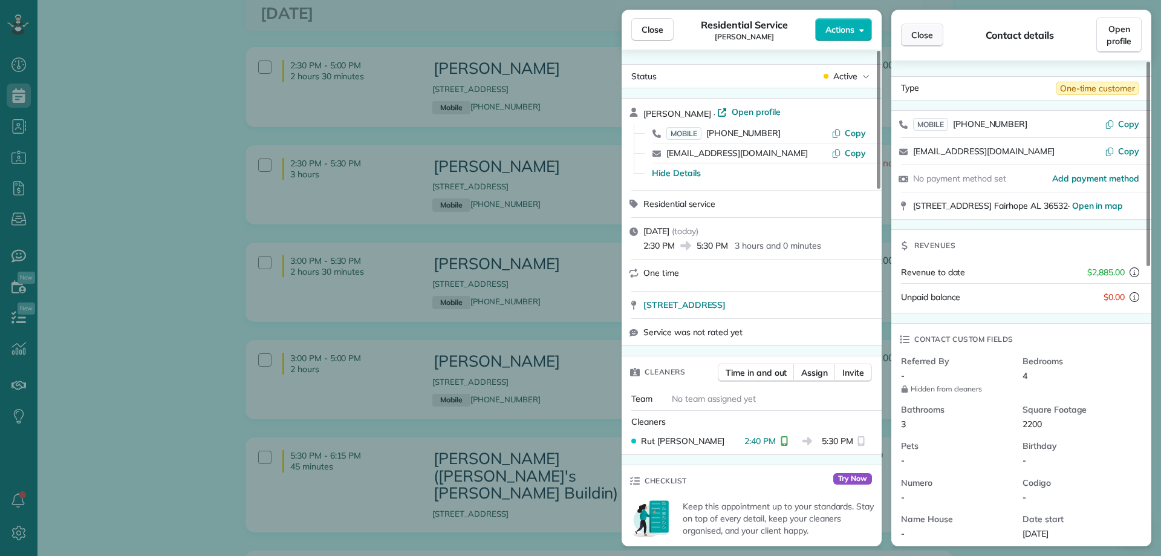
click at [931, 33] on span "Close" at bounding box center [922, 35] width 22 height 12
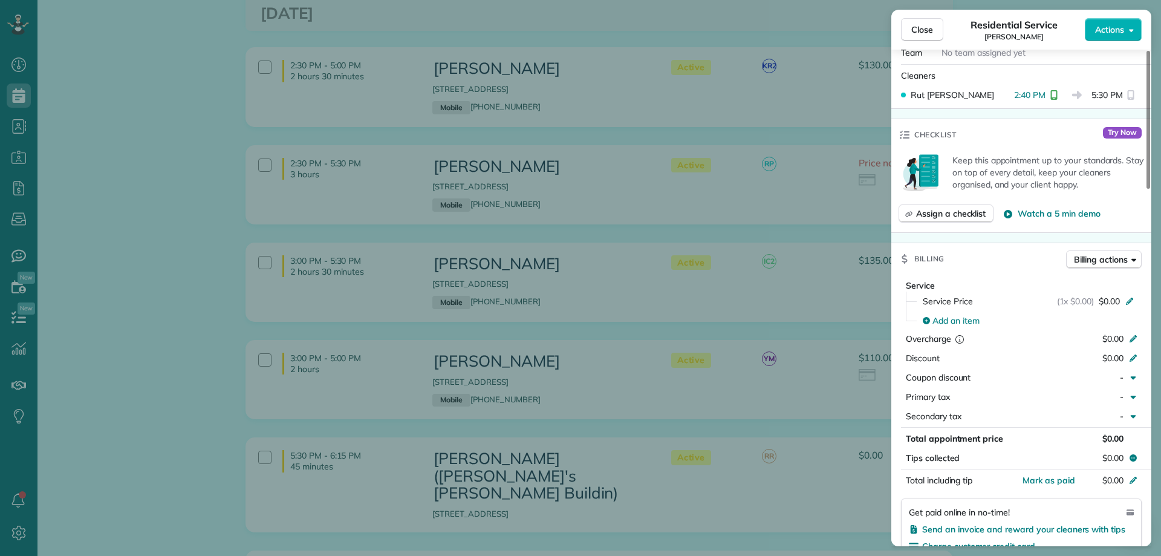
scroll to position [363, 0]
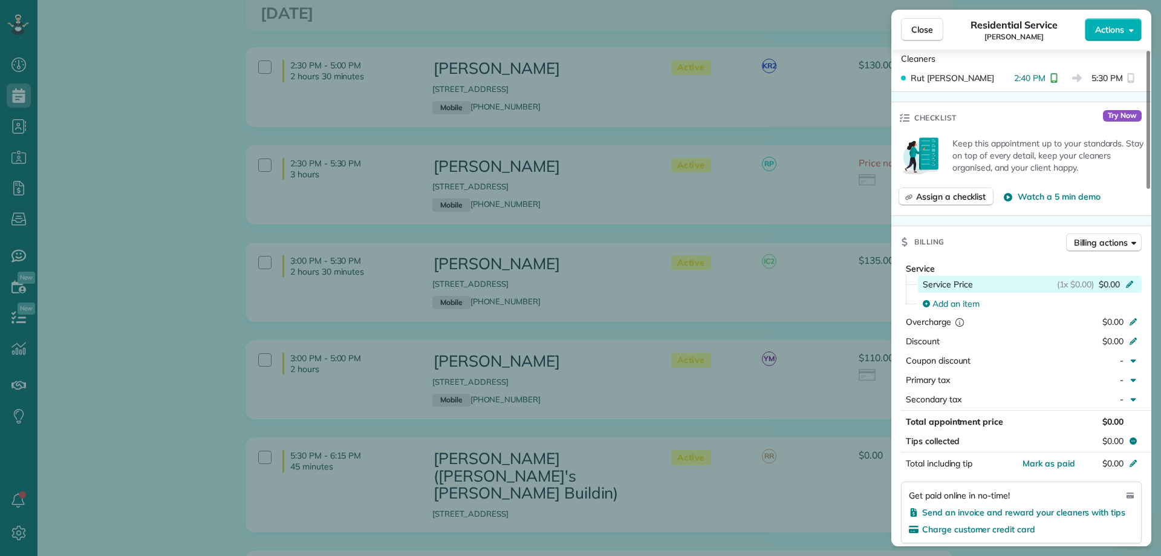
click at [1110, 278] on span "$0.00" at bounding box center [1109, 284] width 21 height 12
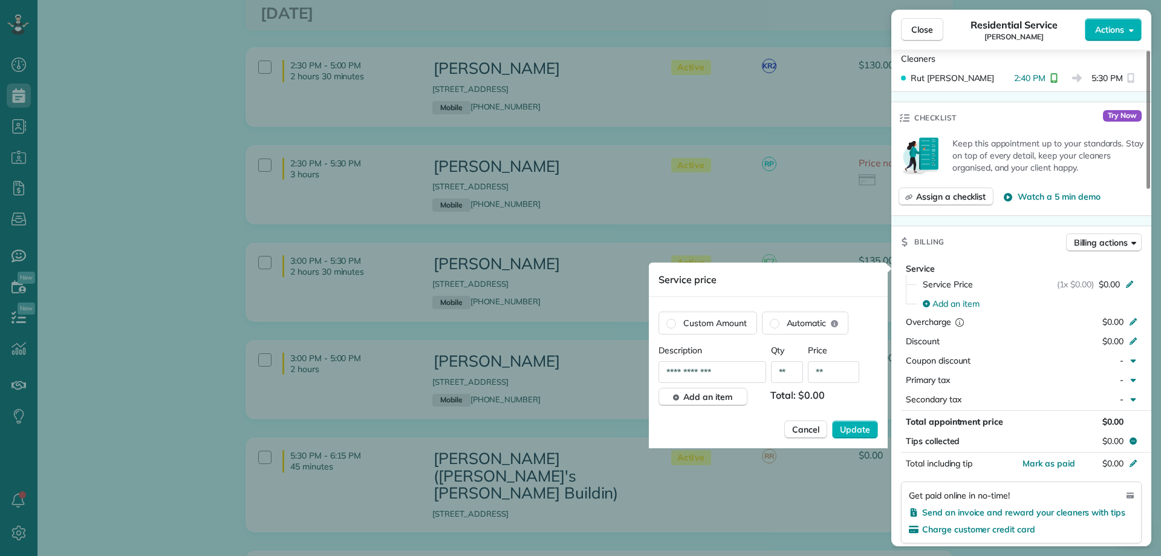
click at [824, 371] on input "**" at bounding box center [833, 372] width 51 height 22
type input "****"
click at [863, 425] on span "Update" at bounding box center [855, 429] width 30 height 12
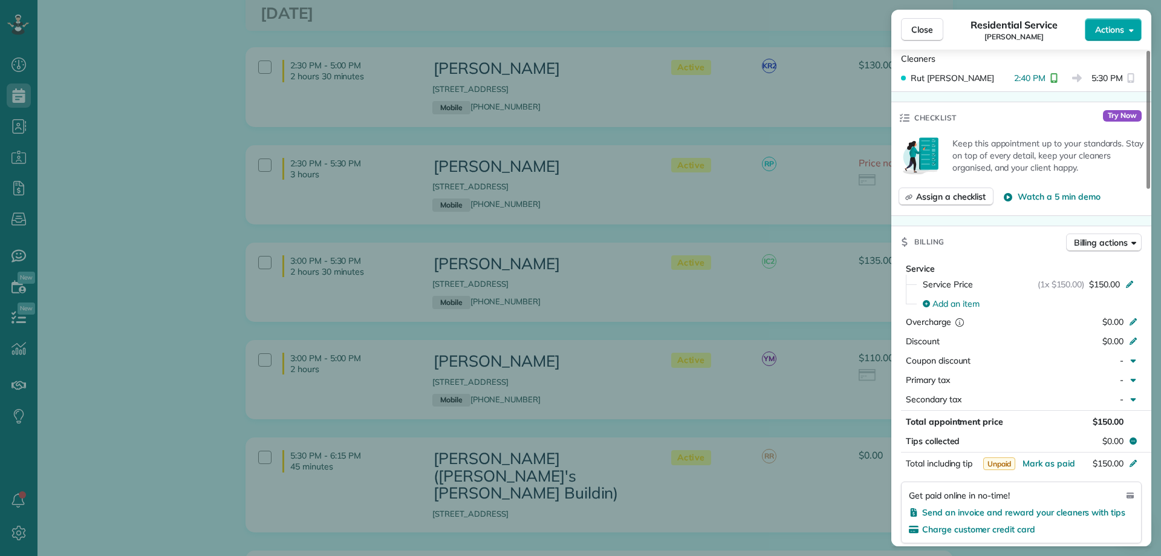
click at [1104, 33] on span "Actions" at bounding box center [1109, 30] width 29 height 12
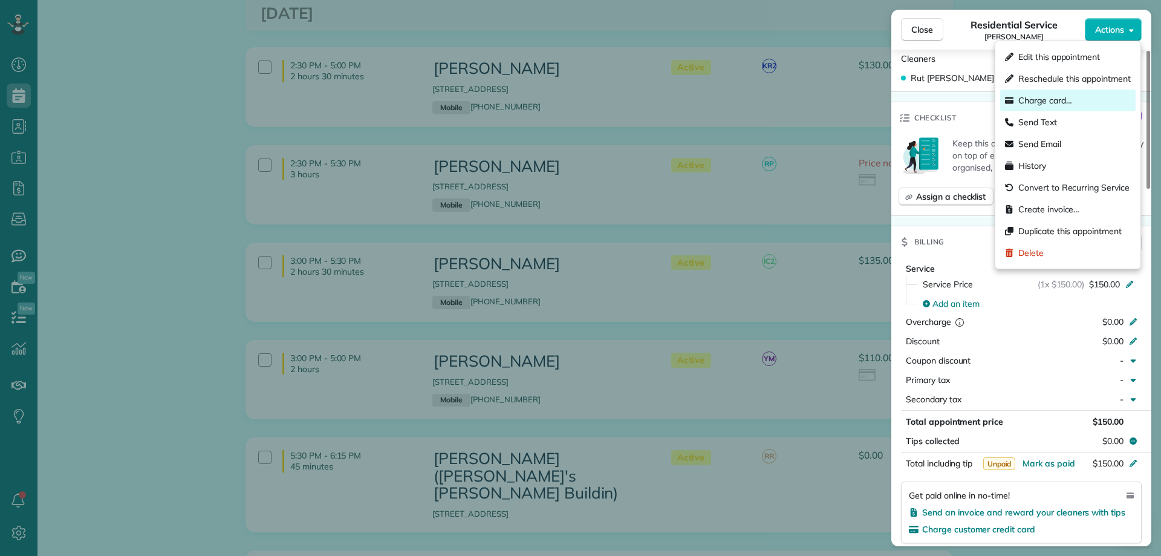
click at [1066, 95] on span "Charge card…" at bounding box center [1045, 100] width 54 height 12
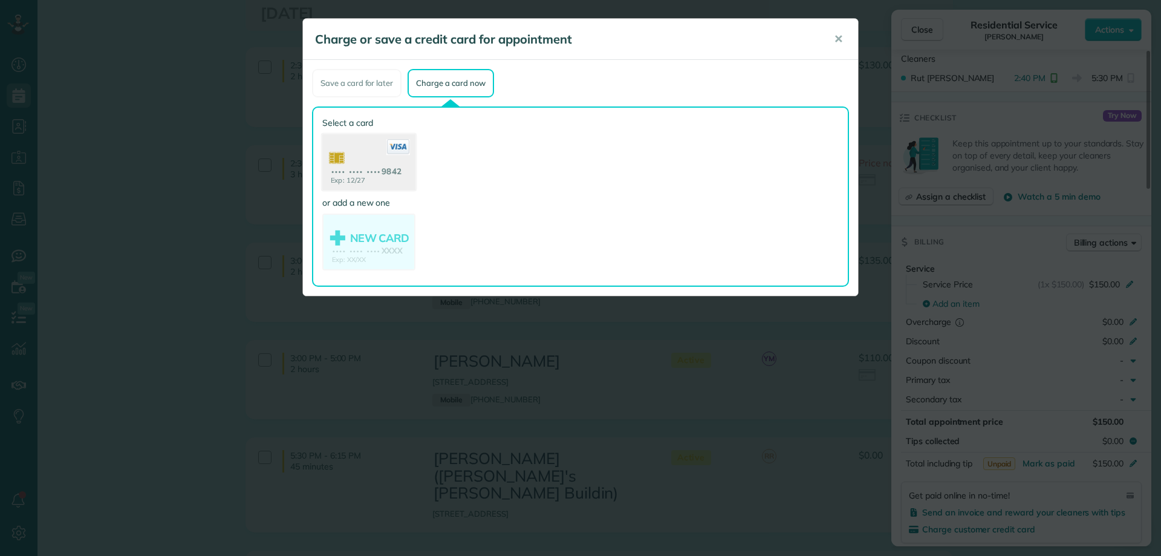
click at [376, 161] on use at bounding box center [368, 163] width 93 height 59
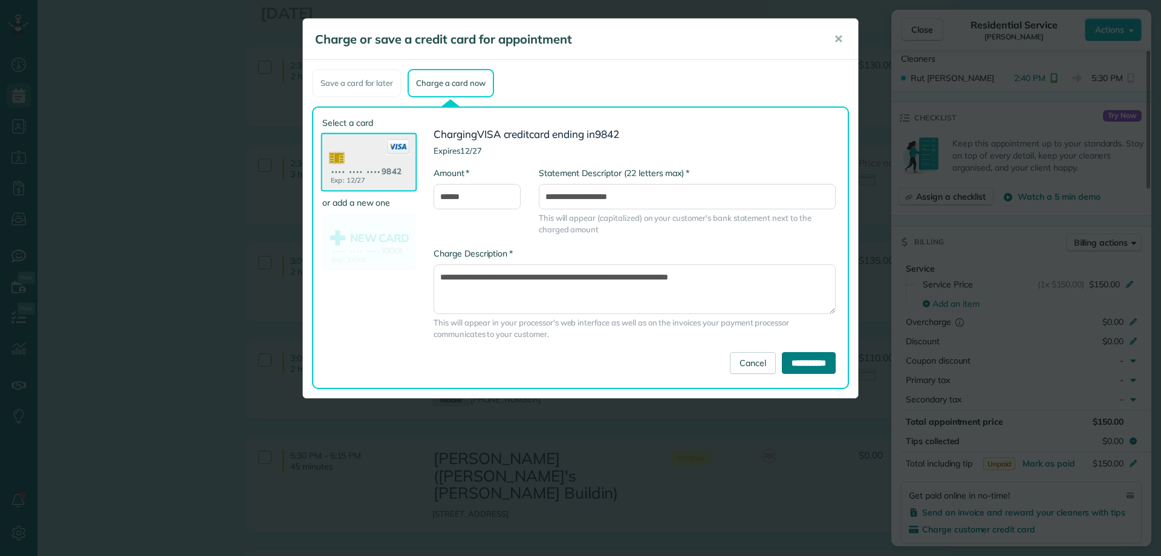
click at [815, 366] on input "**********" at bounding box center [809, 363] width 54 height 22
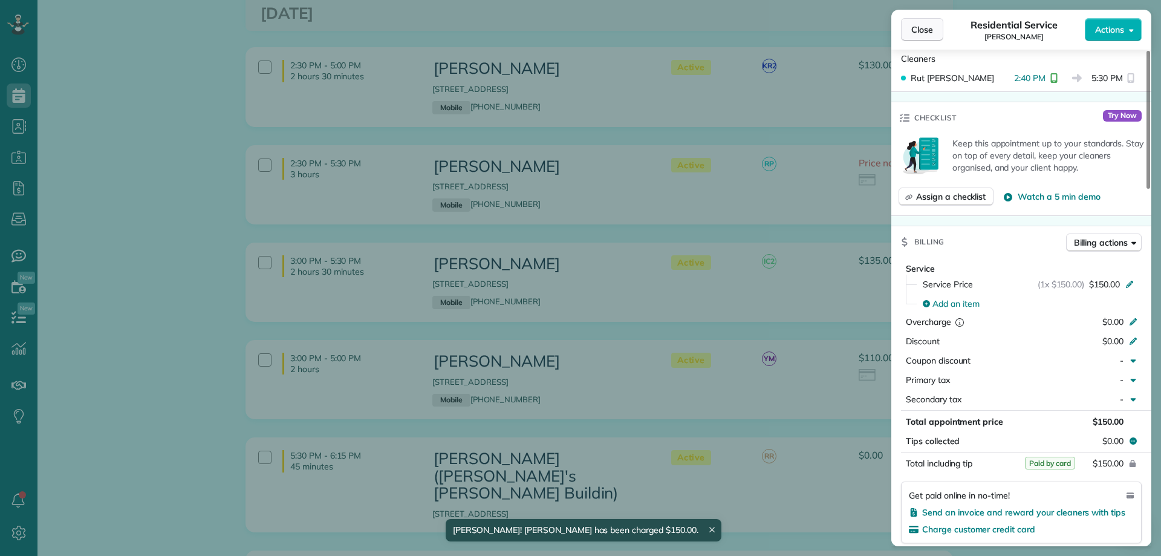
click at [917, 28] on span "Close" at bounding box center [922, 30] width 22 height 12
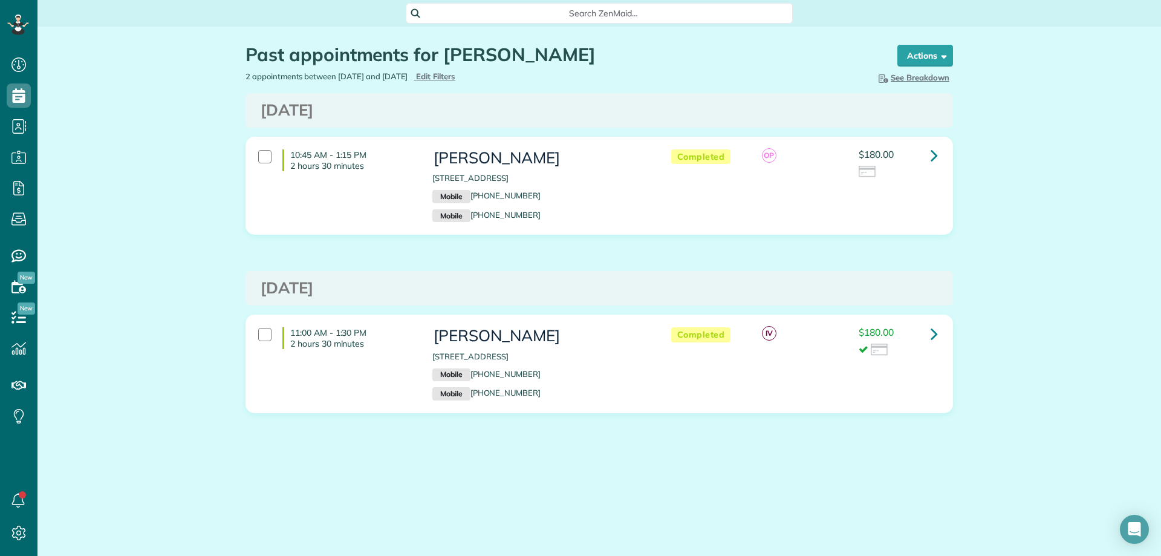
scroll to position [5, 5]
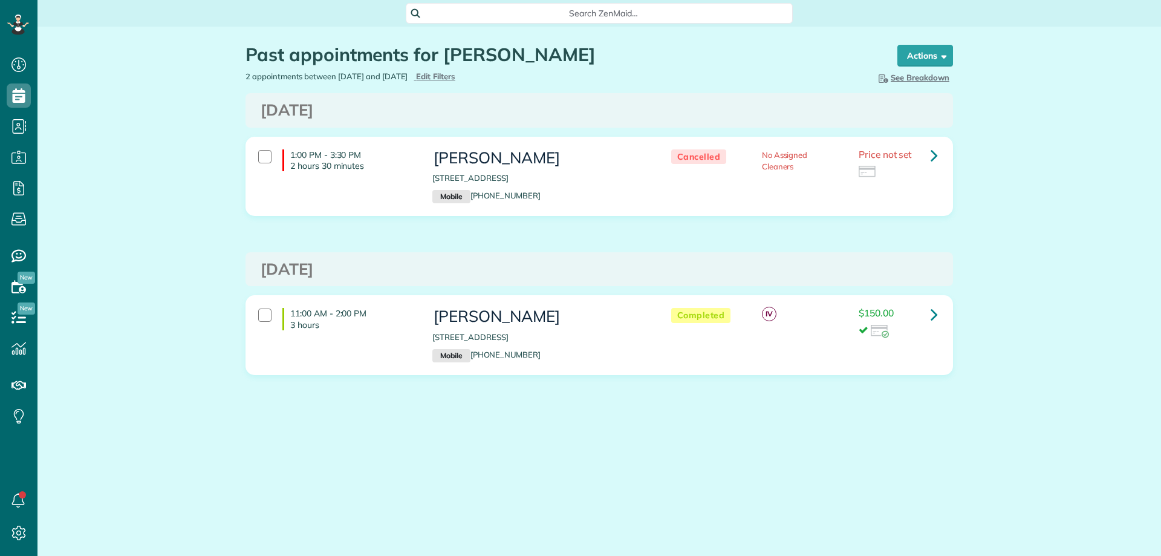
scroll to position [5, 5]
click at [471, 81] on div "2 appointments between [DATE] and [DATE] Hide Filters Edit Filters" at bounding box center [417, 76] width 363 height 11
click at [455, 75] on span "Edit Filters" at bounding box center [435, 76] width 39 height 10
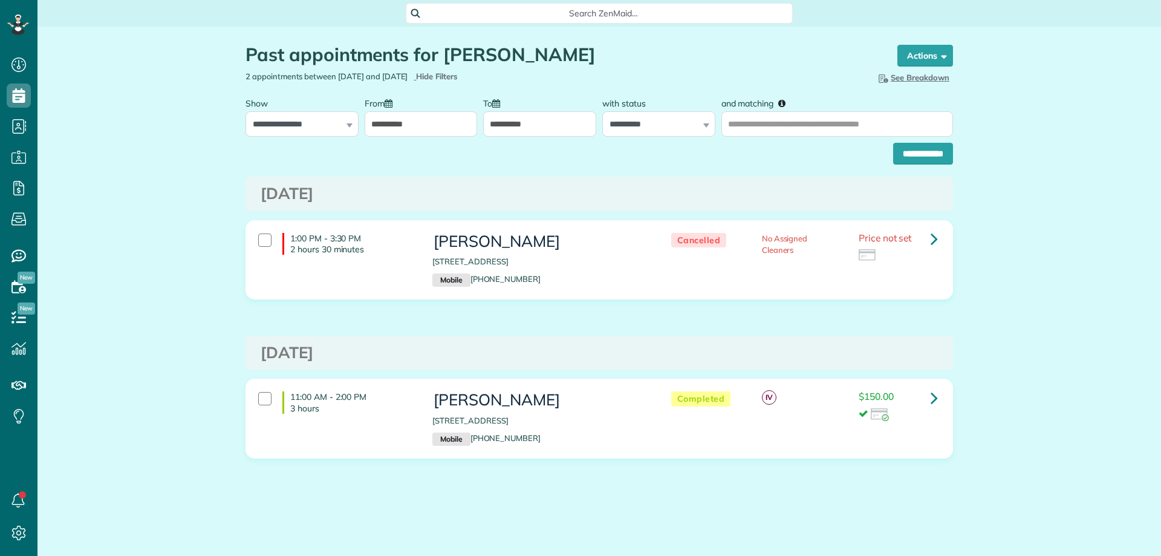
click at [412, 131] on input "**********" at bounding box center [421, 123] width 113 height 25
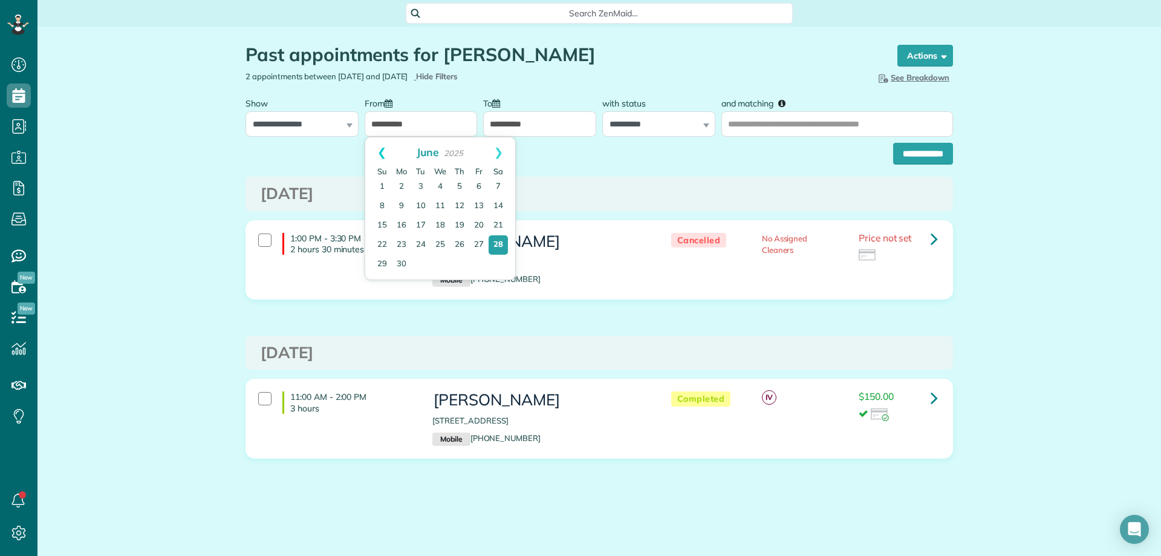
click at [377, 150] on link "Prev" at bounding box center [381, 152] width 33 height 30
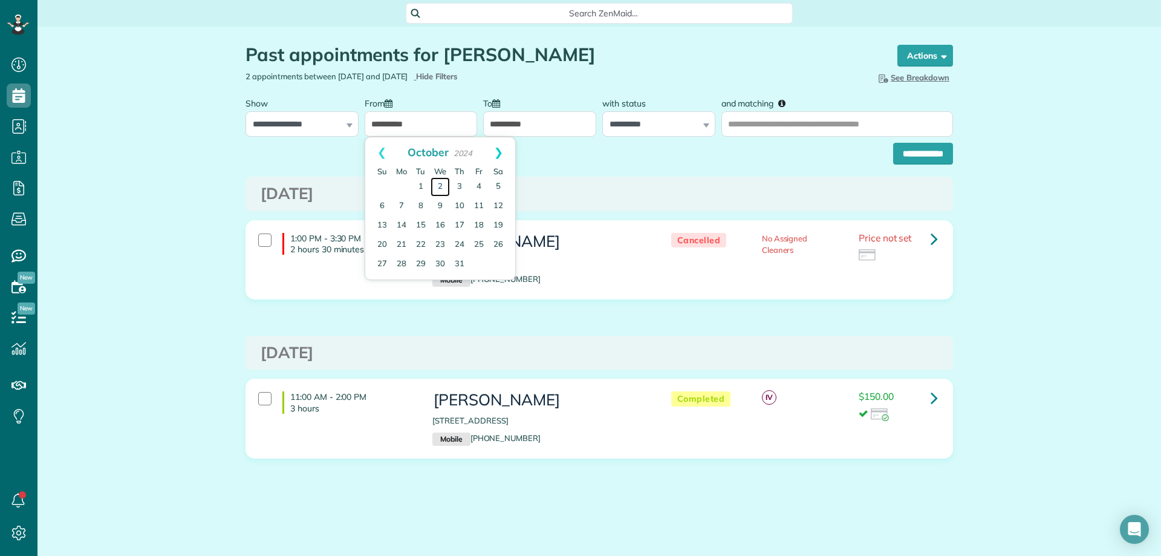
drag, startPoint x: 438, startPoint y: 181, endPoint x: 505, endPoint y: 160, distance: 70.6
click at [439, 181] on link "2" at bounding box center [440, 186] width 19 height 19
type input "**********"
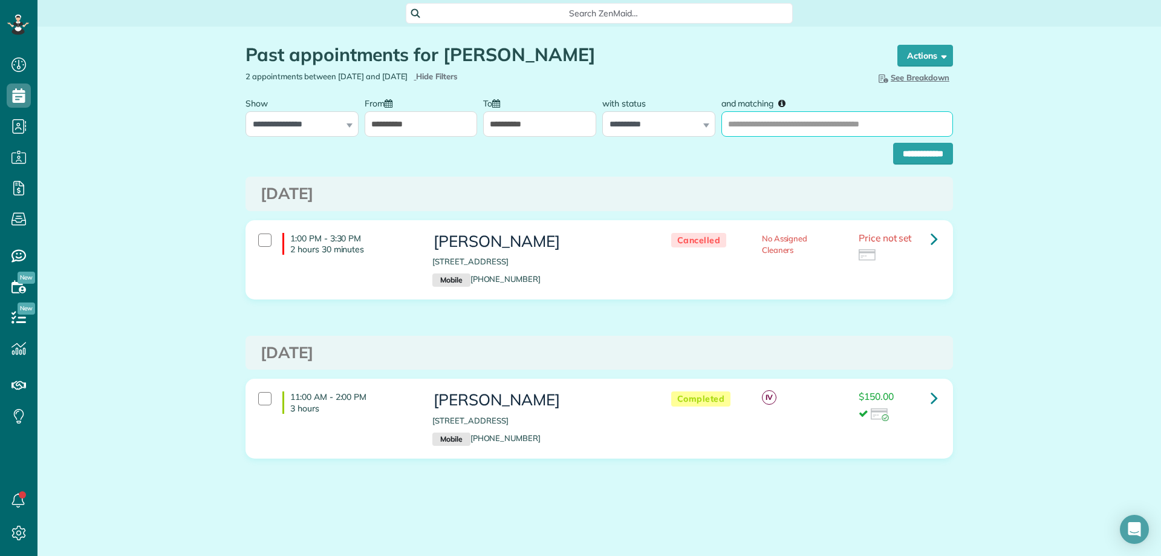
click at [766, 125] on input "and matching" at bounding box center [837, 123] width 232 height 25
type input "**********"
click at [893, 143] on input "**********" at bounding box center [923, 154] width 60 height 22
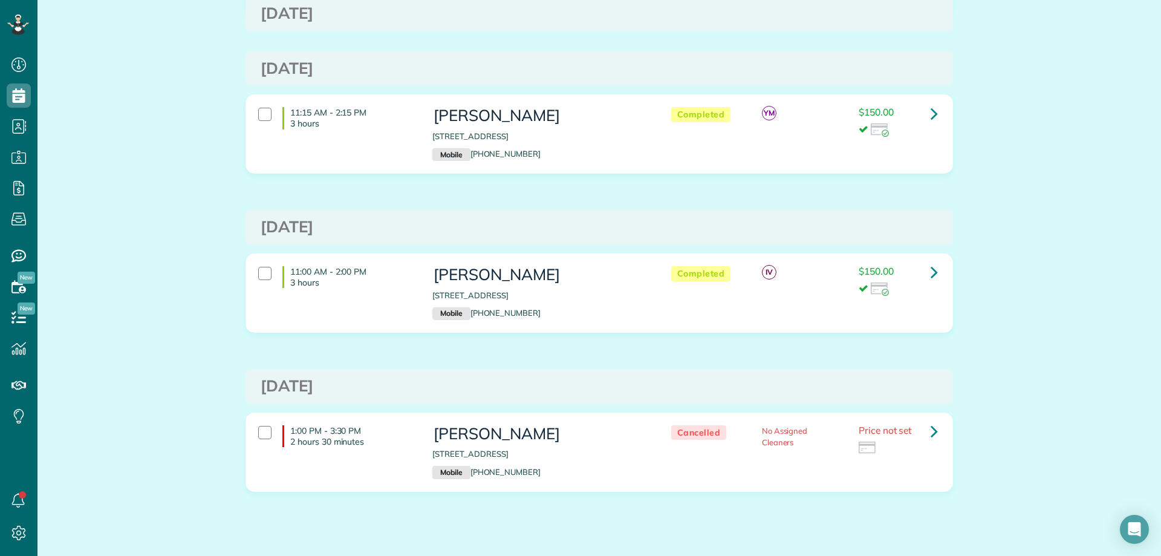
scroll to position [545, 0]
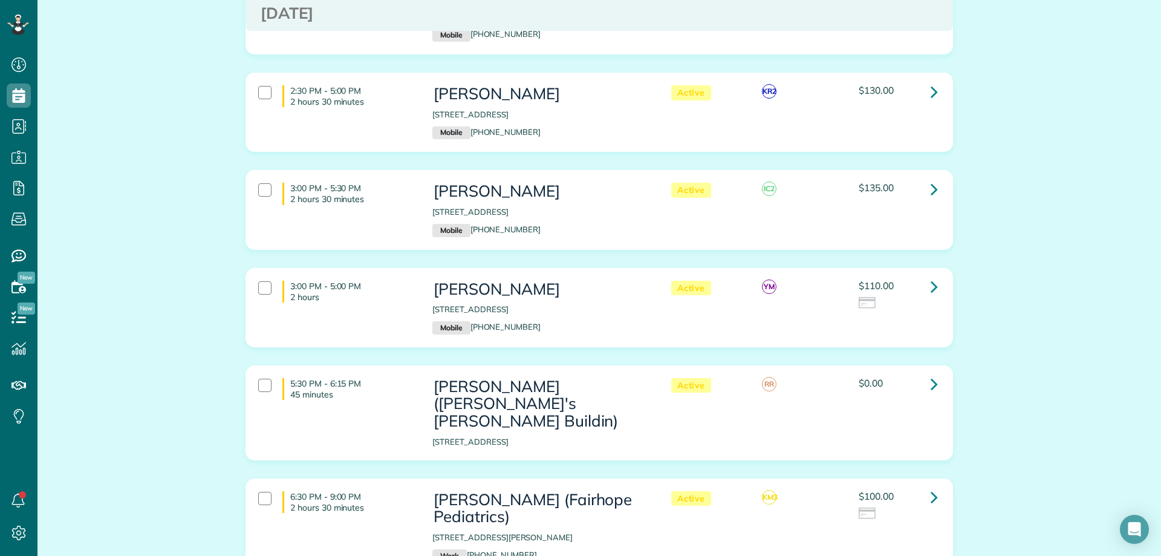
scroll to position [665, 0]
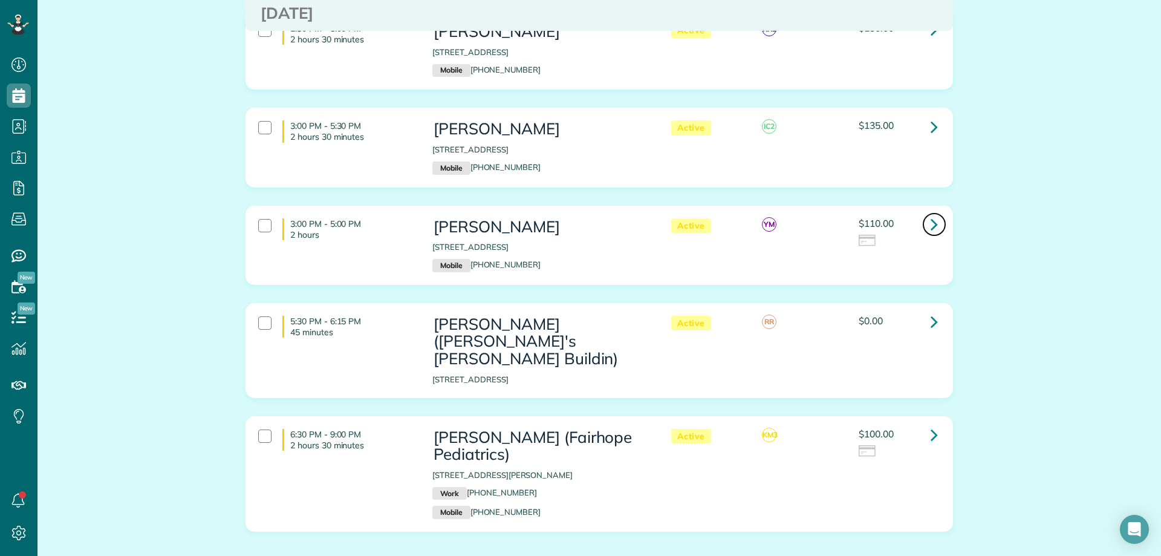
click at [931, 213] on icon at bounding box center [934, 223] width 7 height 21
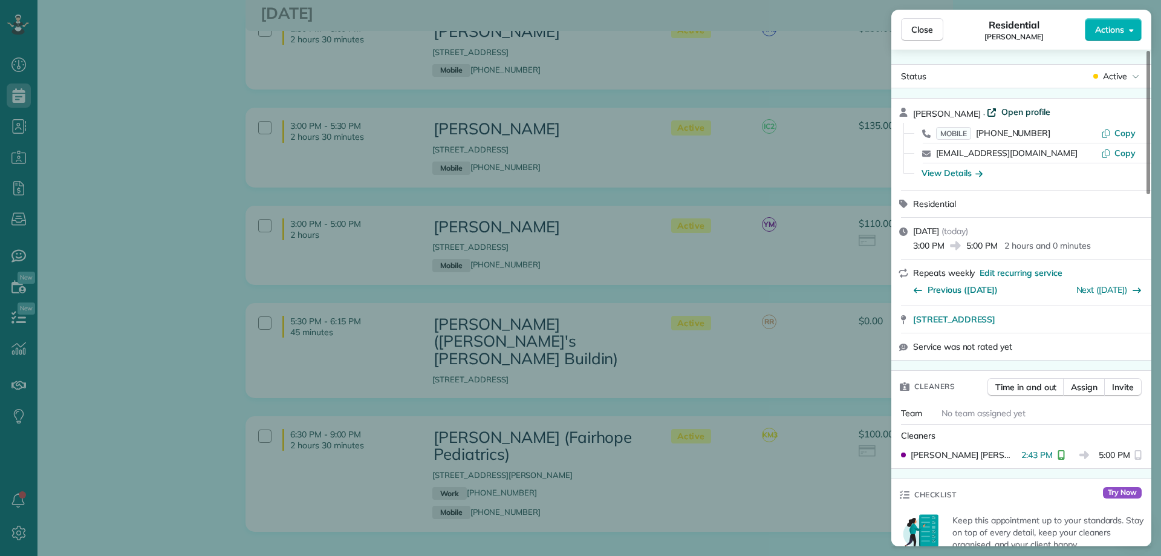
click at [1006, 106] on span "Open profile" at bounding box center [1025, 112] width 49 height 12
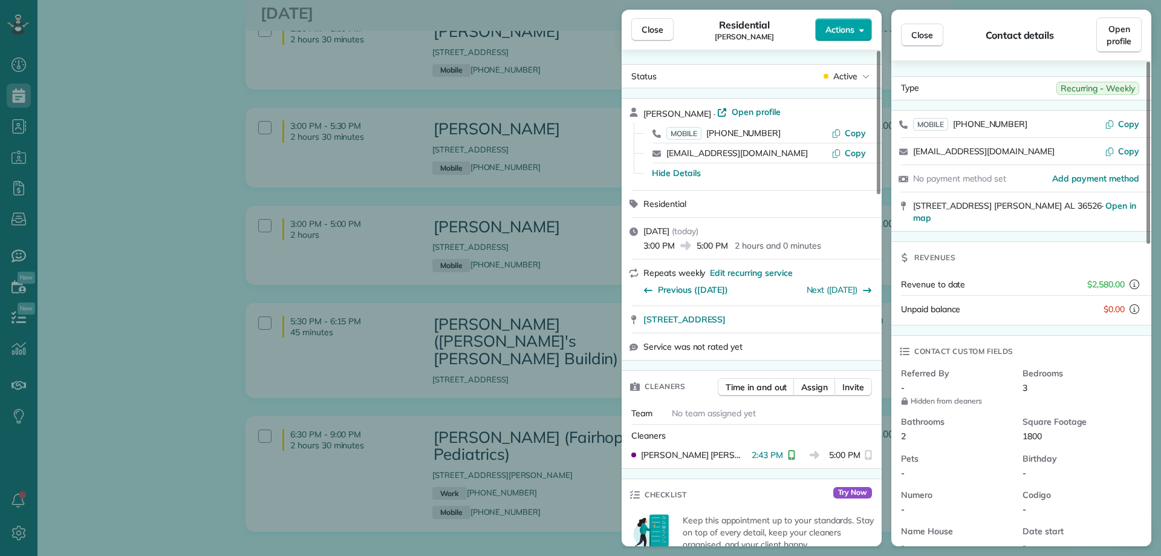
click at [839, 36] on button "Actions" at bounding box center [843, 29] width 57 height 23
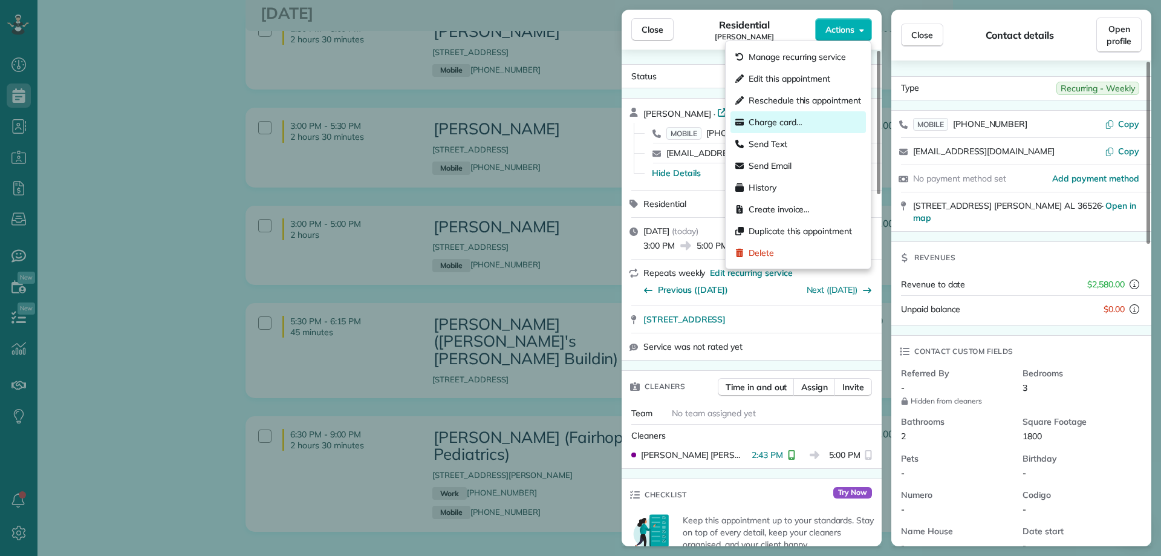
click at [786, 117] on span "Charge card…" at bounding box center [776, 122] width 54 height 12
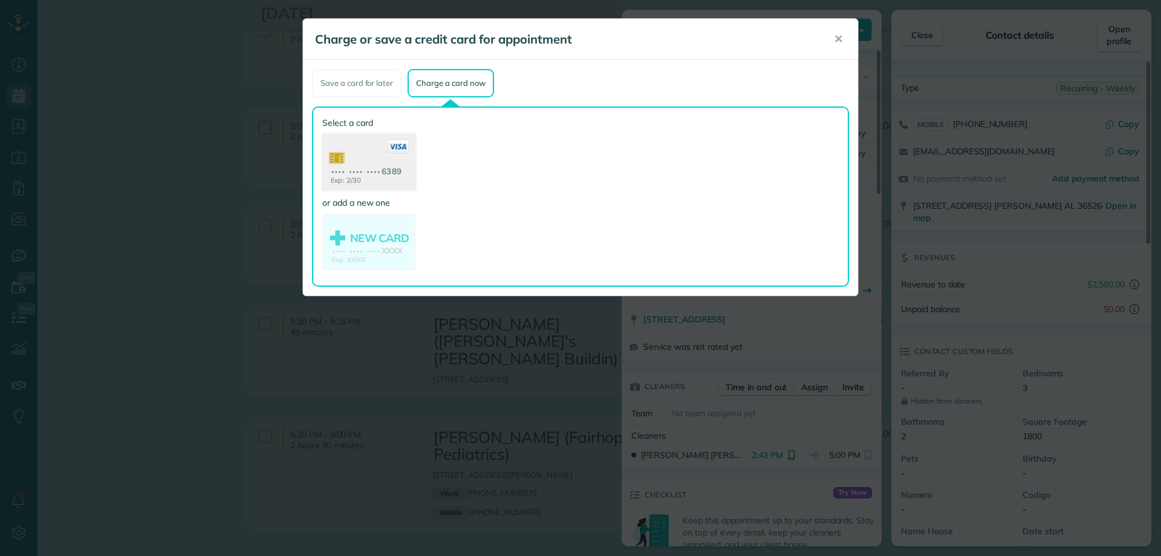
click at [395, 171] on use at bounding box center [368, 163] width 93 height 59
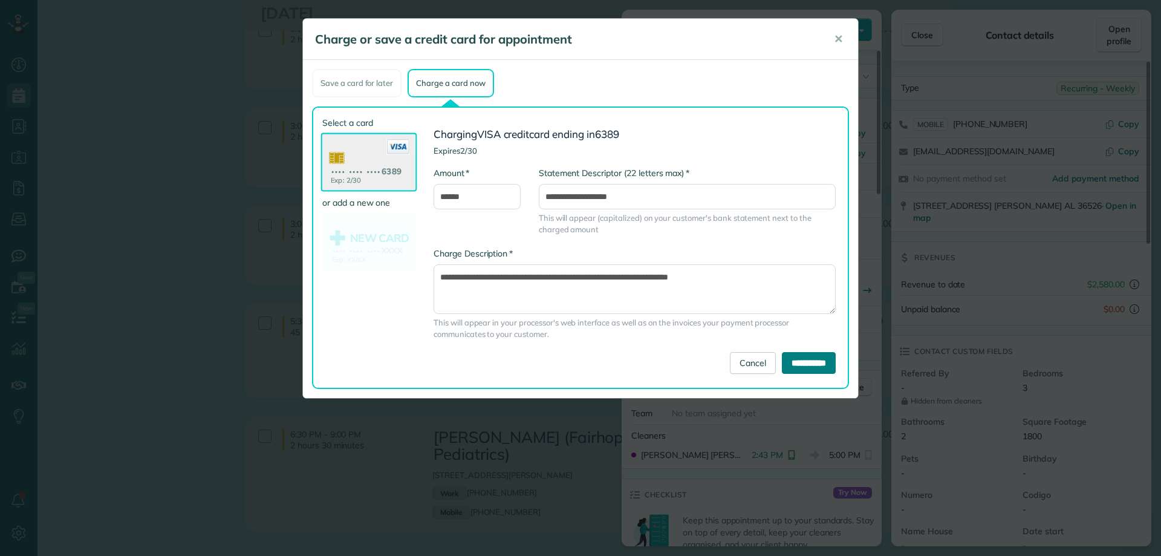
click at [807, 361] on input "**********" at bounding box center [809, 363] width 54 height 22
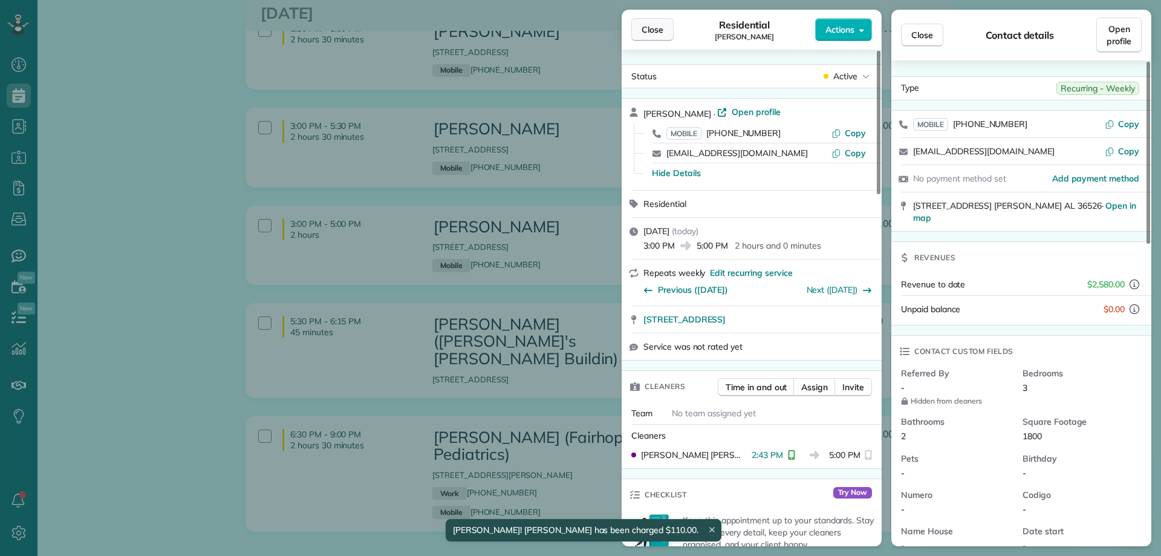
click at [662, 30] on span "Close" at bounding box center [653, 30] width 22 height 12
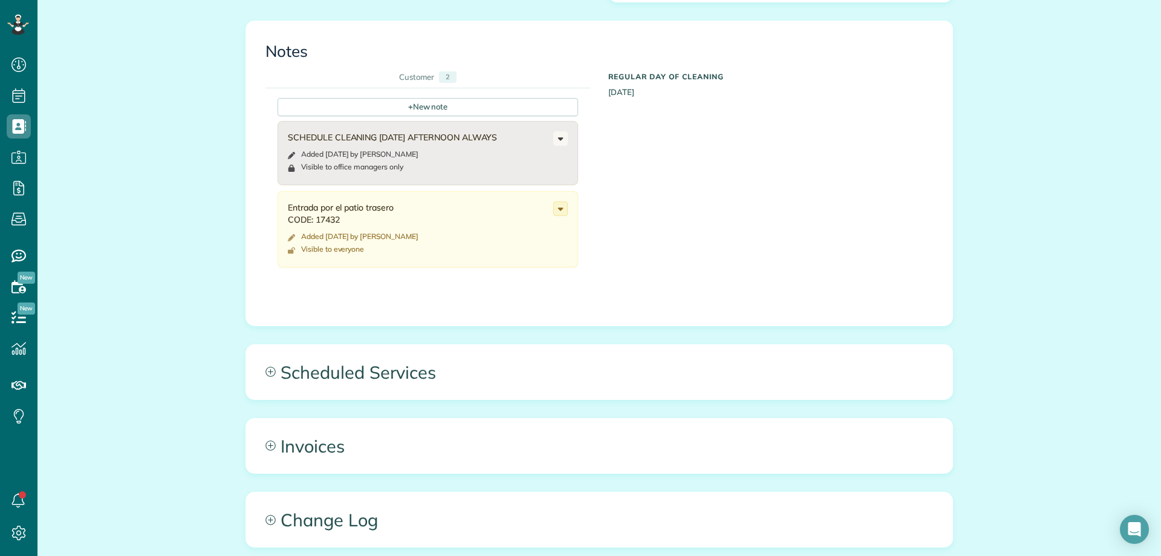
scroll to position [665, 0]
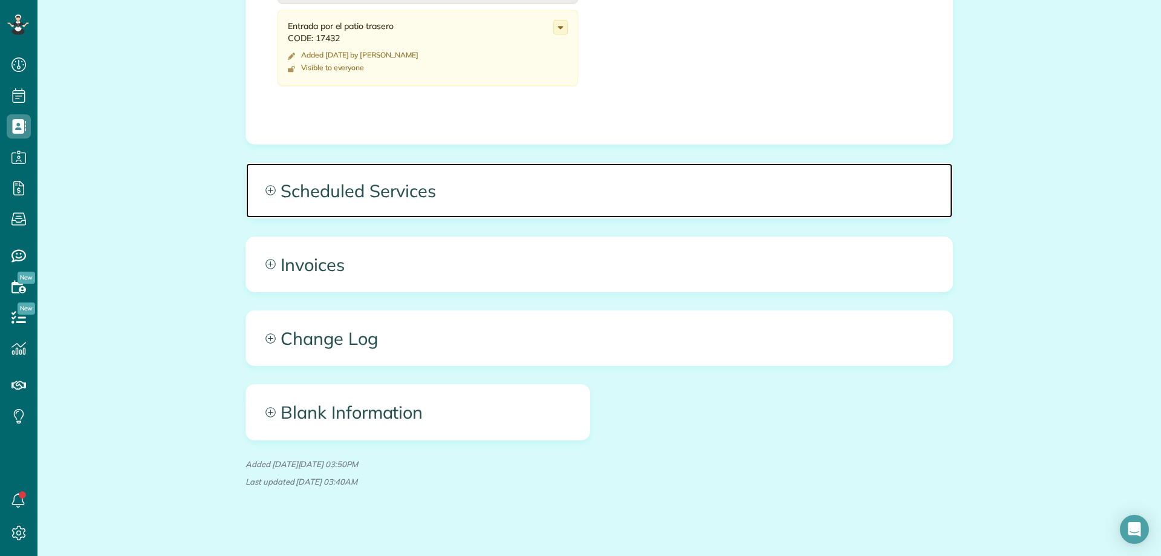
click at [405, 191] on span "Scheduled Services" at bounding box center [599, 190] width 706 height 54
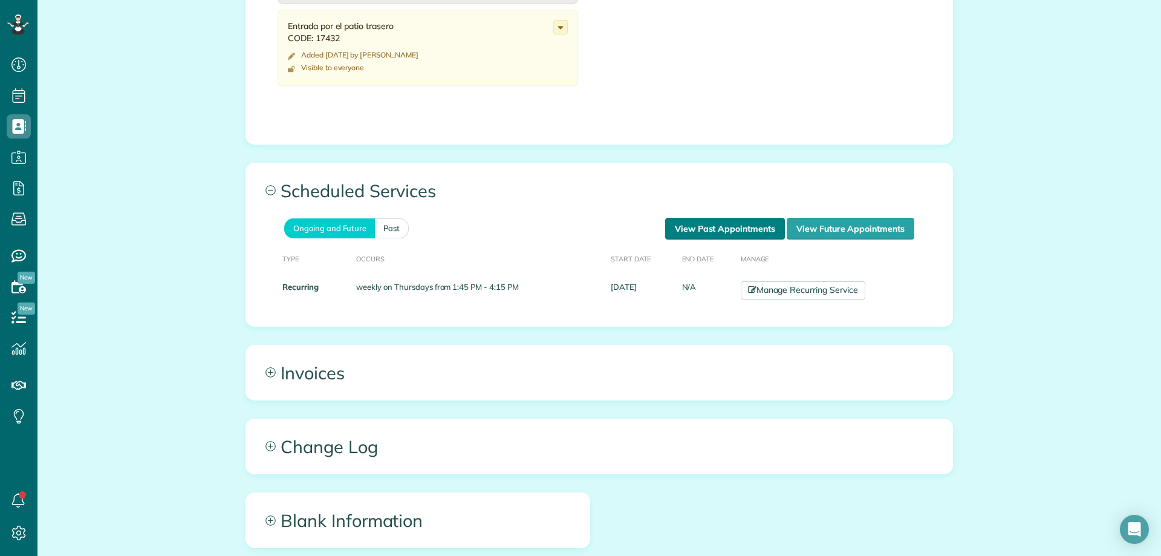
click at [700, 230] on link "View Past Appointments" at bounding box center [725, 229] width 120 height 22
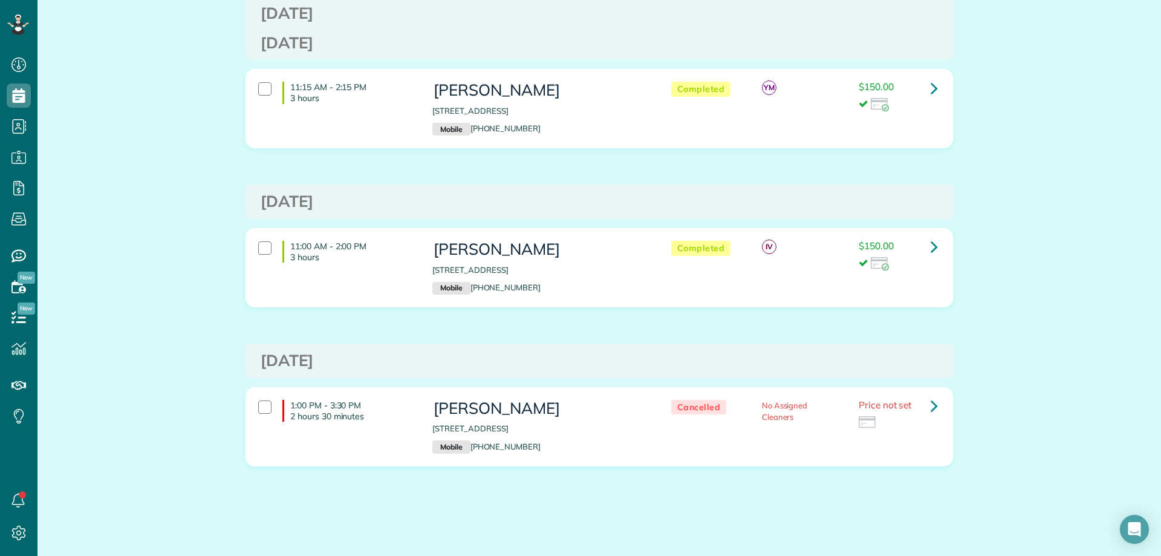
scroll to position [545, 0]
click at [923, 405] on link at bounding box center [934, 404] width 24 height 24
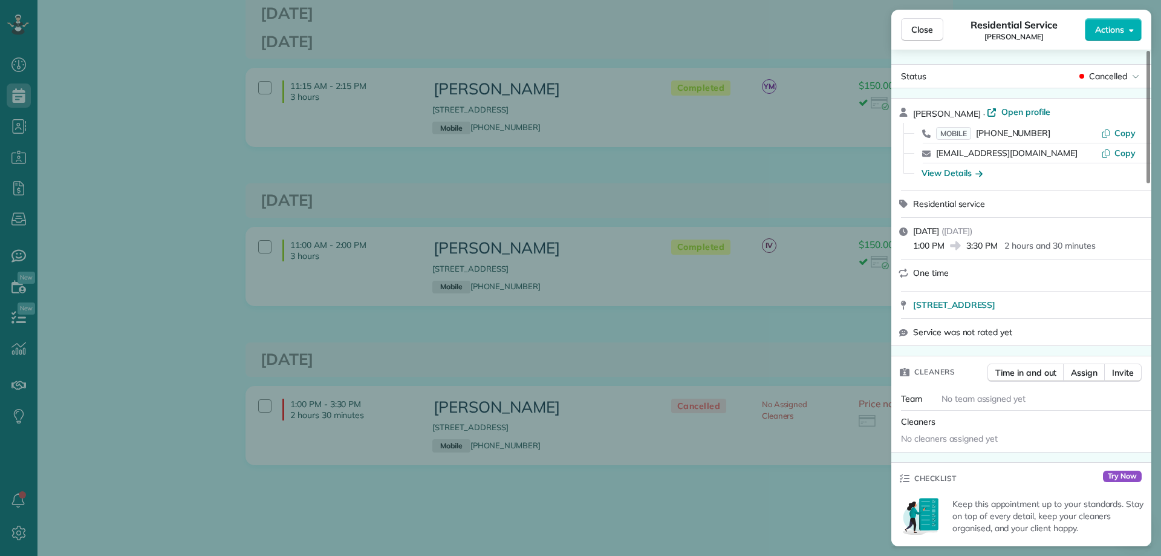
click at [919, 27] on span "Close" at bounding box center [922, 30] width 22 height 12
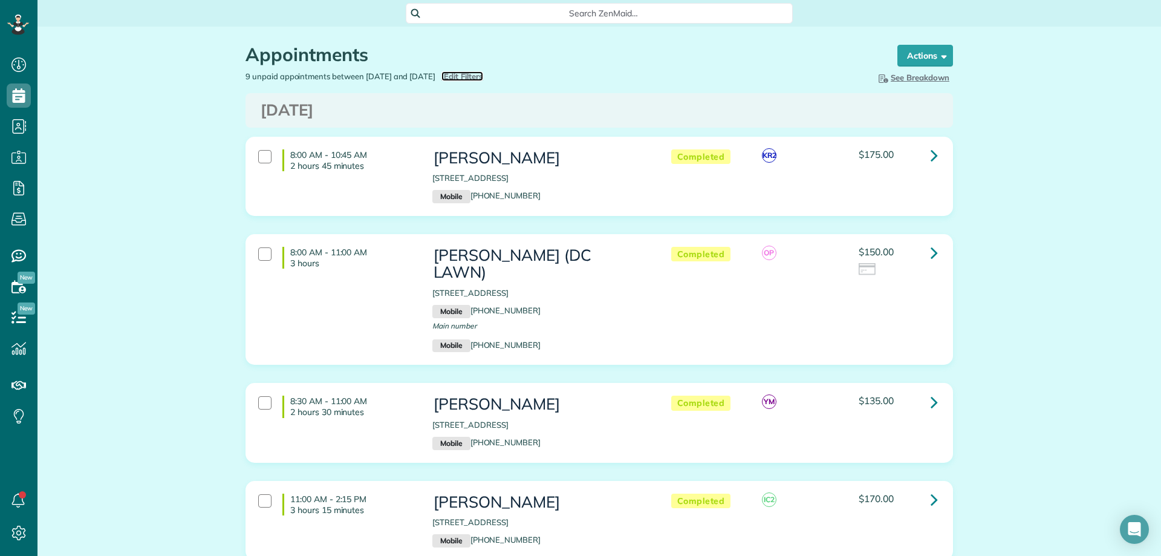
click at [483, 73] on span "Edit Filters" at bounding box center [463, 76] width 39 height 10
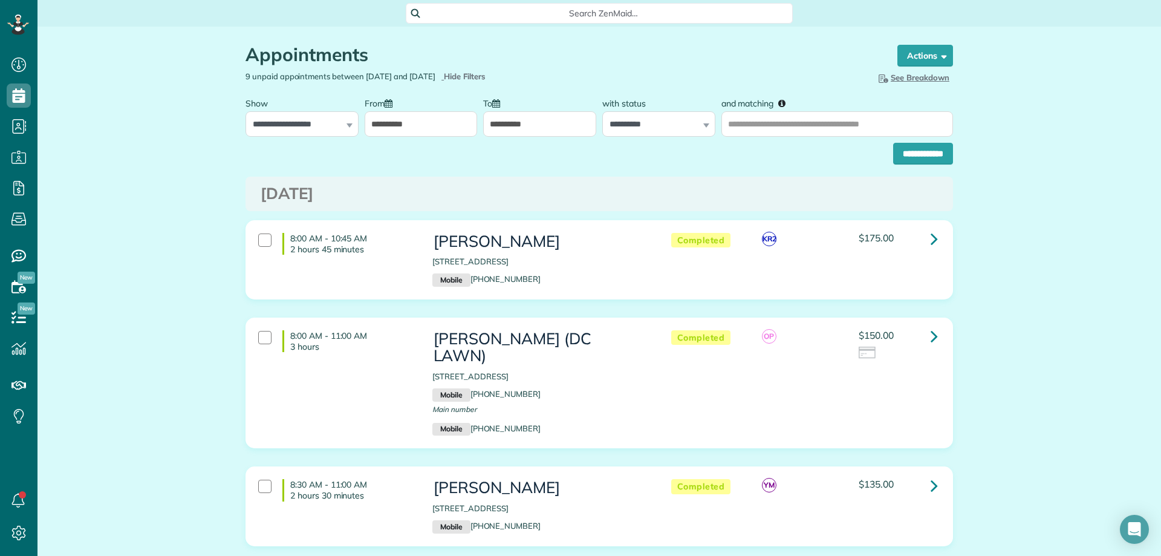
click at [414, 123] on input "**********" at bounding box center [421, 123] width 113 height 25
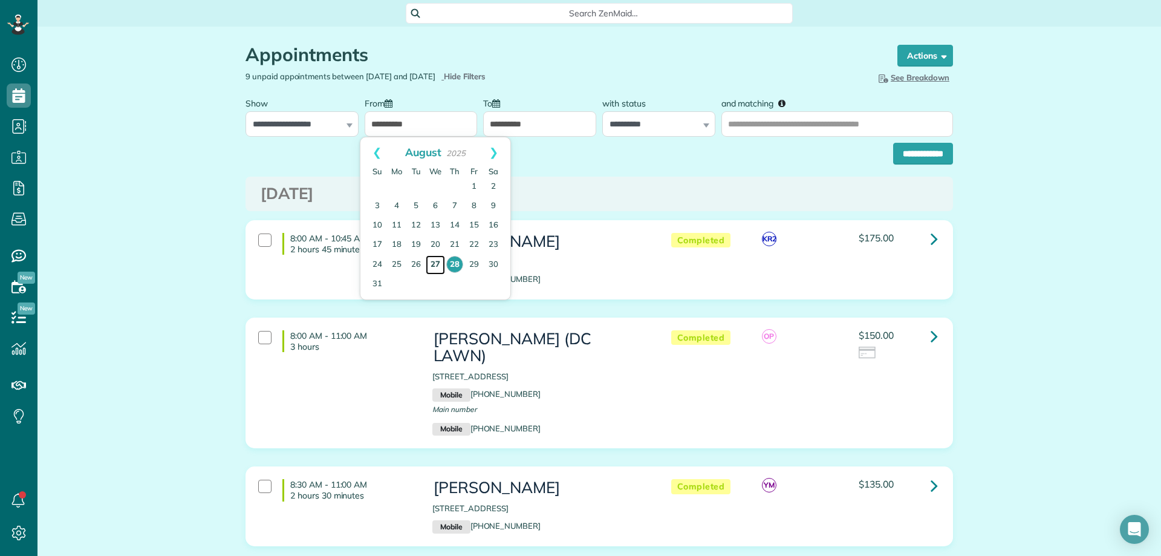
click at [428, 262] on link "27" at bounding box center [435, 264] width 19 height 19
type input "**********"
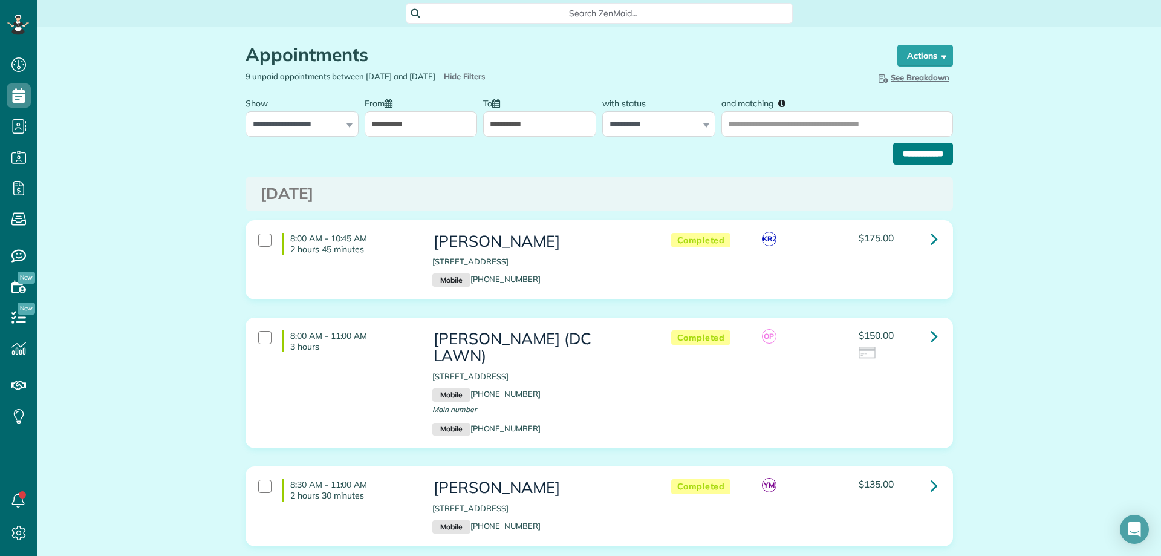
click at [937, 151] on input "**********" at bounding box center [923, 154] width 60 height 22
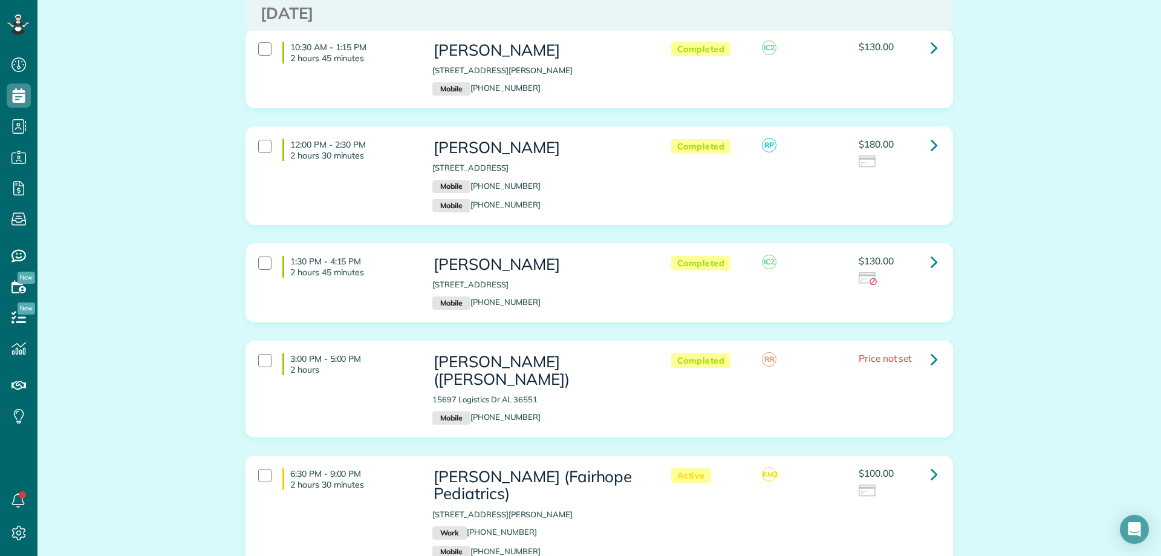
scroll to position [121, 0]
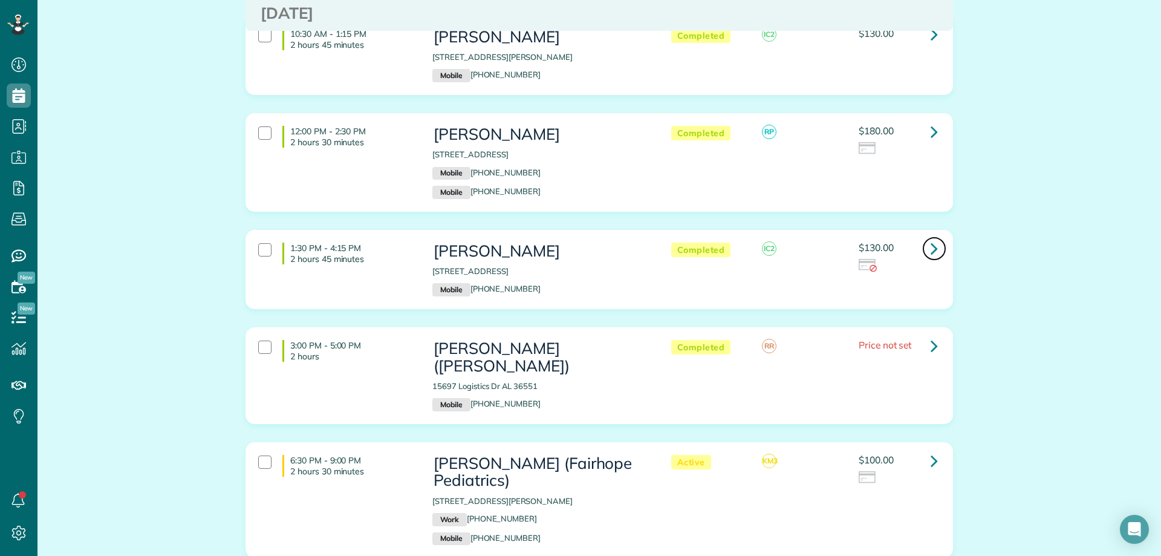
click at [931, 249] on icon at bounding box center [934, 248] width 7 height 21
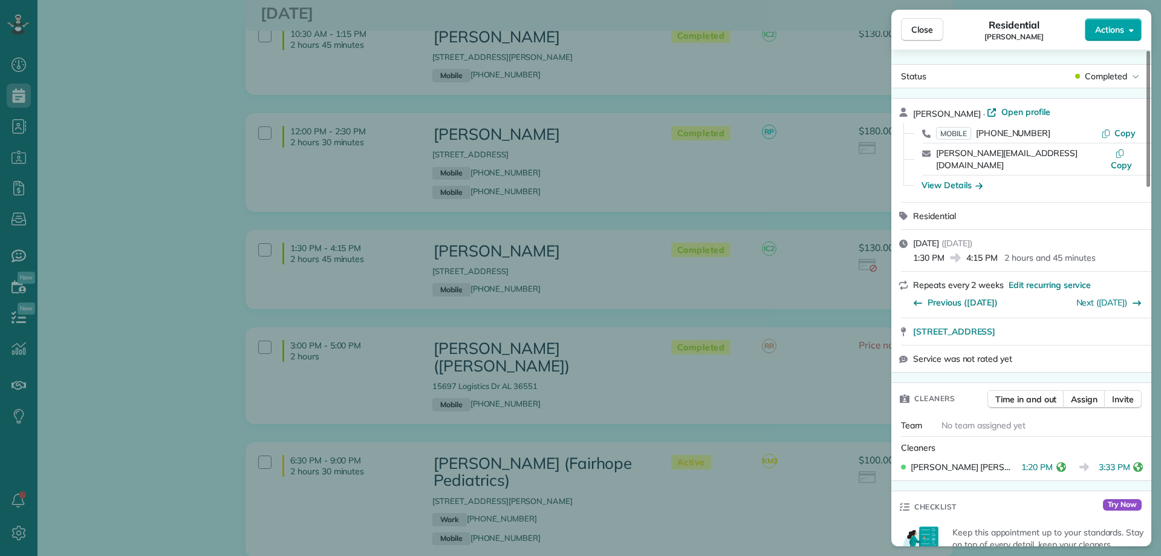
click at [1121, 28] on span "Actions" at bounding box center [1109, 30] width 29 height 12
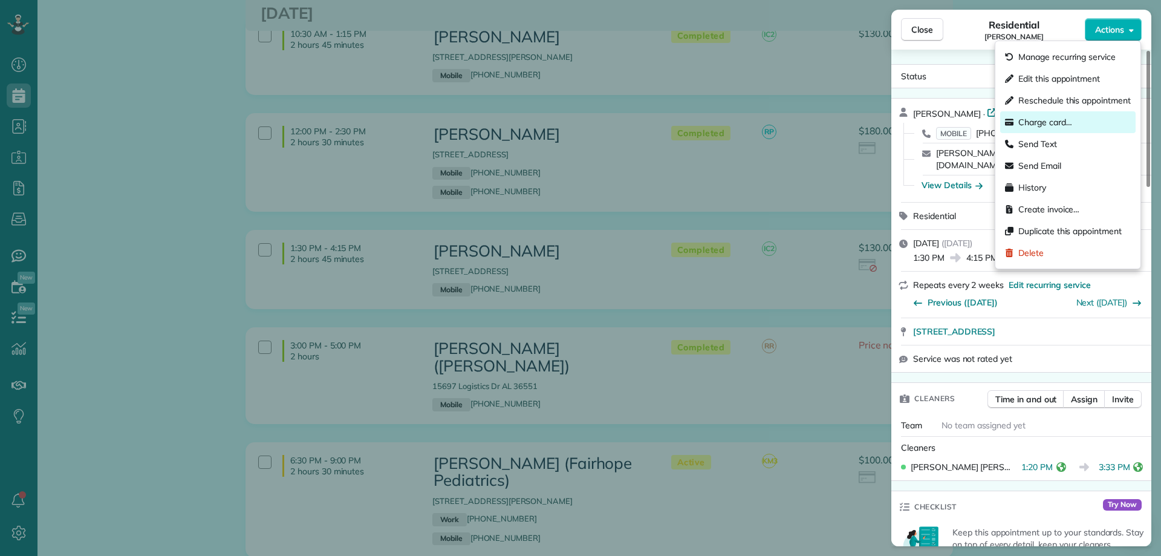
click at [1056, 128] on div "Charge card…" at bounding box center [1067, 122] width 135 height 22
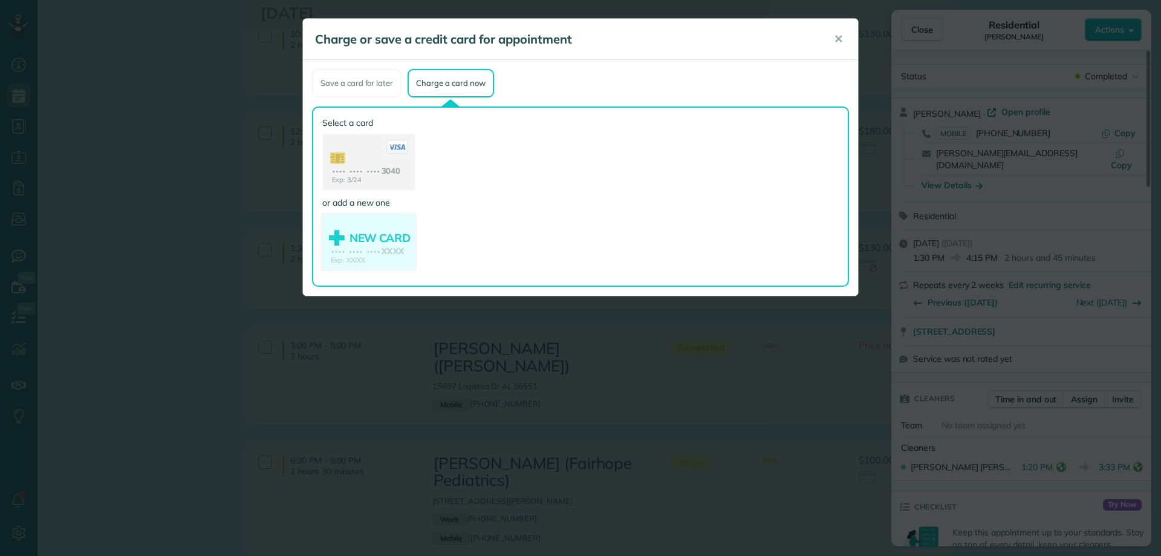
click at [380, 241] on use at bounding box center [368, 243] width 93 height 59
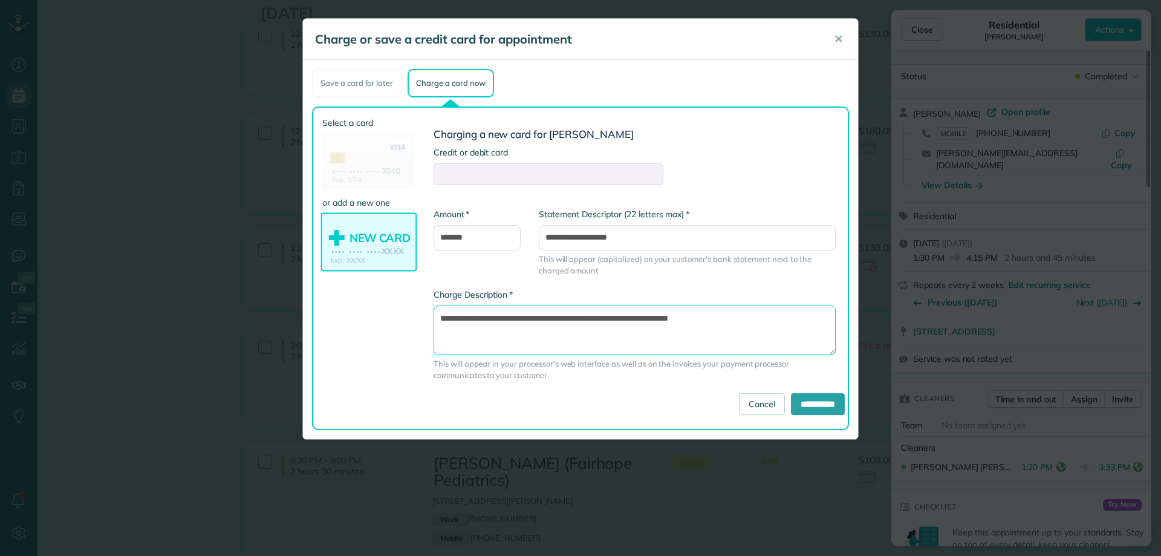
click at [645, 320] on textarea "**********" at bounding box center [635, 330] width 402 height 50
type textarea "**********"
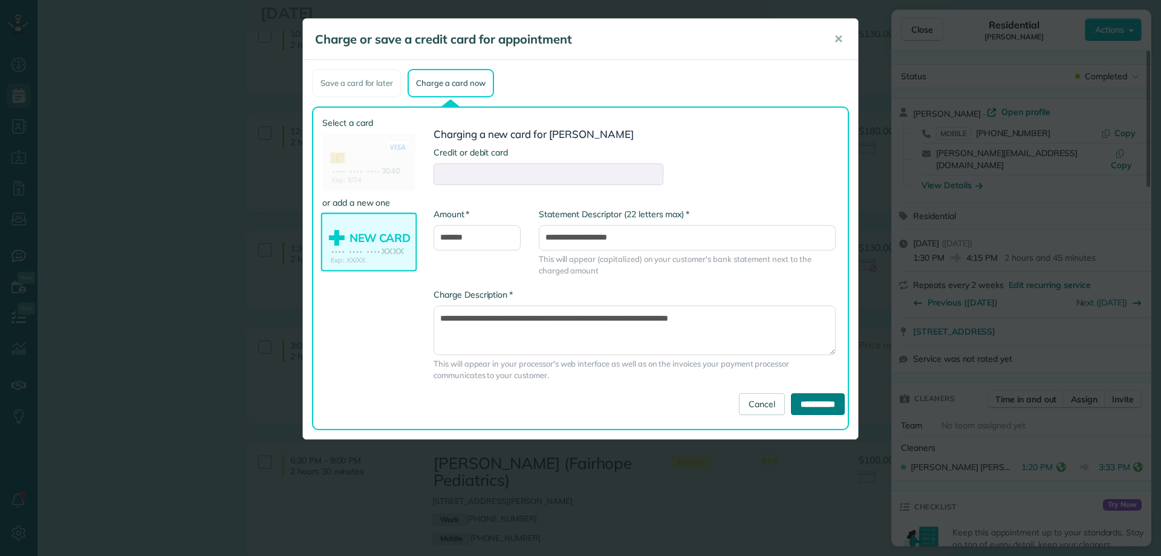
click at [814, 402] on input "**********" at bounding box center [818, 404] width 54 height 22
type input "**********"
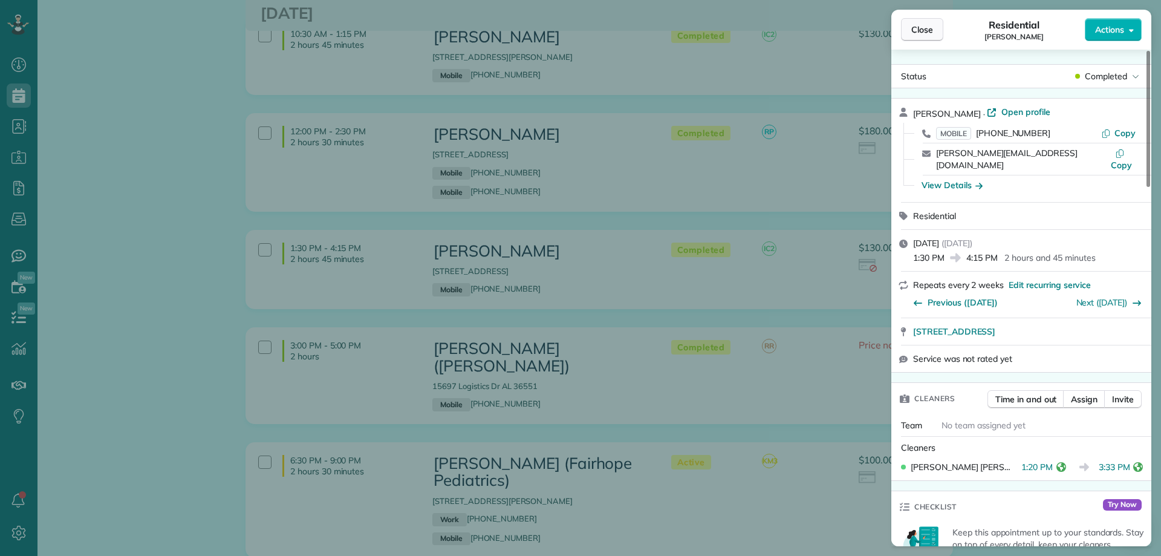
click at [913, 25] on span "Close" at bounding box center [922, 30] width 22 height 12
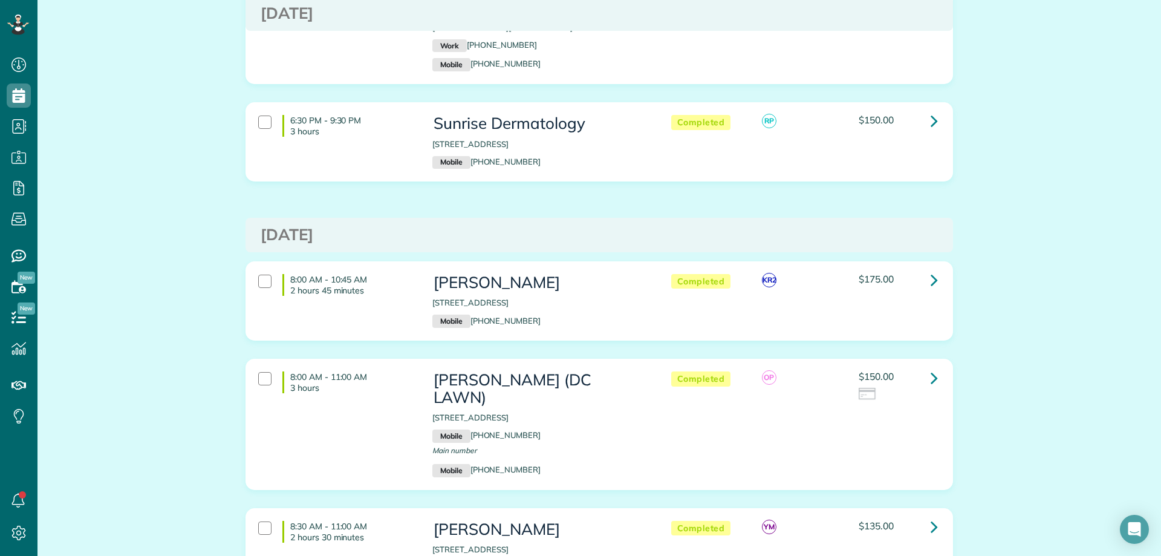
scroll to position [357, 0]
